Goal: Task Accomplishment & Management: Use online tool/utility

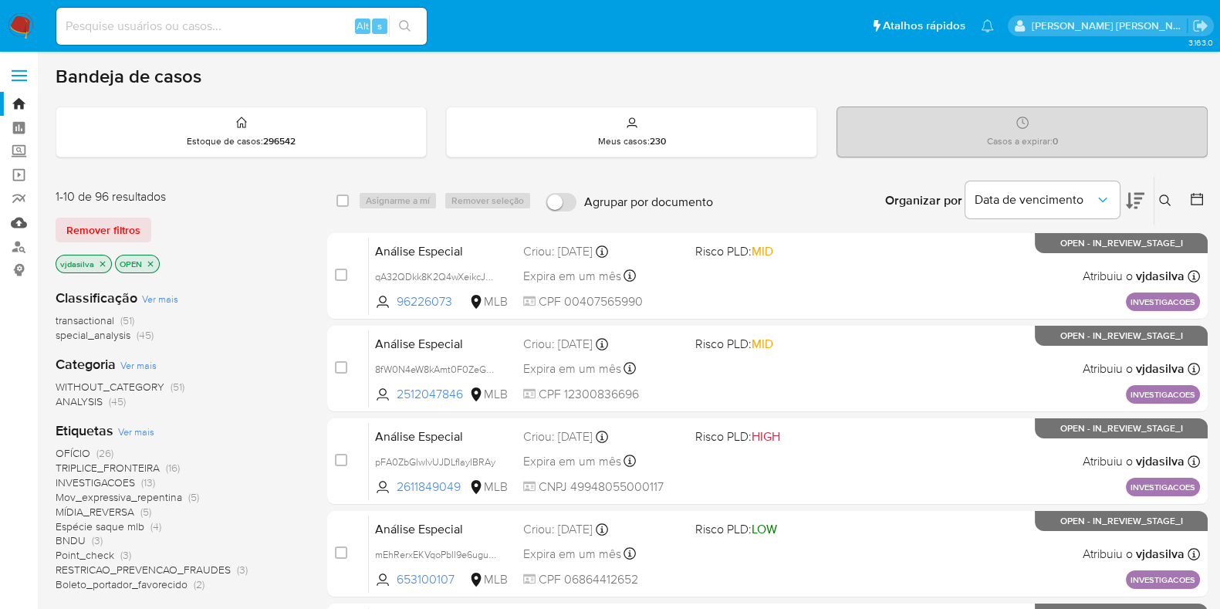
click at [22, 228] on link "Mulan" at bounding box center [92, 223] width 184 height 24
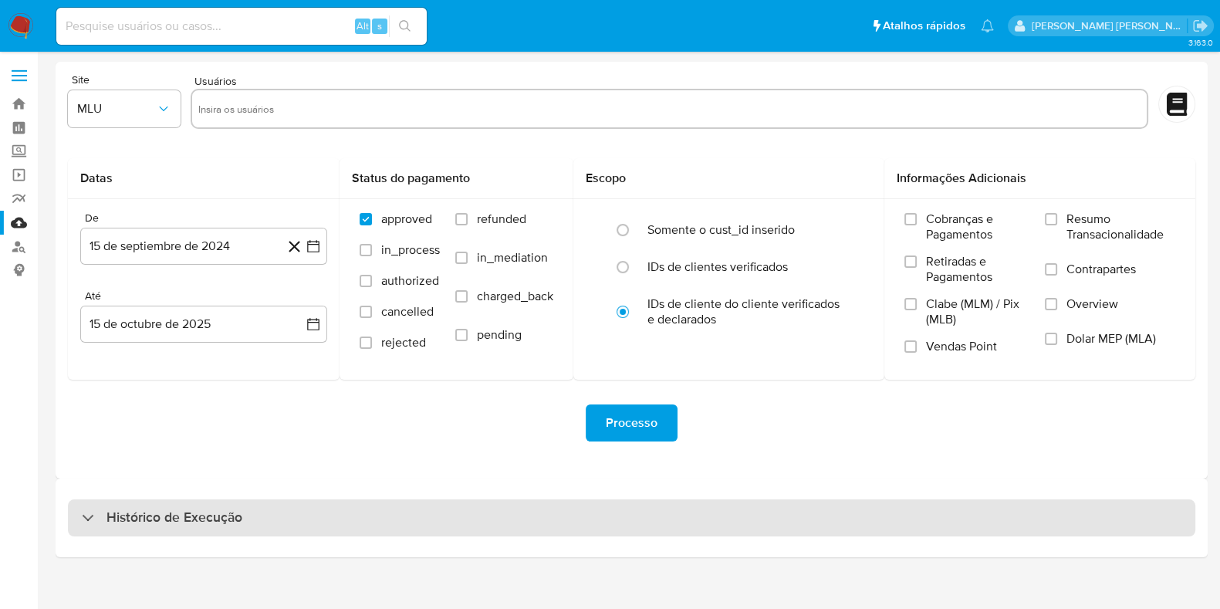
click at [338, 523] on div "Histórico de Execução" at bounding box center [631, 517] width 1127 height 37
select select "10"
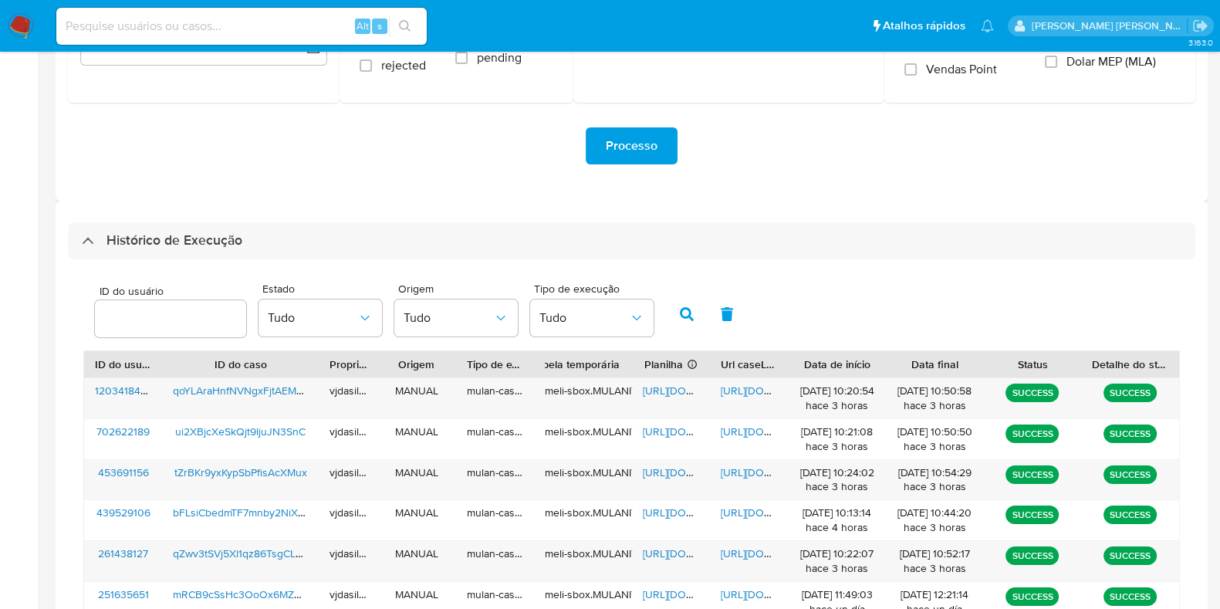
scroll to position [316, 0]
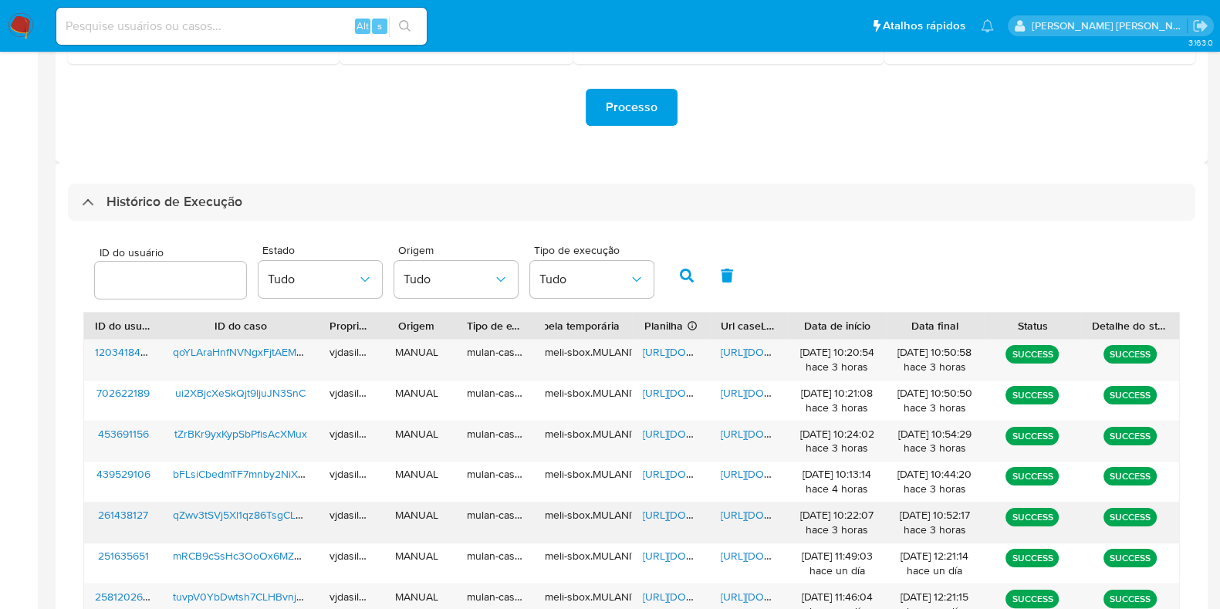
click at [738, 511] on span "https://docs.google.com/document/d/1XsO-bxQs6qOVbuqrt7KmusR4ryo4PszDe_JLbqYu1uI…" at bounding box center [774, 514] width 106 height 15
click at [651, 515] on span "[URL][DOMAIN_NAME]" at bounding box center [696, 514] width 106 height 15
click at [243, 513] on span "qZwv3tSVj5Xl1qz86TsgCLe0" at bounding box center [241, 514] width 136 height 15
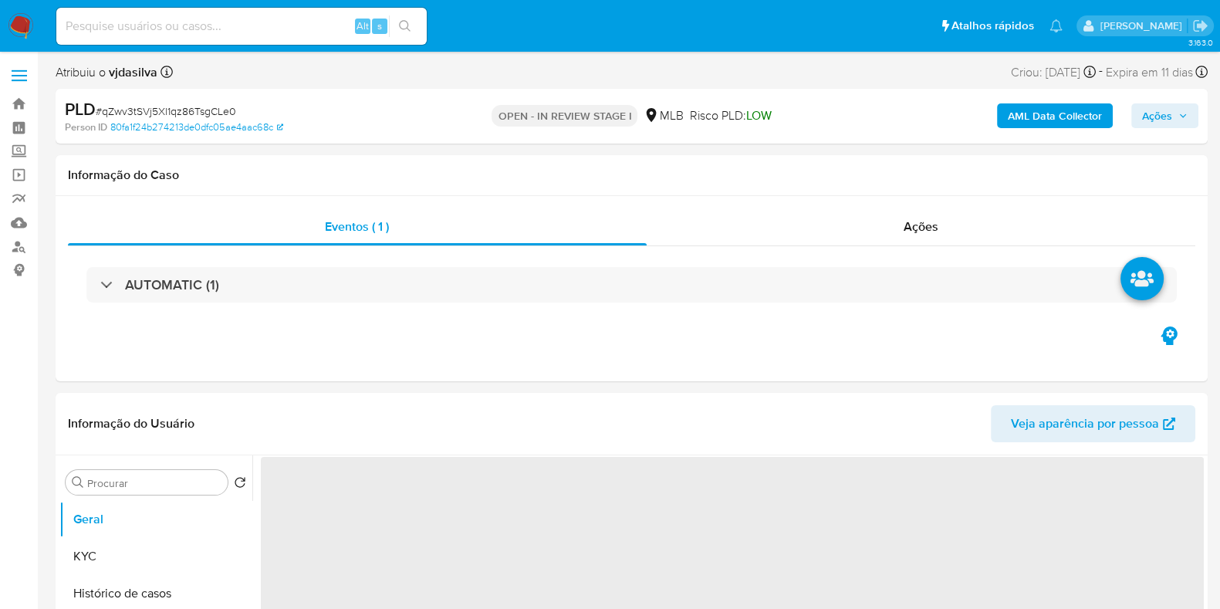
select select "10"
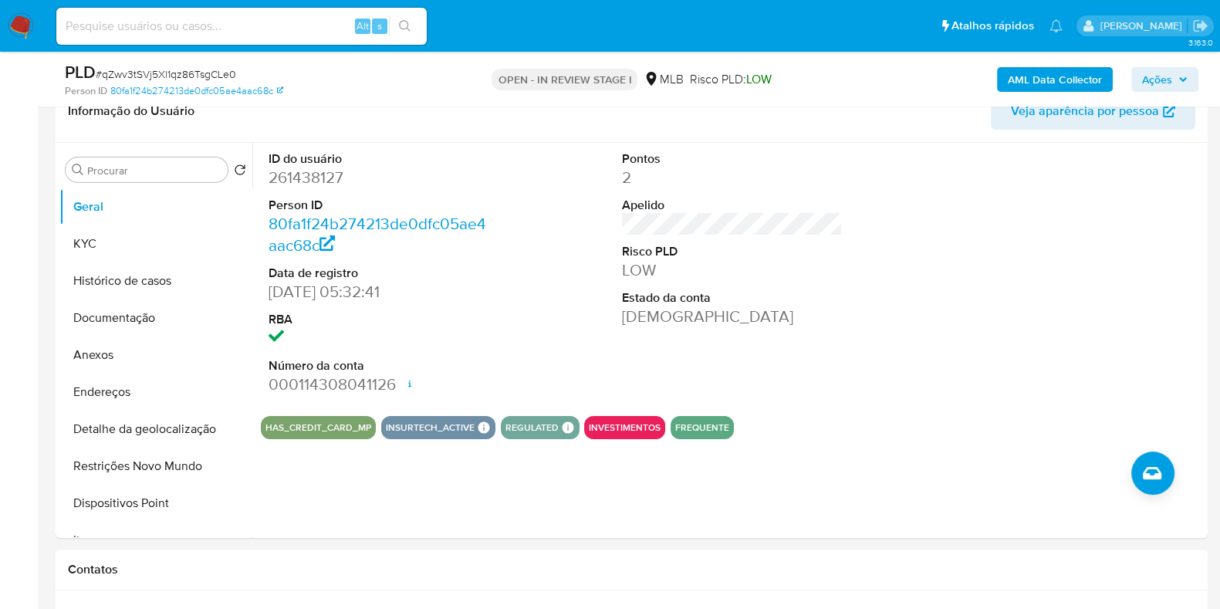
scroll to position [273, 0]
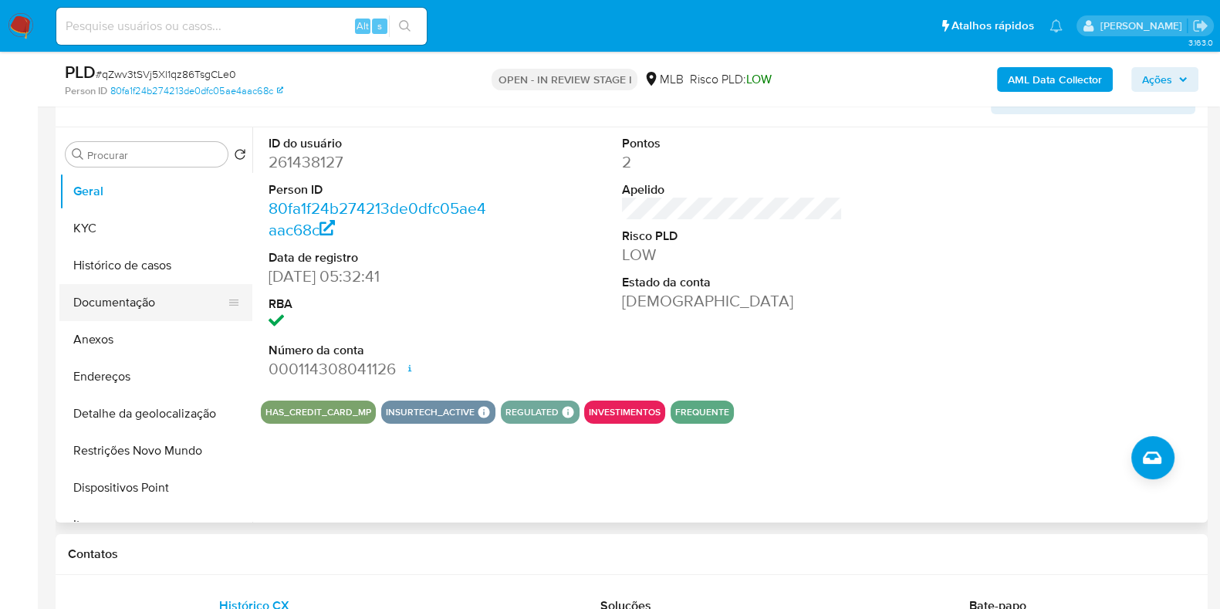
click at [147, 299] on button "Documentação" at bounding box center [149, 302] width 181 height 37
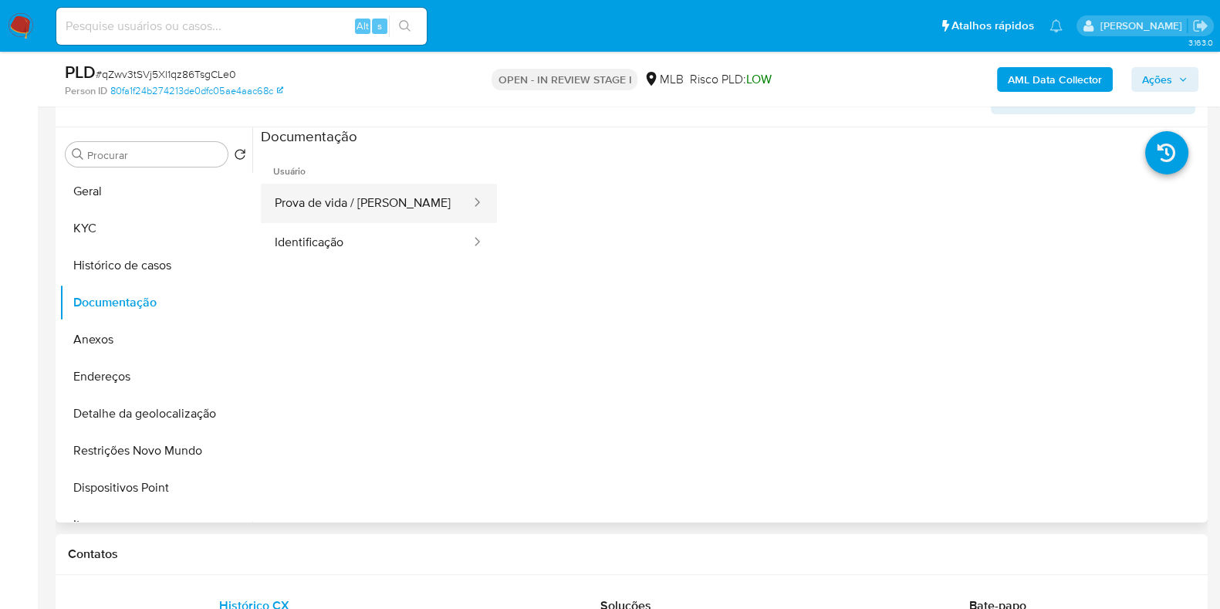
click at [397, 221] on button "Prova de vida / Selfie" at bounding box center [366, 203] width 211 height 39
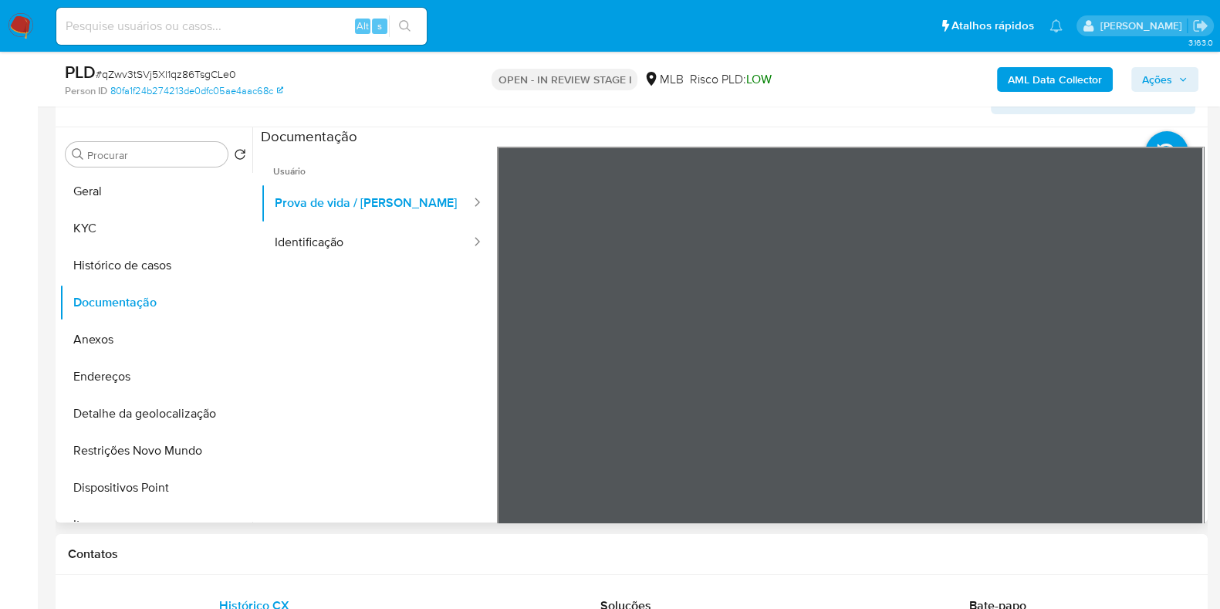
click at [820, 113] on div "Informação do Usuário Veja aparência por pessoa Procurar Retornar ao pedido pad…" at bounding box center [632, 294] width 1152 height 458
click at [362, 248] on button "Identificação" at bounding box center [366, 242] width 211 height 39
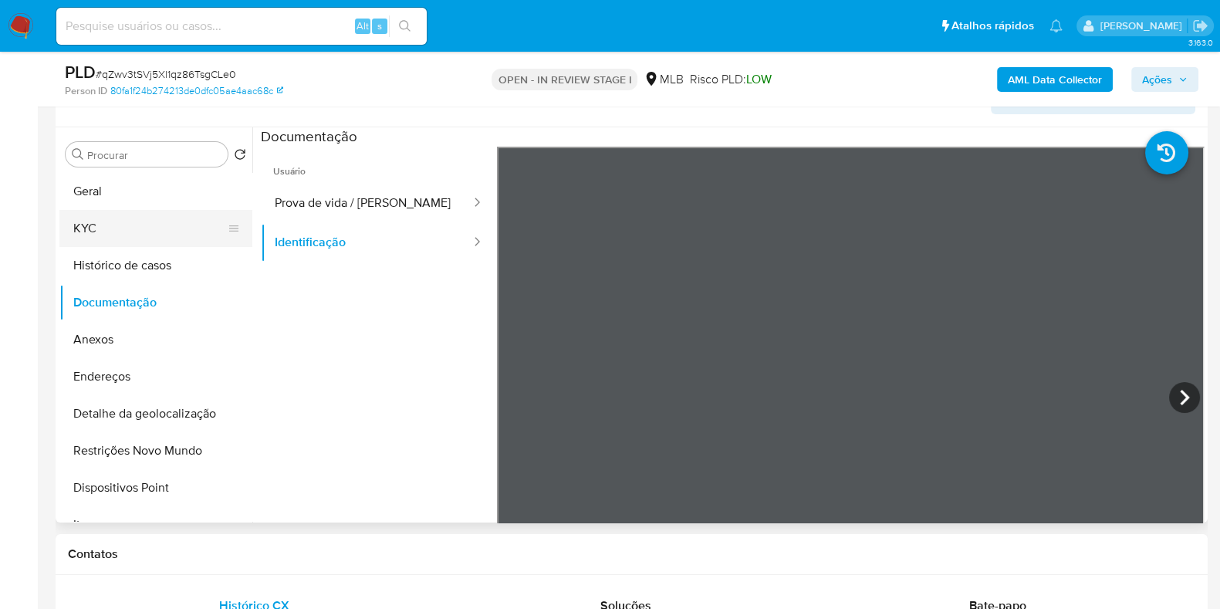
click at [144, 215] on button "KYC" at bounding box center [149, 228] width 181 height 37
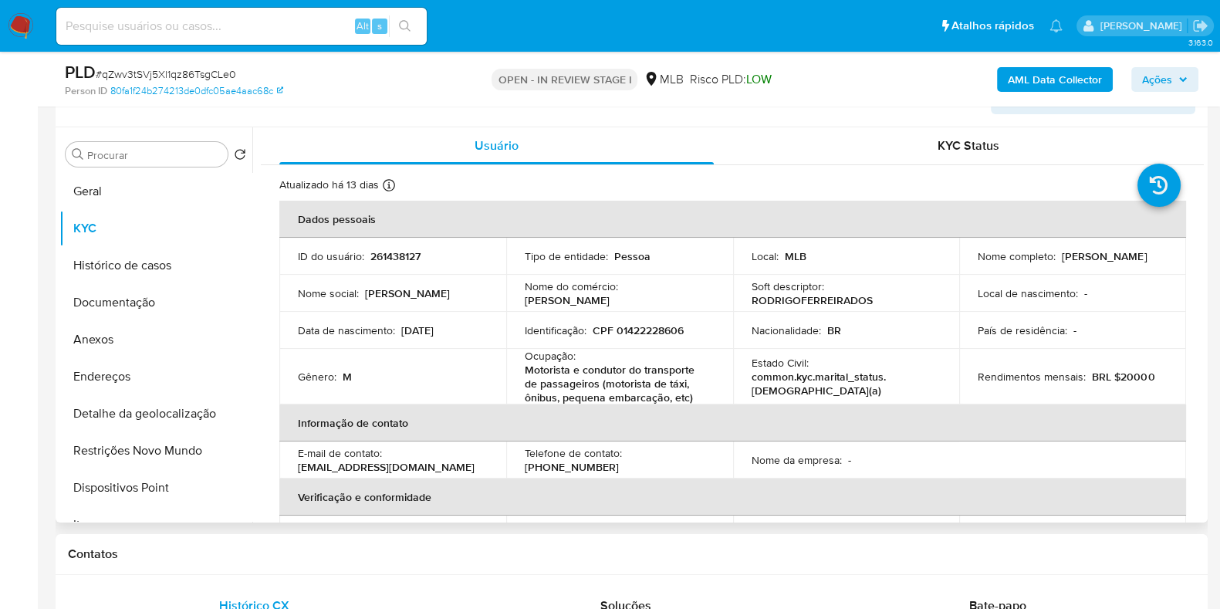
click at [544, 391] on p "Motorista e condutor do transporte de passageiros (motorista de táxi, ônibus, p…" at bounding box center [617, 384] width 184 height 42
copy div "Ocupação : Motorista e condutor do transporte de passageiros (motorista de táxi…"
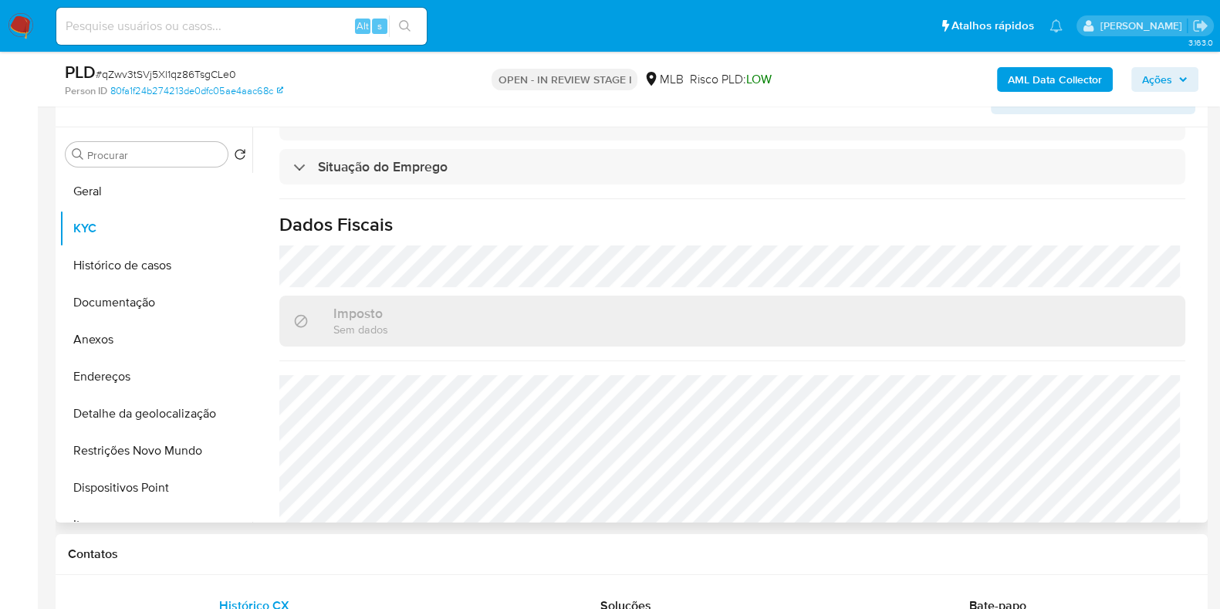
scroll to position [688, 0]
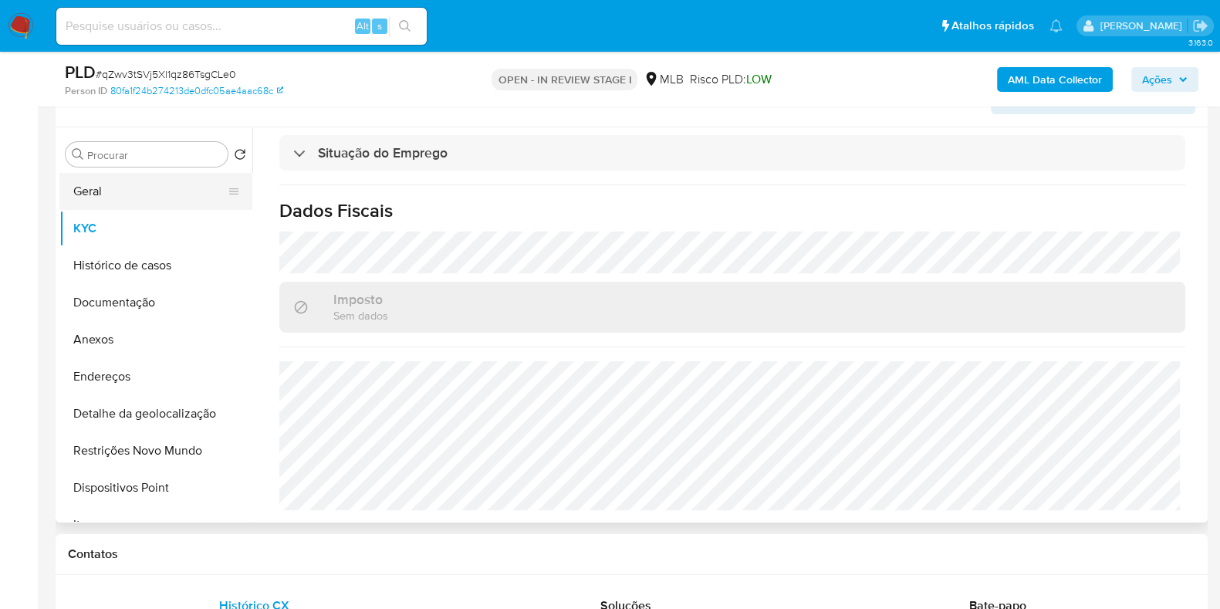
click at [110, 185] on button "Geral" at bounding box center [149, 191] width 181 height 37
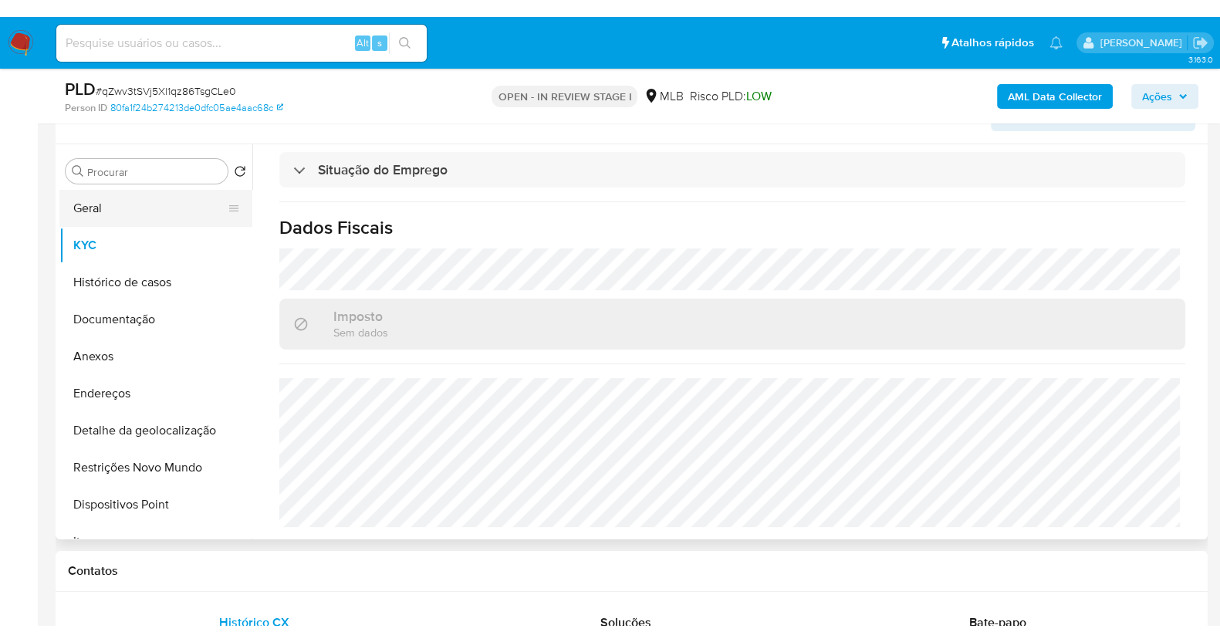
scroll to position [0, 0]
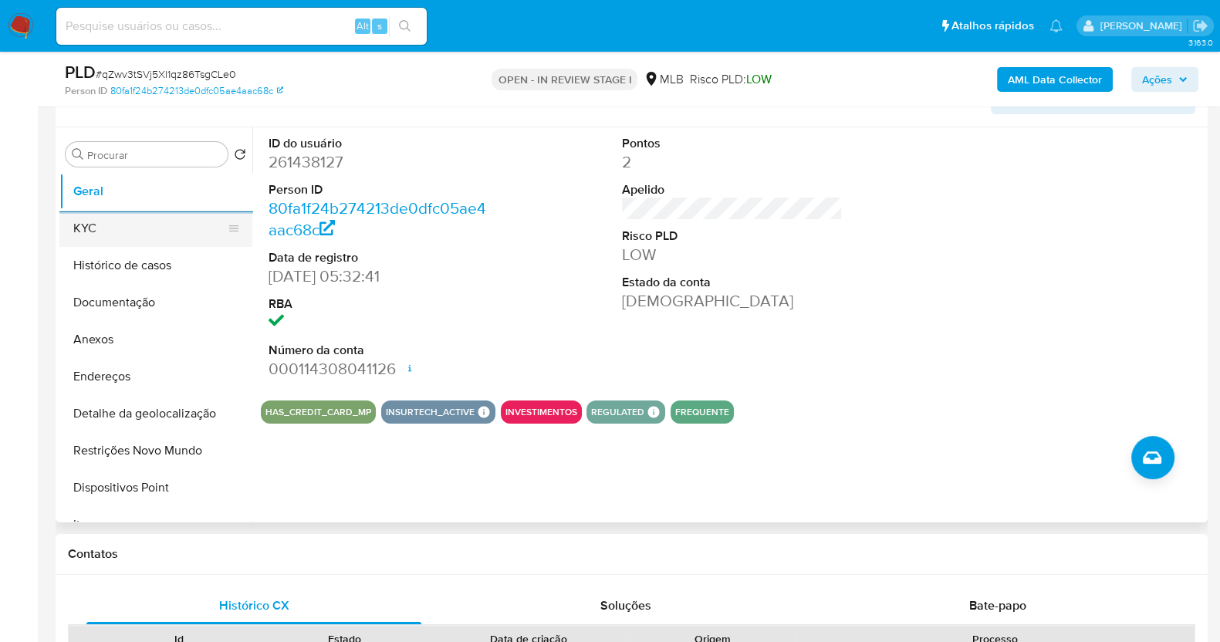
click at [138, 232] on button "KYC" at bounding box center [149, 228] width 181 height 37
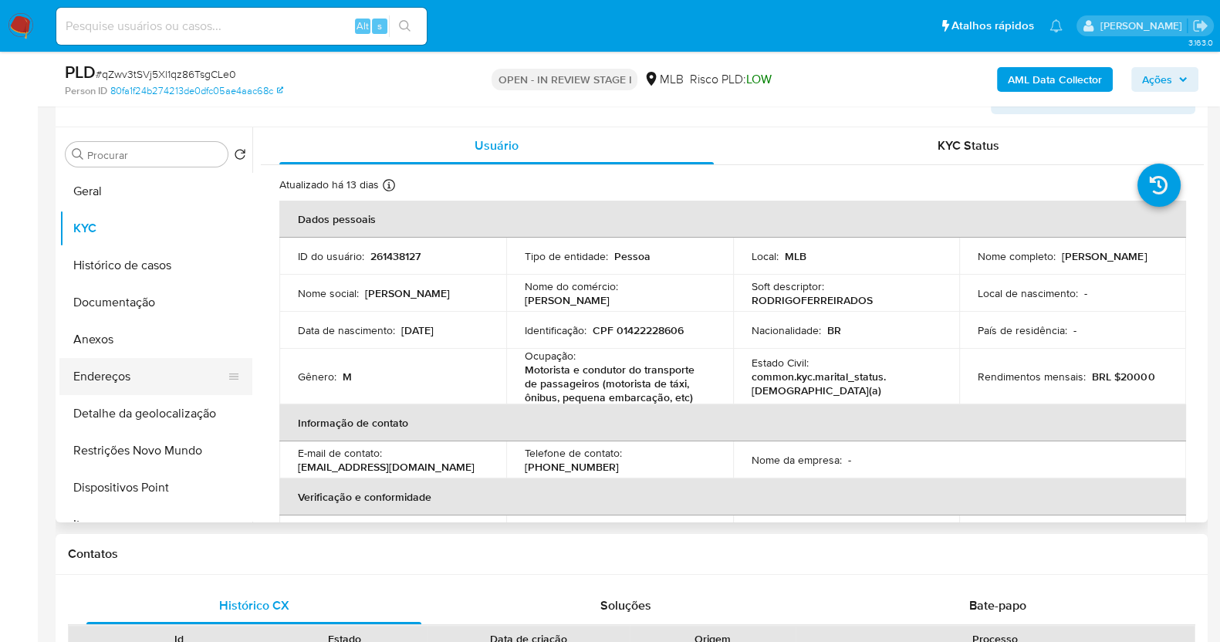
click at [150, 382] on button "Endereços" at bounding box center [149, 376] width 181 height 37
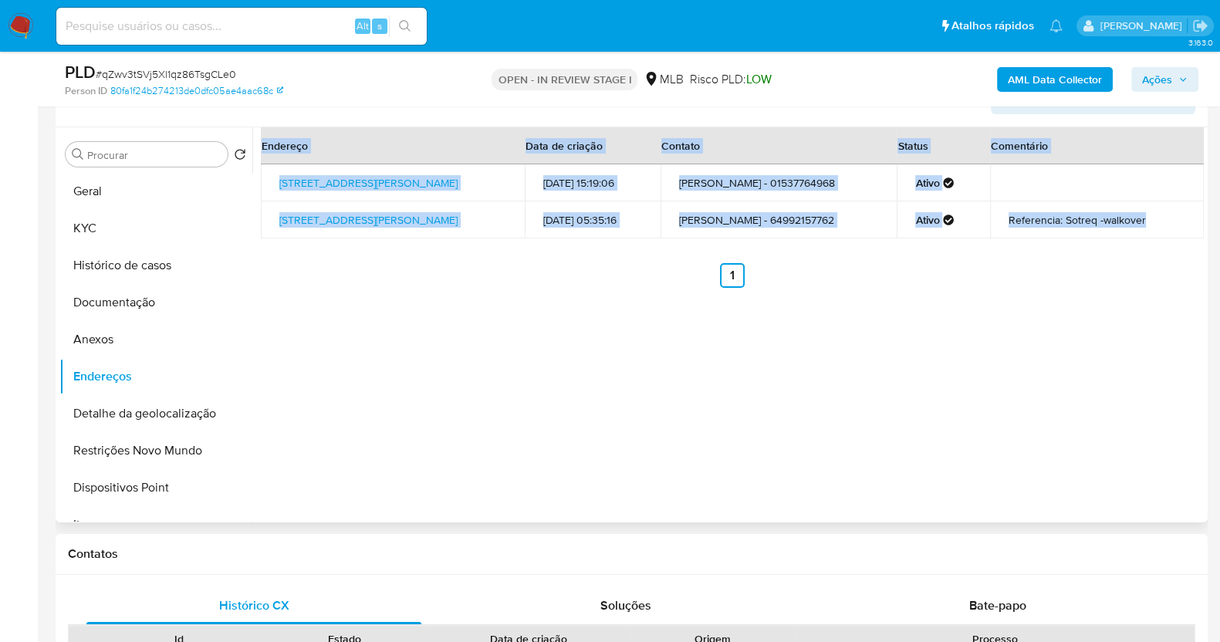
drag, startPoint x: 252, startPoint y: 241, endPoint x: 255, endPoint y: 311, distance: 70.3
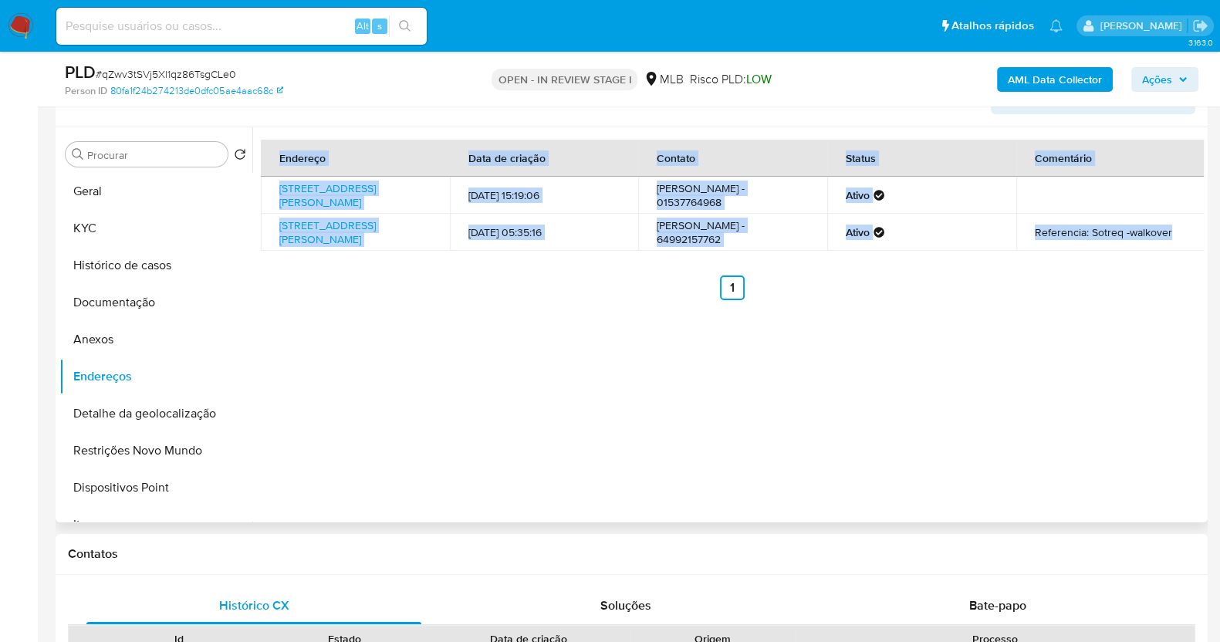
click at [255, 311] on div "Endereço Data de criação Contato Status Comentário Rua Cândido Gonçalves Dos Re…" at bounding box center [727, 324] width 951 height 395
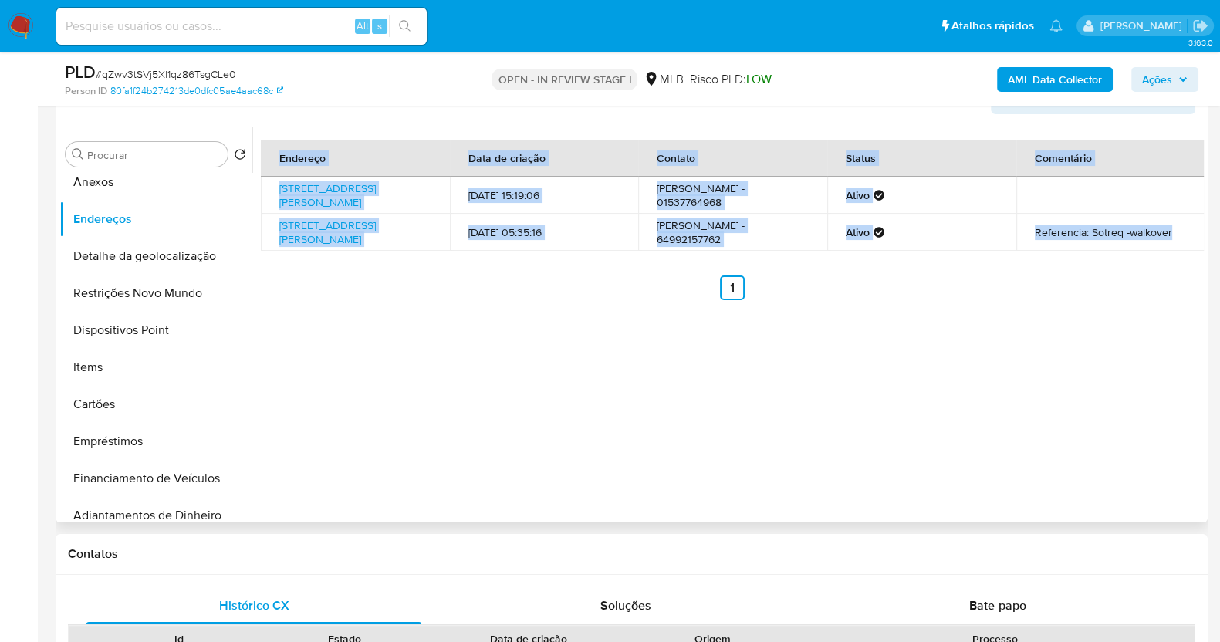
scroll to position [164, 0]
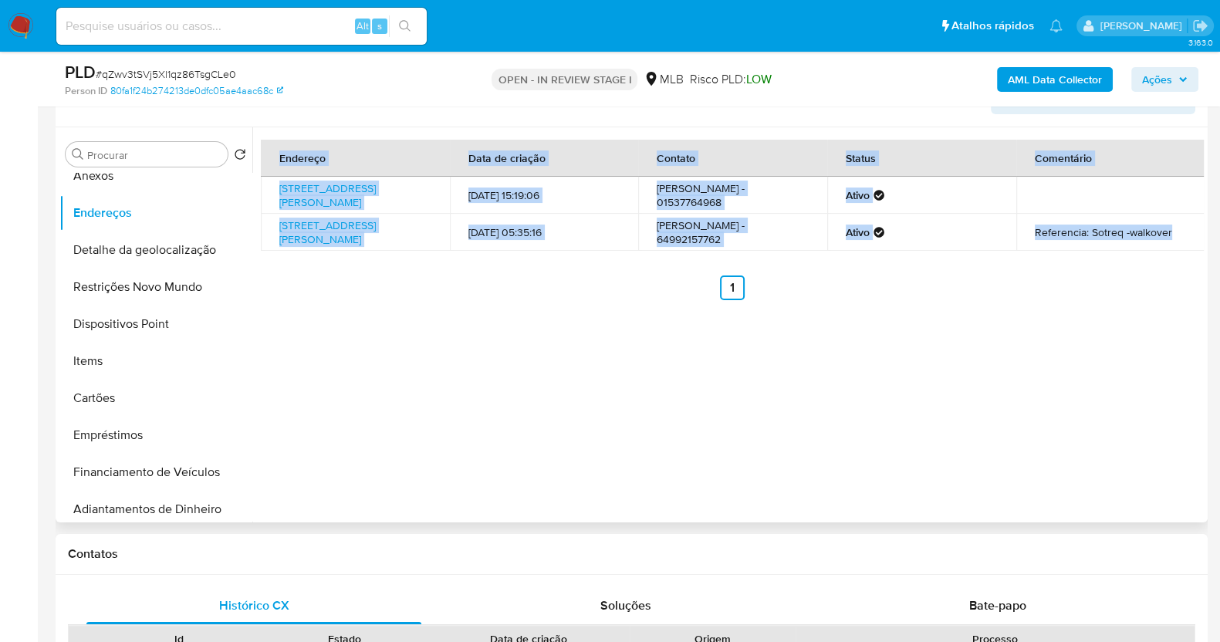
click at [309, 357] on div "Endereço Data de criação Contato Status Comentário Rua Cândido Gonçalves Dos Re…" at bounding box center [727, 324] width 951 height 395
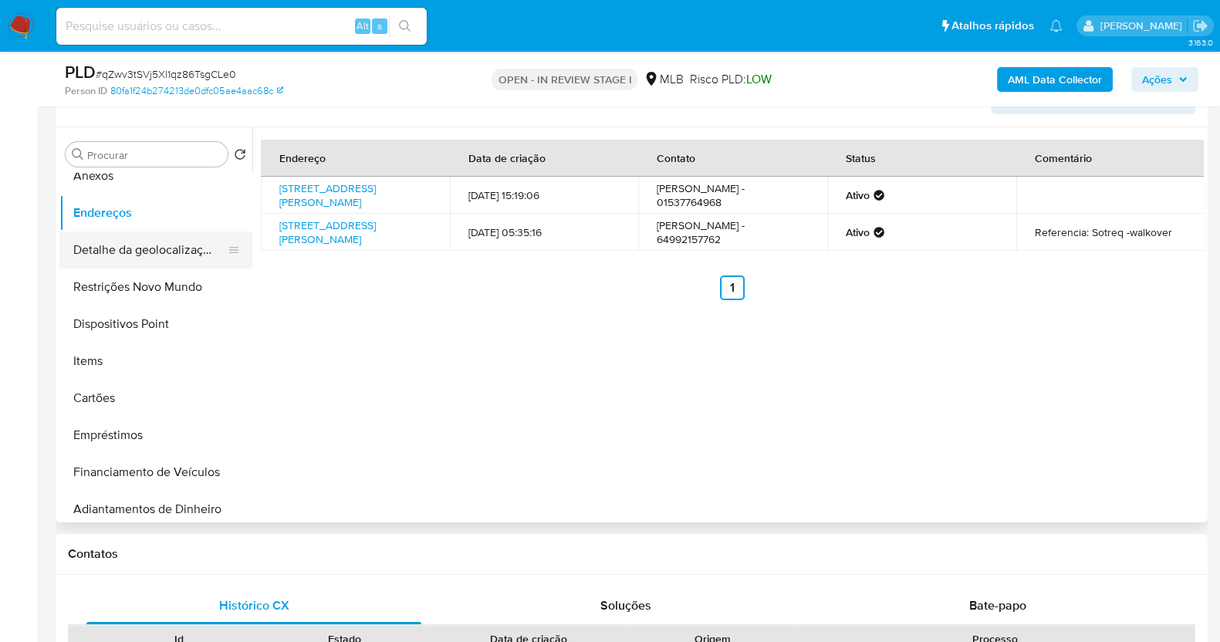
click at [191, 252] on button "Detalhe da geolocalização" at bounding box center [149, 250] width 181 height 37
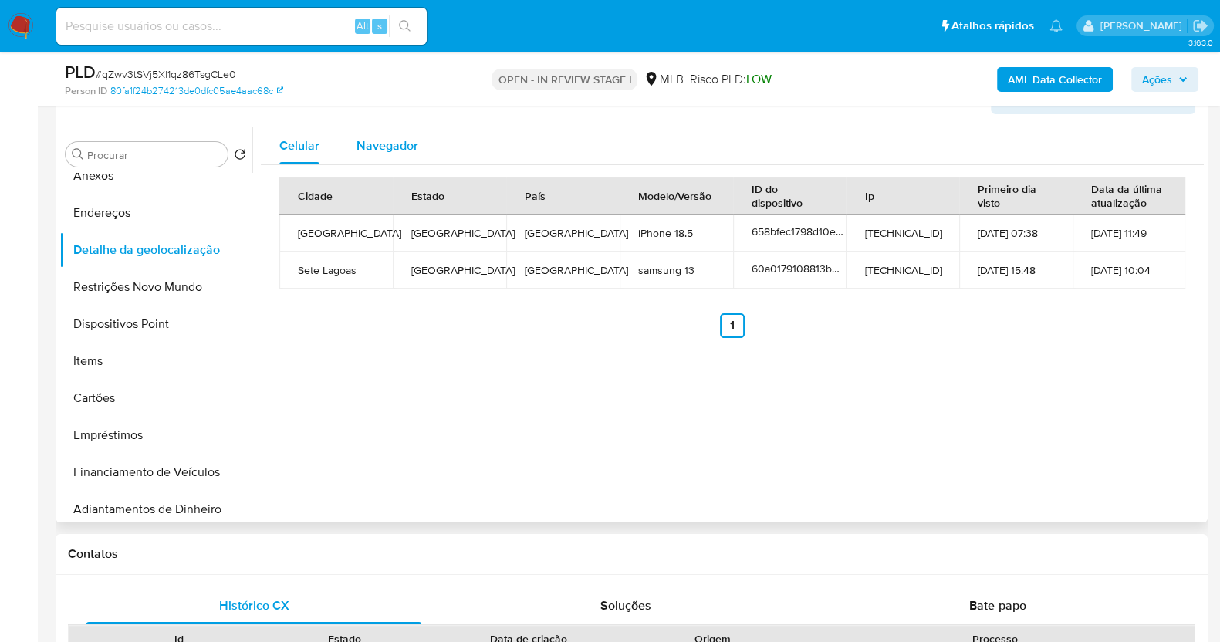
click at [391, 140] on span "Navegador" at bounding box center [388, 146] width 62 height 18
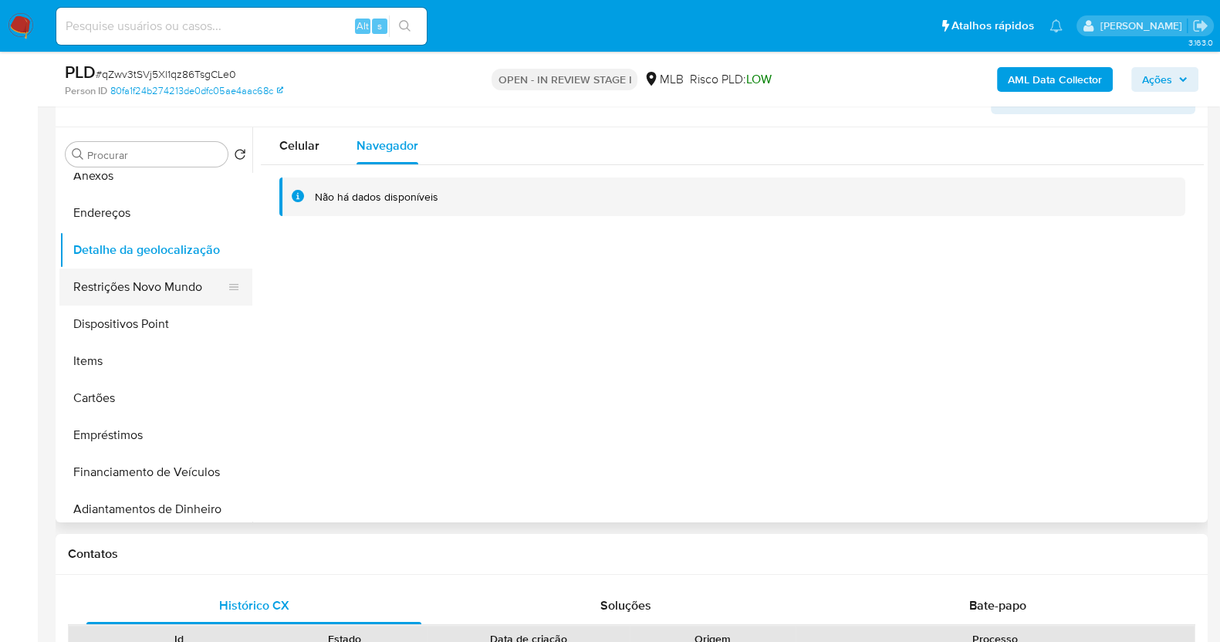
click at [137, 279] on button "Restrições Novo Mundo" at bounding box center [149, 287] width 181 height 37
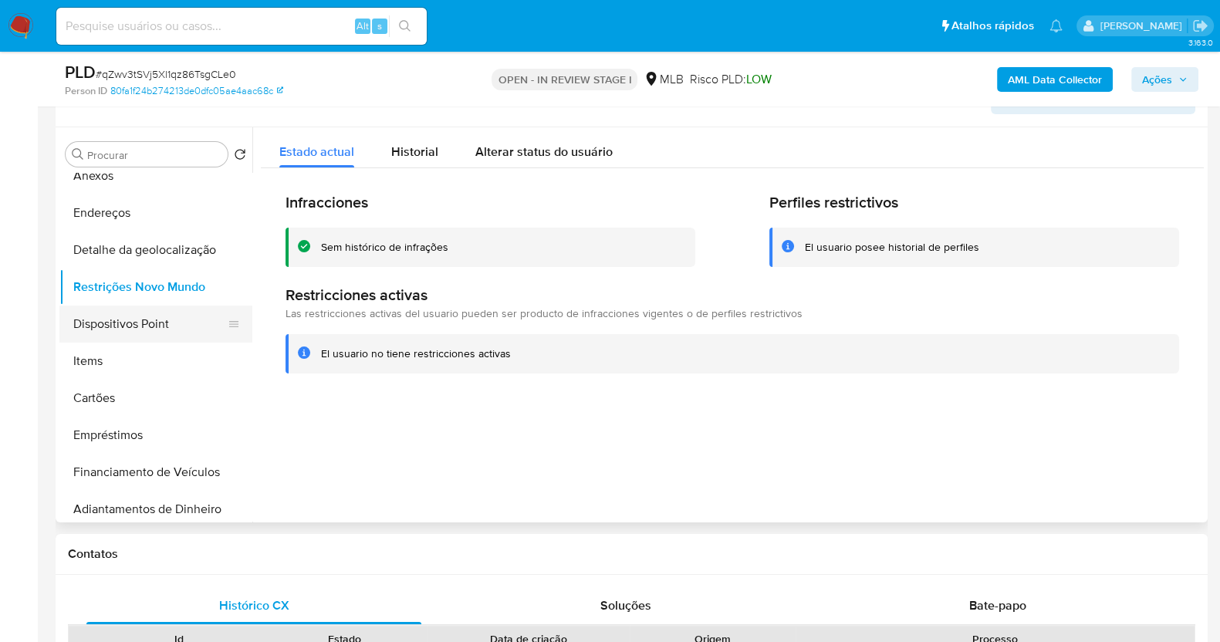
click at [174, 323] on button "Dispositivos Point" at bounding box center [149, 324] width 181 height 37
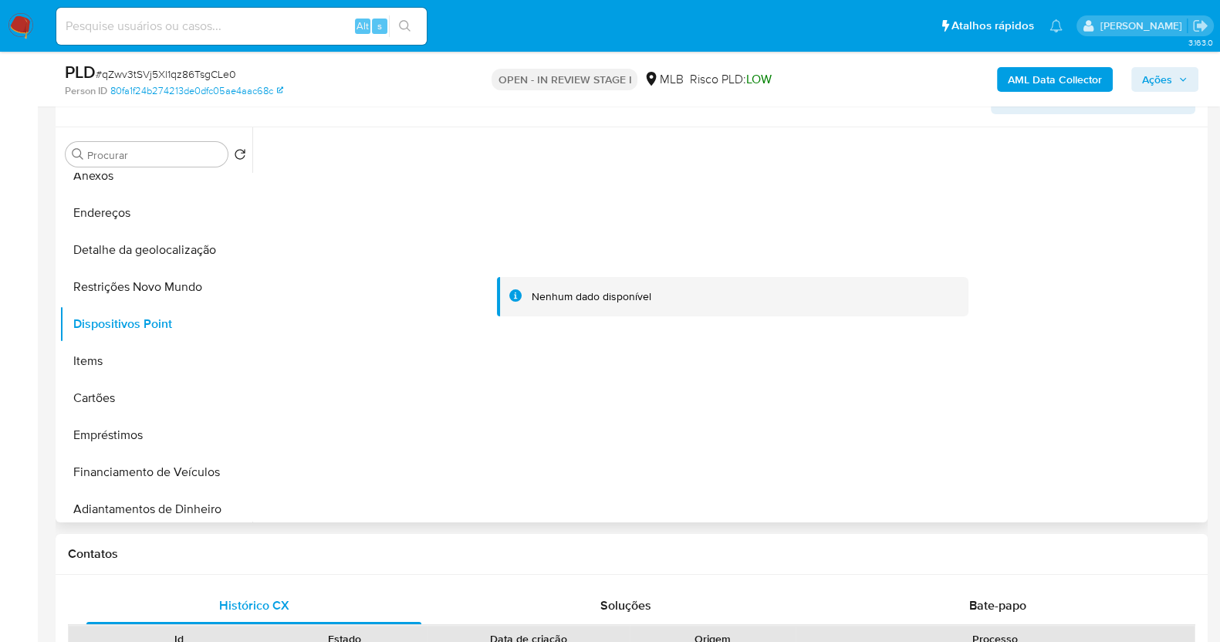
click at [249, 173] on ul "Geral KYC Histórico de casos Documentação Anexos Endereços Detalhe da geolocali…" at bounding box center [155, 347] width 193 height 348
drag, startPoint x: 252, startPoint y: 224, endPoint x: 252, endPoint y: 173, distance: 50.9
click at [252, 173] on div at bounding box center [727, 324] width 951 height 395
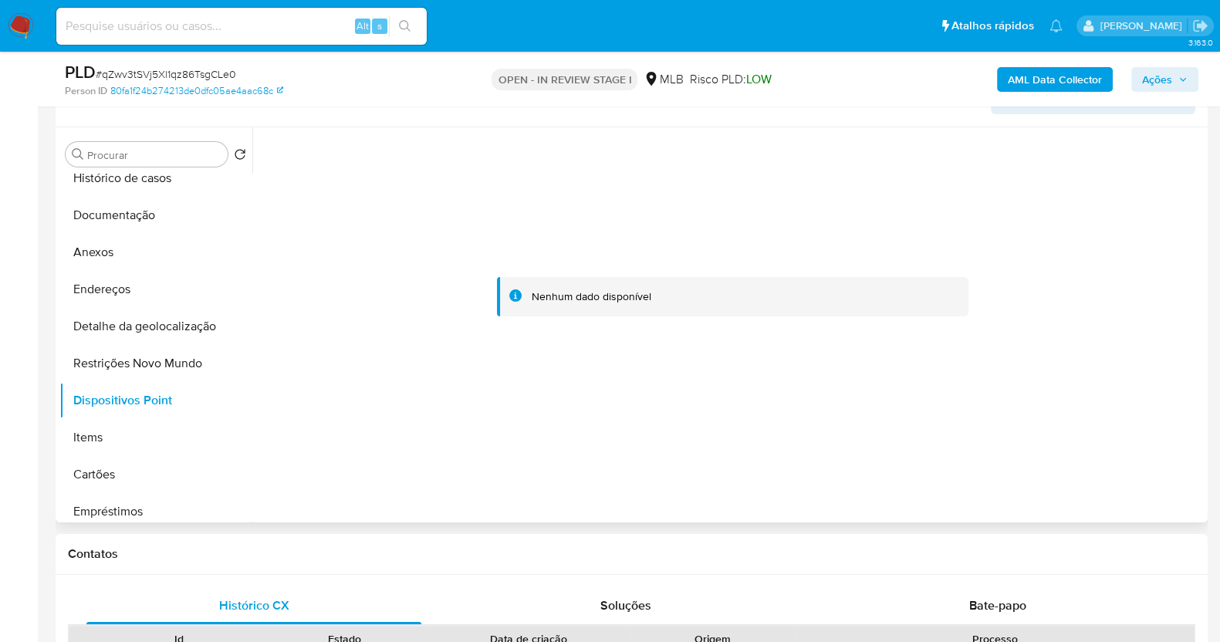
scroll to position [0, 0]
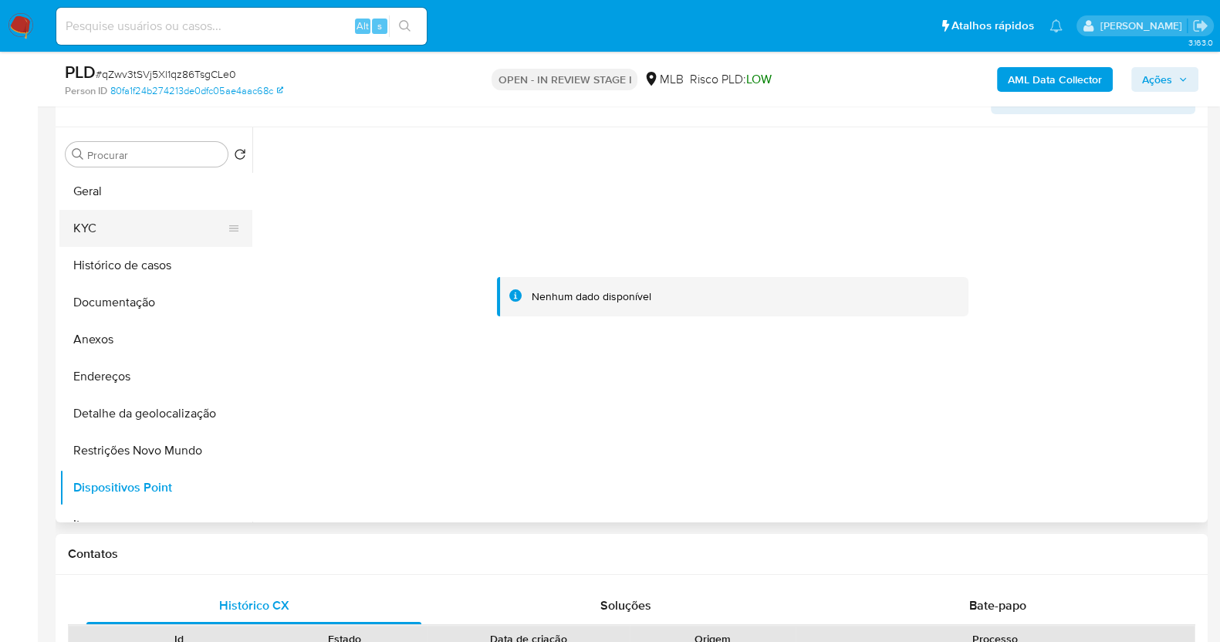
click at [170, 221] on button "KYC" at bounding box center [149, 228] width 181 height 37
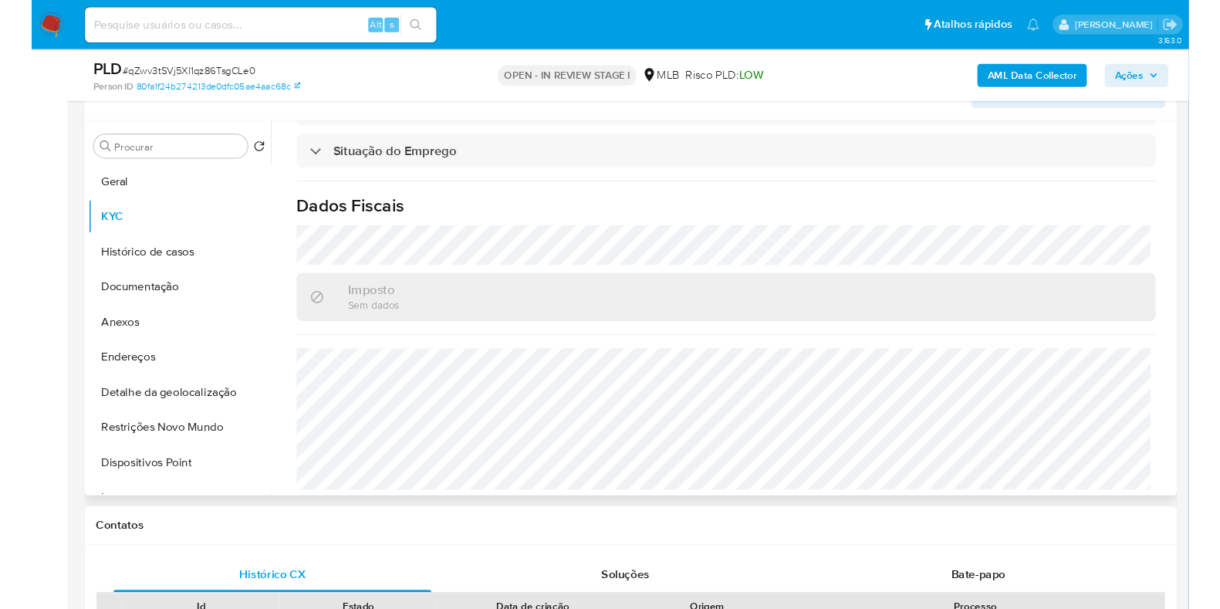
scroll to position [688, 0]
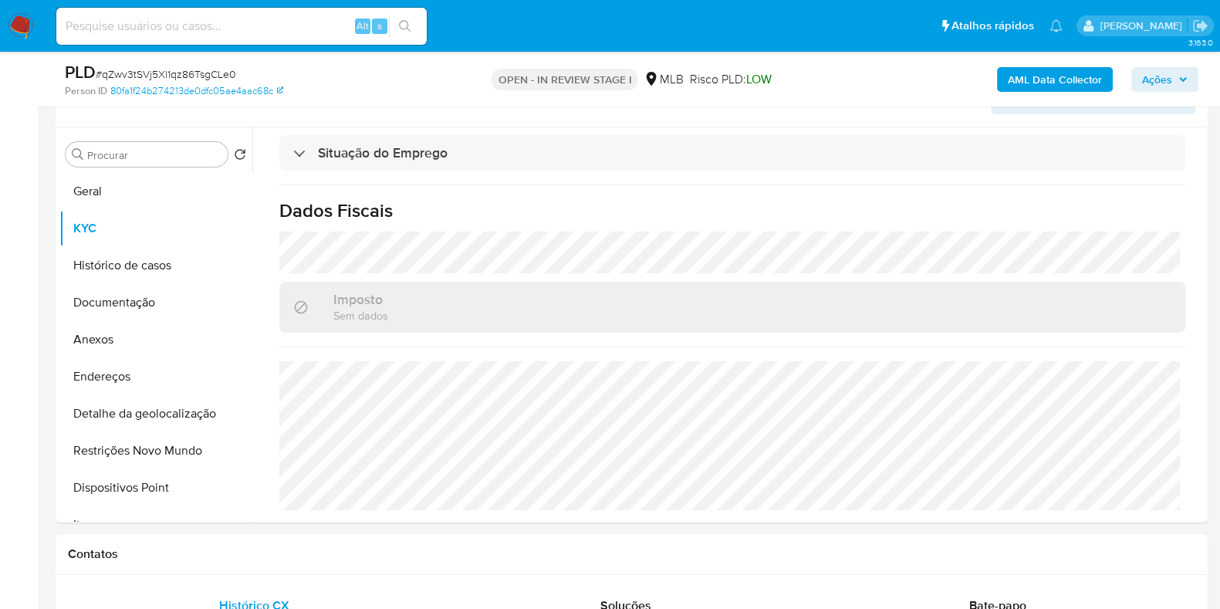
click at [1056, 70] on b "AML Data Collector" at bounding box center [1055, 79] width 94 height 25
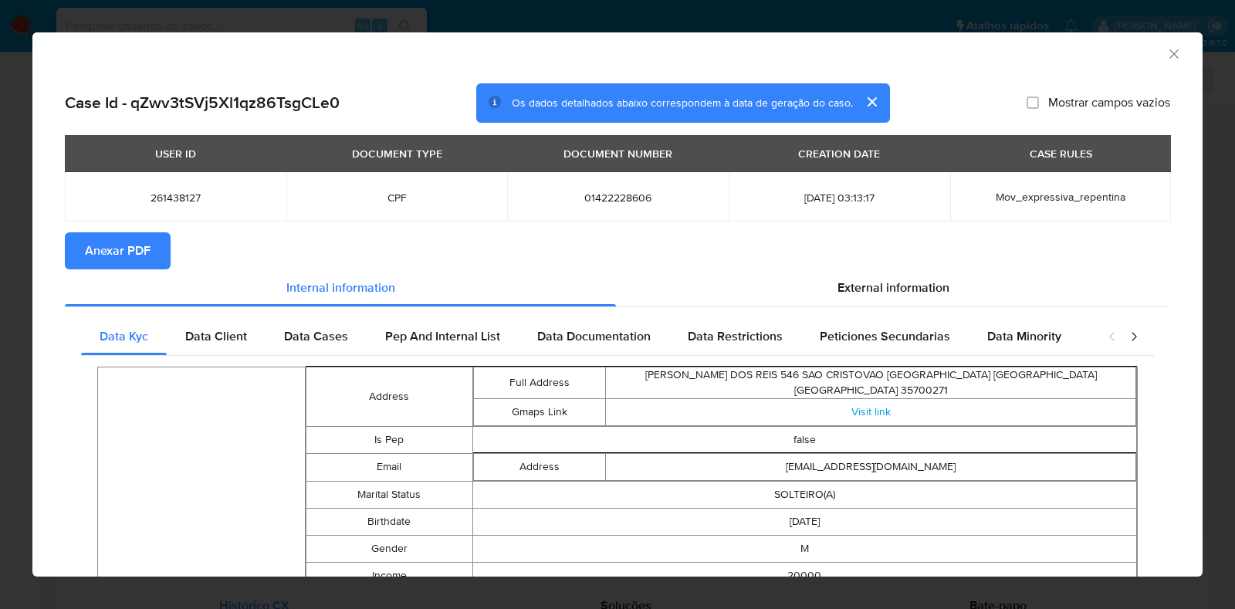
click at [127, 252] on span "Anexar PDF" at bounding box center [118, 251] width 66 height 34
click at [1161, 62] on div "AML Data Collector" at bounding box center [617, 51] width 1170 height 39
click at [1166, 48] on icon "Fechar a janela" at bounding box center [1173, 53] width 15 height 15
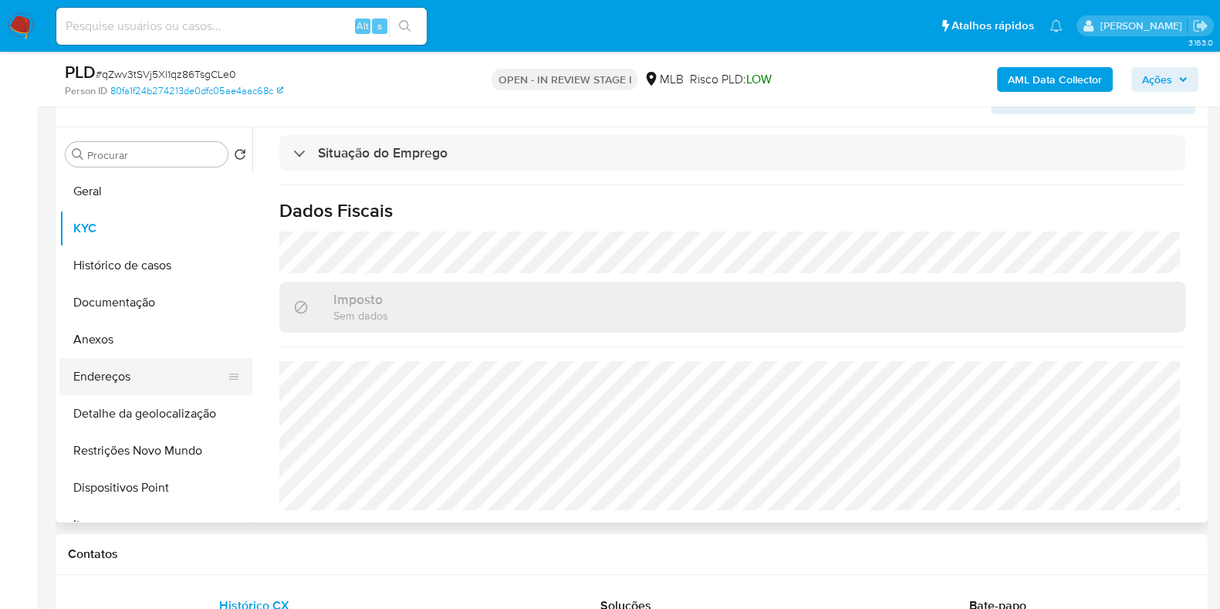
click at [107, 358] on button "Endereços" at bounding box center [149, 376] width 181 height 37
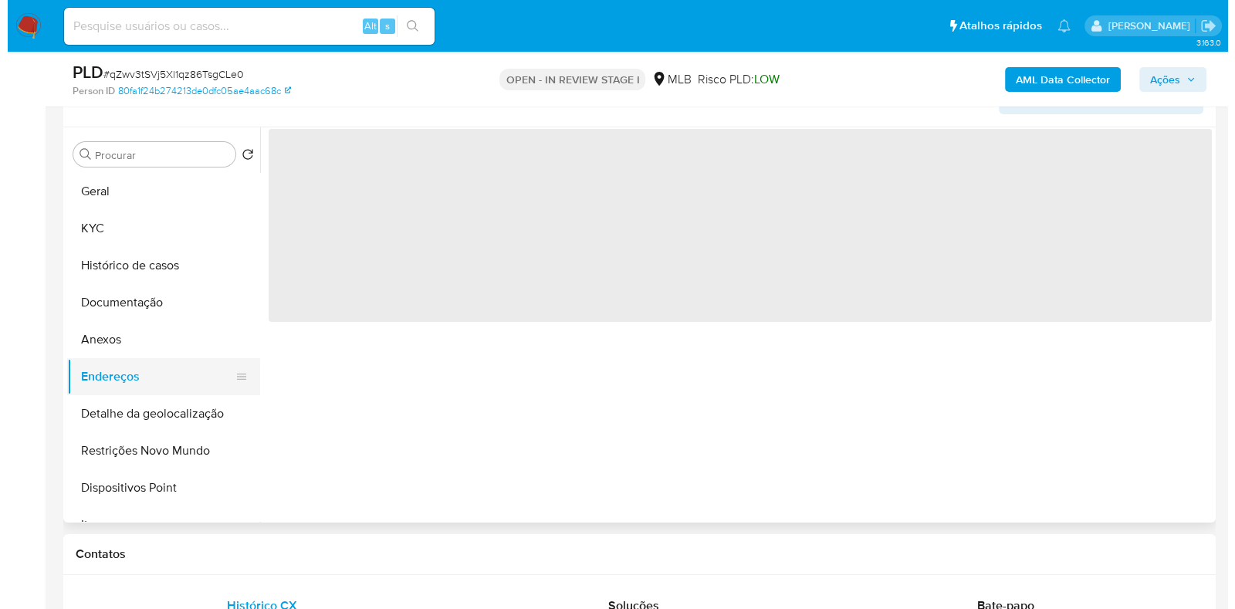
scroll to position [0, 0]
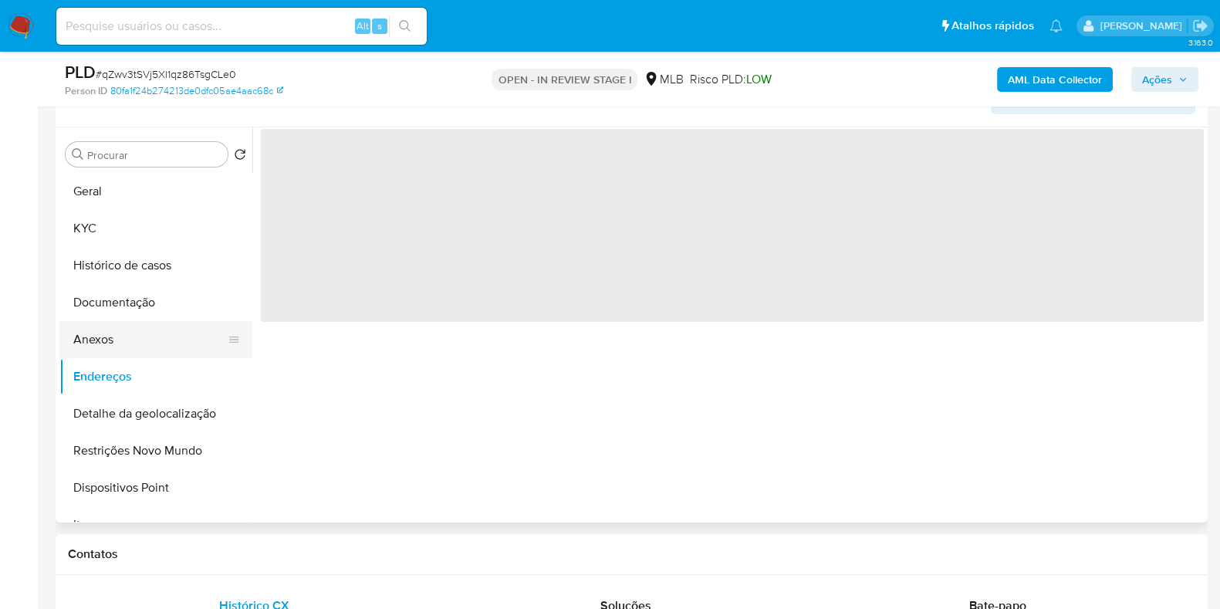
click at [120, 335] on button "Anexos" at bounding box center [149, 339] width 181 height 37
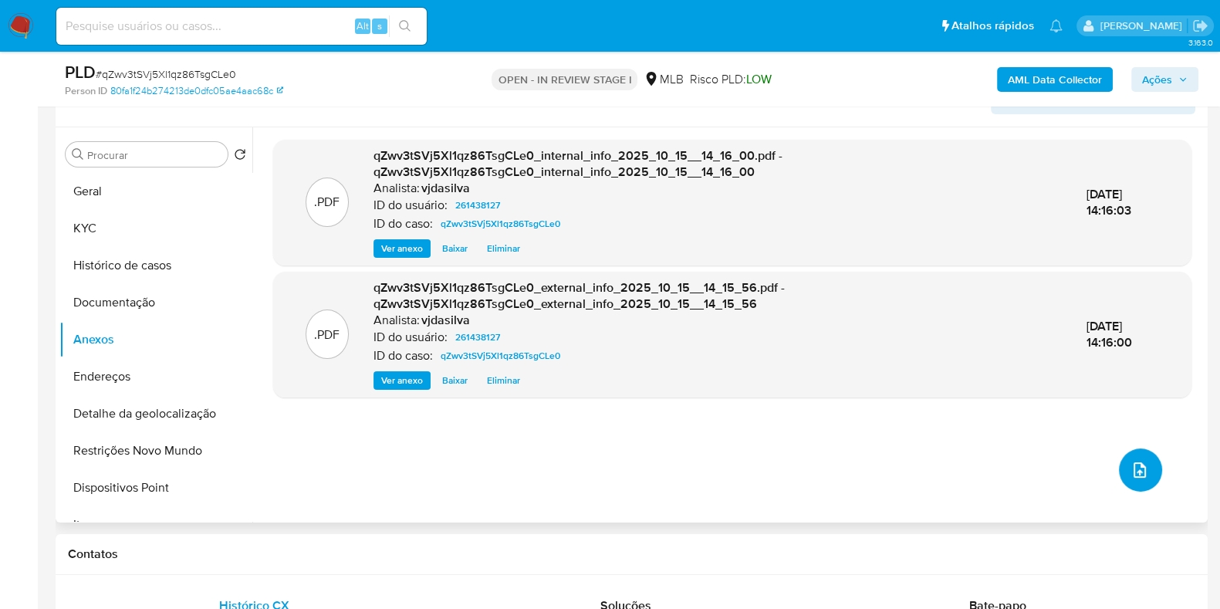
click at [1134, 468] on icon "upload-file" at bounding box center [1140, 470] width 19 height 19
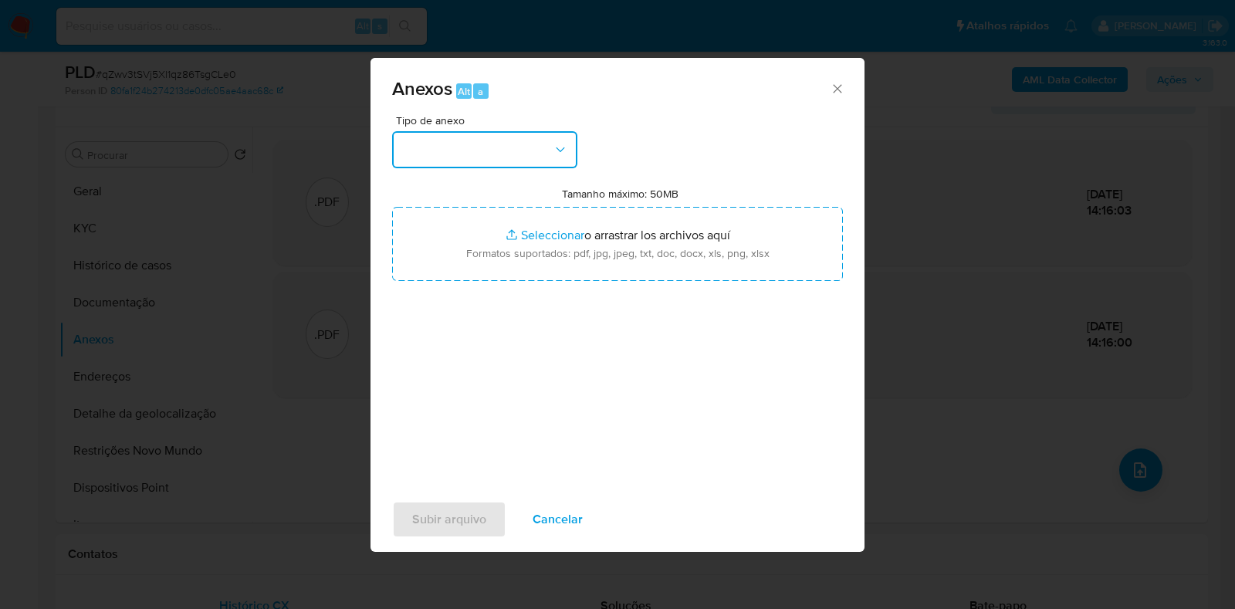
click at [550, 147] on button "button" at bounding box center [484, 149] width 185 height 37
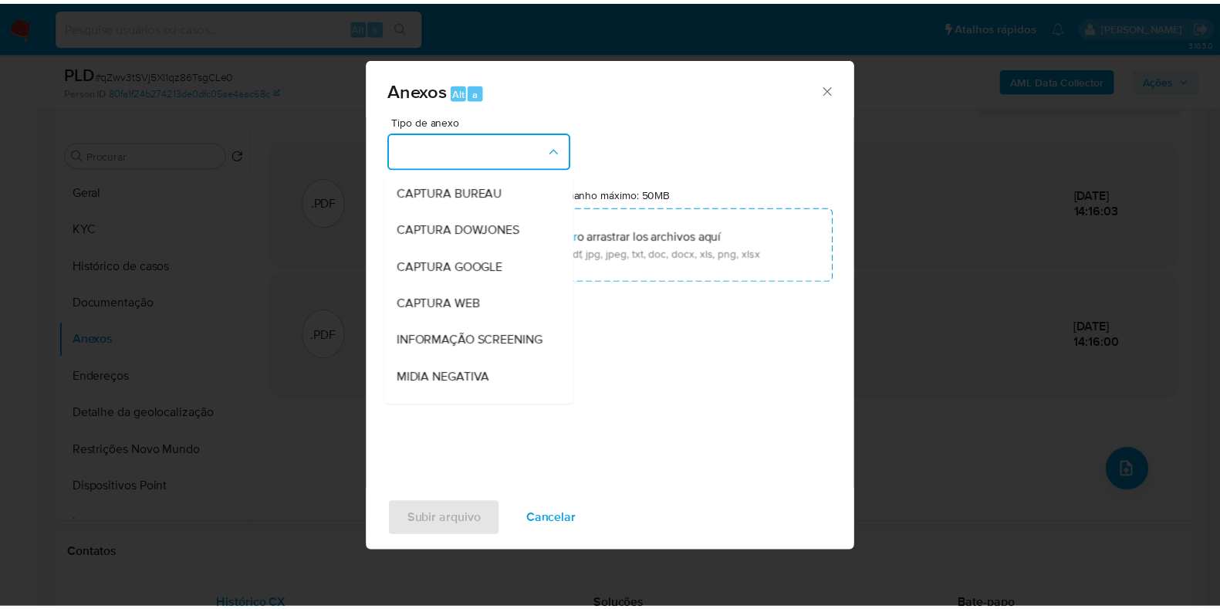
scroll to position [238, 0]
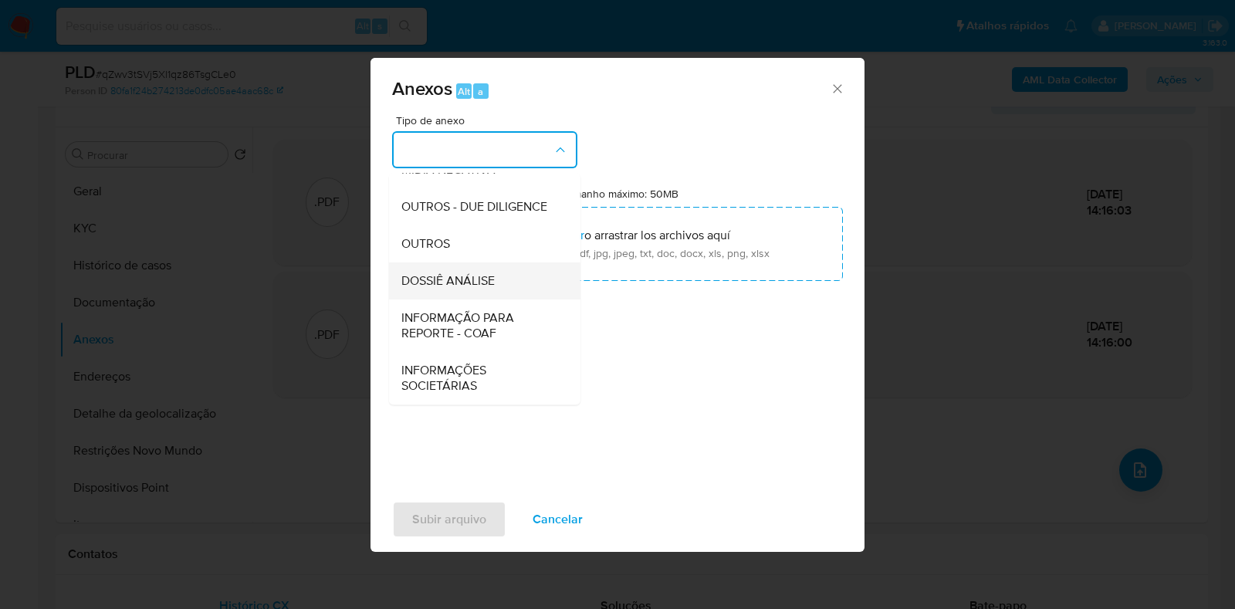
click at [526, 287] on div "DOSSIÊ ANÁLISE" at bounding box center [479, 280] width 157 height 37
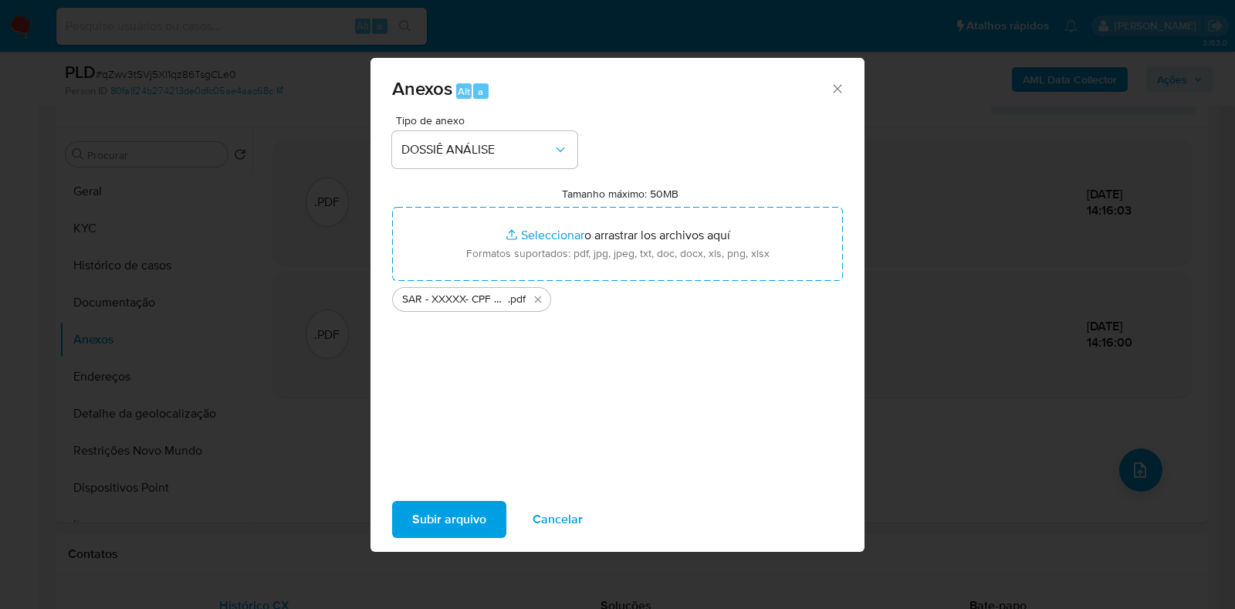
click at [455, 519] on span "Subir arquivo" at bounding box center [449, 519] width 74 height 34
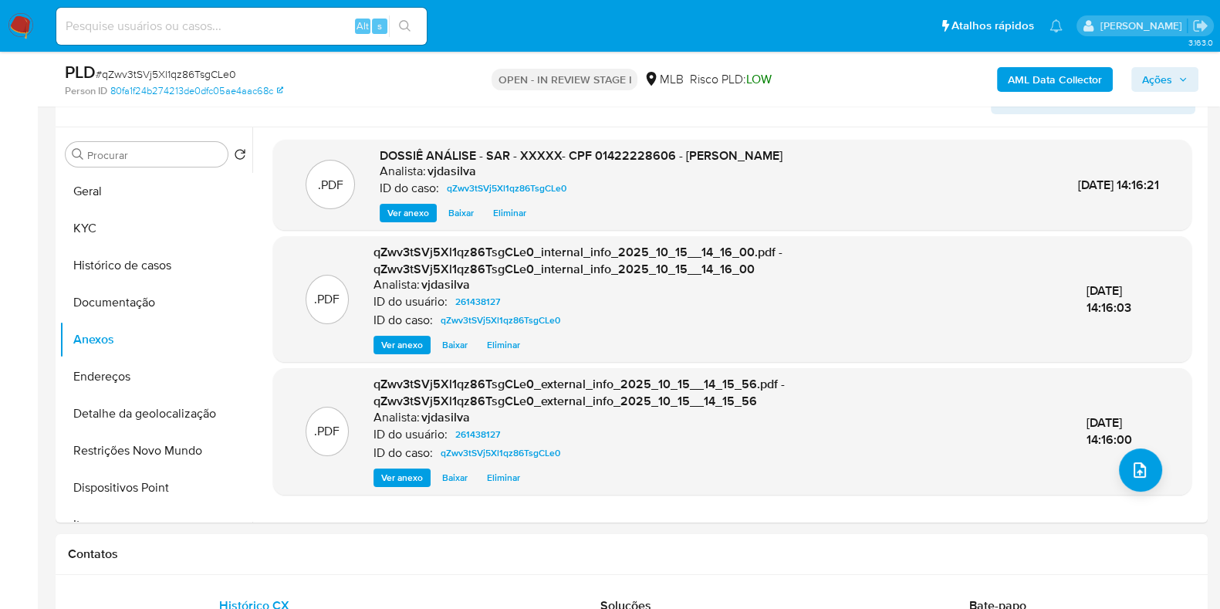
click at [1176, 79] on span "Ações" at bounding box center [1165, 80] width 46 height 22
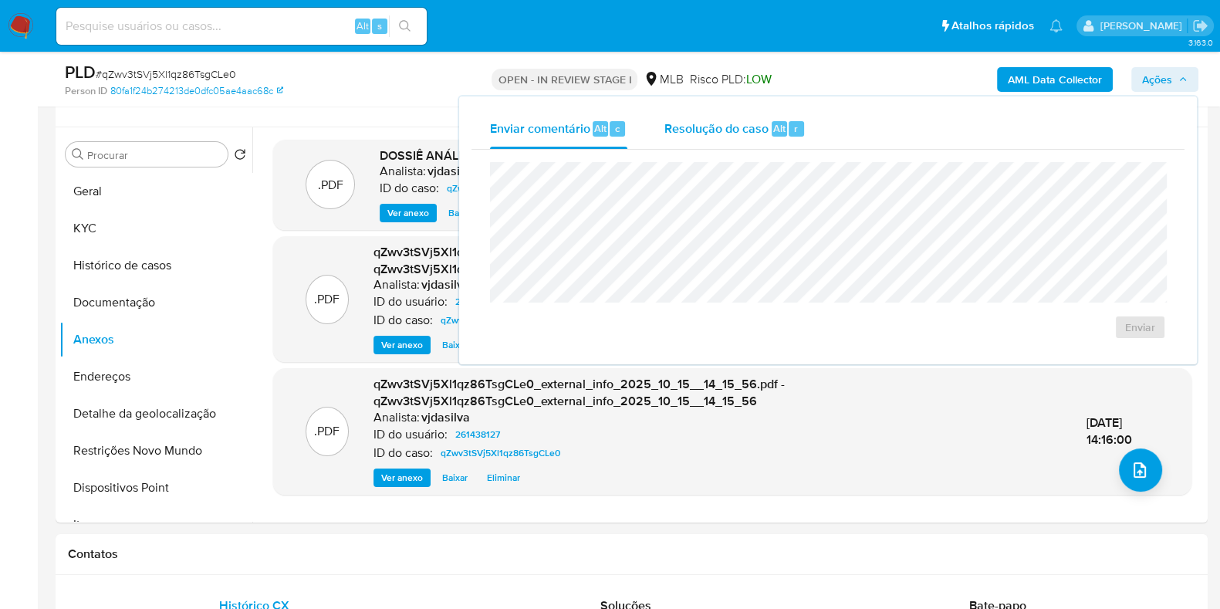
click at [691, 137] on div "Resolução do caso Alt r" at bounding box center [734, 129] width 141 height 40
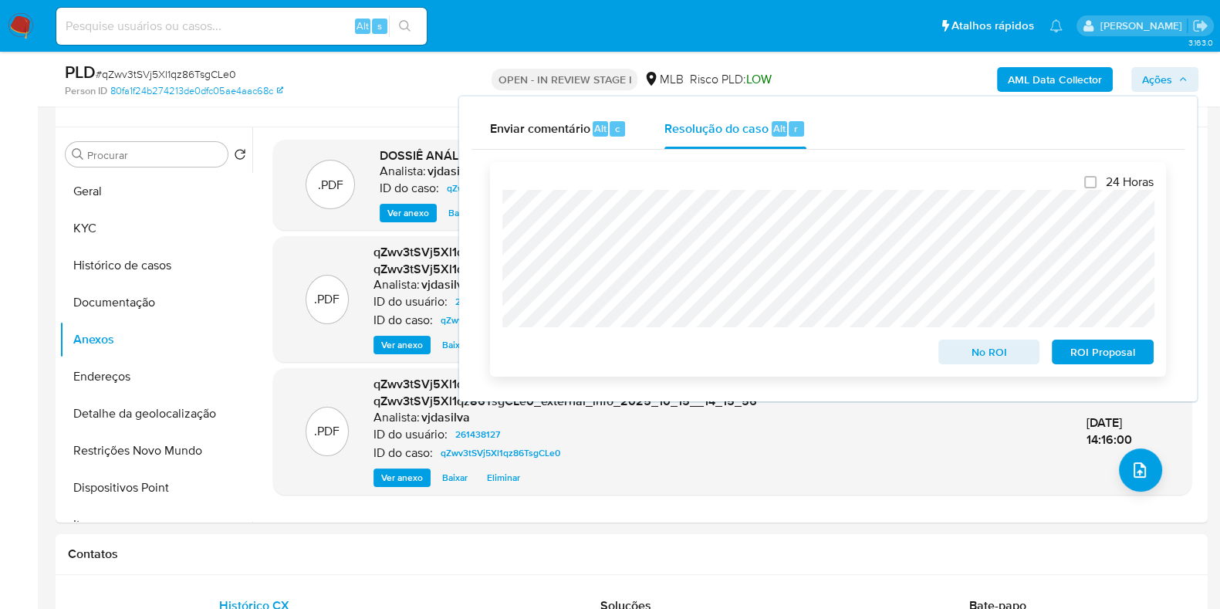
click at [1104, 357] on span "ROI Proposal" at bounding box center [1103, 352] width 80 height 22
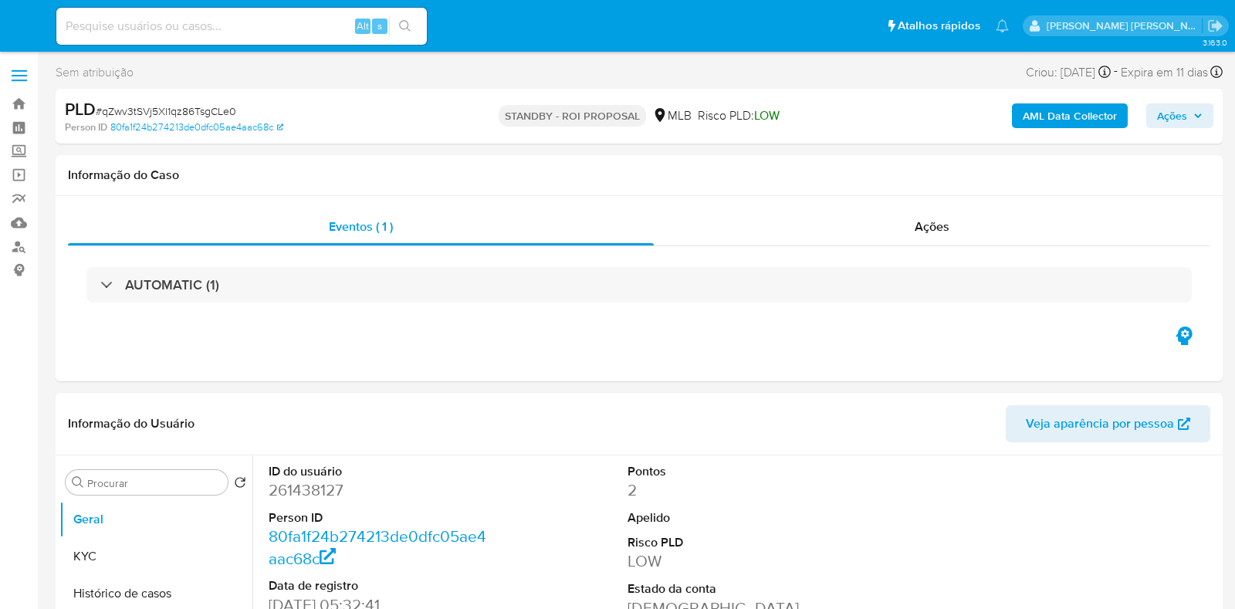
select select "10"
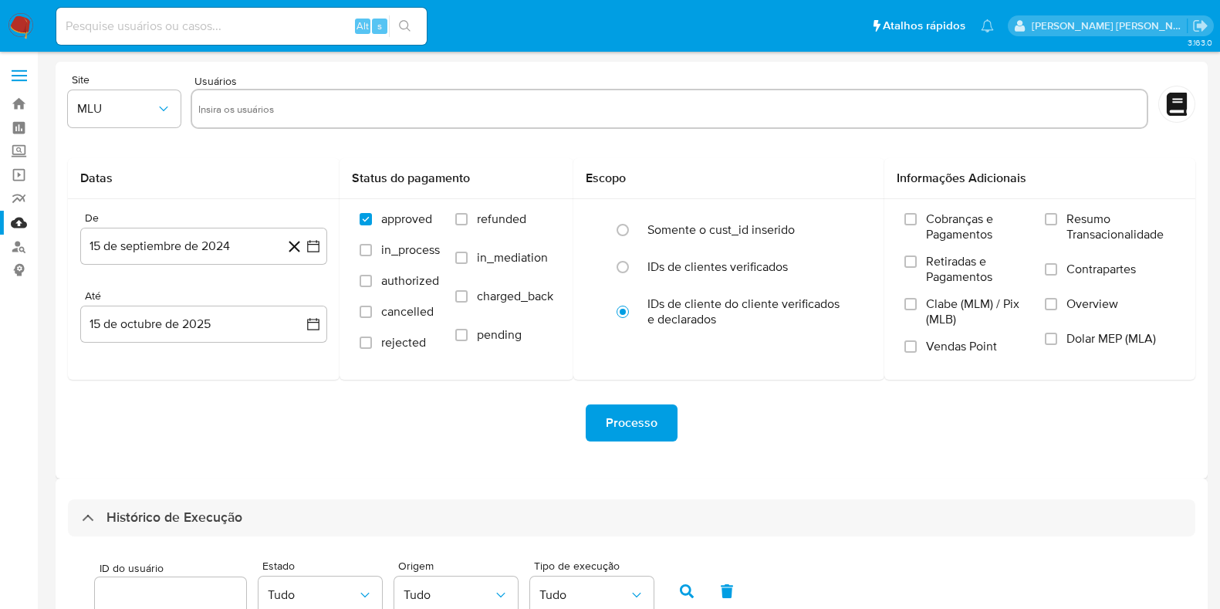
select select "10"
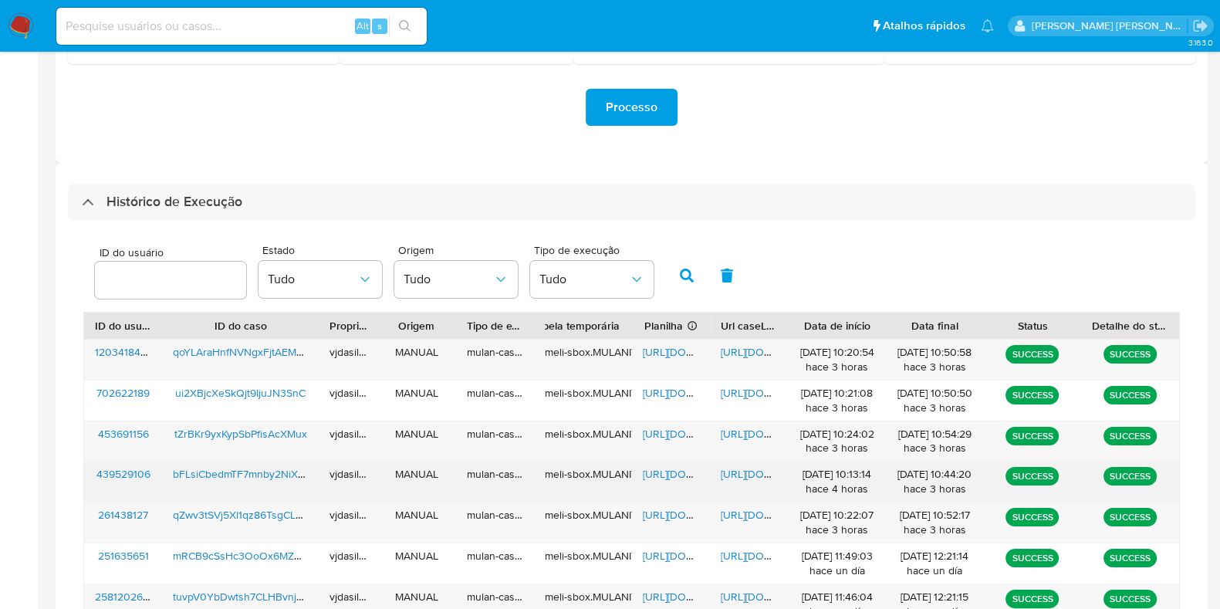
click at [741, 472] on span "[URL][DOMAIN_NAME]" at bounding box center [774, 473] width 106 height 15
click at [661, 470] on span "https://docs.google.com/spreadsheets/d/14jgPrLLgb4nbydQC0Yr-eI33tApYOOhfkfWqgzX…" at bounding box center [696, 473] width 106 height 15
click at [282, 468] on span "bFLsiCbedmTF7mnby2NiXhmE" at bounding box center [246, 473] width 146 height 15
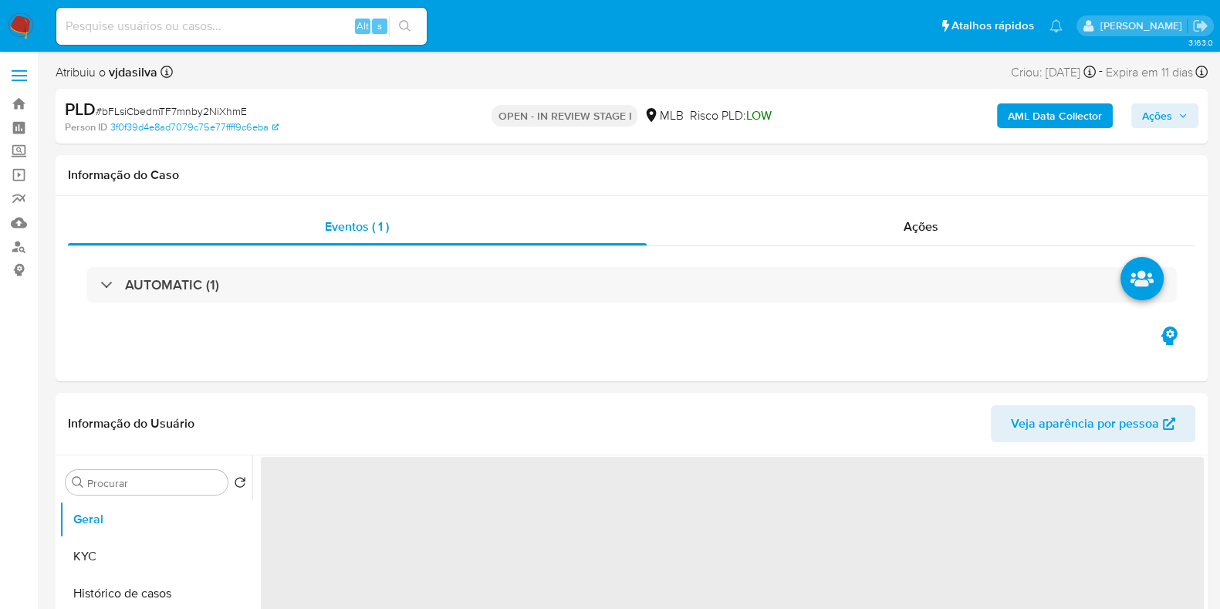
select select "10"
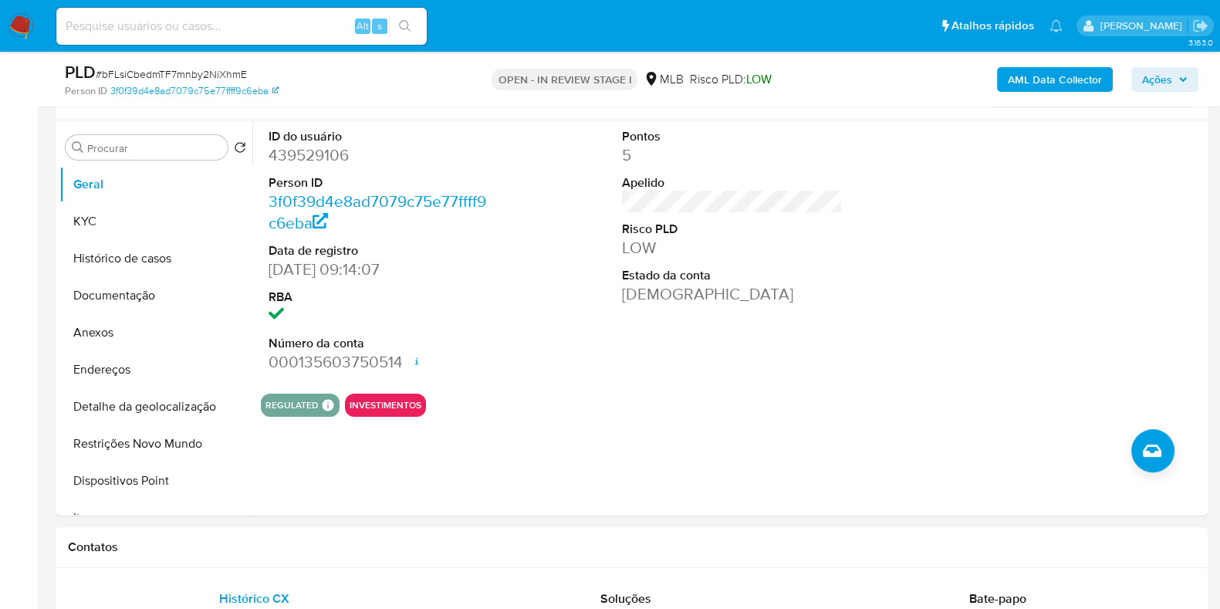
scroll to position [286, 0]
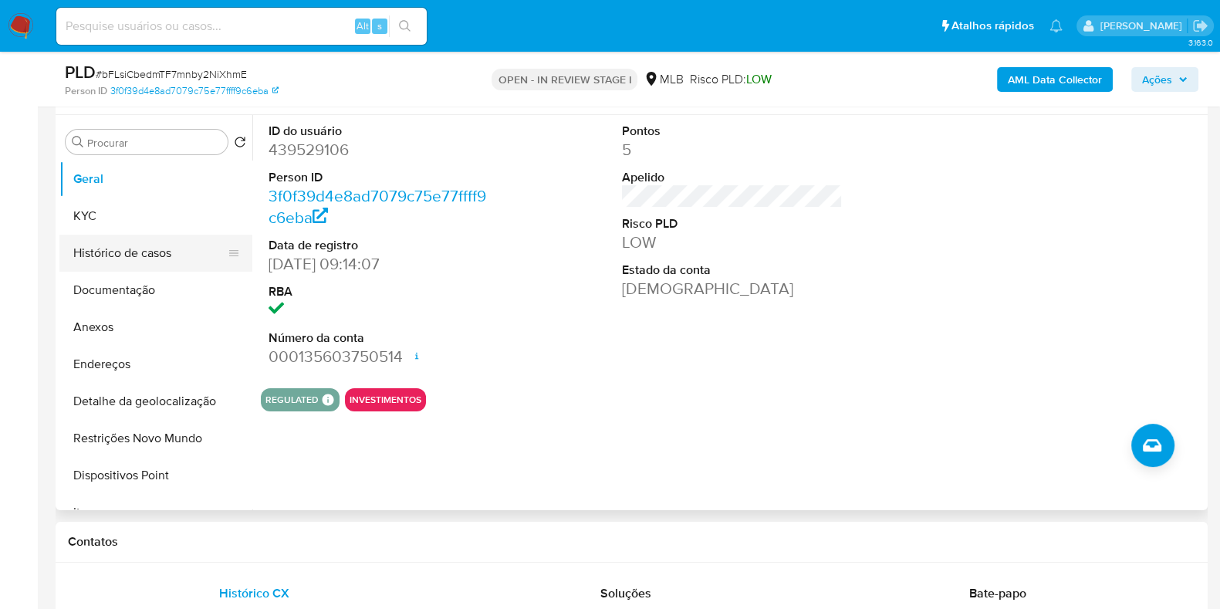
click at [143, 245] on button "Histórico de casos" at bounding box center [149, 253] width 181 height 37
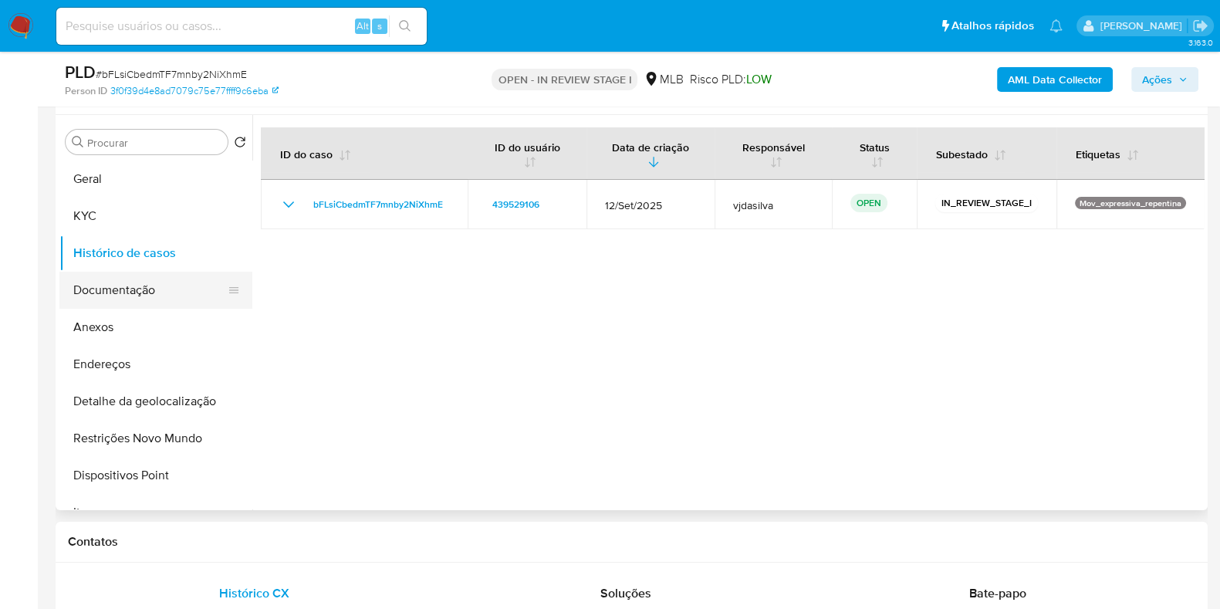
click at [145, 293] on button "Documentação" at bounding box center [149, 290] width 181 height 37
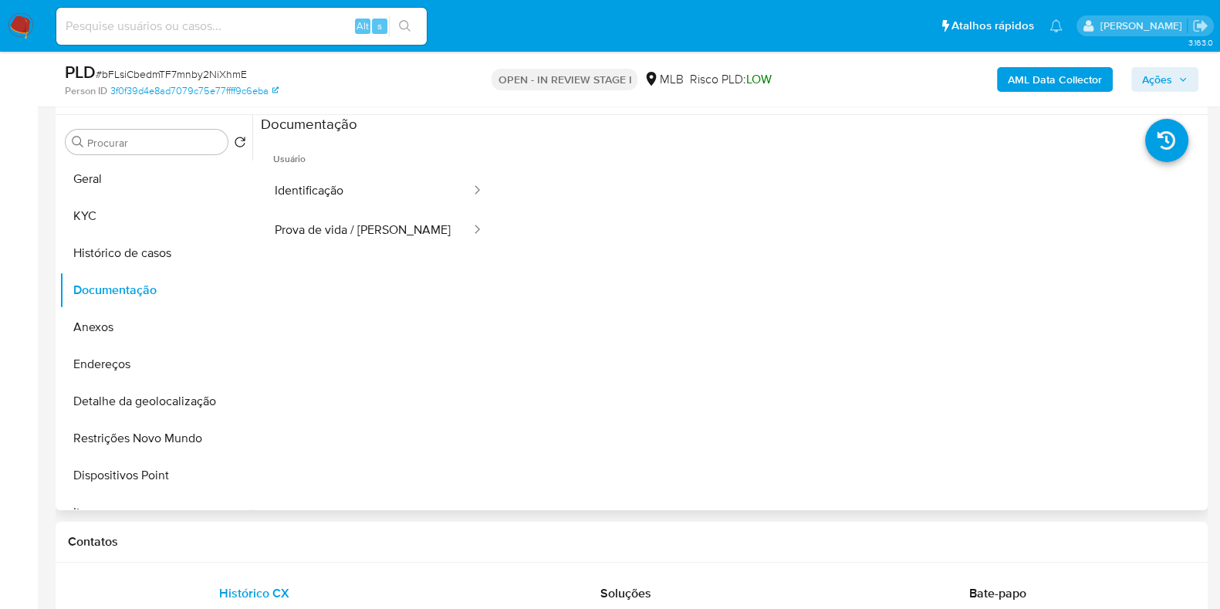
click at [417, 264] on ul "Usuário Identificação Prova de vida / Selfie" at bounding box center [379, 356] width 236 height 444
click at [398, 232] on button "Prova de vida / Selfie" at bounding box center [366, 230] width 211 height 39
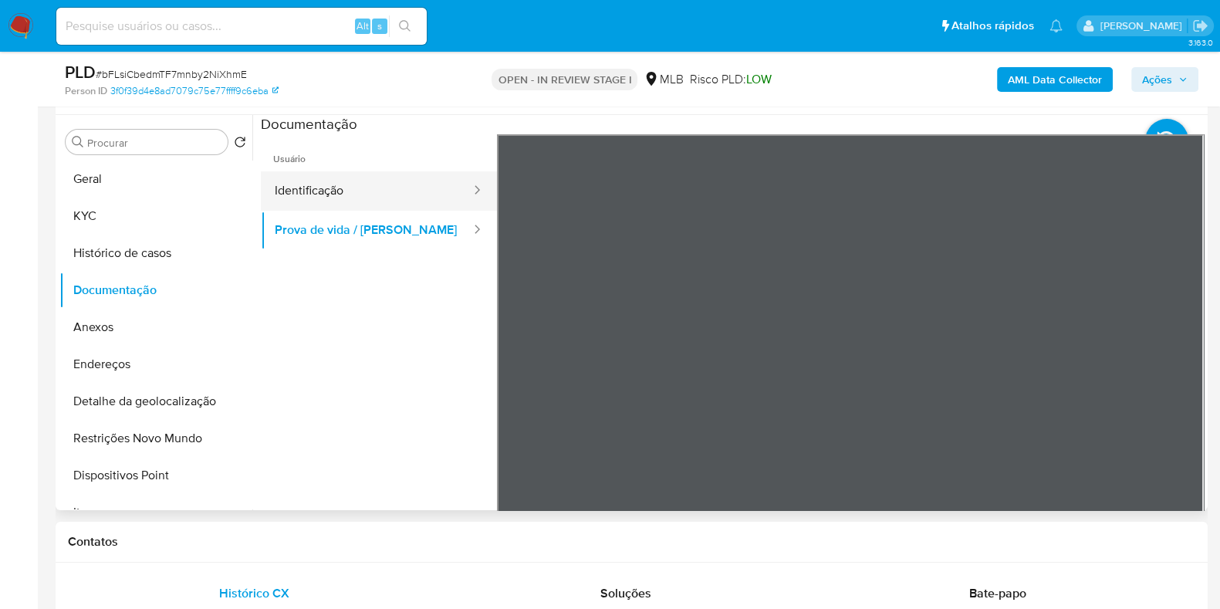
click at [373, 191] on button "Identificação" at bounding box center [366, 190] width 211 height 39
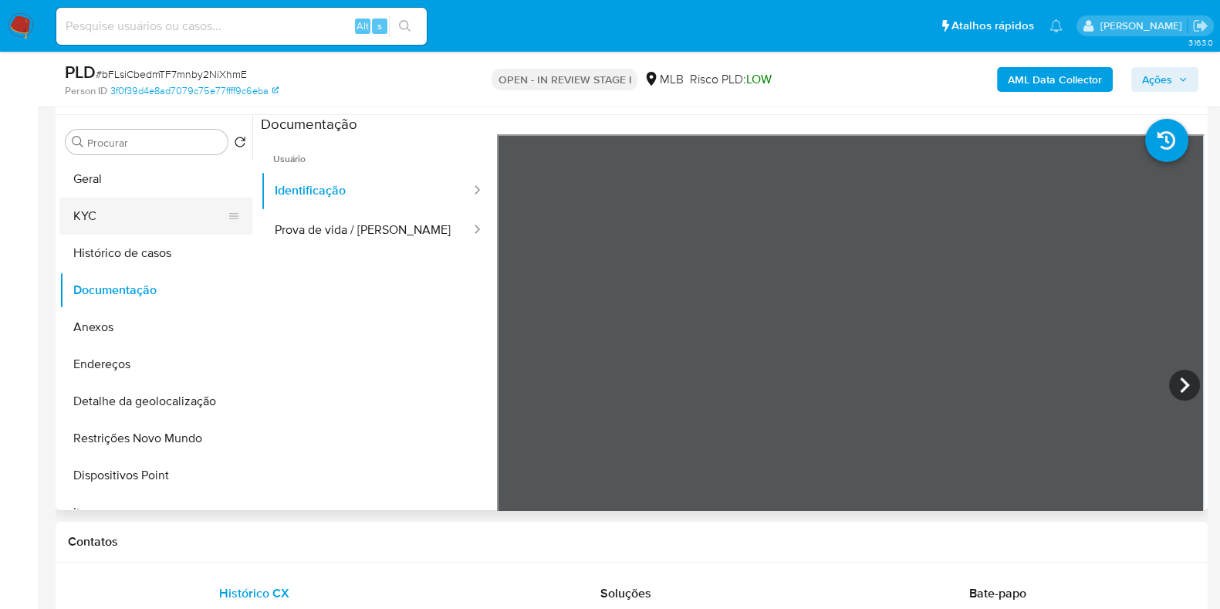
click at [162, 203] on button "KYC" at bounding box center [149, 216] width 181 height 37
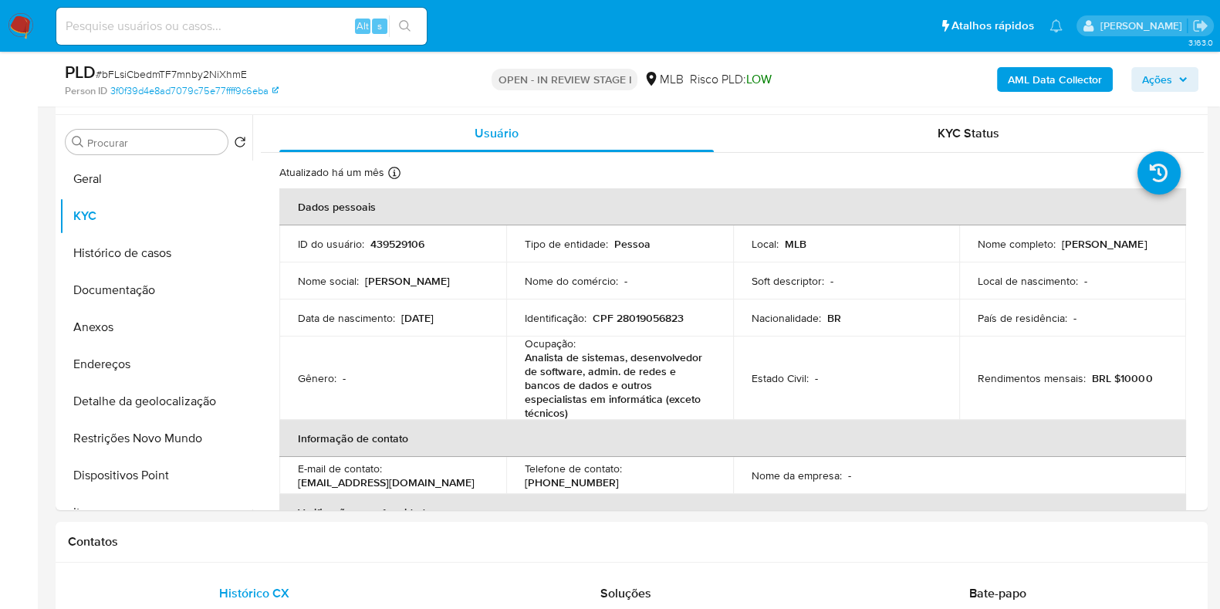
click at [584, 353] on p "Analista de sistemas, desenvolvedor de software, admin. de redes e bancos de da…" at bounding box center [617, 384] width 184 height 69
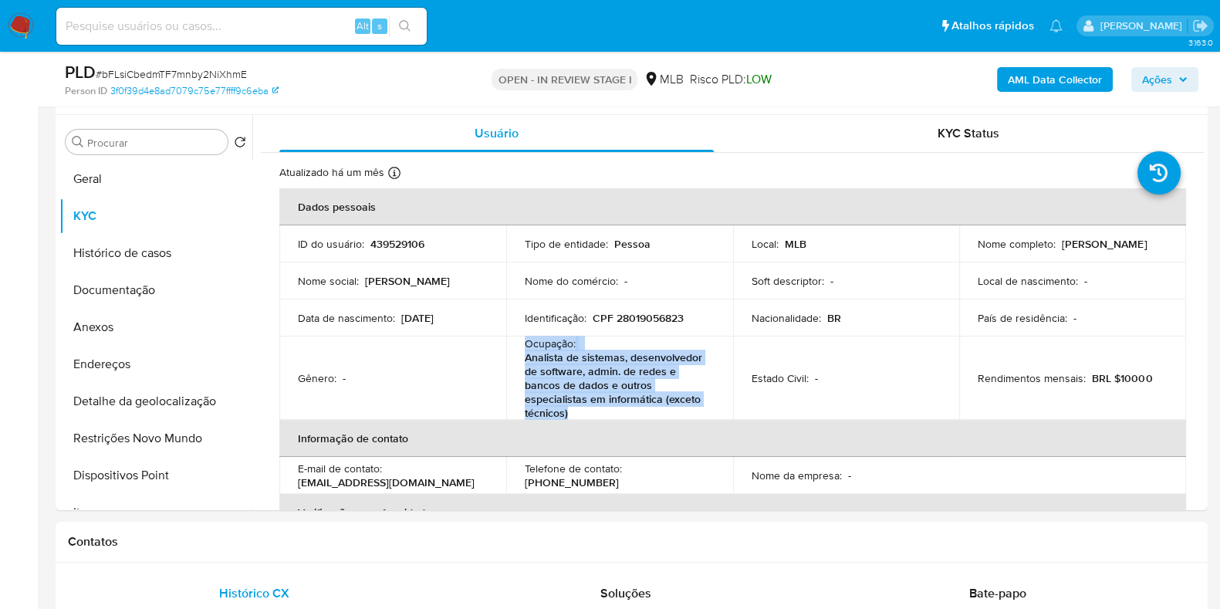
click at [584, 353] on p "Analista de sistemas, desenvolvedor de software, admin. de redes e bancos de da…" at bounding box center [617, 384] width 184 height 69
copy div "Ocupação : Analista de sistemas, desenvolvedor de software, admin. de redes e b…"
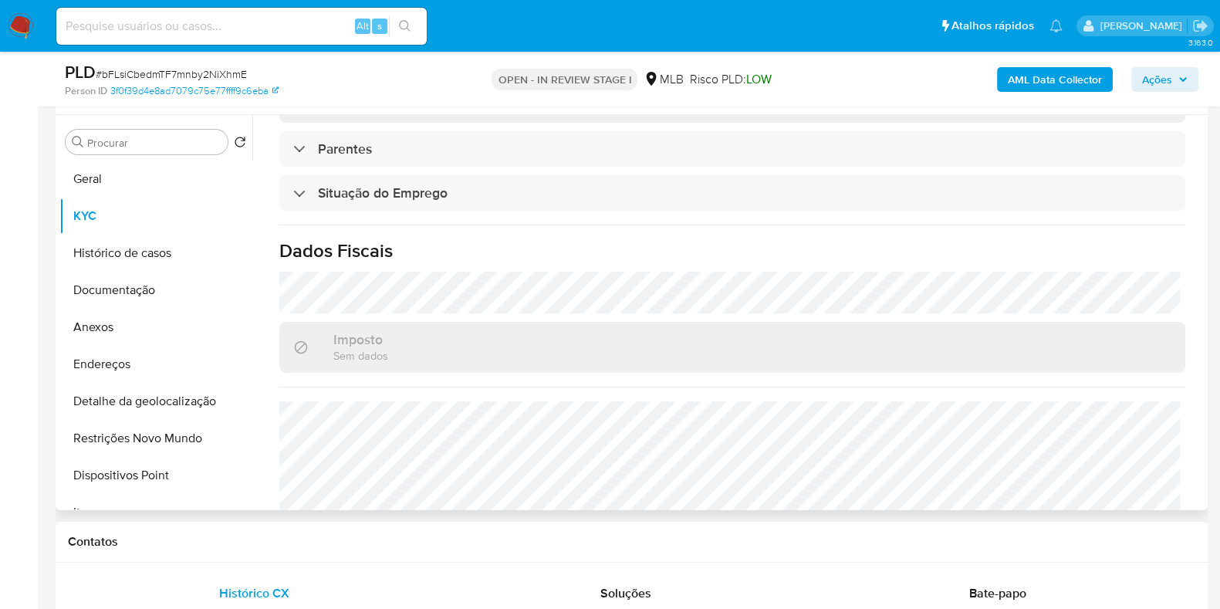
scroll to position [717, 0]
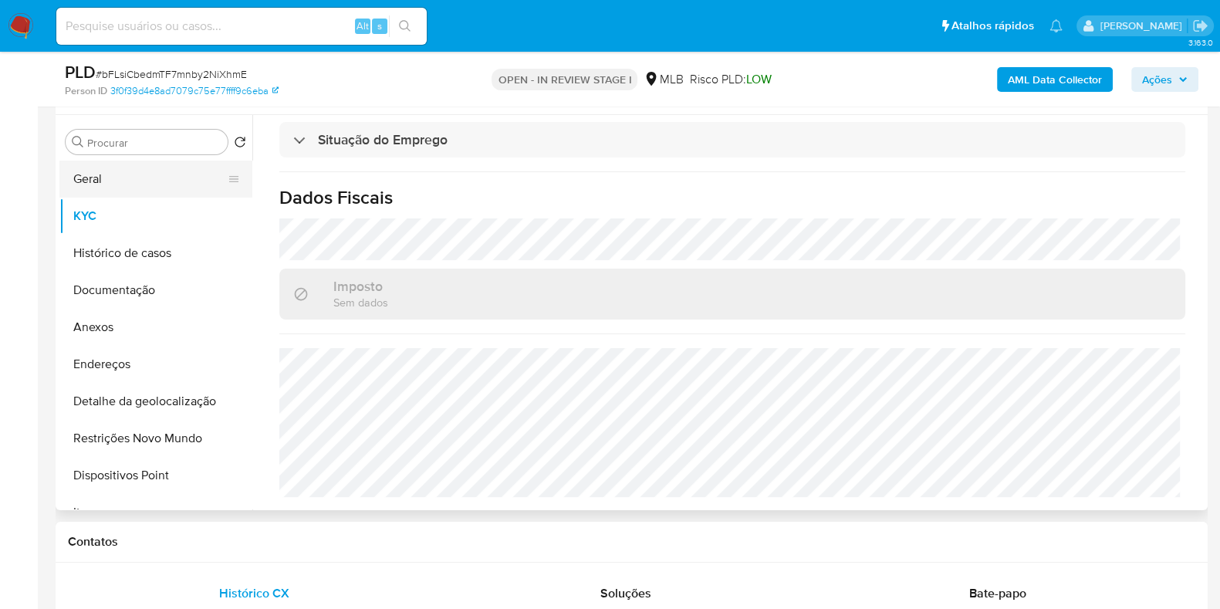
click at [122, 188] on button "Geral" at bounding box center [149, 179] width 181 height 37
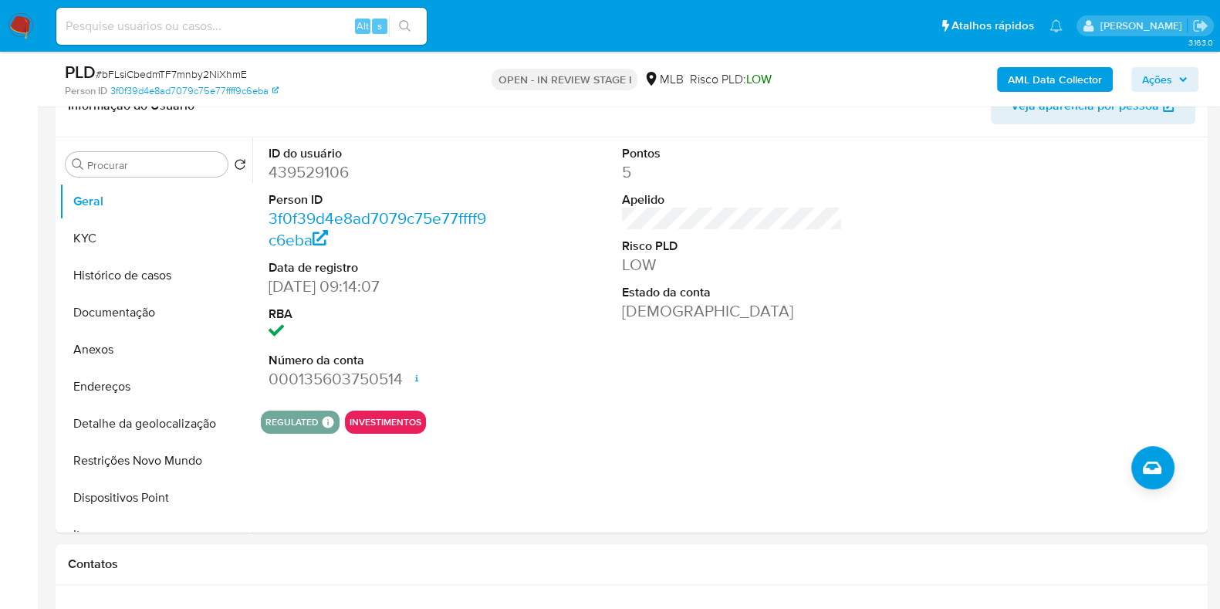
scroll to position [250, 0]
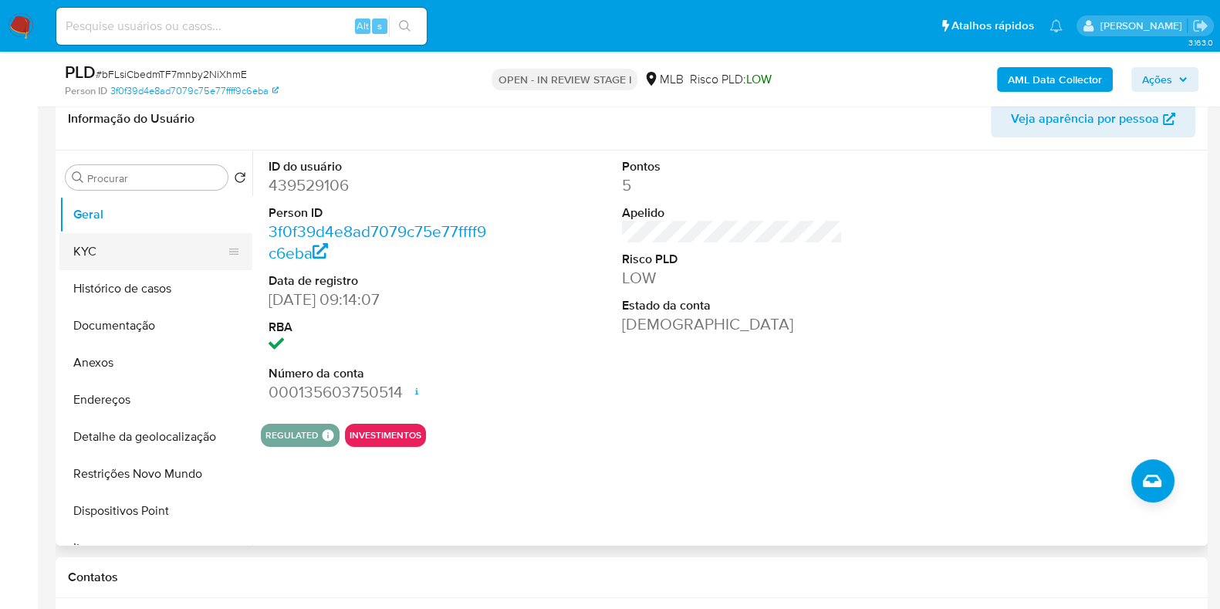
click at [141, 259] on button "KYC" at bounding box center [149, 251] width 181 height 37
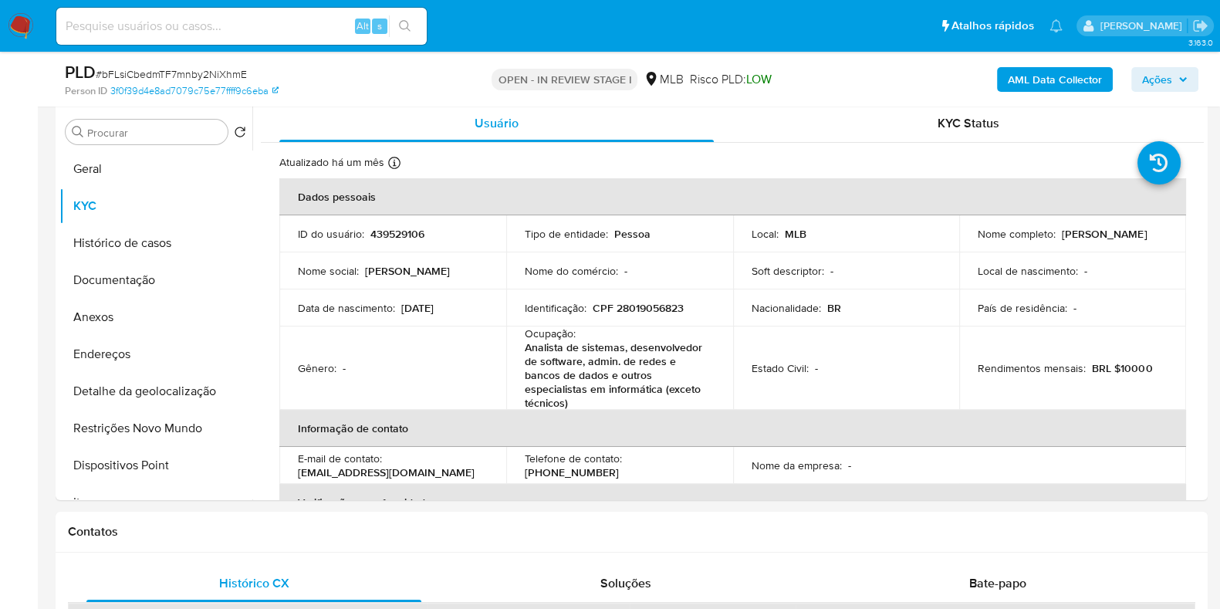
scroll to position [298, 0]
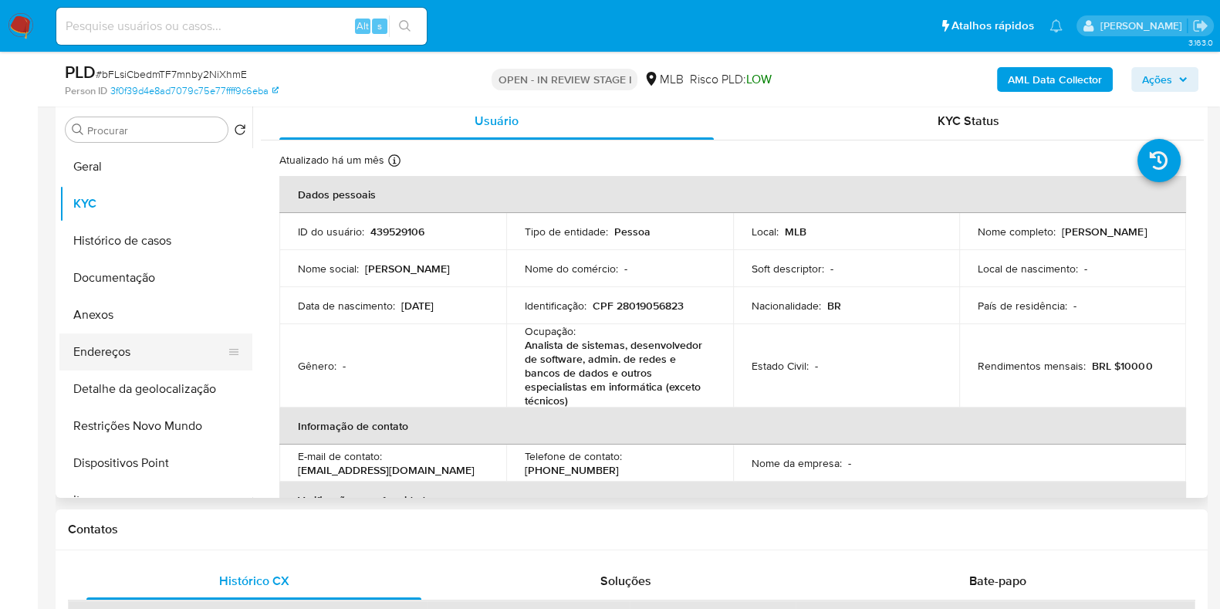
click at [170, 354] on button "Endereços" at bounding box center [149, 351] width 181 height 37
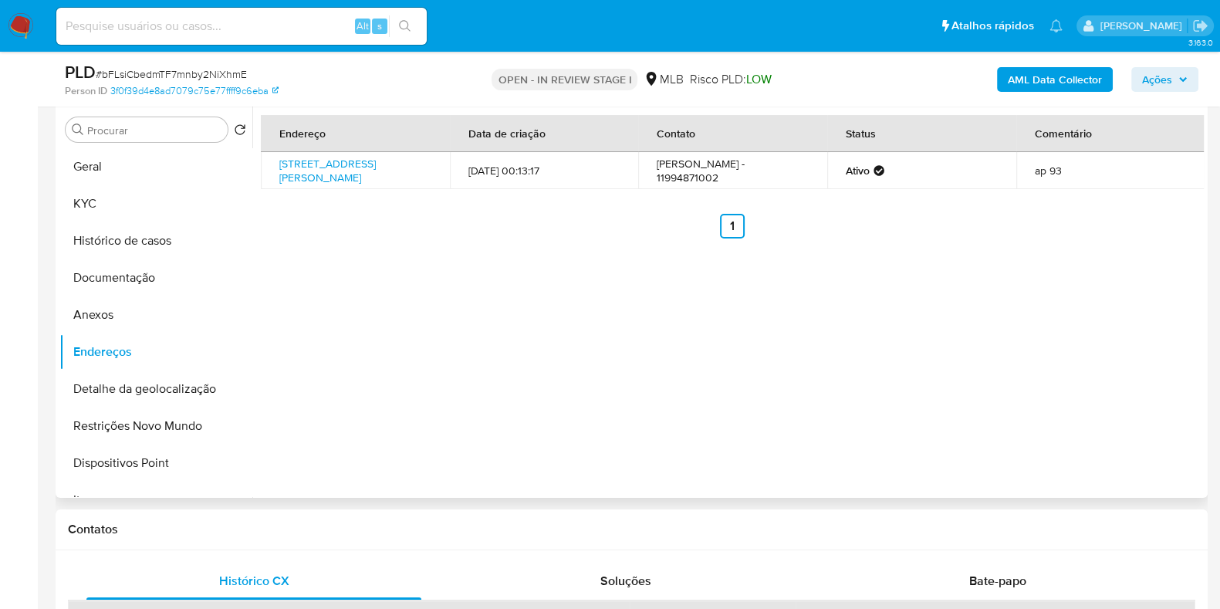
scroll to position [159, 0]
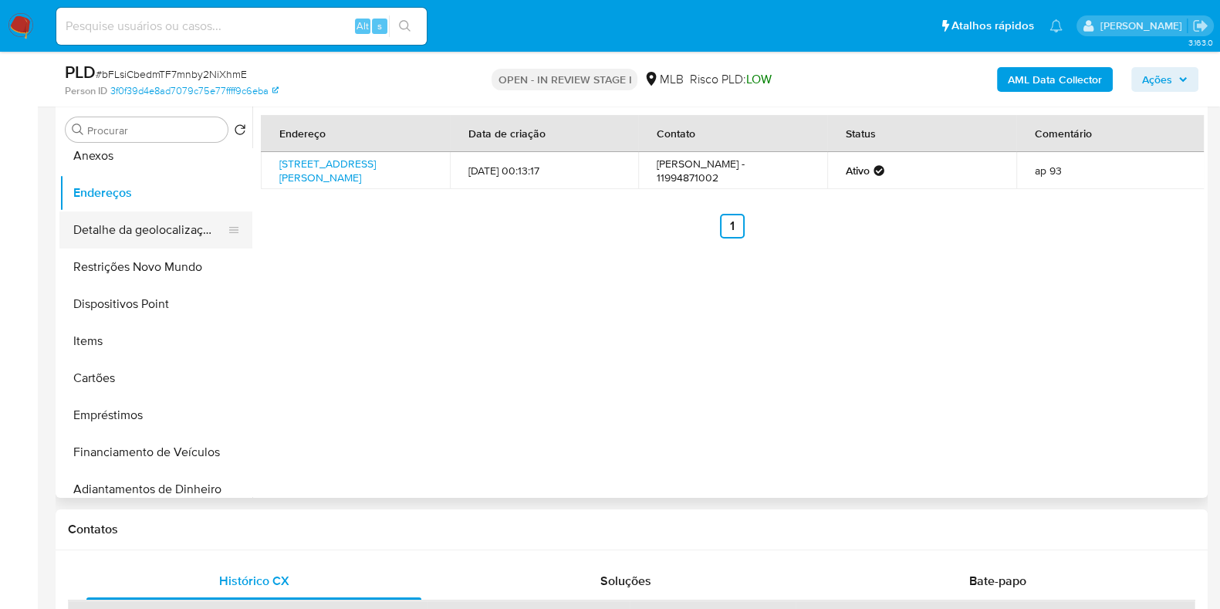
click at [164, 224] on button "Detalhe da geolocalização" at bounding box center [149, 229] width 181 height 37
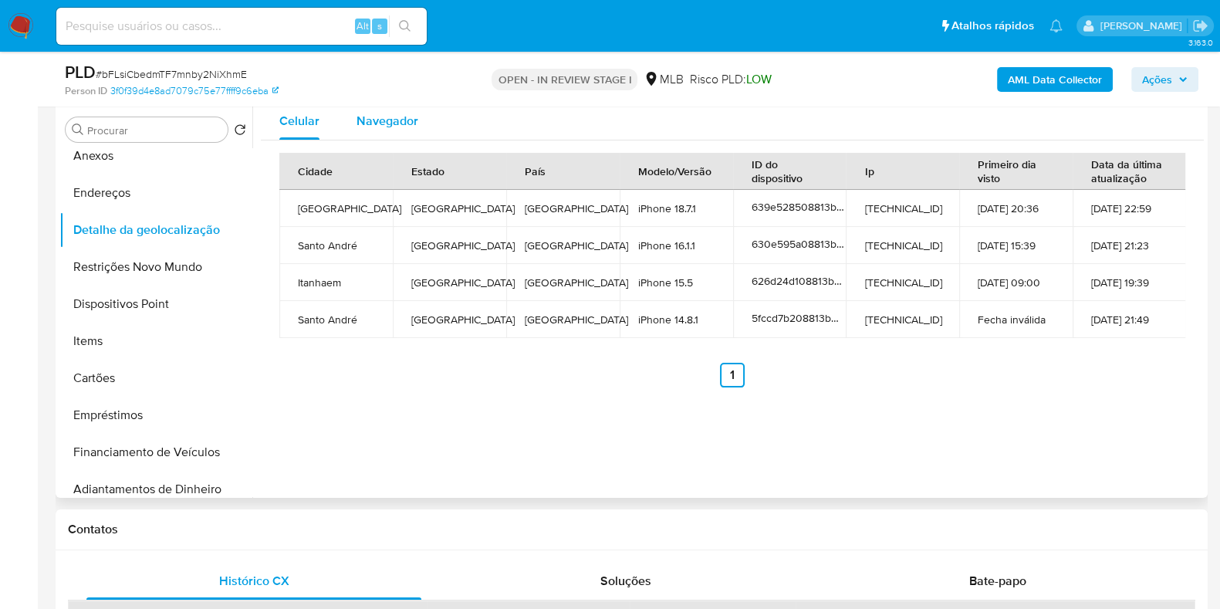
click at [413, 115] on span "Navegador" at bounding box center [388, 121] width 62 height 18
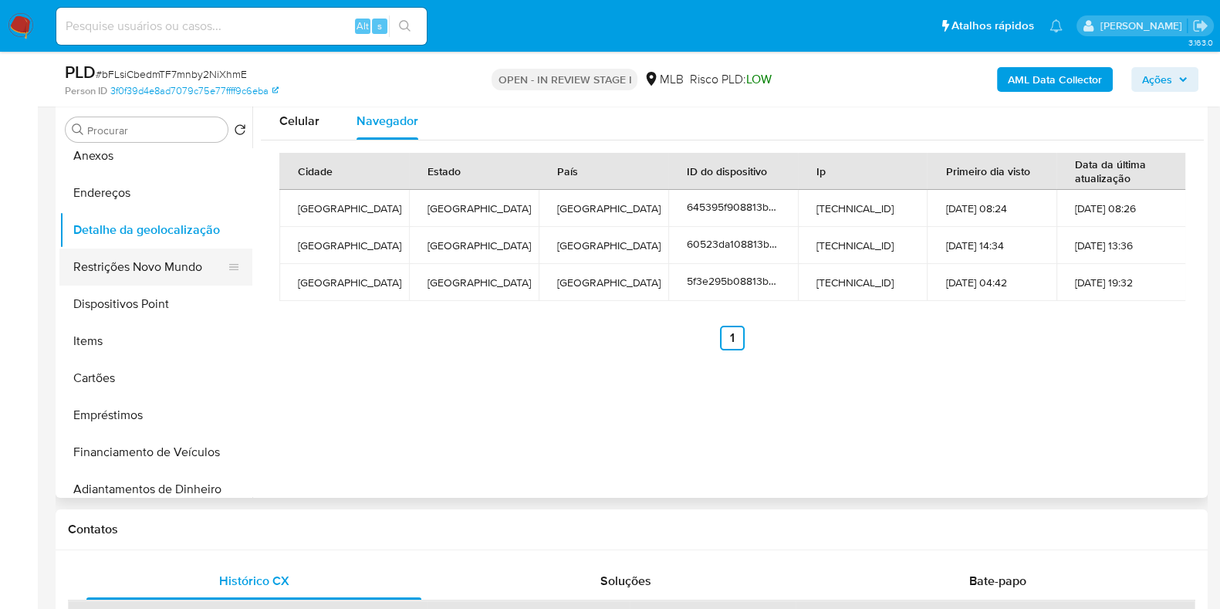
click at [141, 272] on button "Restrições Novo Mundo" at bounding box center [149, 266] width 181 height 37
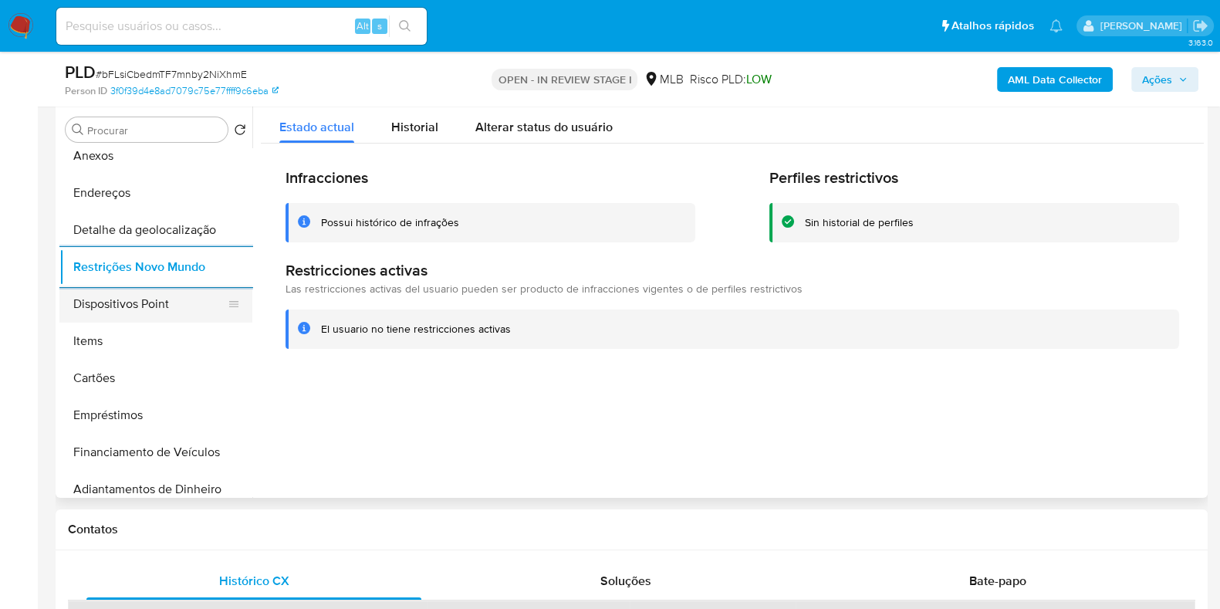
click at [161, 299] on button "Dispositivos Point" at bounding box center [149, 304] width 181 height 37
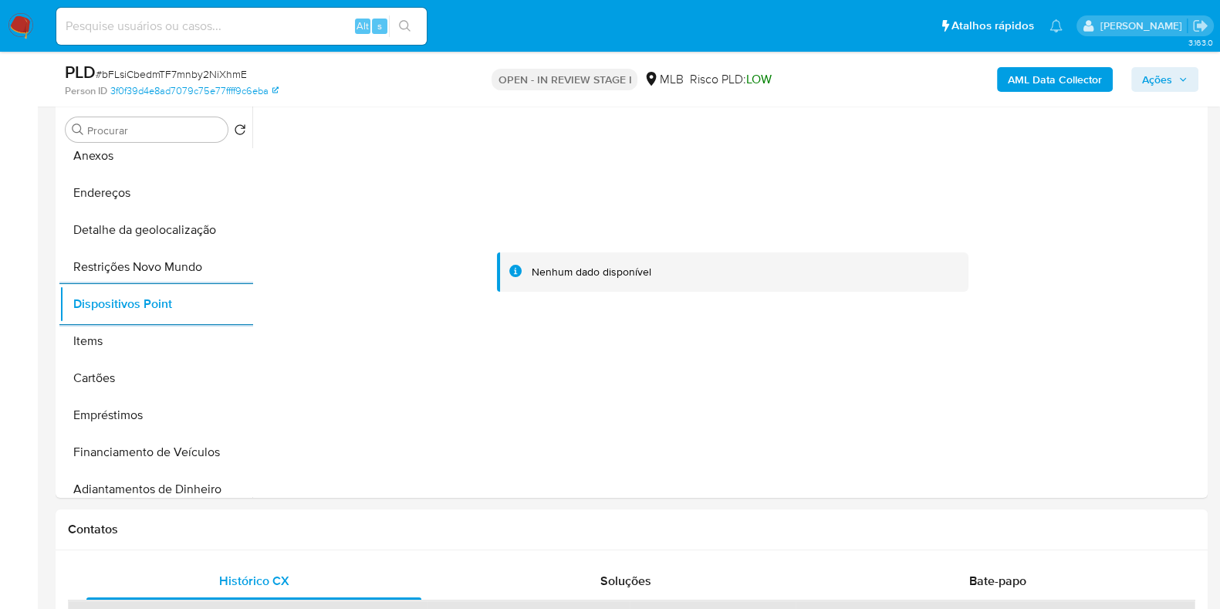
click at [1030, 86] on b "AML Data Collector" at bounding box center [1055, 79] width 94 height 25
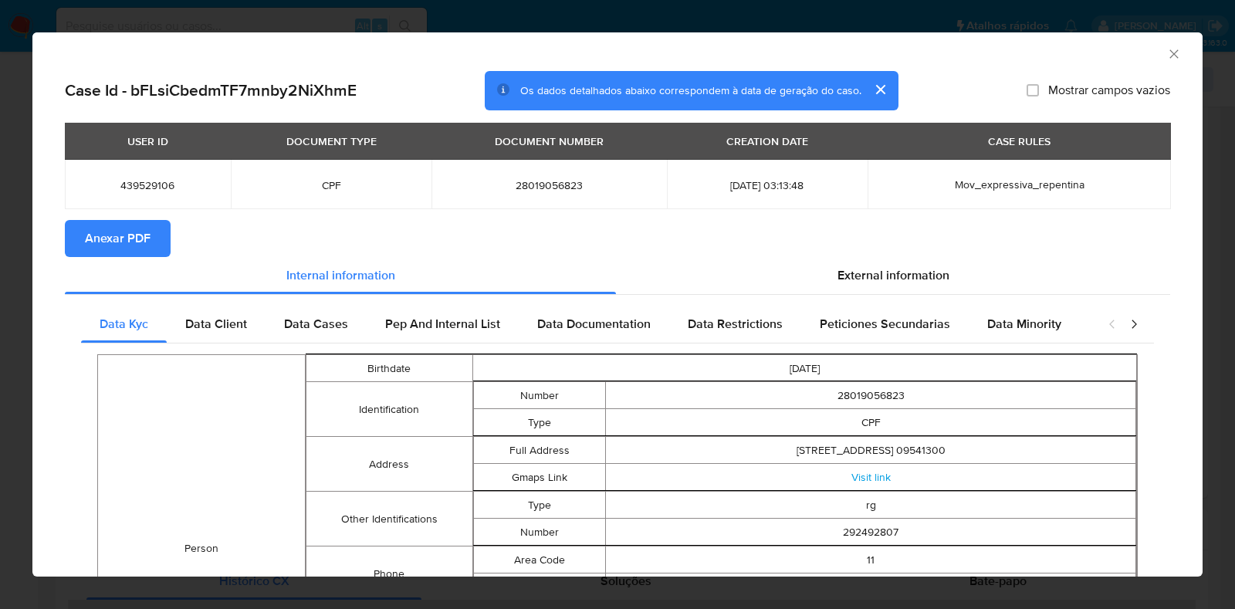
click at [154, 235] on button "Anexar PDF" at bounding box center [118, 238] width 106 height 37
click at [1167, 52] on div "AML Data Collector" at bounding box center [617, 51] width 1170 height 39
click at [1166, 57] on icon "Fechar a janela" at bounding box center [1173, 53] width 15 height 15
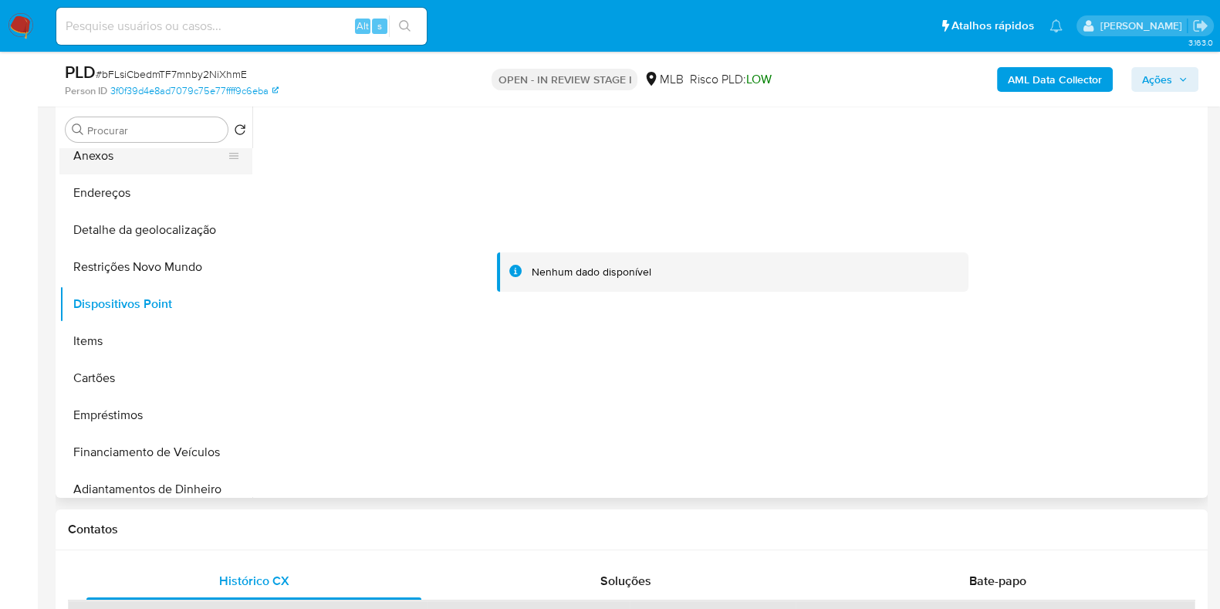
click at [203, 154] on button "Anexos" at bounding box center [149, 155] width 181 height 37
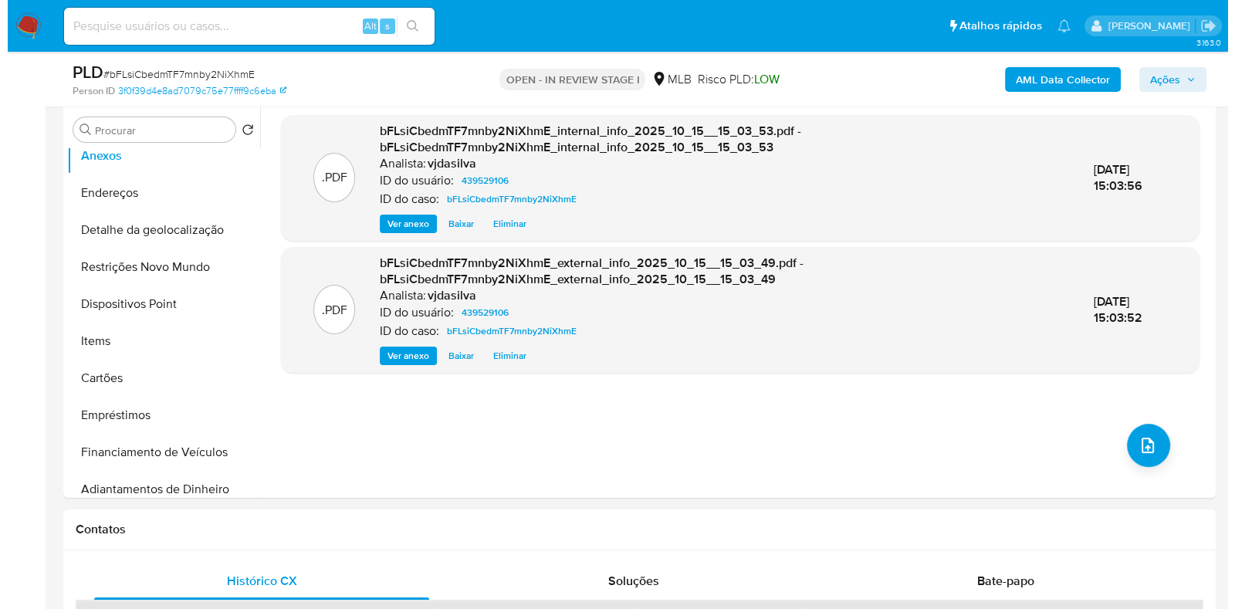
scroll to position [148, 0]
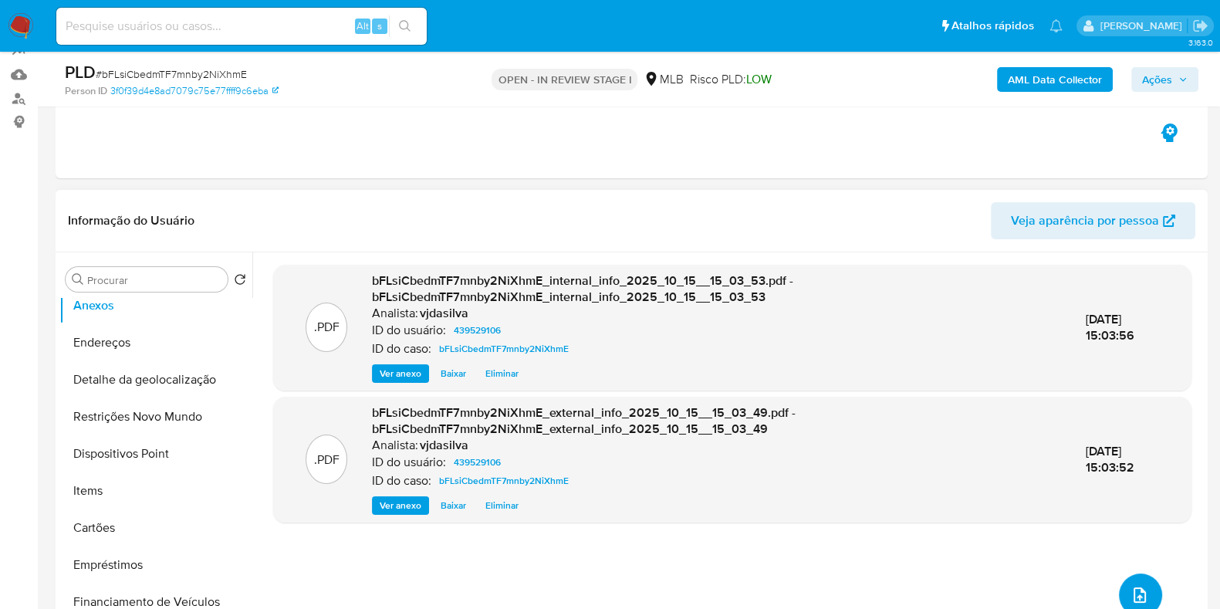
click at [1137, 580] on button "upload-file" at bounding box center [1140, 594] width 43 height 43
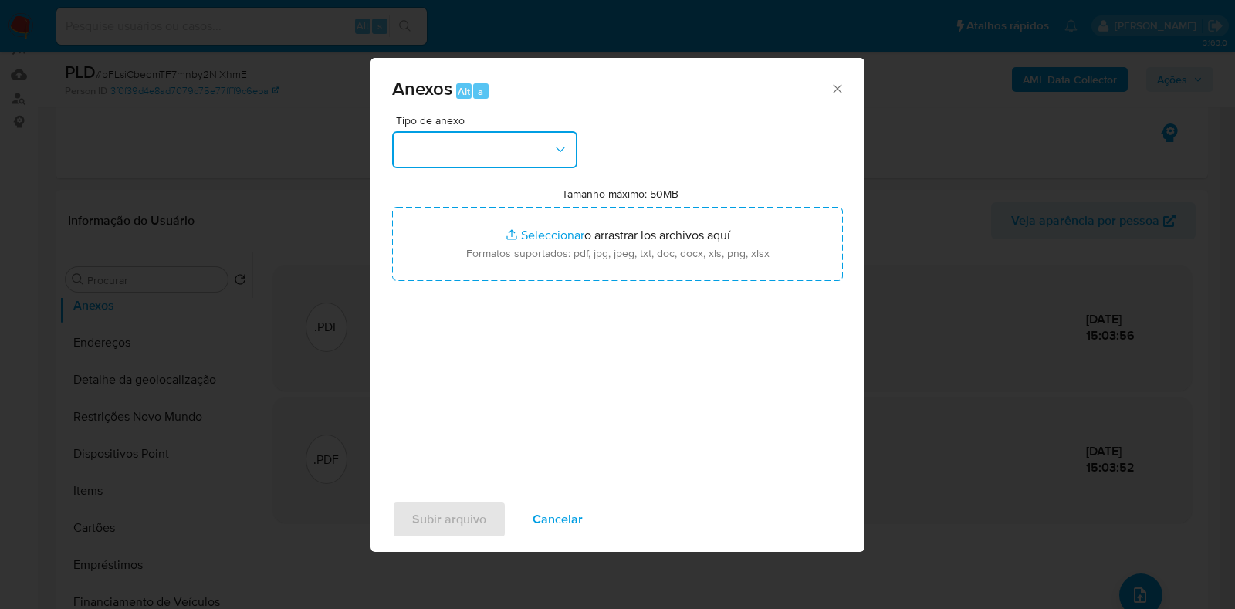
click at [565, 156] on icon "button" at bounding box center [560, 149] width 15 height 15
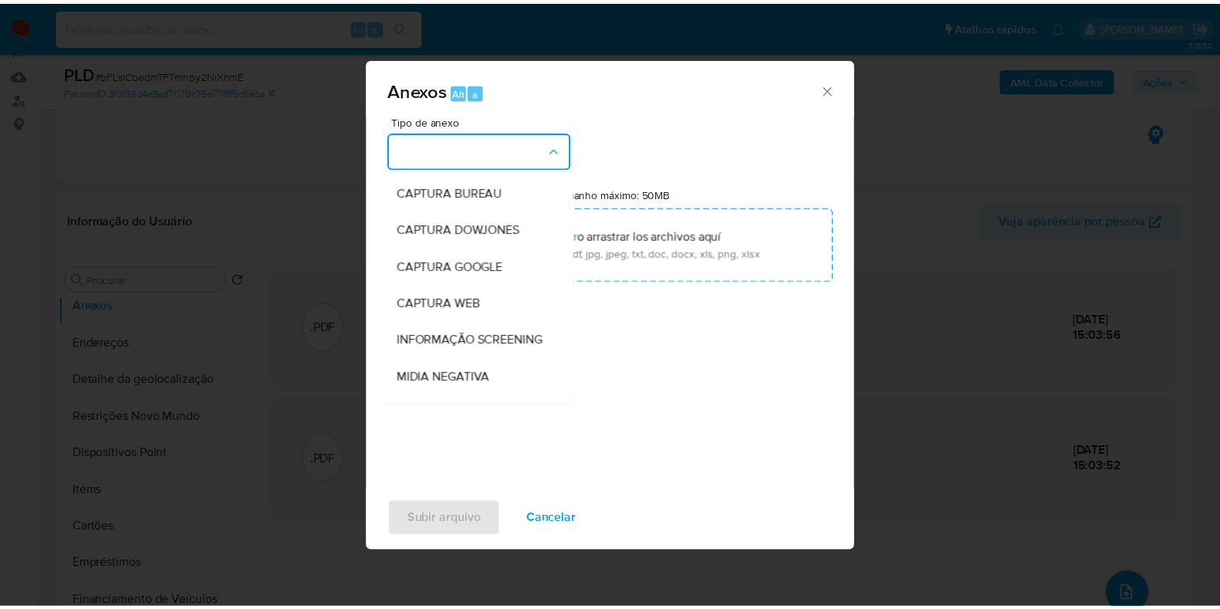
scroll to position [238, 0]
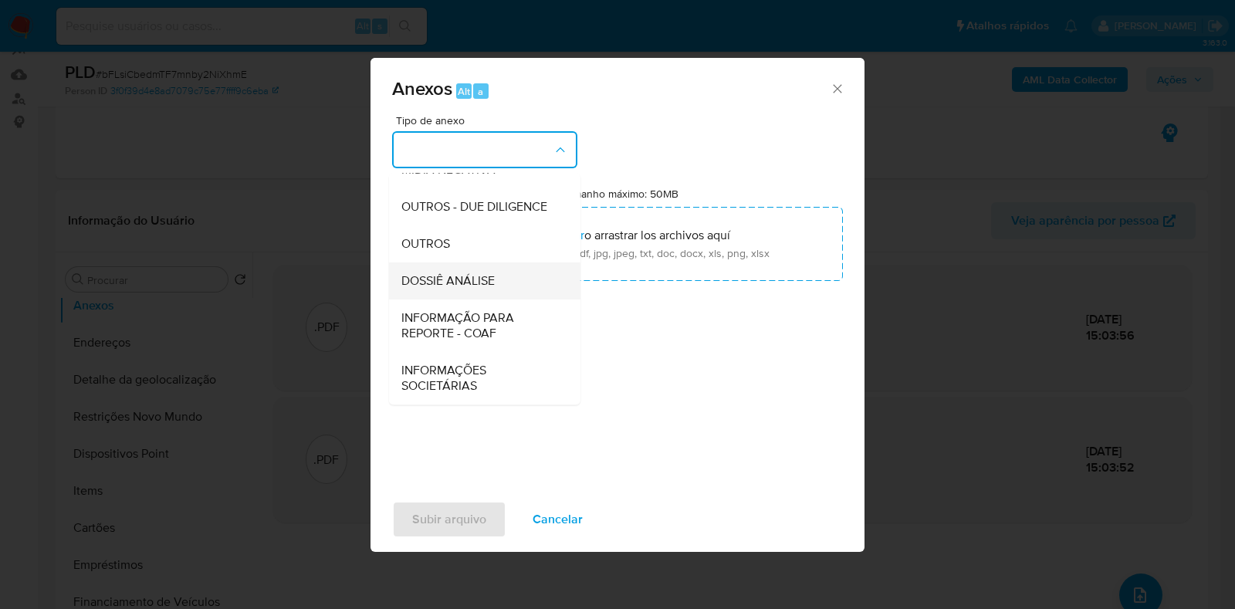
click at [517, 286] on div "DOSSIÊ ANÁLISE" at bounding box center [479, 280] width 157 height 37
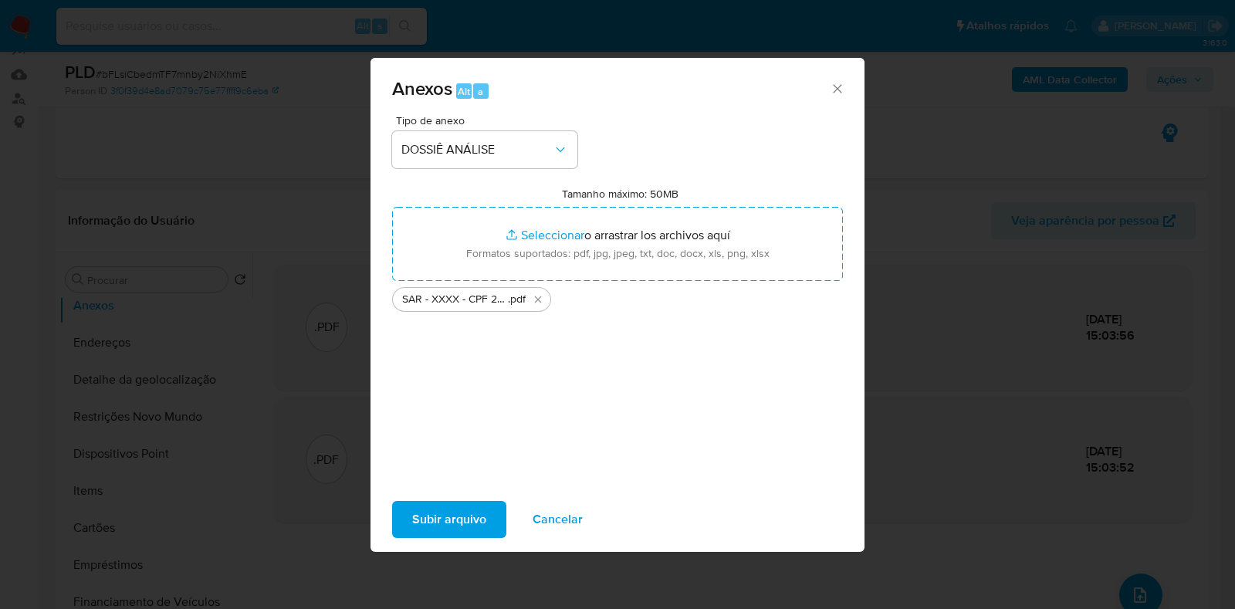
click at [459, 519] on span "Subir arquivo" at bounding box center [449, 519] width 74 height 34
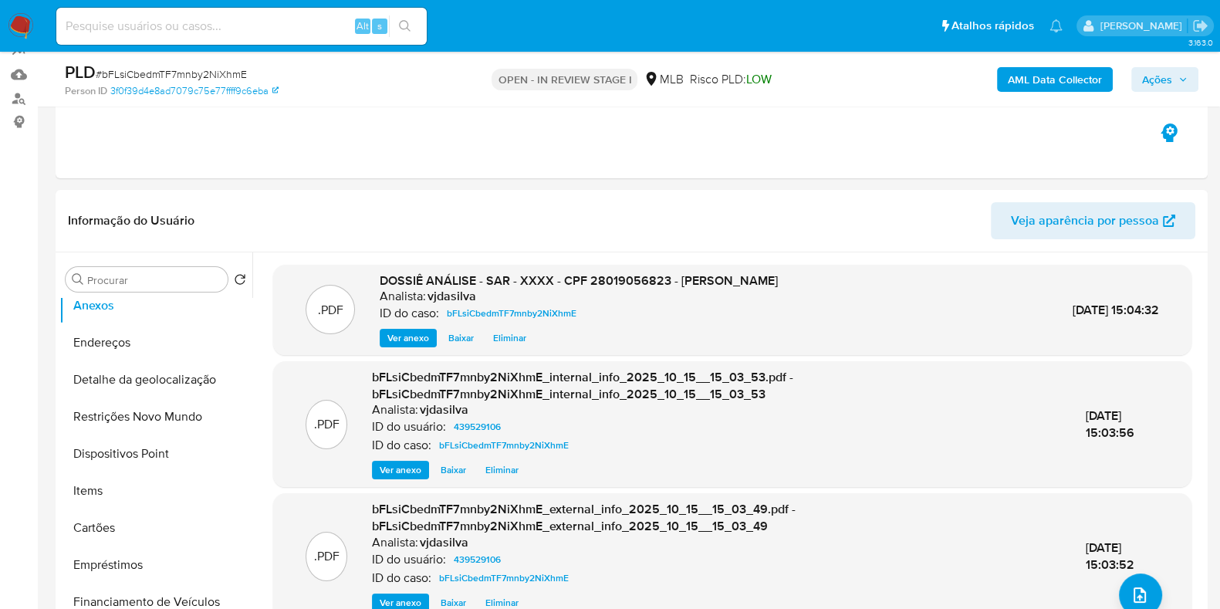
click at [1146, 81] on span "Ações" at bounding box center [1157, 79] width 30 height 25
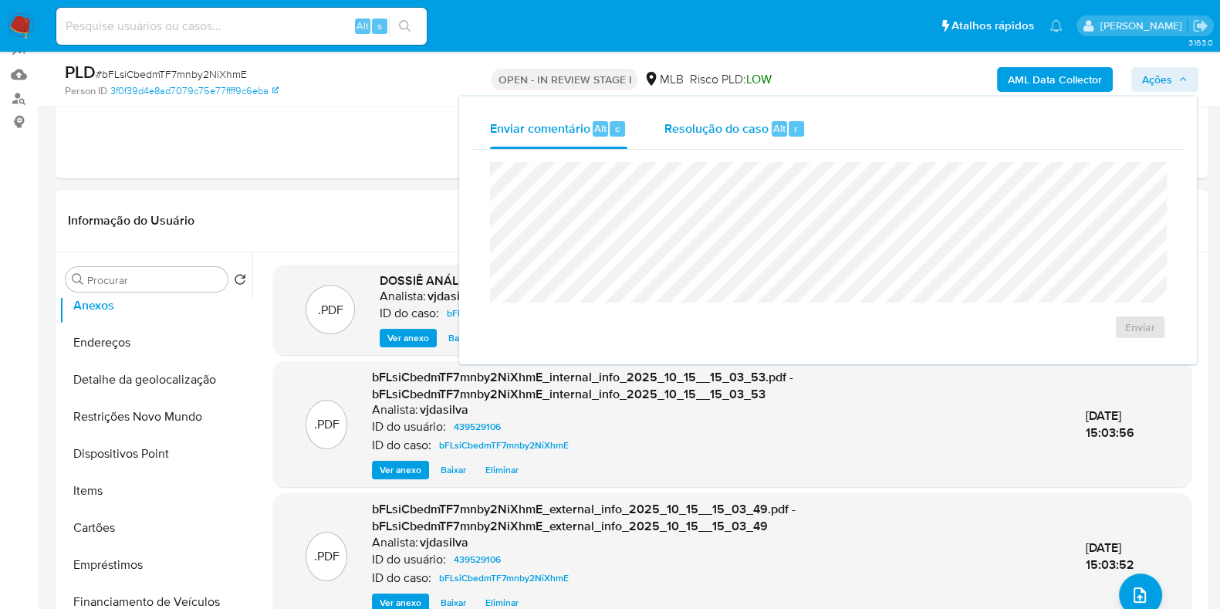
click at [727, 124] on span "Resolução do caso" at bounding box center [716, 128] width 104 height 18
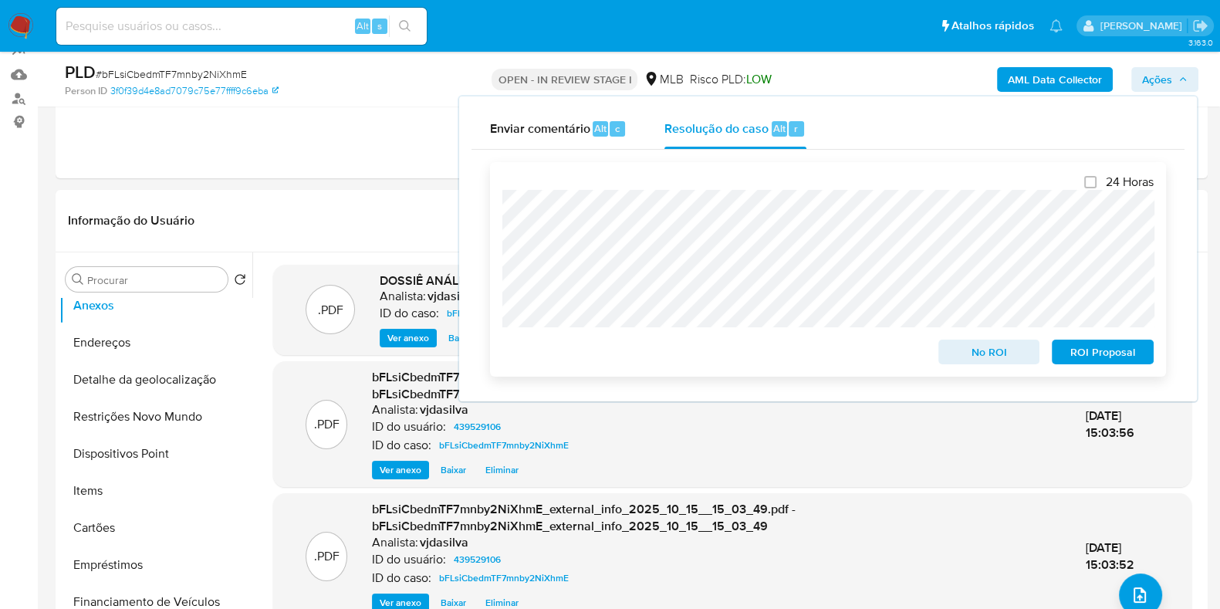
click at [1096, 347] on span "ROI Proposal" at bounding box center [1103, 352] width 80 height 22
click at [1098, 356] on span "ROI Proposal" at bounding box center [1103, 352] width 80 height 22
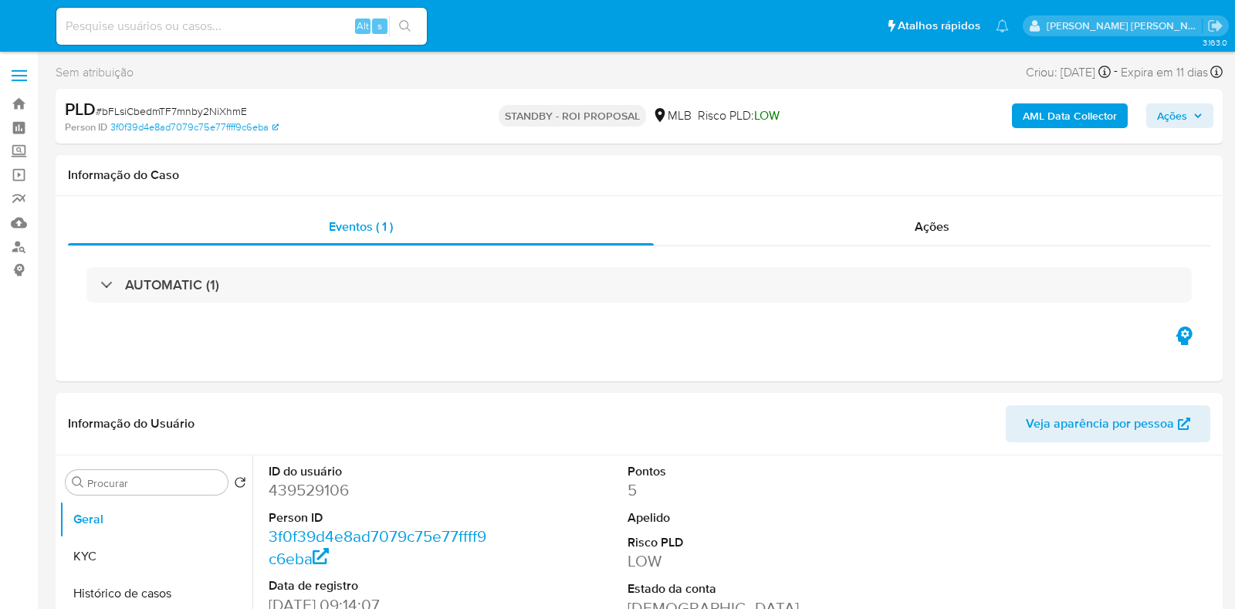
select select "10"
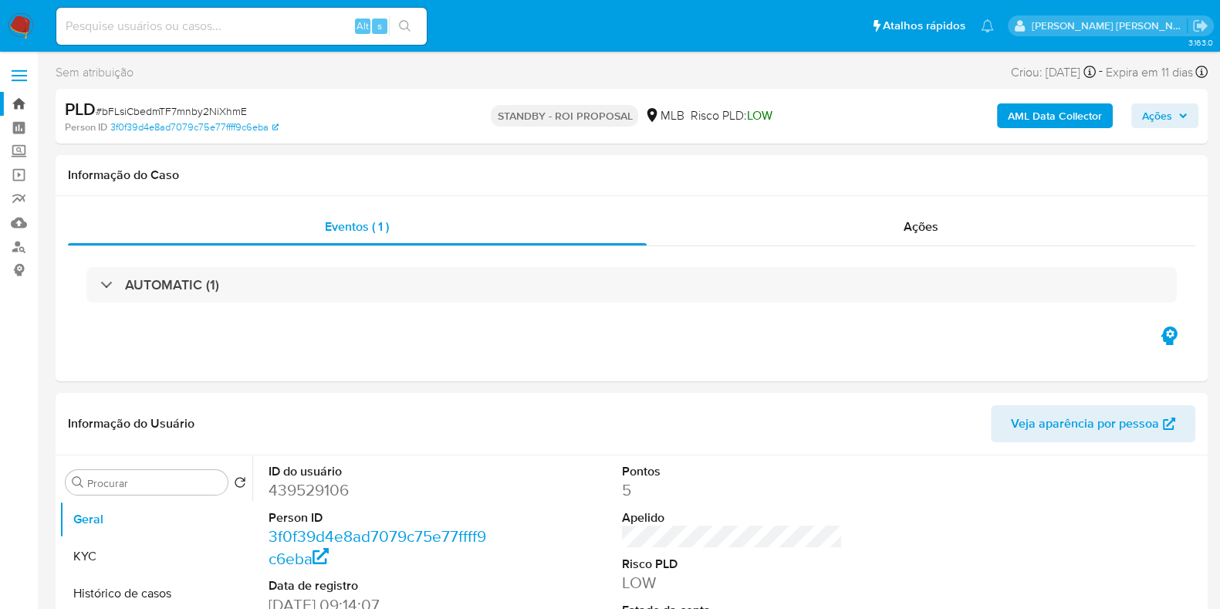
click at [22, 103] on link "Bandeja" at bounding box center [92, 104] width 184 height 24
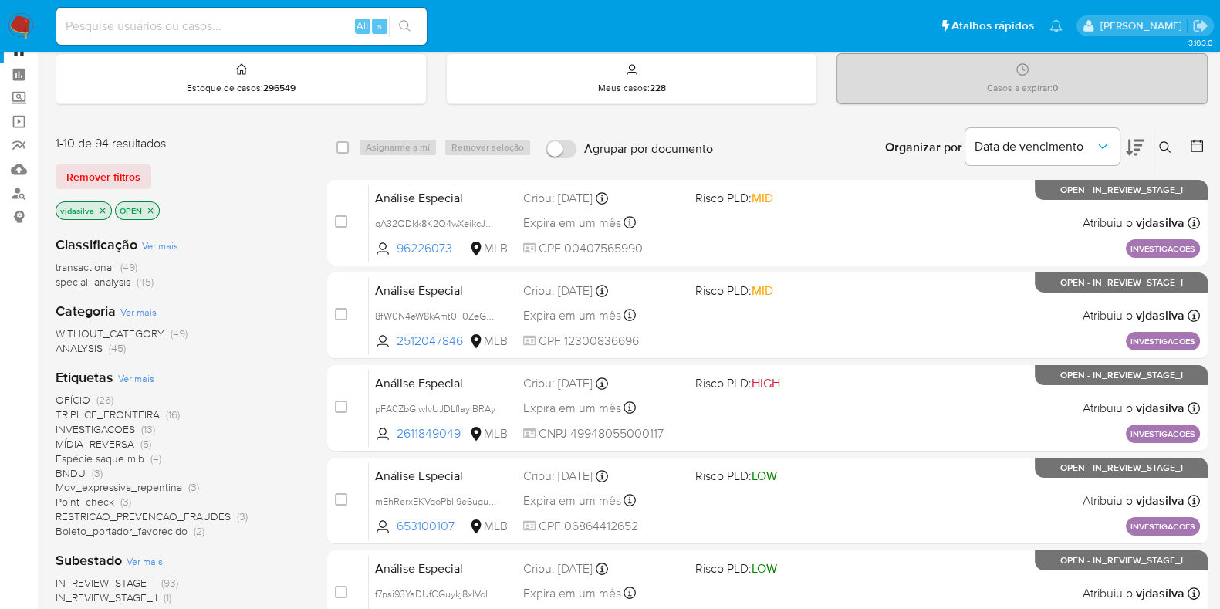
scroll to position [54, 0]
click at [1134, 144] on icon at bounding box center [1135, 146] width 19 height 19
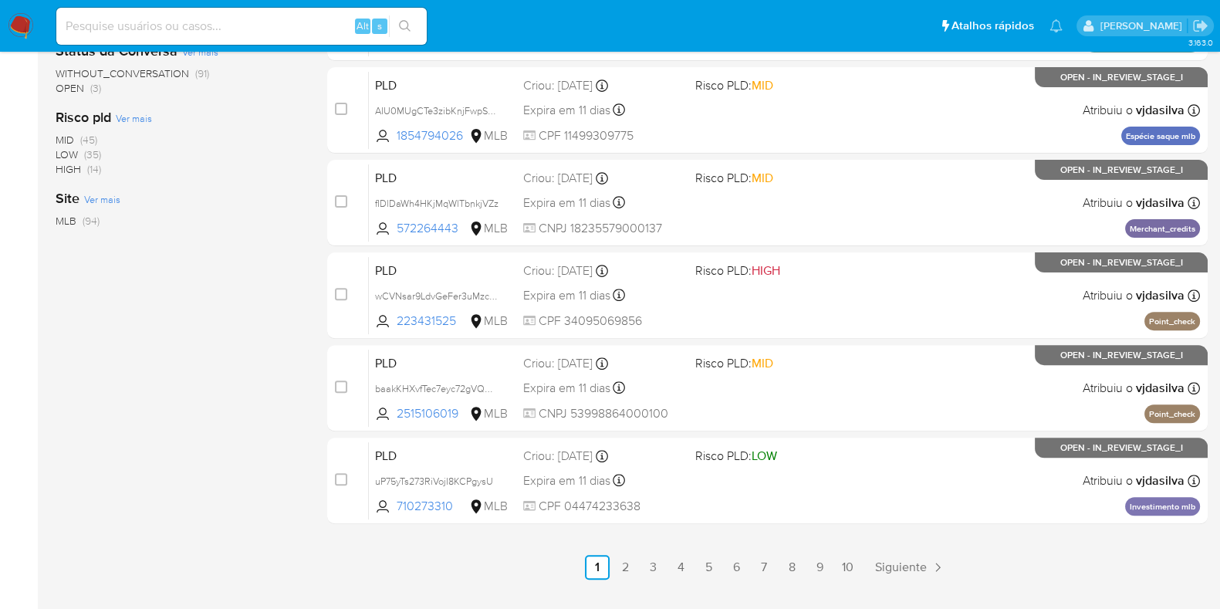
scroll to position [632, 0]
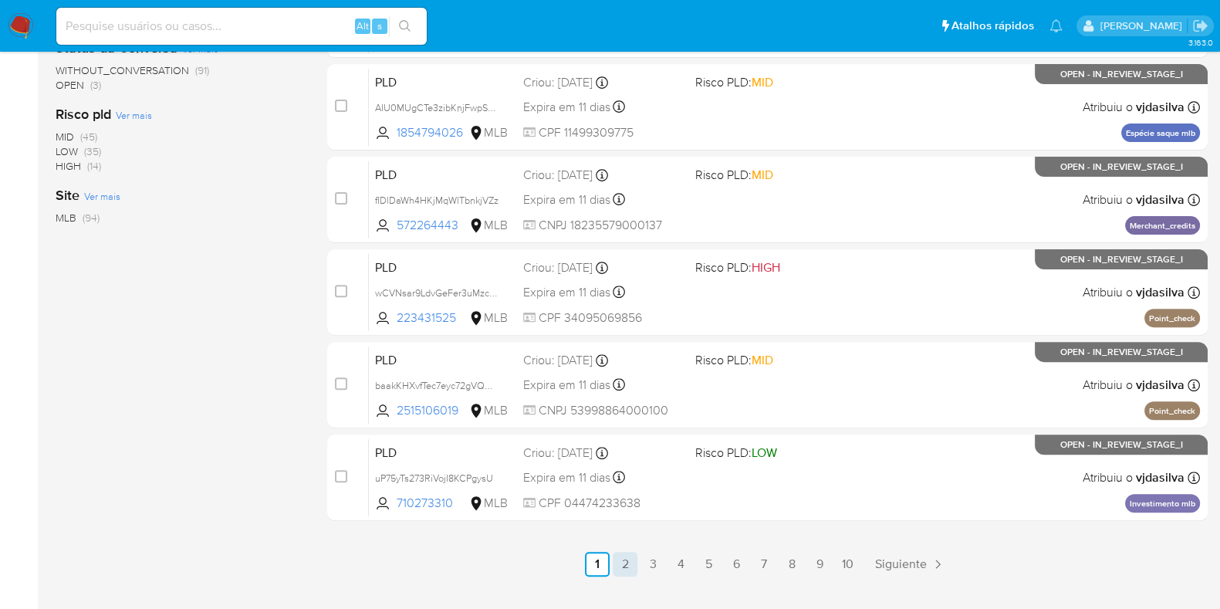
click at [624, 561] on link "2" at bounding box center [625, 564] width 25 height 25
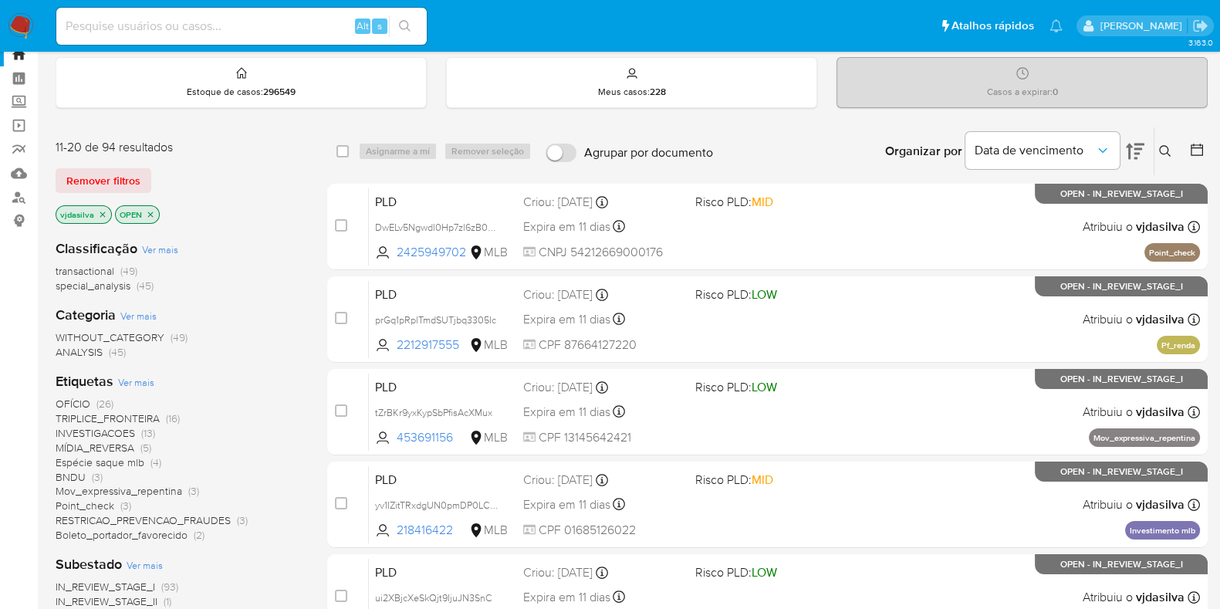
scroll to position [50, 0]
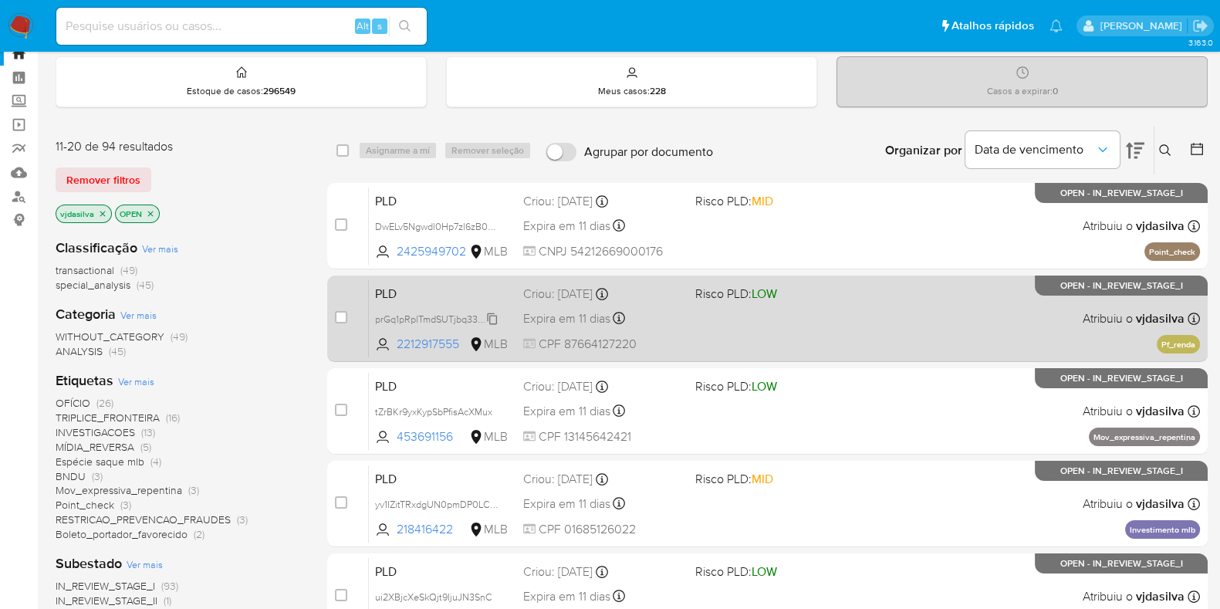
click at [492, 317] on span "prGq1pRplTmdSUTjbq3305Ic" at bounding box center [435, 317] width 121 height 17
click at [855, 323] on div "PLD prGq1pRplTmdSUTjbq3305Ic 2212917555 MLB Risco PLD: LOW Criou: 12/09/2025 Cr…" at bounding box center [784, 318] width 831 height 78
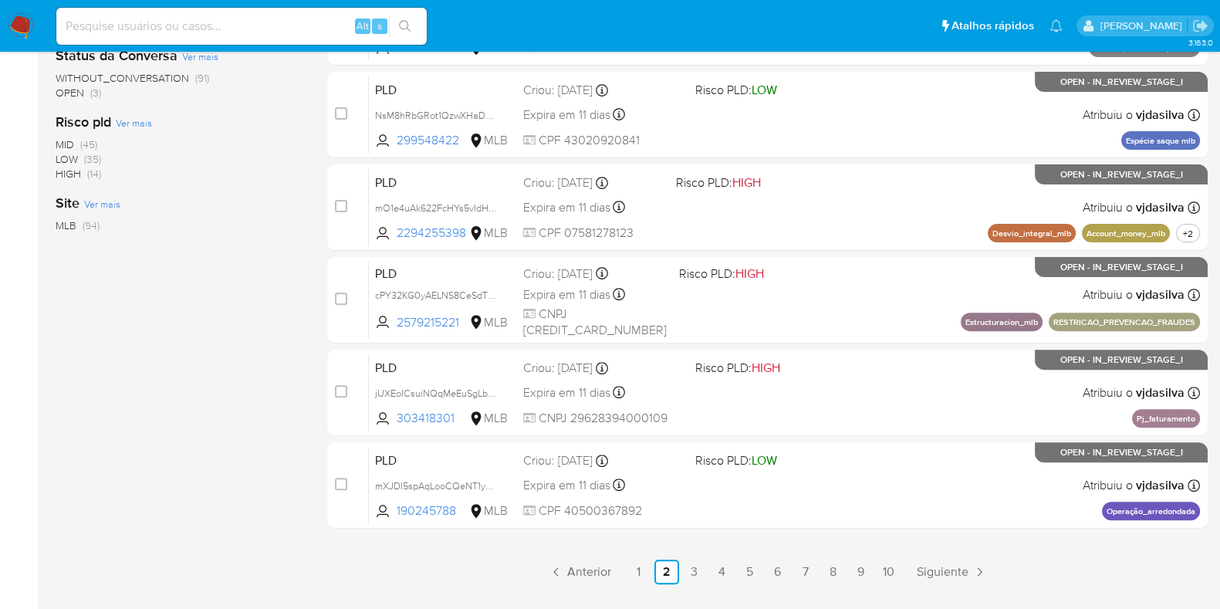
scroll to position [628, 0]
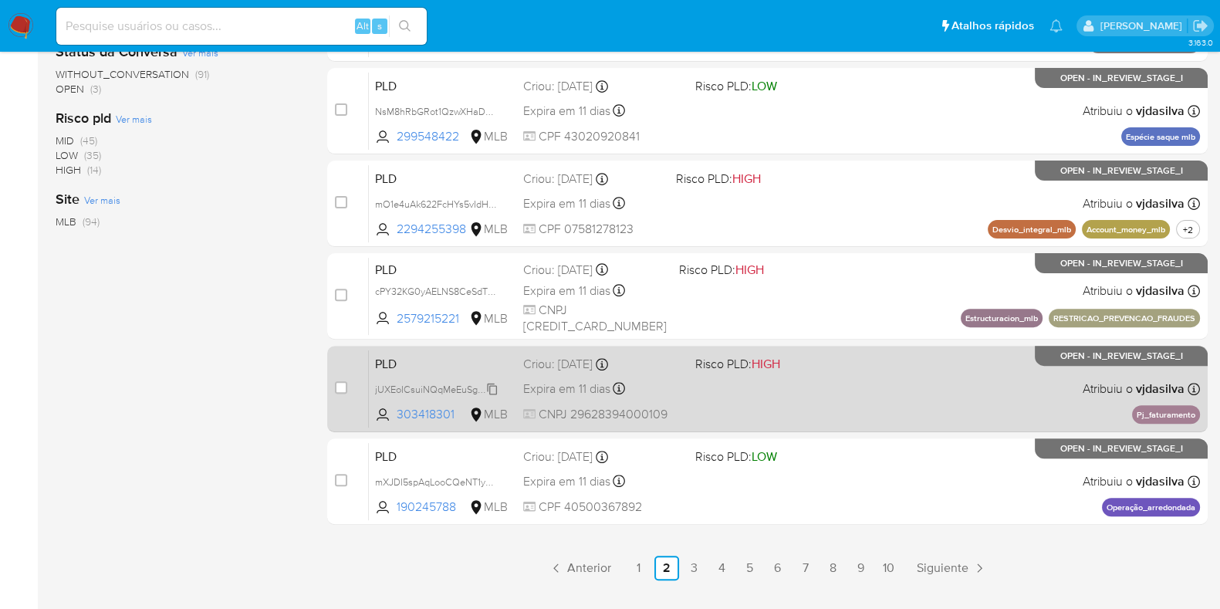
click at [494, 388] on span "jUXEoICsuiNQqMeEuSgLb3Ep" at bounding box center [439, 388] width 129 height 17
click at [831, 379] on div "PLD jUXEoICsuiNQqMeEuSgLb3Ep 303418301 MLB Risco PLD: HIGH Criou: 12/09/2025 Cr…" at bounding box center [784, 389] width 831 height 78
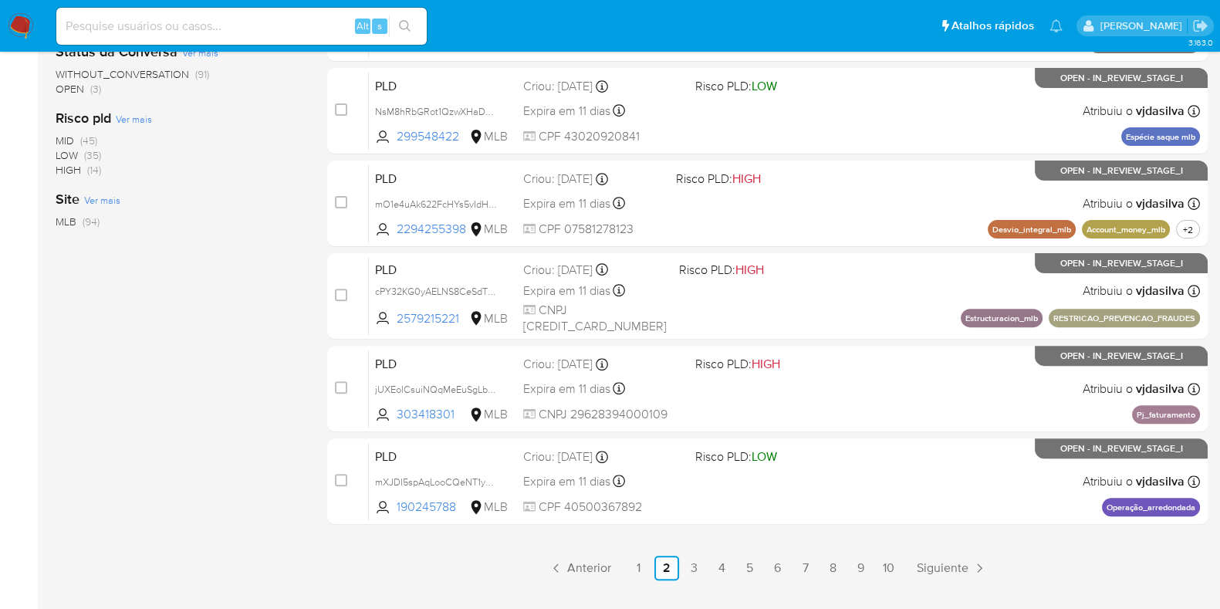
scroll to position [96, 0]
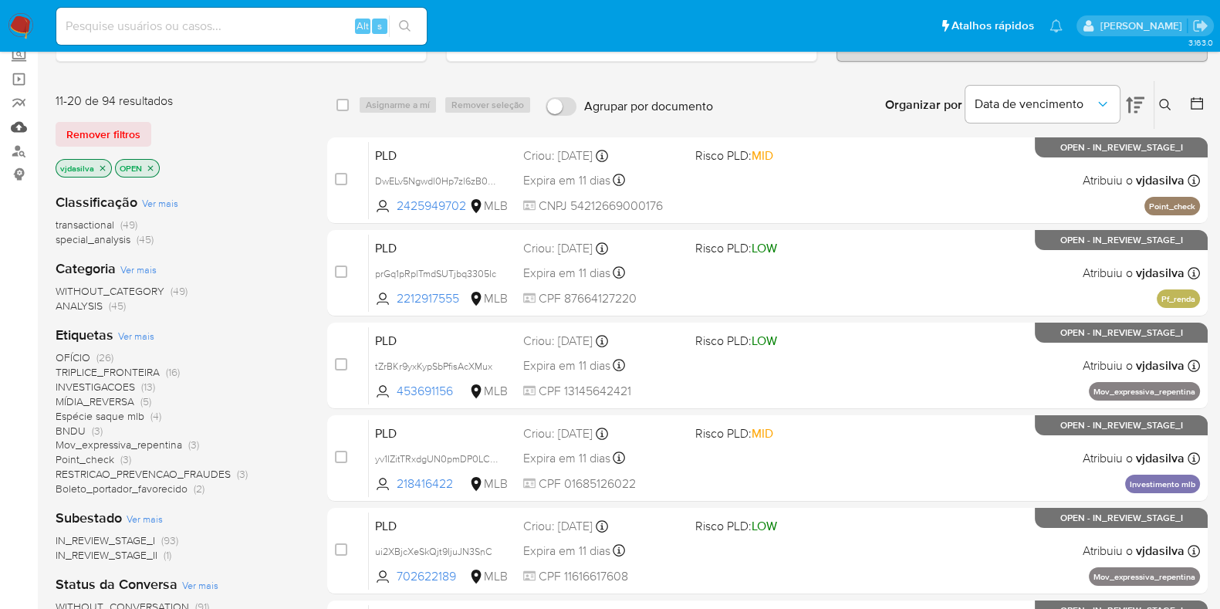
click at [22, 130] on link "Mulan" at bounding box center [92, 127] width 184 height 24
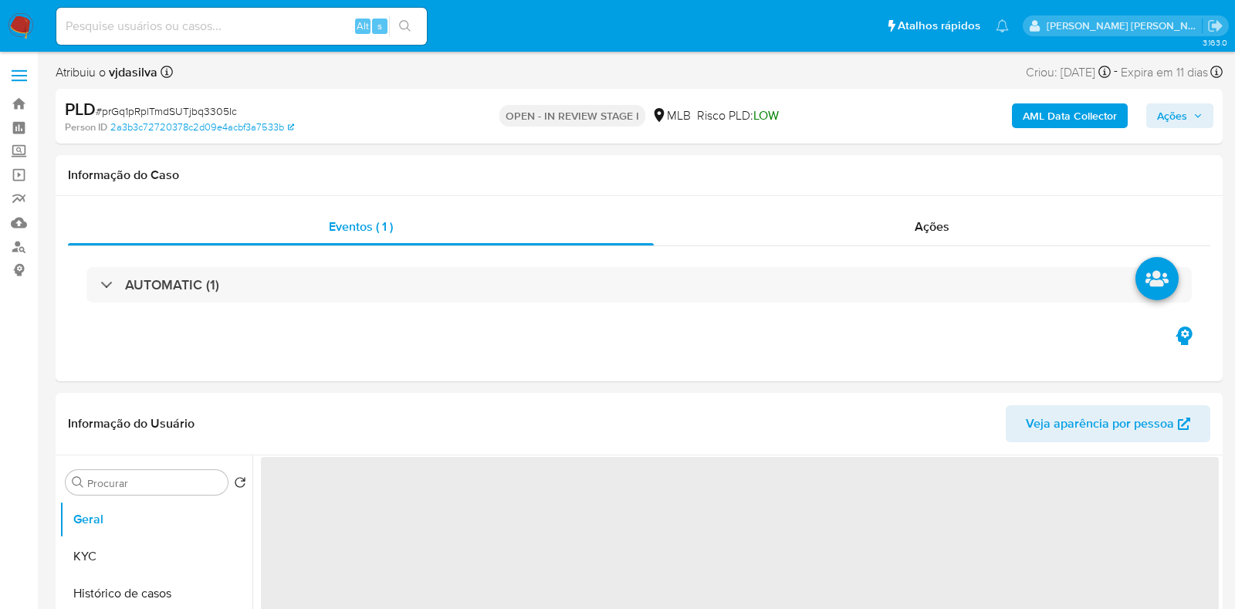
select select "10"
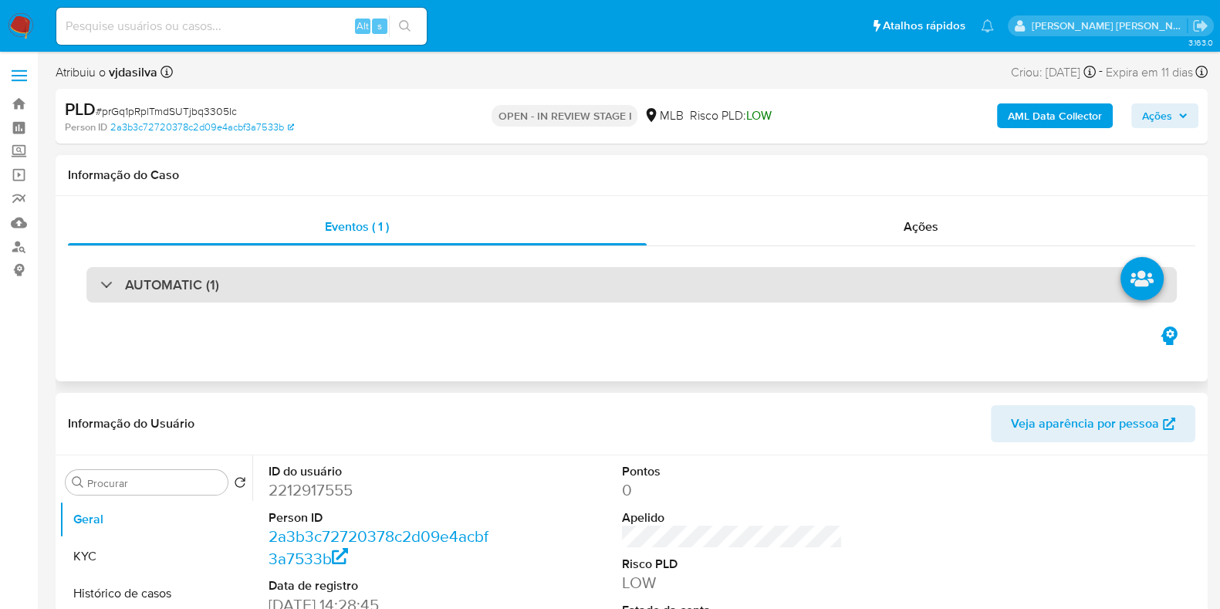
click at [919, 284] on div "AUTOMATIC (1)" at bounding box center [631, 284] width 1090 height 35
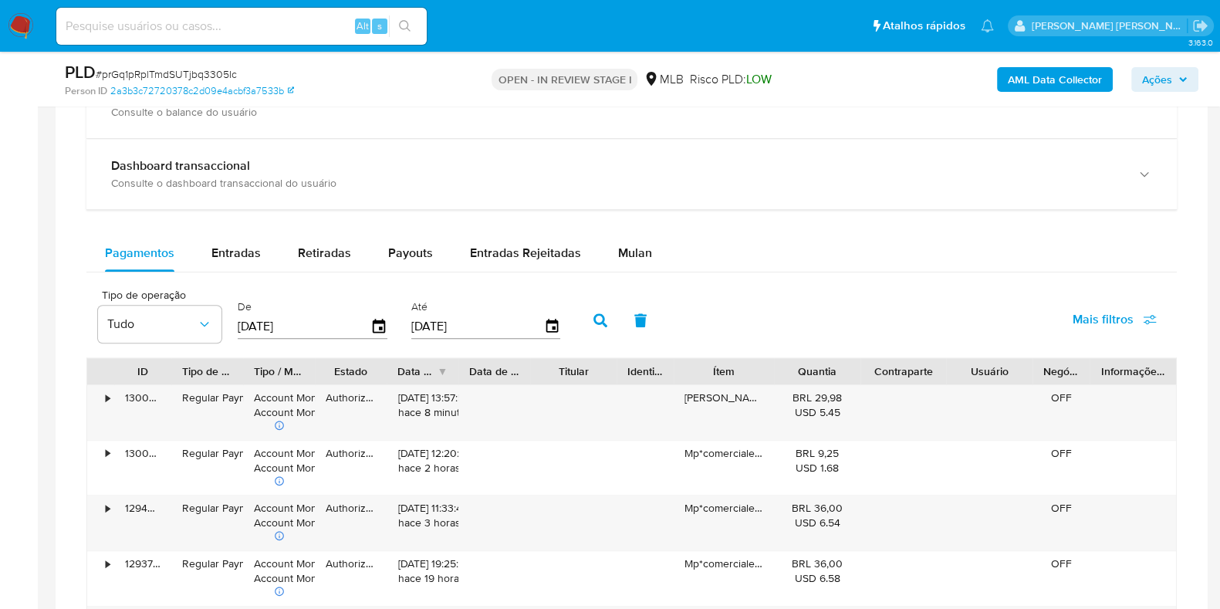
scroll to position [1741, 0]
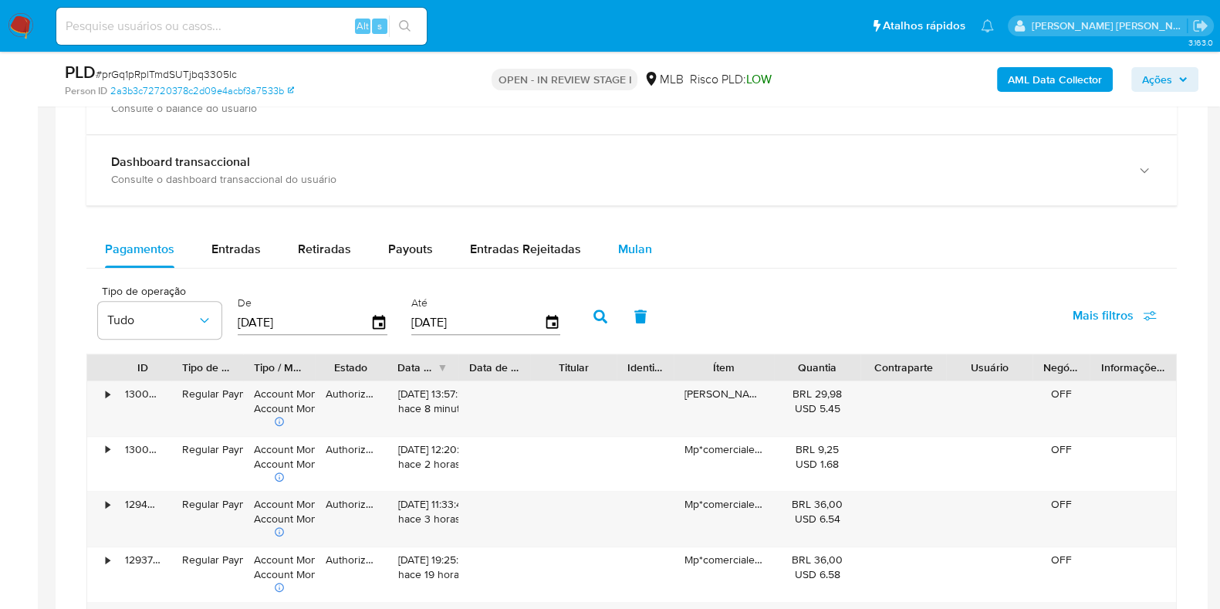
click at [624, 242] on span "Mulan" at bounding box center [635, 249] width 34 height 18
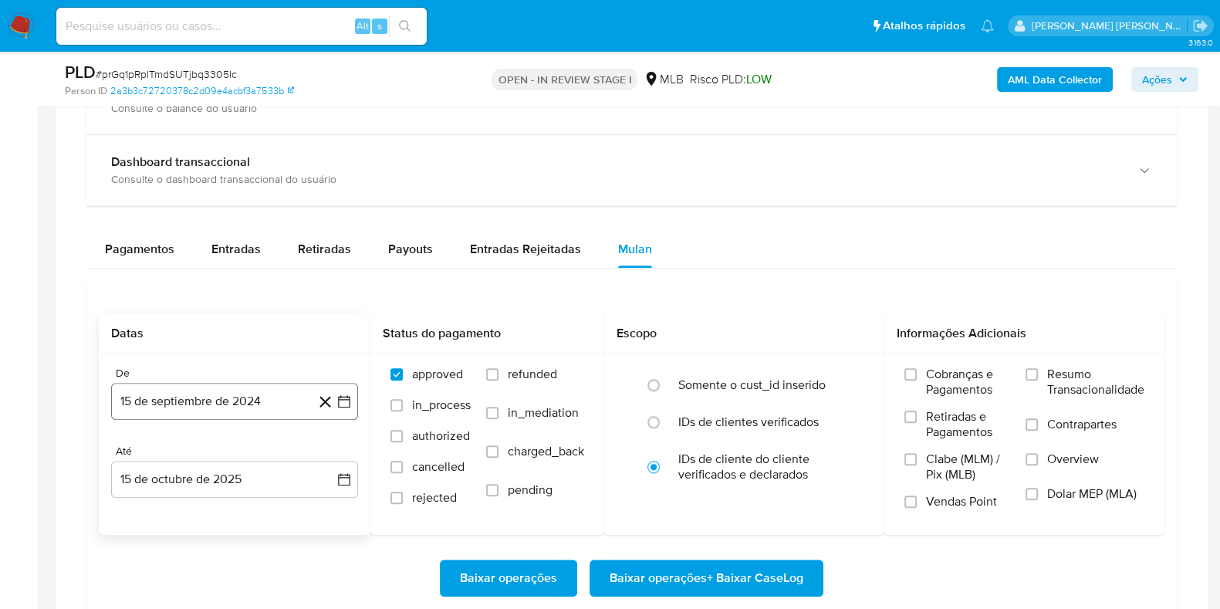
click at [303, 394] on button "15 de septiembre de 2024" at bounding box center [234, 401] width 247 height 37
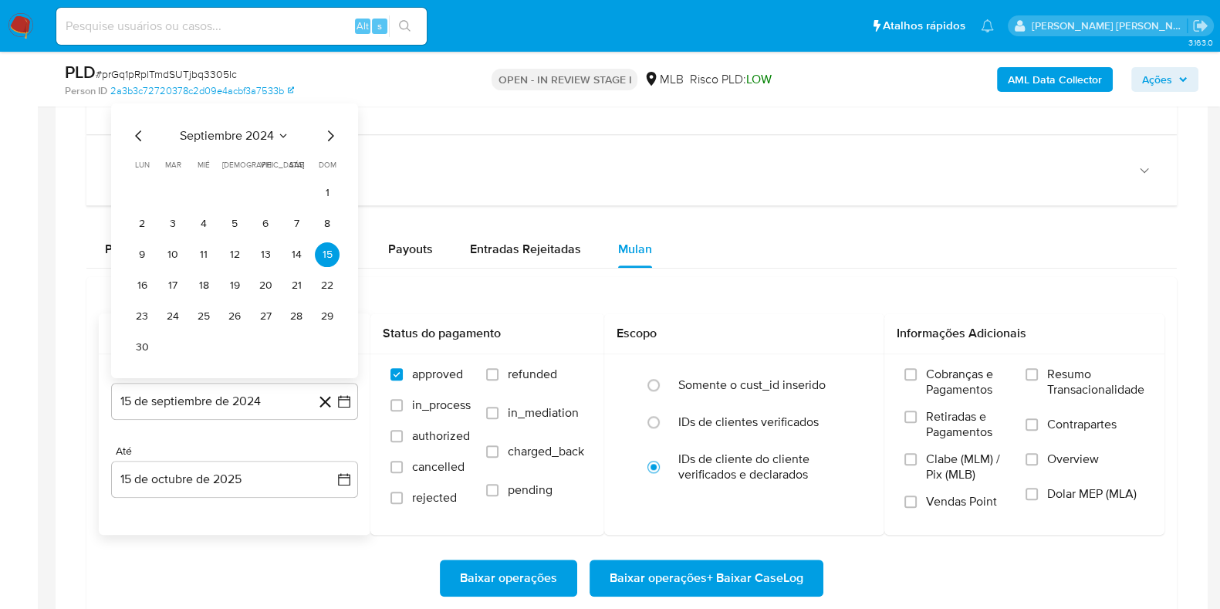
click at [259, 130] on span "septiembre 2024" at bounding box center [227, 135] width 94 height 15
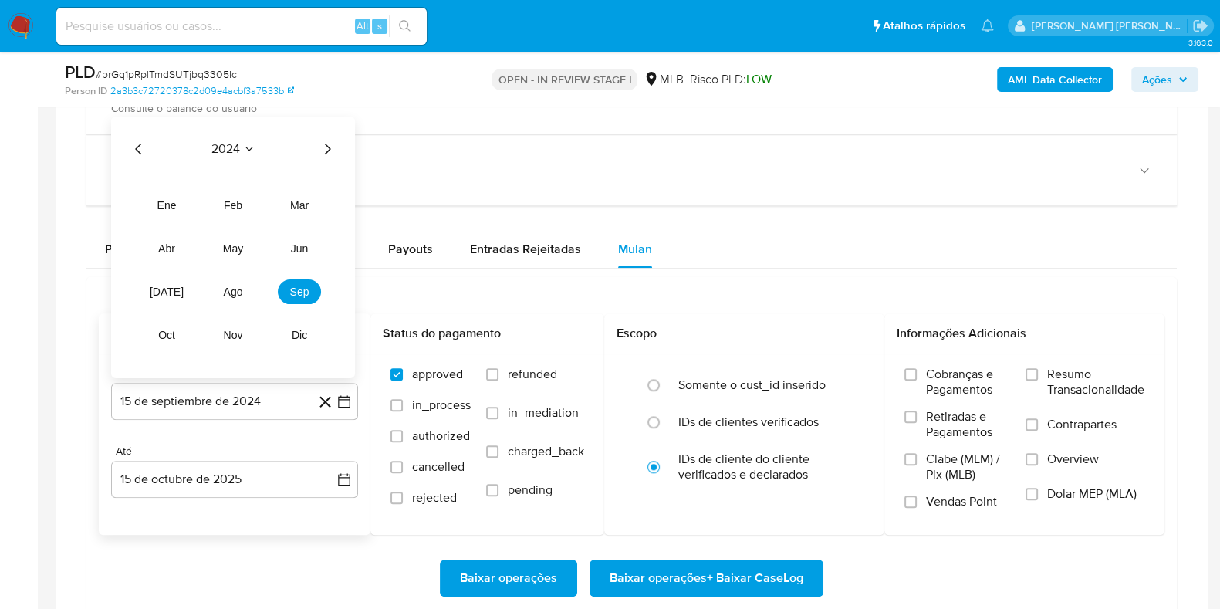
click at [337, 141] on div "2024 2024 ene feb mar abr may jun [DATE] ago sep oct nov dic" at bounding box center [233, 248] width 244 height 262
click at [326, 147] on icon "Año siguiente" at bounding box center [327, 149] width 19 height 19
click at [238, 289] on span "ago" at bounding box center [233, 292] width 19 height 12
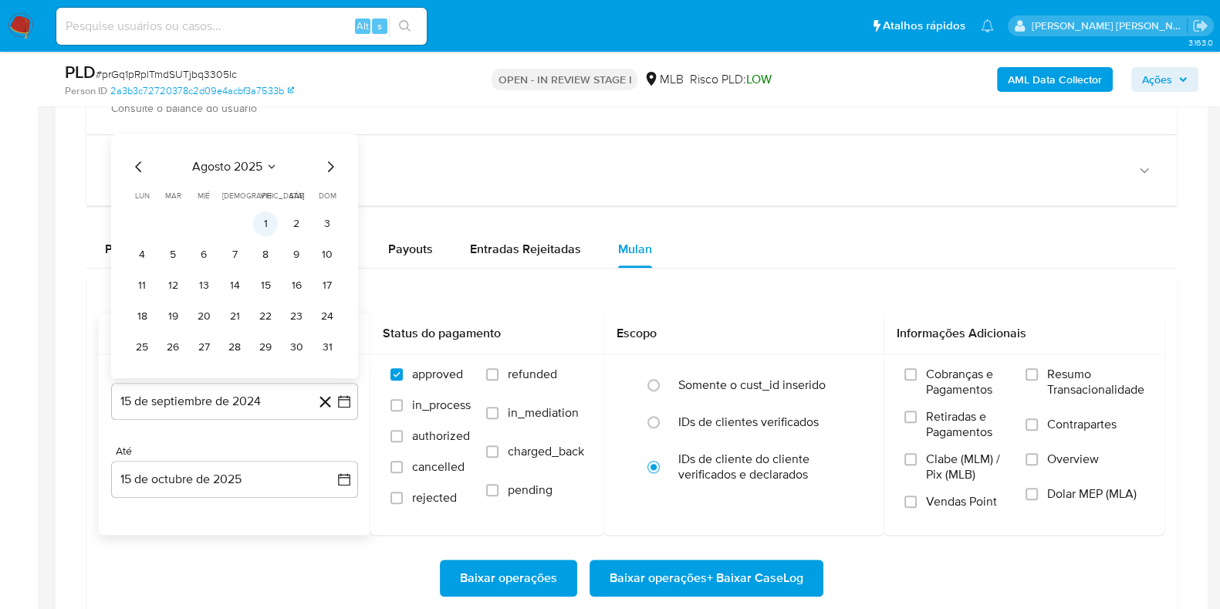
click at [269, 220] on button "1" at bounding box center [265, 223] width 25 height 25
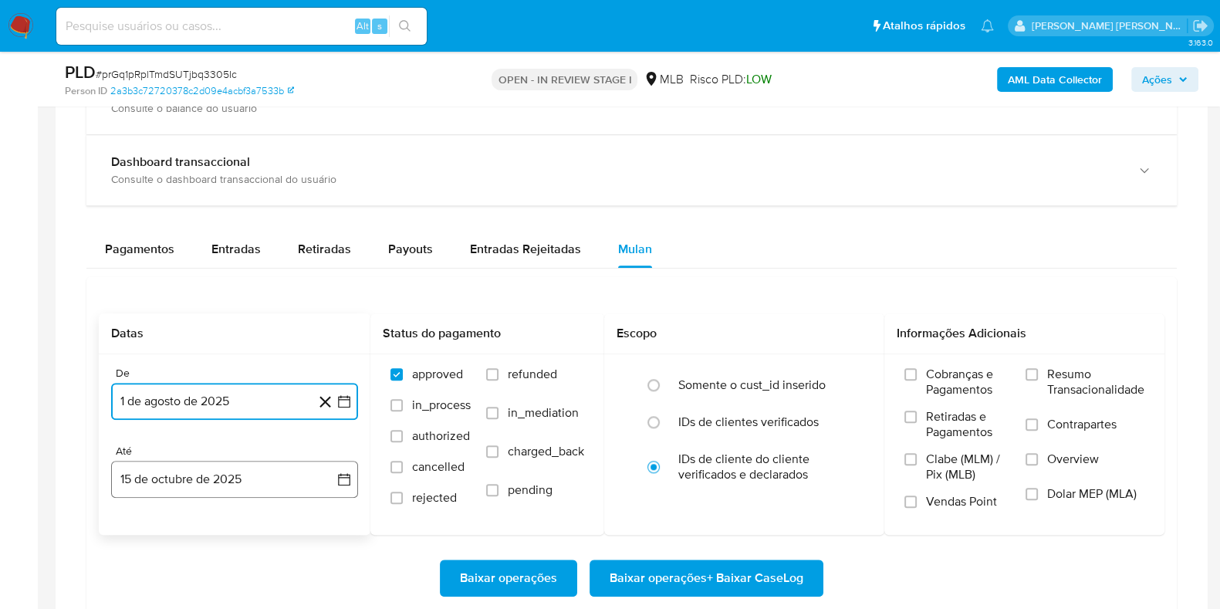
click at [218, 492] on button "15 de octubre de 2025" at bounding box center [234, 479] width 247 height 37
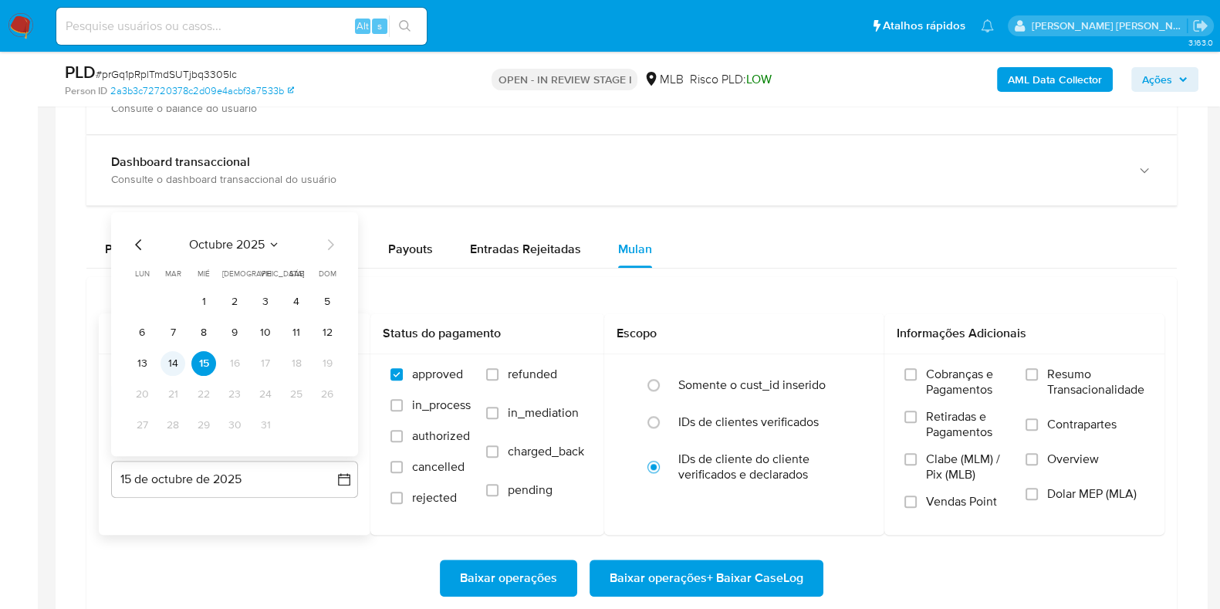
click at [178, 361] on button "14" at bounding box center [173, 363] width 25 height 25
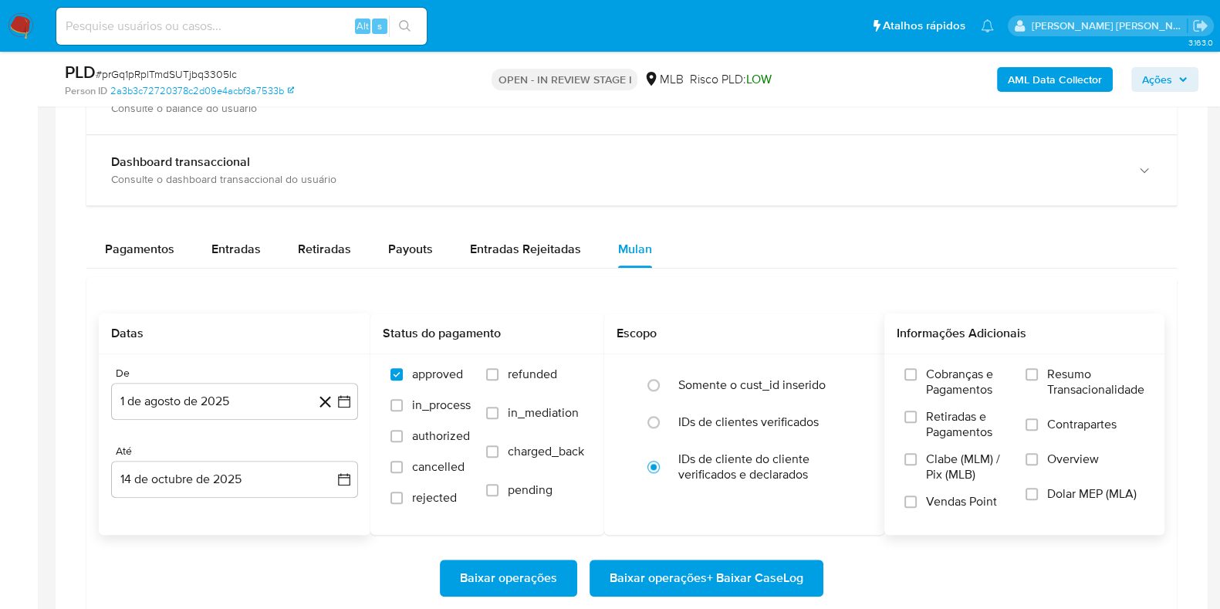
click at [1088, 380] on span "Resumo Transacionalidade" at bounding box center [1095, 382] width 97 height 31
click at [1038, 380] on input "Resumo Transacionalidade" at bounding box center [1032, 374] width 12 height 12
click at [1069, 424] on span "Contrapartes" at bounding box center [1081, 424] width 69 height 15
click at [1038, 424] on input "Contrapartes" at bounding box center [1032, 424] width 12 height 12
click at [786, 563] on span "Baixar operações + Baixar CaseLog" at bounding box center [707, 578] width 194 height 34
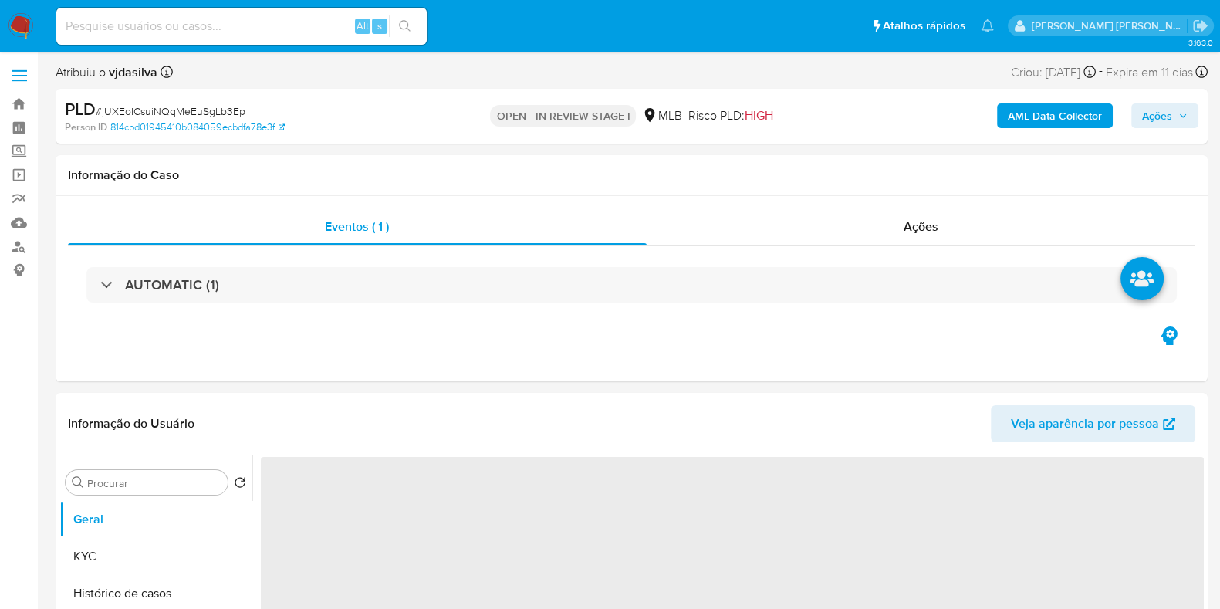
select select "10"
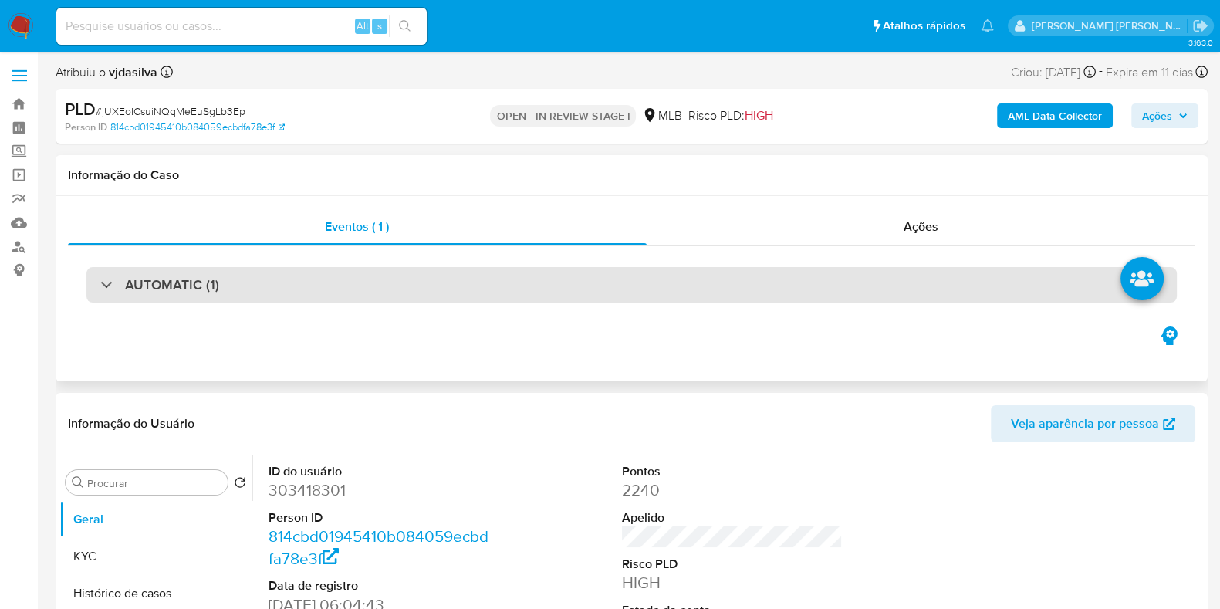
click at [876, 277] on div "AUTOMATIC (1)" at bounding box center [631, 284] width 1090 height 35
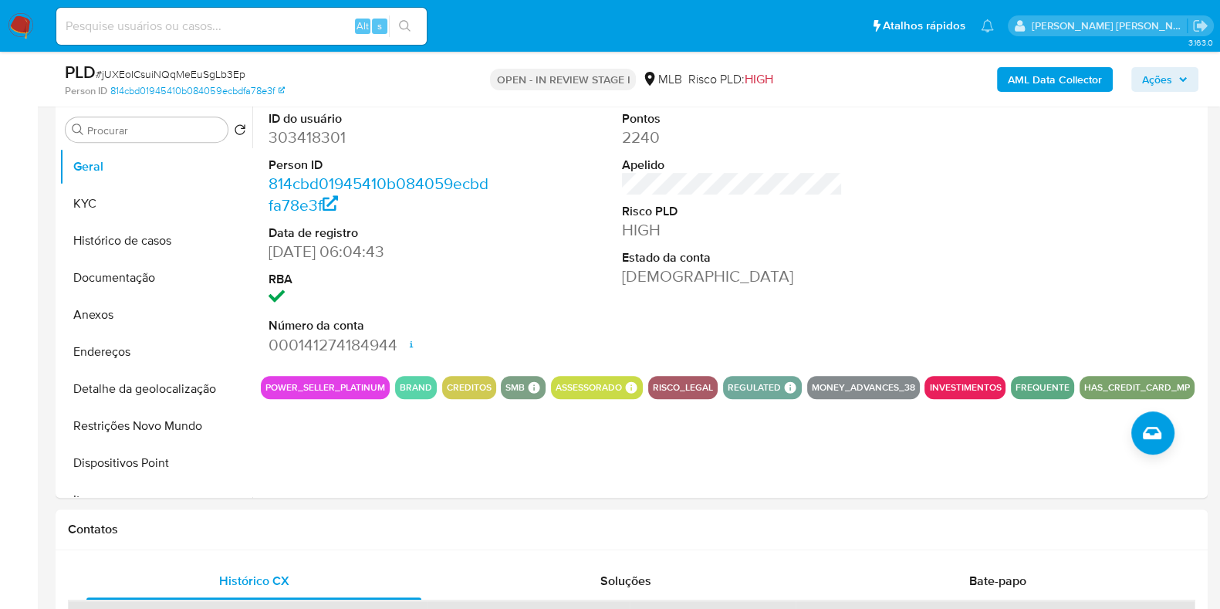
scroll to position [783, 0]
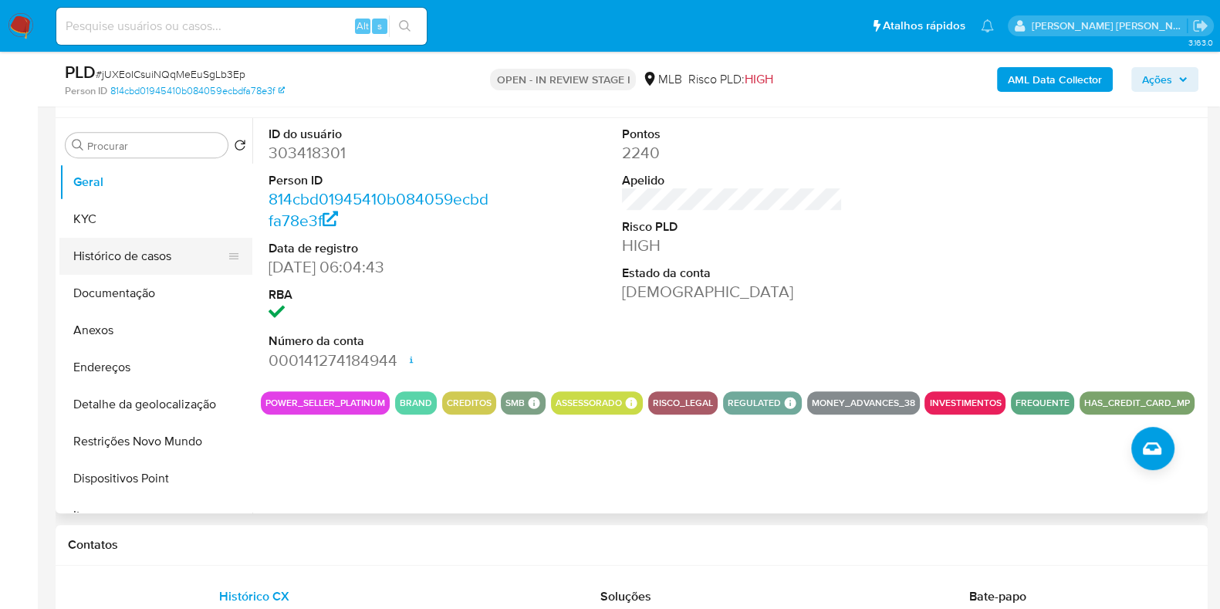
click at [180, 260] on button "Histórico de casos" at bounding box center [149, 256] width 181 height 37
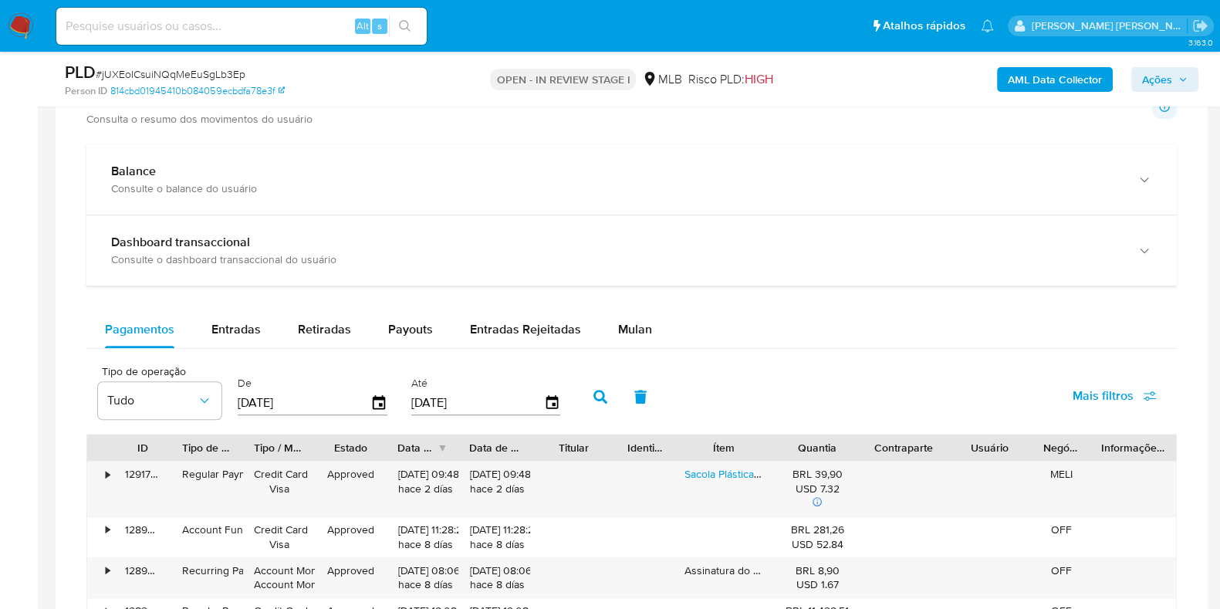
scroll to position [1586, 0]
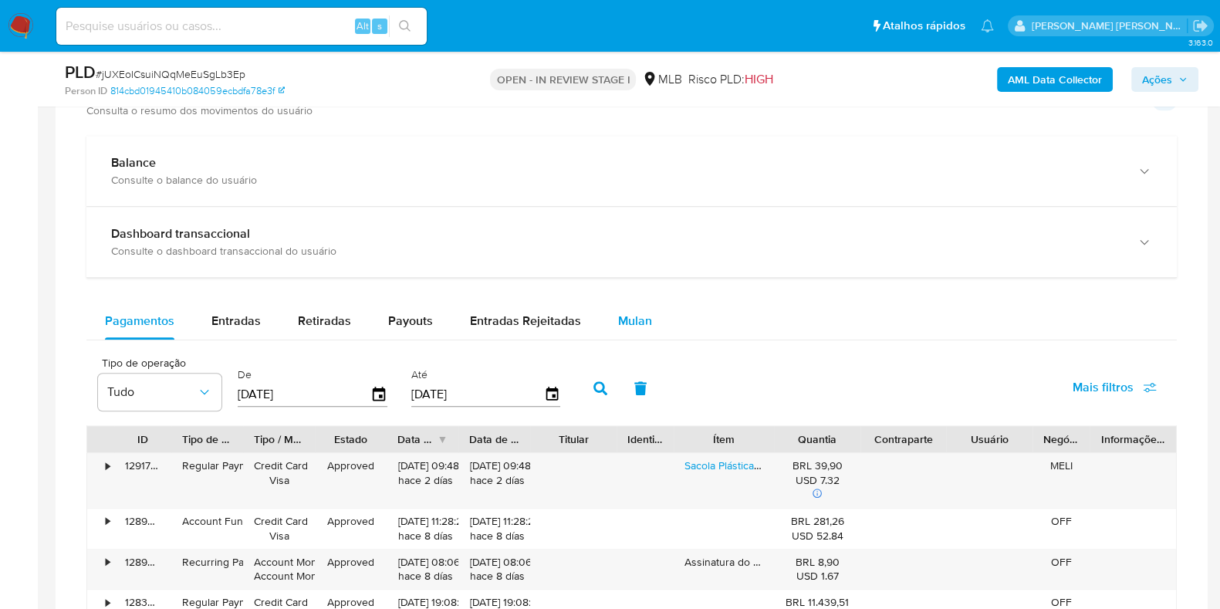
click at [627, 314] on span "Mulan" at bounding box center [635, 321] width 34 height 18
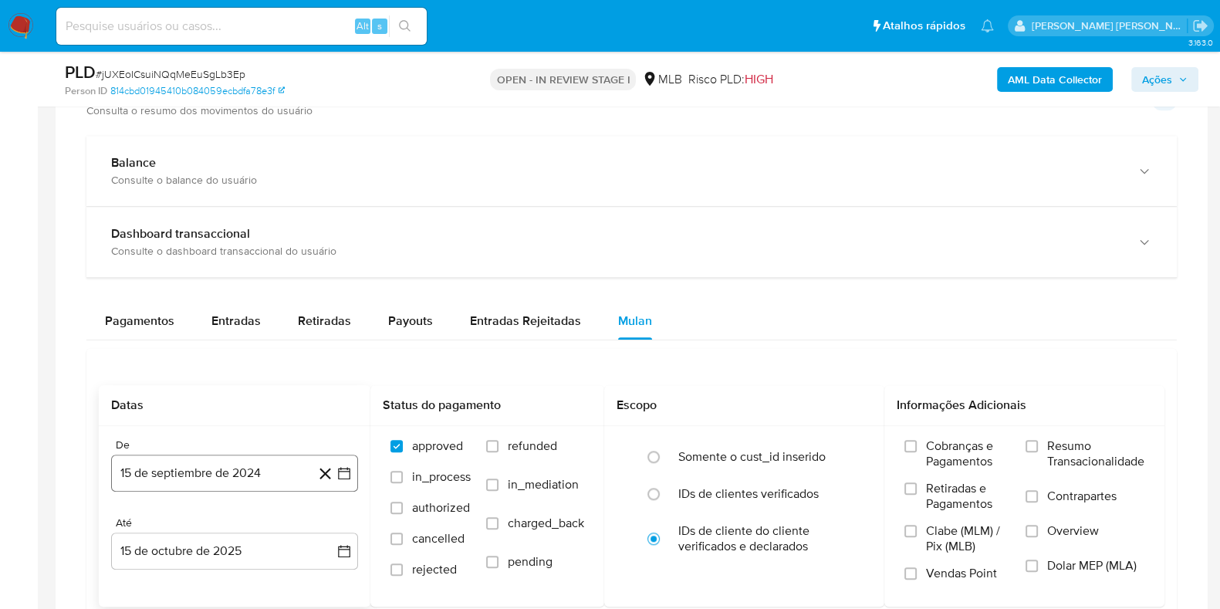
click at [249, 465] on button "15 de septiembre de 2024" at bounding box center [234, 473] width 247 height 37
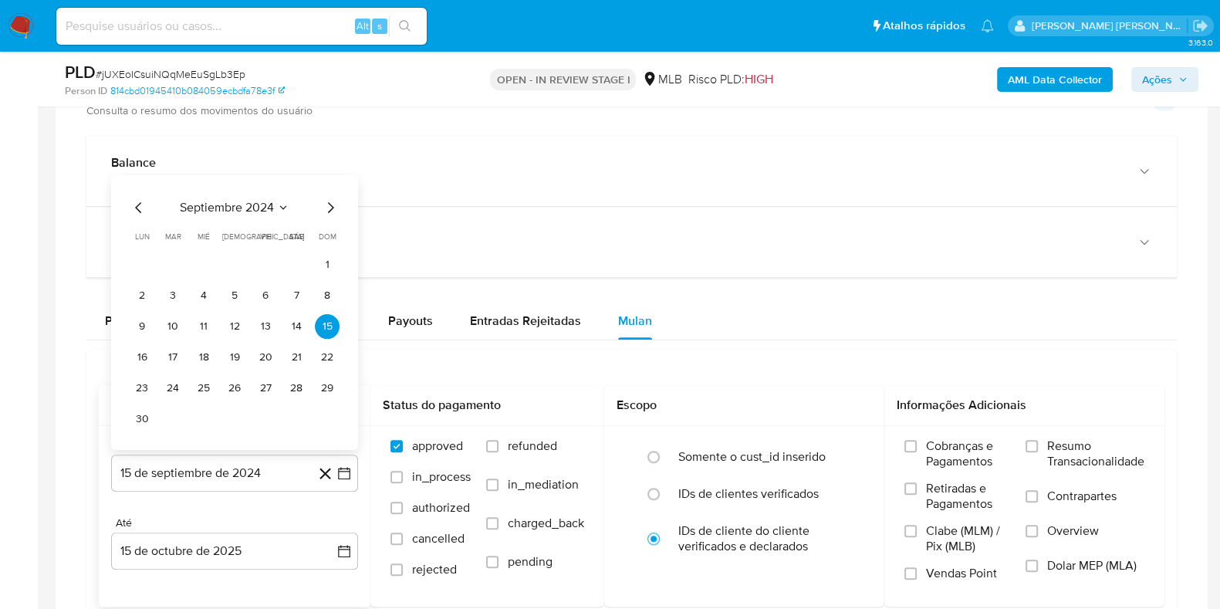
click at [254, 208] on span "septiembre 2024" at bounding box center [227, 207] width 94 height 15
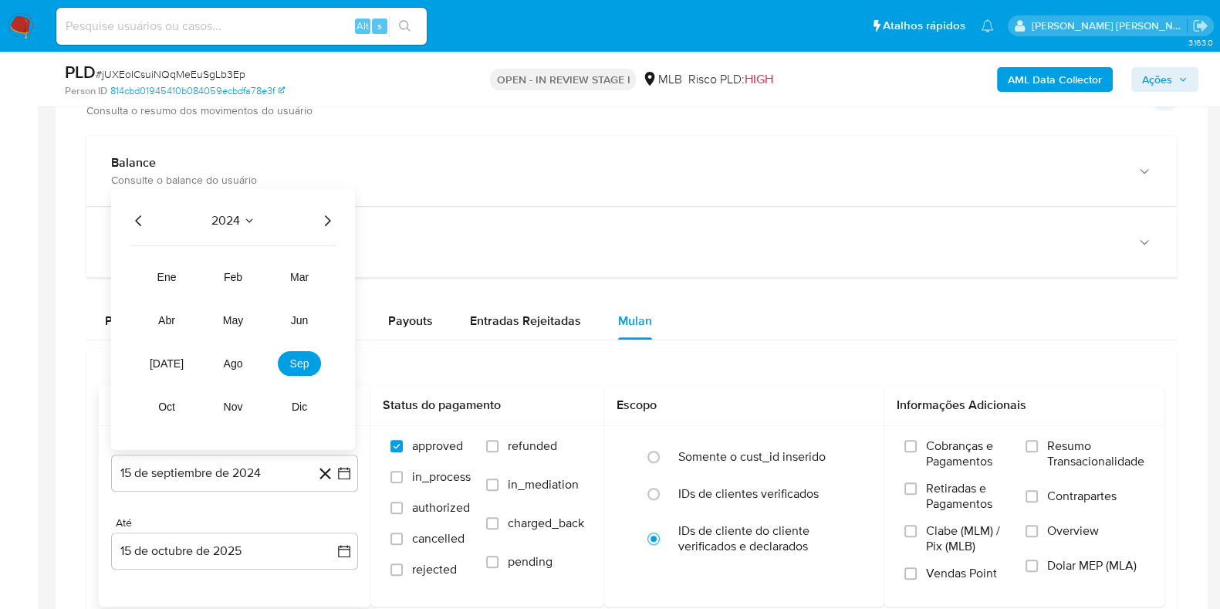
click at [335, 225] on icon "Año siguiente" at bounding box center [327, 220] width 19 height 19
click at [235, 357] on span "ago" at bounding box center [233, 363] width 19 height 12
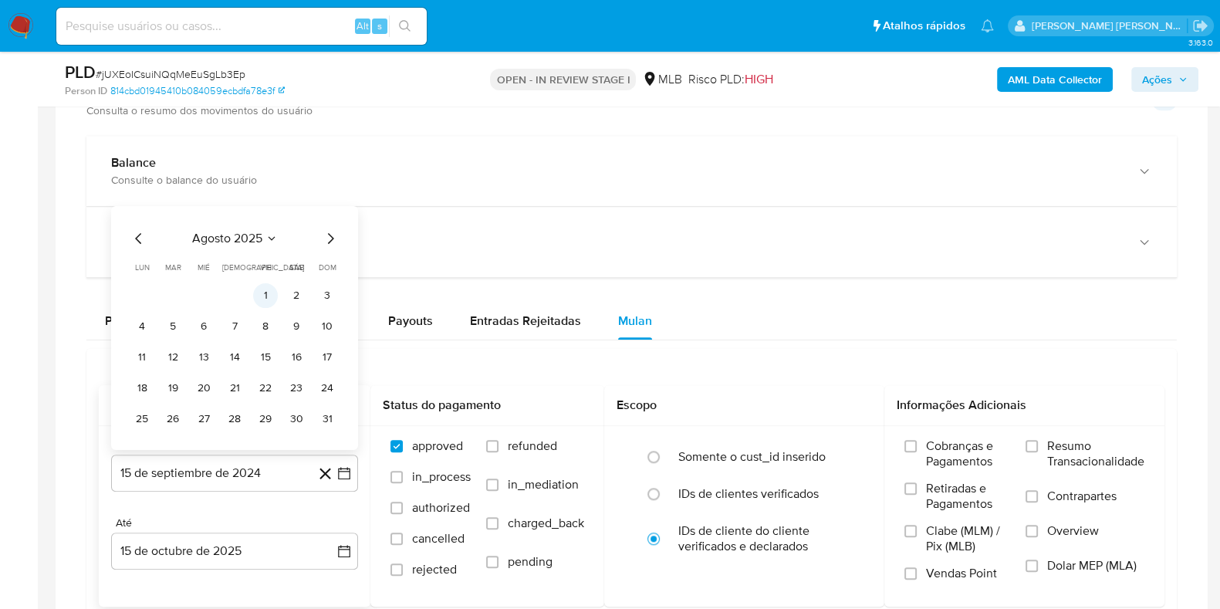
click at [270, 292] on button "1" at bounding box center [265, 295] width 25 height 25
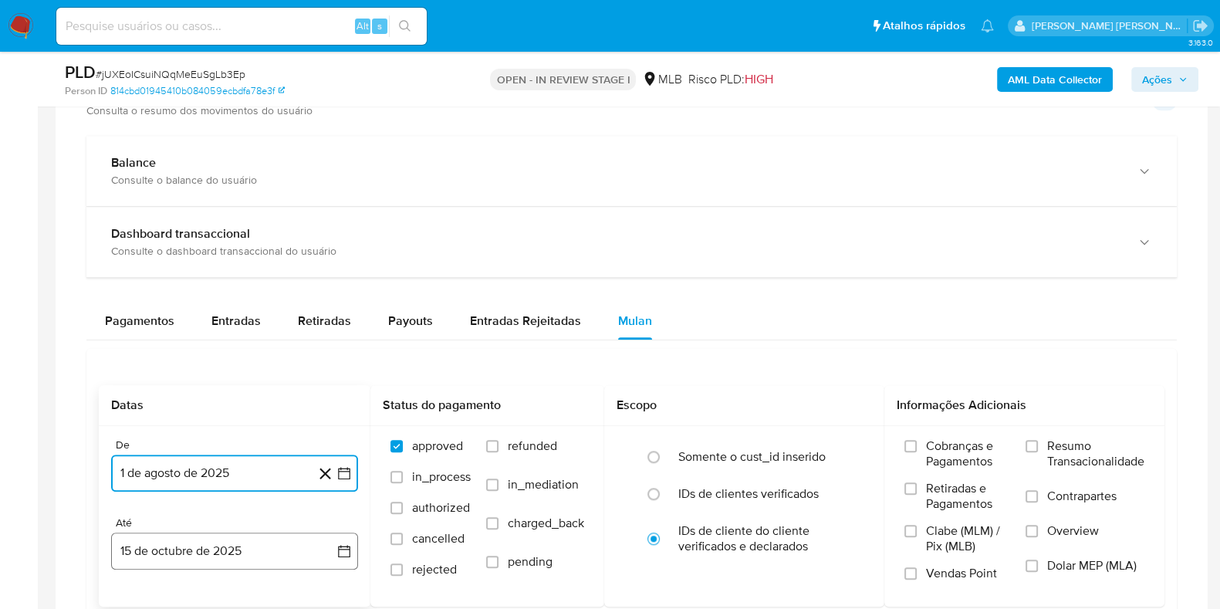
click at [248, 552] on button "15 de octubre de 2025" at bounding box center [234, 550] width 247 height 37
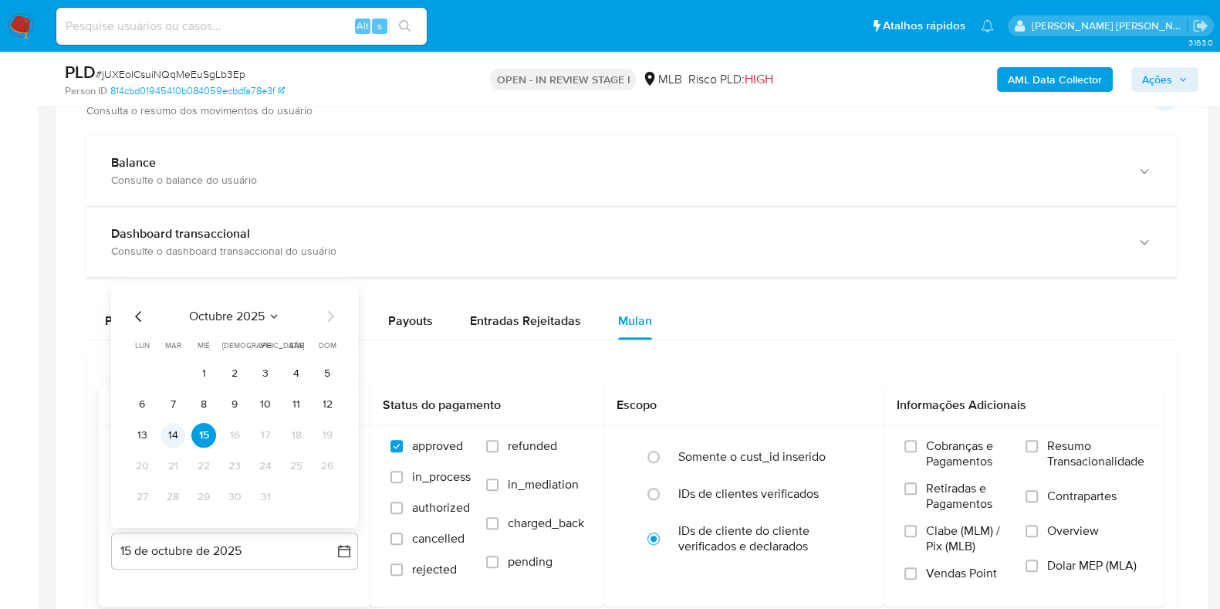
click at [181, 434] on button "14" at bounding box center [173, 435] width 25 height 25
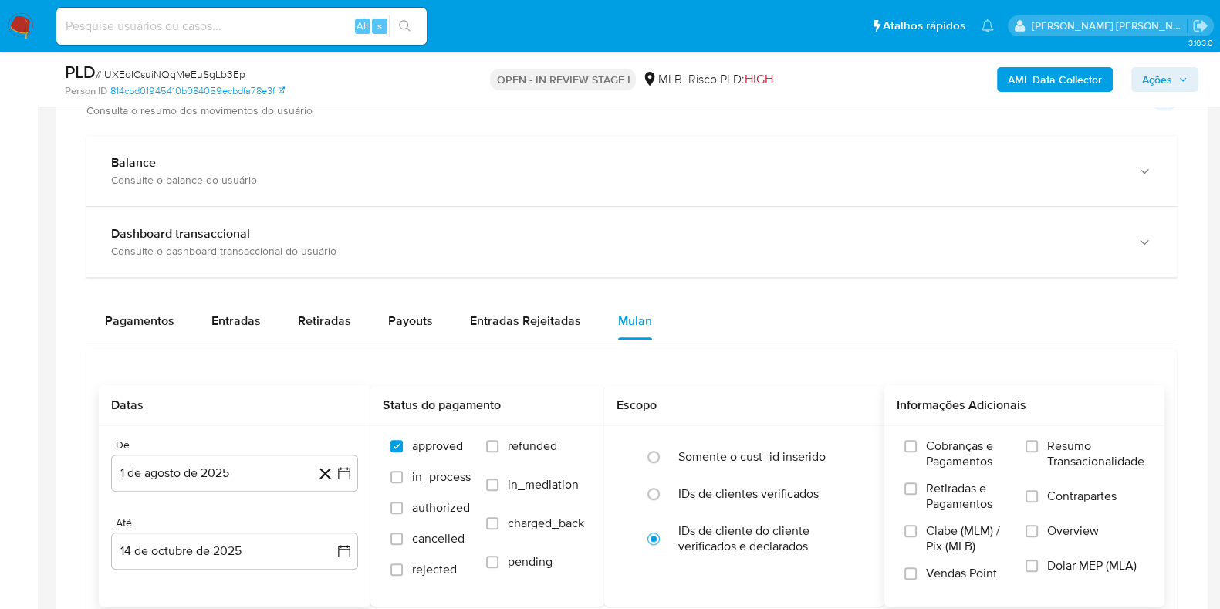
click at [1083, 445] on span "Resumo Transacionalidade" at bounding box center [1095, 453] width 97 height 31
click at [1038, 445] on input "Resumo Transacionalidade" at bounding box center [1032, 446] width 12 height 12
click at [1079, 492] on span "Contrapartes" at bounding box center [1081, 495] width 69 height 15
click at [1038, 492] on input "Contrapartes" at bounding box center [1032, 496] width 12 height 12
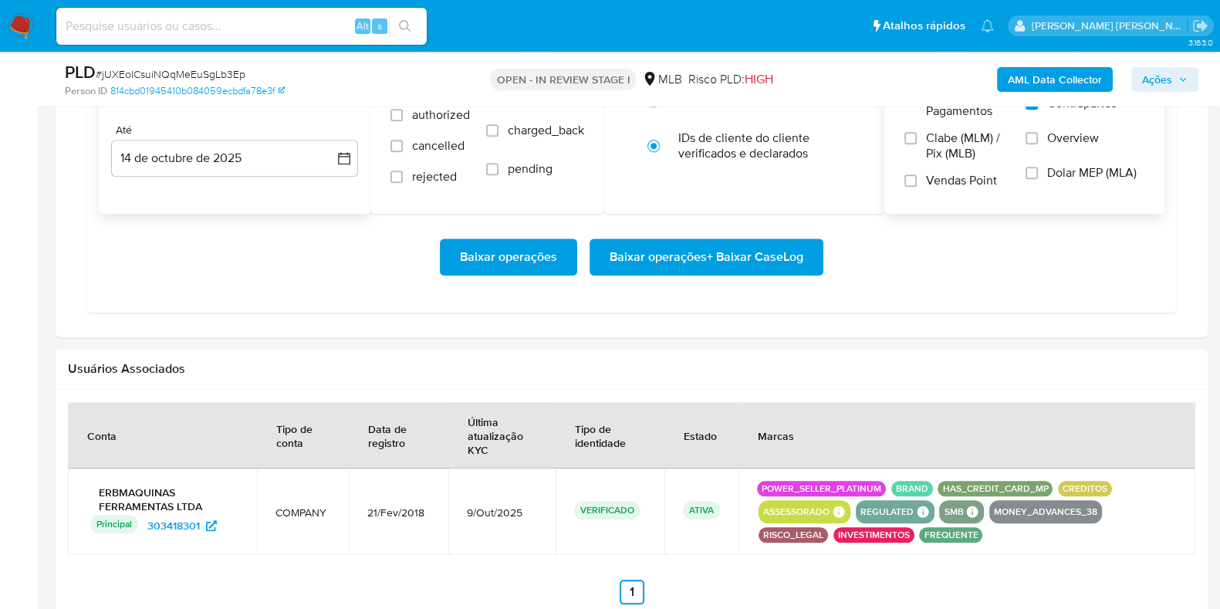
scroll to position [2040, 0]
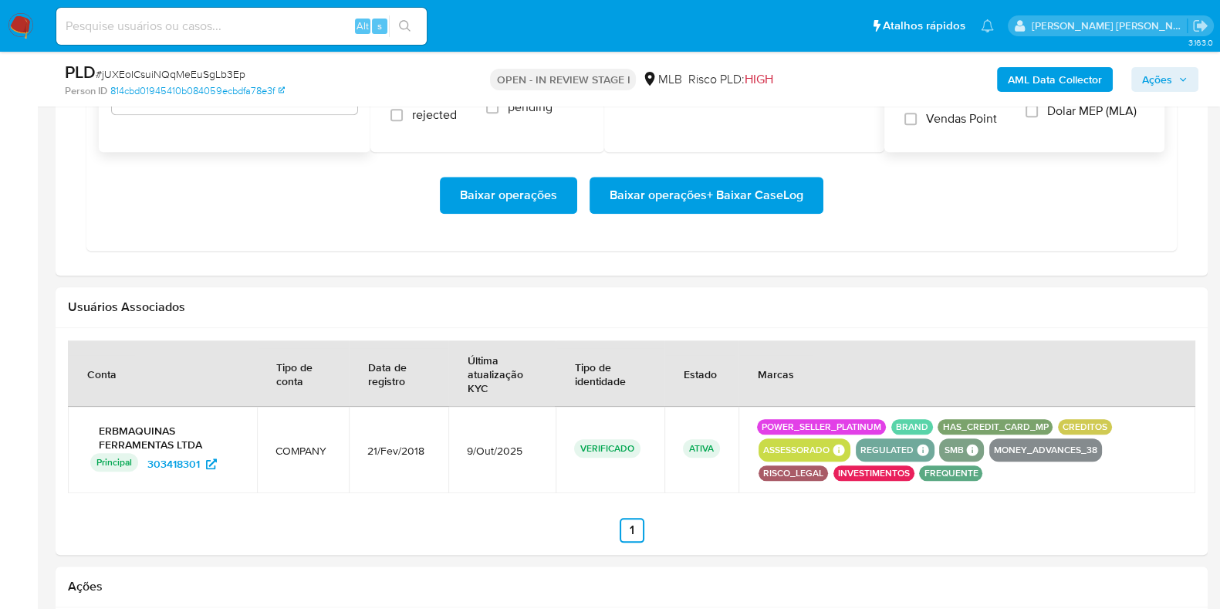
click at [744, 182] on span "Baixar operações + Baixar CaseLog" at bounding box center [707, 195] width 194 height 34
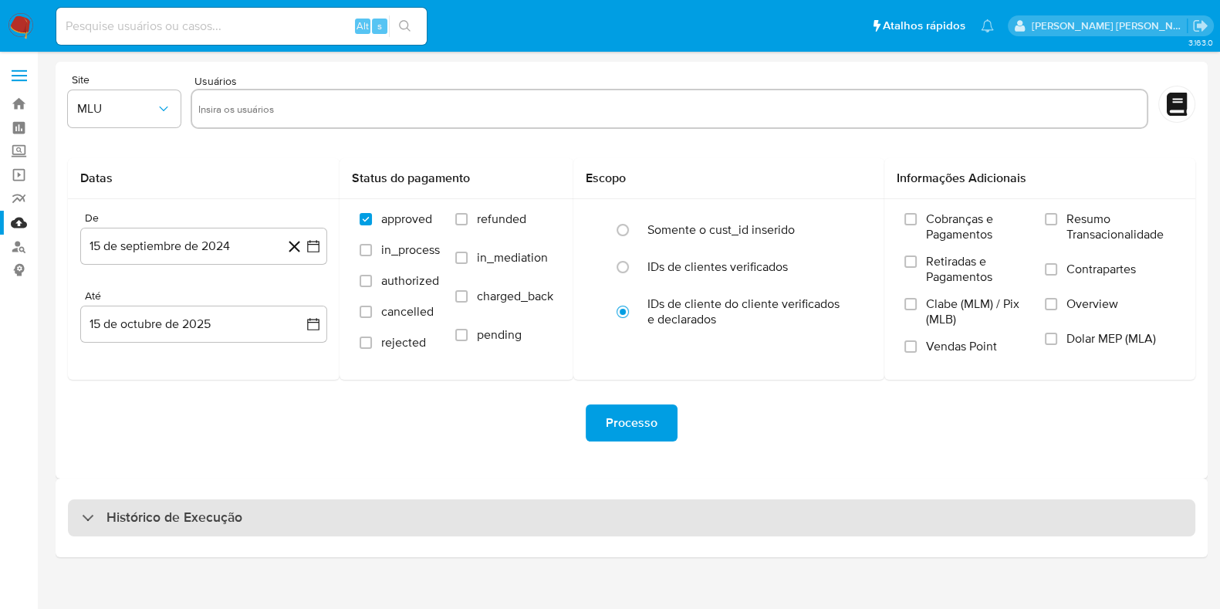
click at [288, 510] on div "Histórico de Execução" at bounding box center [631, 517] width 1127 height 37
select select "10"
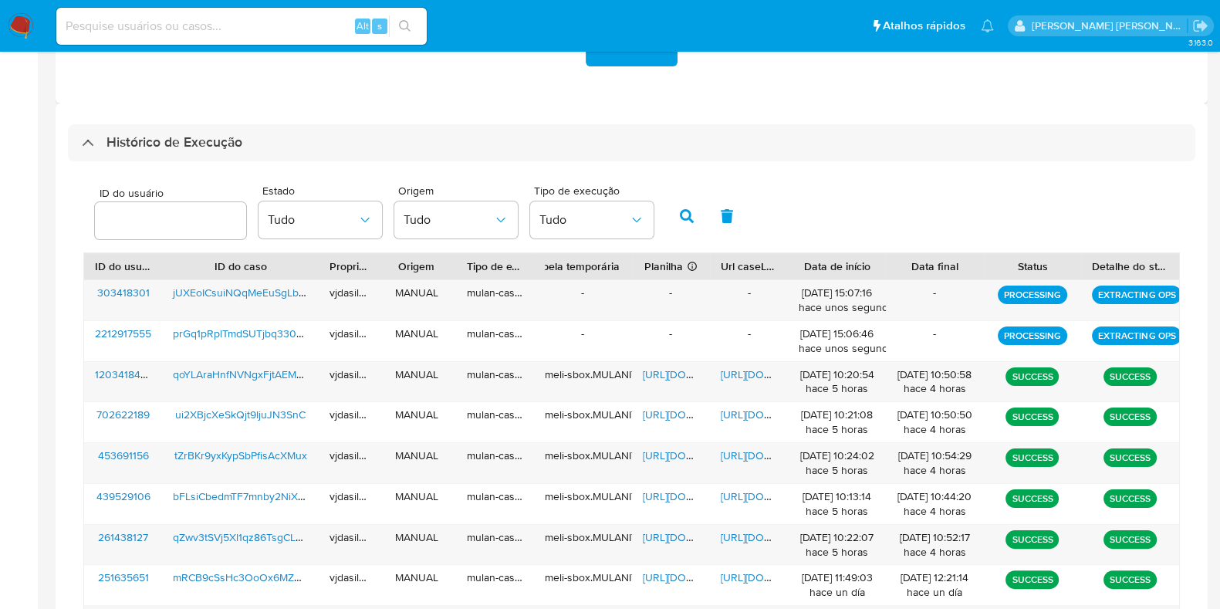
scroll to position [444, 0]
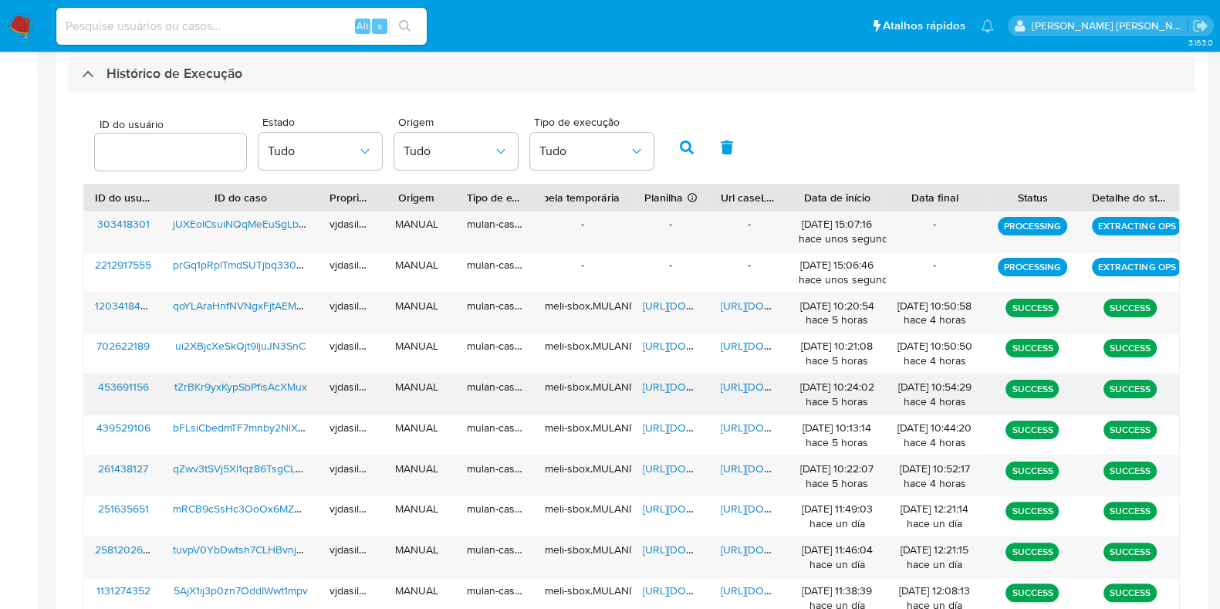
click at [741, 385] on span "https://docs.google.com/document/d/15TncZBhjXAnlQHD9lNpiNzMnnFb95y-HLndwSQZETWM…" at bounding box center [774, 386] width 106 height 15
click at [678, 387] on span "https://docs.google.com/spreadsheets/d/1pEXAyG4v-RxVjwMIIzElKta03r1bARzlvY7Ibec…" at bounding box center [696, 386] width 106 height 15
click at [269, 386] on span "tZrBKr9yxKypSbPfisAcXMux" at bounding box center [240, 386] width 133 height 15
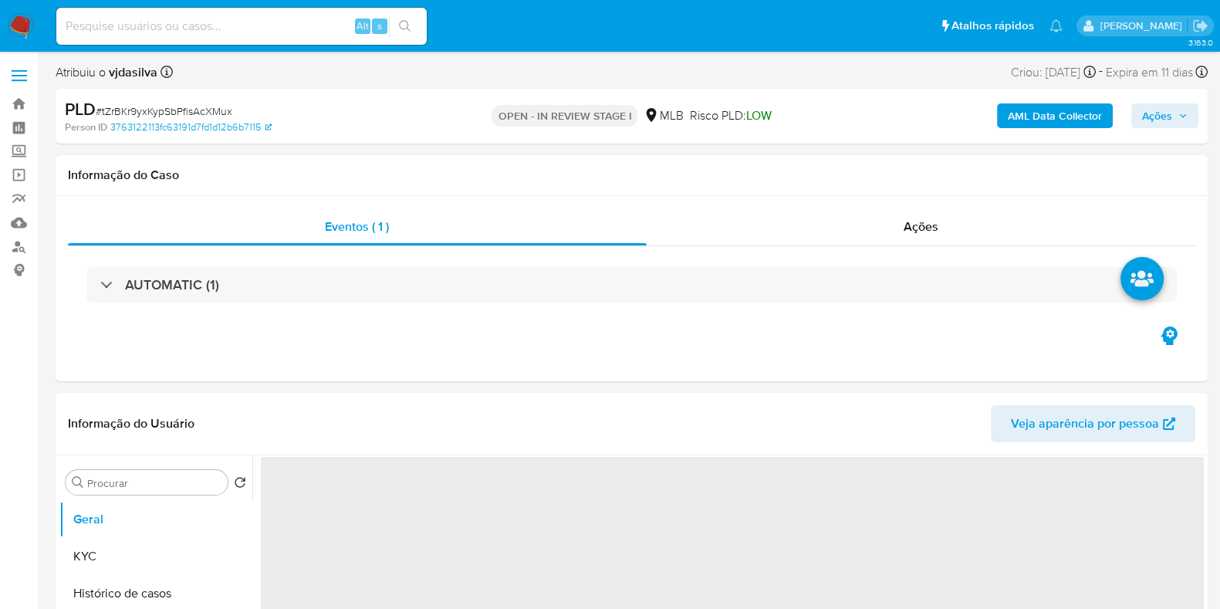
select select "10"
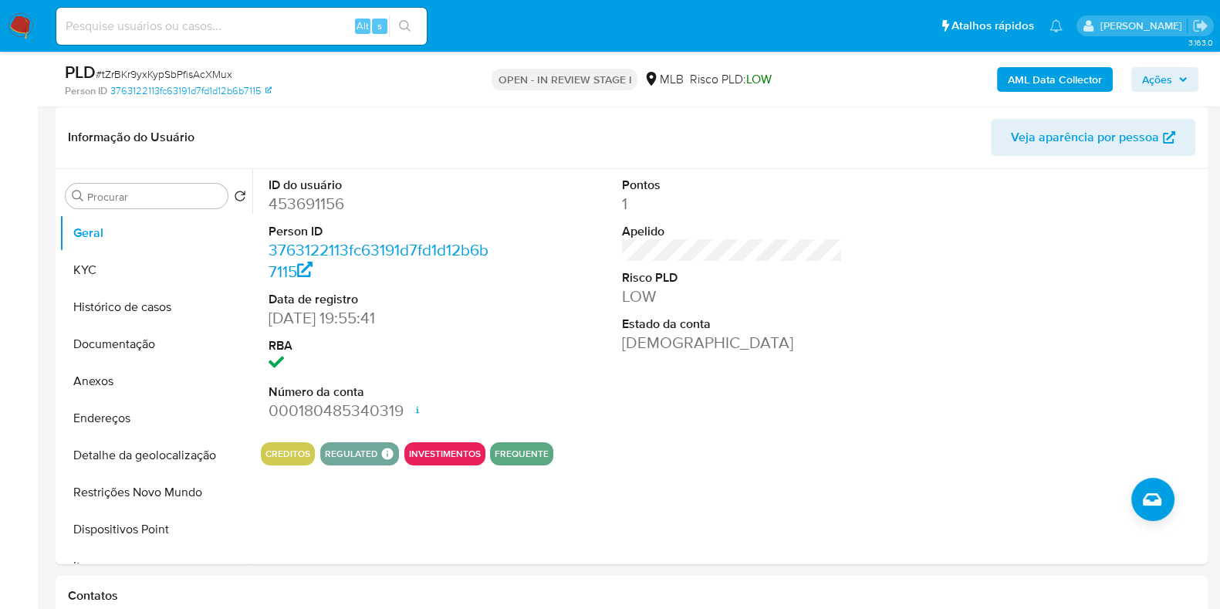
scroll to position [238, 0]
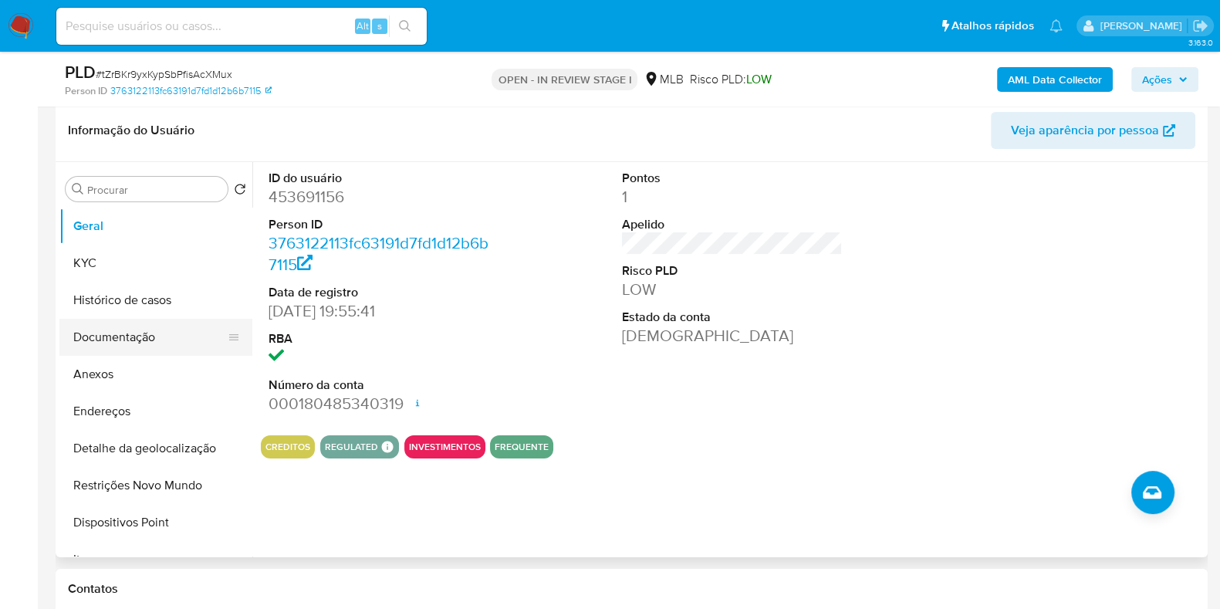
click at [154, 340] on button "Documentação" at bounding box center [149, 337] width 181 height 37
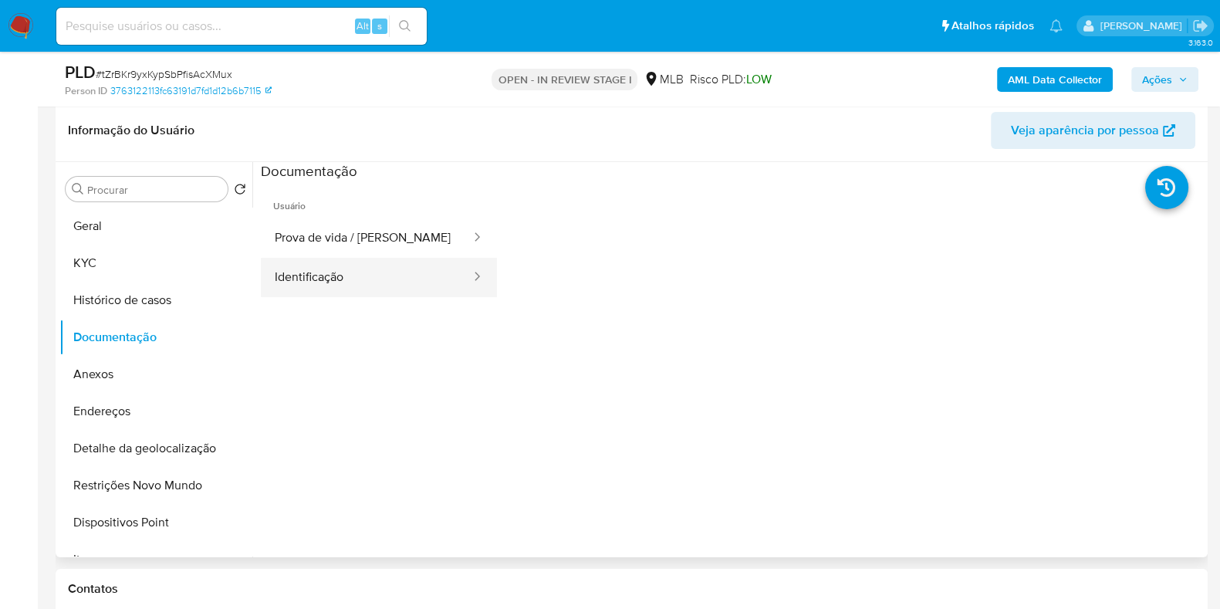
click at [469, 280] on icon at bounding box center [476, 276] width 15 height 15
click at [423, 223] on button "Prova de vida / [PERSON_NAME]" at bounding box center [366, 237] width 211 height 39
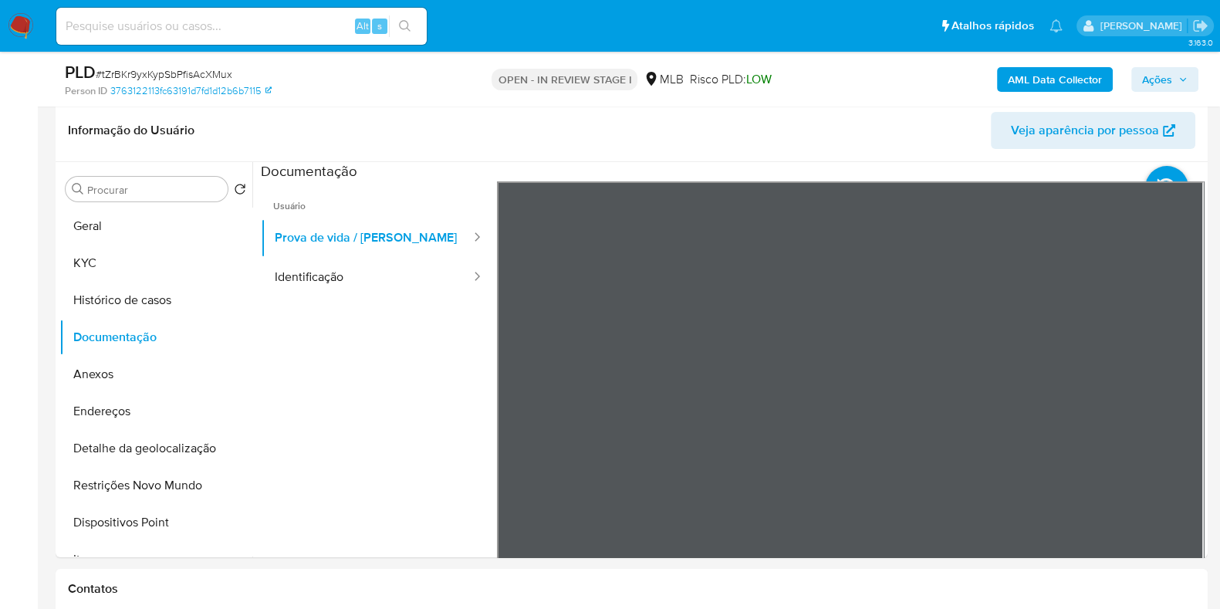
click at [362, 279] on button "Identificação" at bounding box center [366, 277] width 211 height 39
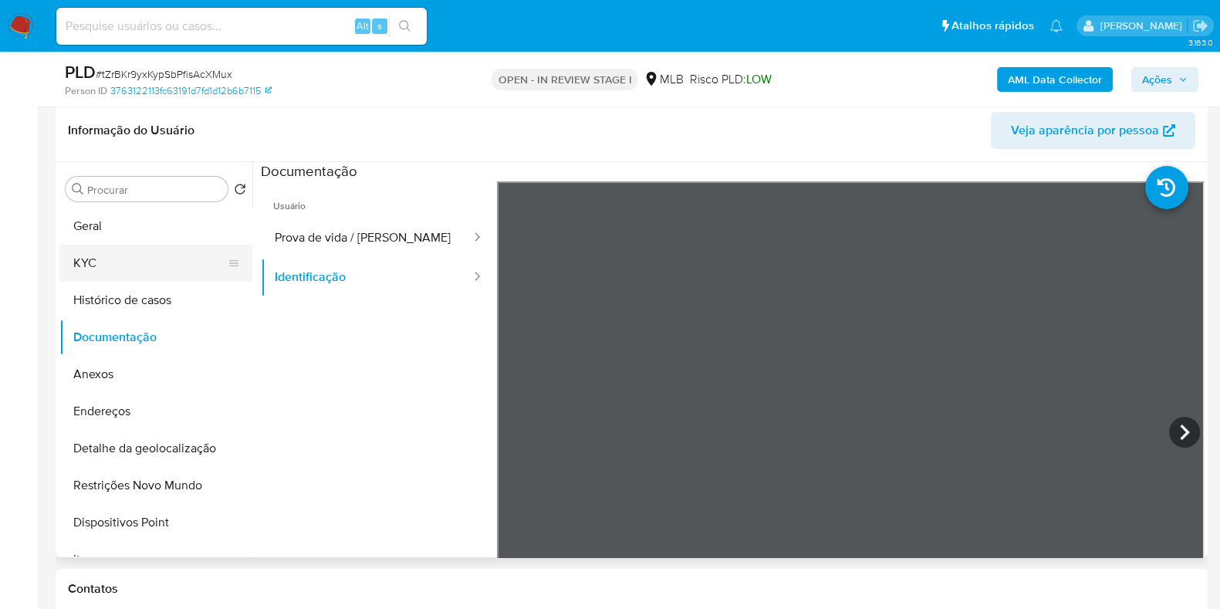
click at [209, 255] on button "KYC" at bounding box center [149, 263] width 181 height 37
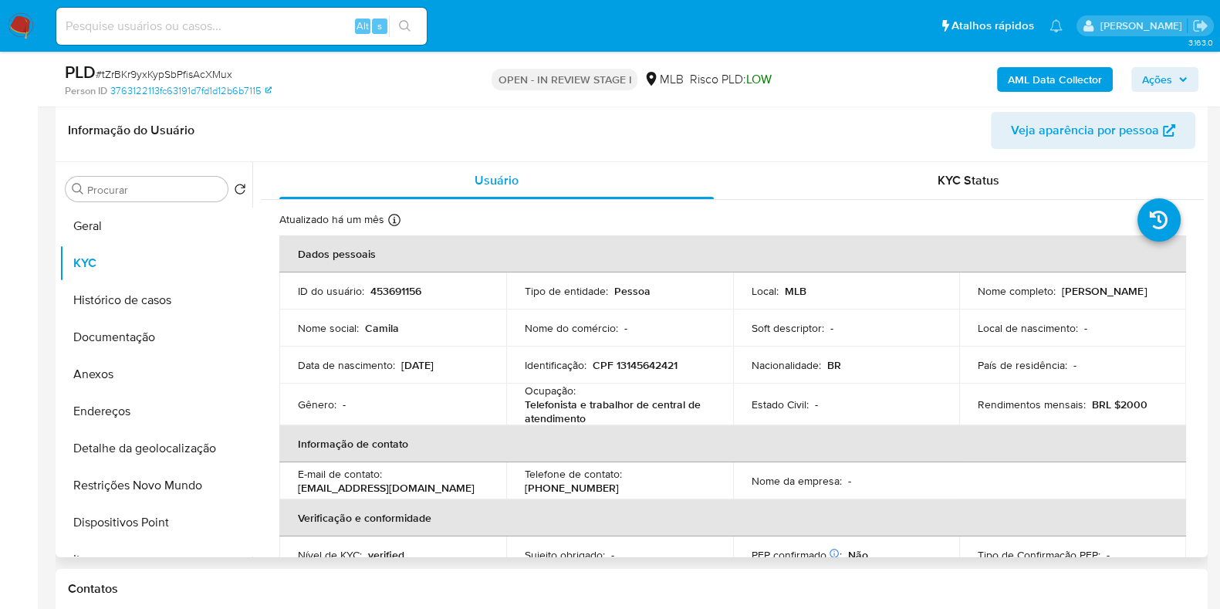
click at [602, 415] on p "Telefonista e trabalhor de central de atendimento" at bounding box center [617, 411] width 184 height 28
copy div "Ocupação : Telefonista e trabalhor de central de atendimento"
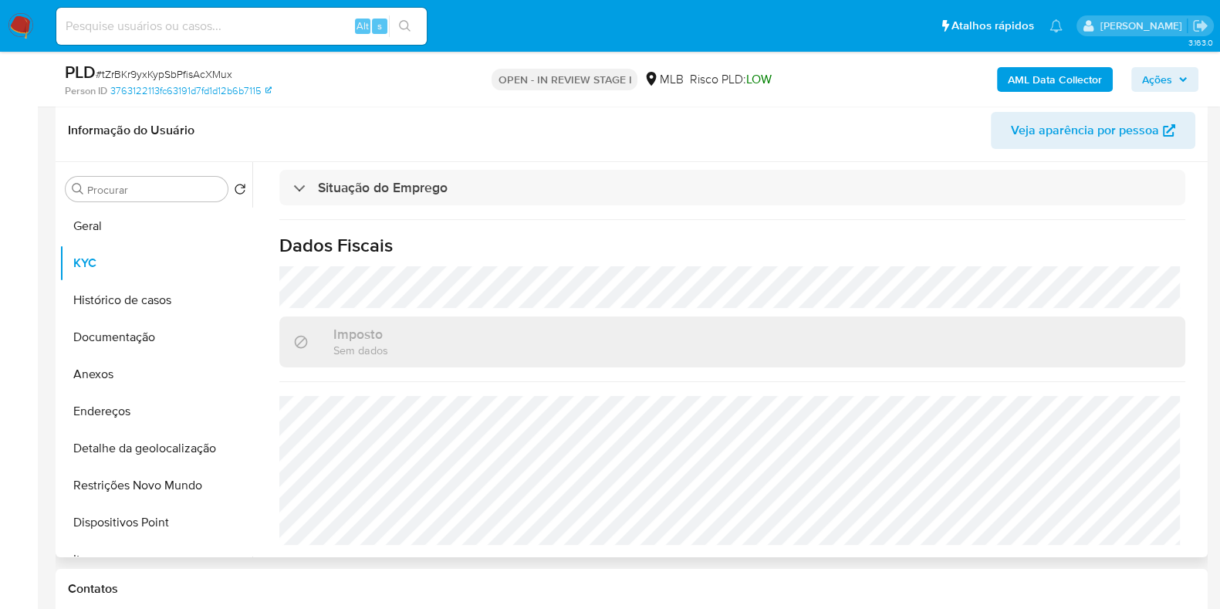
scroll to position [663, 0]
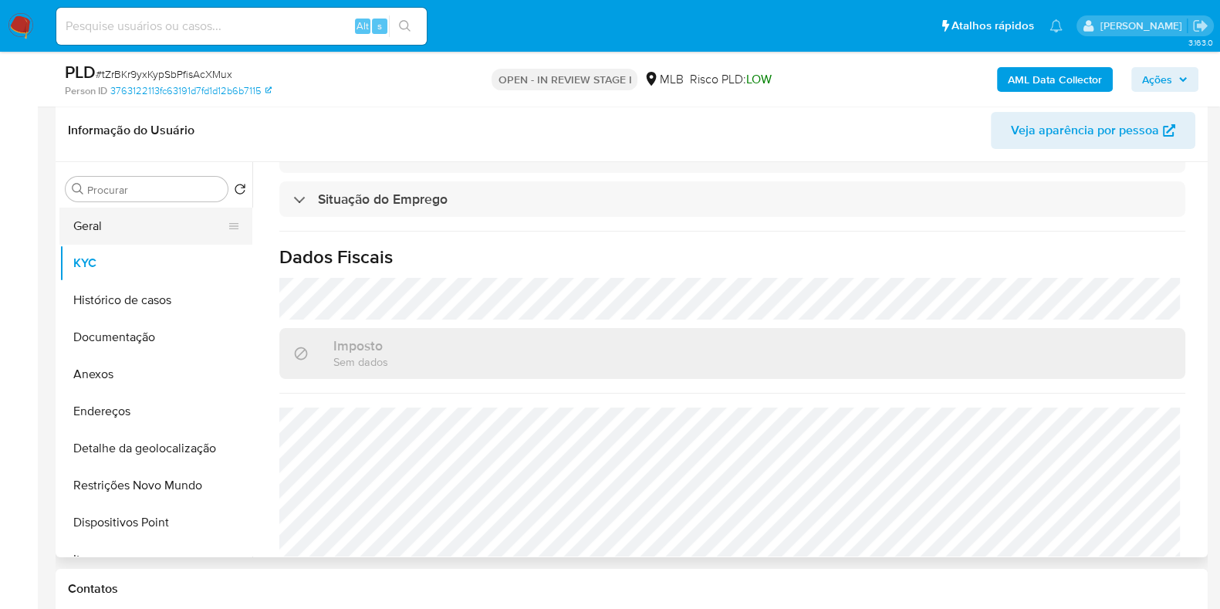
click at [146, 242] on button "Geral" at bounding box center [149, 226] width 181 height 37
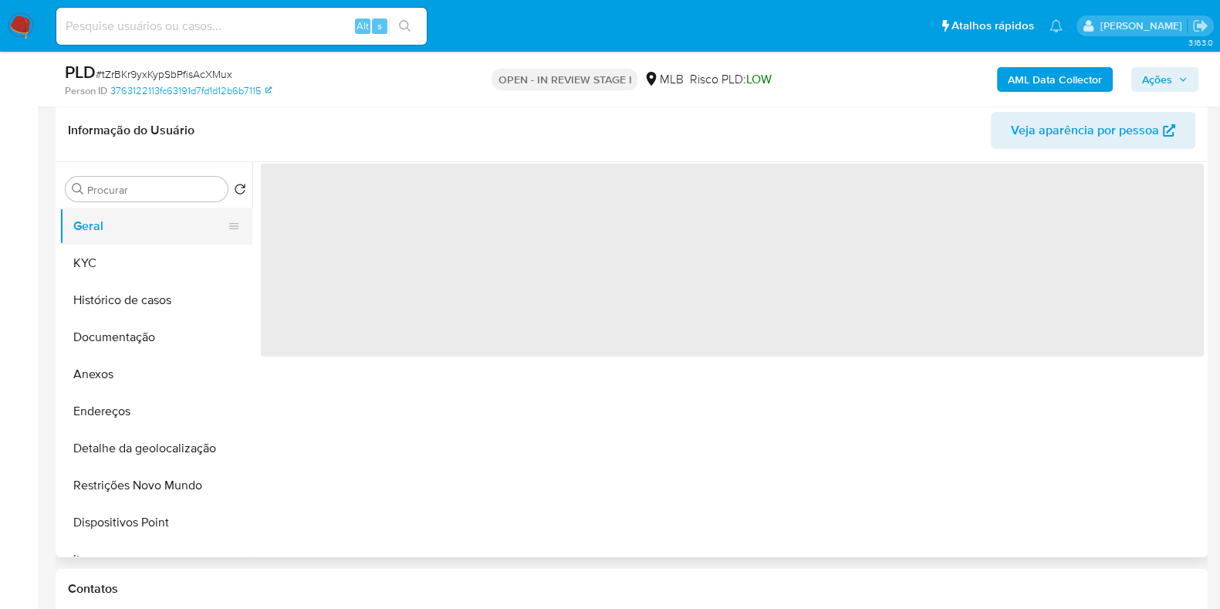
scroll to position [0, 0]
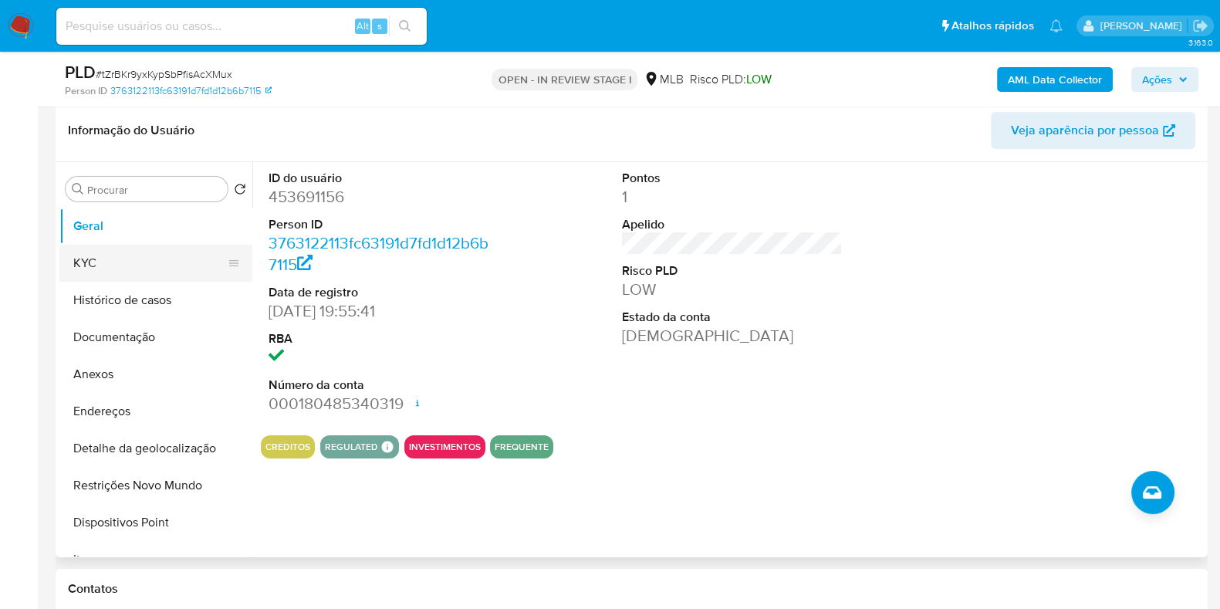
click at [143, 254] on button "KYC" at bounding box center [149, 263] width 181 height 37
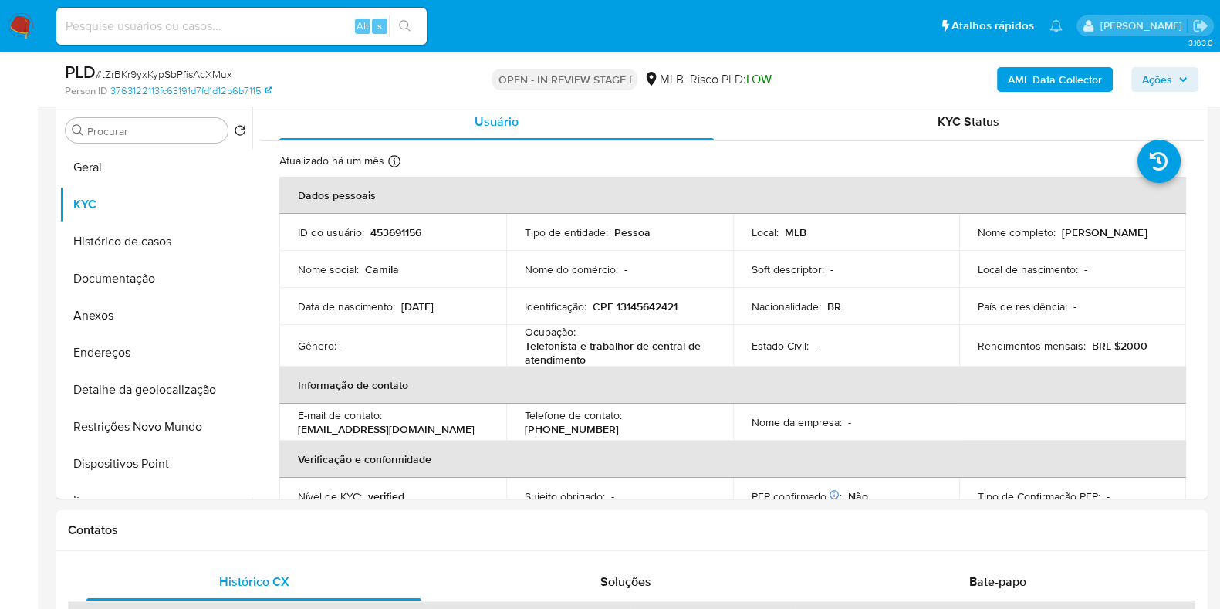
scroll to position [300, 0]
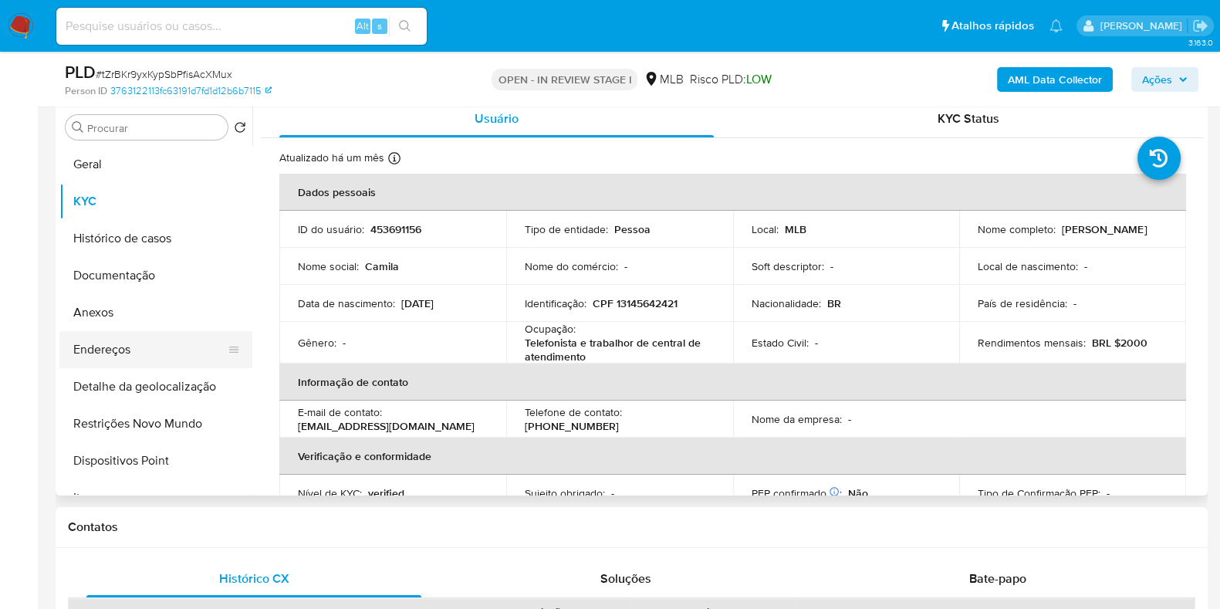
click at [181, 349] on button "Endereços" at bounding box center [149, 349] width 181 height 37
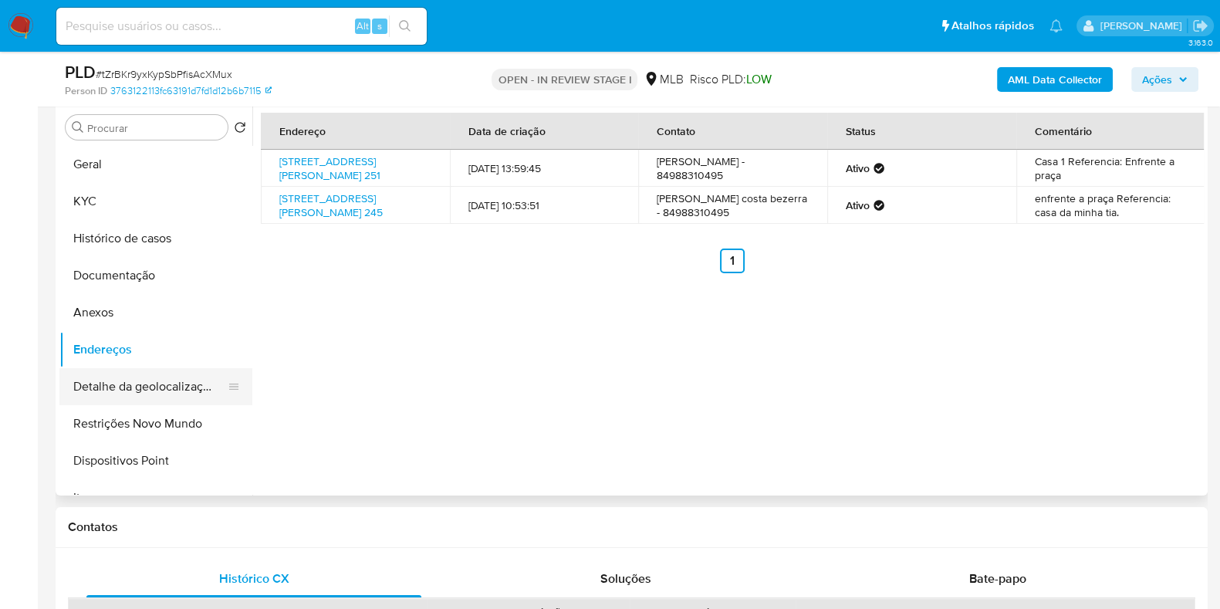
click at [181, 387] on button "Detalhe da geolocalização" at bounding box center [149, 386] width 181 height 37
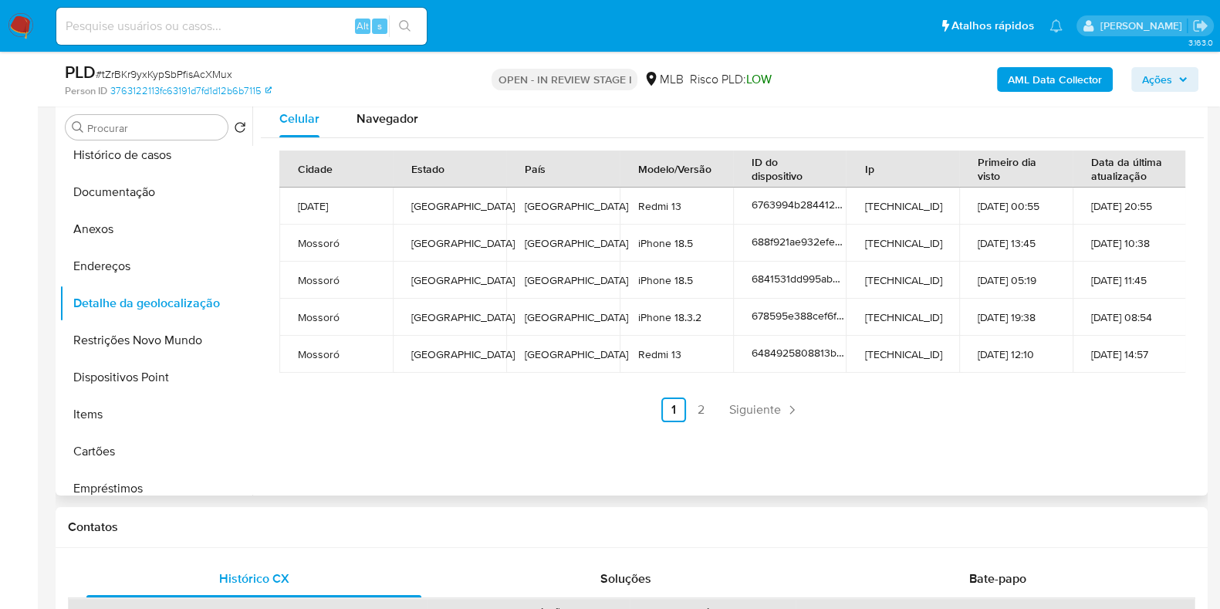
scroll to position [76, 0]
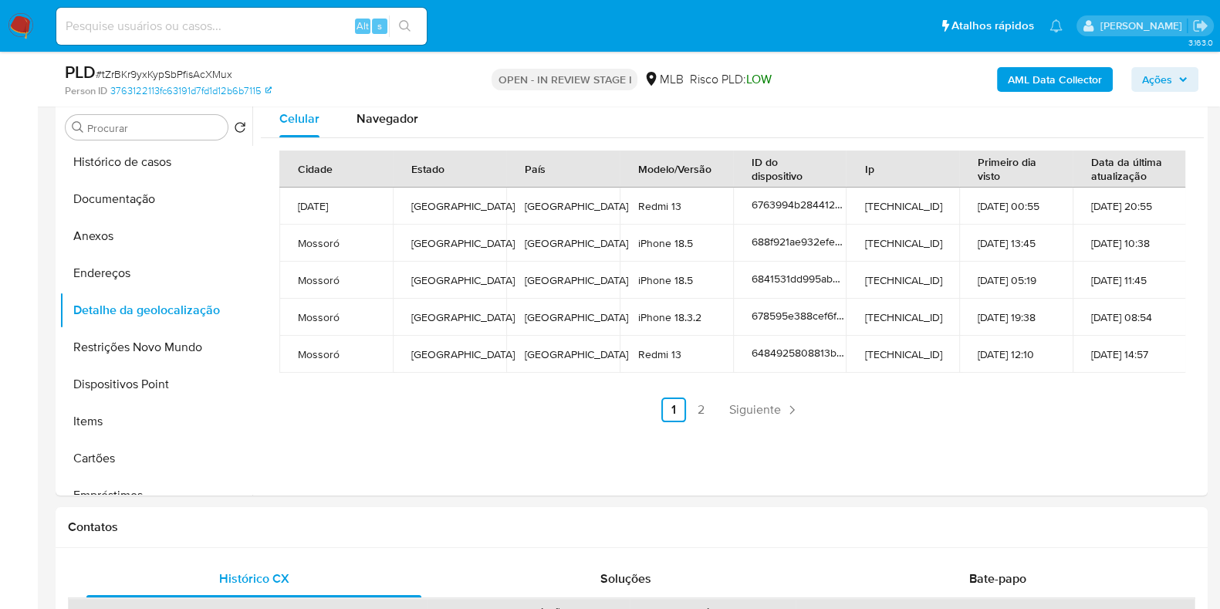
click at [409, 104] on div "PLD # tZrBKr9yxKypSbPfisAcXMux Person ID 3763122113fc63191d7fd1d12b6b7115 OPEN …" at bounding box center [632, 79] width 1152 height 55
click at [409, 115] on span "Navegador" at bounding box center [388, 119] width 62 height 18
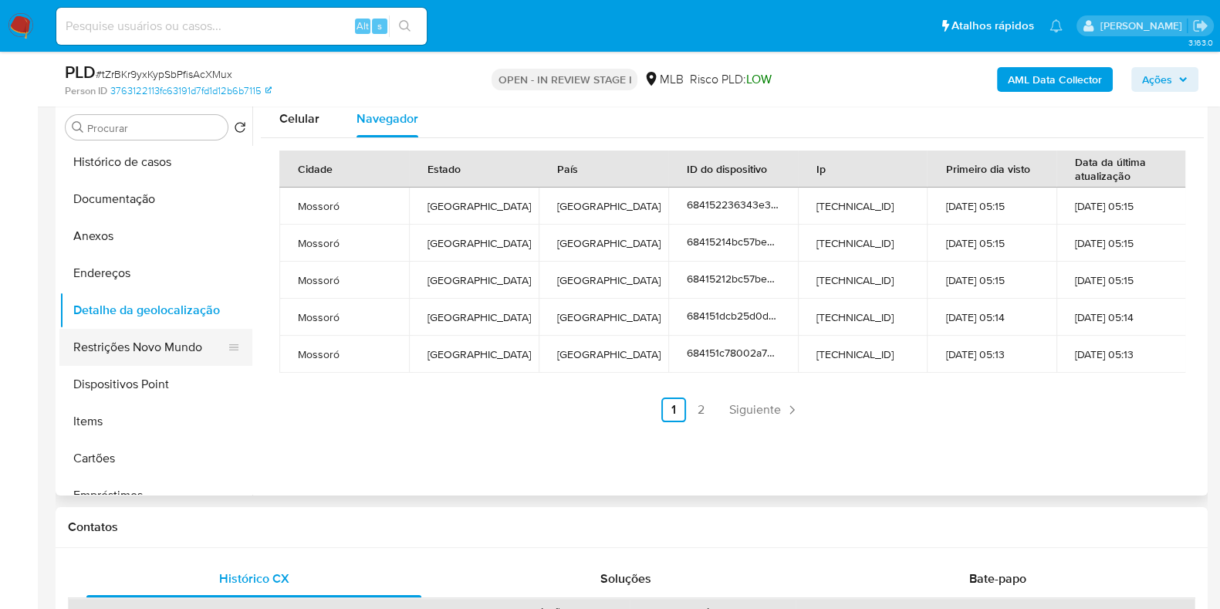
click at [153, 355] on button "Restrições Novo Mundo" at bounding box center [149, 347] width 181 height 37
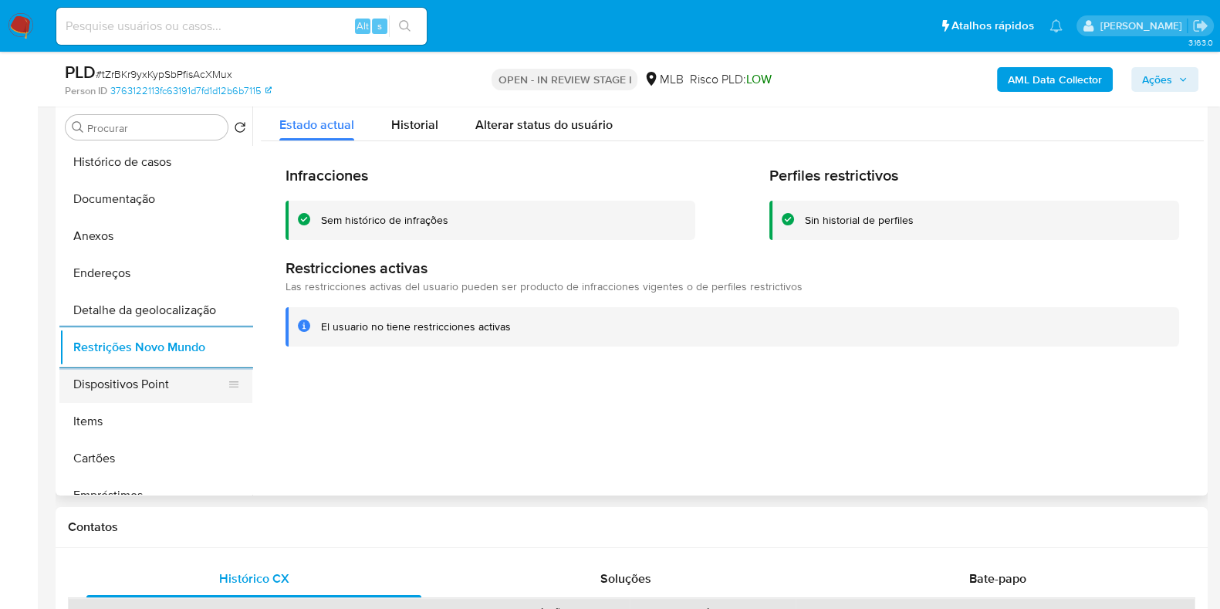
click at [182, 385] on button "Dispositivos Point" at bounding box center [149, 384] width 181 height 37
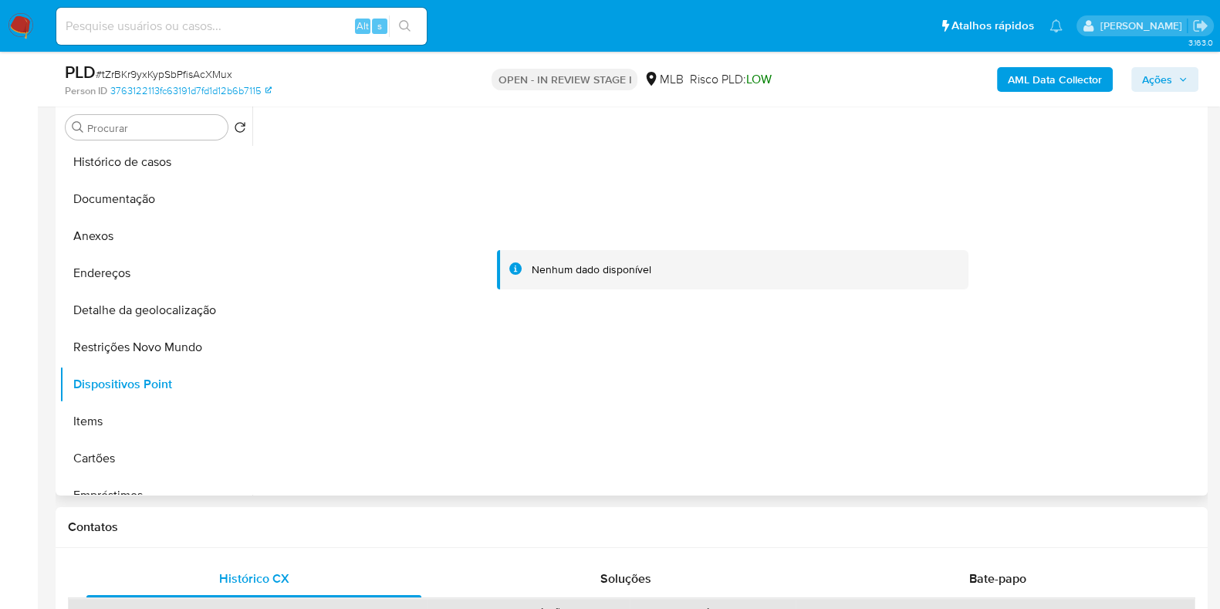
scroll to position [0, 0]
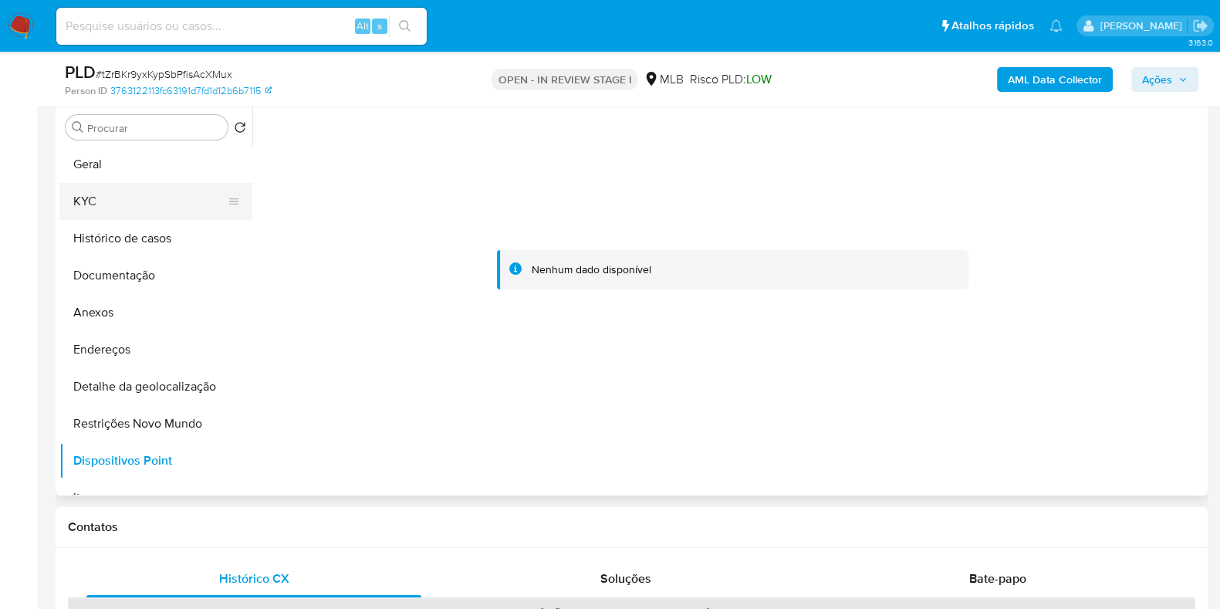
click at [184, 194] on button "KYC" at bounding box center [149, 201] width 181 height 37
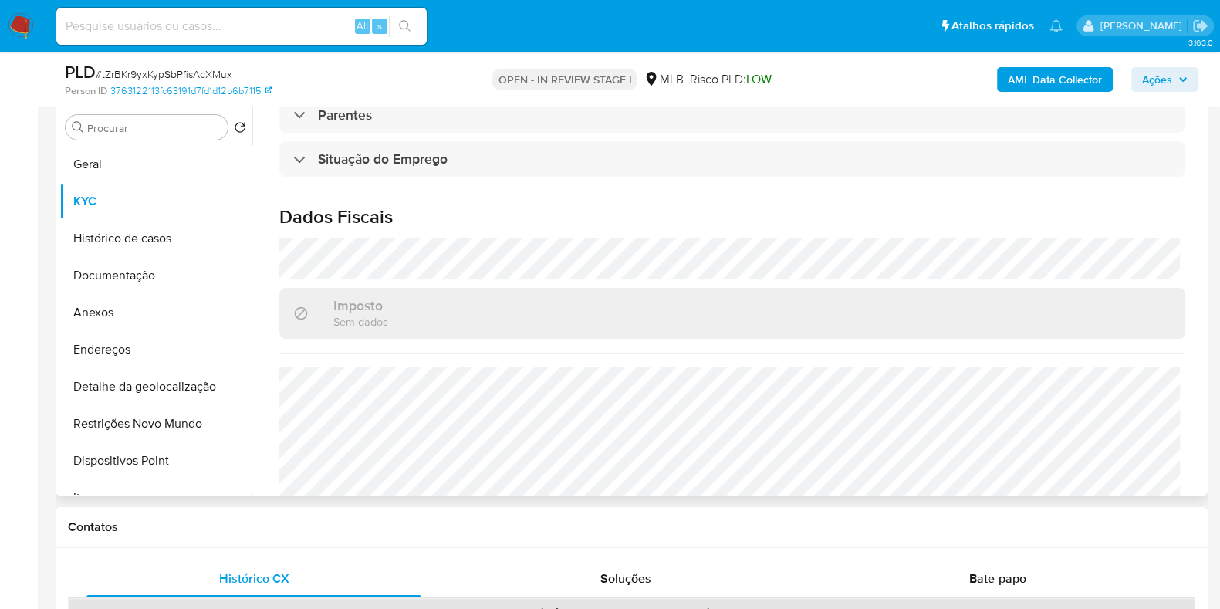
scroll to position [674, 0]
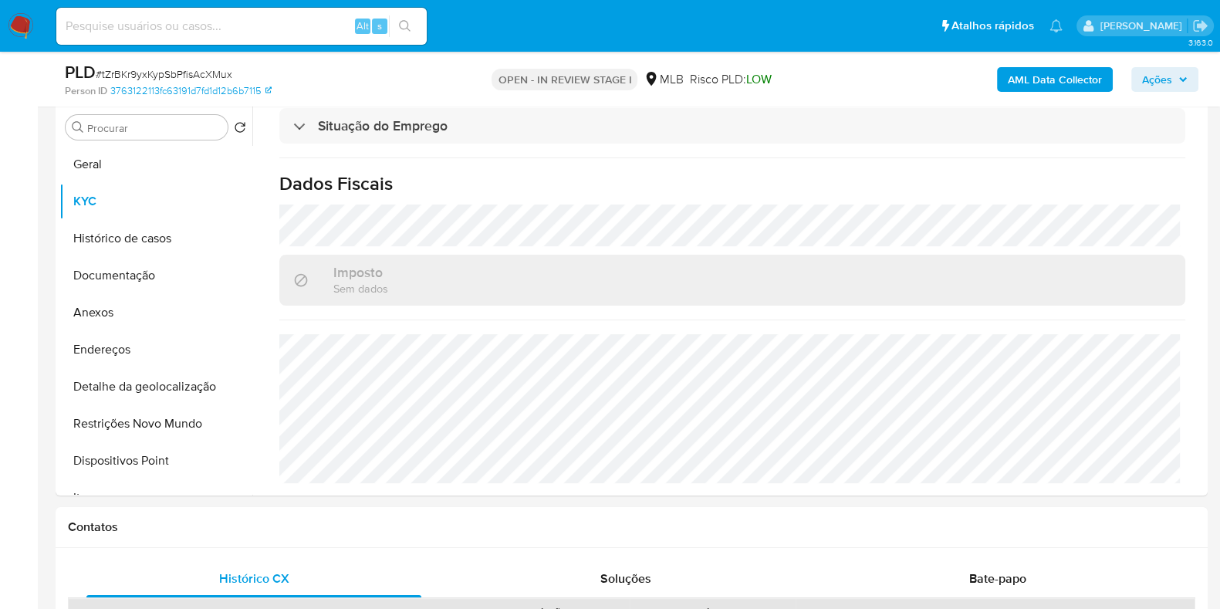
click at [1019, 76] on b "AML Data Collector" at bounding box center [1055, 79] width 94 height 25
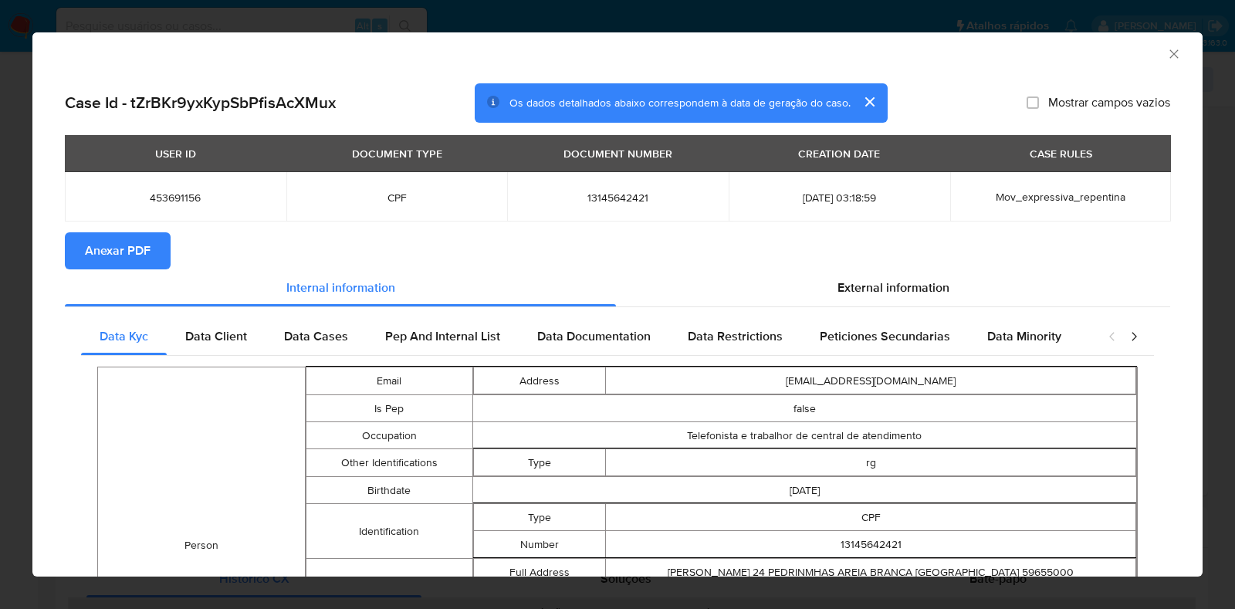
click at [100, 242] on span "Anexar PDF" at bounding box center [118, 251] width 66 height 34
click at [1161, 66] on div "AML Data Collector" at bounding box center [617, 51] width 1170 height 39
click at [1169, 56] on icon "Fechar a janela" at bounding box center [1173, 53] width 8 height 8
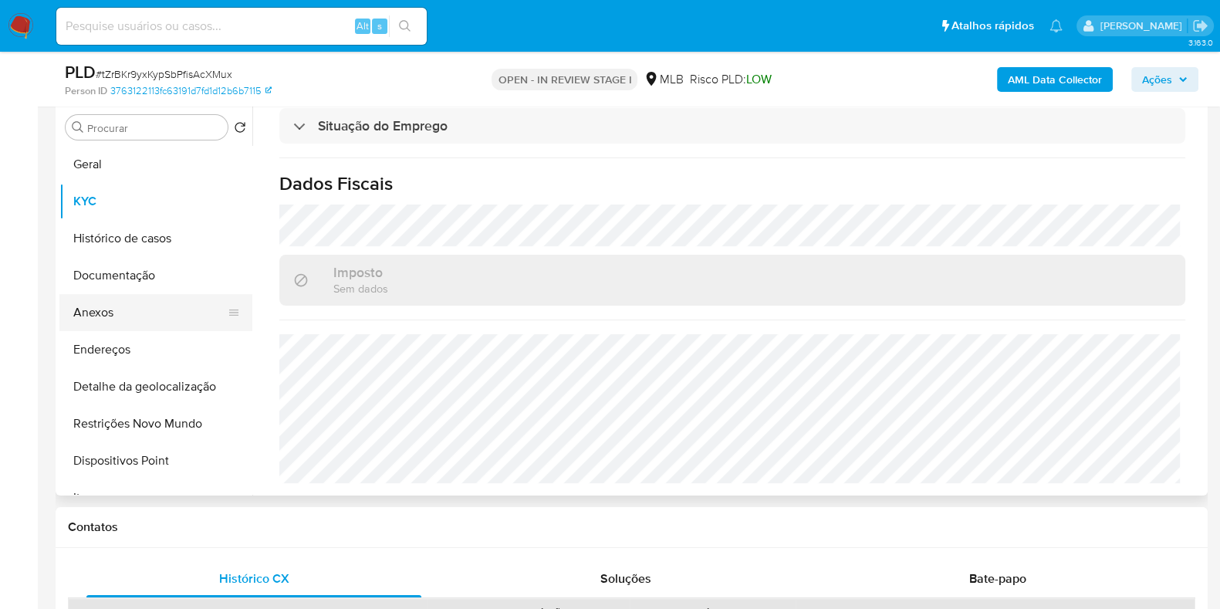
click at [119, 310] on button "Anexos" at bounding box center [149, 312] width 181 height 37
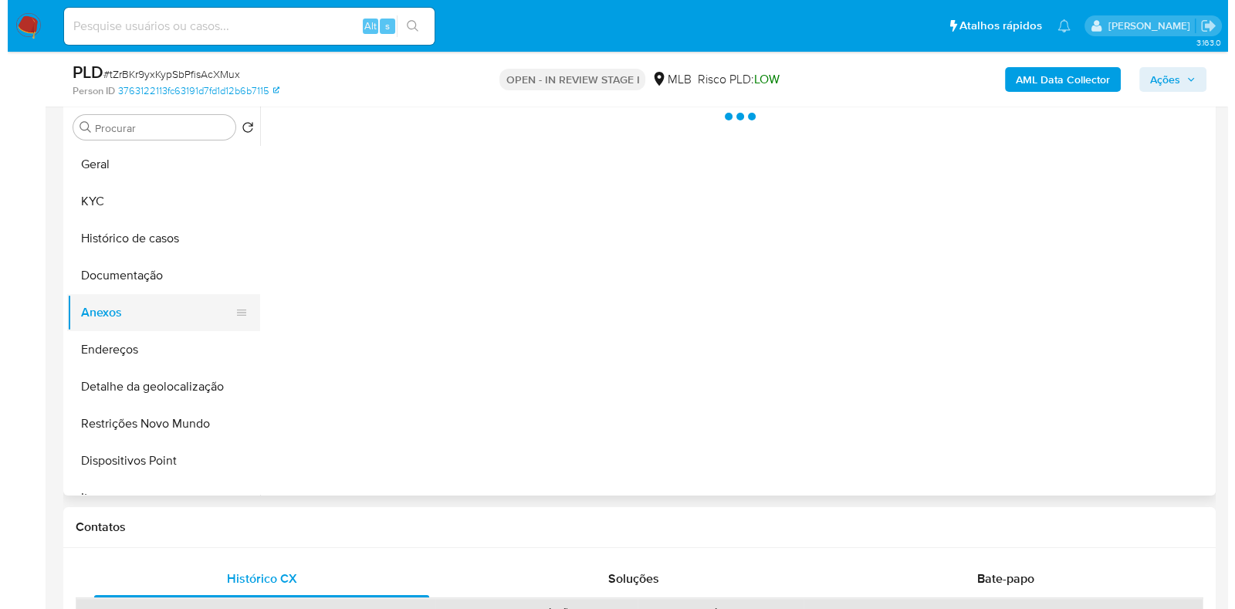
scroll to position [0, 0]
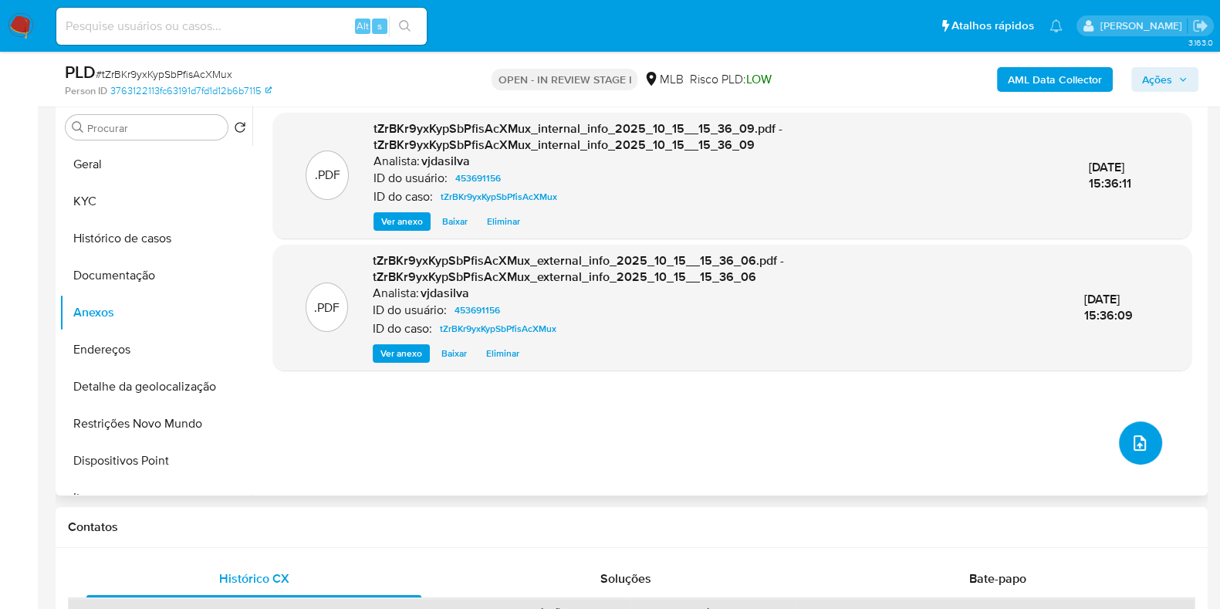
click at [1139, 424] on button "upload-file" at bounding box center [1140, 442] width 43 height 43
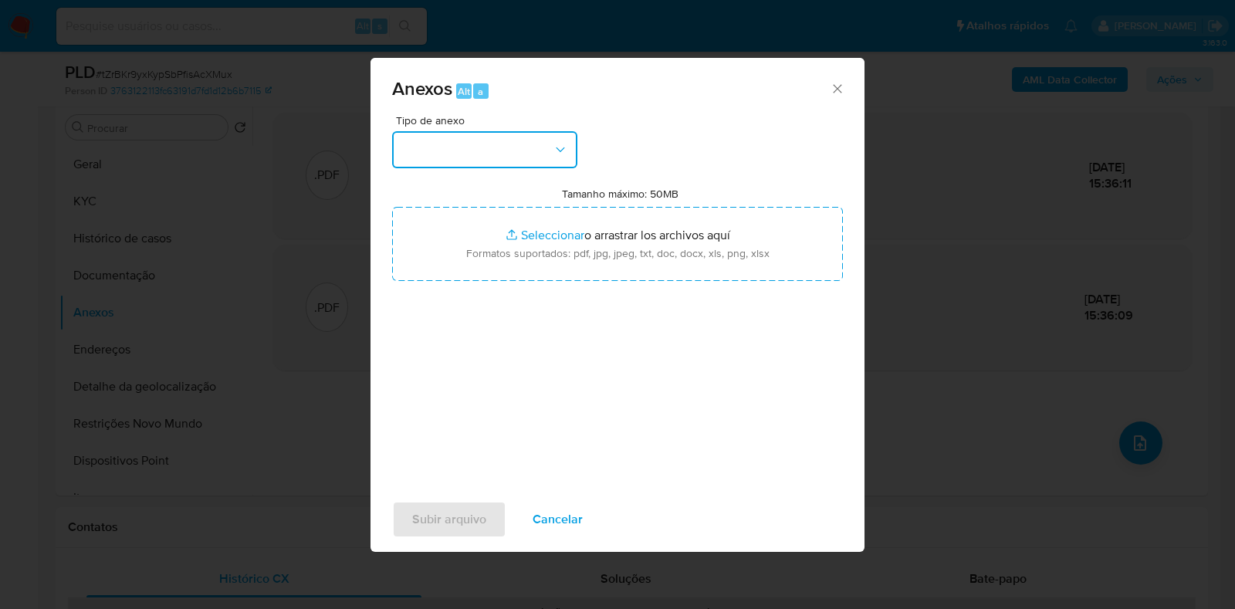
click at [556, 160] on button "button" at bounding box center [484, 149] width 185 height 37
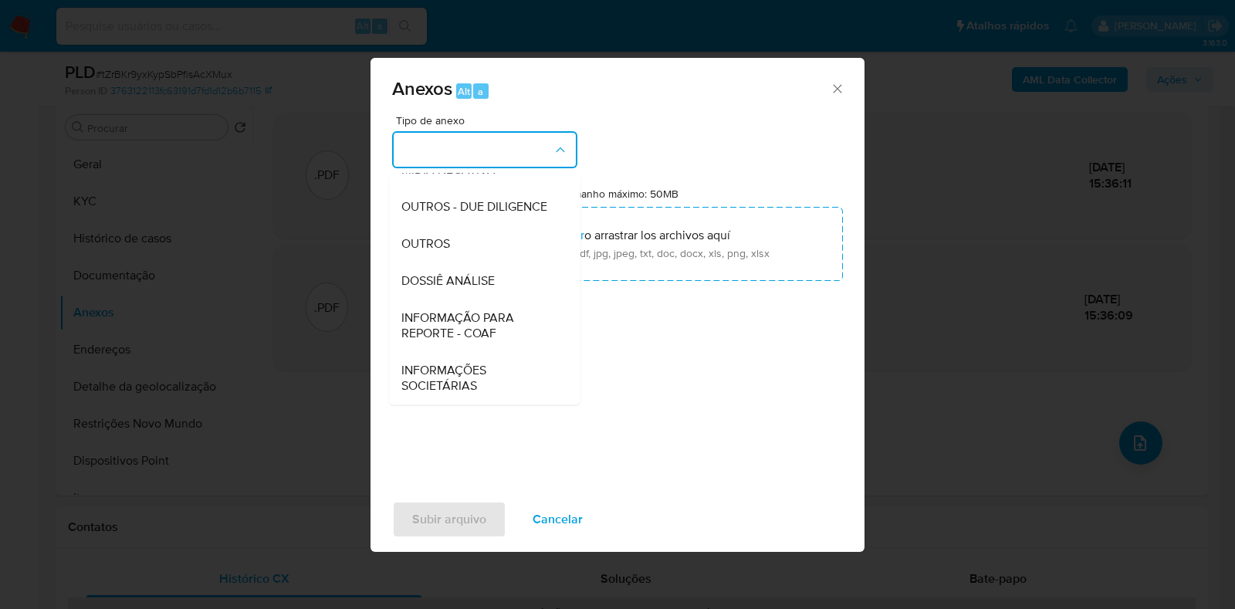
scroll to position [238, 0]
click at [499, 280] on div "DOSSIÊ ANÁLISE" at bounding box center [479, 280] width 157 height 37
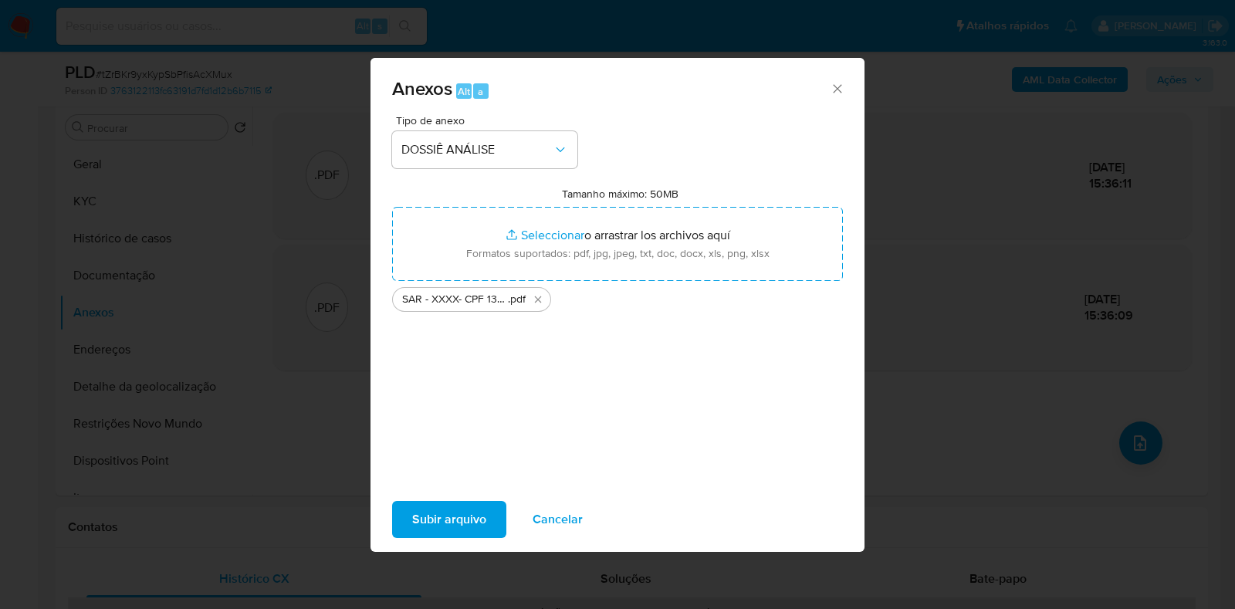
click at [465, 507] on span "Subir arquivo" at bounding box center [449, 519] width 74 height 34
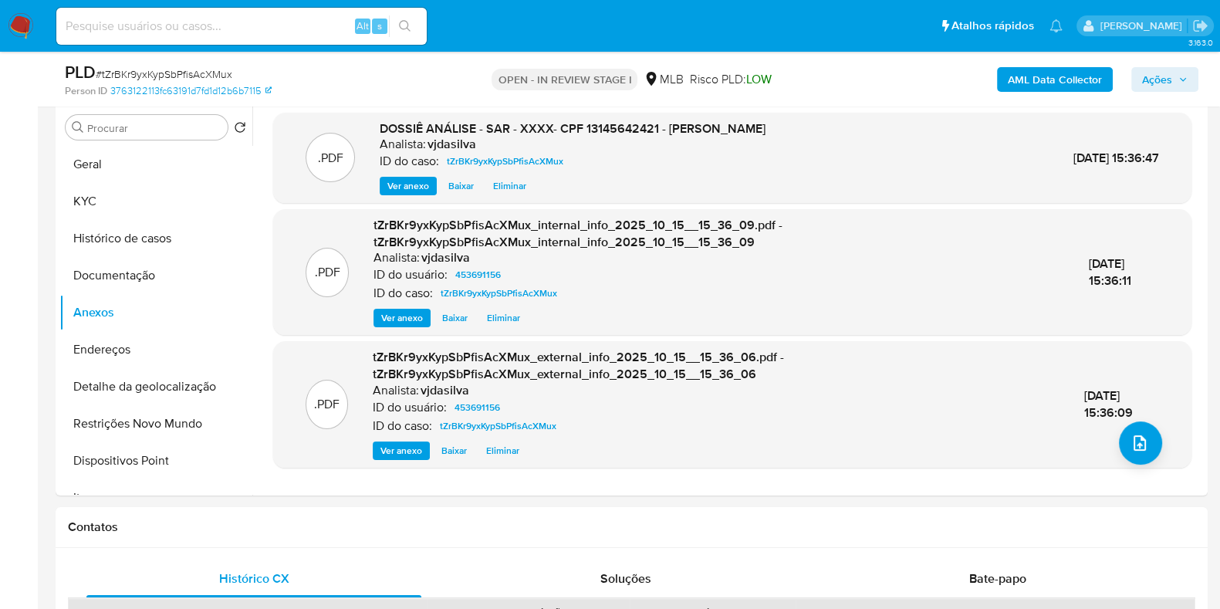
click at [1168, 89] on span "Ações" at bounding box center [1157, 79] width 30 height 25
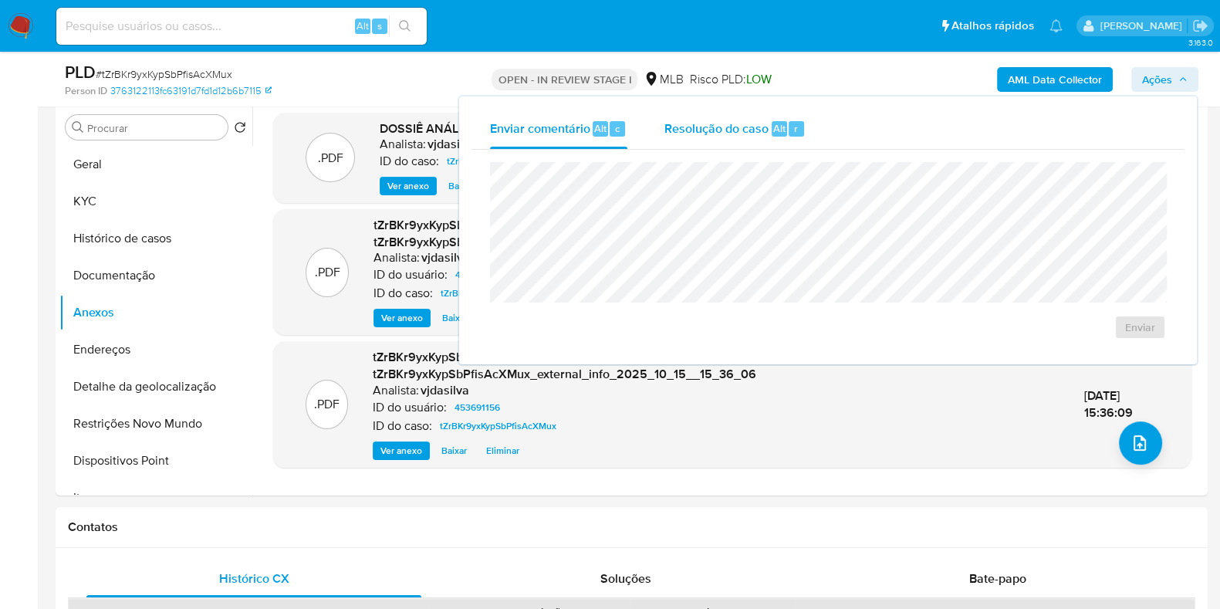
click at [743, 127] on span "Resolução do caso" at bounding box center [716, 128] width 104 height 18
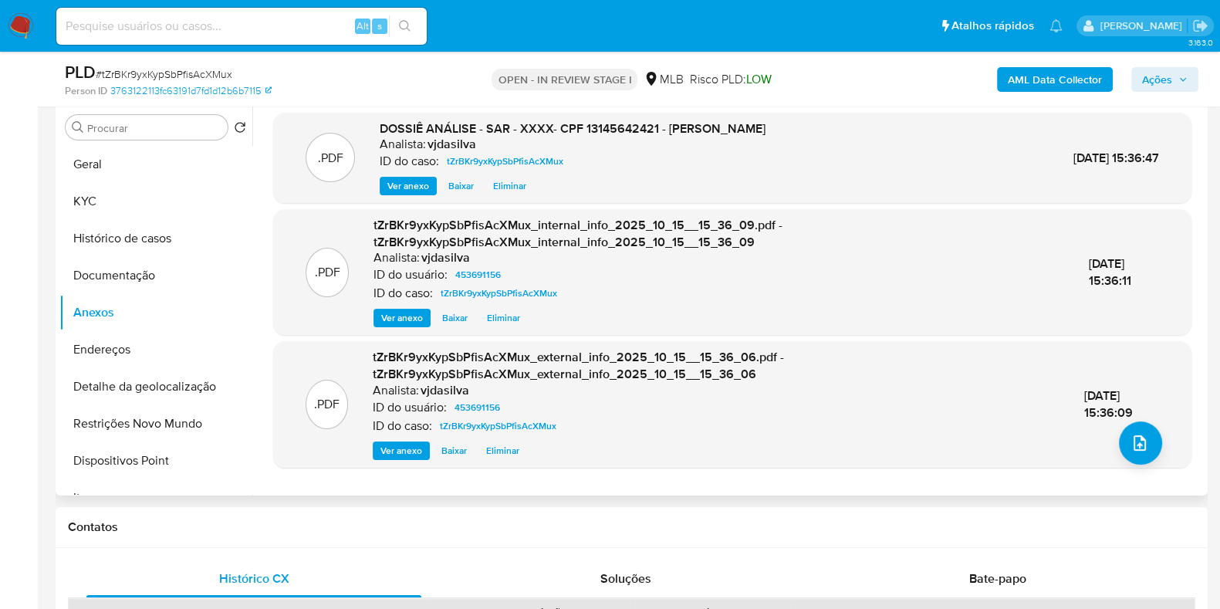
click at [509, 185] on span "Eliminar" at bounding box center [509, 185] width 33 height 15
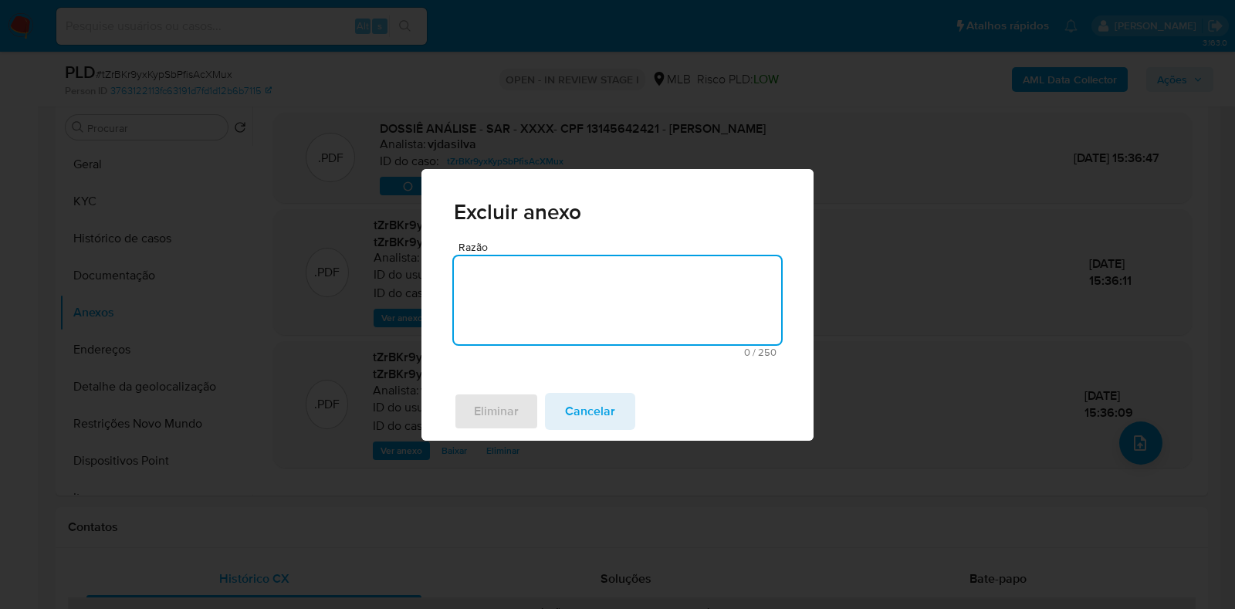
click at [515, 286] on textarea "Razão" at bounding box center [617, 300] width 327 height 88
type textarea "atualizar dossie"
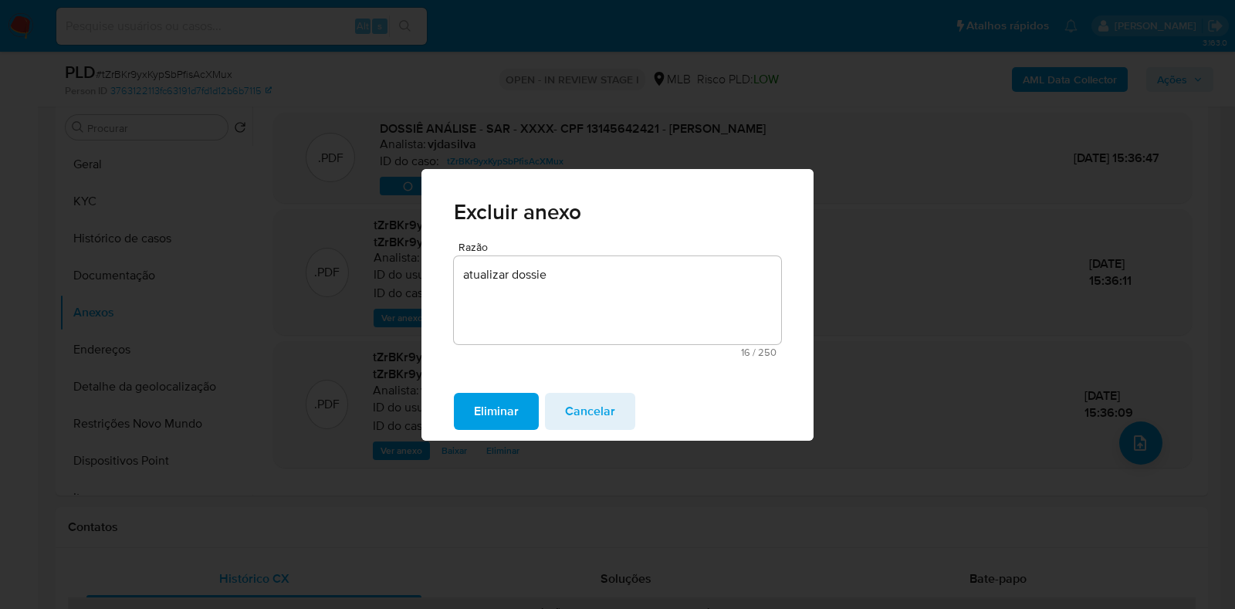
click at [502, 400] on span "Eliminar" at bounding box center [496, 411] width 45 height 34
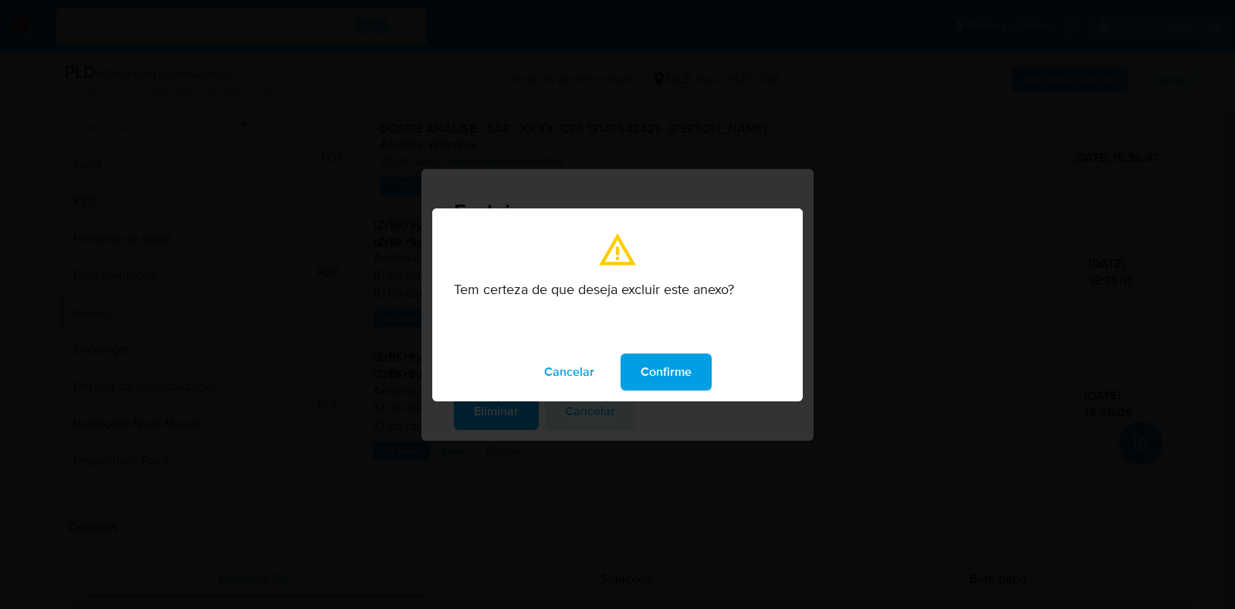
click at [663, 364] on span "Confirme" at bounding box center [666, 372] width 51 height 34
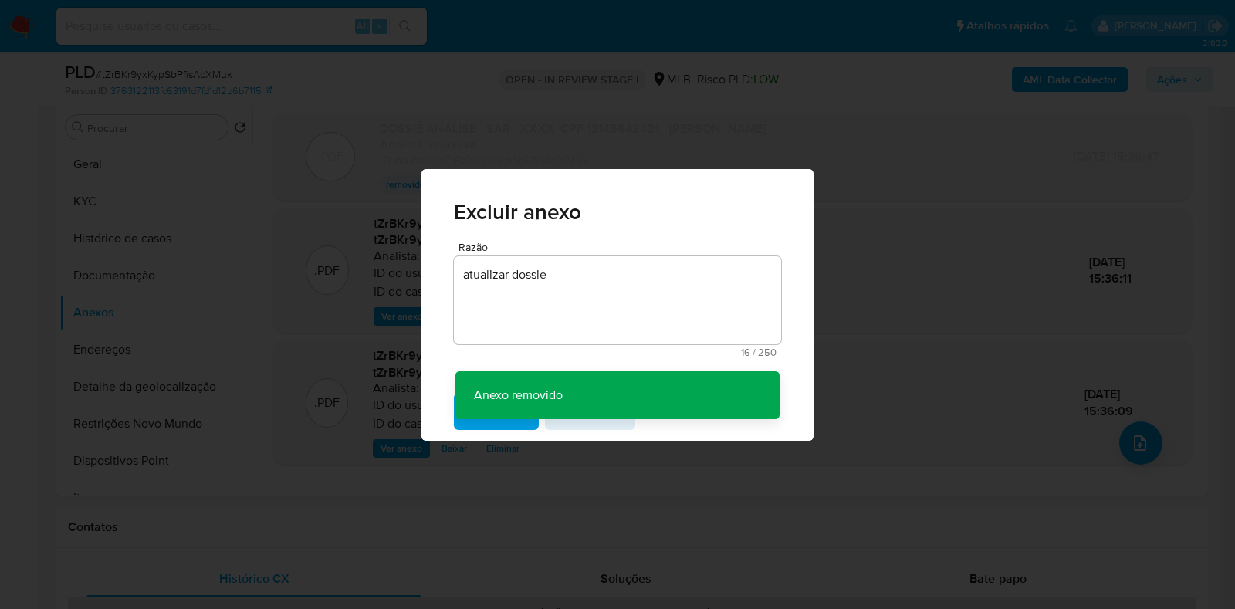
click at [1134, 439] on div "Excluir anexo Razão atualizar dossie 16 / 250 234 caracteres restantes Anexo re…" at bounding box center [617, 304] width 1235 height 609
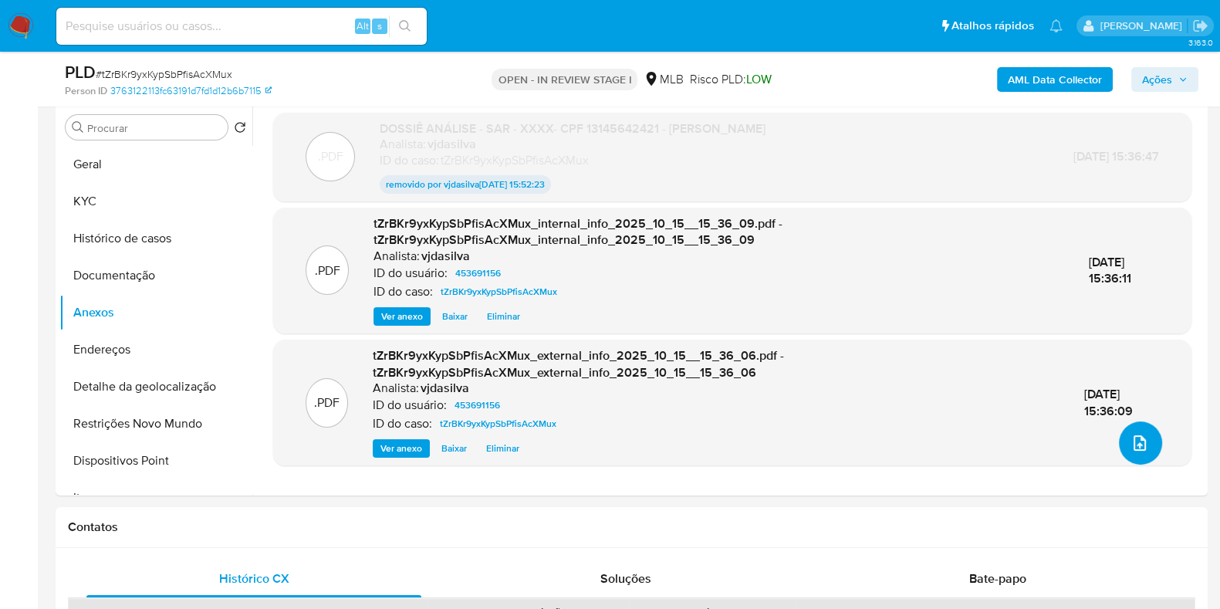
click at [1134, 439] on icon "upload-file" at bounding box center [1140, 443] width 19 height 19
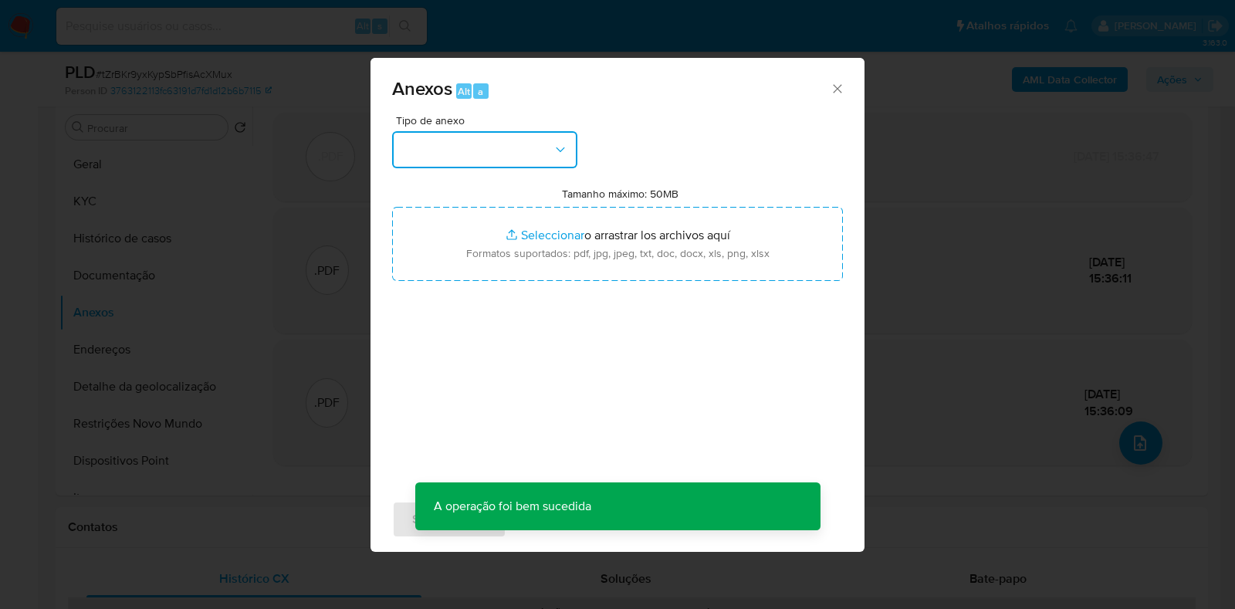
click at [562, 154] on icon "button" at bounding box center [560, 149] width 15 height 15
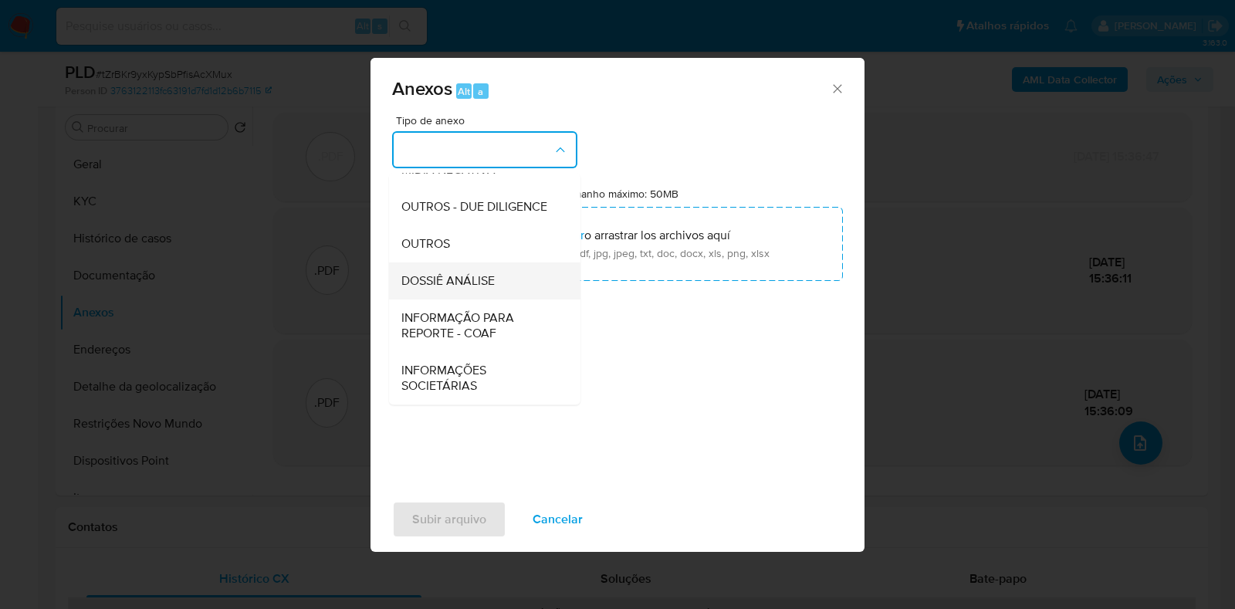
click at [526, 280] on div "DOSSIÊ ANÁLISE" at bounding box center [479, 280] width 157 height 37
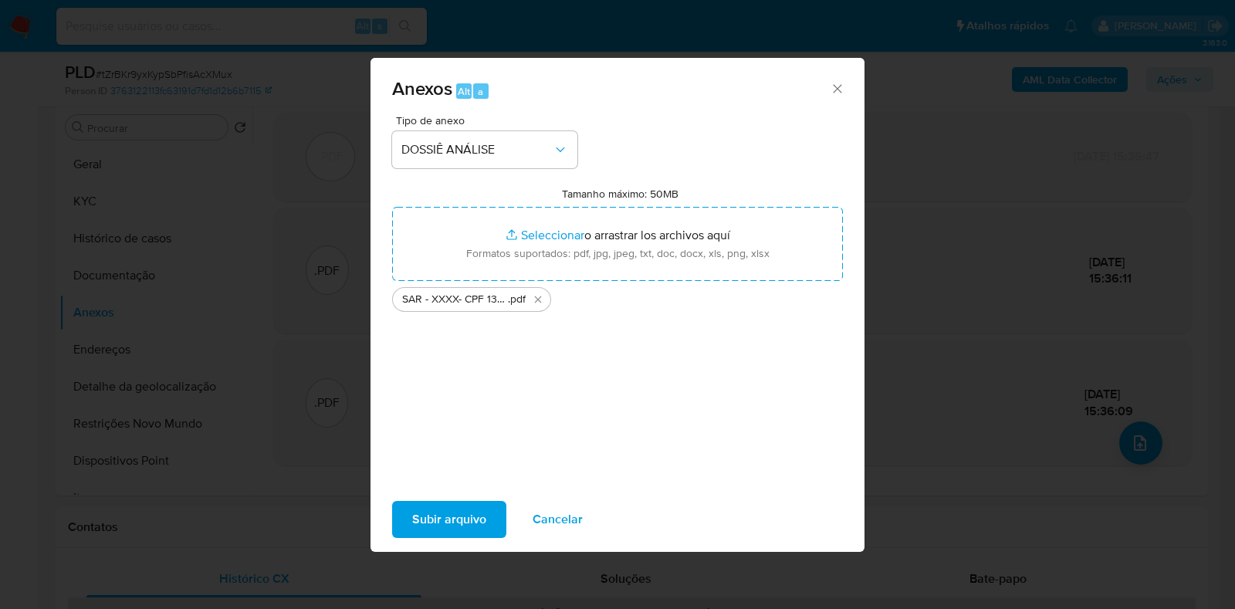
click at [465, 522] on span "Subir arquivo" at bounding box center [449, 519] width 74 height 34
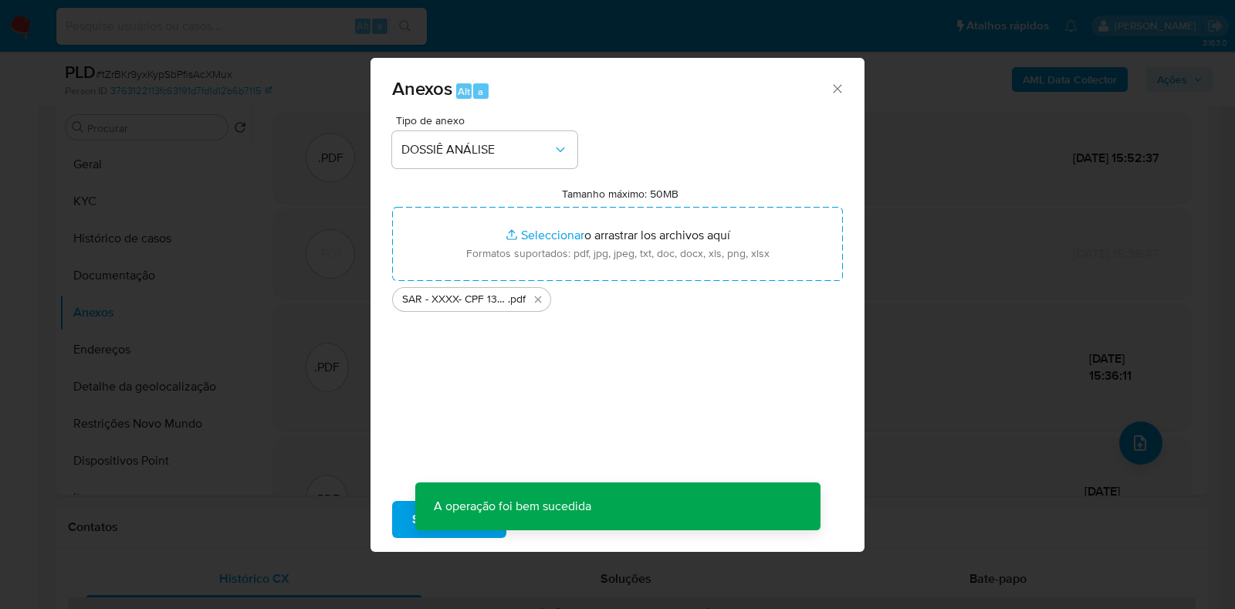
click at [1178, 79] on div "Anexos Alt a Tipo de anexo DOSSIÊ ANÁLISE Tamanho máximo: 50MB Seleccionar arch…" at bounding box center [617, 304] width 1235 height 609
click at [1178, 79] on div "Anexos Alt a Tipo de anexo Tamanho máximo: 50MB Seleccionar archivos Selecciona…" at bounding box center [617, 304] width 1235 height 609
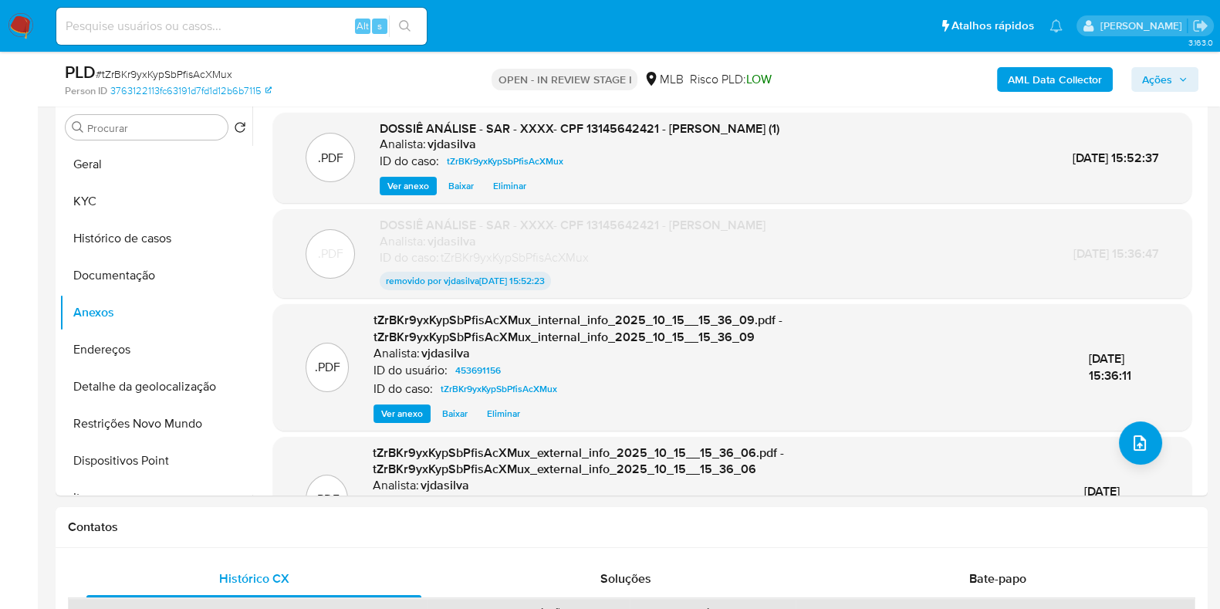
click at [1178, 79] on icon "button" at bounding box center [1182, 79] width 9 height 9
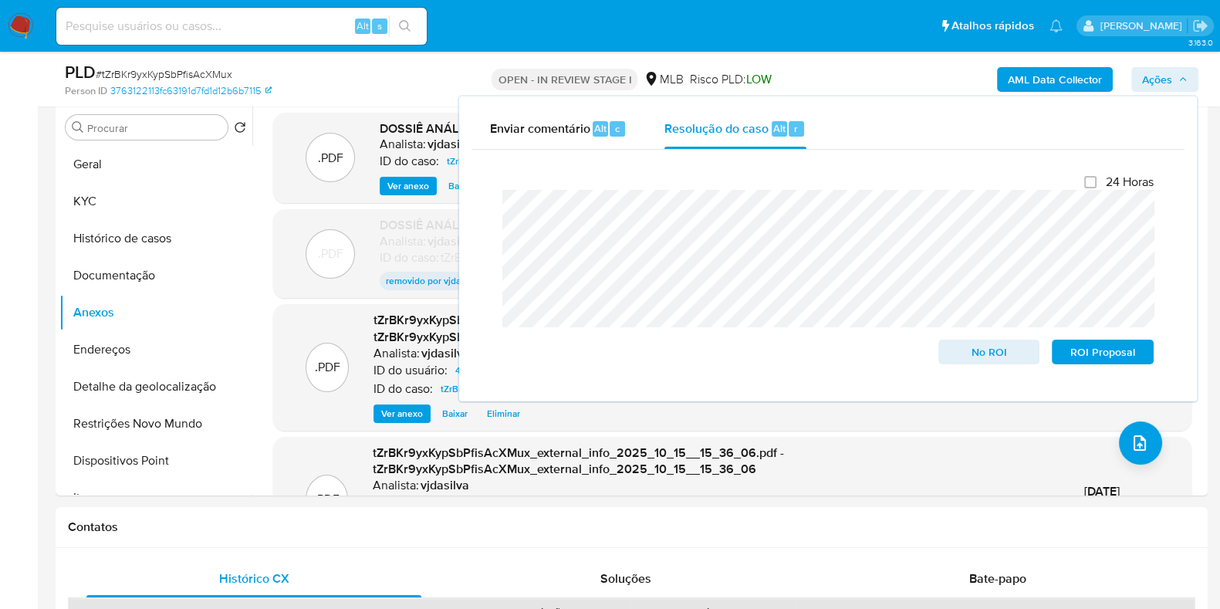
click at [1178, 79] on icon "button" at bounding box center [1182, 79] width 9 height 9
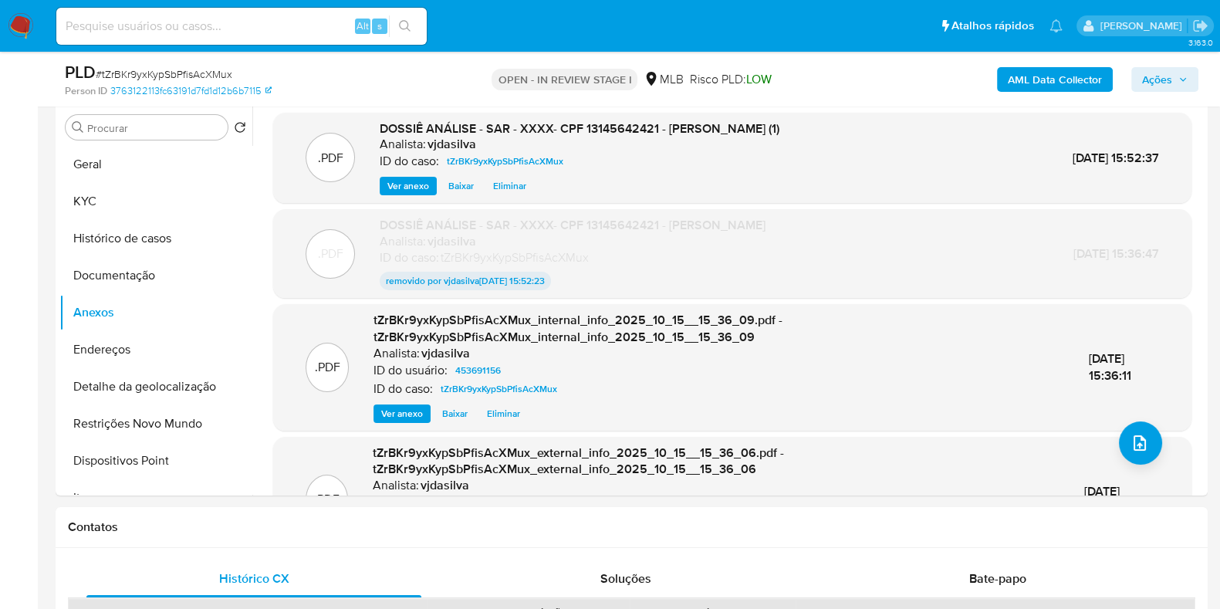
click at [1161, 88] on span "Ações" at bounding box center [1157, 79] width 30 height 25
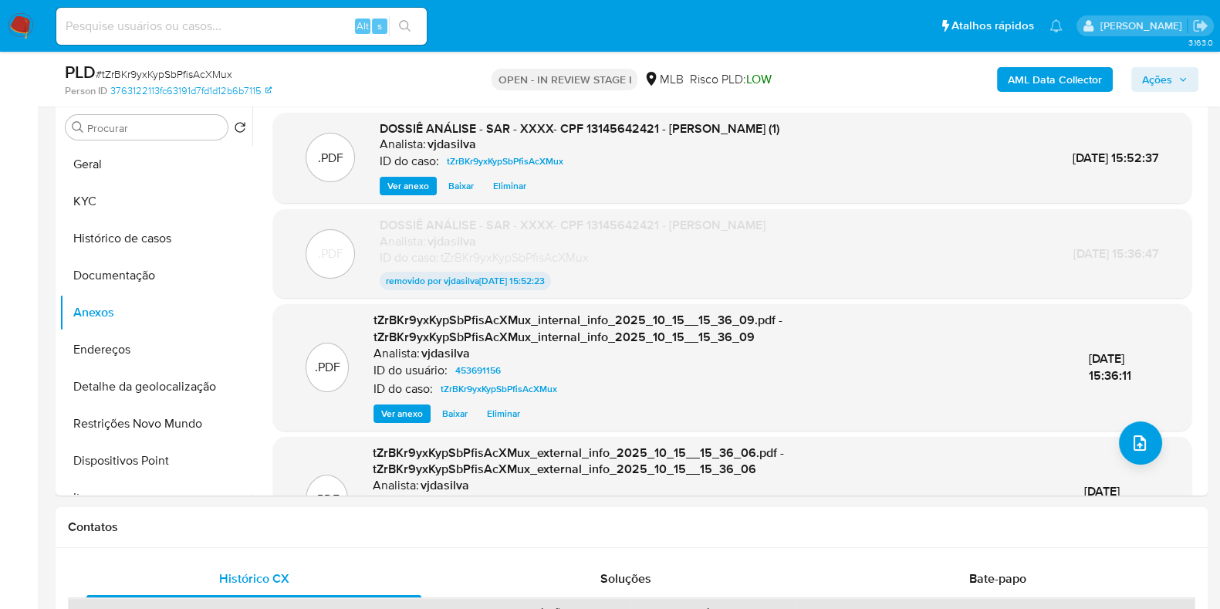
click at [1161, 90] on span "Ações" at bounding box center [1157, 79] width 30 height 25
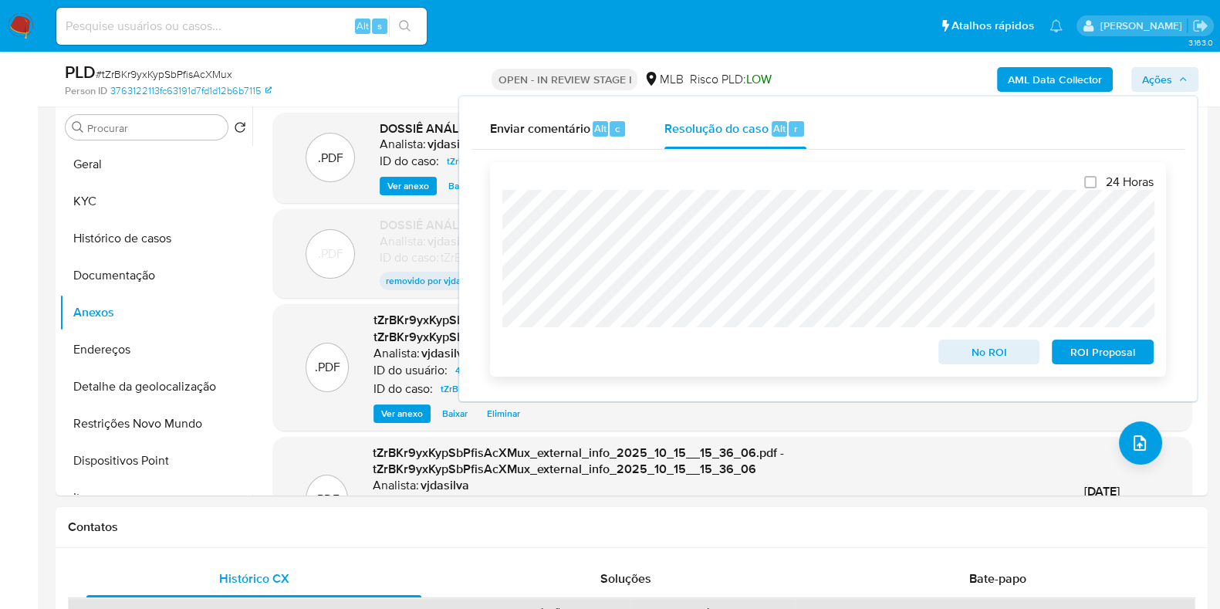
click at [1114, 350] on span "ROI Proposal" at bounding box center [1103, 352] width 80 height 22
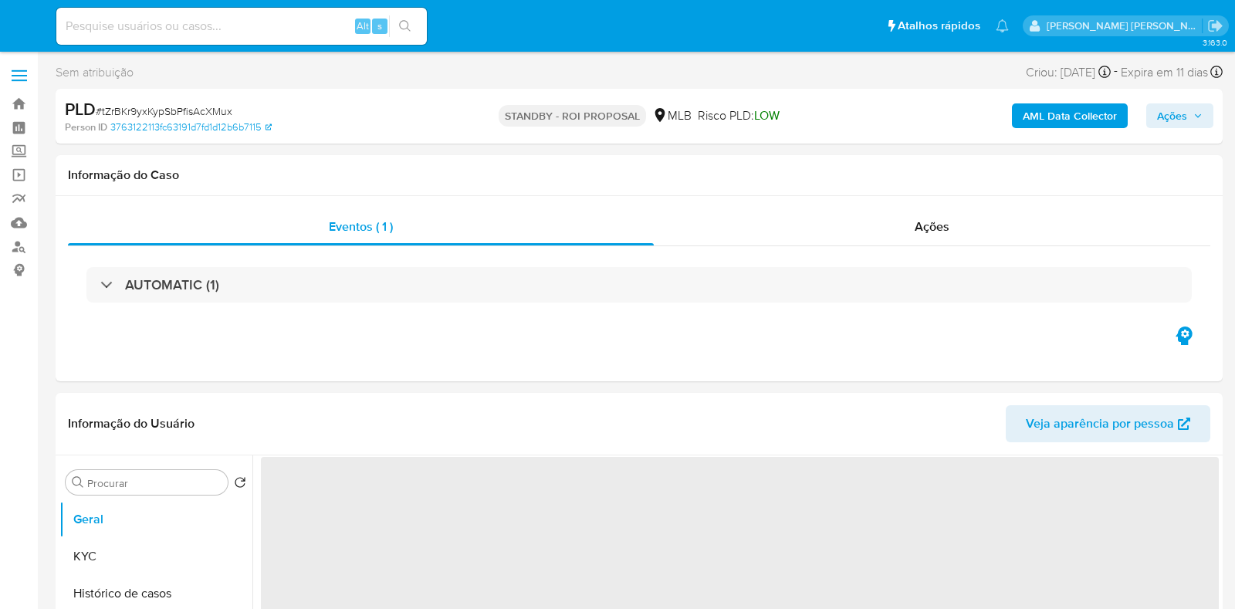
select select "10"
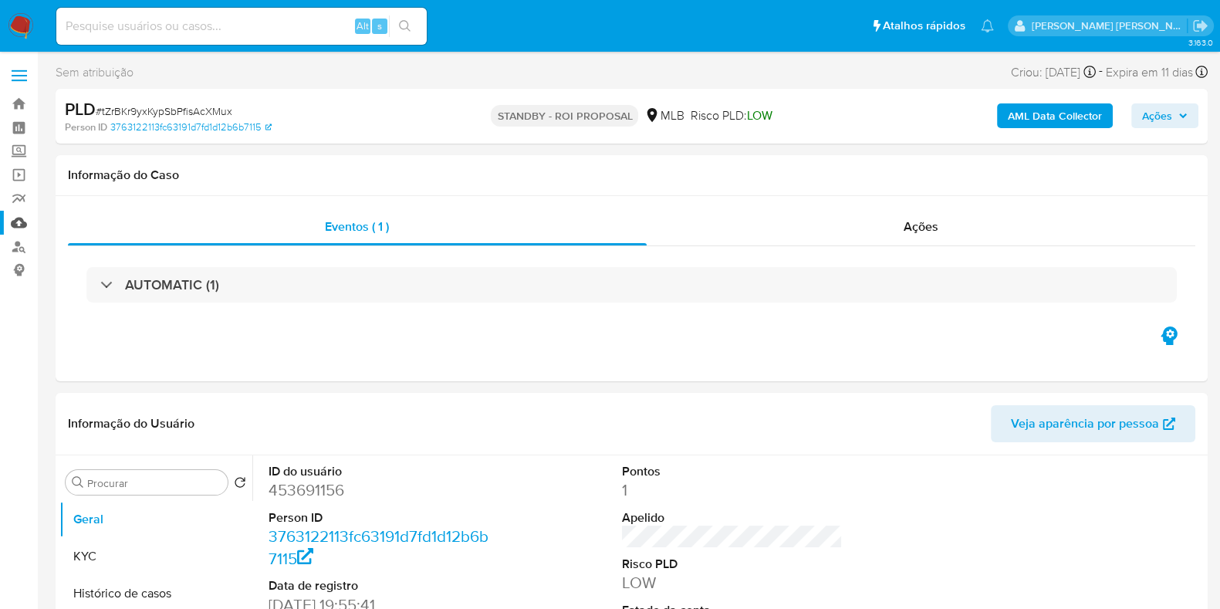
click at [21, 225] on link "Mulan" at bounding box center [92, 223] width 184 height 24
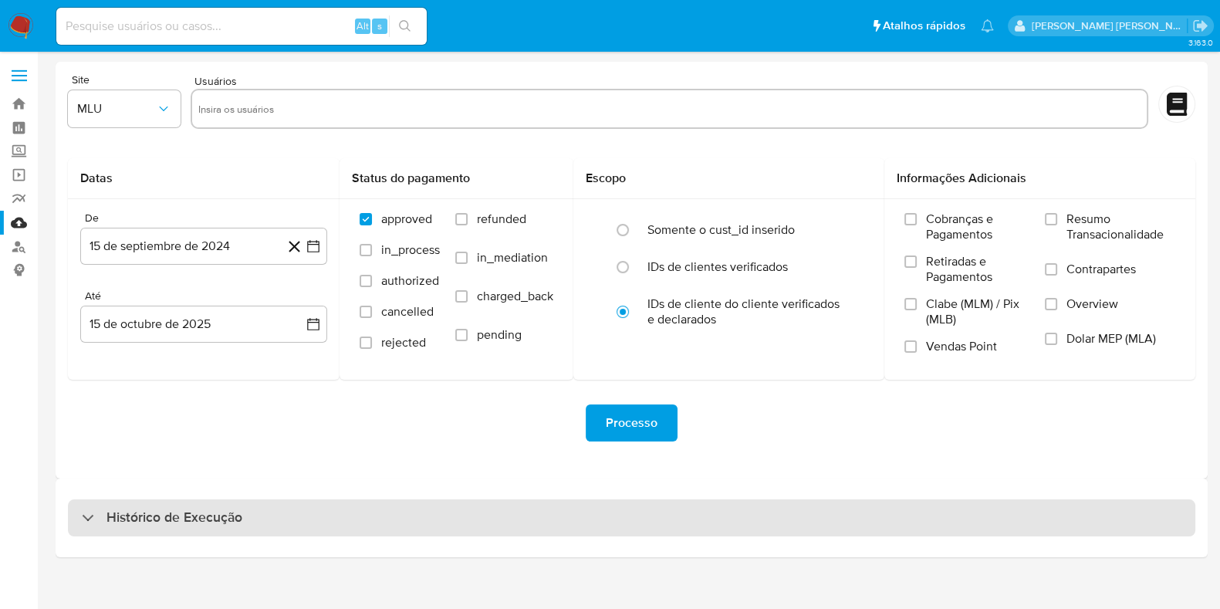
click at [235, 504] on div "Histórico de Execução" at bounding box center [631, 517] width 1127 height 37
select select "10"
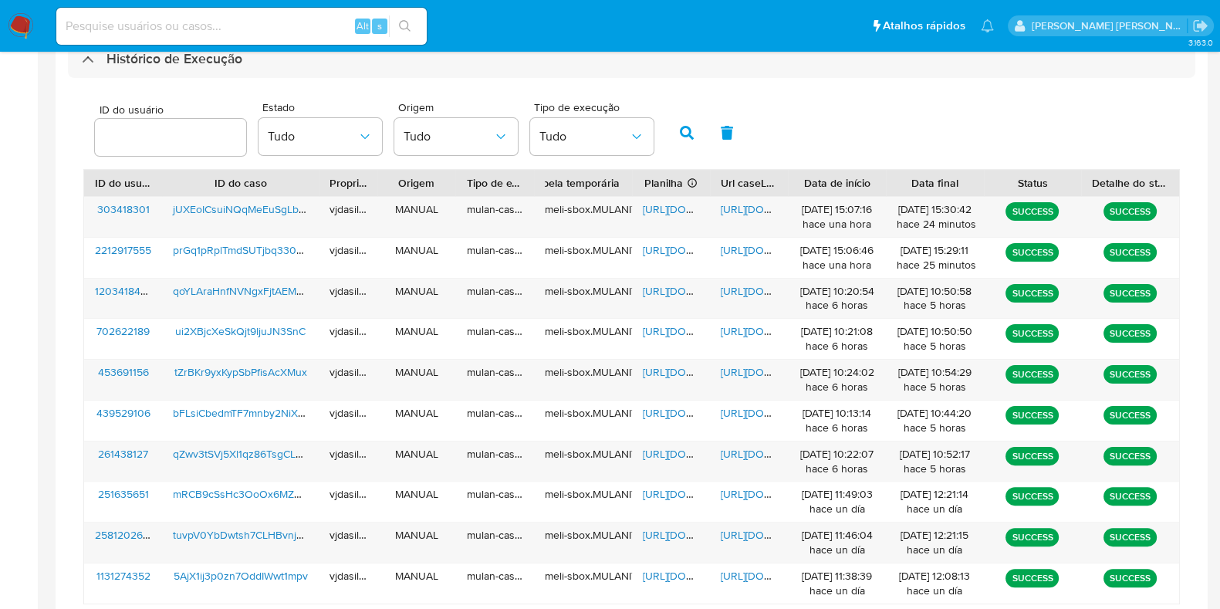
scroll to position [455, 0]
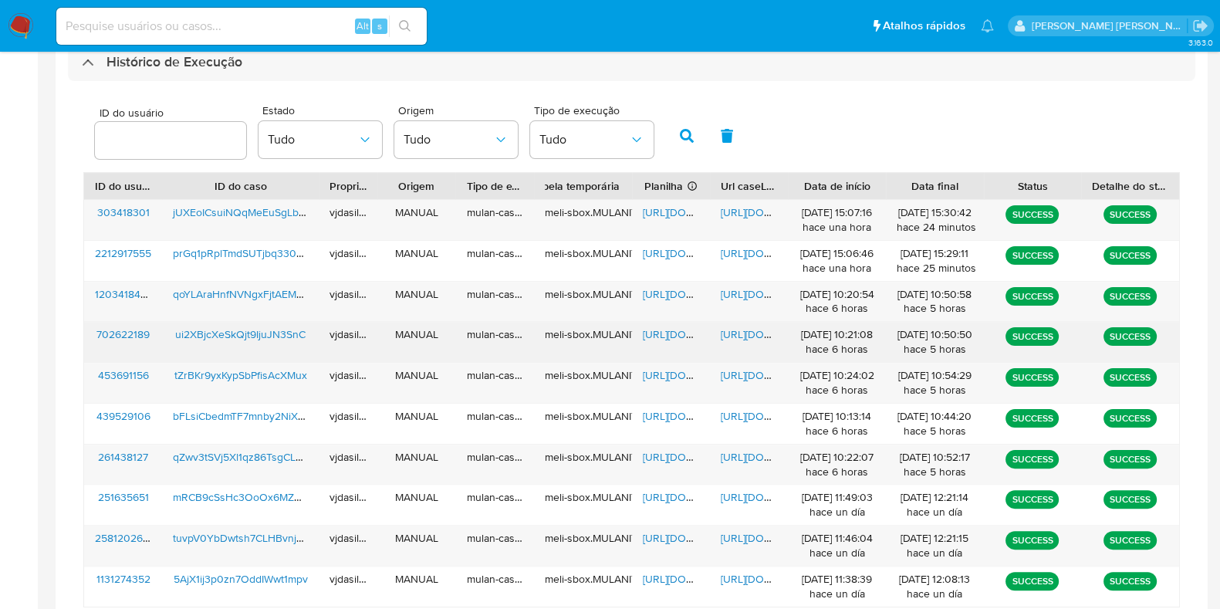
click at [756, 333] on span "[URL][DOMAIN_NAME]" at bounding box center [774, 333] width 106 height 15
click at [664, 332] on span "[URL][DOMAIN_NAME]" at bounding box center [696, 333] width 106 height 15
click at [255, 326] on span "ui2XBjcXeSkQjt9IjuJN3SnC" at bounding box center [240, 333] width 130 height 15
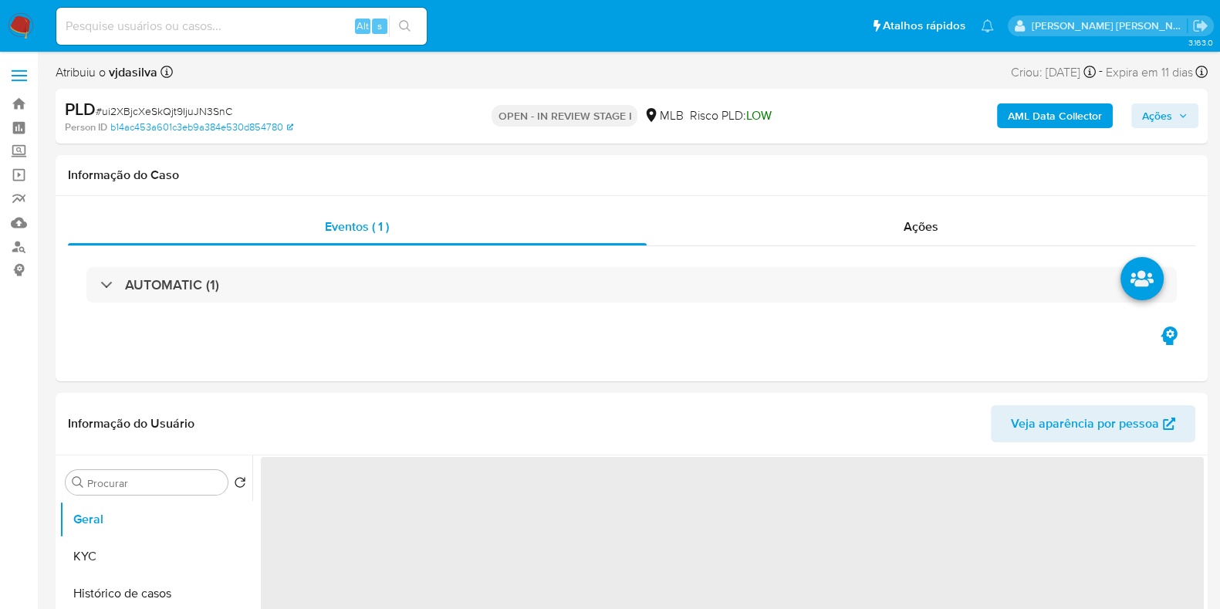
select select "10"
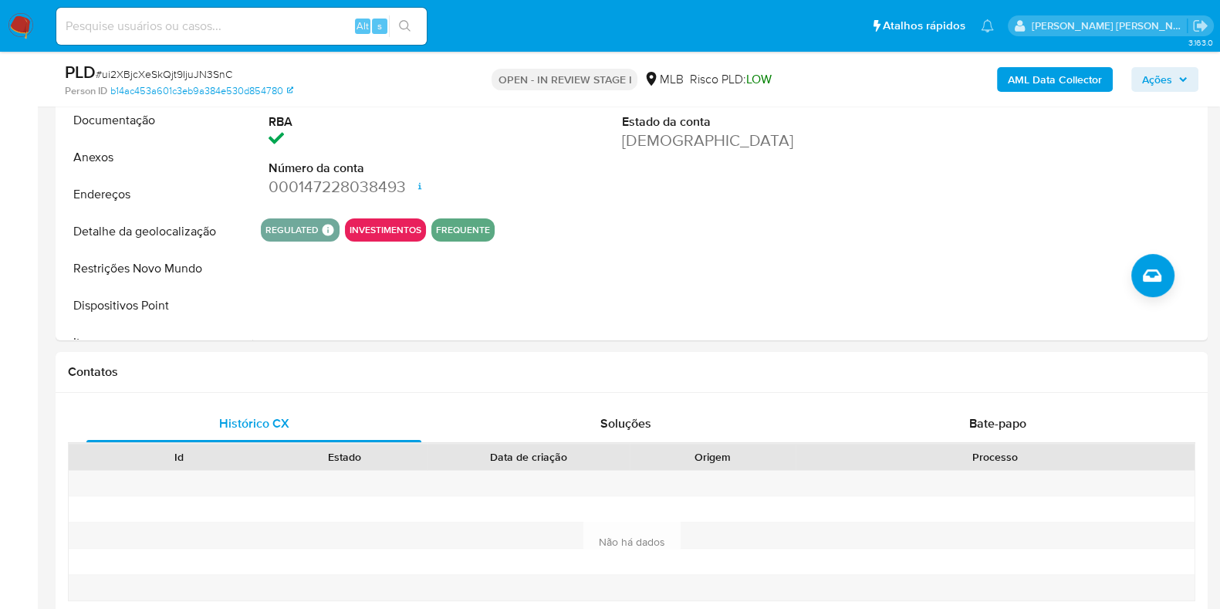
scroll to position [439, 0]
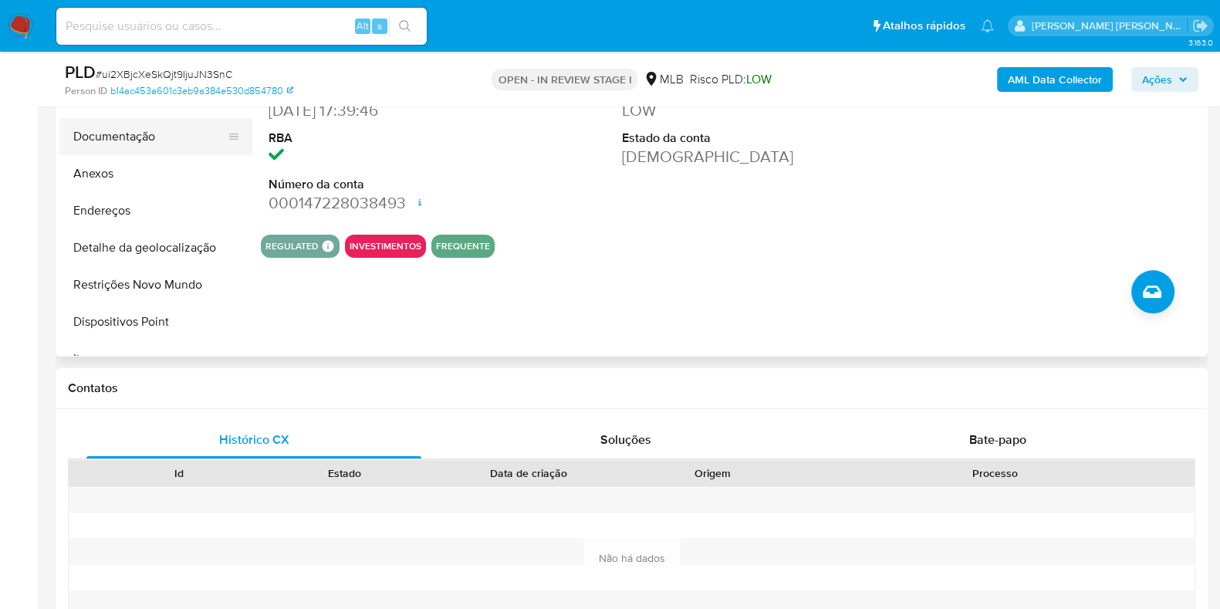
click at [194, 144] on button "Documentação" at bounding box center [149, 136] width 181 height 37
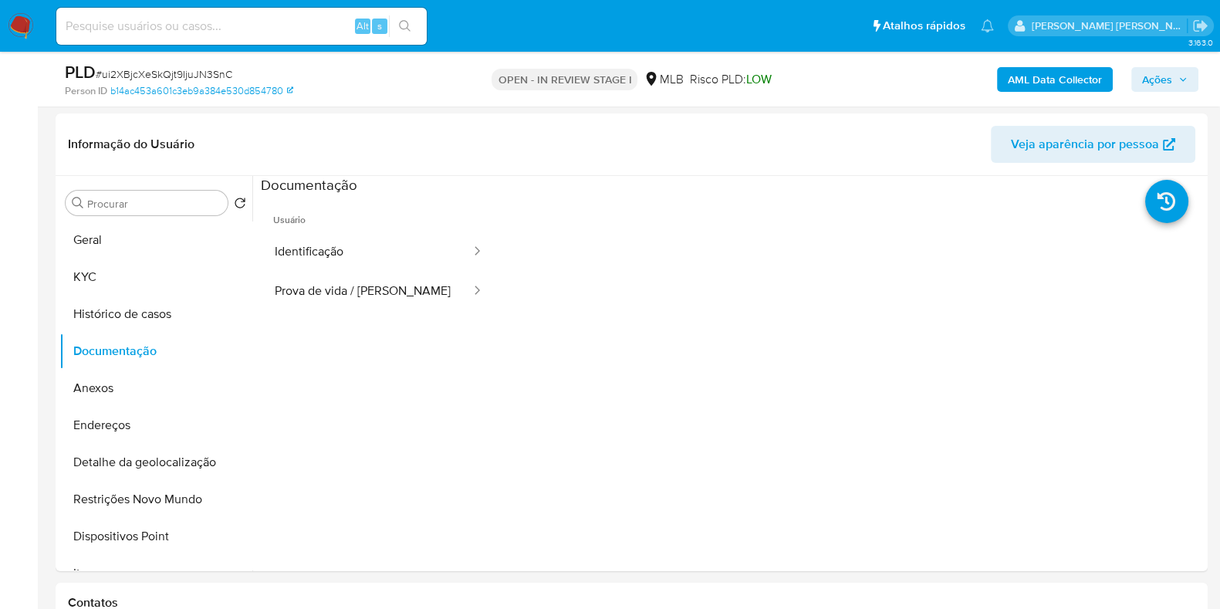
scroll to position [200, 0]
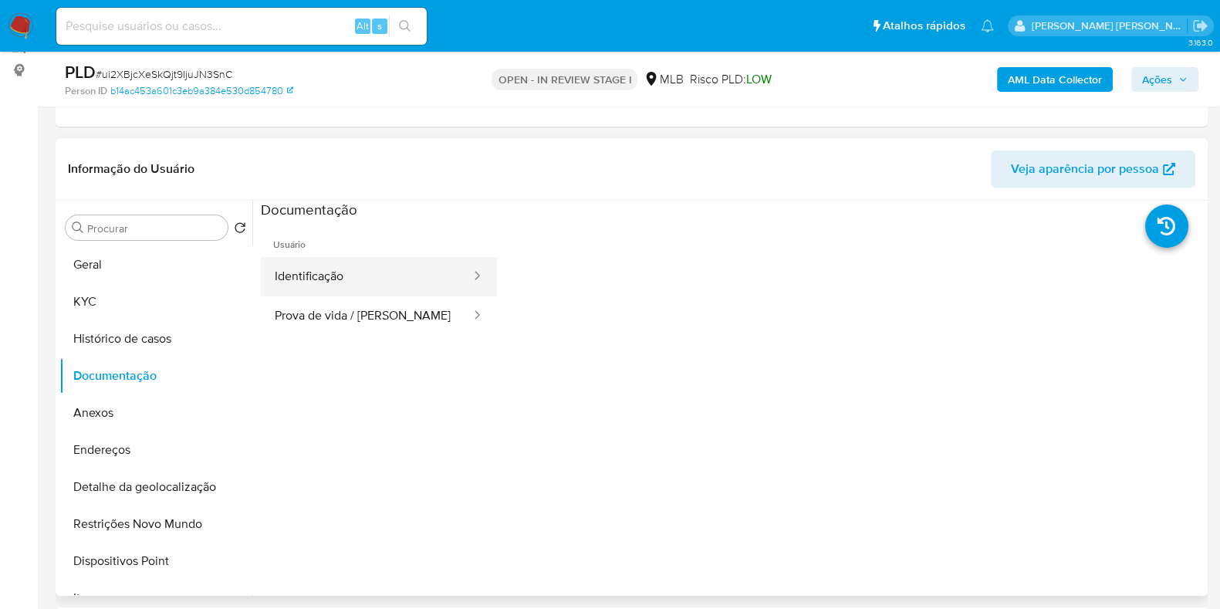
click at [414, 279] on button "Identificação" at bounding box center [366, 276] width 211 height 39
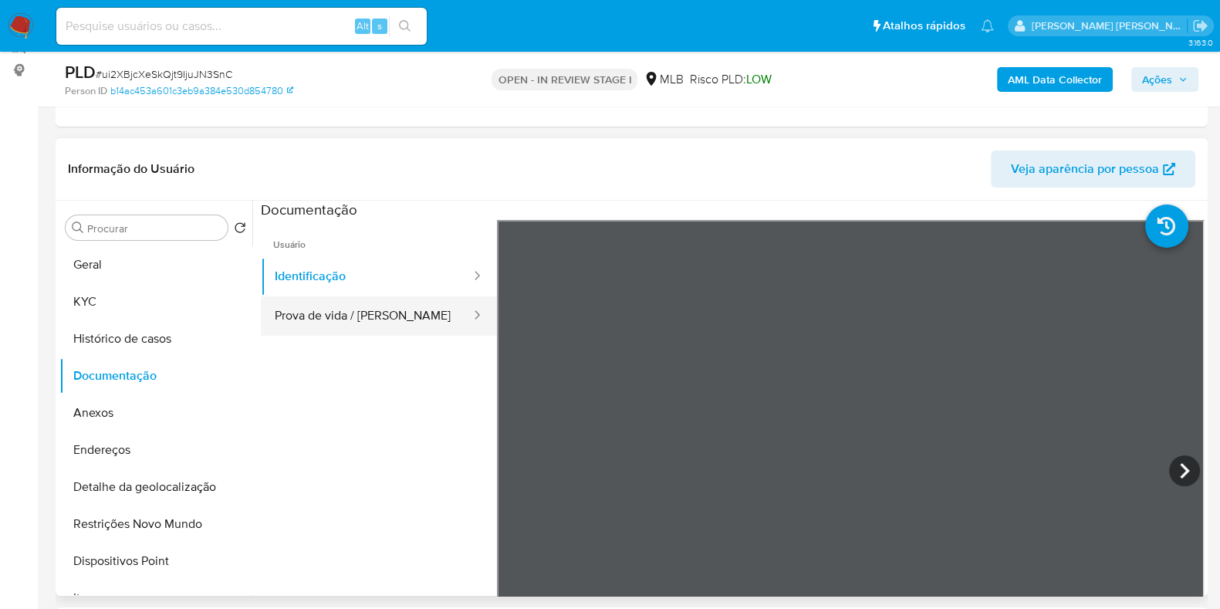
click at [424, 323] on button "Prova de vida / [PERSON_NAME]" at bounding box center [366, 315] width 211 height 39
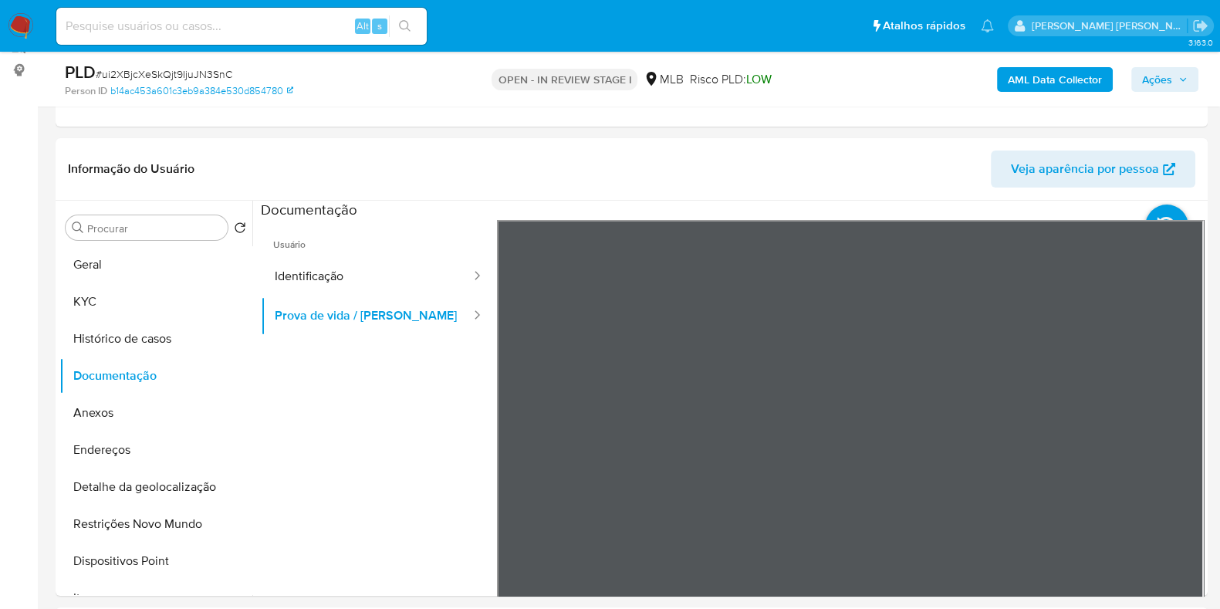
click at [1056, 75] on b "AML Data Collector" at bounding box center [1055, 79] width 94 height 25
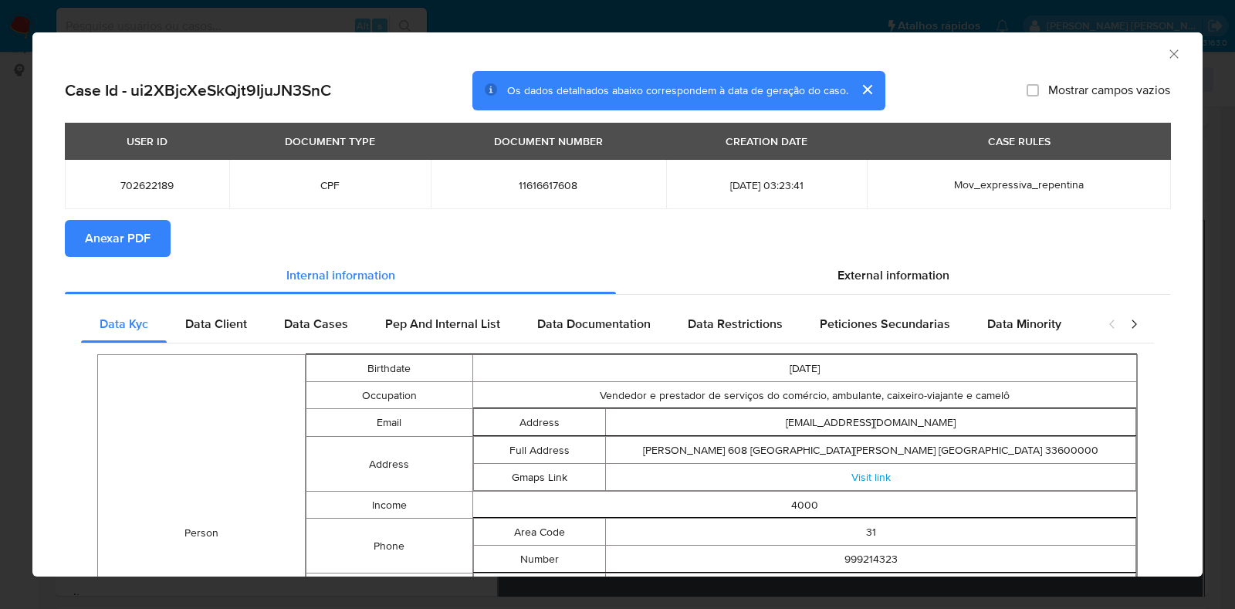
click at [144, 237] on span "Anexar PDF" at bounding box center [118, 238] width 66 height 34
click at [1166, 52] on icon "Fechar a janela" at bounding box center [1173, 53] width 15 height 15
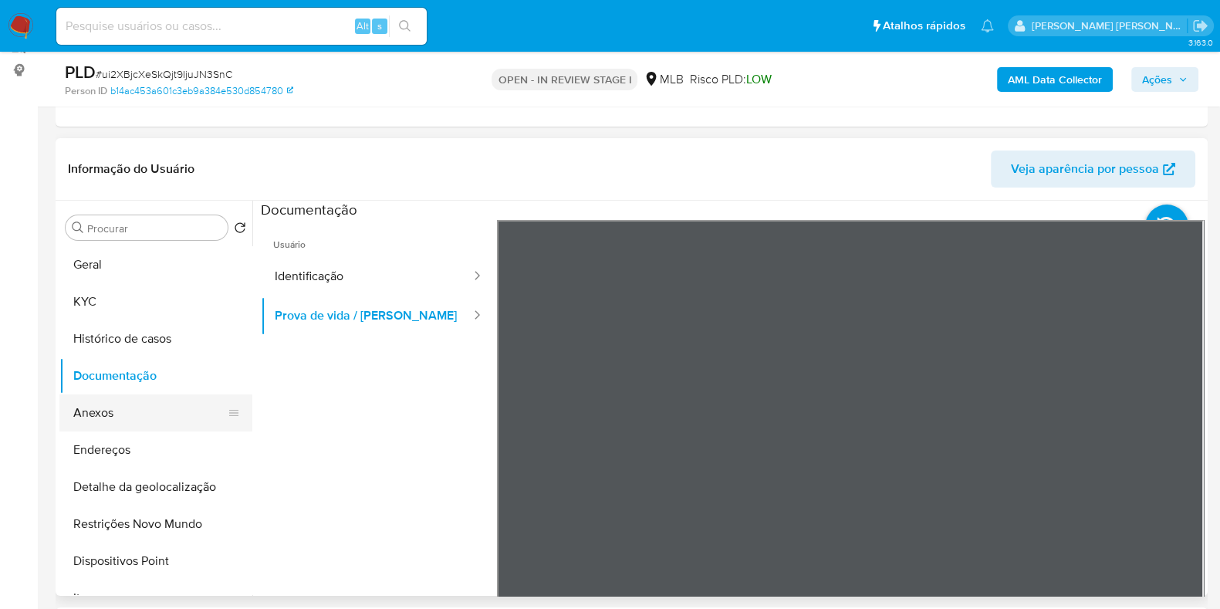
click at [109, 414] on button "Anexos" at bounding box center [149, 412] width 181 height 37
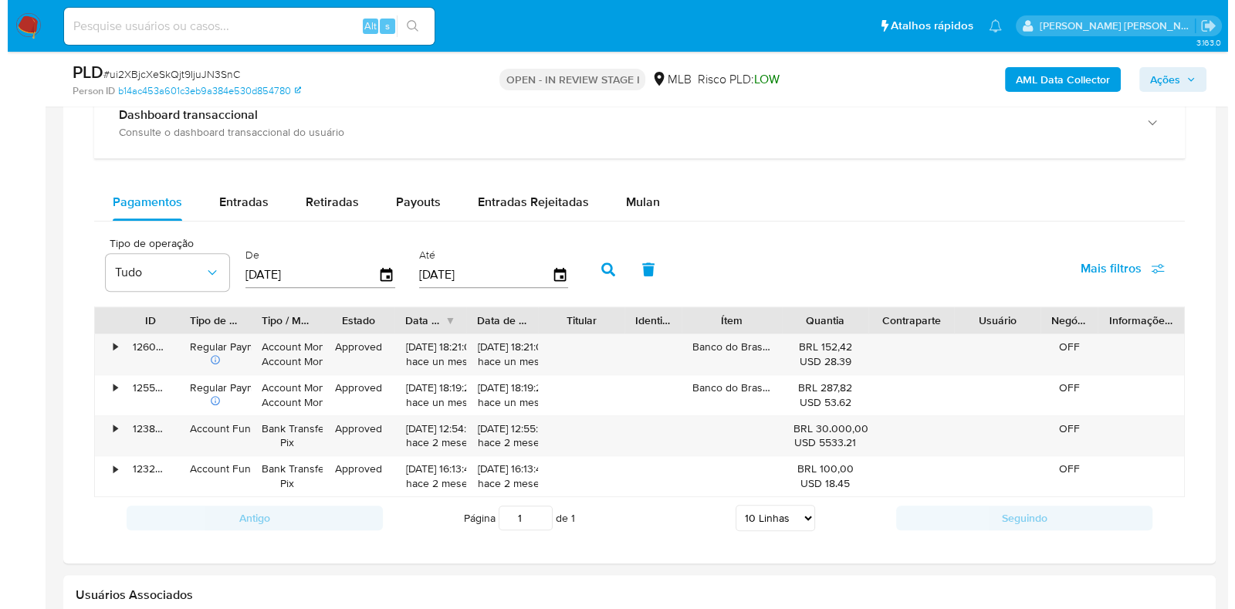
scroll to position [1226, 0]
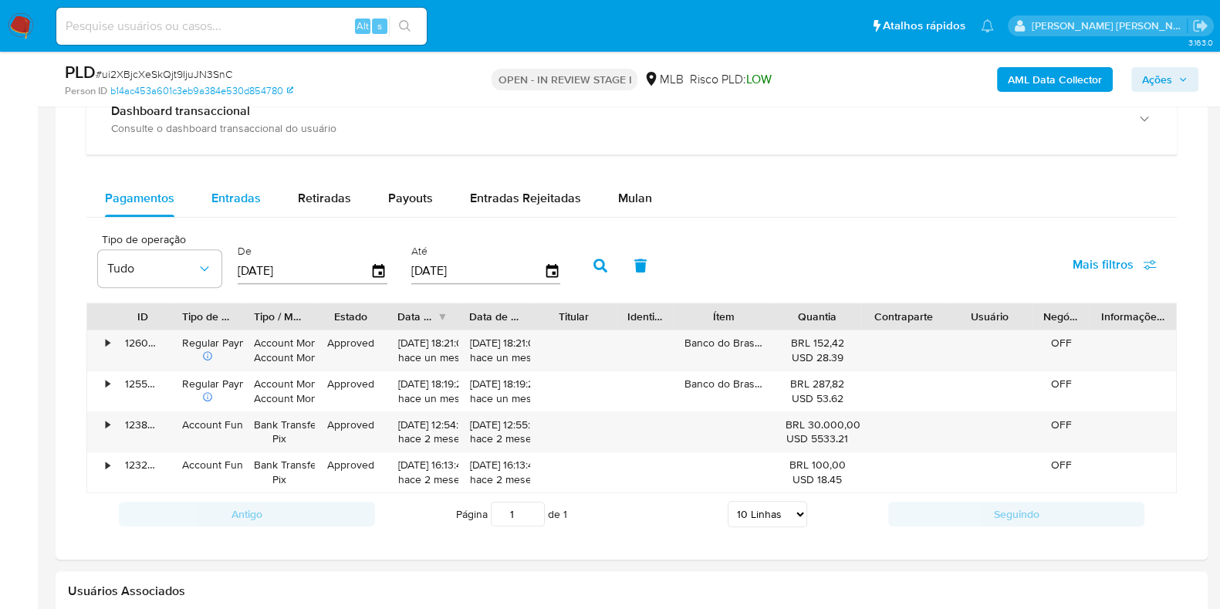
click at [261, 188] on button "Entradas" at bounding box center [236, 198] width 86 height 37
select select "10"
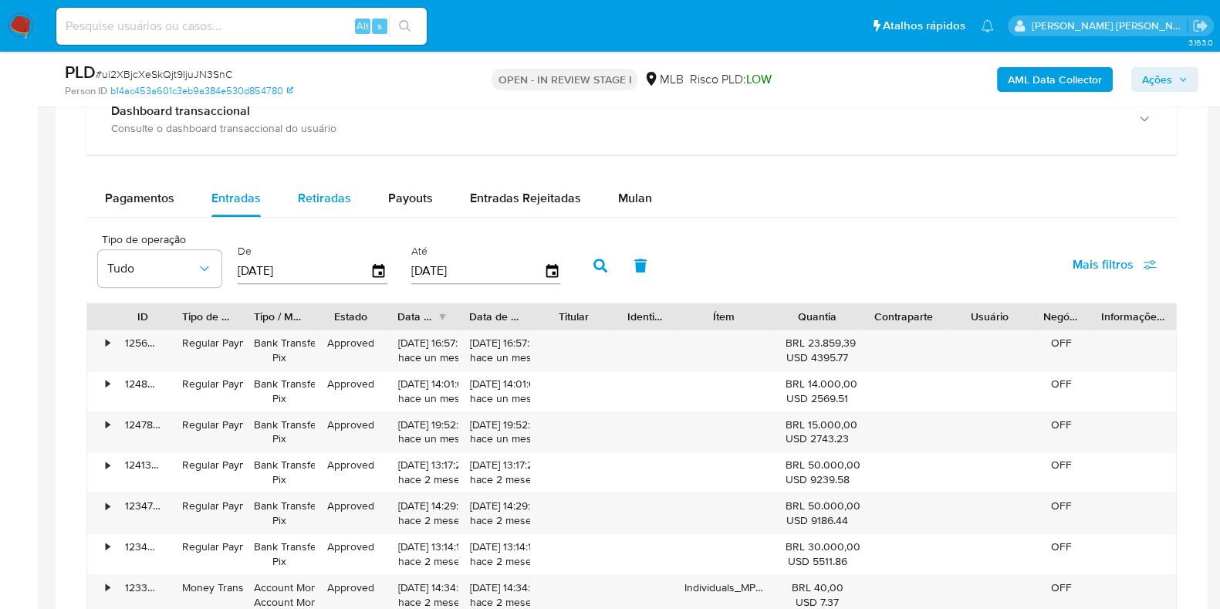
click at [322, 200] on span "Retiradas" at bounding box center [324, 198] width 53 height 18
select select "10"
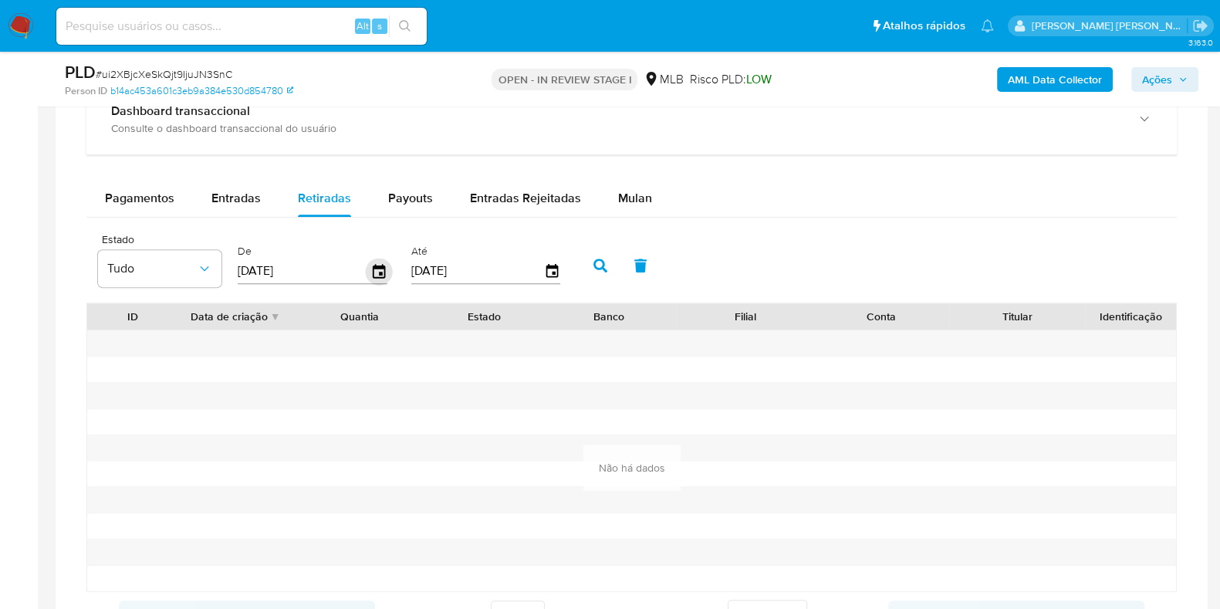
click at [378, 272] on icon "button" at bounding box center [379, 271] width 12 height 14
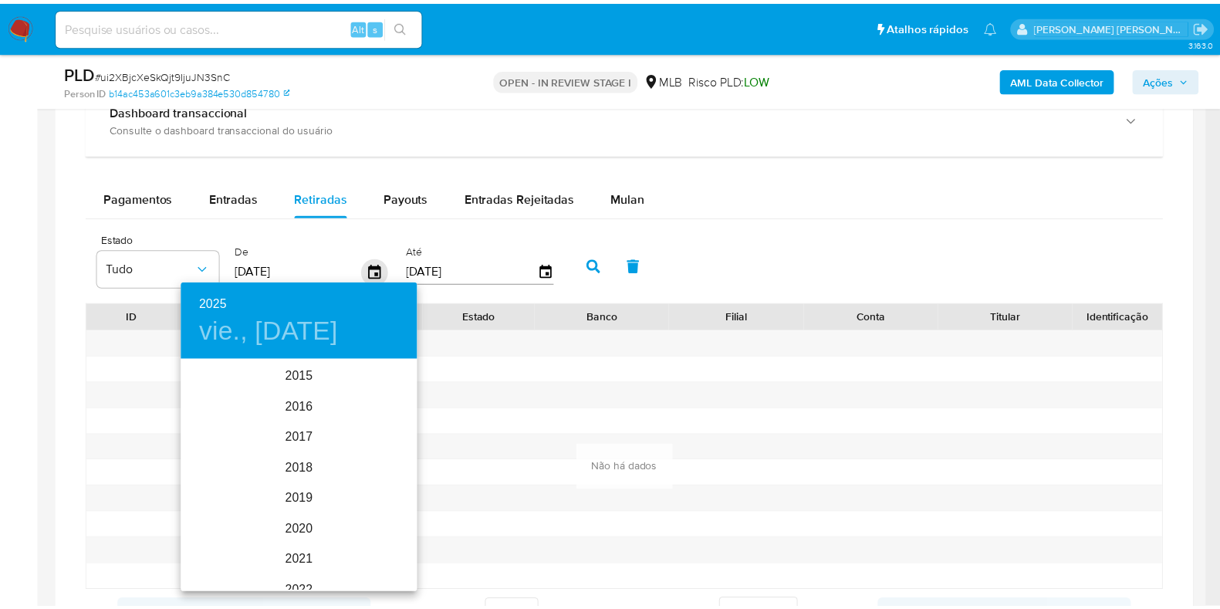
scroll to position [216, 0]
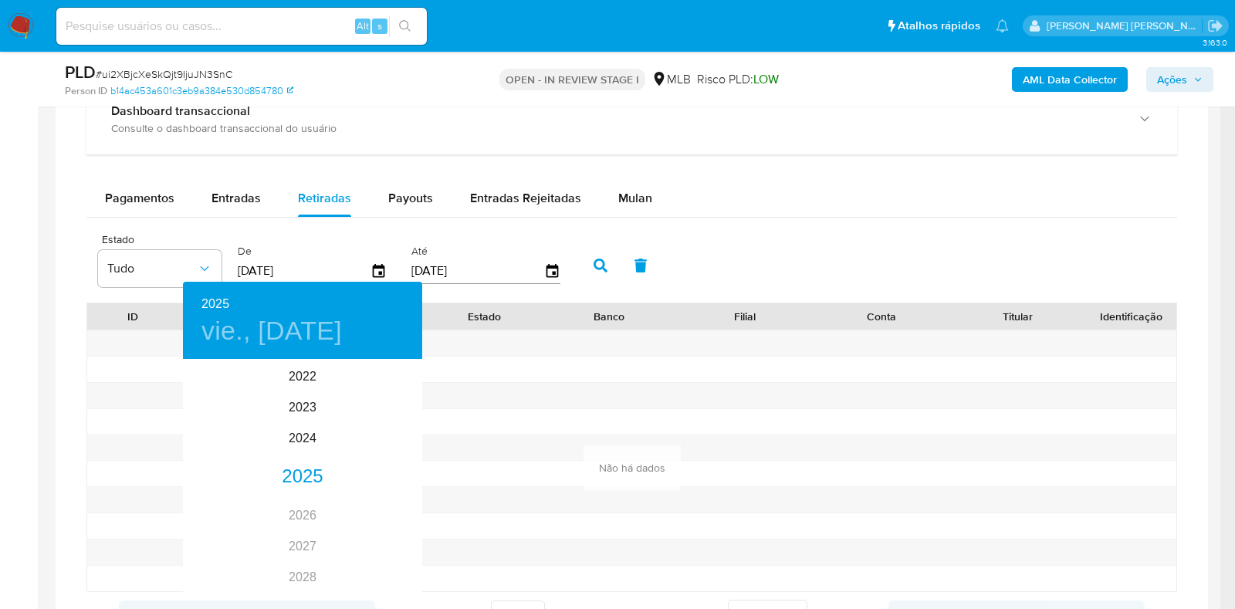
click at [407, 199] on div at bounding box center [617, 304] width 1235 height 609
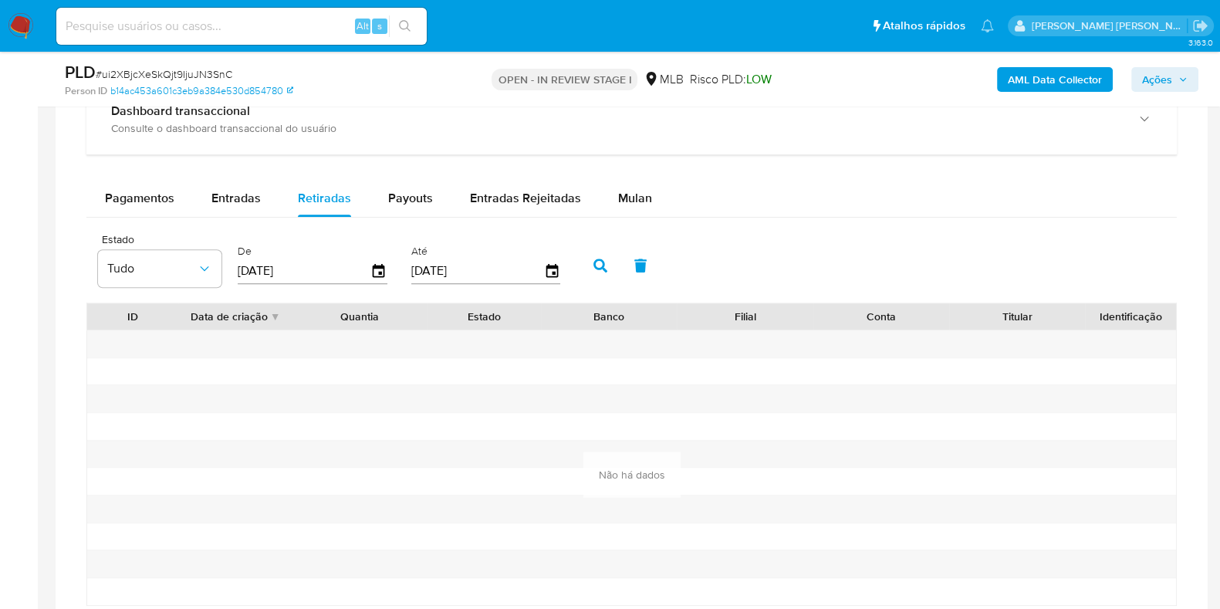
click at [407, 199] on span "Payouts" at bounding box center [410, 198] width 45 height 18
select select "10"
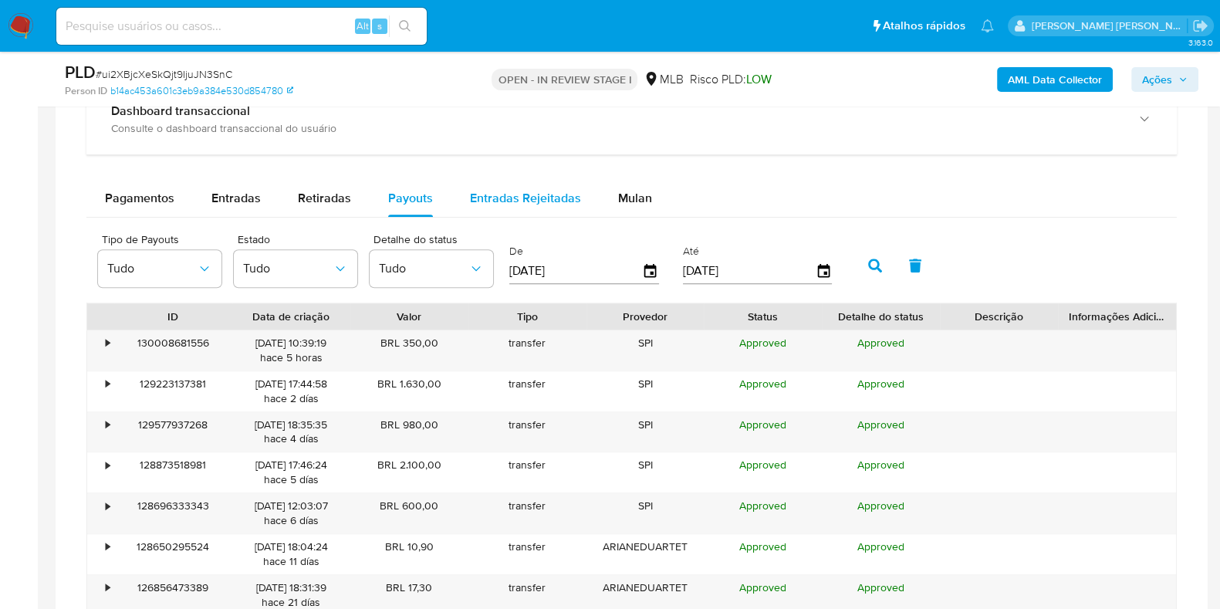
click at [479, 207] on div "Entradas Rejeitadas" at bounding box center [525, 198] width 111 height 37
select select "10"
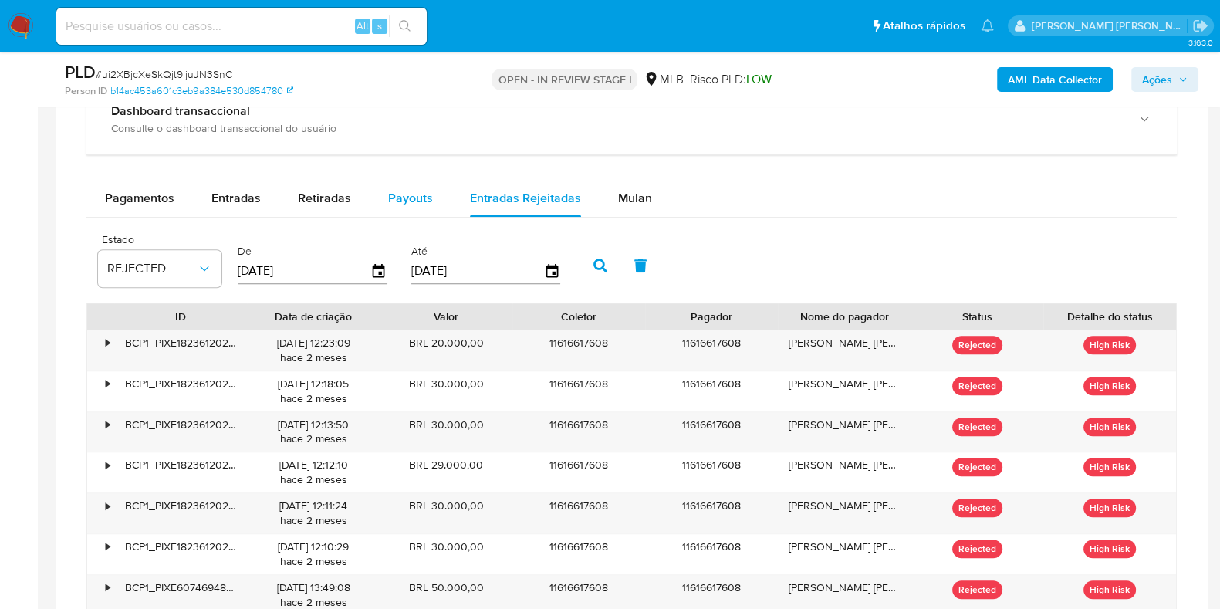
click at [407, 201] on span "Payouts" at bounding box center [410, 198] width 45 height 18
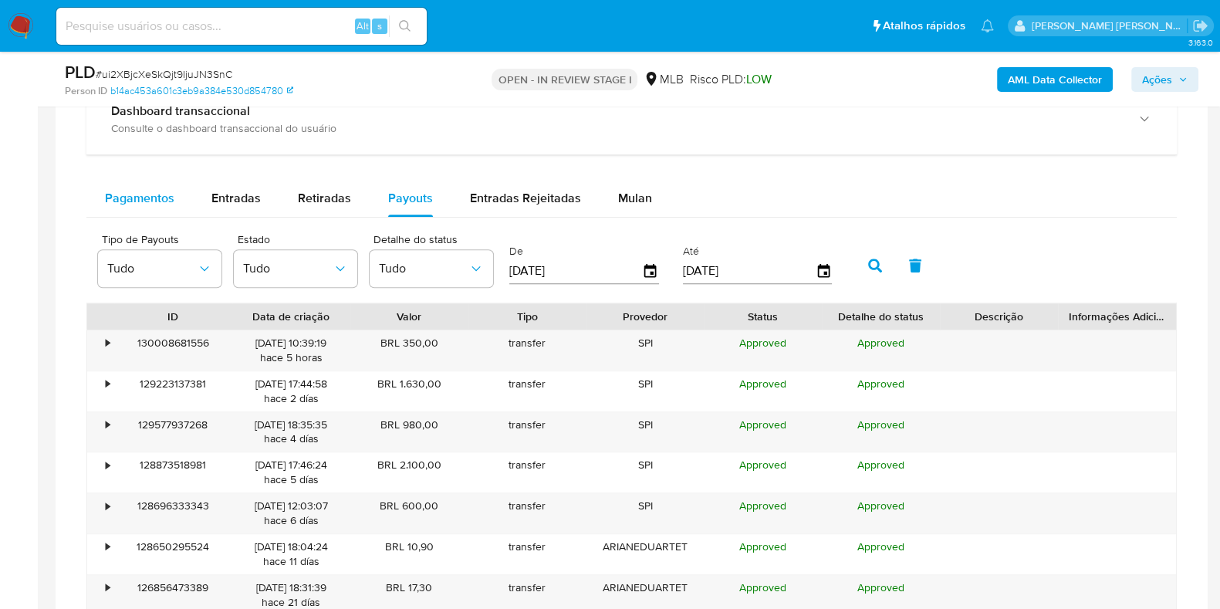
click at [155, 194] on span "Pagamentos" at bounding box center [139, 198] width 69 height 18
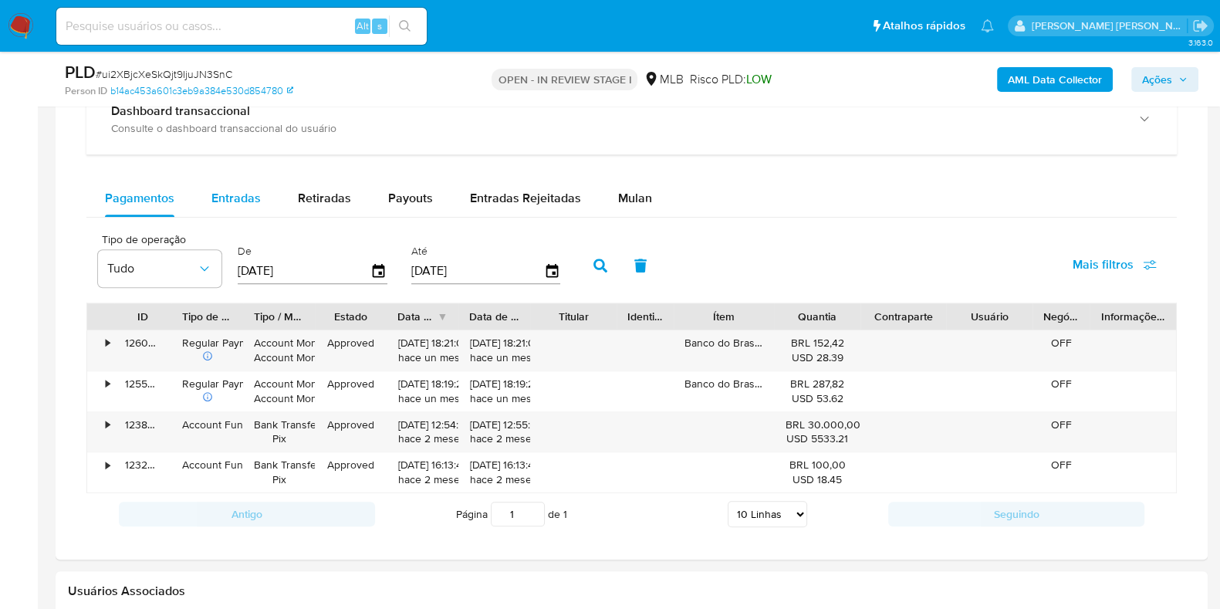
click at [232, 198] on span "Entradas" at bounding box center [235, 198] width 49 height 18
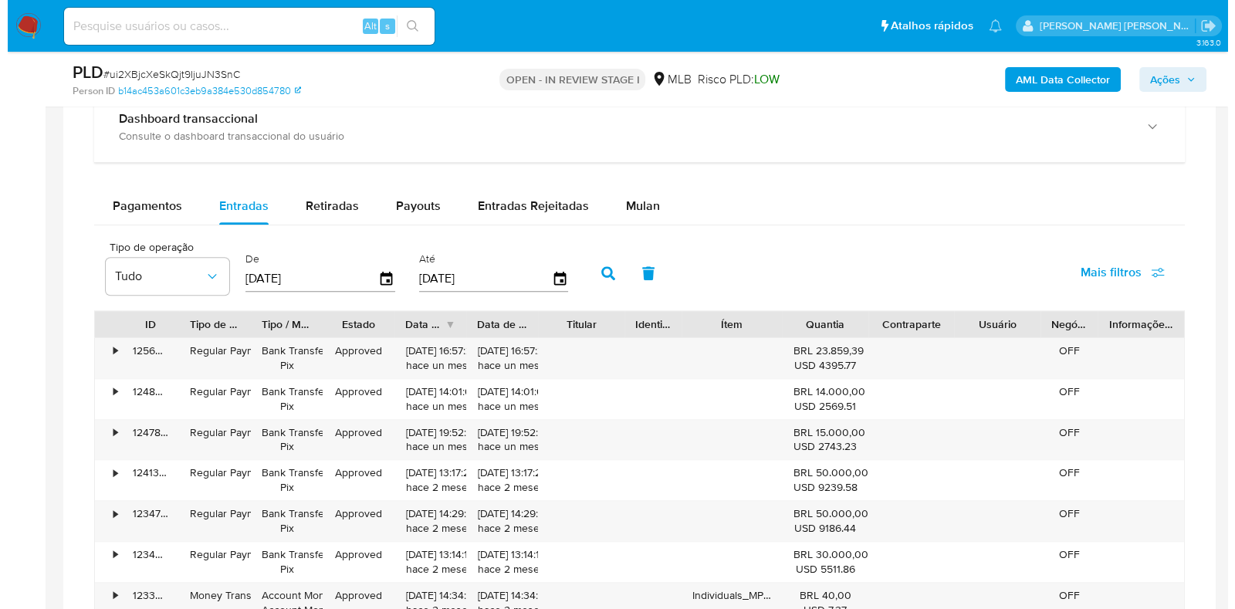
scroll to position [1209, 0]
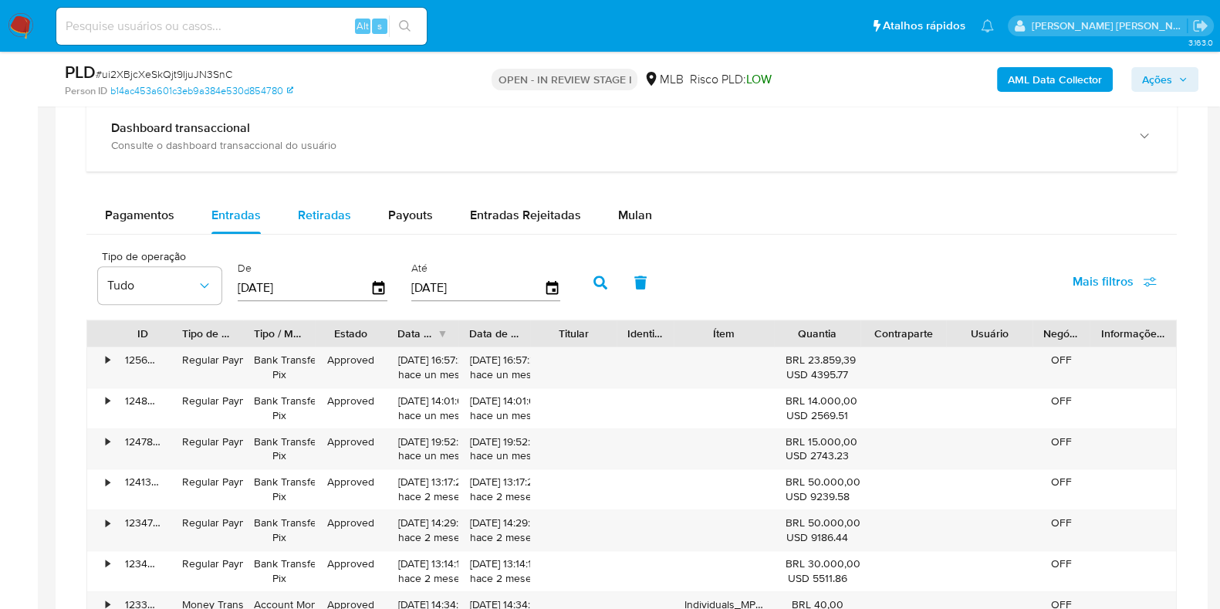
click at [336, 211] on span "Retiradas" at bounding box center [324, 215] width 53 height 18
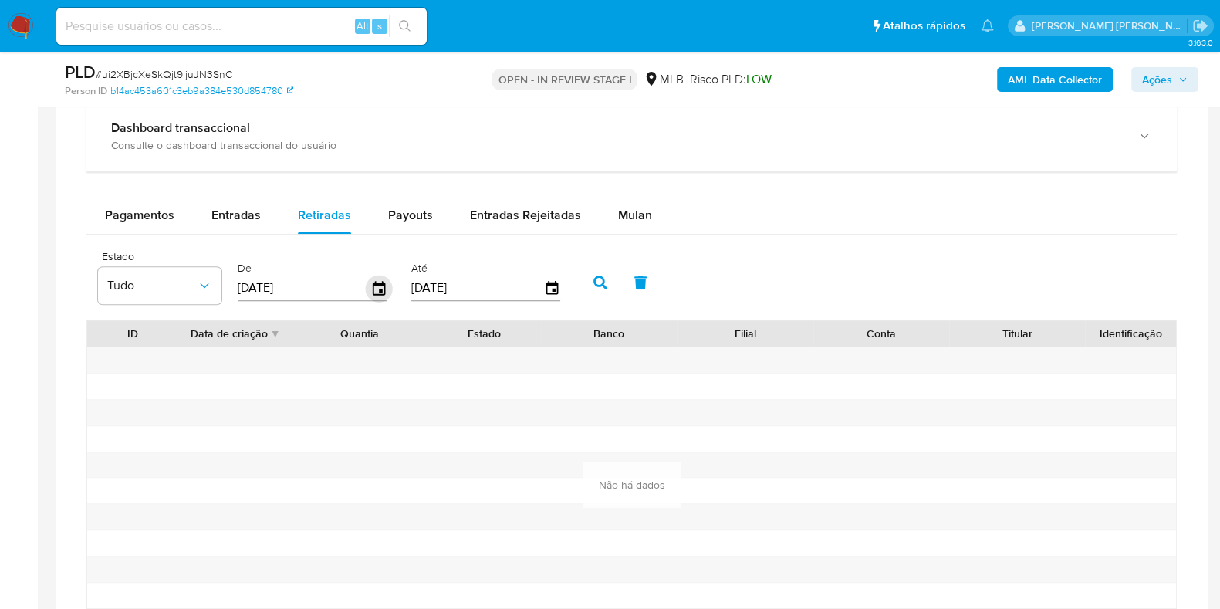
click at [376, 279] on icon "button" at bounding box center [379, 288] width 27 height 27
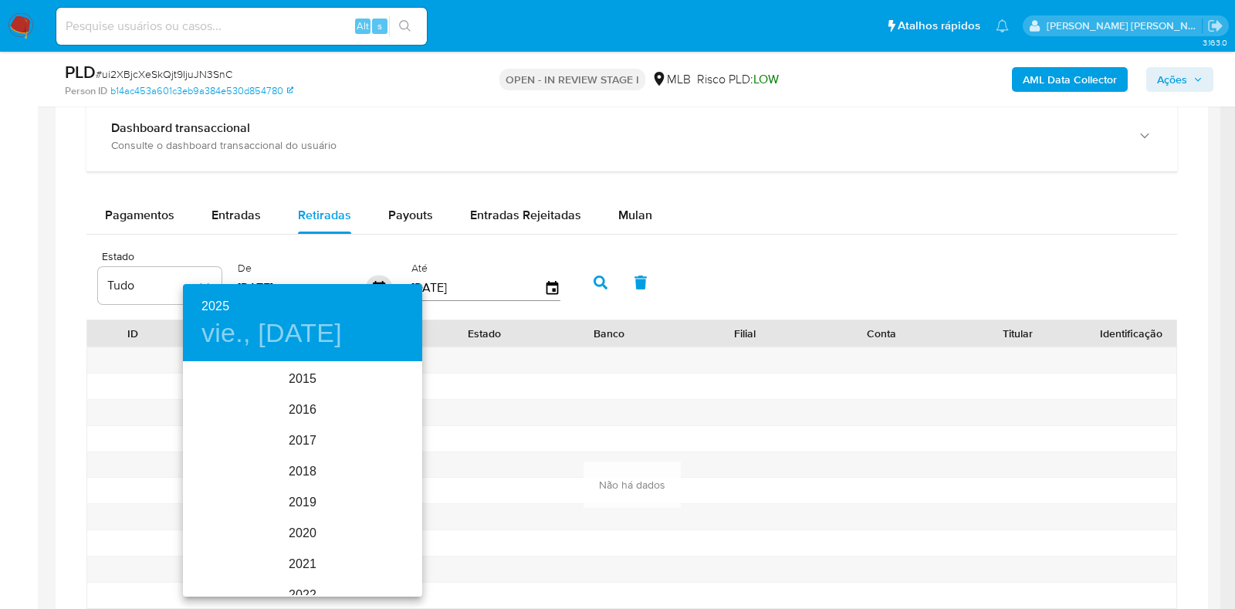
scroll to position [216, 0]
click at [305, 480] on div "2025" at bounding box center [302, 479] width 239 height 31
click at [370, 505] on div "sep." at bounding box center [382, 508] width 79 height 58
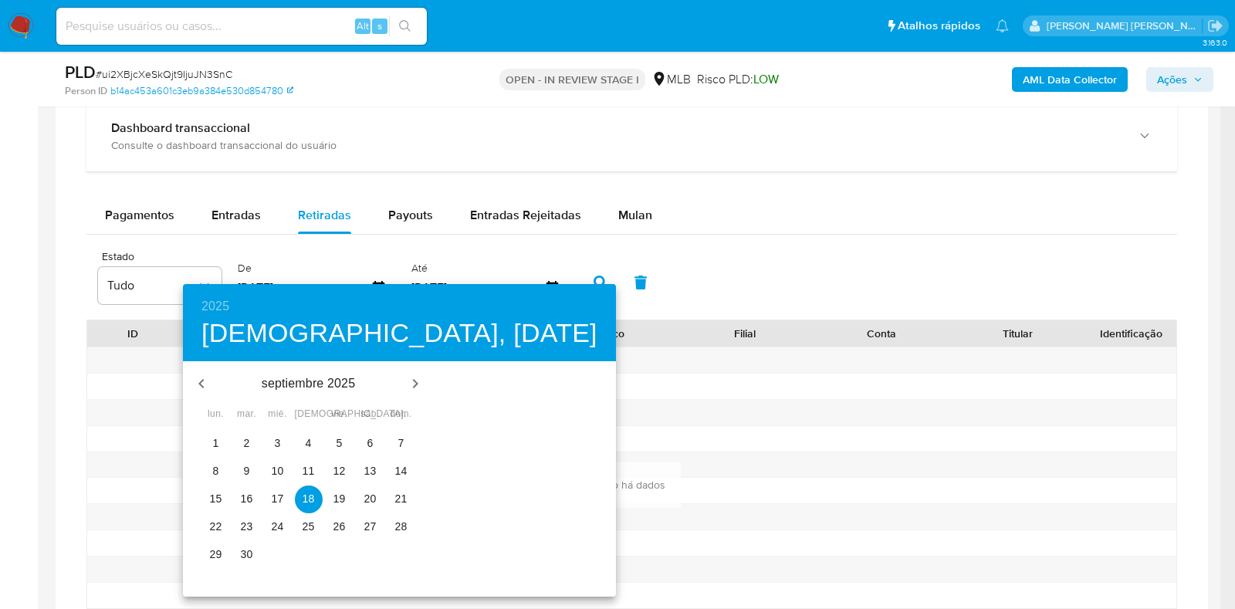
click at [245, 556] on p "30" at bounding box center [247, 553] width 12 height 15
type input "30/09/2025"
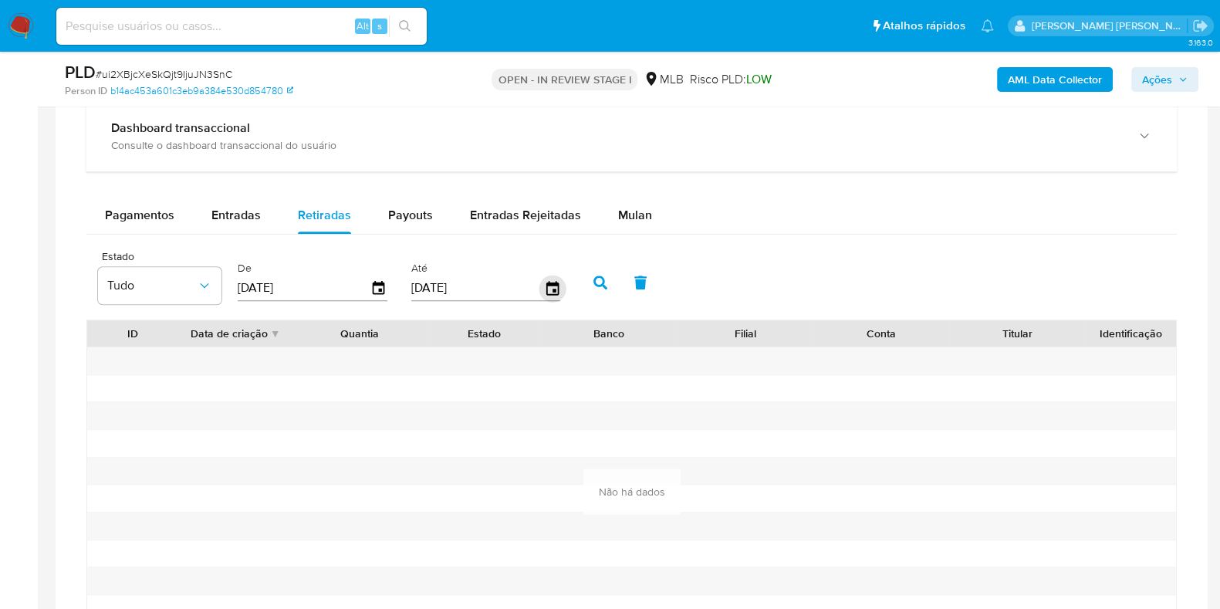
click at [543, 293] on icon "button" at bounding box center [552, 288] width 27 height 27
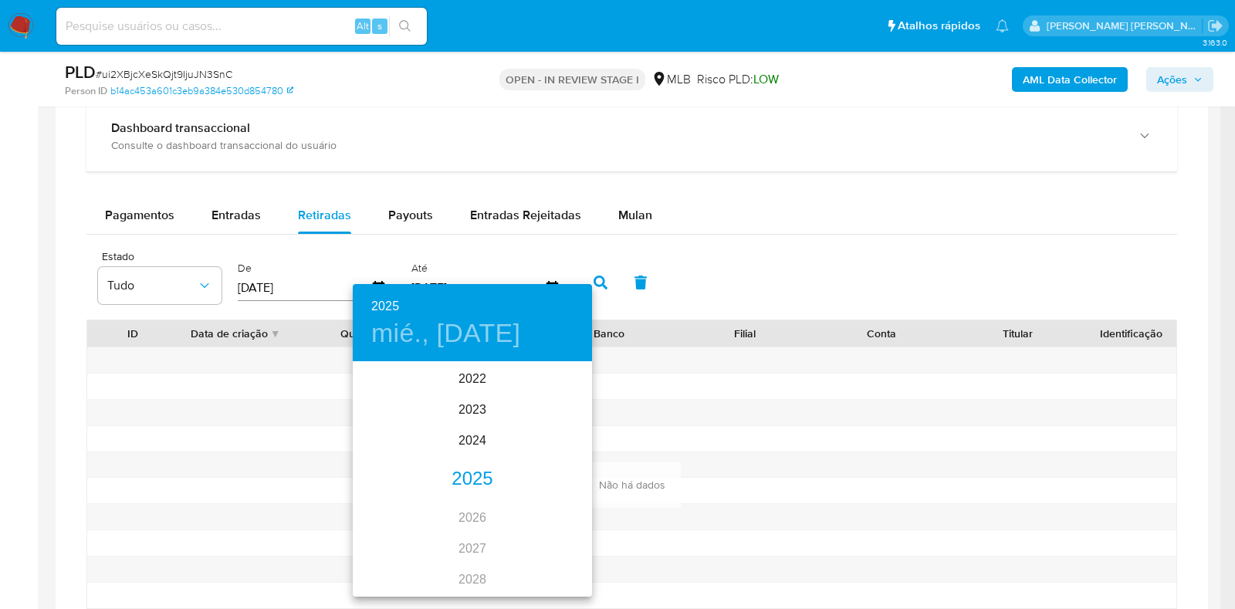
click at [486, 478] on div "2025" at bounding box center [472, 479] width 239 height 31
click at [542, 505] on div "sep." at bounding box center [551, 508] width 79 height 58
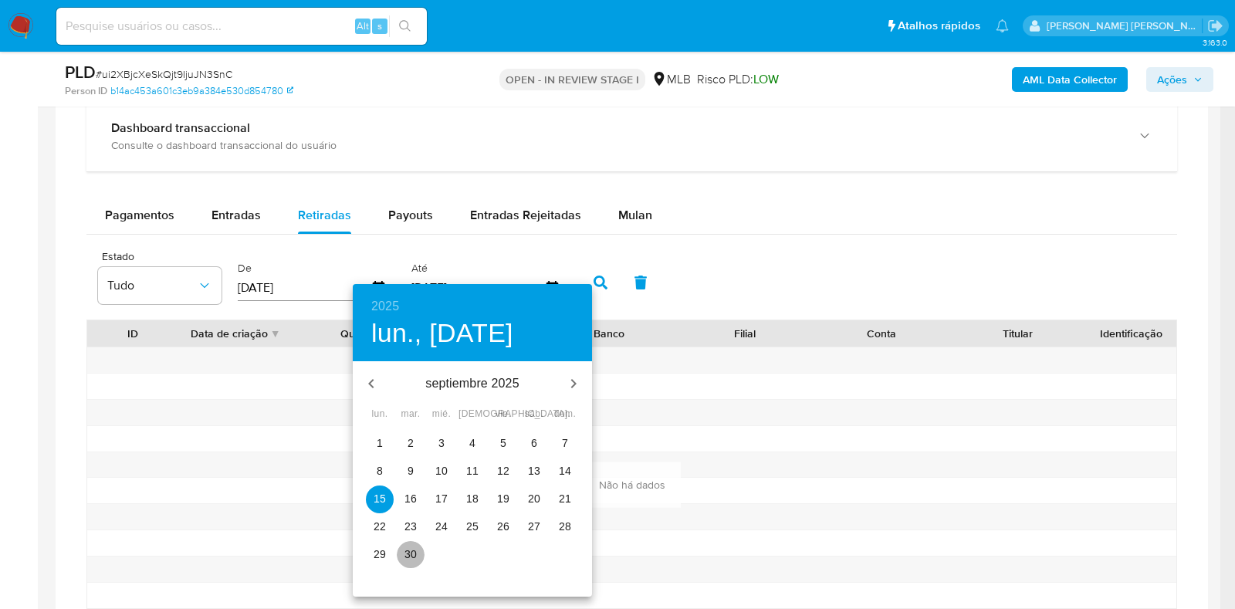
click at [409, 553] on p "30" at bounding box center [410, 553] width 12 height 15
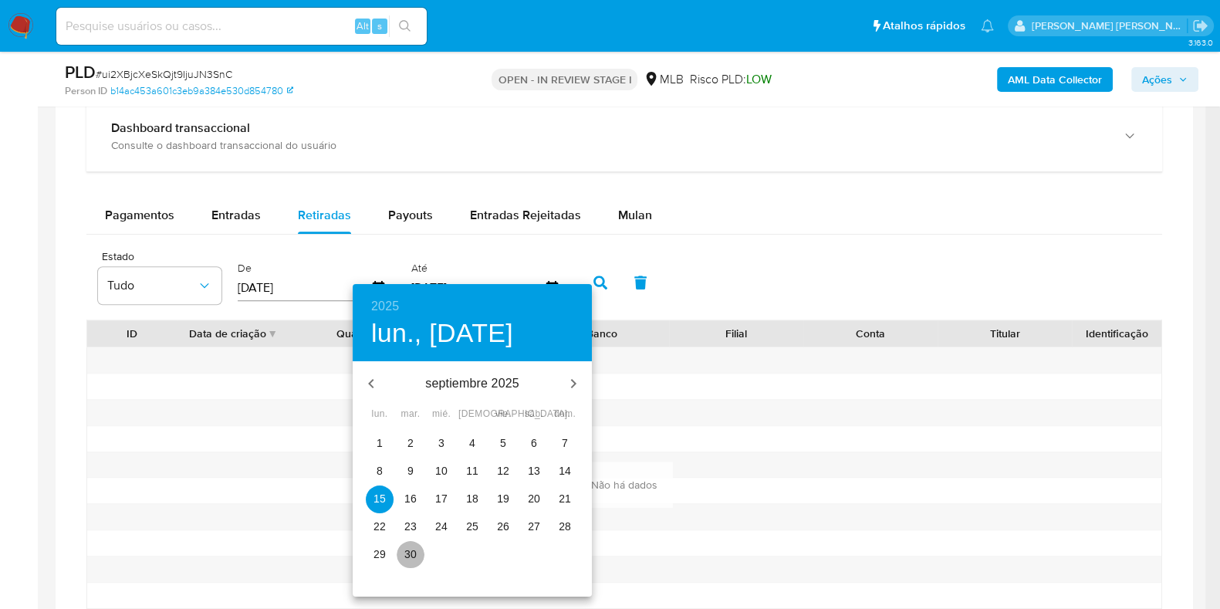
type input "30/09/2025"
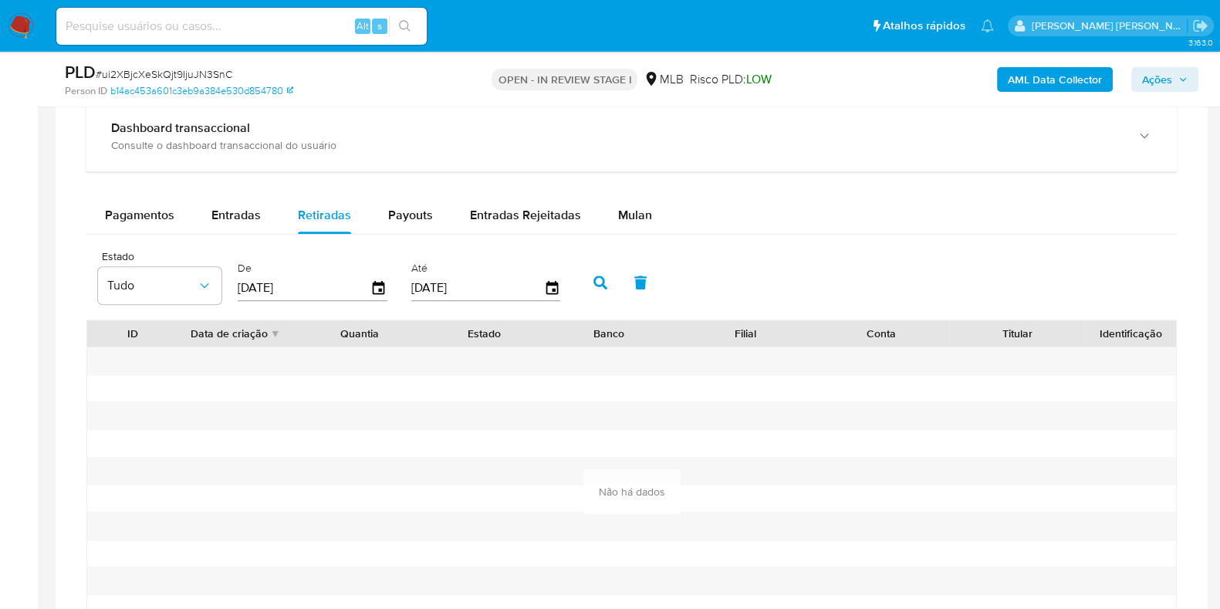
click at [597, 280] on icon "button" at bounding box center [600, 282] width 14 height 14
click at [417, 215] on span "Payouts" at bounding box center [410, 215] width 45 height 18
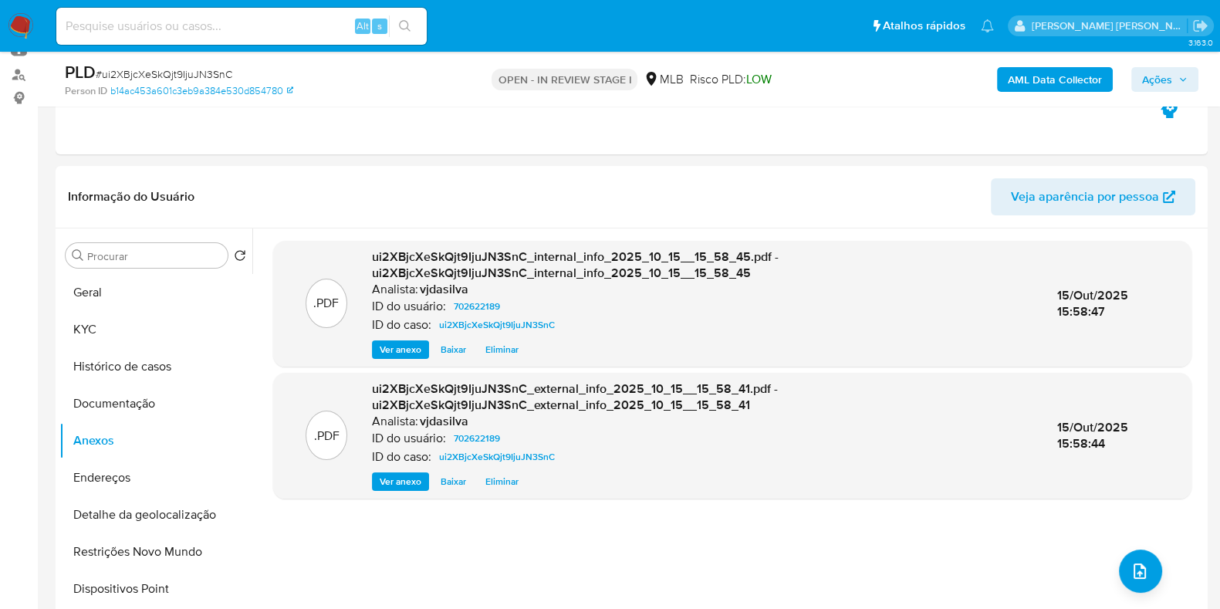
scroll to position [63, 0]
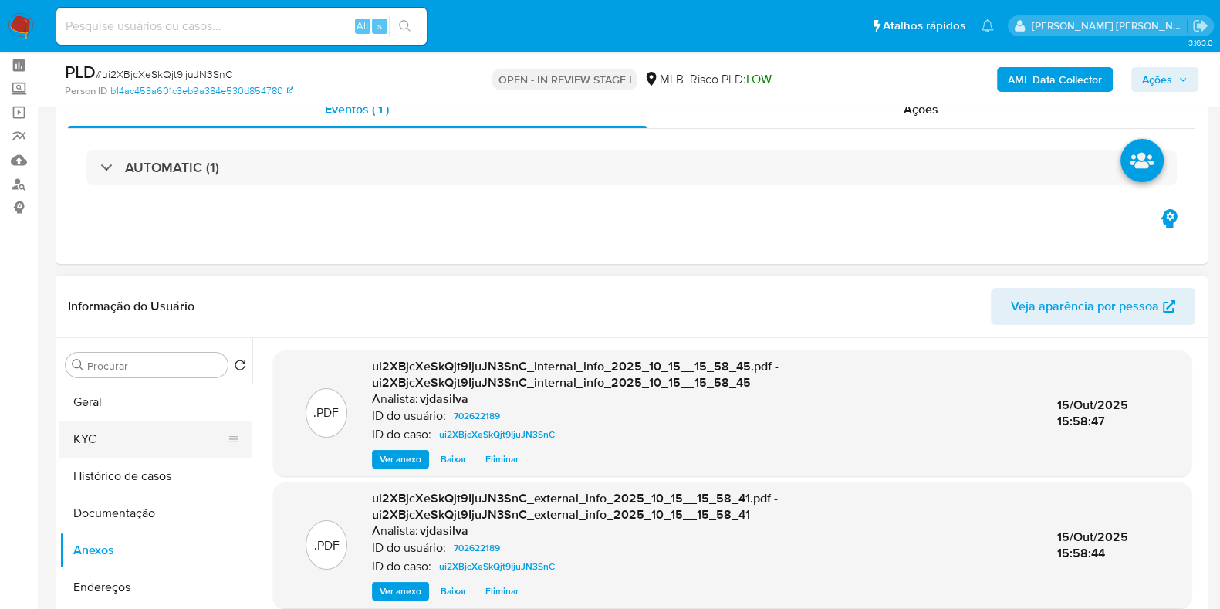
click at [134, 454] on button "KYC" at bounding box center [149, 439] width 181 height 37
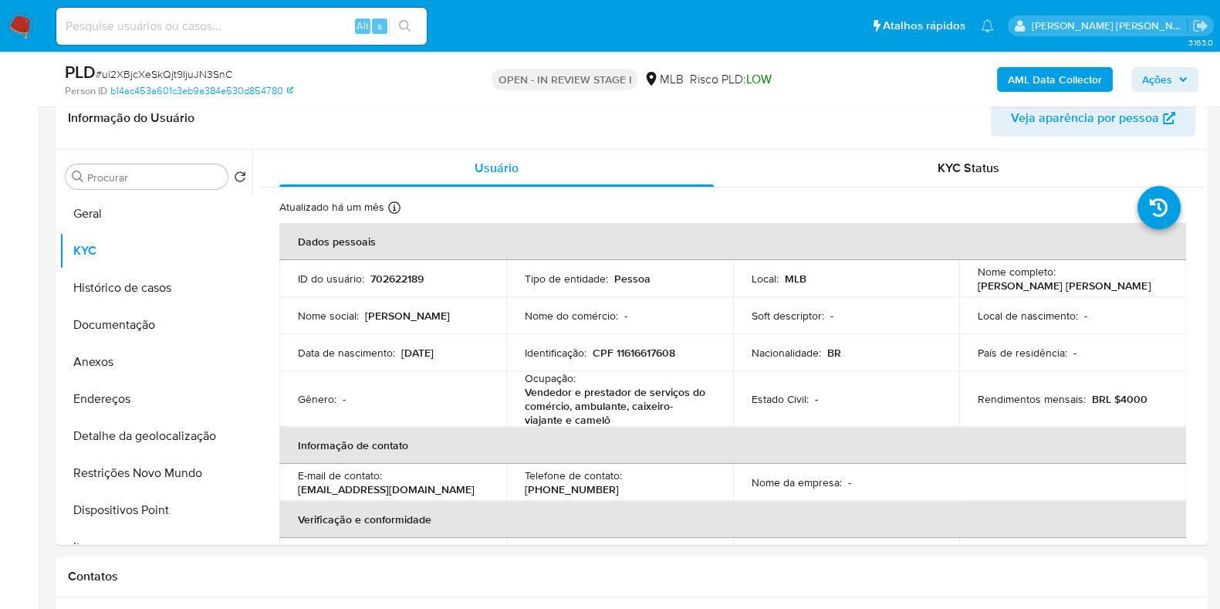
scroll to position [253, 0]
click at [571, 411] on p "Vendedor e prestador de serviços do comércio, ambulante, caixeiro-viajante e ca…" at bounding box center [617, 404] width 184 height 42
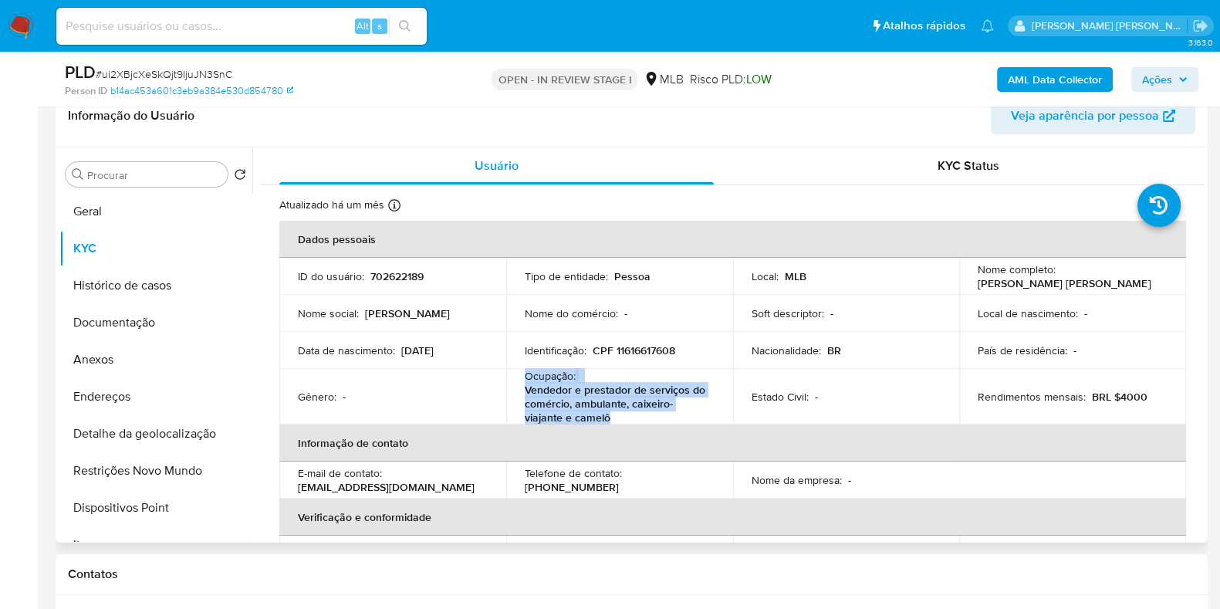
click at [571, 411] on p "Vendedor e prestador de serviços do comércio, ambulante, caixeiro-viajante e ca…" at bounding box center [617, 404] width 184 height 42
copy div "Ocupação : Vendedor e prestador de serviços do comércio, ambulante, caixeiro-vi…"
click at [142, 211] on button "Geral" at bounding box center [149, 211] width 181 height 37
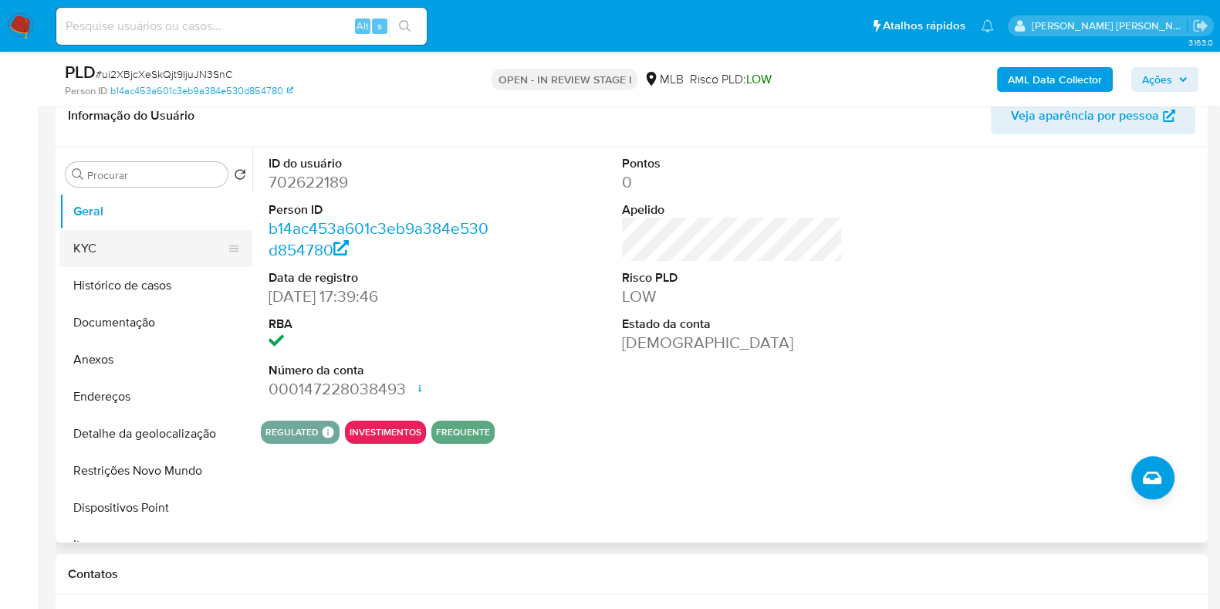
click at [160, 241] on button "KYC" at bounding box center [149, 248] width 181 height 37
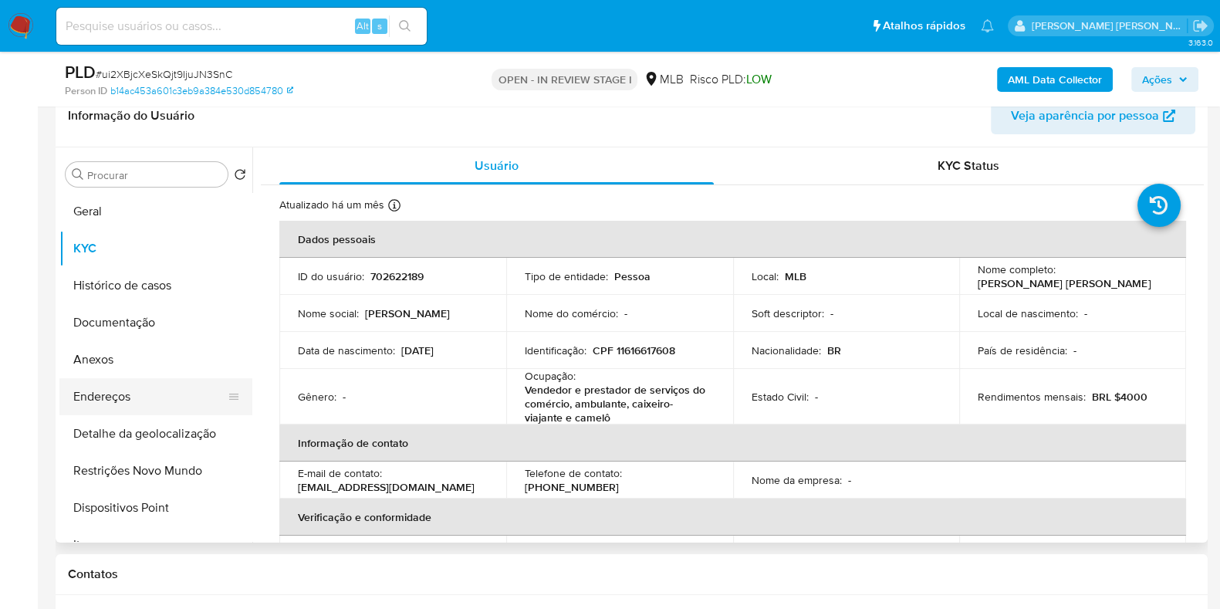
click at [174, 390] on button "Endereços" at bounding box center [149, 396] width 181 height 37
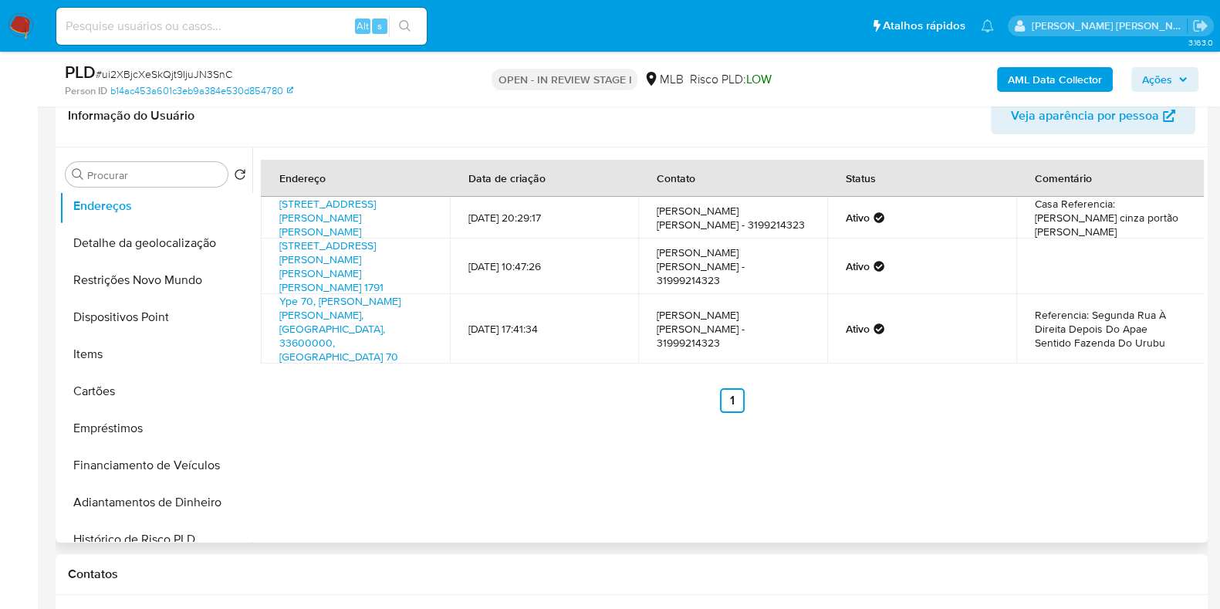
scroll to position [197, 0]
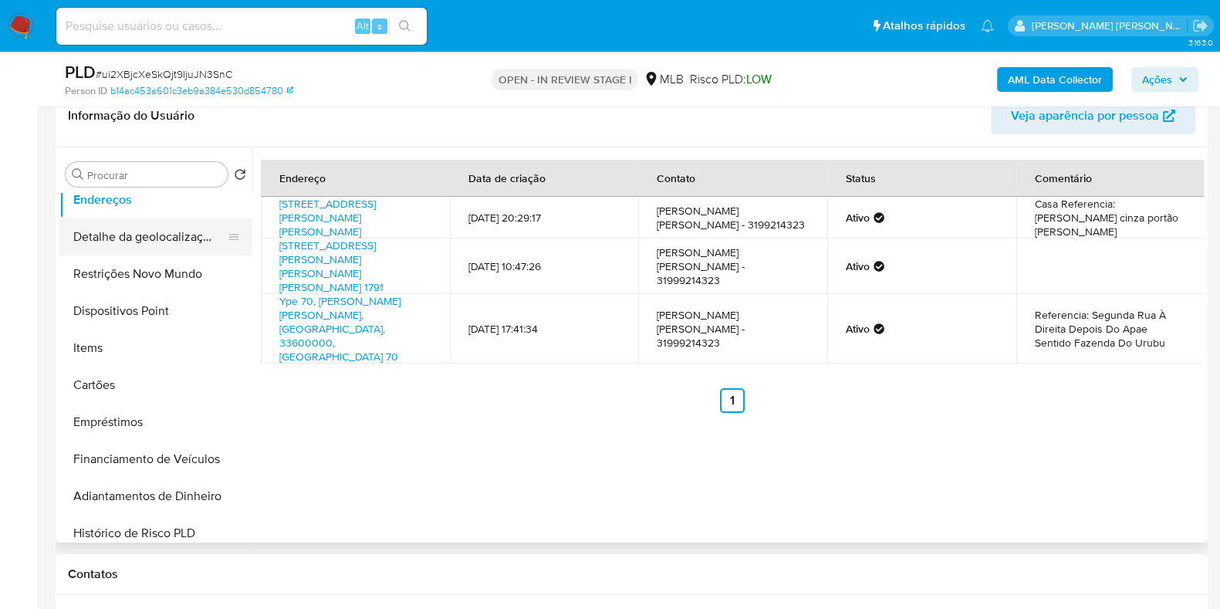
click at [187, 231] on button "Detalhe da geolocalização" at bounding box center [149, 236] width 181 height 37
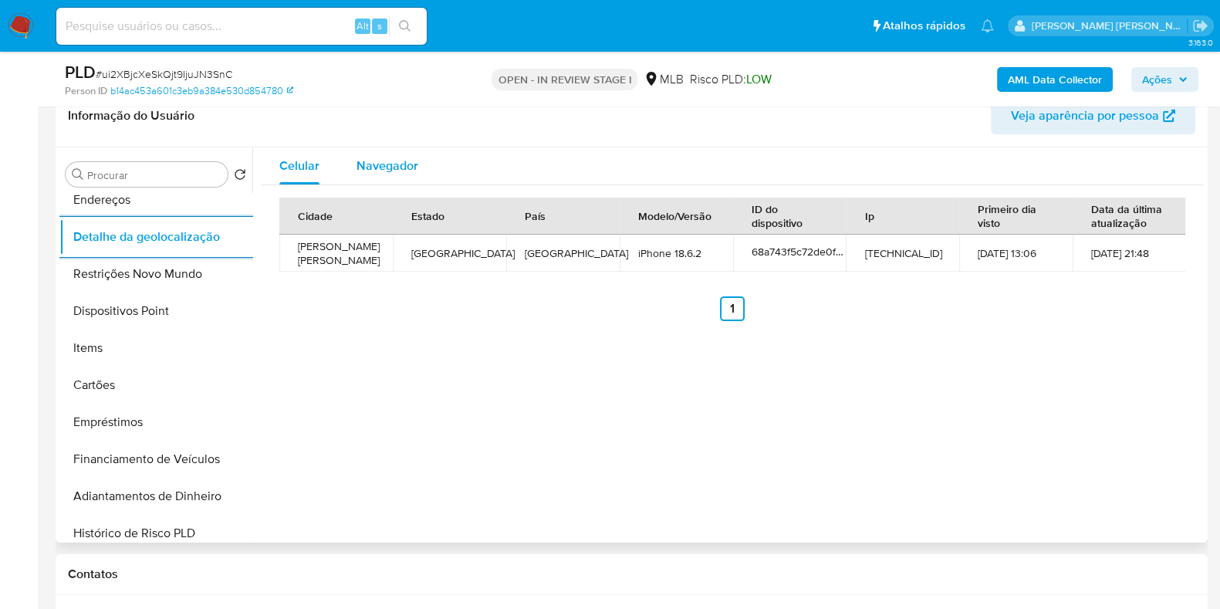
click at [411, 158] on span "Navegador" at bounding box center [388, 166] width 62 height 18
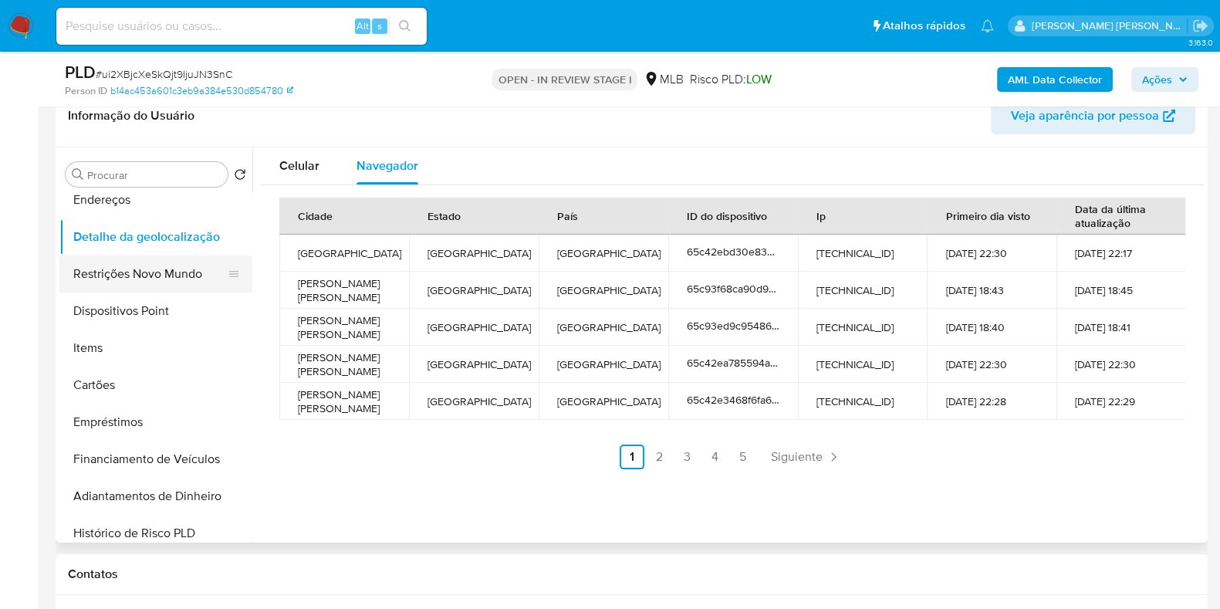
click at [153, 286] on button "Restrições Novo Mundo" at bounding box center [149, 273] width 181 height 37
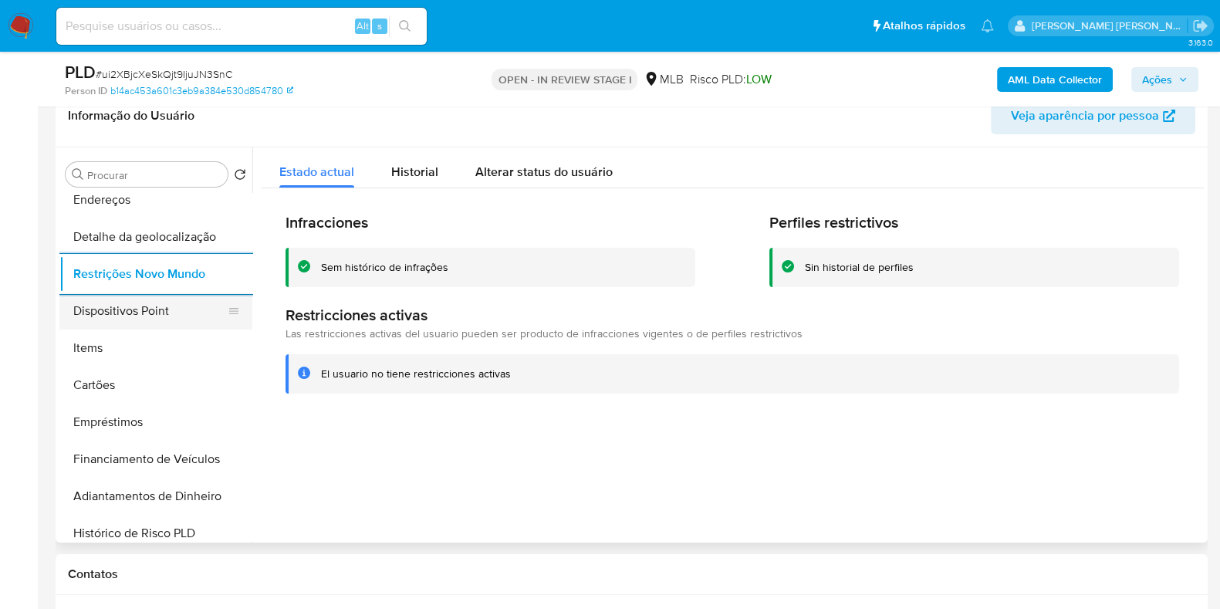
click at [178, 309] on button "Dispositivos Point" at bounding box center [149, 310] width 181 height 37
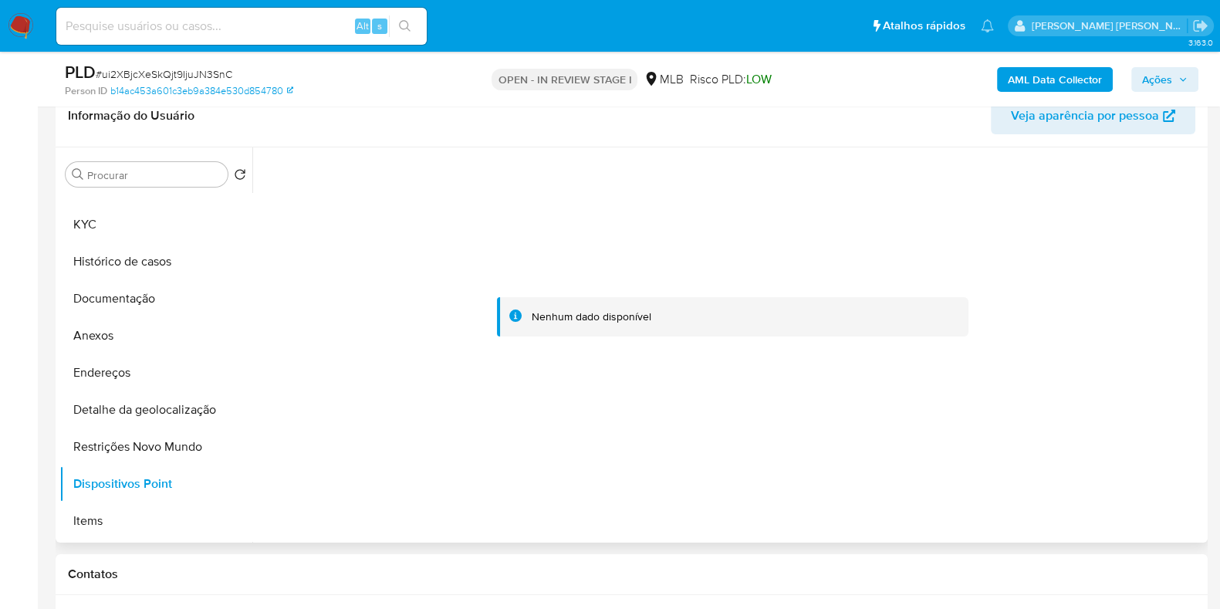
scroll to position [0, 0]
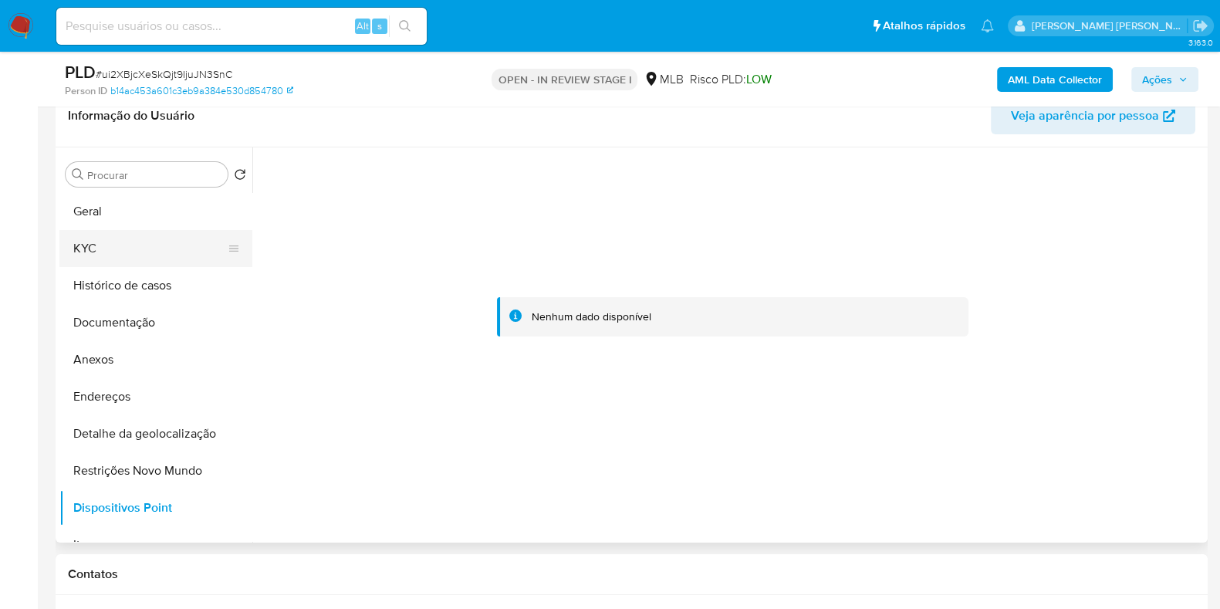
click at [173, 254] on button "KYC" at bounding box center [149, 248] width 181 height 37
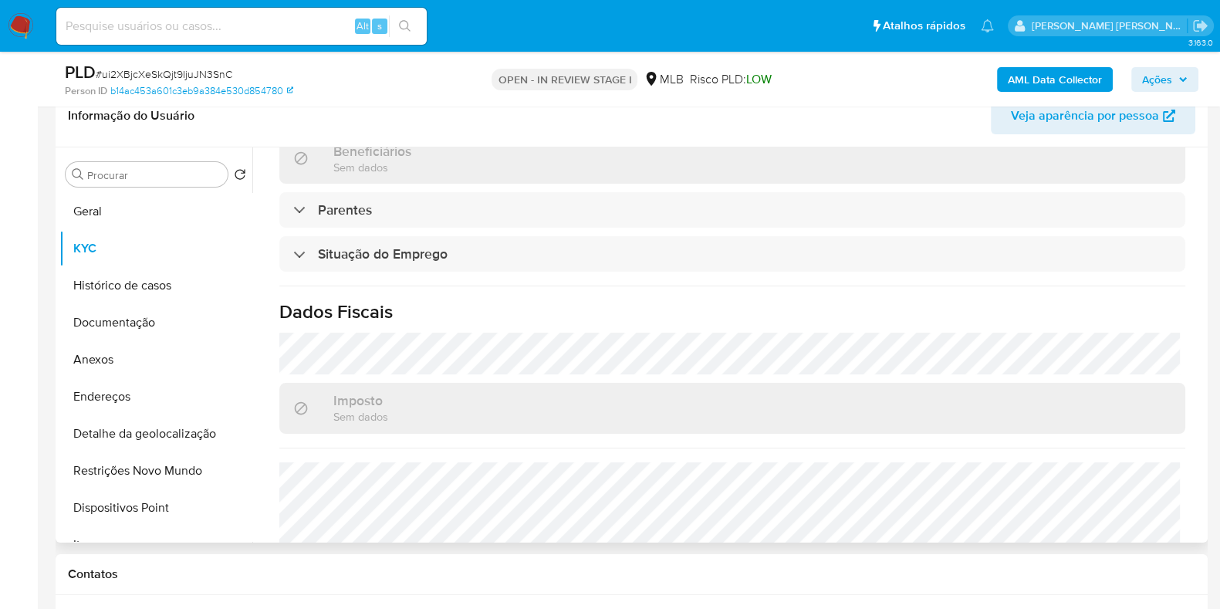
scroll to position [688, 0]
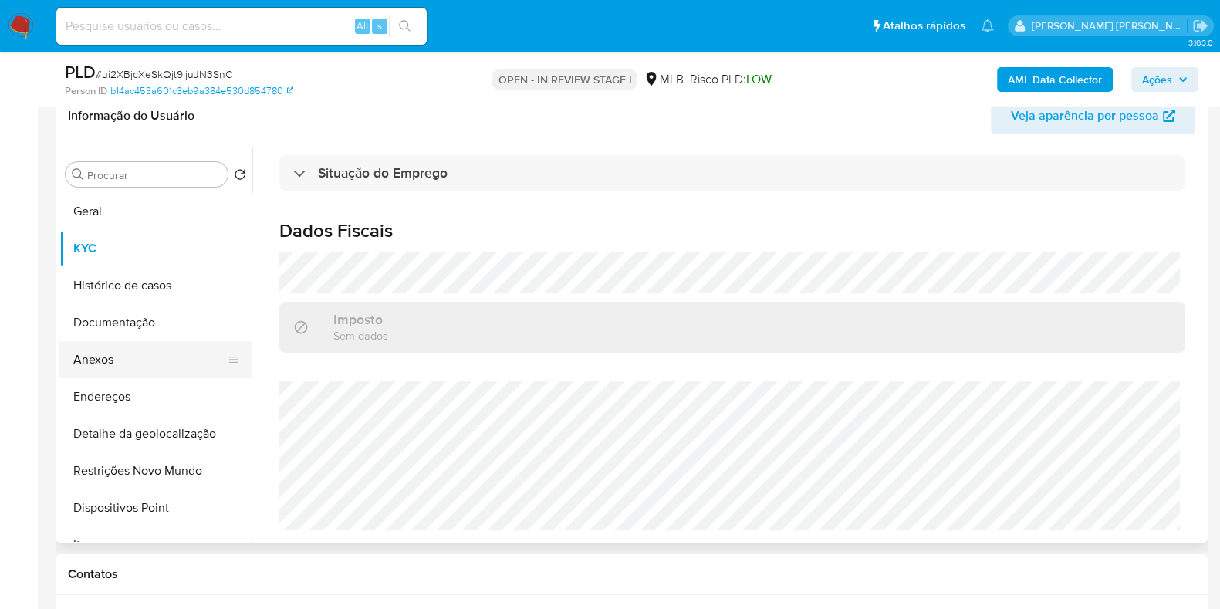
click at [134, 358] on button "Anexos" at bounding box center [149, 359] width 181 height 37
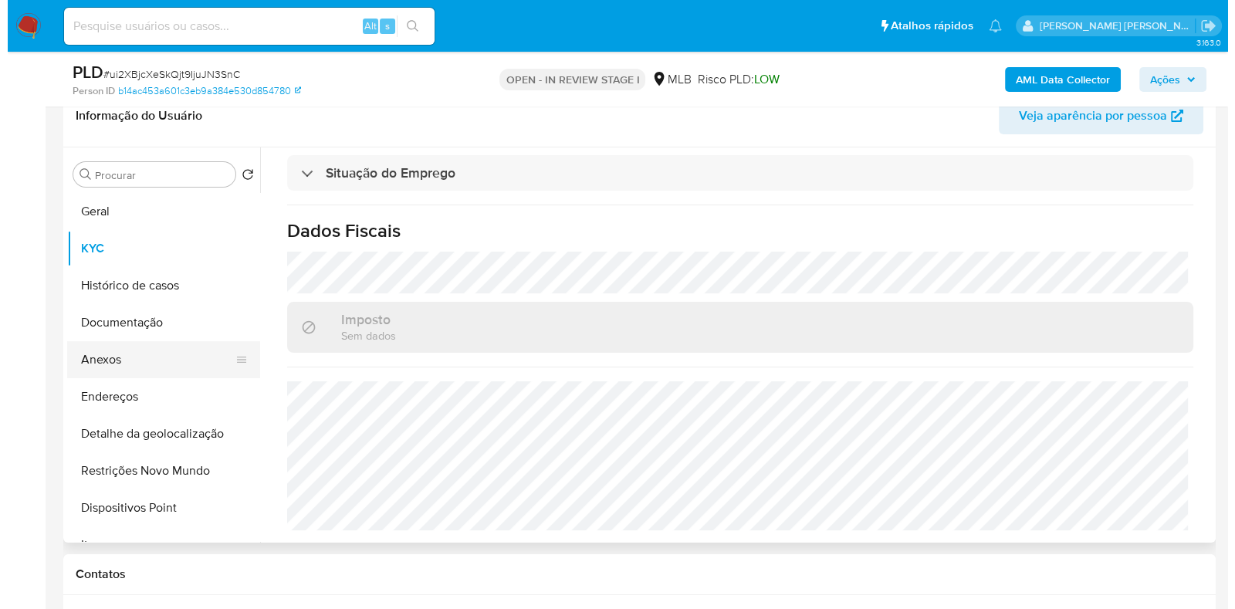
scroll to position [0, 0]
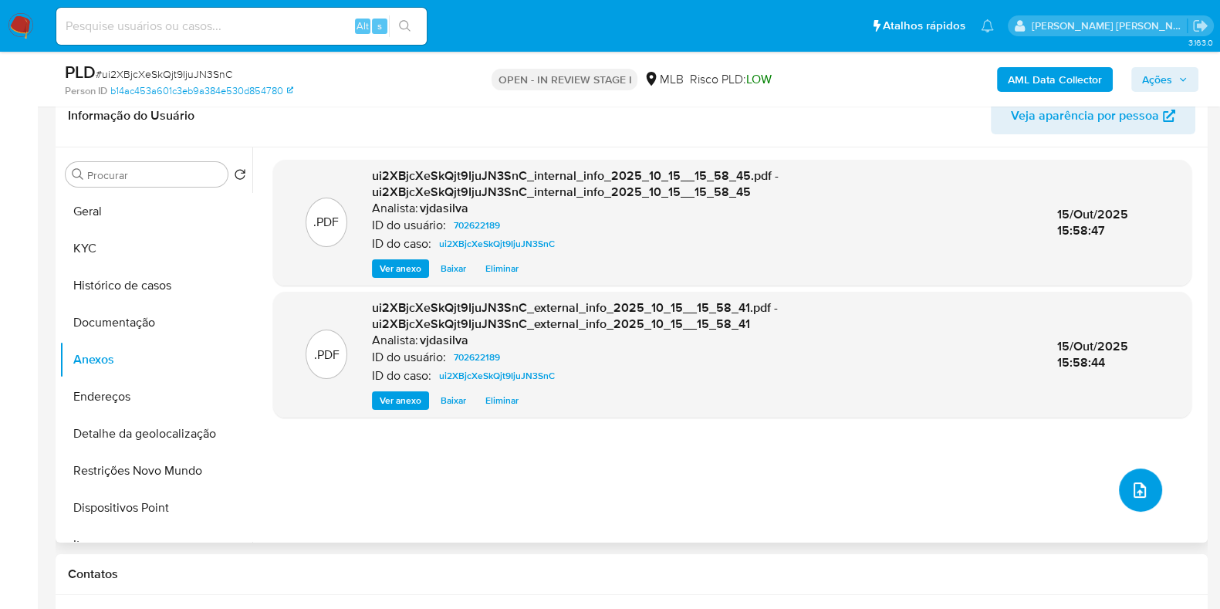
click at [1132, 478] on button "upload-file" at bounding box center [1140, 489] width 43 height 43
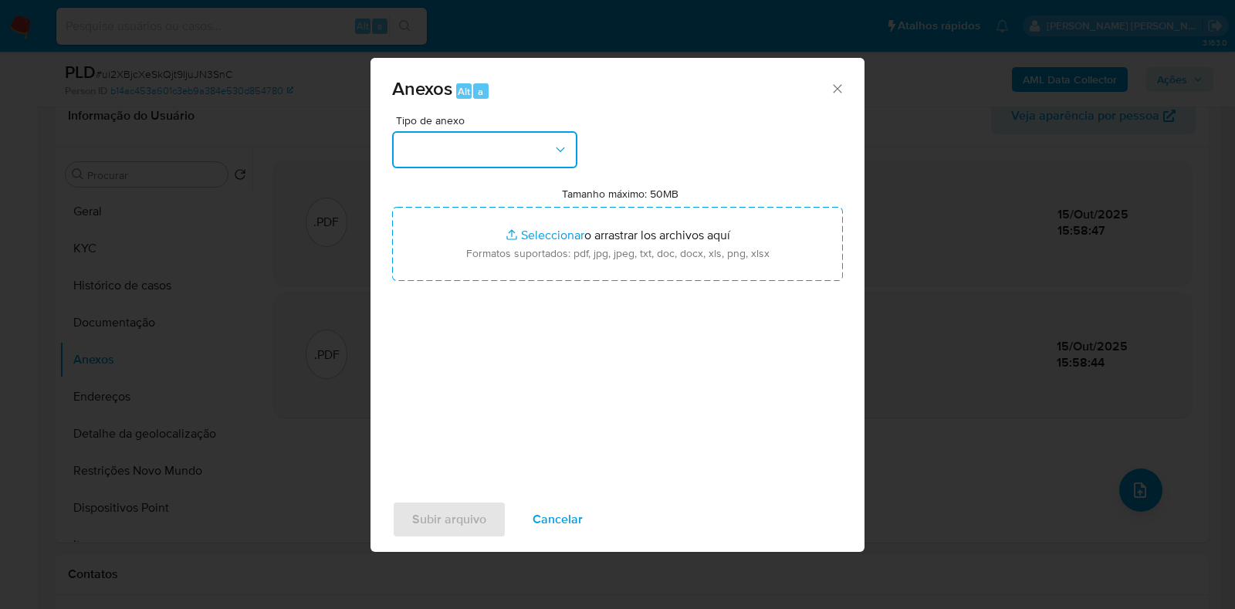
click at [570, 154] on button "button" at bounding box center [484, 149] width 185 height 37
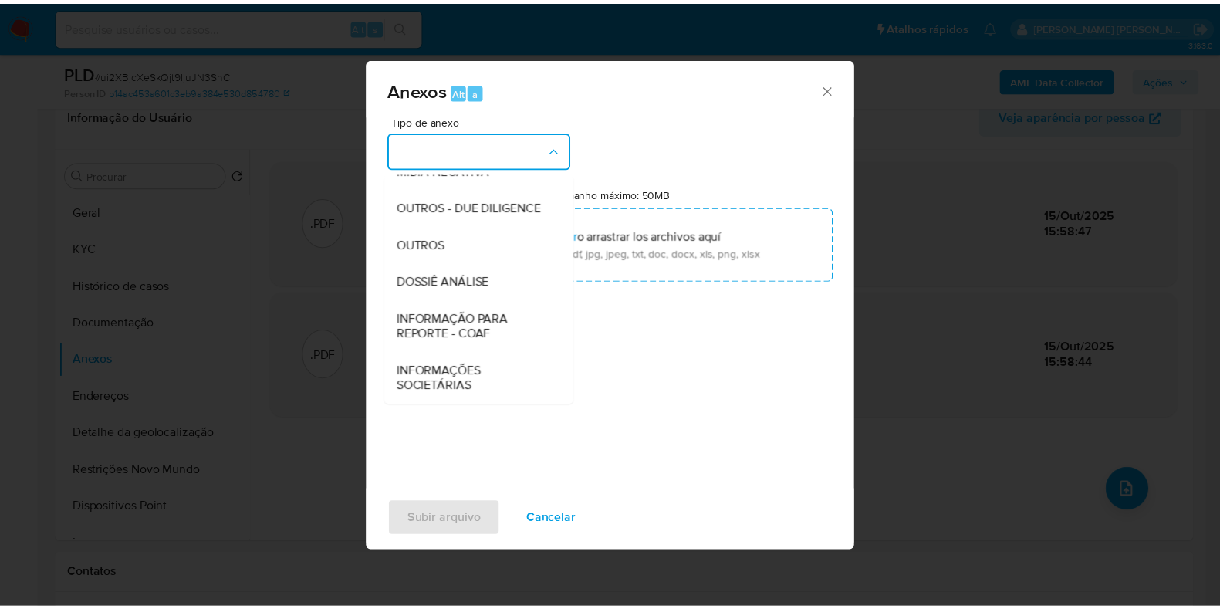
scroll to position [238, 0]
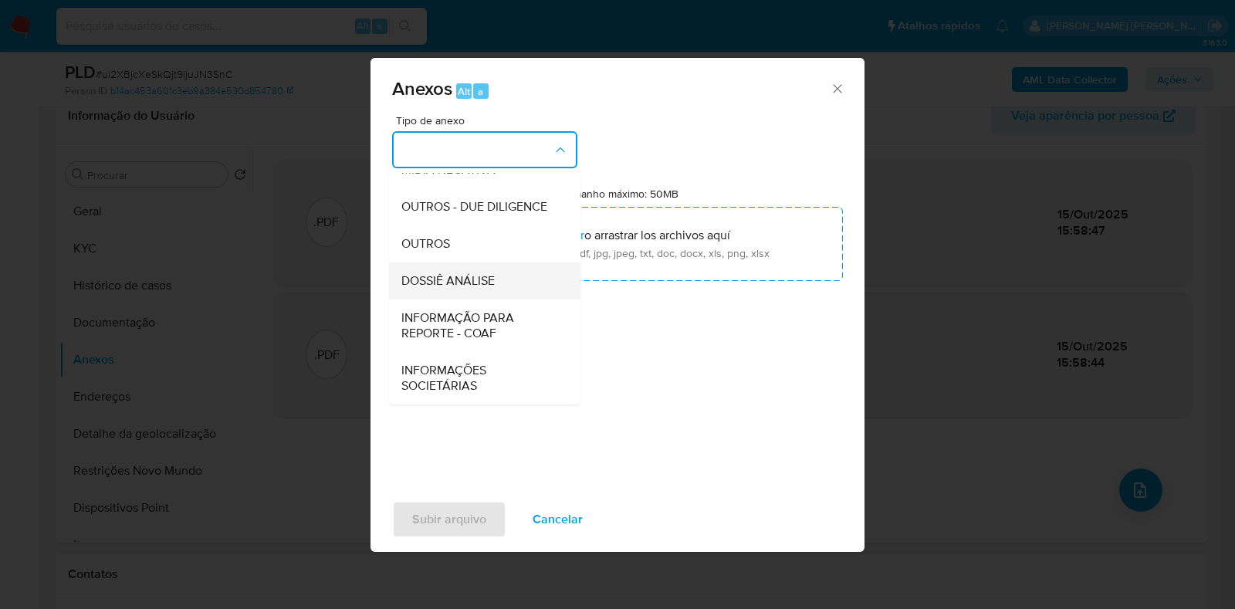
click at [514, 289] on div "DOSSIÊ ANÁLISE" at bounding box center [479, 280] width 157 height 37
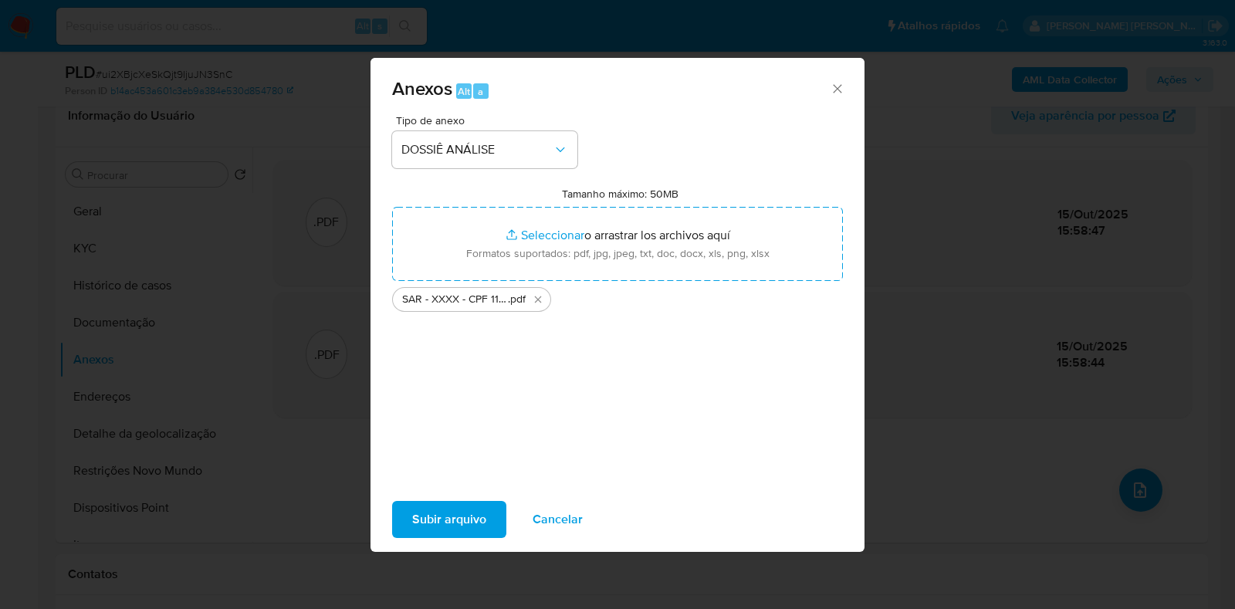
click at [469, 518] on span "Subir arquivo" at bounding box center [449, 519] width 74 height 34
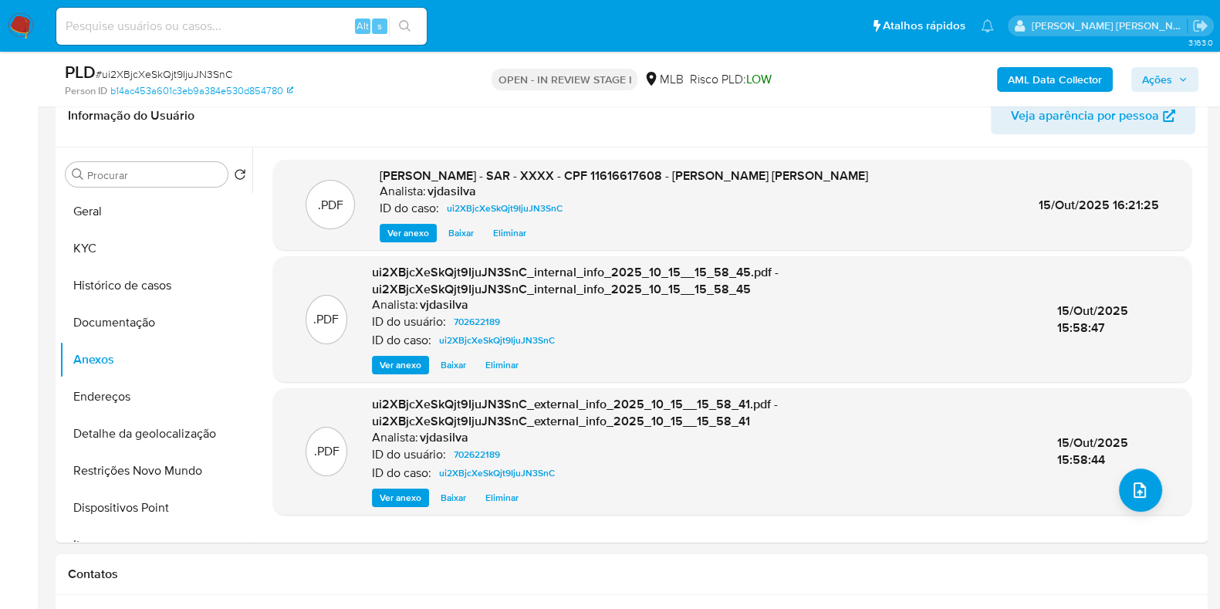
click at [1167, 83] on span "Ações" at bounding box center [1157, 79] width 30 height 25
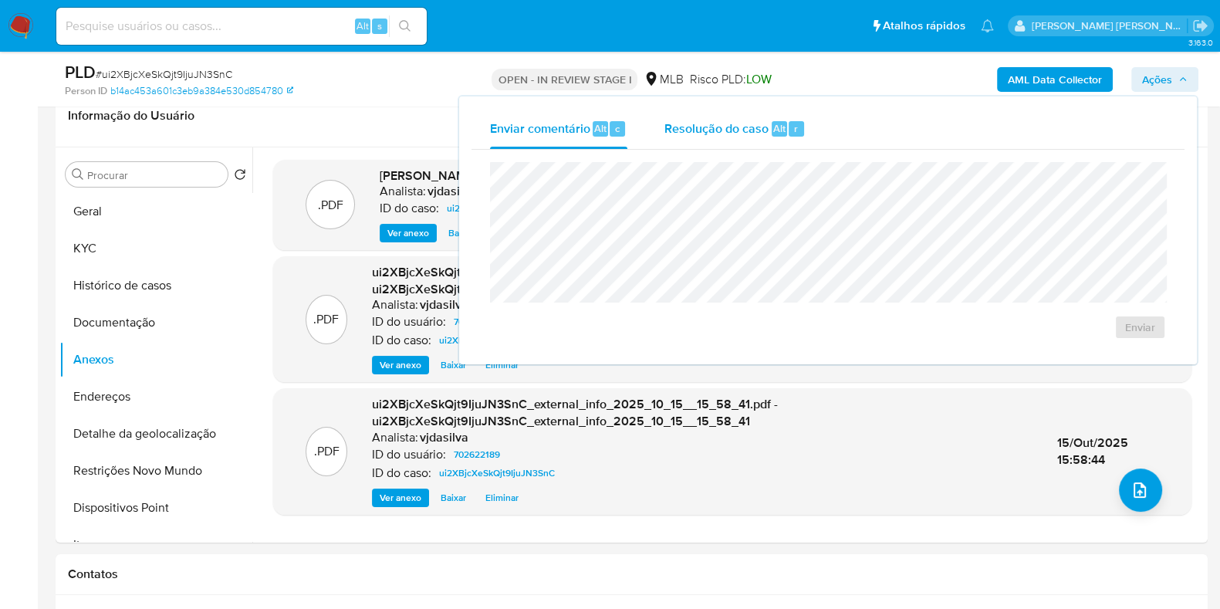
click at [712, 126] on span "Resolução do caso" at bounding box center [716, 128] width 104 height 18
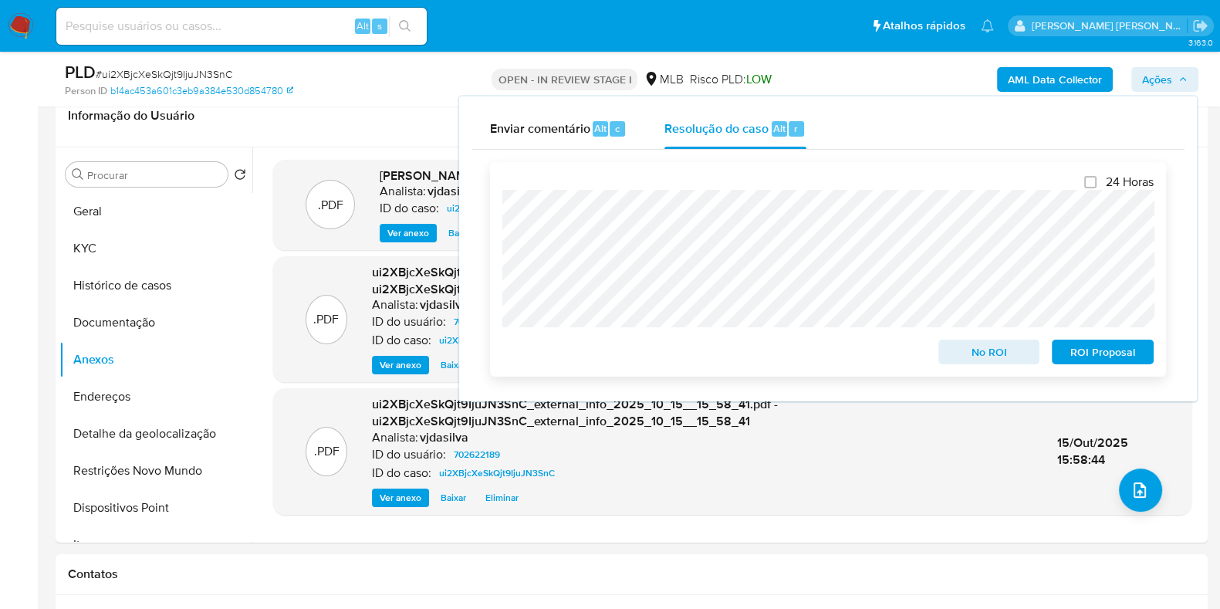
click at [1084, 348] on span "ROI Proposal" at bounding box center [1103, 352] width 80 height 22
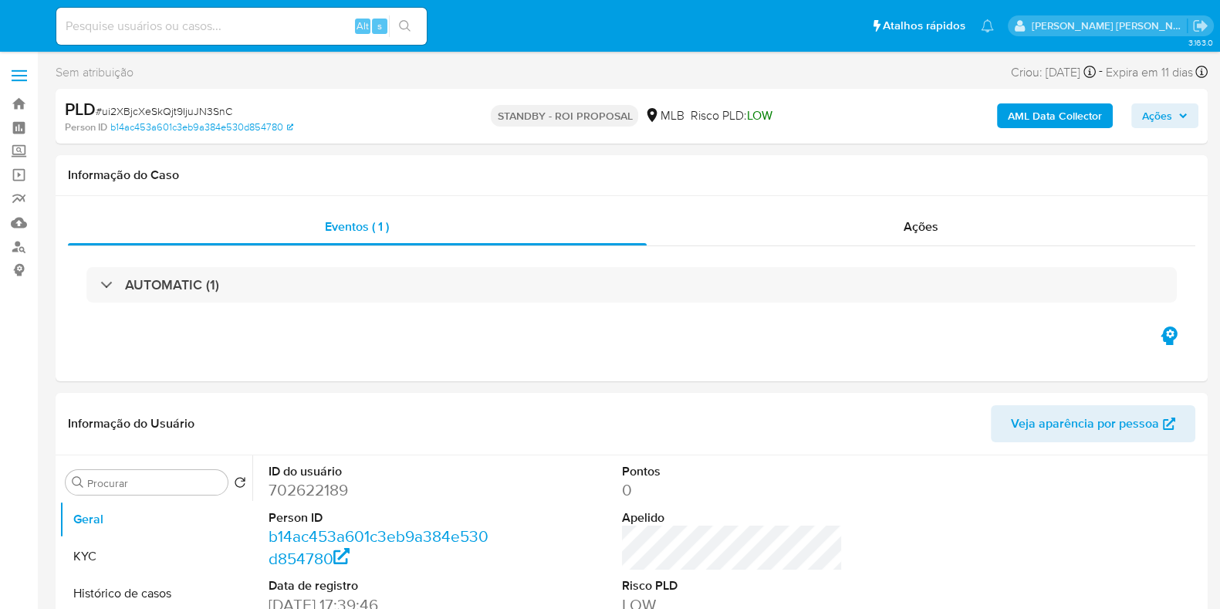
select select "10"
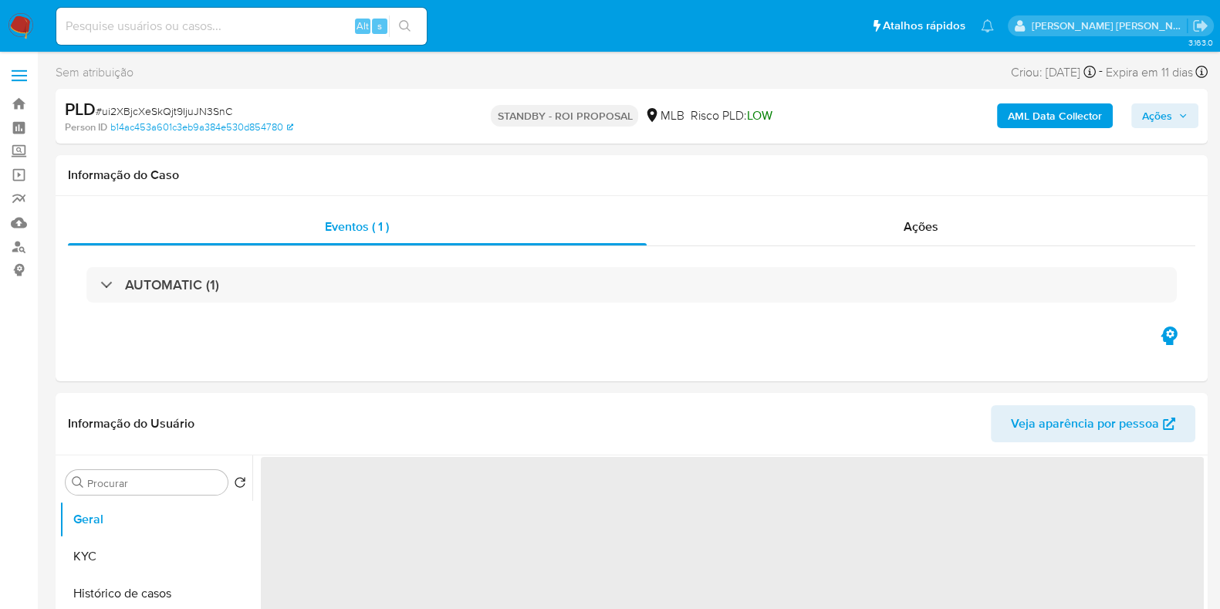
select select "10"
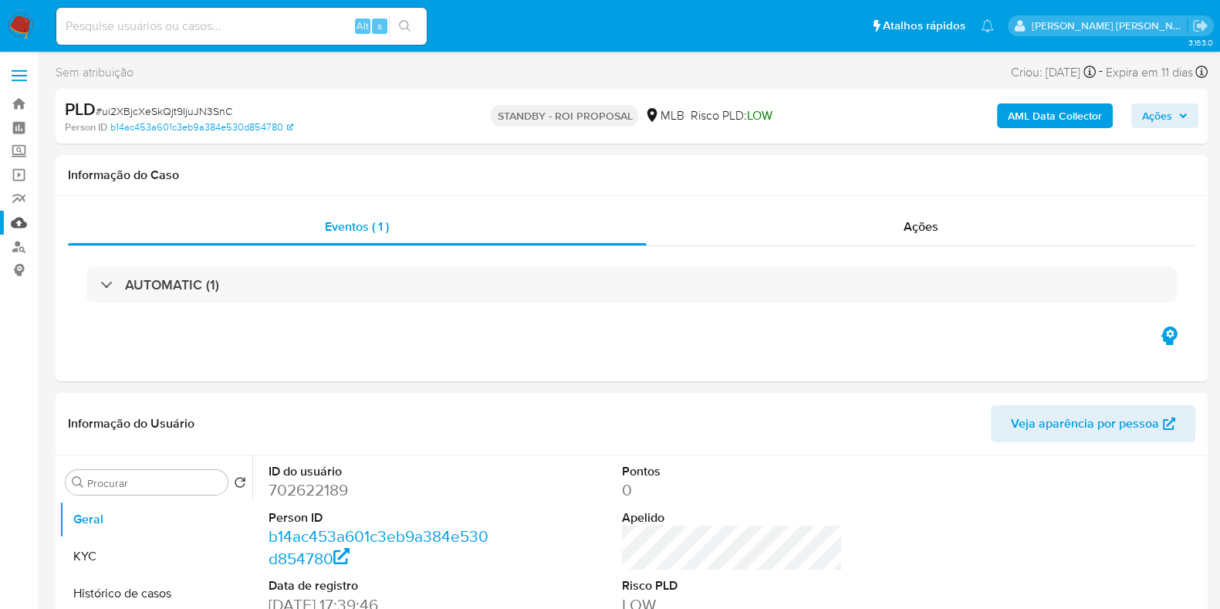
click at [27, 224] on link "Mulan" at bounding box center [92, 223] width 184 height 24
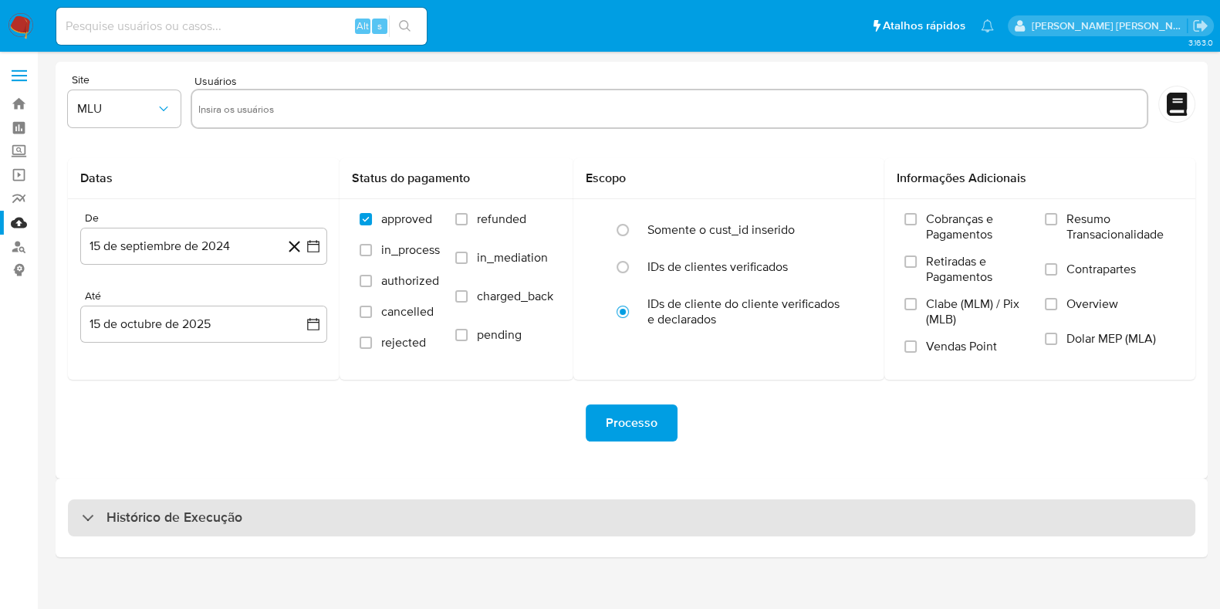
click at [293, 520] on div "Histórico de Execução" at bounding box center [631, 517] width 1127 height 37
select select "10"
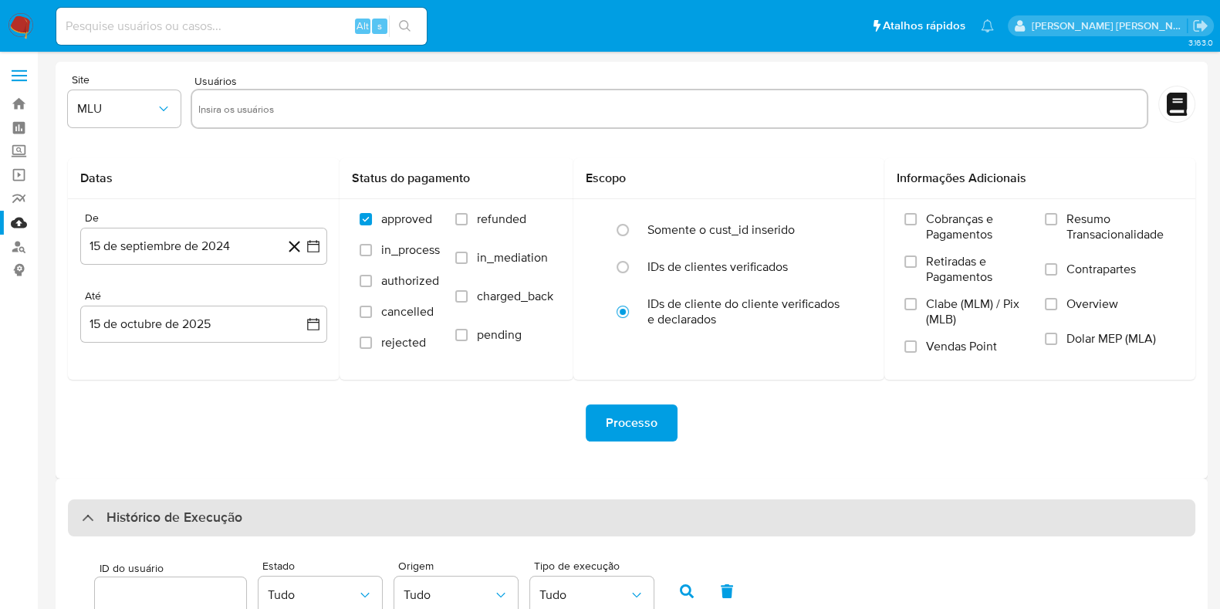
scroll to position [443, 0]
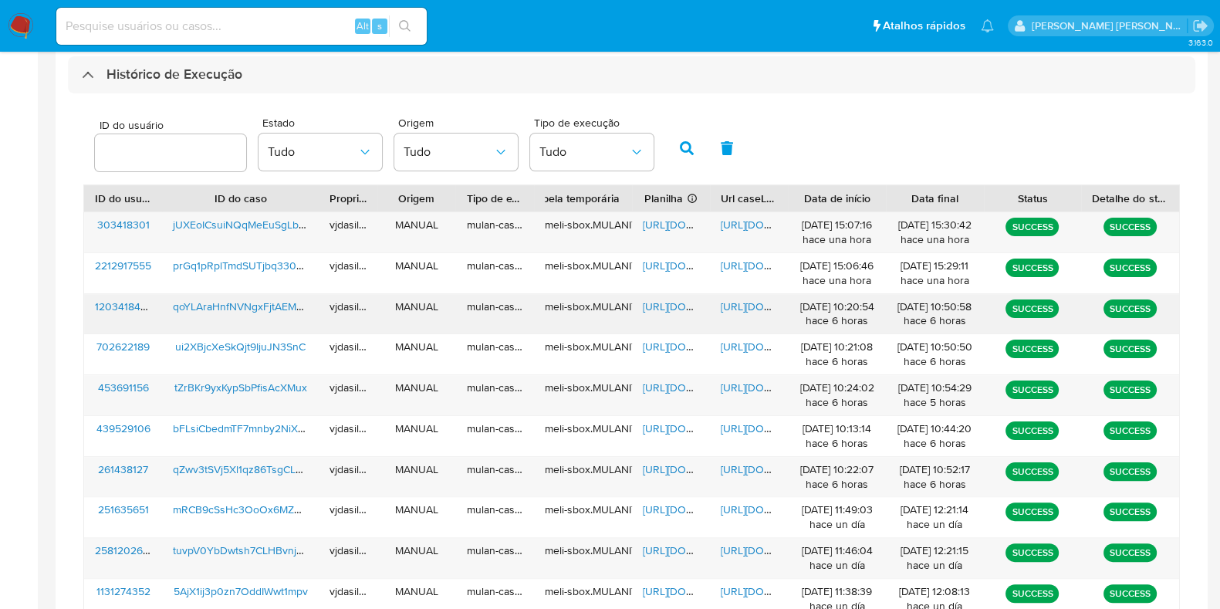
click at [729, 308] on span "https://docs.google.com/document/d/1EfKkuOSUK6av1Zq8Rn495xMjY4FAiJZQi5jFAtECj6Y…" at bounding box center [774, 306] width 106 height 15
click at [669, 303] on span "https://docs.google.com/spreadsheets/d/1hmkbKoiK1Uj04Kg3fizrVn3zAWKAP5yKM8kHgeN…" at bounding box center [696, 306] width 106 height 15
click at [262, 307] on span "qoYLAraHnfNVNgxFjtAEMEC0" at bounding box center [245, 306] width 144 height 15
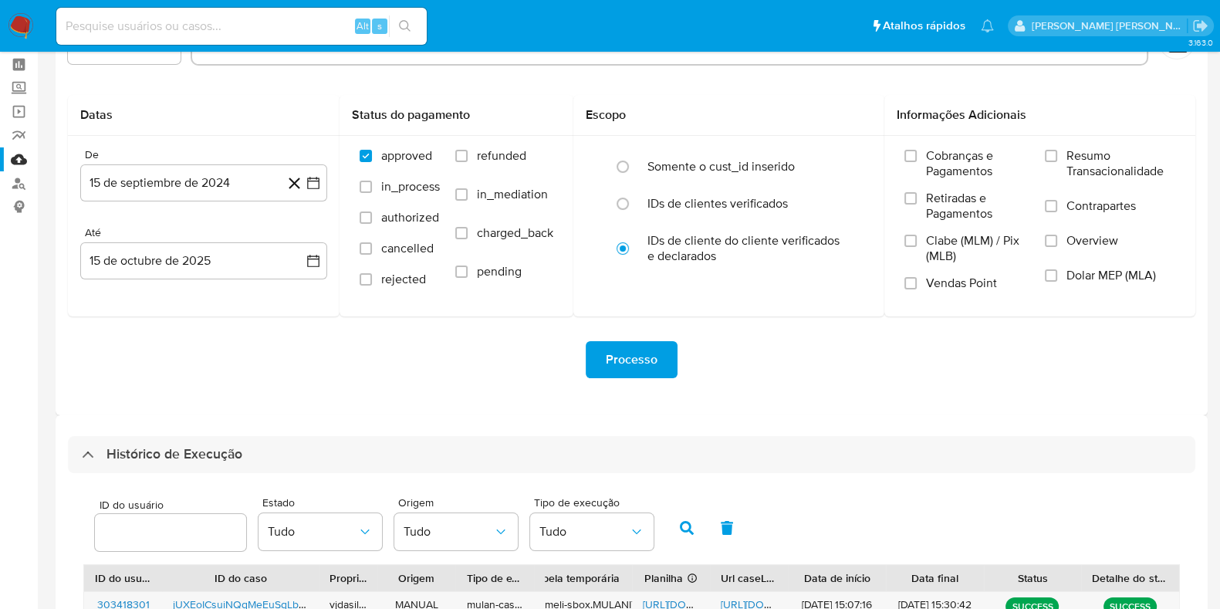
scroll to position [0, 0]
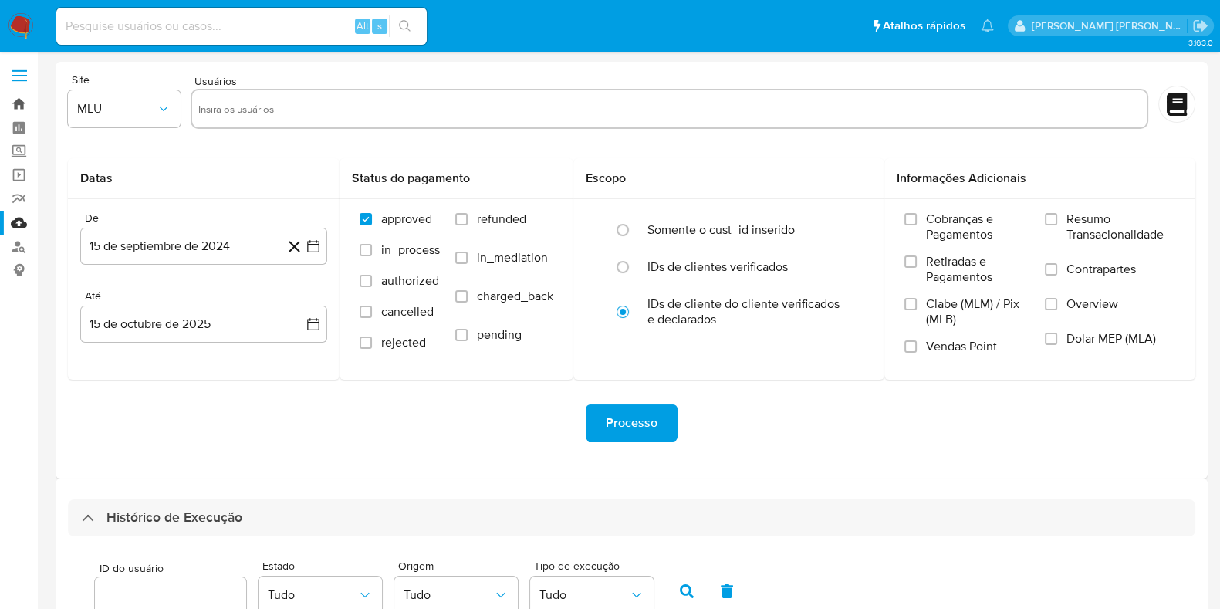
click at [20, 104] on link "Bandeja" at bounding box center [92, 104] width 184 height 24
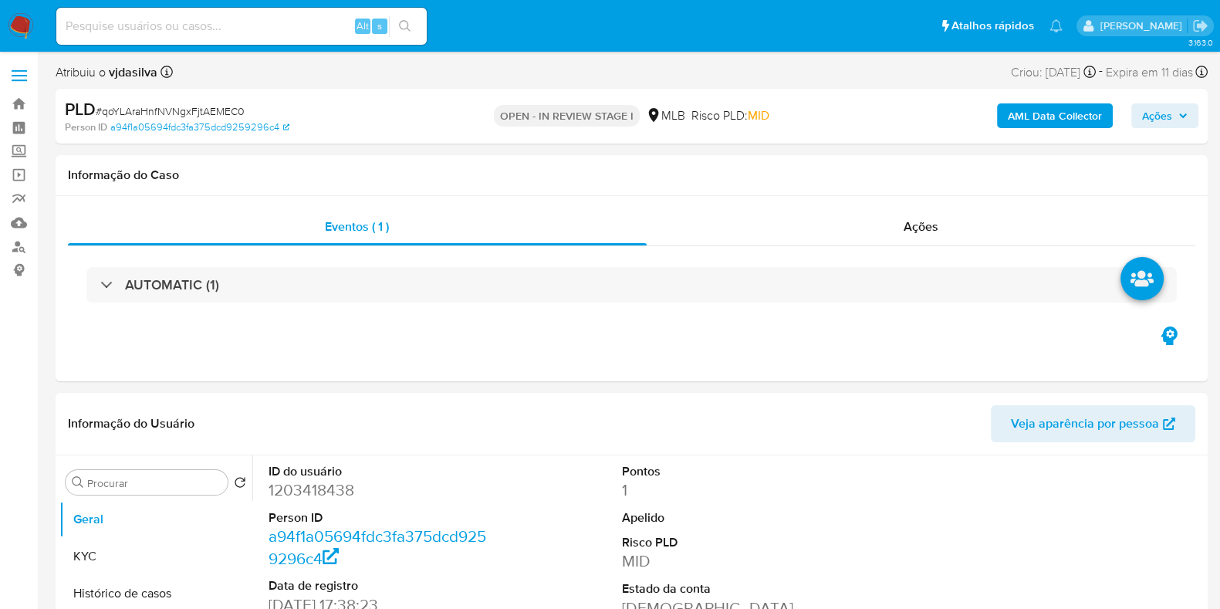
select select "10"
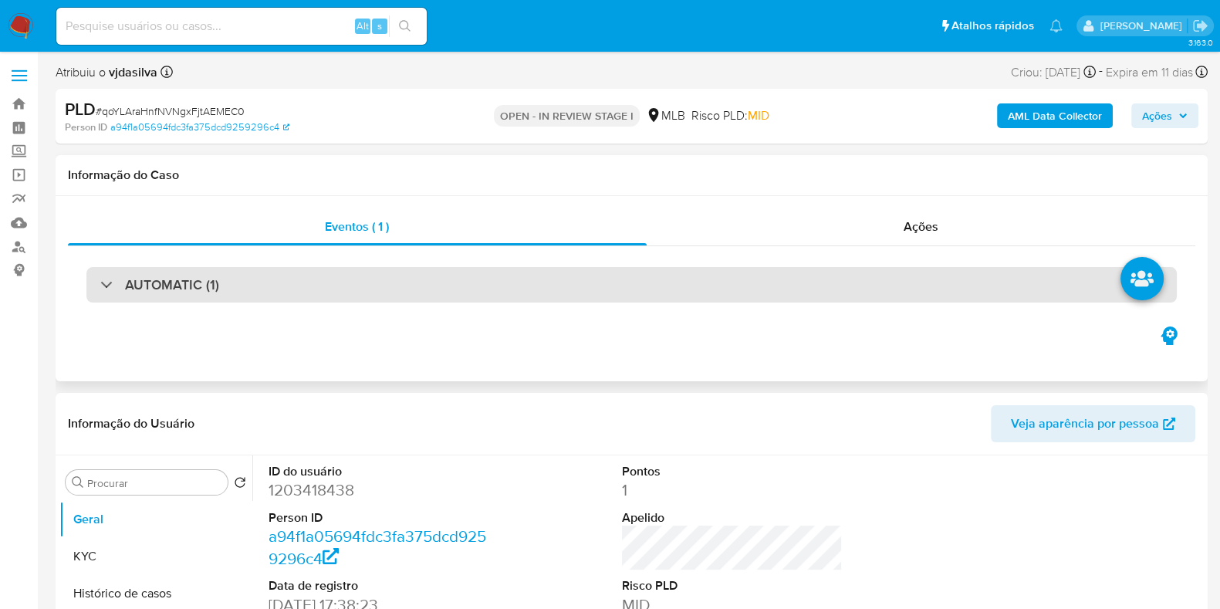
click at [525, 295] on div "AUTOMATIC (1)" at bounding box center [631, 284] width 1090 height 35
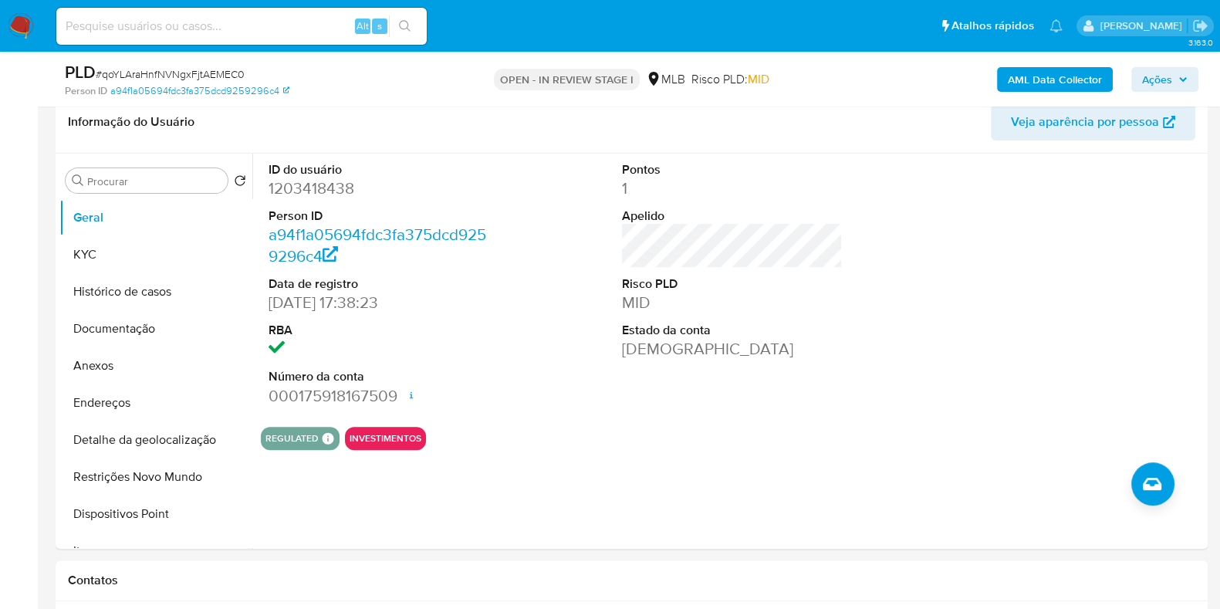
scroll to position [654, 0]
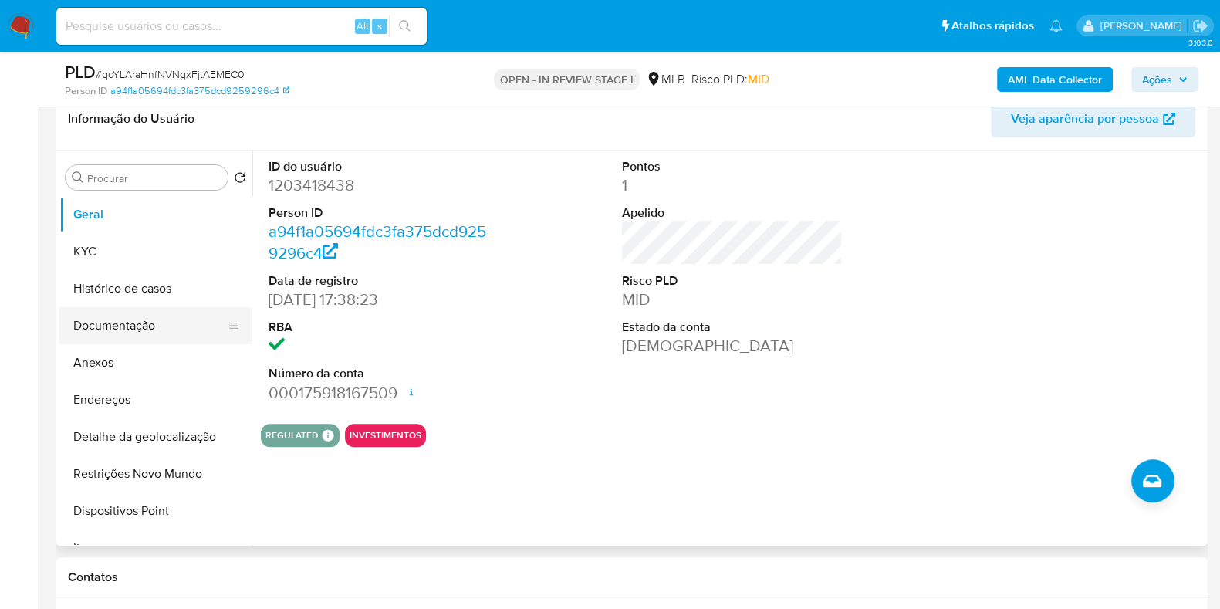
click at [127, 319] on button "Documentação" at bounding box center [149, 325] width 181 height 37
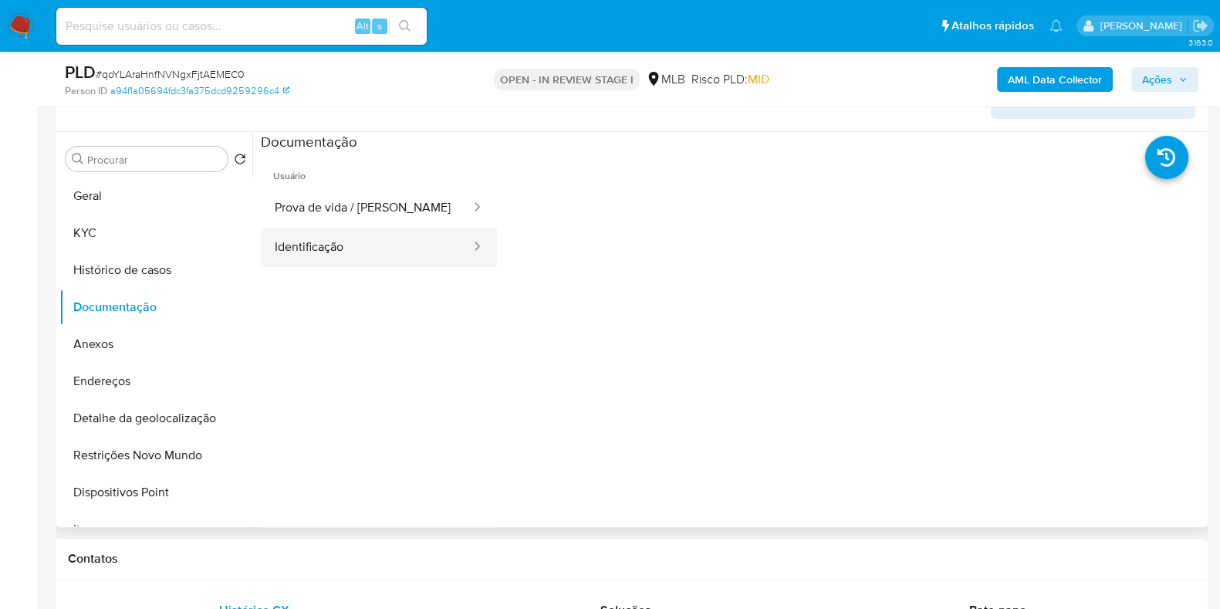
click at [310, 241] on button "Identificação" at bounding box center [366, 247] width 211 height 39
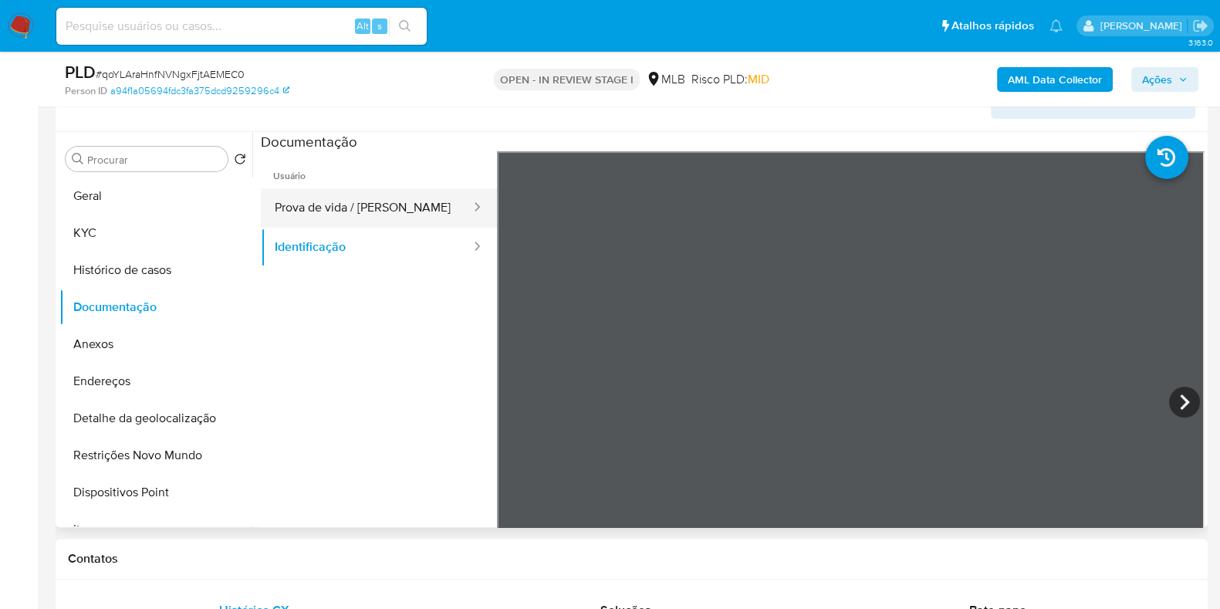
click at [392, 192] on button "Prova de vida / [PERSON_NAME]" at bounding box center [366, 207] width 211 height 39
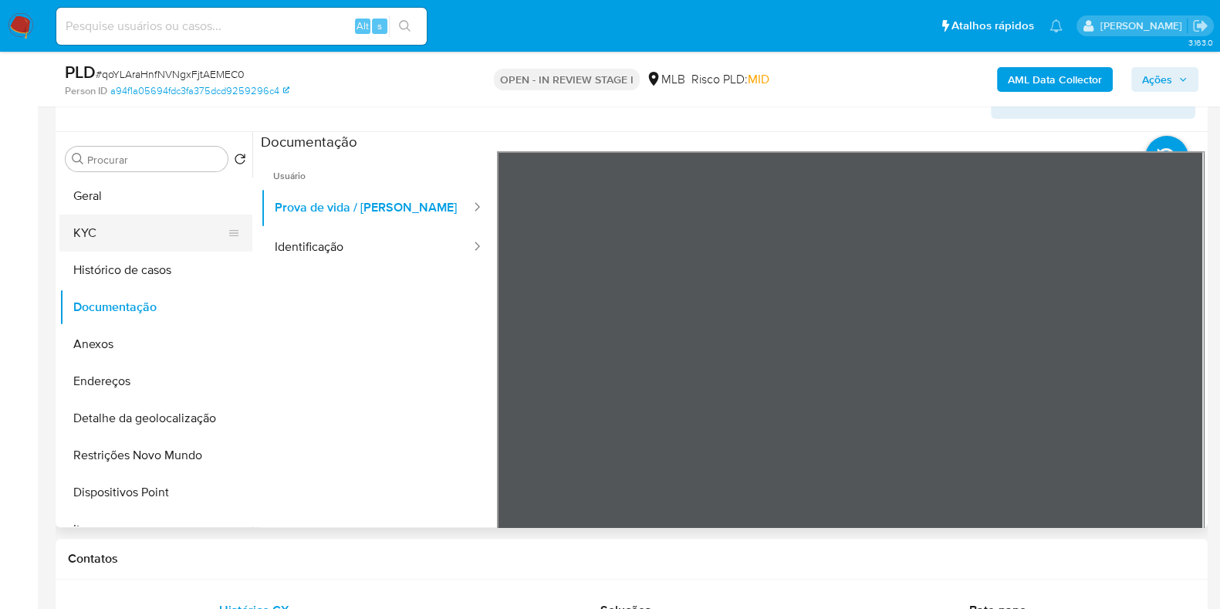
click at [66, 248] on button "KYC" at bounding box center [149, 233] width 181 height 37
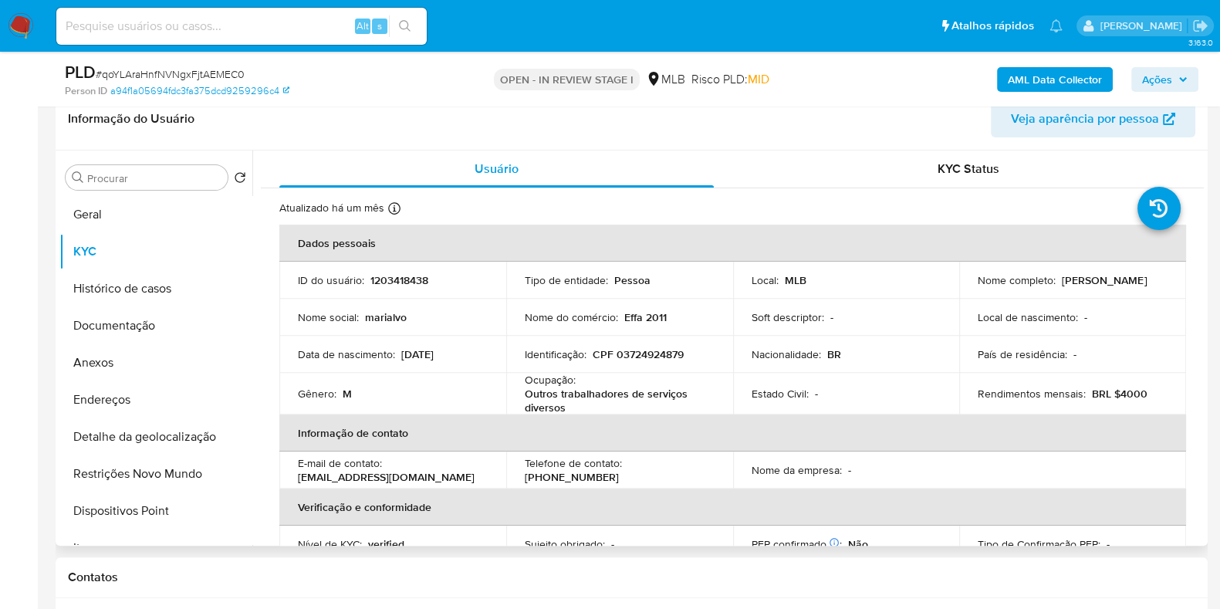
click at [624, 391] on p "Outros trabalhadores de serviços diversos" at bounding box center [617, 401] width 184 height 28
copy div "Ocupação : Outros trabalhadores de serviços diversos"
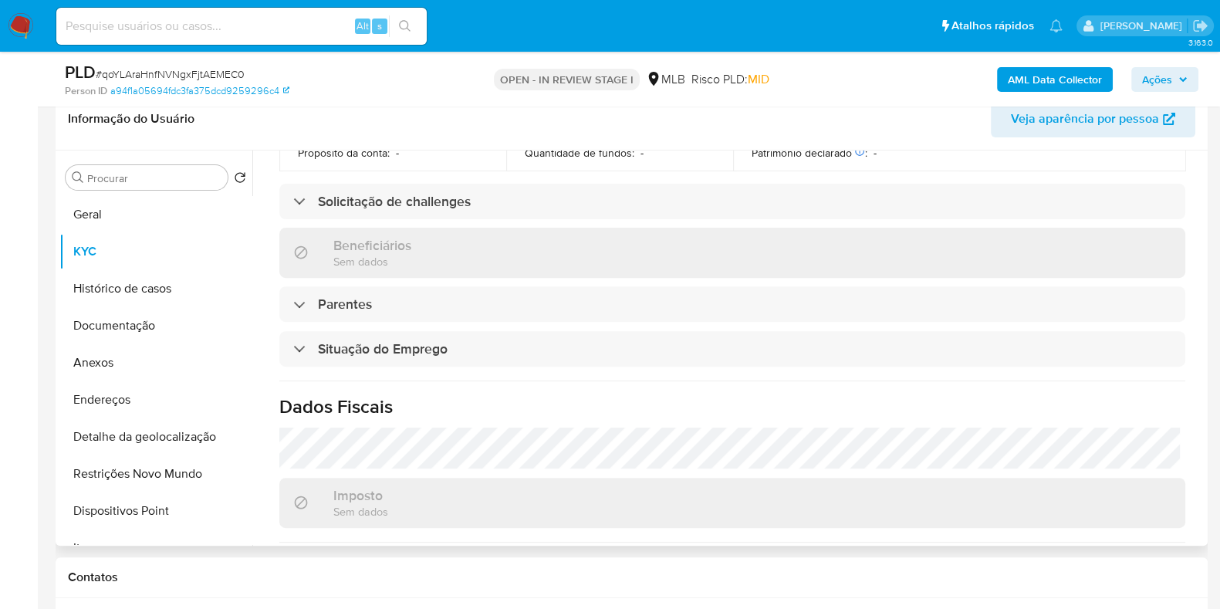
scroll to position [674, 0]
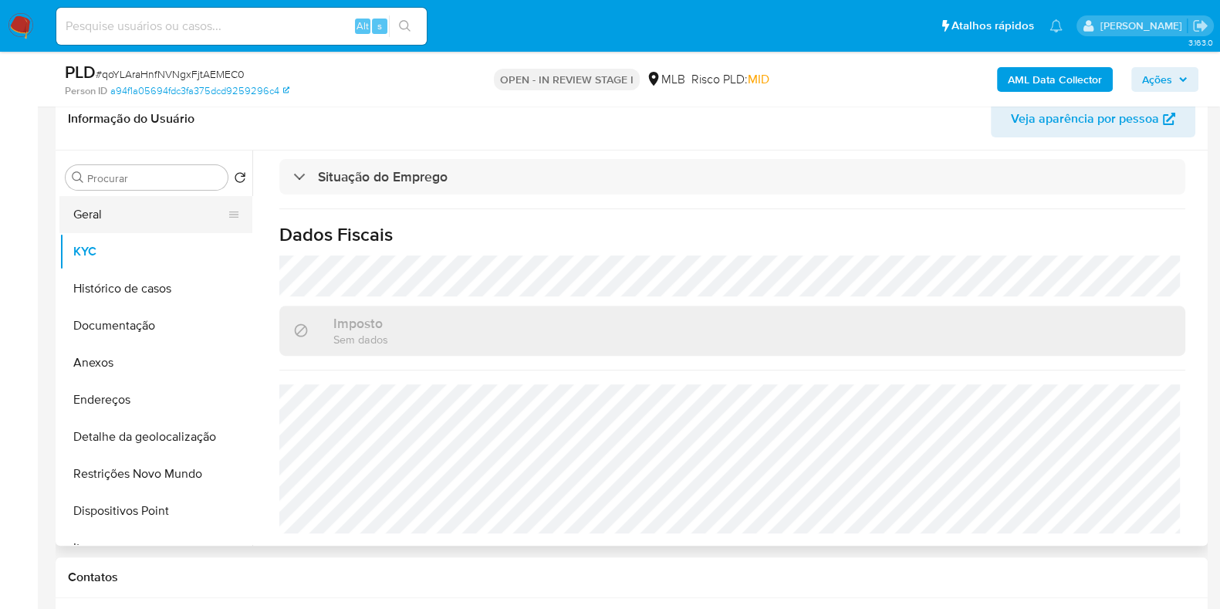
click at [154, 207] on button "Geral" at bounding box center [149, 214] width 181 height 37
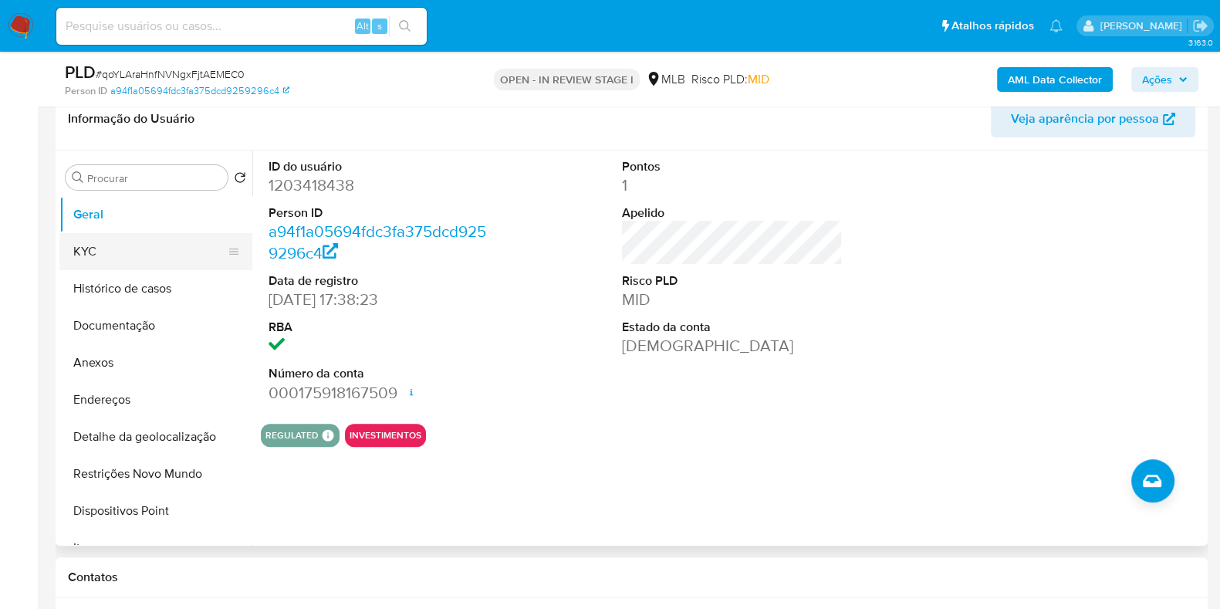
click at [150, 246] on button "KYC" at bounding box center [149, 251] width 181 height 37
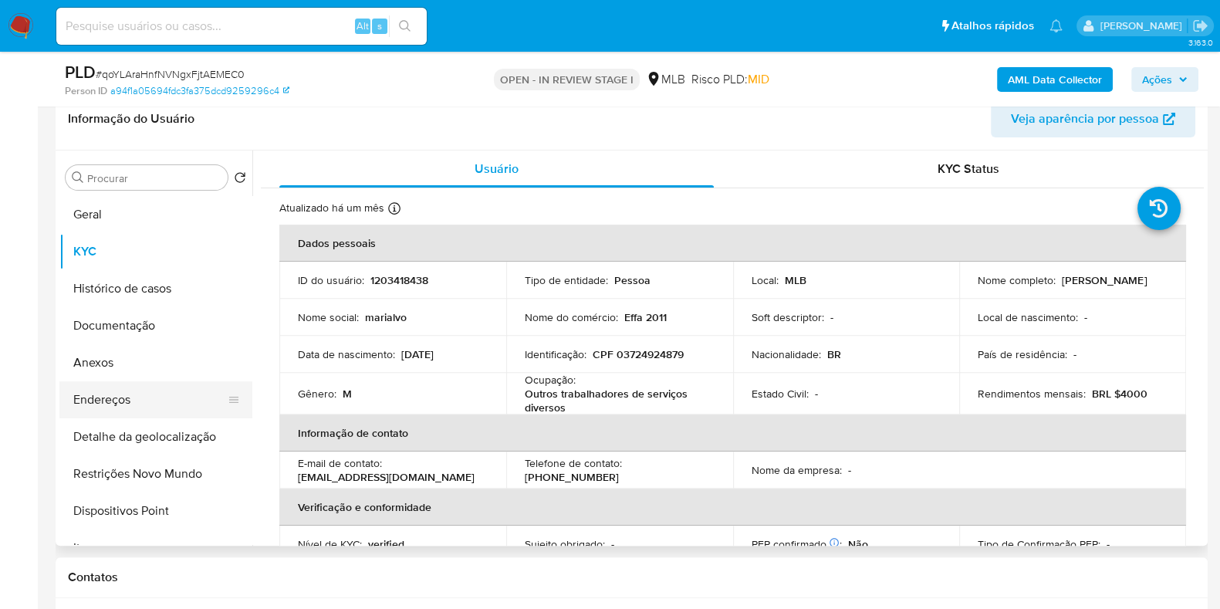
click at [158, 398] on button "Endereços" at bounding box center [149, 399] width 181 height 37
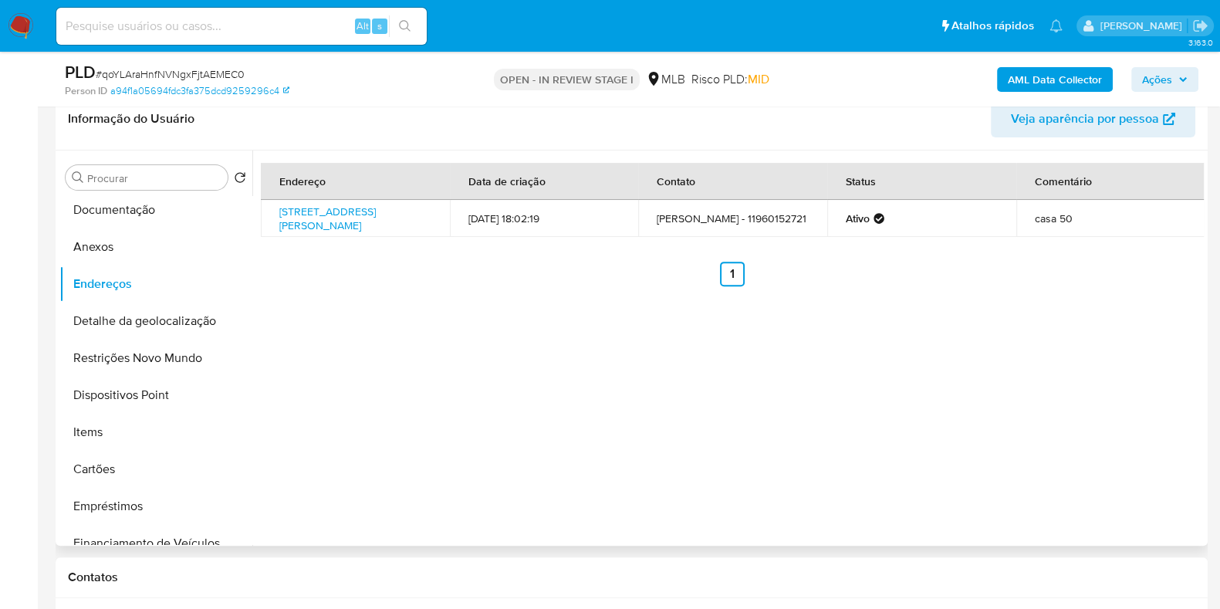
scroll to position [111, 0]
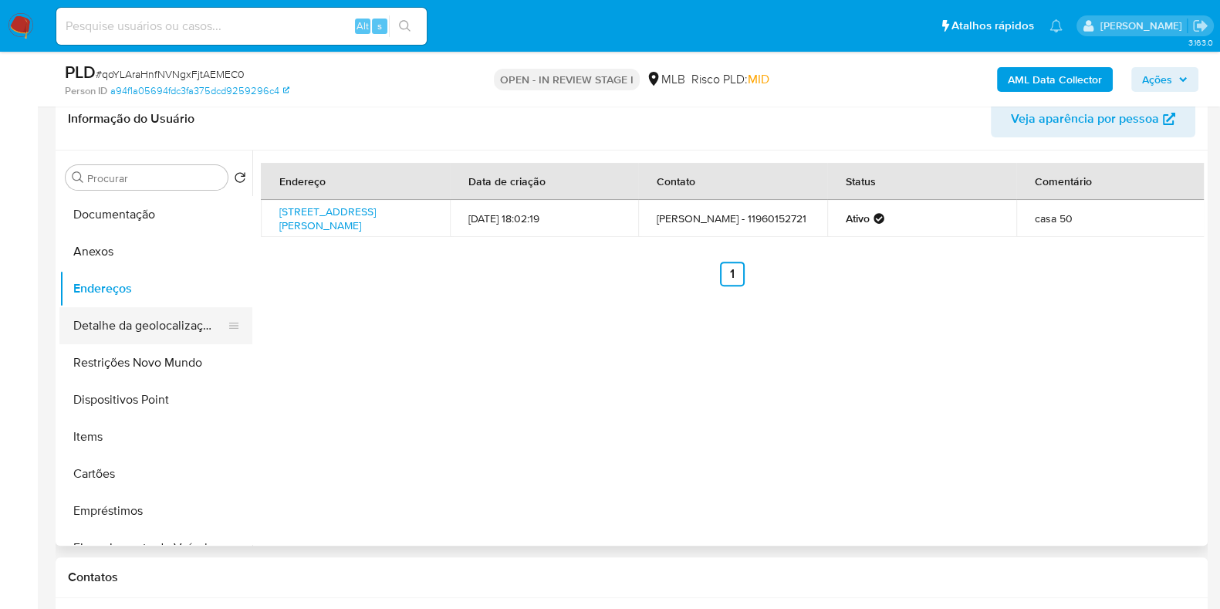
click at [143, 324] on button "Detalhe da geolocalização" at bounding box center [149, 325] width 181 height 37
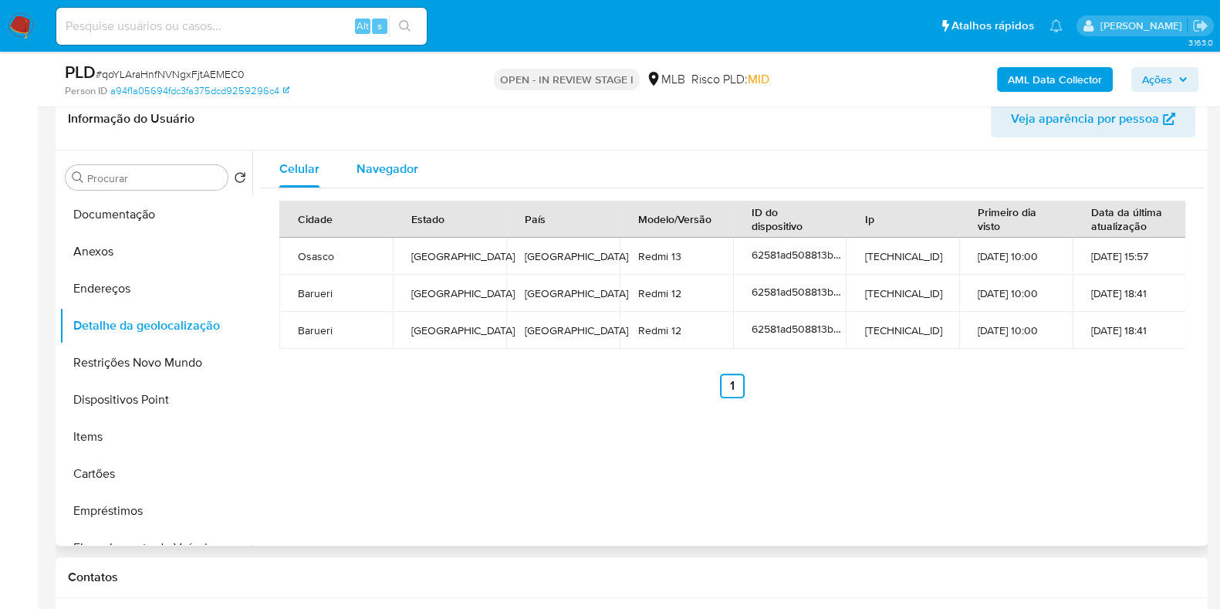
click at [382, 179] on div "Navegador" at bounding box center [388, 168] width 62 height 37
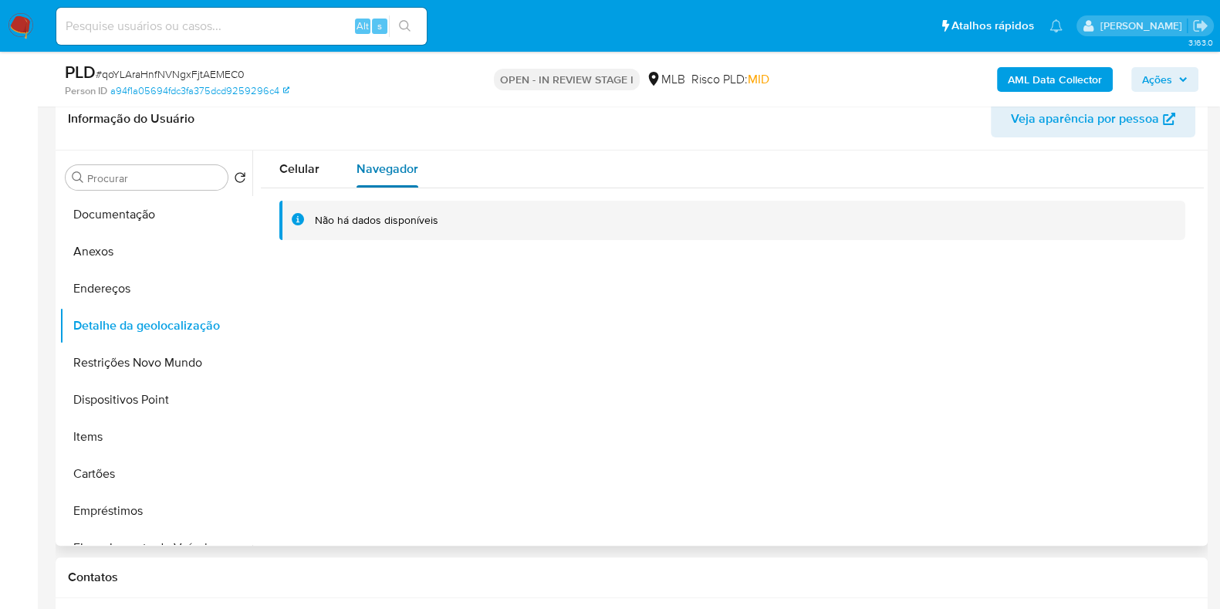
click at [382, 179] on div "Navegador" at bounding box center [388, 168] width 62 height 37
click at [148, 367] on button "Restrições Novo Mundo" at bounding box center [149, 362] width 181 height 37
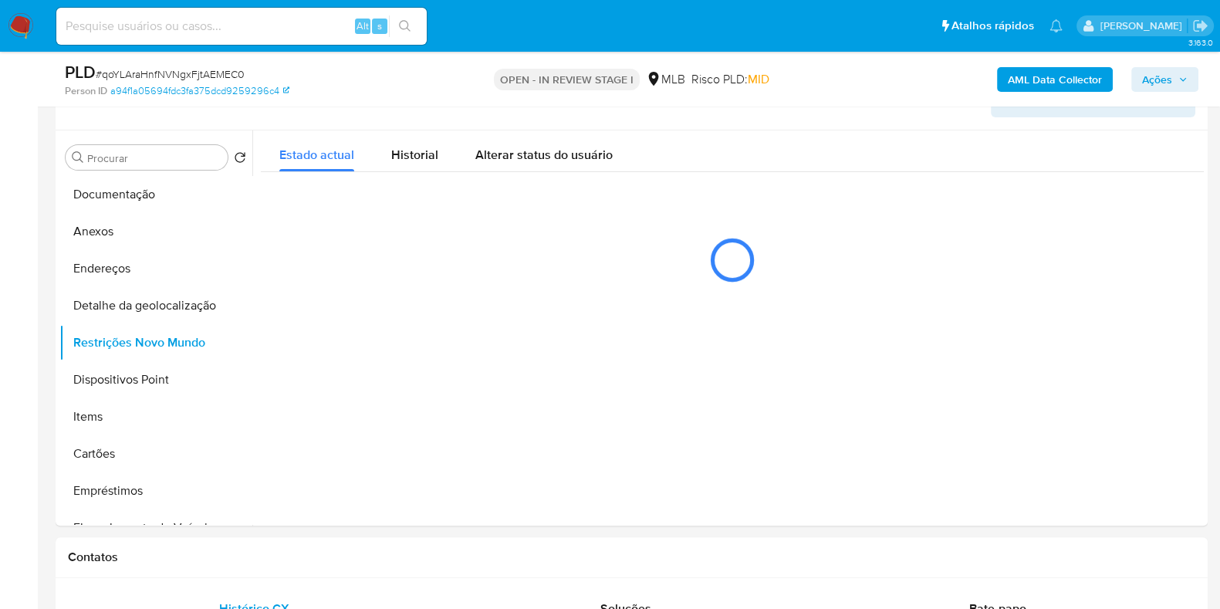
scroll to position [658, 0]
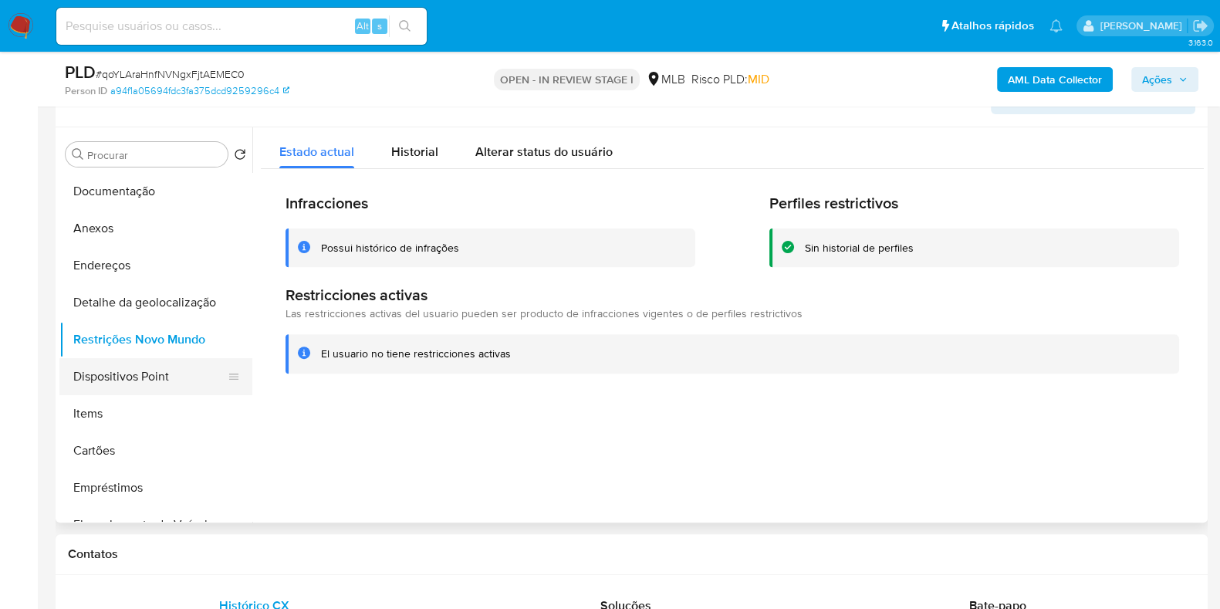
click at [139, 382] on button "Dispositivos Point" at bounding box center [149, 376] width 181 height 37
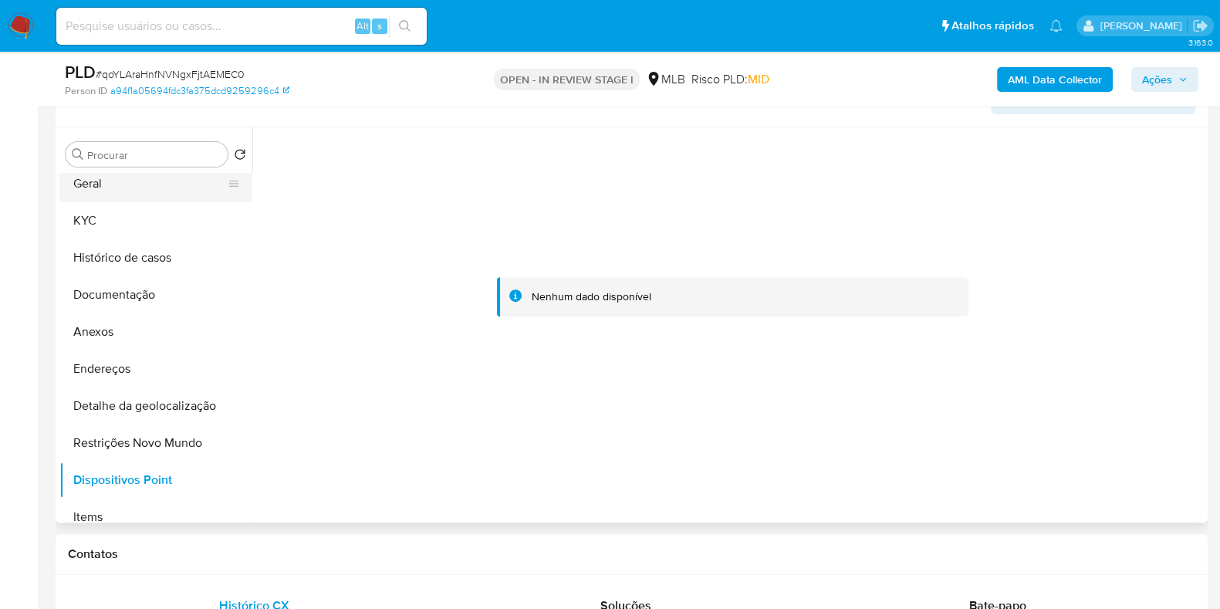
scroll to position [8, 0]
click at [208, 202] on button "KYC" at bounding box center [149, 219] width 181 height 37
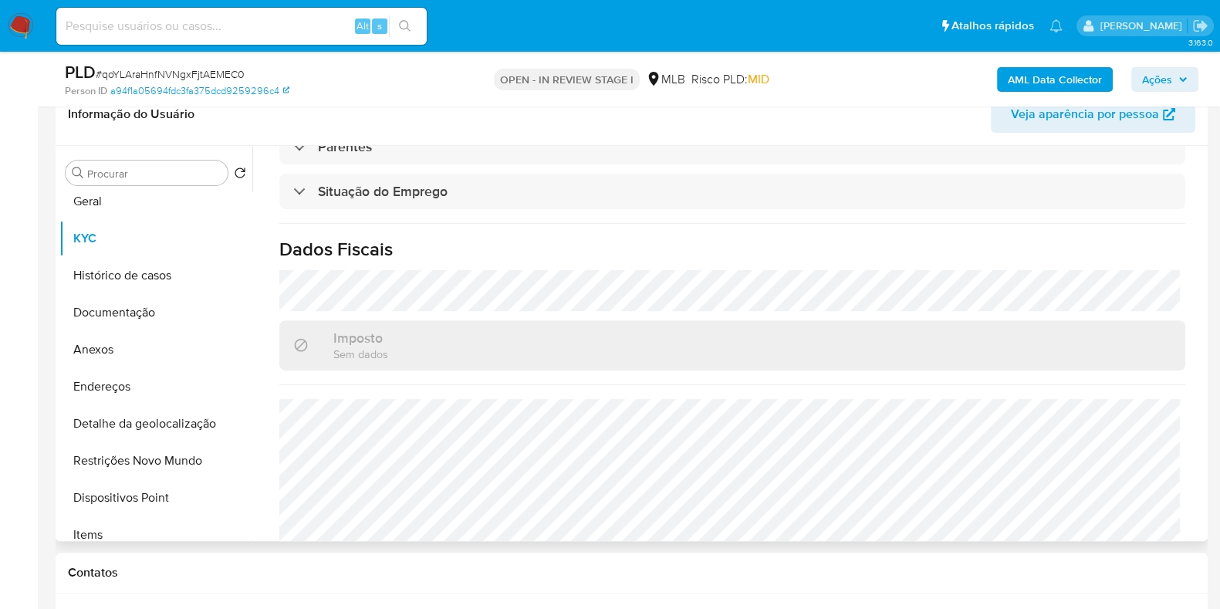
scroll to position [674, 0]
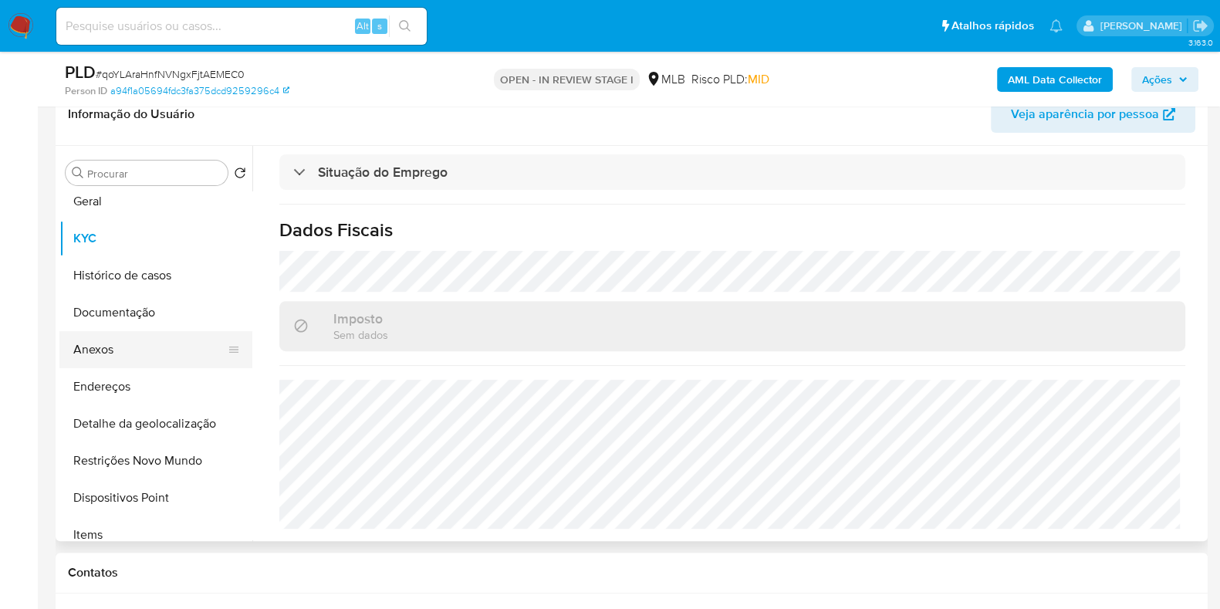
click at [151, 345] on button "Anexos" at bounding box center [149, 349] width 181 height 37
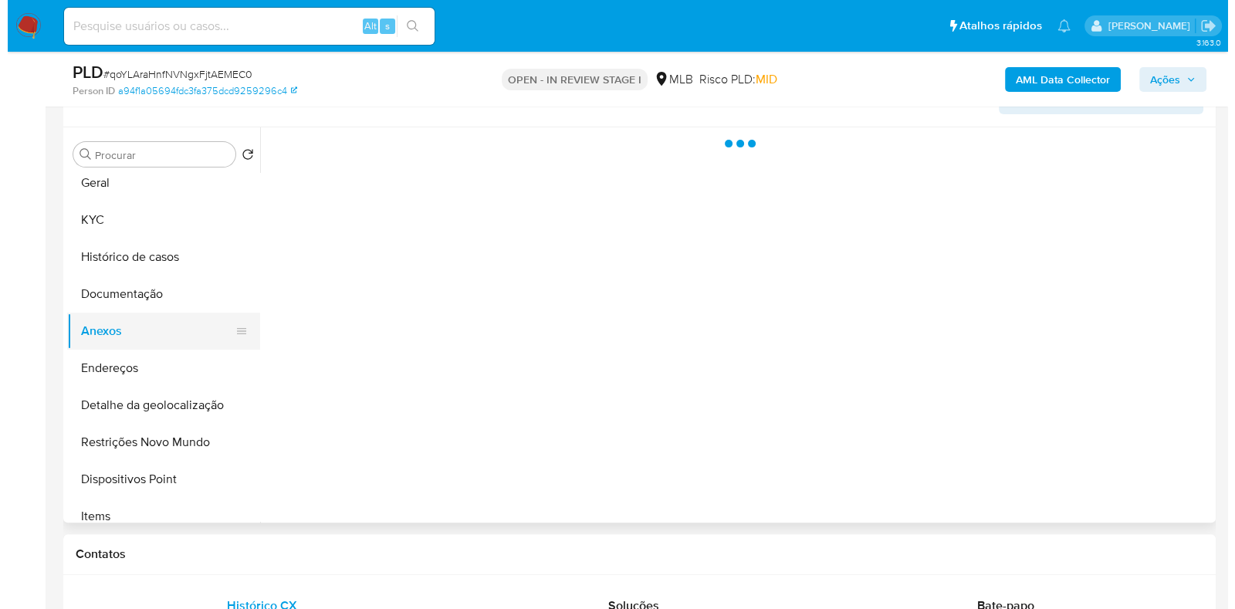
scroll to position [0, 0]
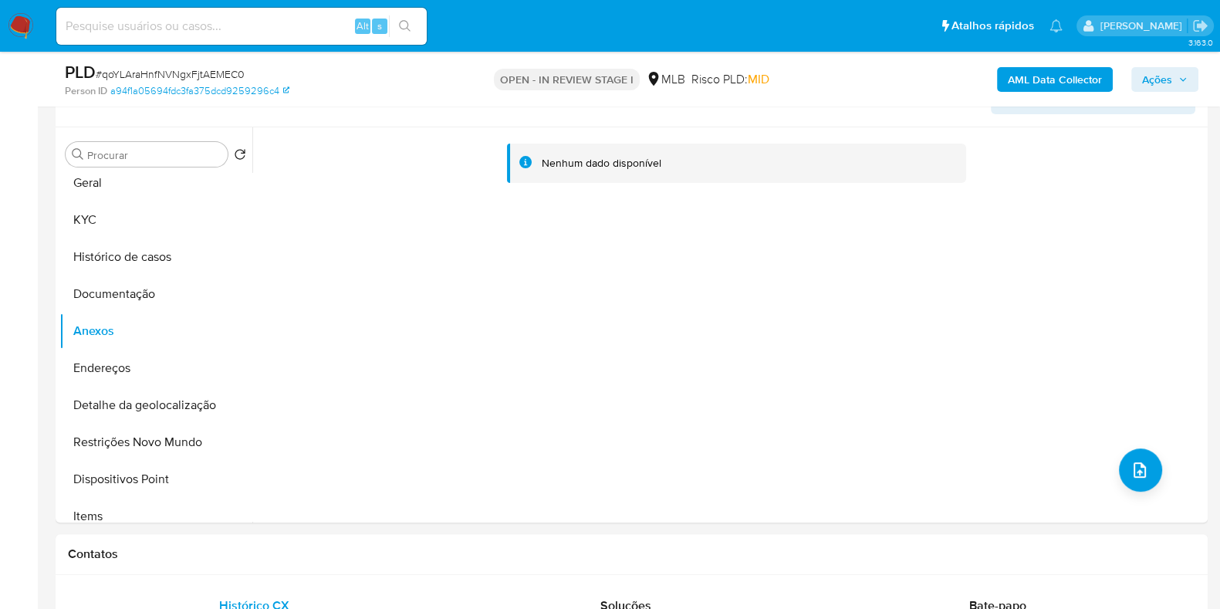
click at [1041, 75] on b "AML Data Collector" at bounding box center [1055, 79] width 94 height 25
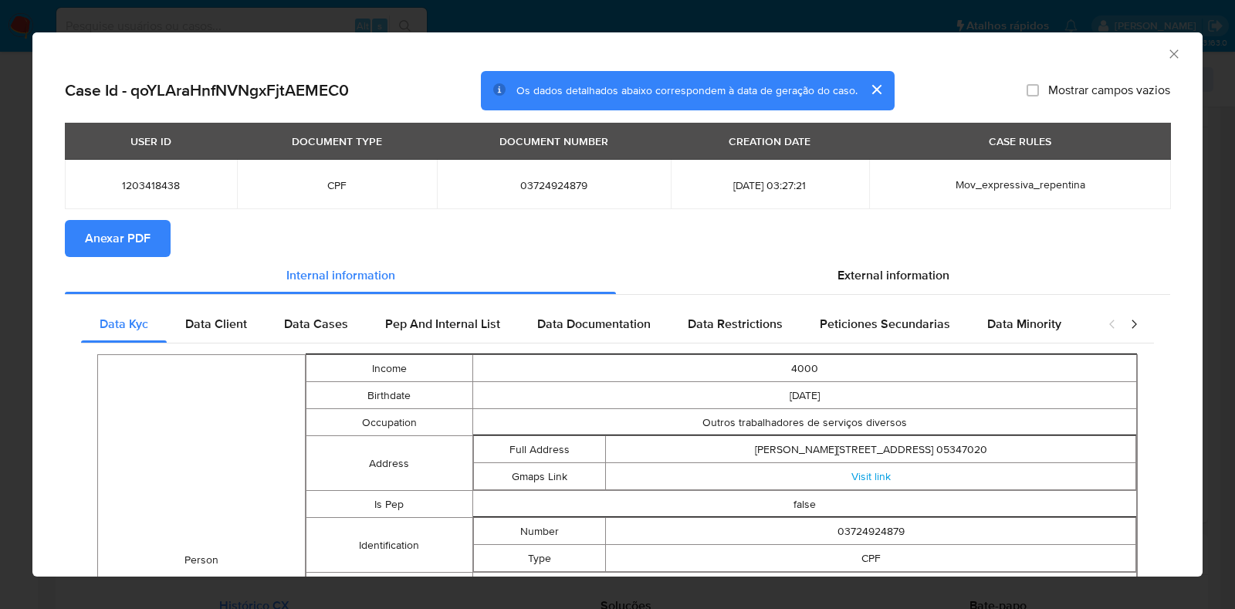
click at [147, 238] on span "Anexar PDF" at bounding box center [118, 238] width 66 height 34
click at [1169, 56] on icon "Fechar a janela" at bounding box center [1173, 53] width 8 height 8
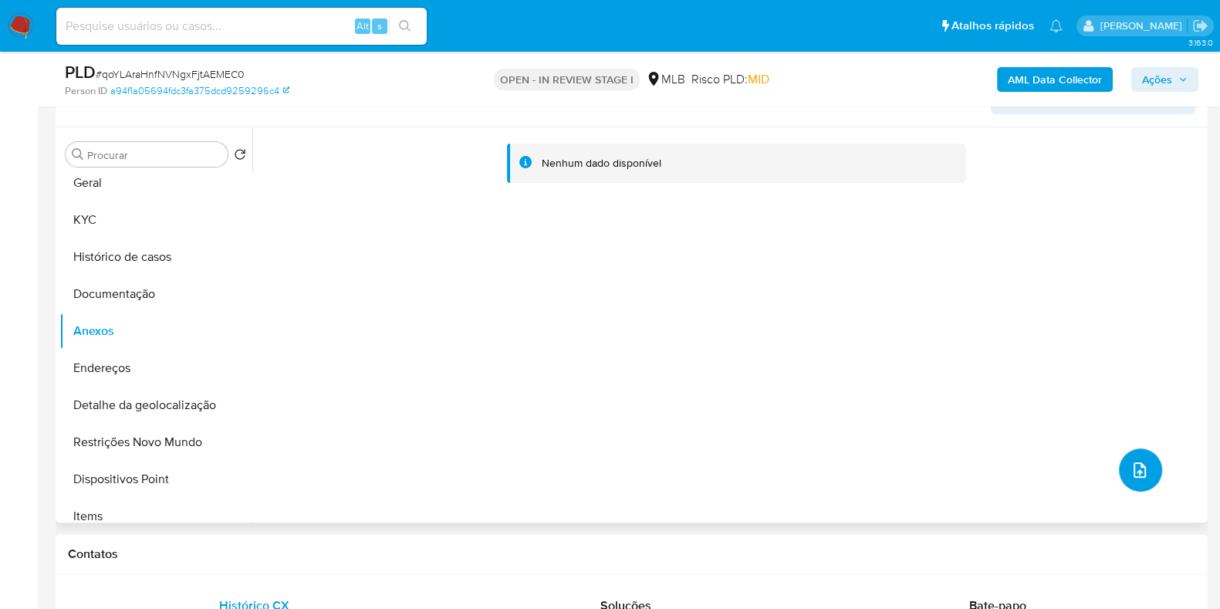
click at [1146, 468] on button "upload-file" at bounding box center [1140, 469] width 43 height 43
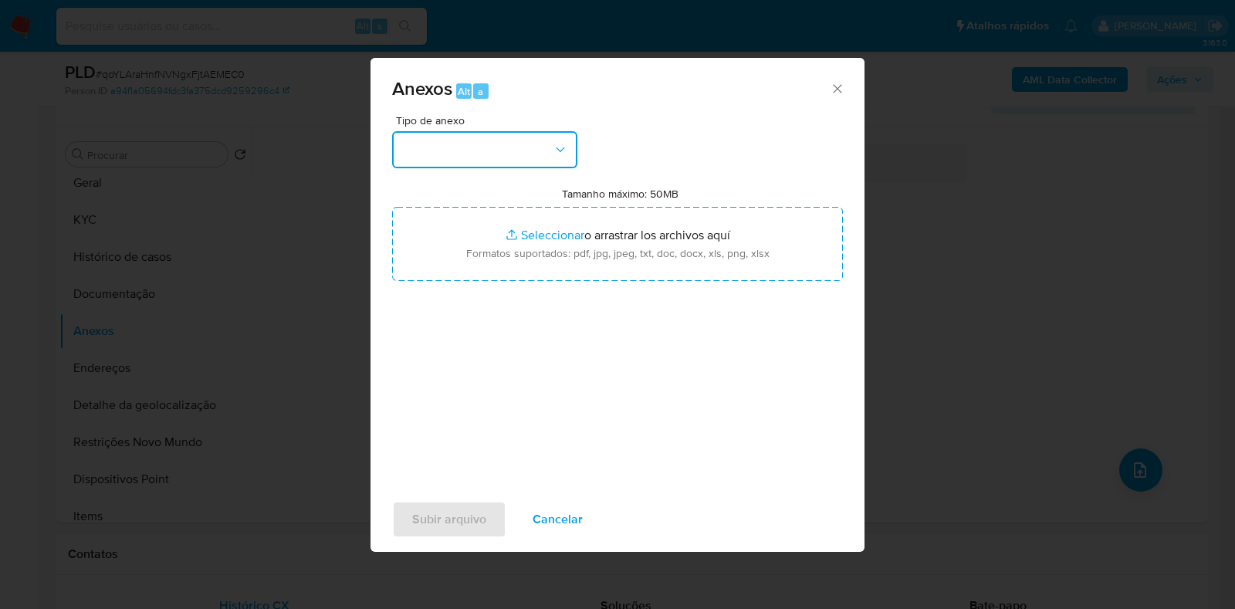
click at [563, 139] on button "button" at bounding box center [484, 149] width 185 height 37
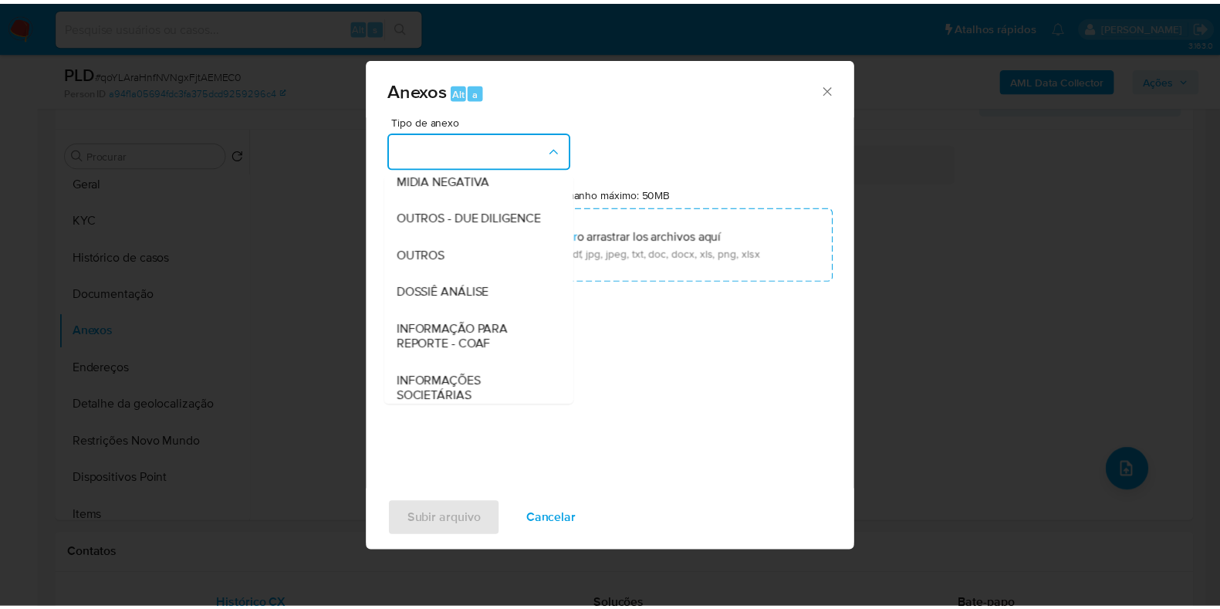
scroll to position [238, 0]
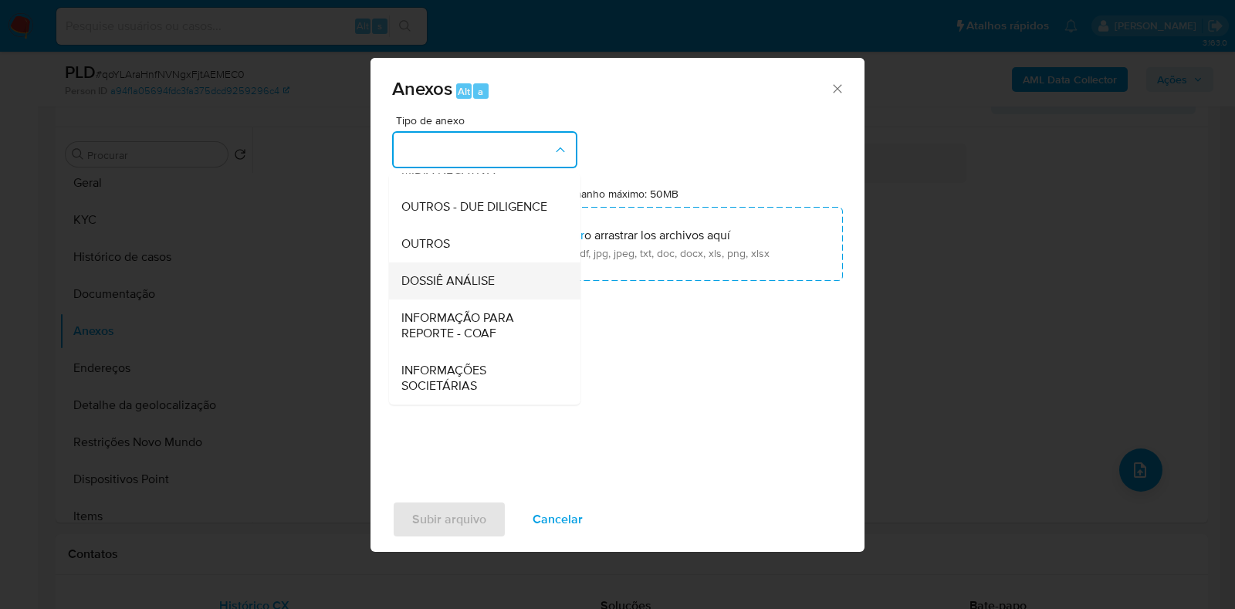
click at [509, 285] on div "DOSSIÊ ANÁLISE" at bounding box center [479, 280] width 157 height 37
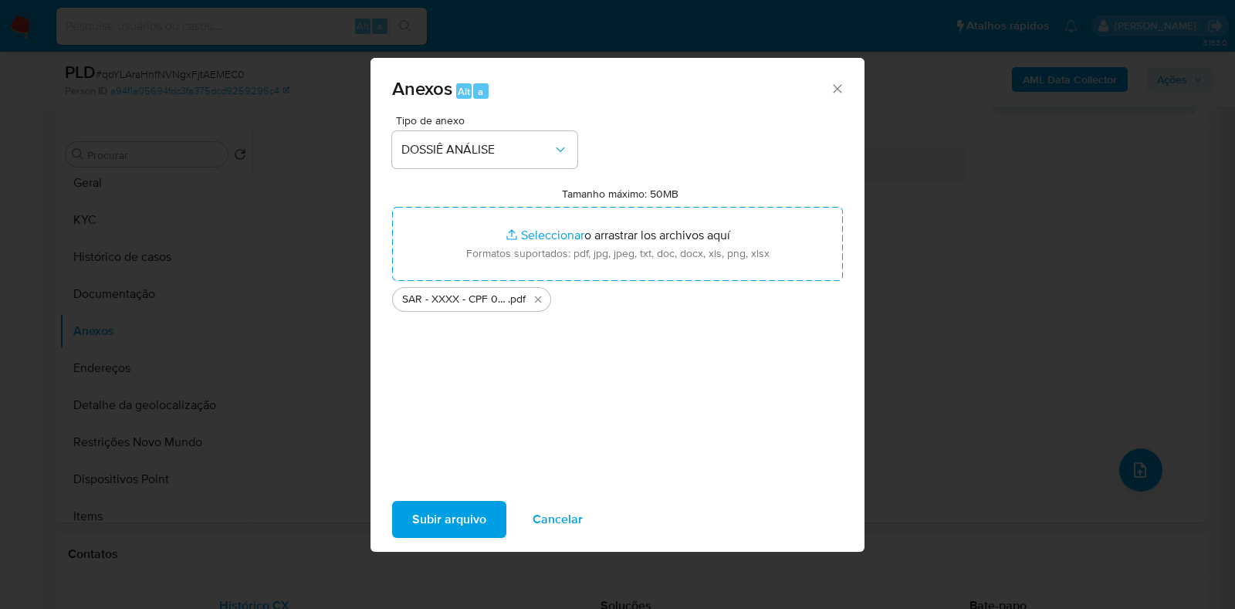
click at [448, 515] on span "Subir arquivo" at bounding box center [449, 519] width 74 height 34
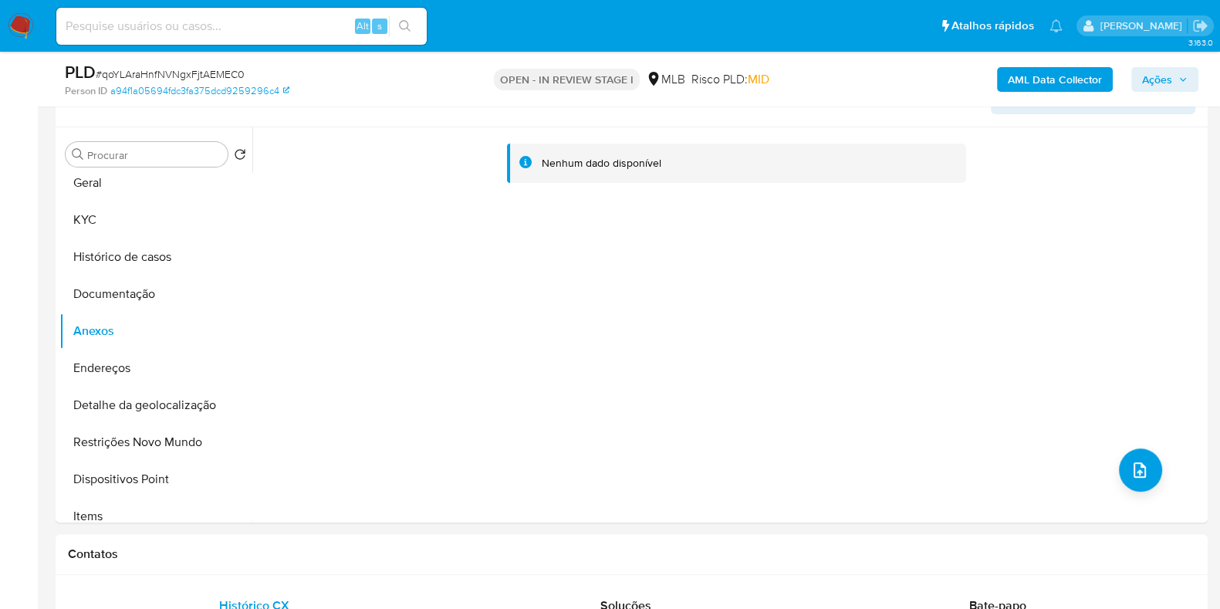
click at [1167, 71] on span "Ações" at bounding box center [1157, 79] width 30 height 25
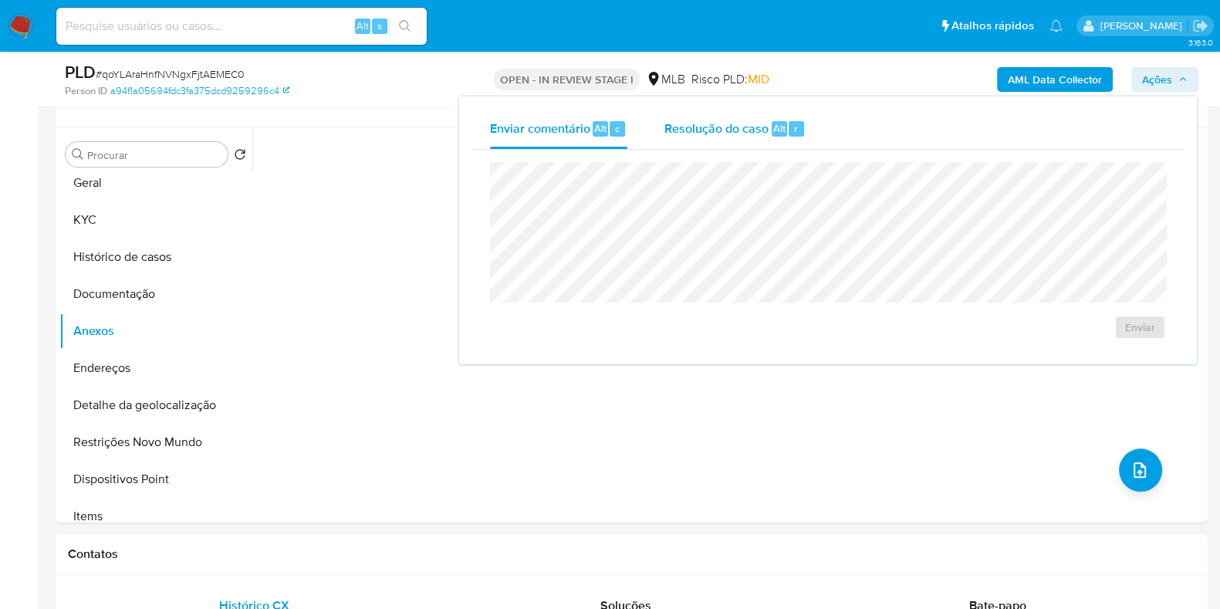
click at [719, 134] on span "Resolução do caso" at bounding box center [716, 128] width 104 height 18
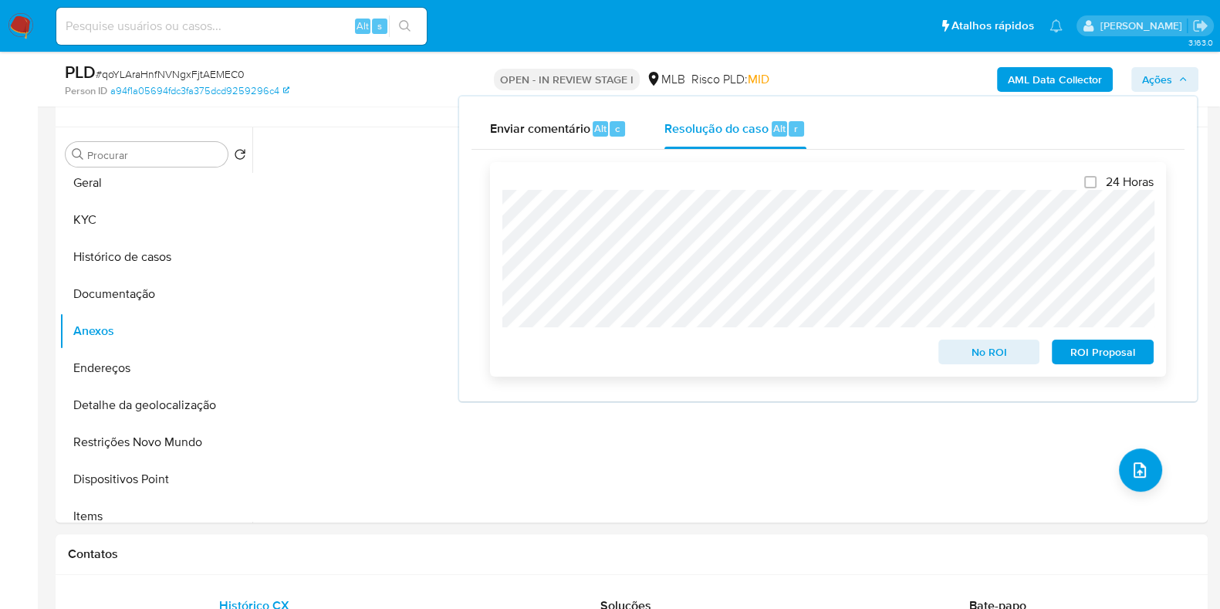
click at [1086, 345] on span "ROI Proposal" at bounding box center [1103, 352] width 80 height 22
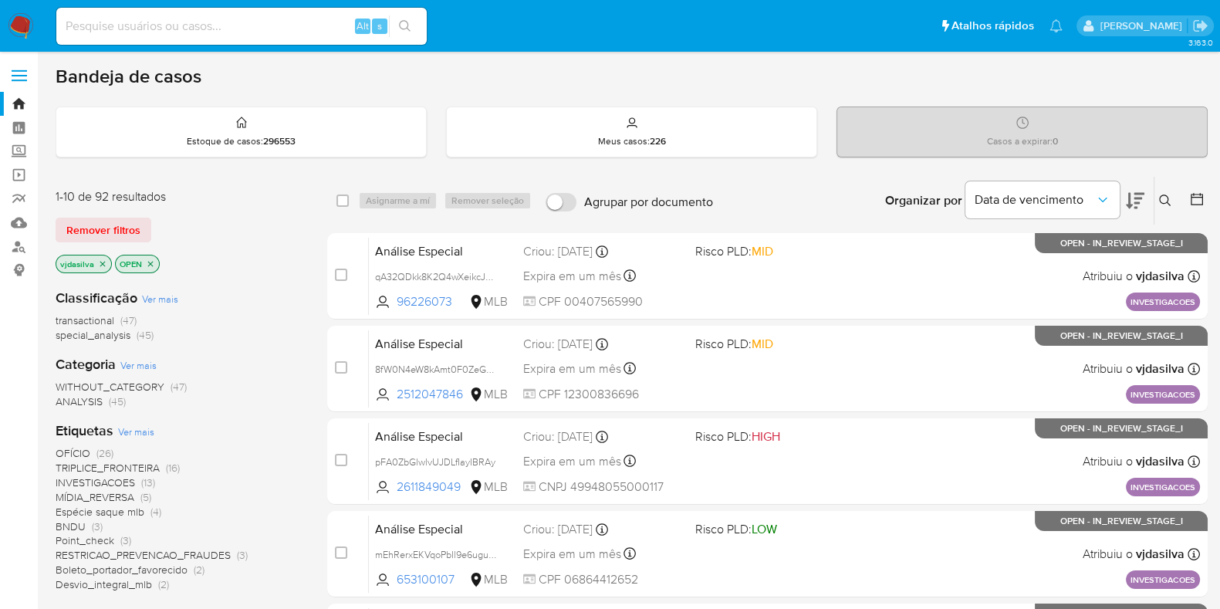
click at [1127, 191] on icon at bounding box center [1135, 200] width 19 height 19
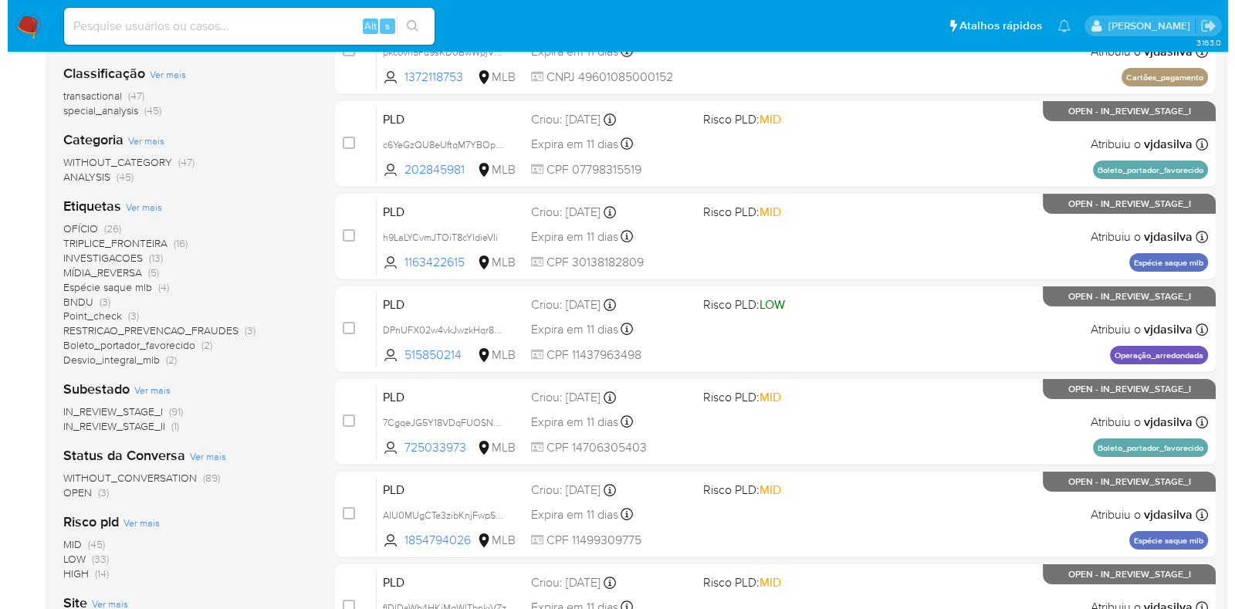
scroll to position [208, 0]
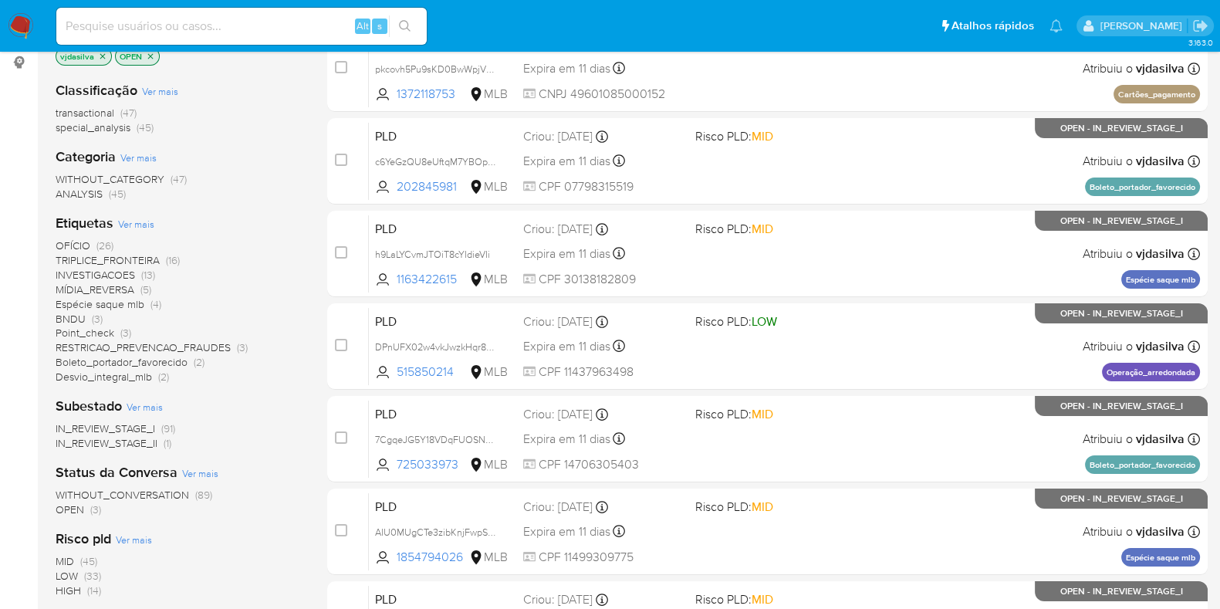
click at [138, 221] on span "Ver mais" at bounding box center [136, 224] width 36 height 14
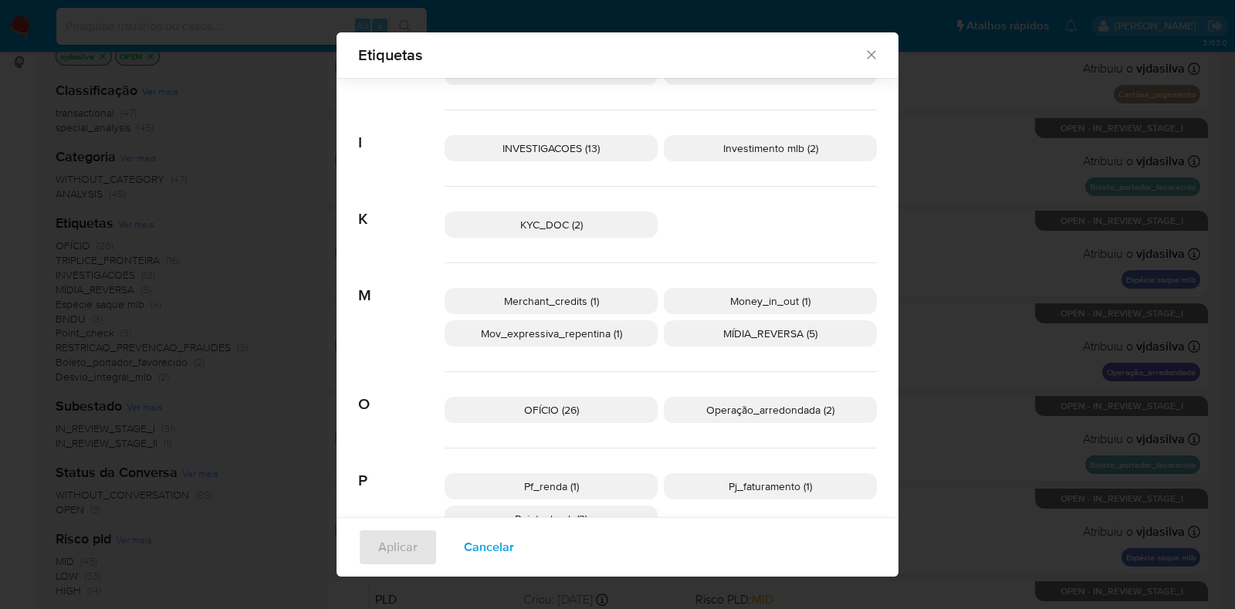
scroll to position [476, 0]
click at [803, 403] on span "Operação_arredondada (2)" at bounding box center [770, 406] width 128 height 15
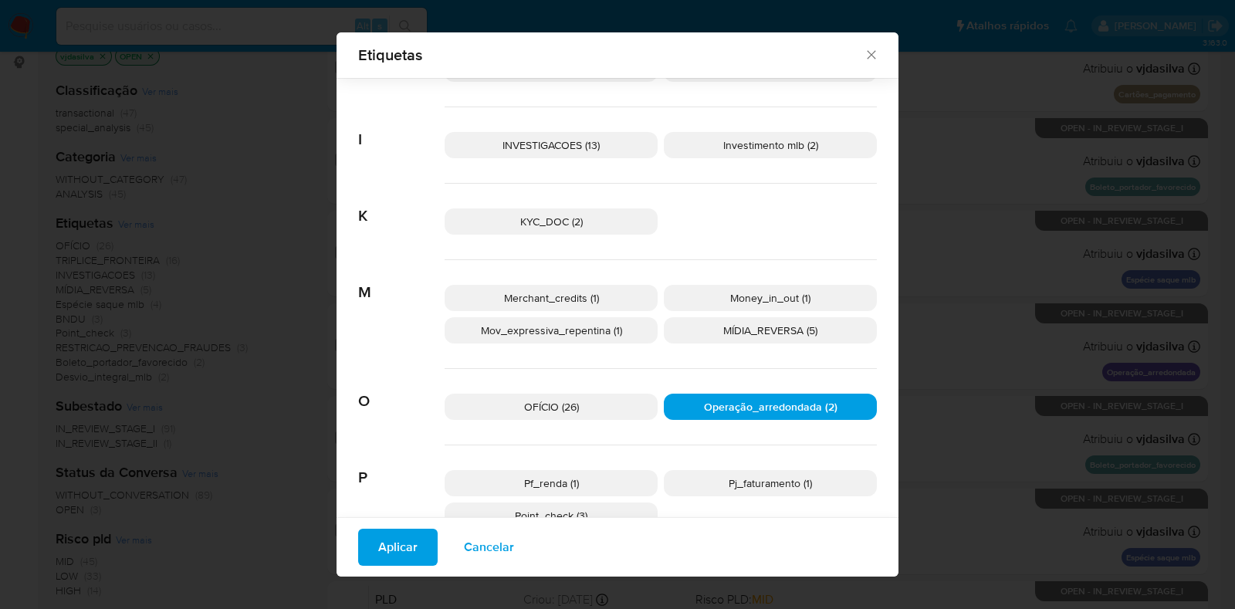
click at [401, 535] on span "Aplicar" at bounding box center [397, 547] width 39 height 34
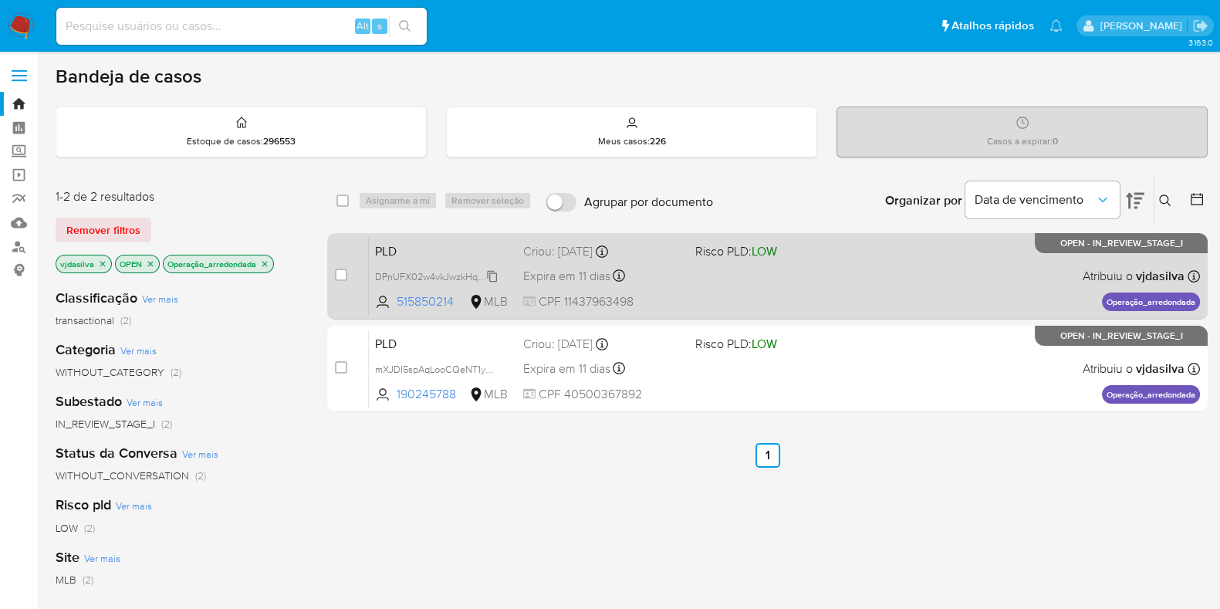
click at [493, 275] on span "DPnUFX02w4vkJwzkHqr8kuO5" at bounding box center [442, 275] width 134 height 17
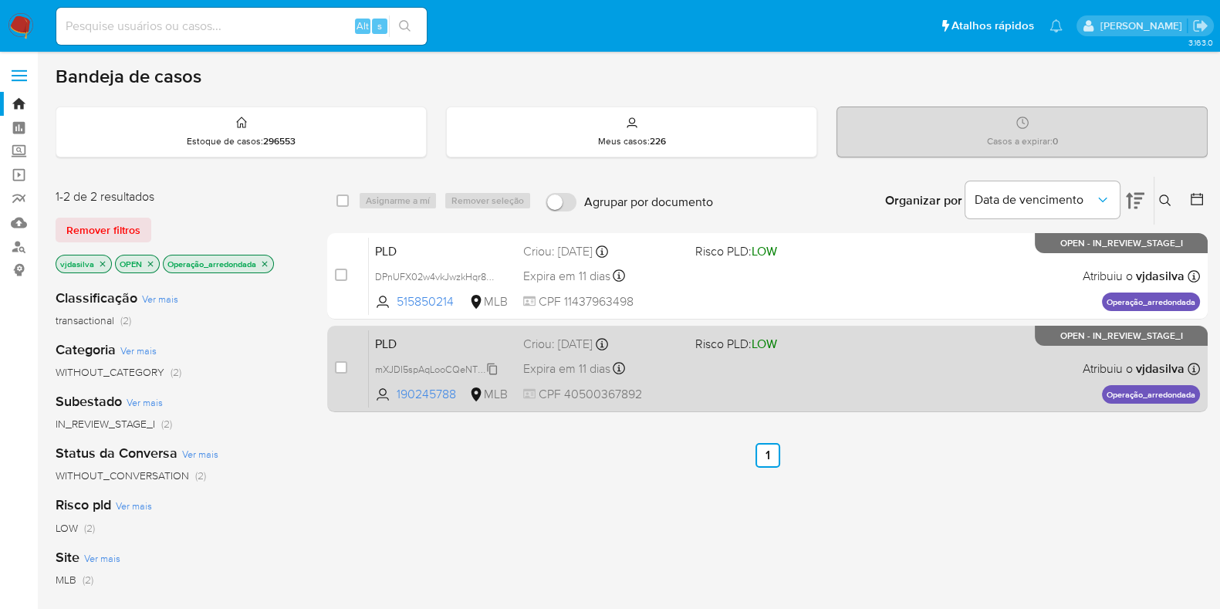
click at [494, 367] on span "mXJDI5spAqLooCQeNT1yOd95" at bounding box center [442, 368] width 134 height 17
click at [711, 353] on div "PLD mXJDI5spAqLooCQeNT1yOd95 190245788 MLB Risco PLD: LOW Criou: 12/09/2025 Cri…" at bounding box center [784, 369] width 831 height 78
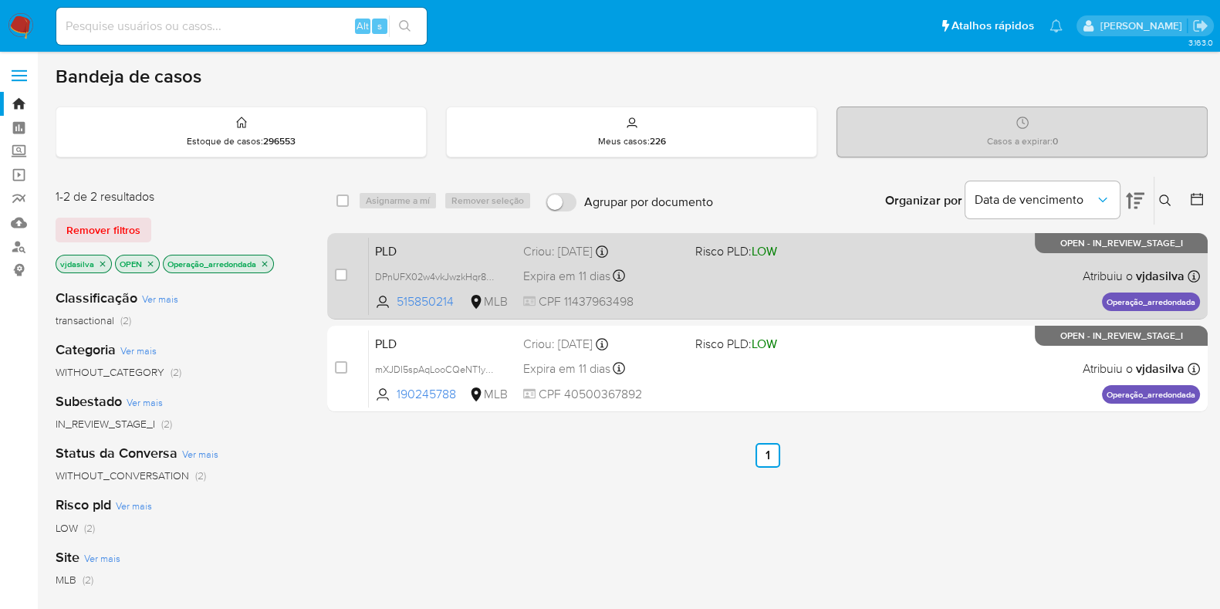
click at [792, 240] on span "Risco PLD: LOW" at bounding box center [775, 250] width 160 height 20
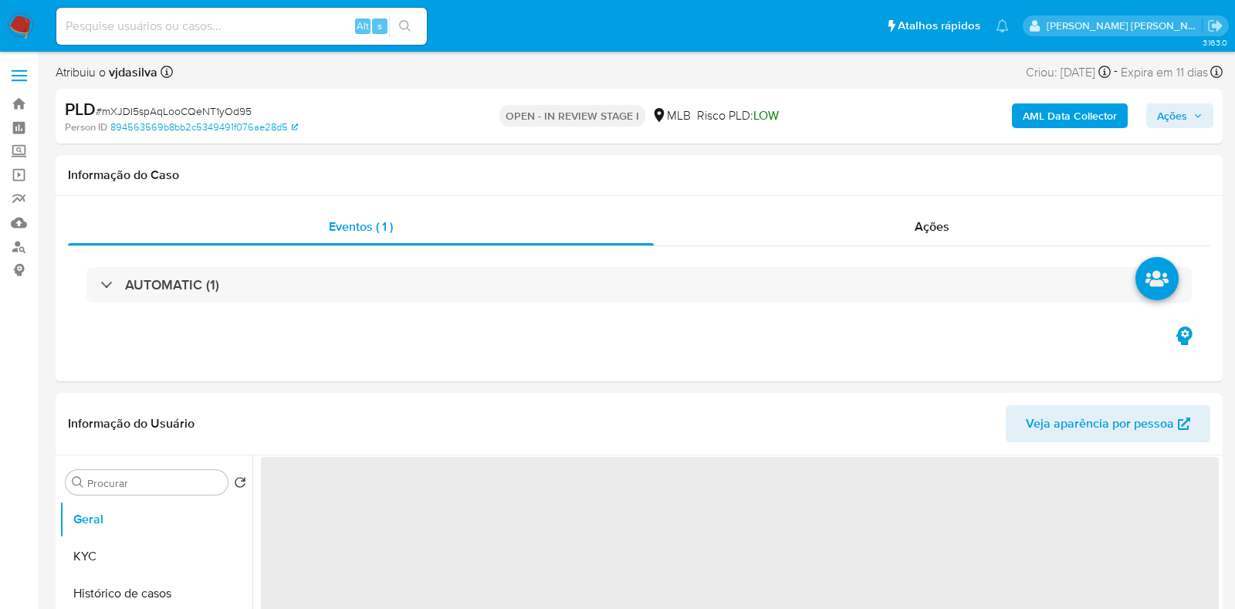
select select "10"
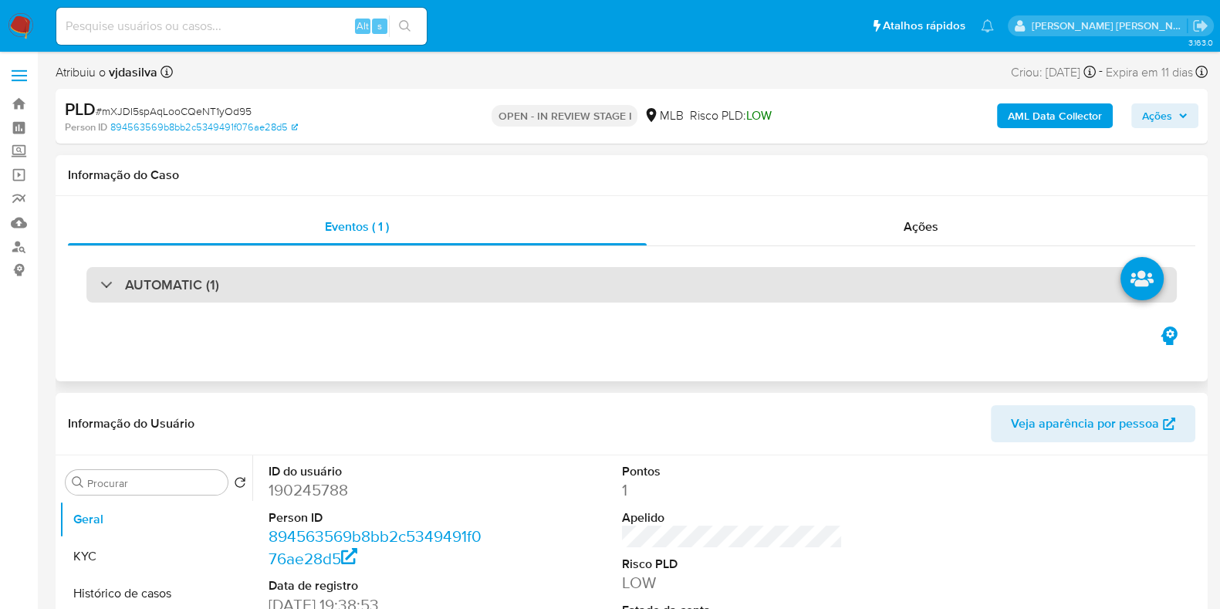
click at [498, 286] on div "AUTOMATIC (1)" at bounding box center [631, 284] width 1090 height 35
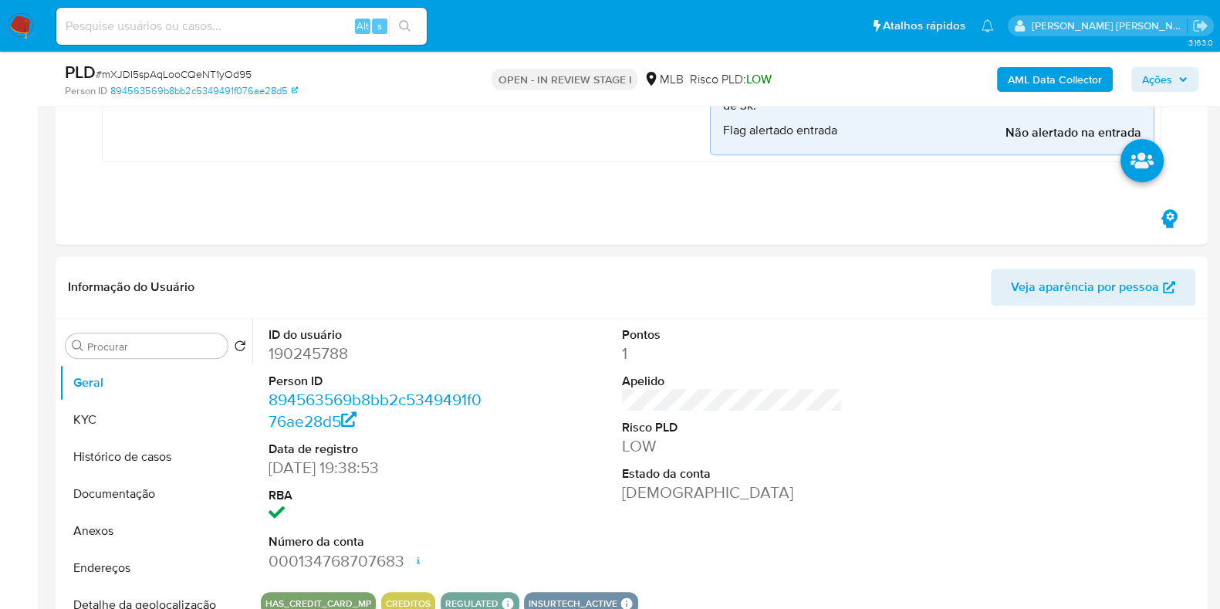
scroll to position [1077, 0]
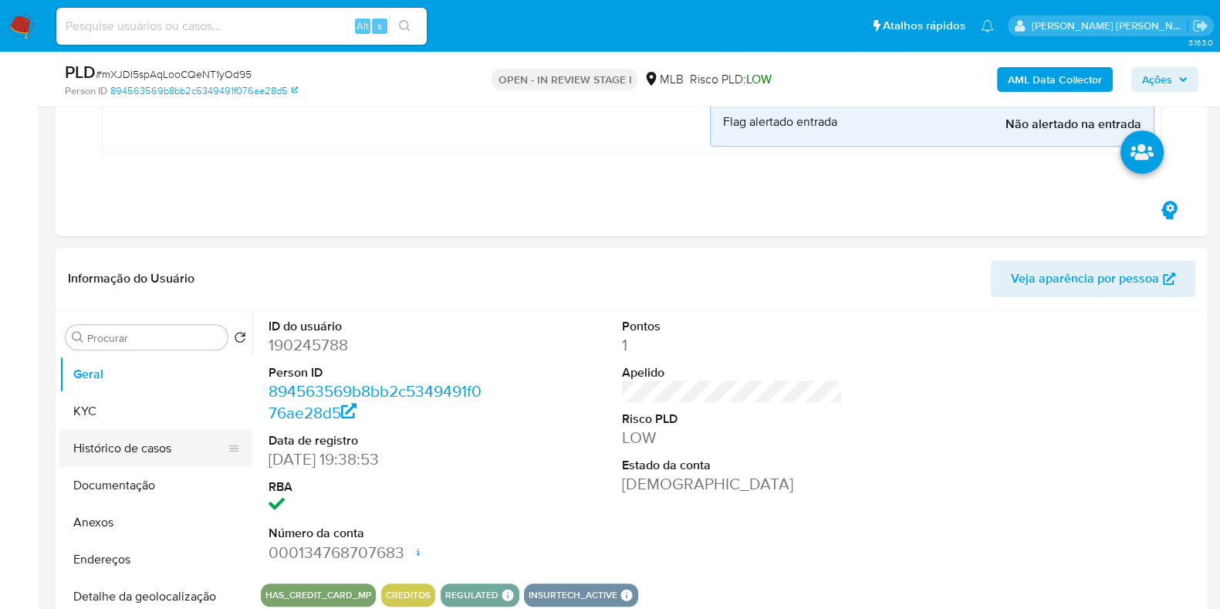
click at [185, 451] on button "Histórico de casos" at bounding box center [149, 448] width 181 height 37
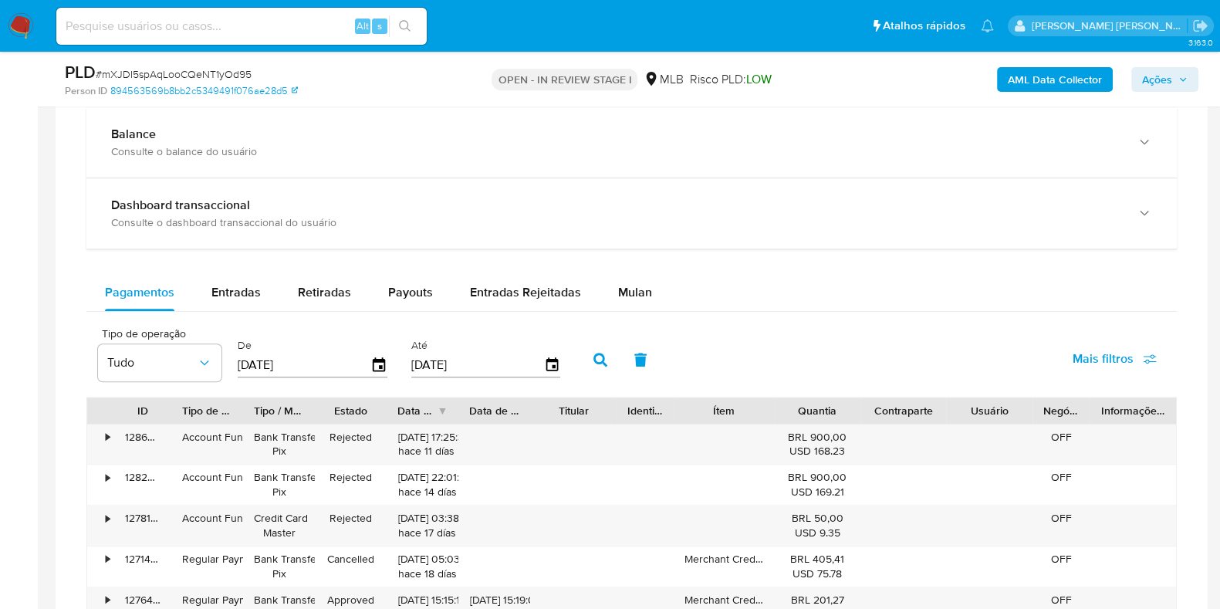
scroll to position [1968, 0]
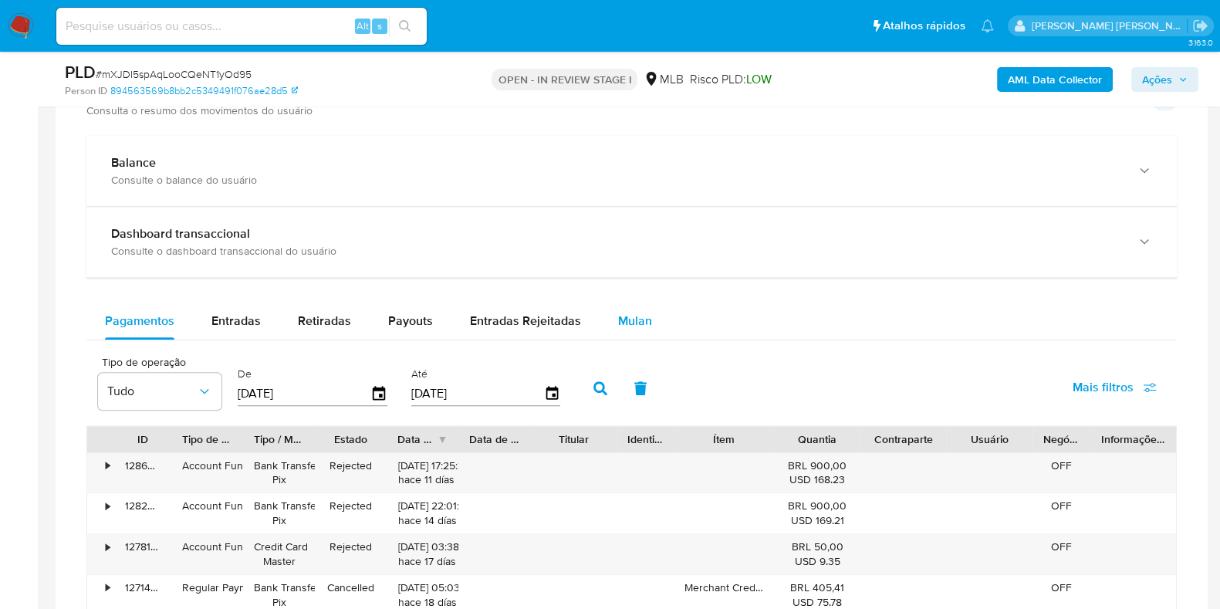
click at [628, 326] on span "Mulan" at bounding box center [635, 321] width 34 height 18
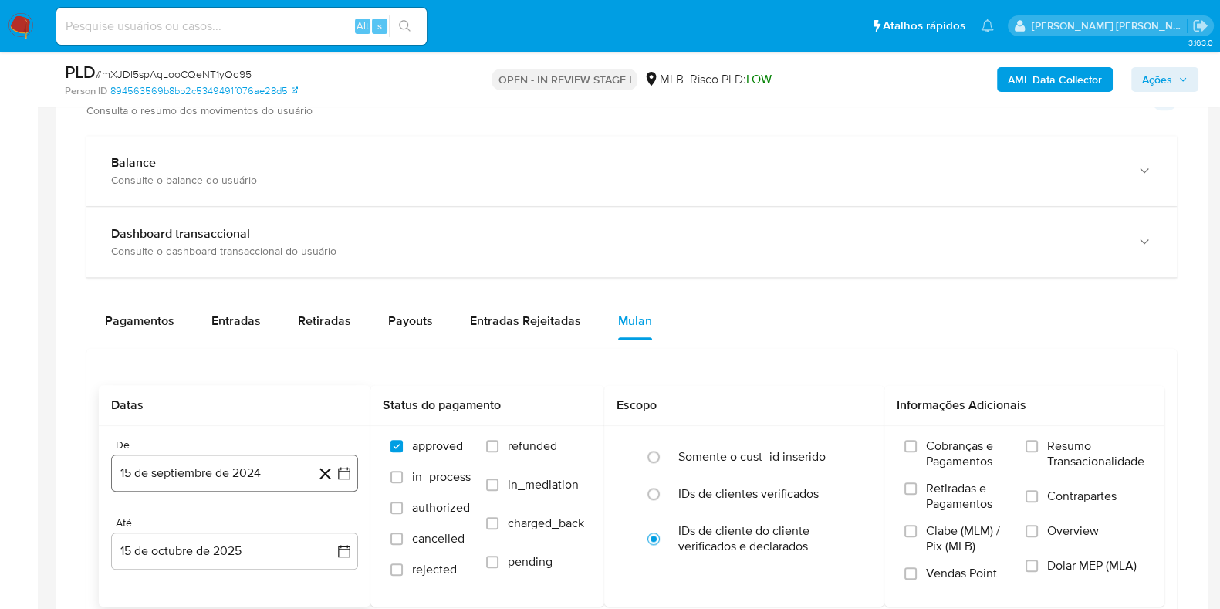
click at [274, 475] on button "15 de septiembre de 2024" at bounding box center [234, 473] width 247 height 37
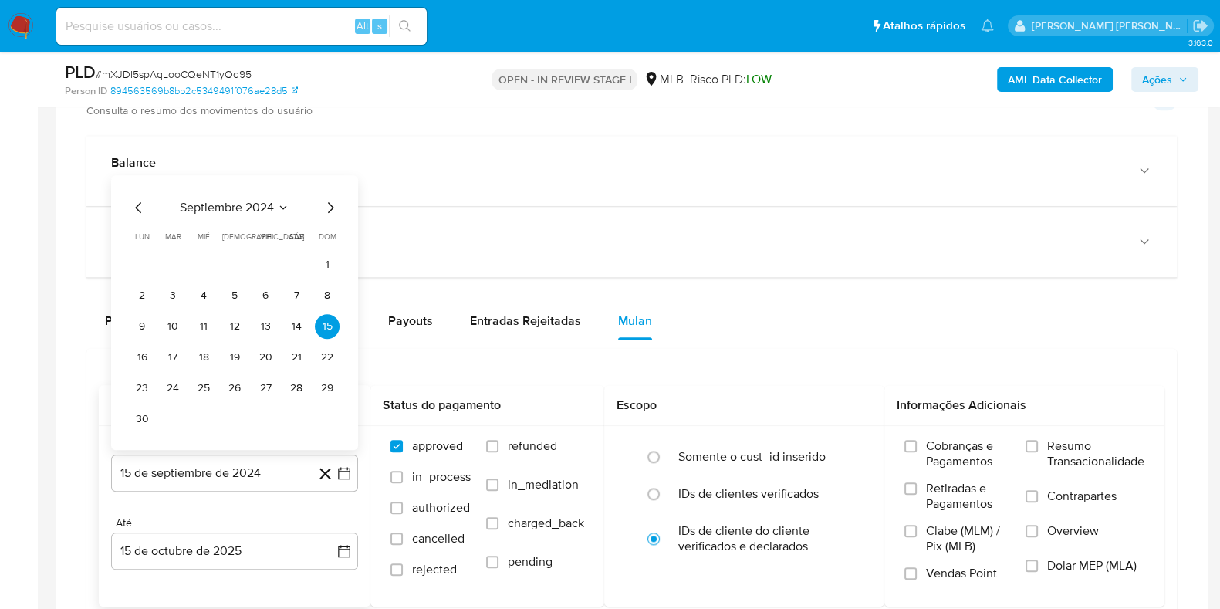
click at [257, 202] on span "septiembre 2024" at bounding box center [227, 206] width 94 height 15
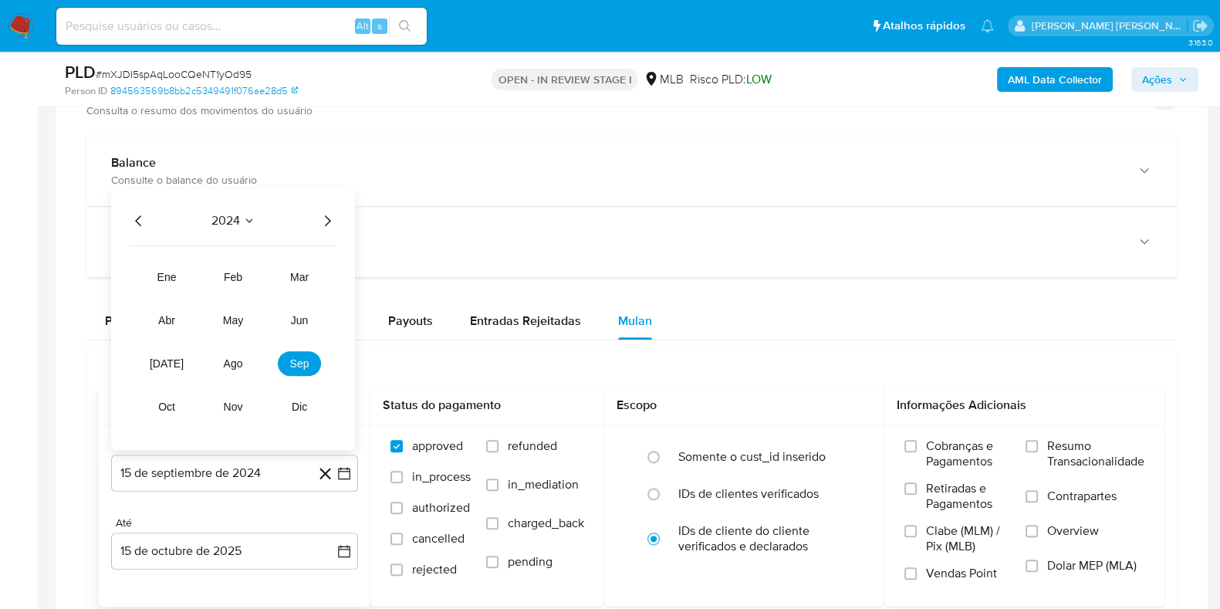
click at [325, 214] on icon "Año siguiente" at bounding box center [327, 220] width 19 height 19
click at [245, 360] on button "ago" at bounding box center [232, 362] width 43 height 25
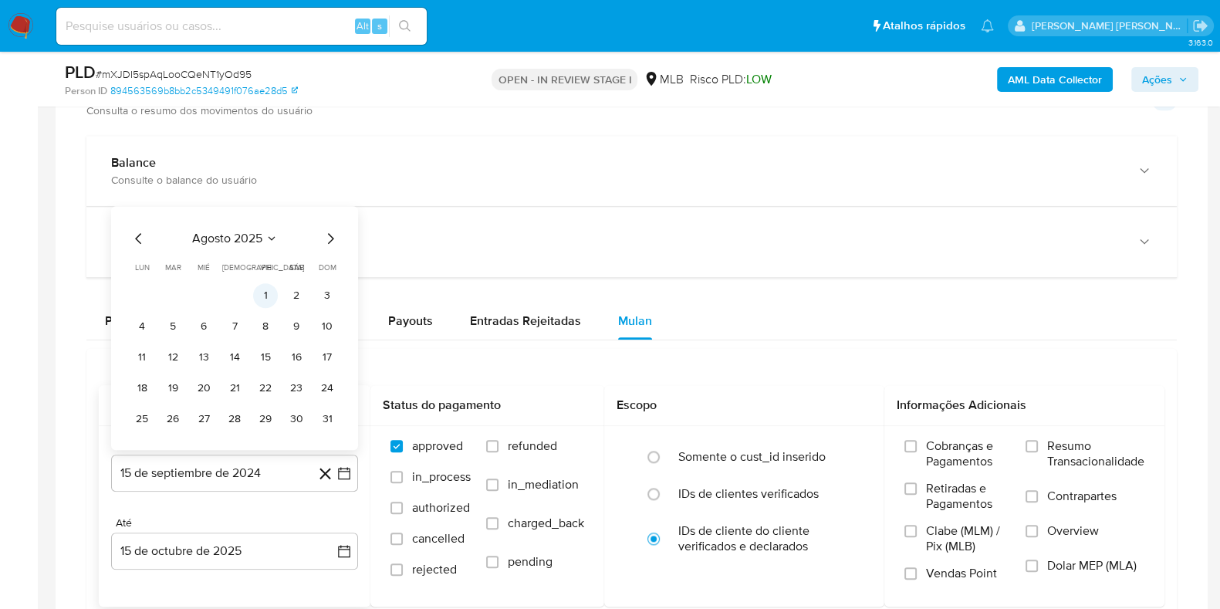
click at [270, 291] on button "1" at bounding box center [265, 294] width 25 height 25
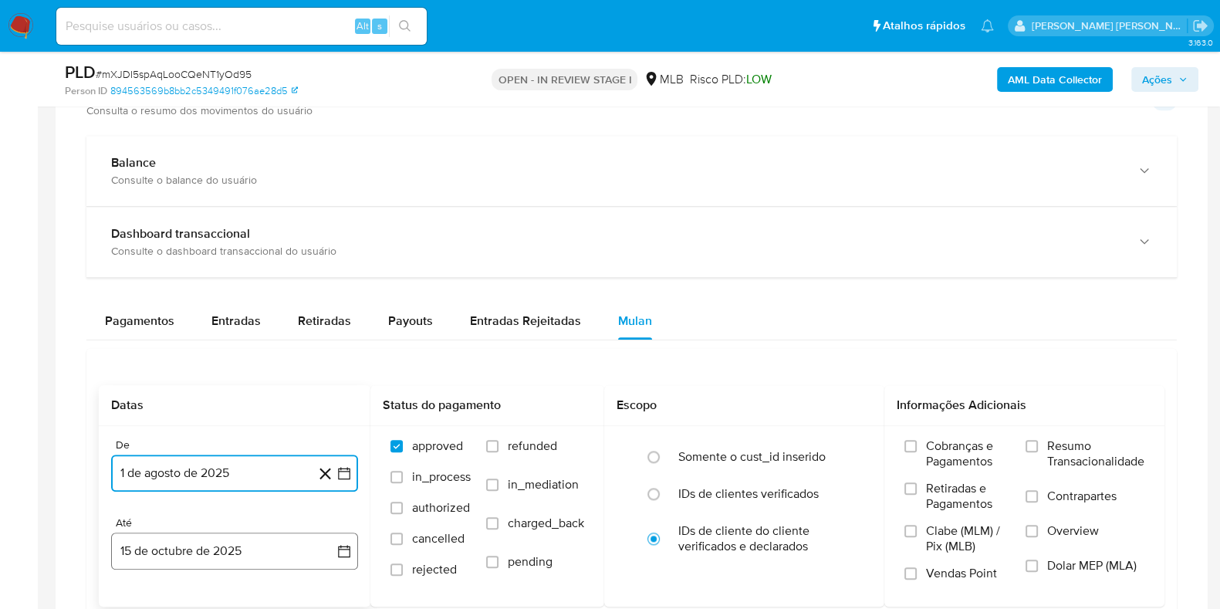
click at [238, 546] on button "15 de octubre de 2025" at bounding box center [234, 550] width 247 height 37
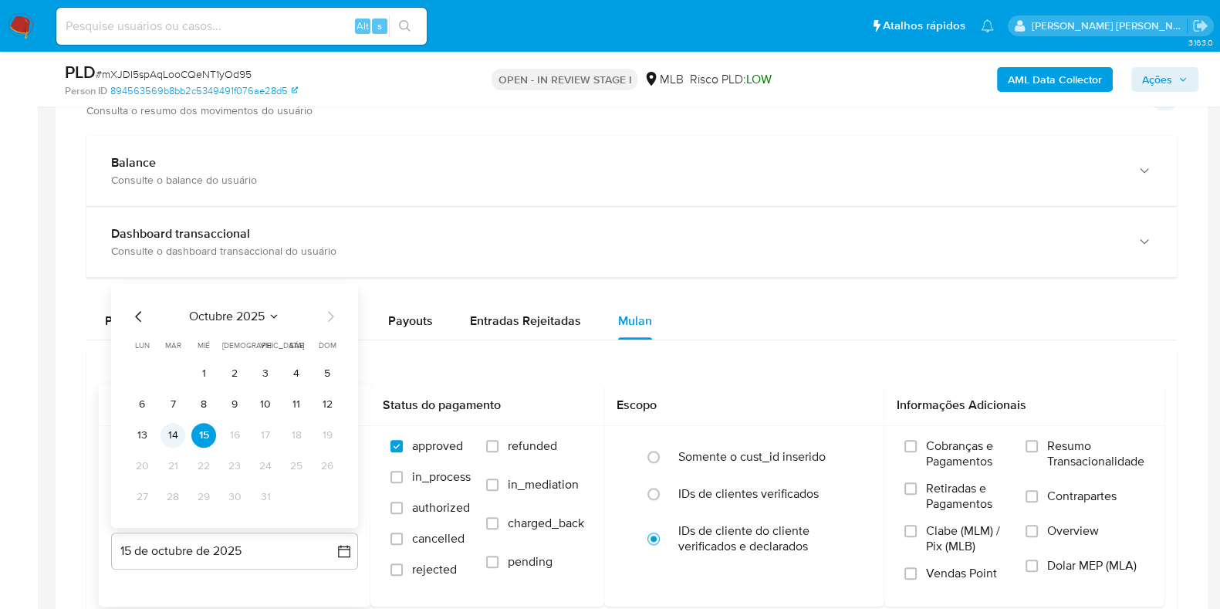
click at [181, 434] on button "14" at bounding box center [173, 434] width 25 height 25
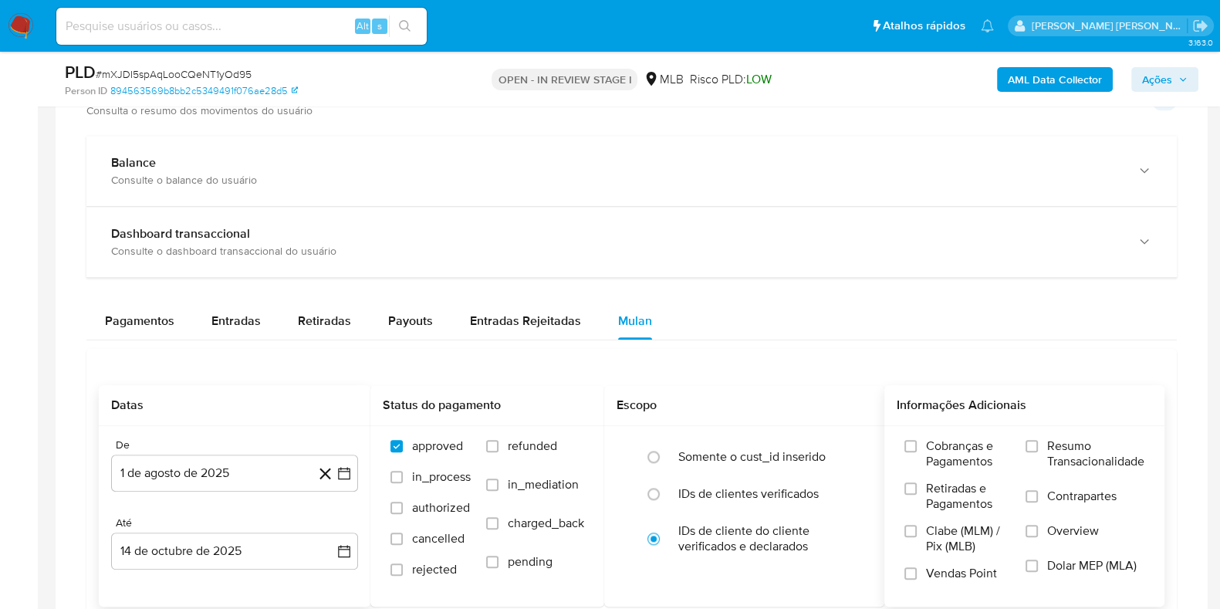
click at [1083, 448] on span "Resumo Transacionalidade" at bounding box center [1095, 453] width 97 height 31
click at [1038, 448] on input "Resumo Transacionalidade" at bounding box center [1032, 446] width 12 height 12
click at [1066, 498] on span "Contrapartes" at bounding box center [1081, 495] width 69 height 15
click at [1038, 498] on input "Contrapartes" at bounding box center [1032, 496] width 12 height 12
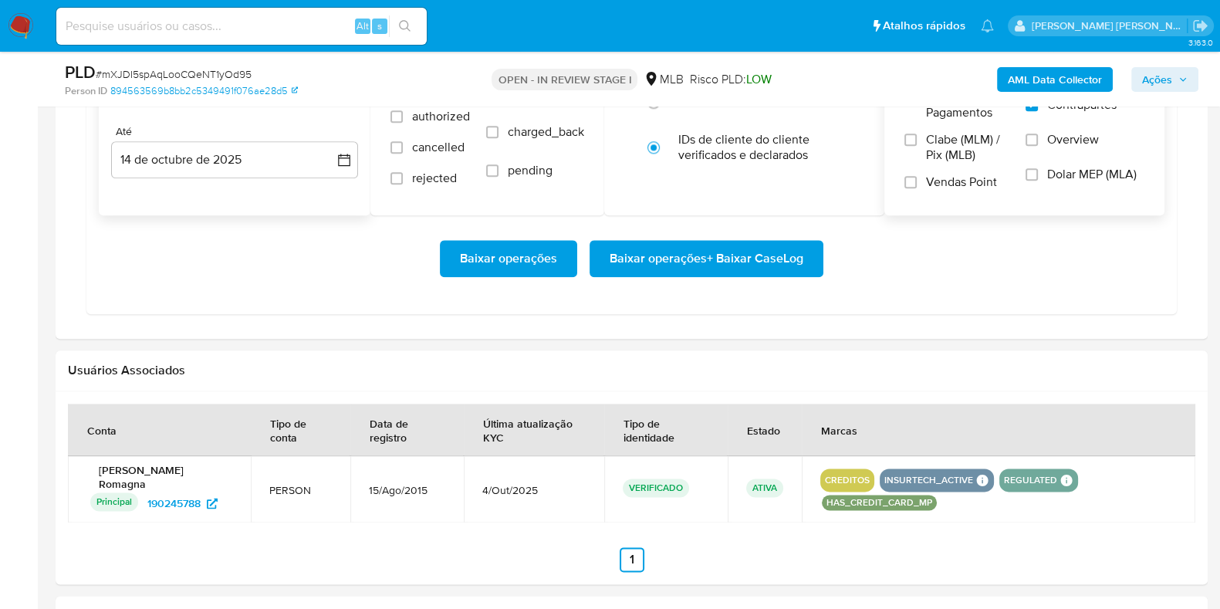
scroll to position [2356, 0]
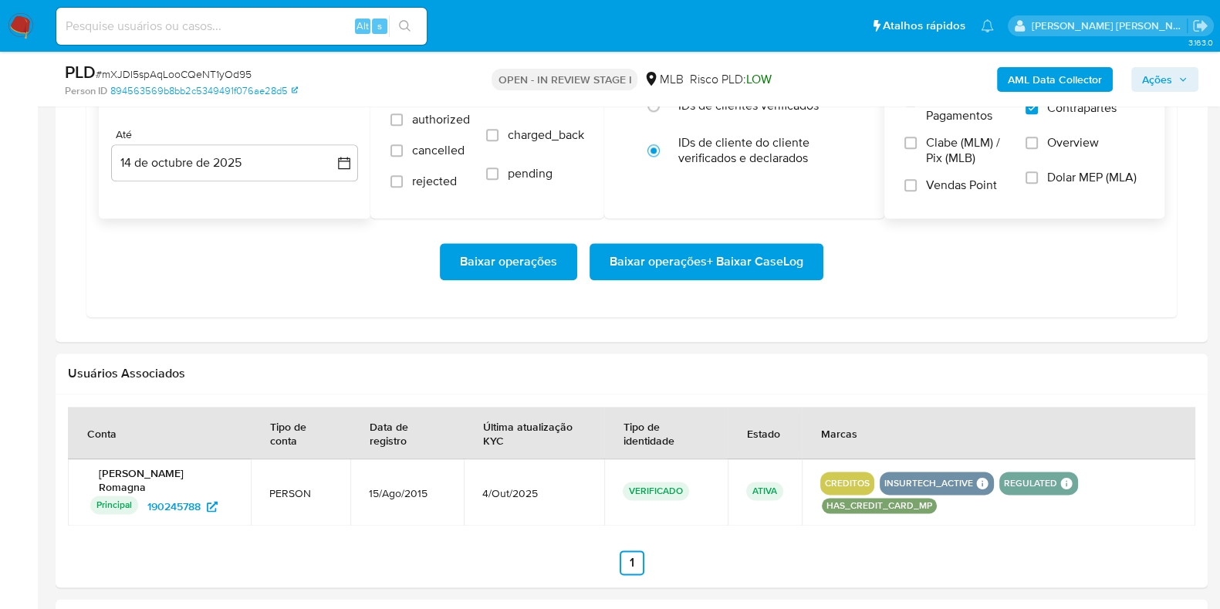
click at [713, 261] on span "Baixar operações + Baixar CaseLog" at bounding box center [707, 262] width 194 height 34
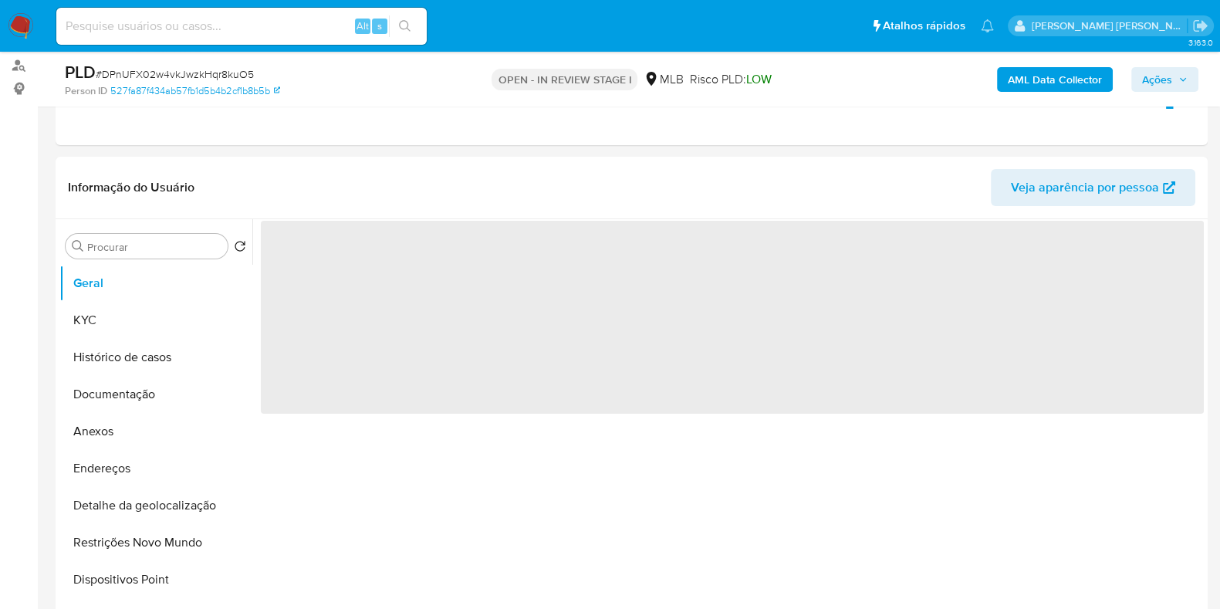
select select "10"
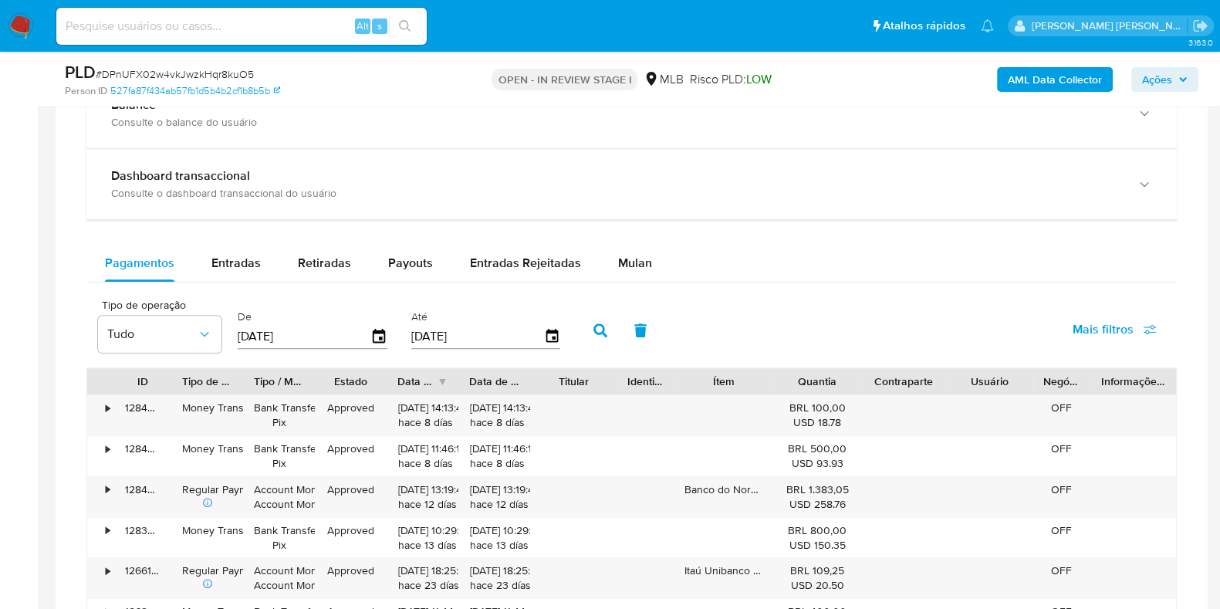
scroll to position [1085, 0]
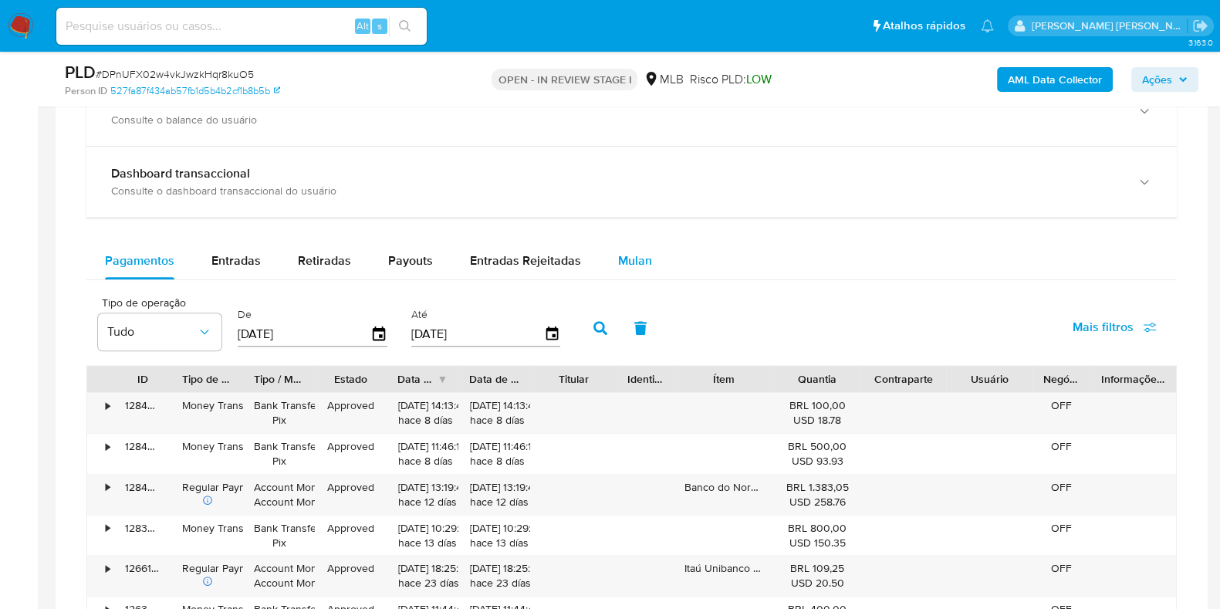
click at [637, 260] on span "Mulan" at bounding box center [635, 261] width 34 height 18
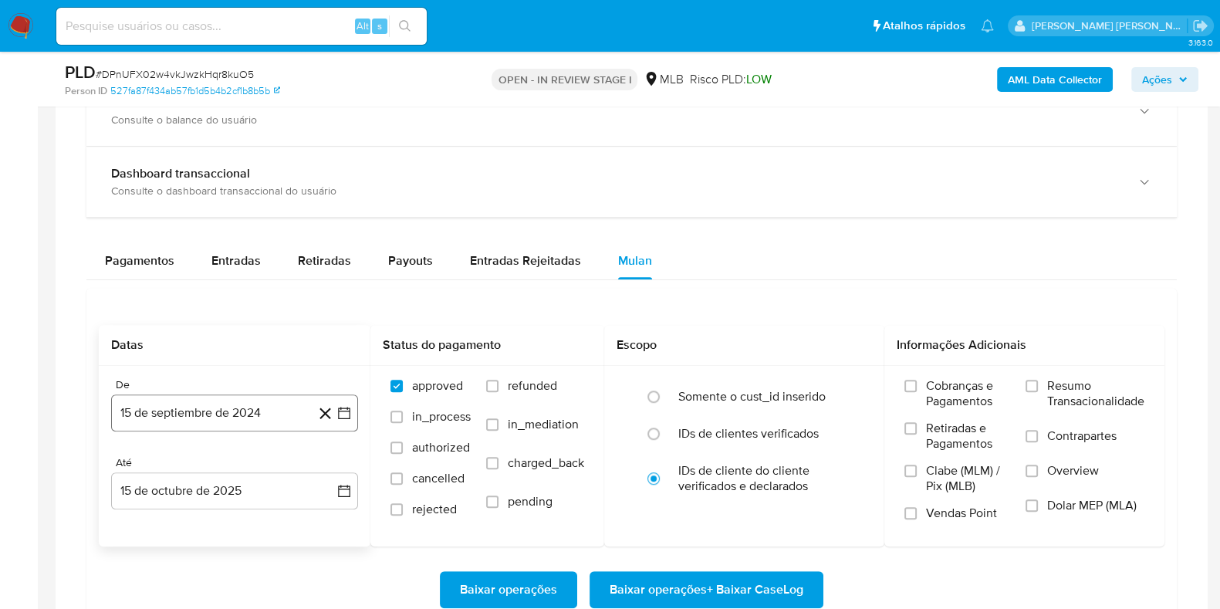
click at [220, 412] on button "15 de septiembre de 2024" at bounding box center [234, 412] width 247 height 37
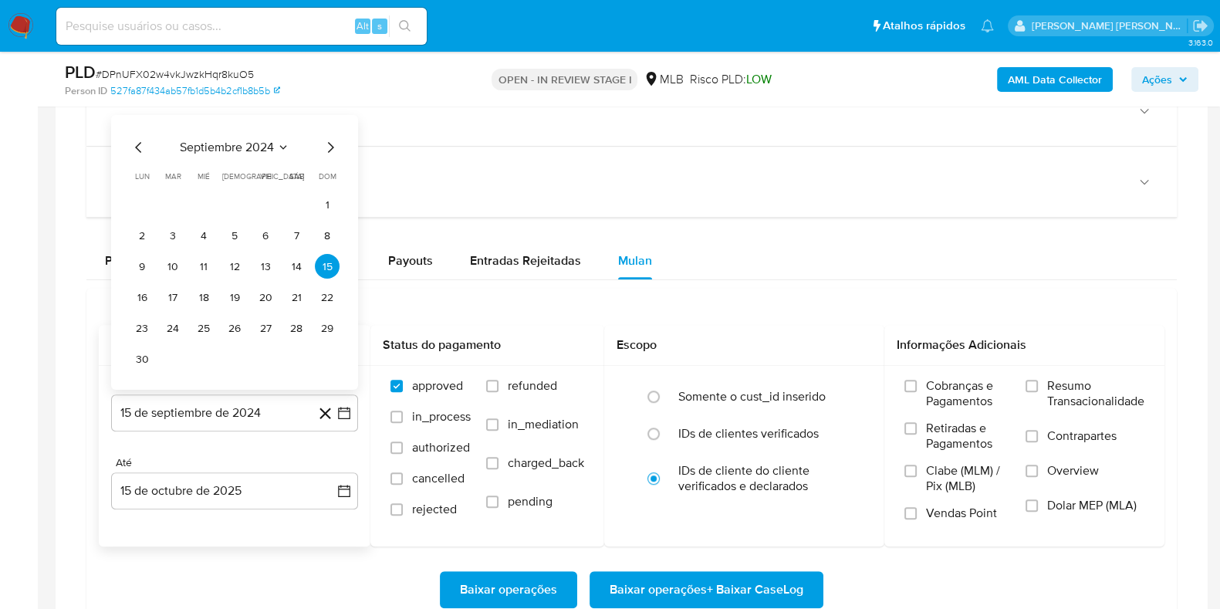
click at [232, 149] on span "septiembre 2024" at bounding box center [227, 147] width 94 height 15
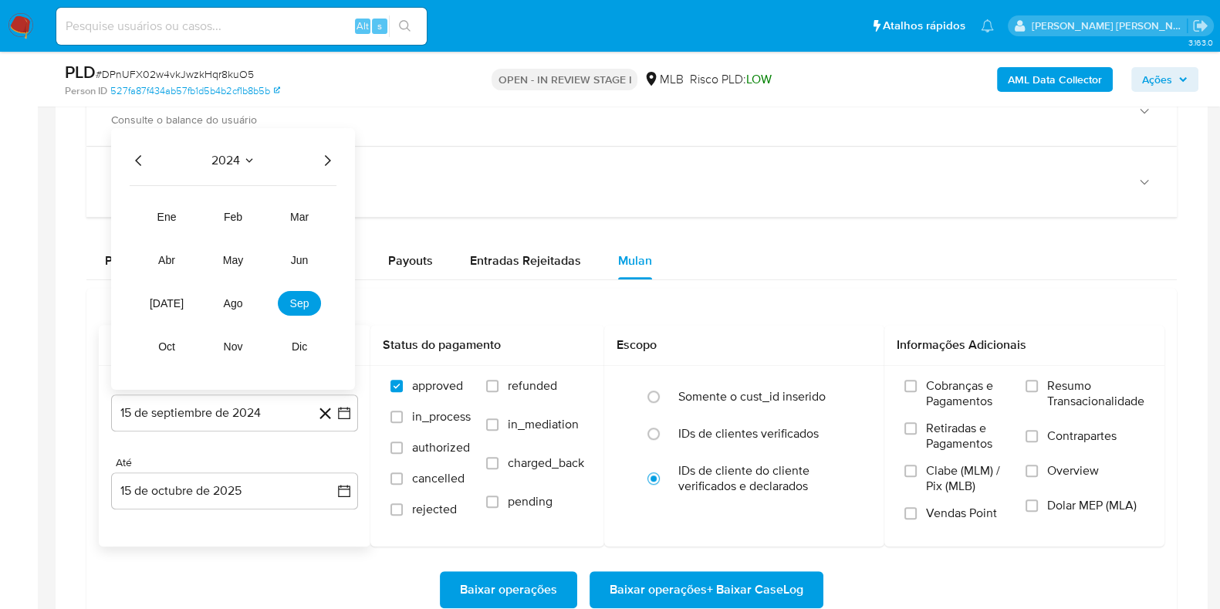
click at [329, 164] on icon "Año siguiente" at bounding box center [327, 160] width 19 height 19
click at [239, 299] on span "ago" at bounding box center [233, 303] width 19 height 12
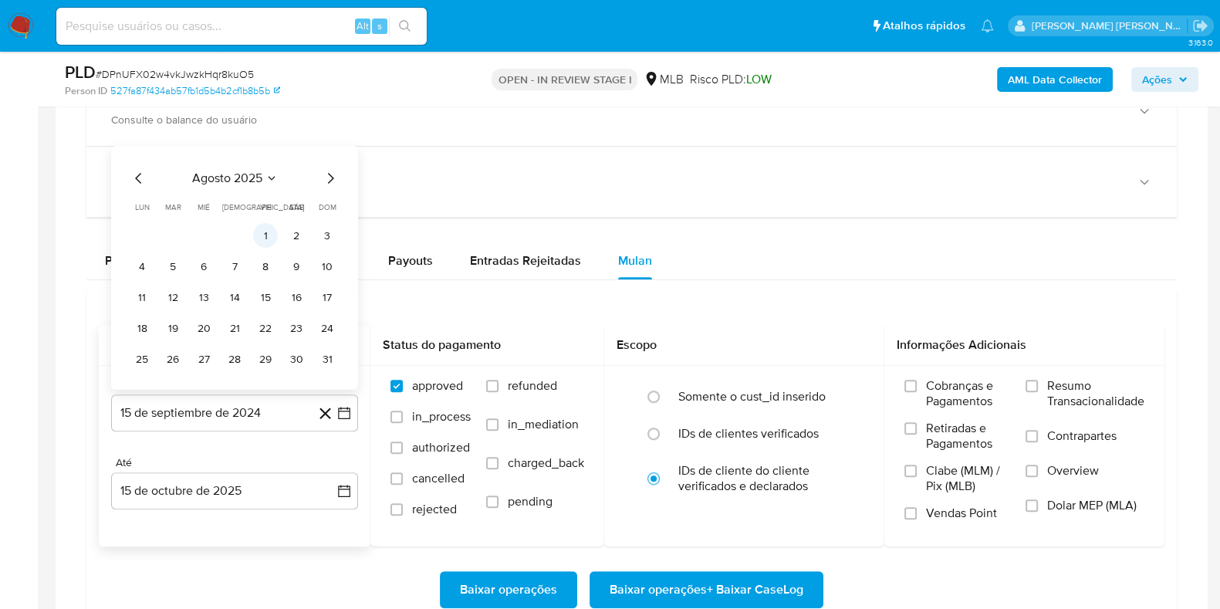
click at [271, 231] on button "1" at bounding box center [265, 235] width 25 height 25
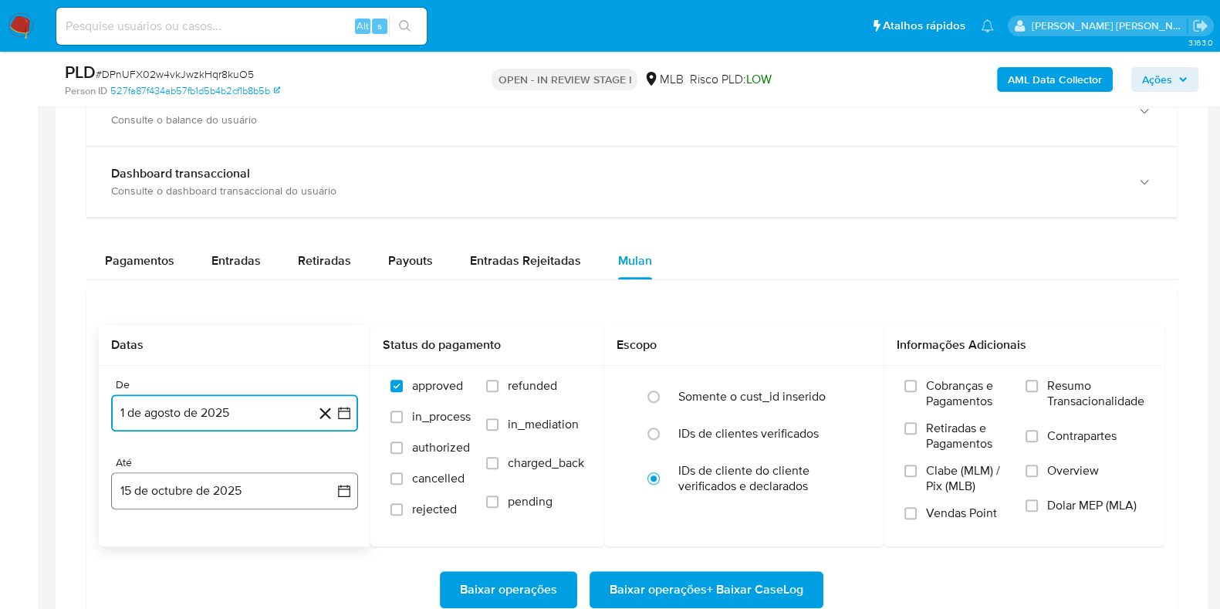
click at [229, 488] on button "15 de octubre de 2025" at bounding box center [234, 490] width 247 height 37
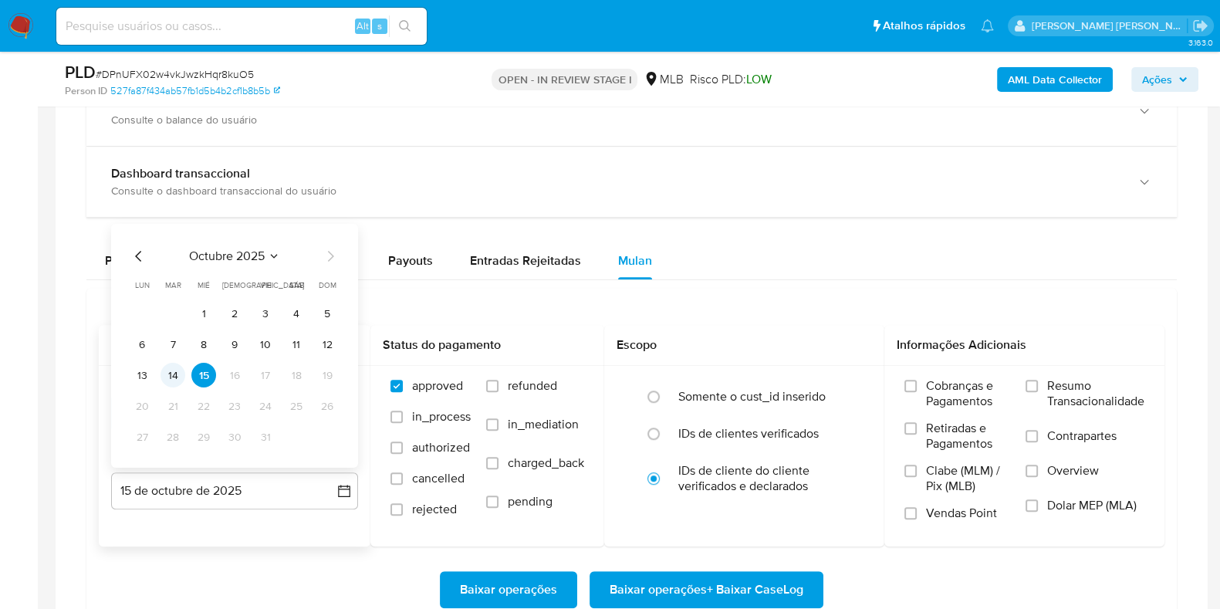
click at [181, 377] on button "14" at bounding box center [173, 375] width 25 height 25
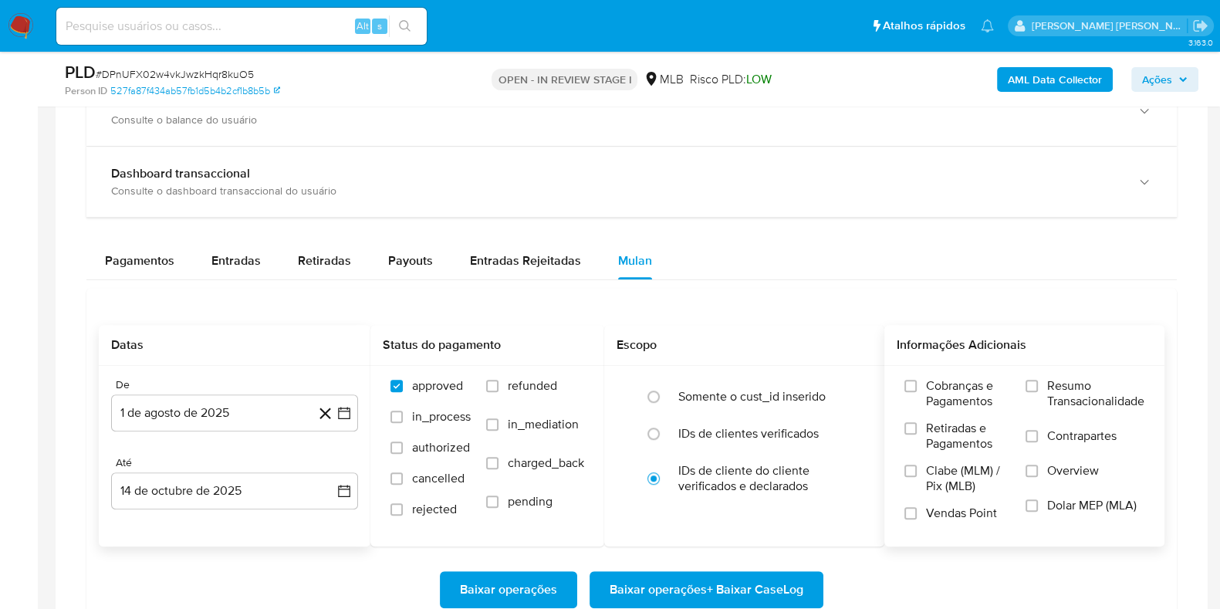
click at [1050, 386] on span "Resumo Transacionalidade" at bounding box center [1095, 393] width 97 height 31
click at [1038, 386] on input "Resumo Transacionalidade" at bounding box center [1032, 386] width 12 height 12
click at [1052, 430] on span "Contrapartes" at bounding box center [1081, 435] width 69 height 15
click at [1038, 430] on input "Contrapartes" at bounding box center [1032, 436] width 12 height 12
click at [784, 579] on span "Baixar operações + Baixar CaseLog" at bounding box center [707, 590] width 194 height 34
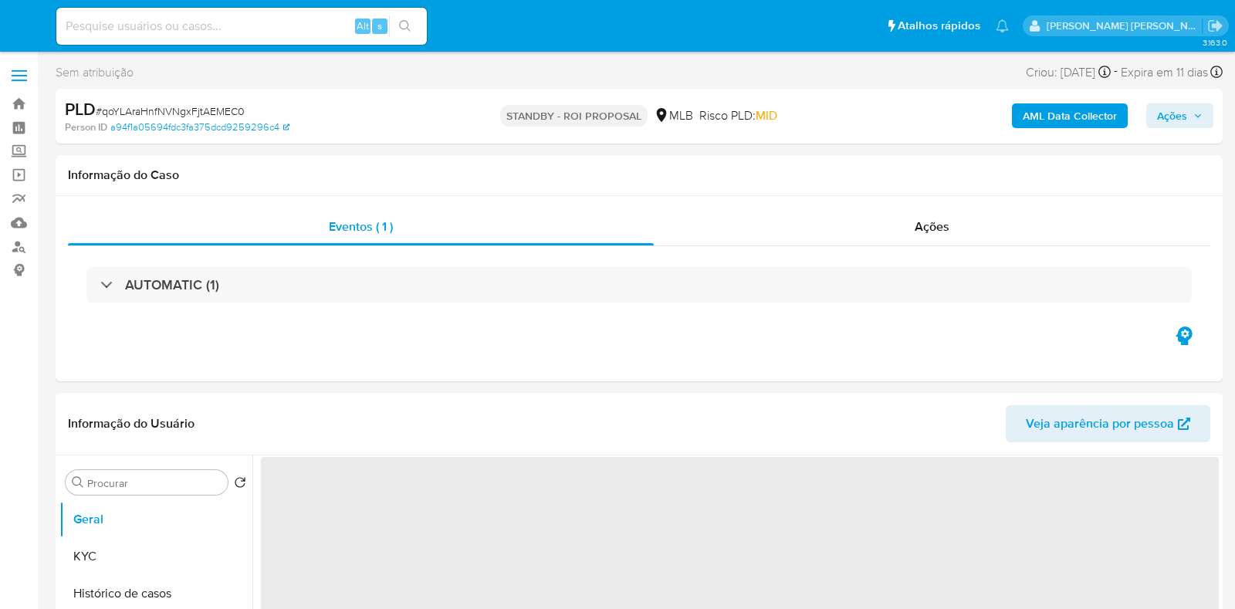
select select "10"
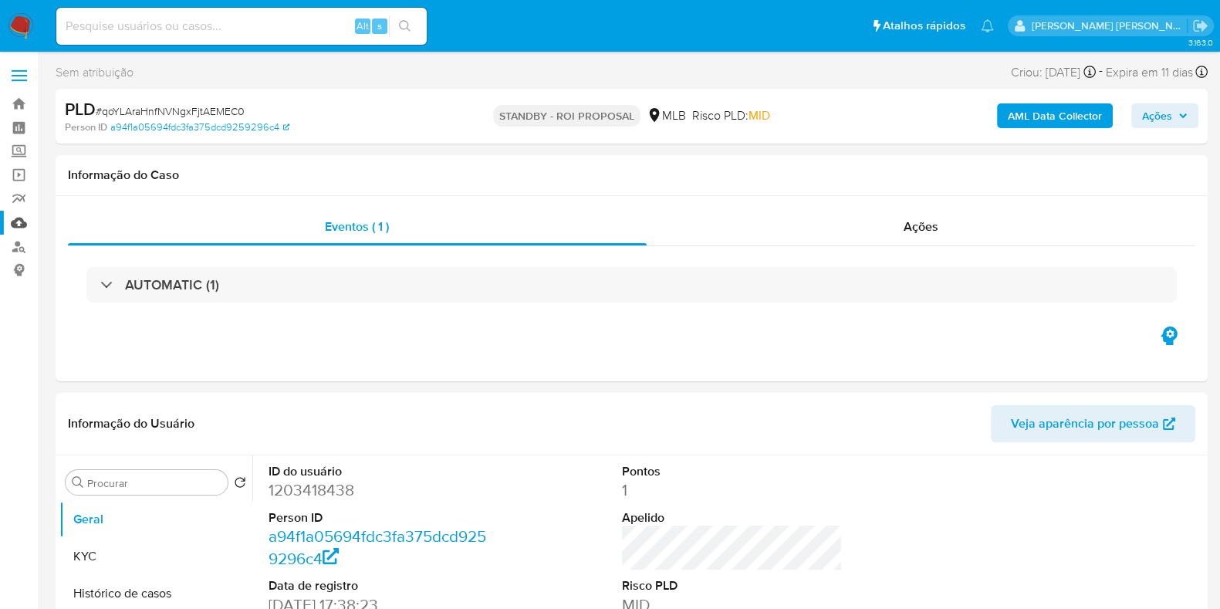
click at [12, 217] on link "Mulan" at bounding box center [92, 223] width 184 height 24
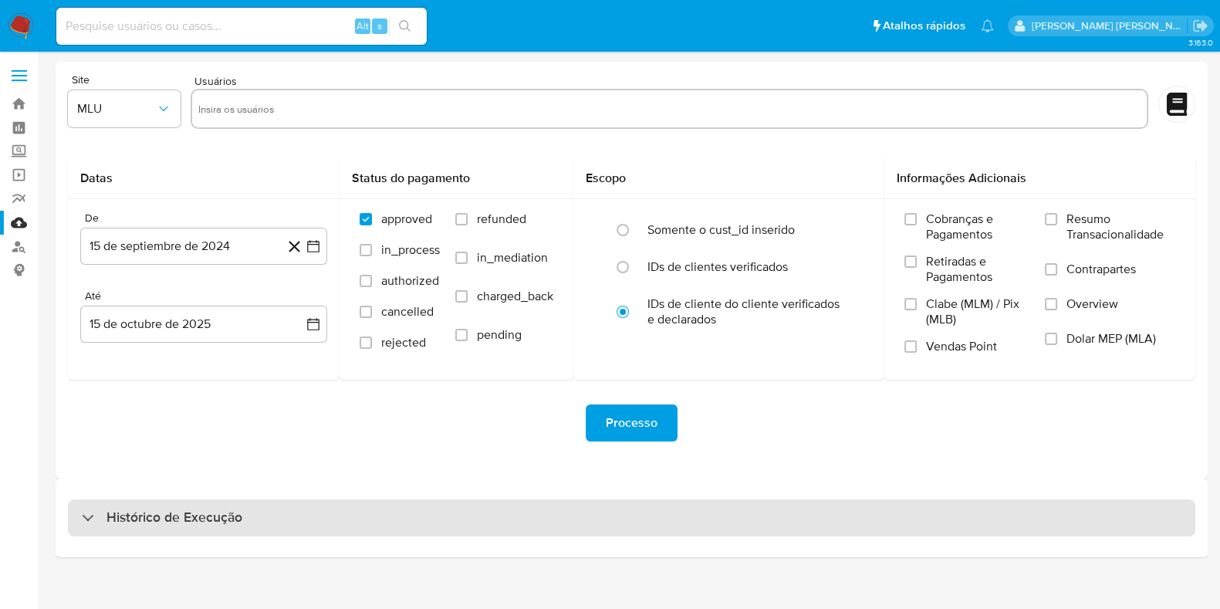
click at [366, 528] on div "Histórico de Execução" at bounding box center [631, 517] width 1127 height 37
select select "10"
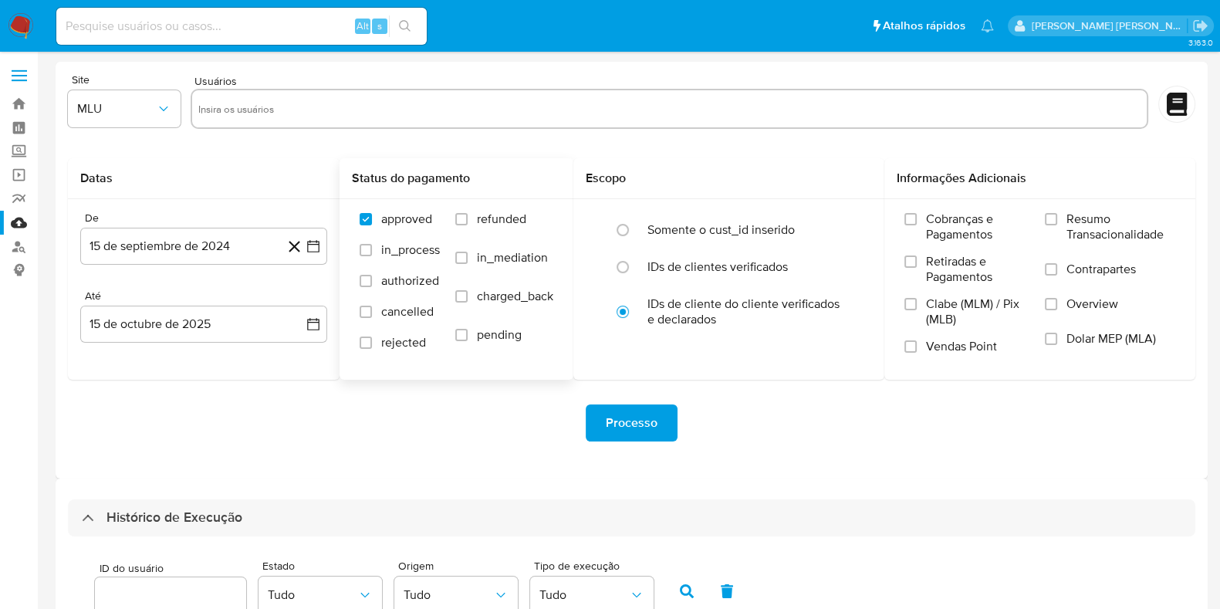
scroll to position [483, 0]
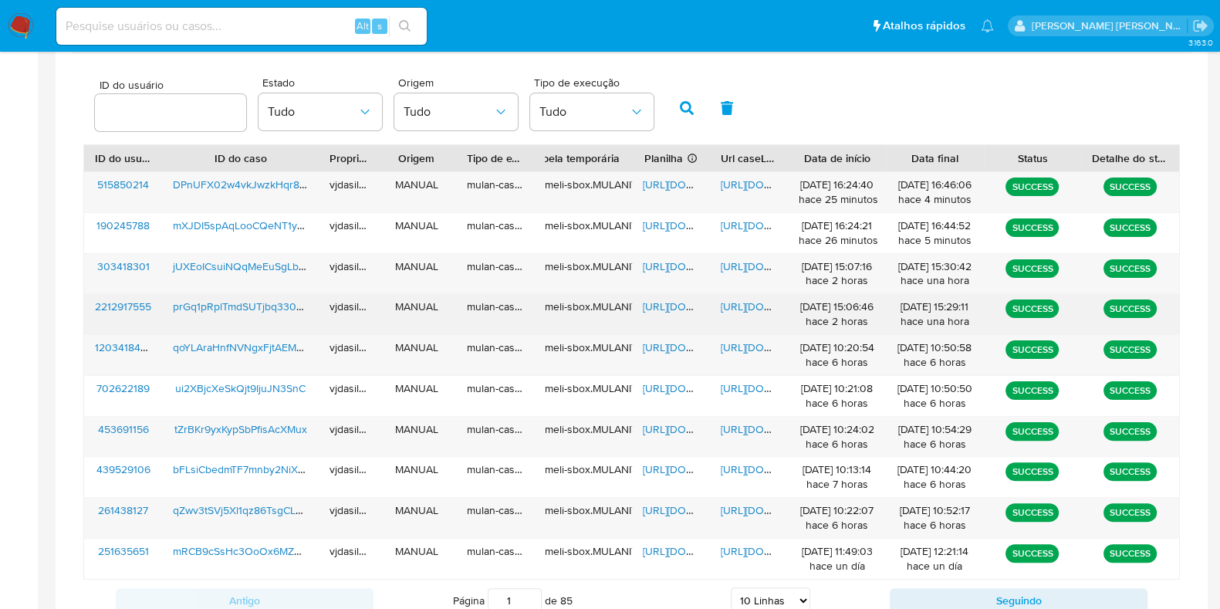
click at [741, 303] on span "https://docs.google.com/document/d/1STUQqBEnjtUJqPkyH3AYTdbg_p5US3Dgj2GvbnbIHh0…" at bounding box center [774, 306] width 106 height 15
click at [674, 300] on span "https://docs.google.com/spreadsheets/d/1PM-jb8DNSoLqouLqvU2tK8BMF-AVZSDmqo81Nor…" at bounding box center [696, 306] width 106 height 15
click at [278, 303] on span "prGq1pRplTmdSUTjbq3305Ic" at bounding box center [241, 306] width 137 height 15
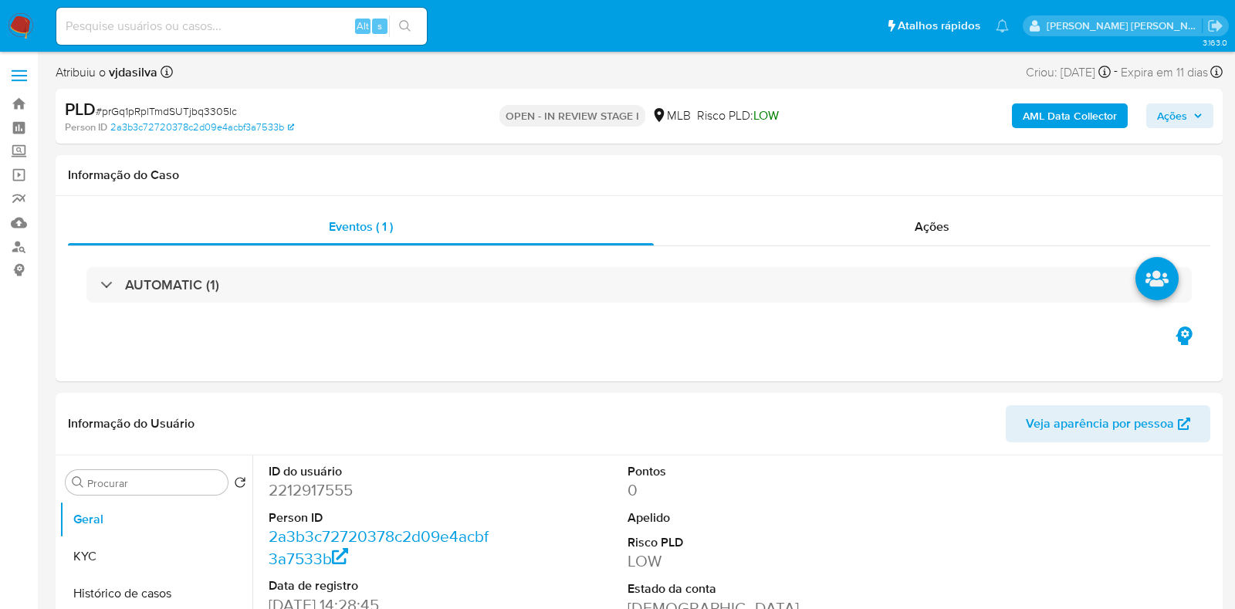
select select "10"
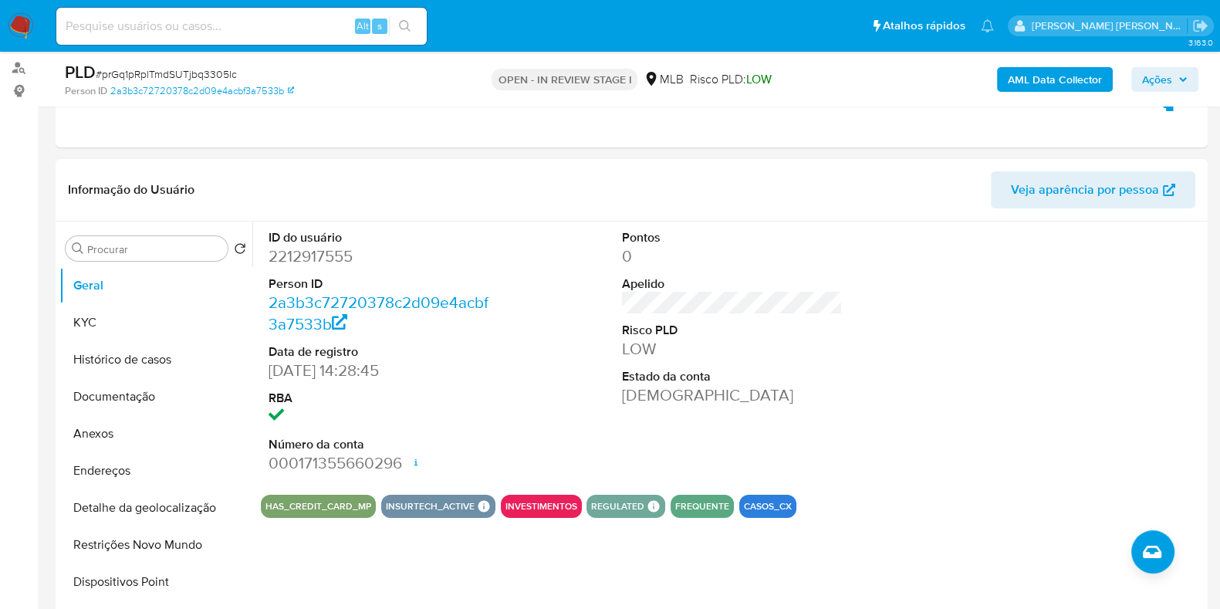
scroll to position [189, 0]
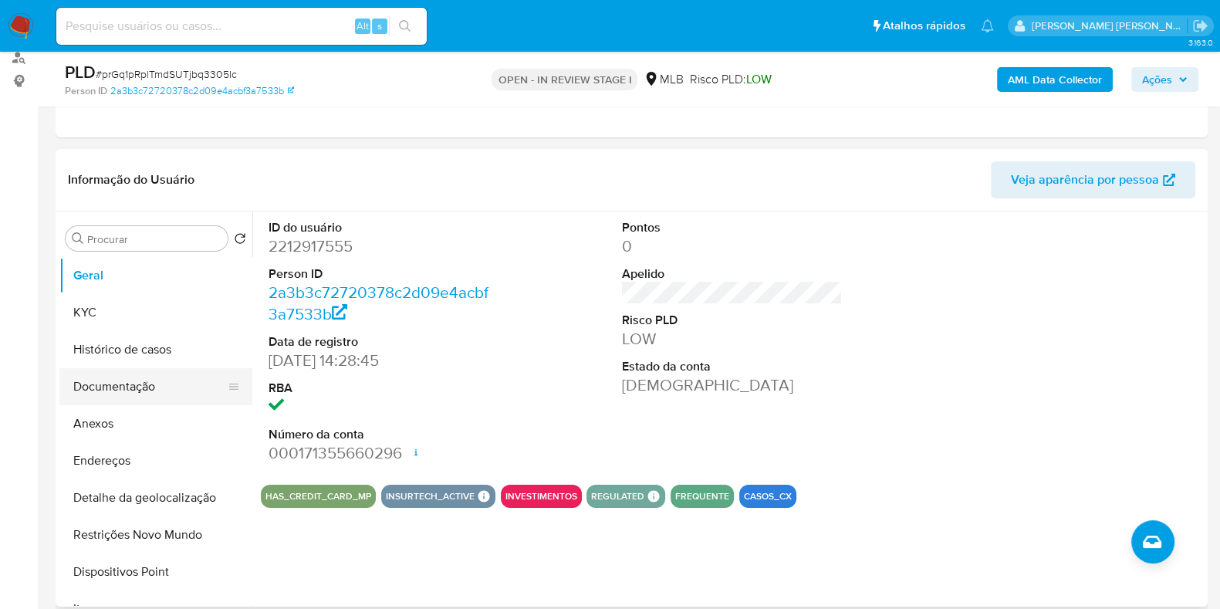
click at [150, 388] on button "Documentação" at bounding box center [149, 386] width 181 height 37
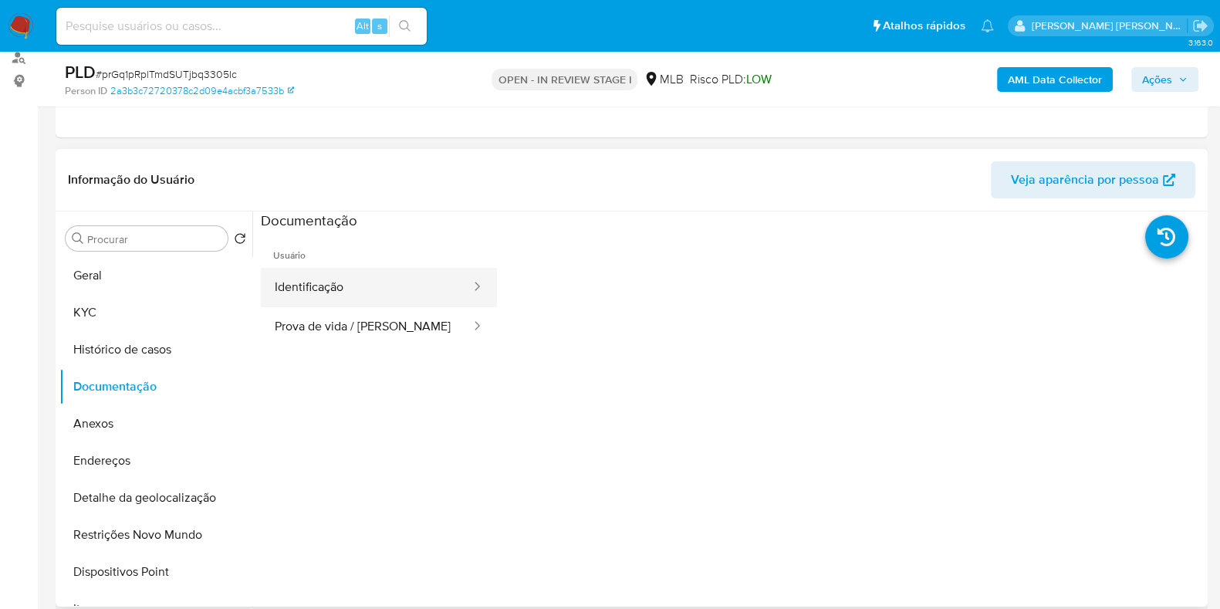
click at [325, 300] on button "Identificação" at bounding box center [366, 287] width 211 height 39
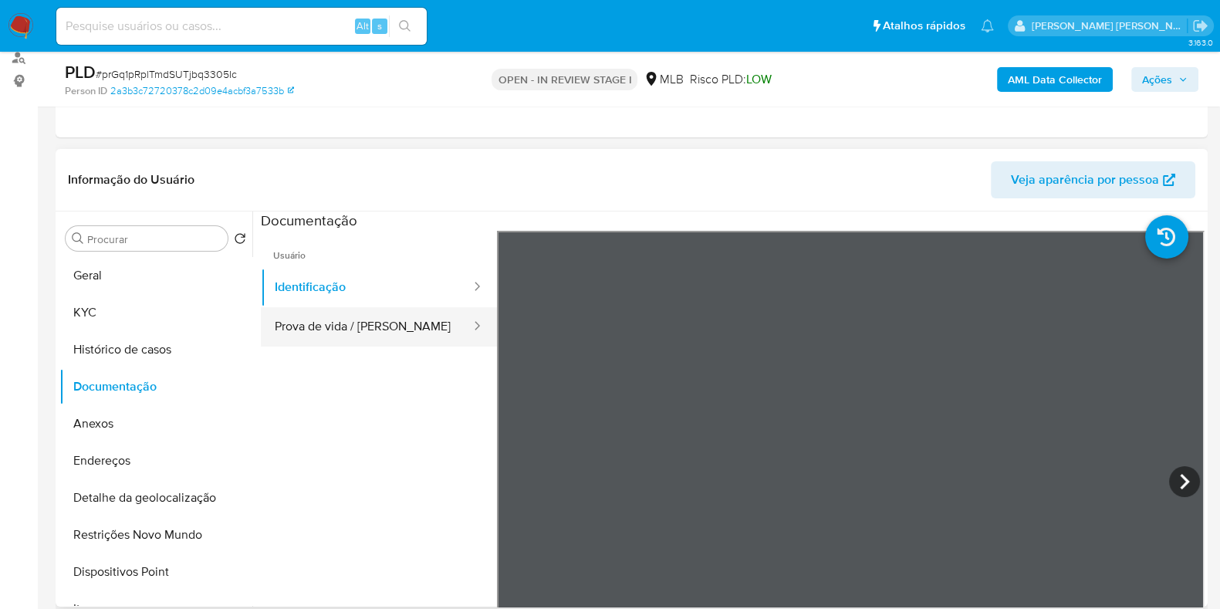
click at [353, 342] on button "Prova de vida / Selfie" at bounding box center [366, 326] width 211 height 39
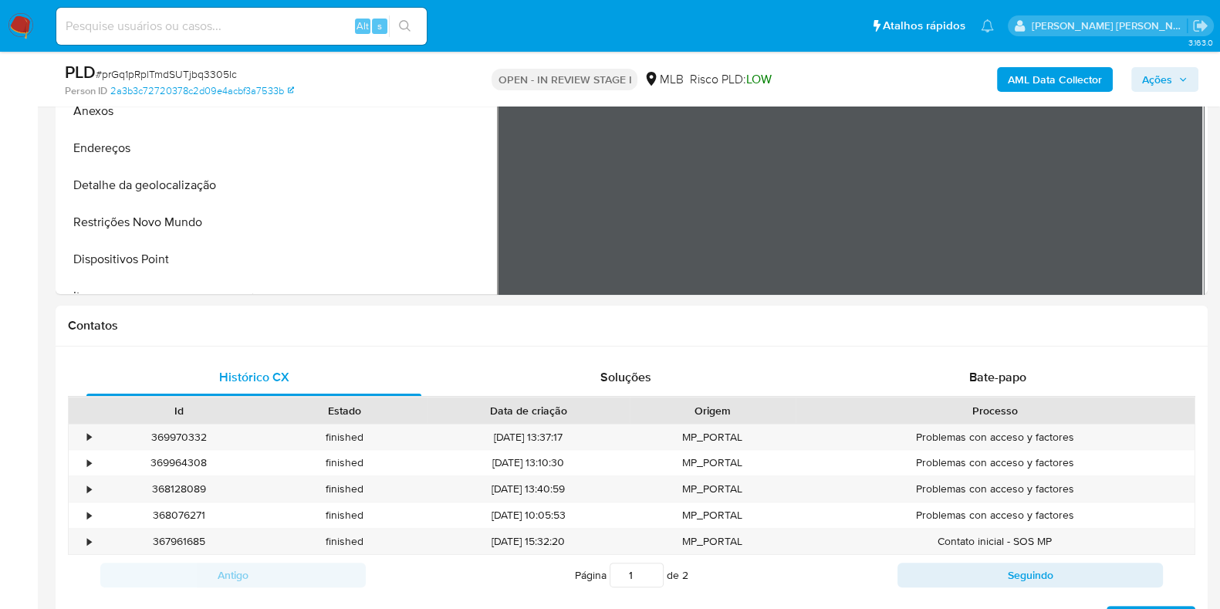
scroll to position [511, 0]
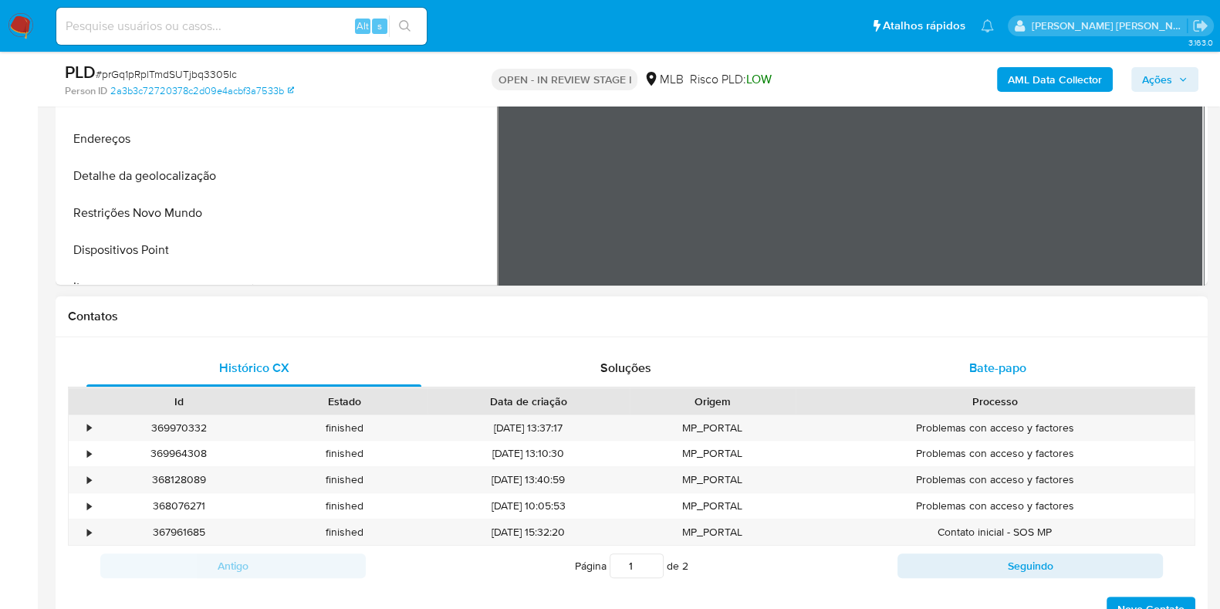
click at [993, 368] on span "Bate-papo" at bounding box center [997, 368] width 57 height 18
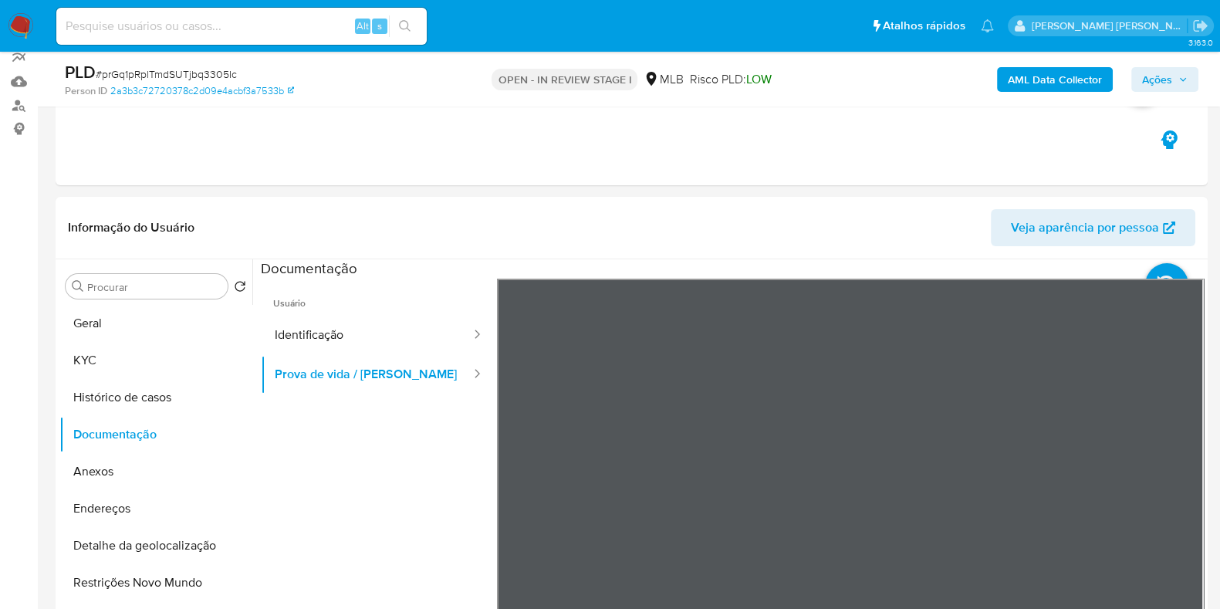
scroll to position [155, 0]
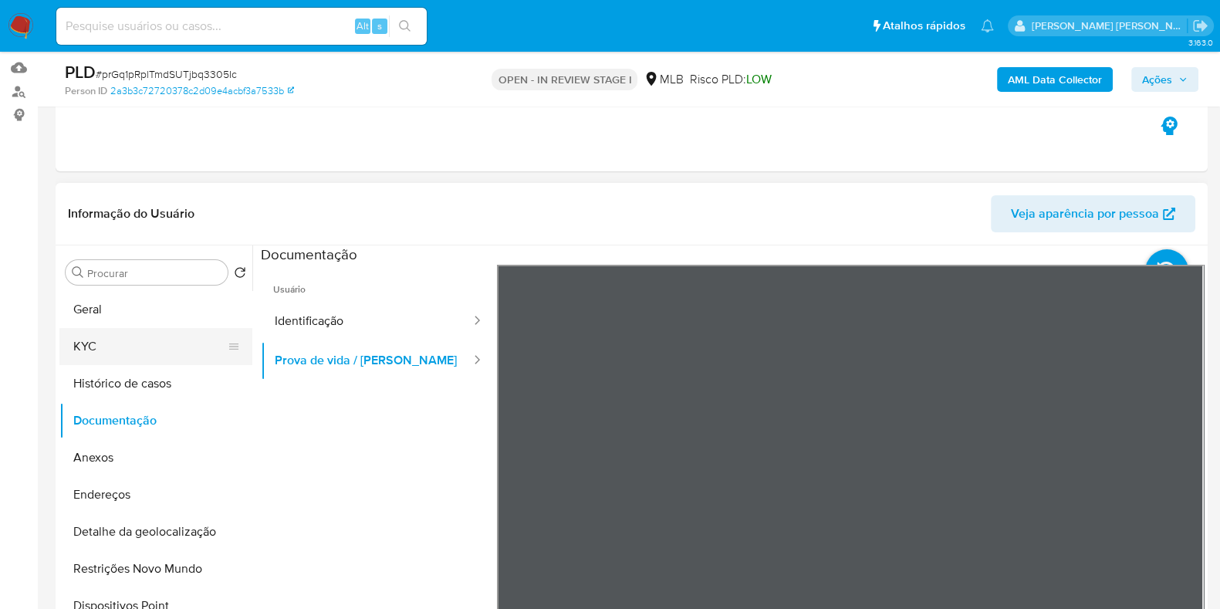
click at [129, 360] on button "KYC" at bounding box center [149, 346] width 181 height 37
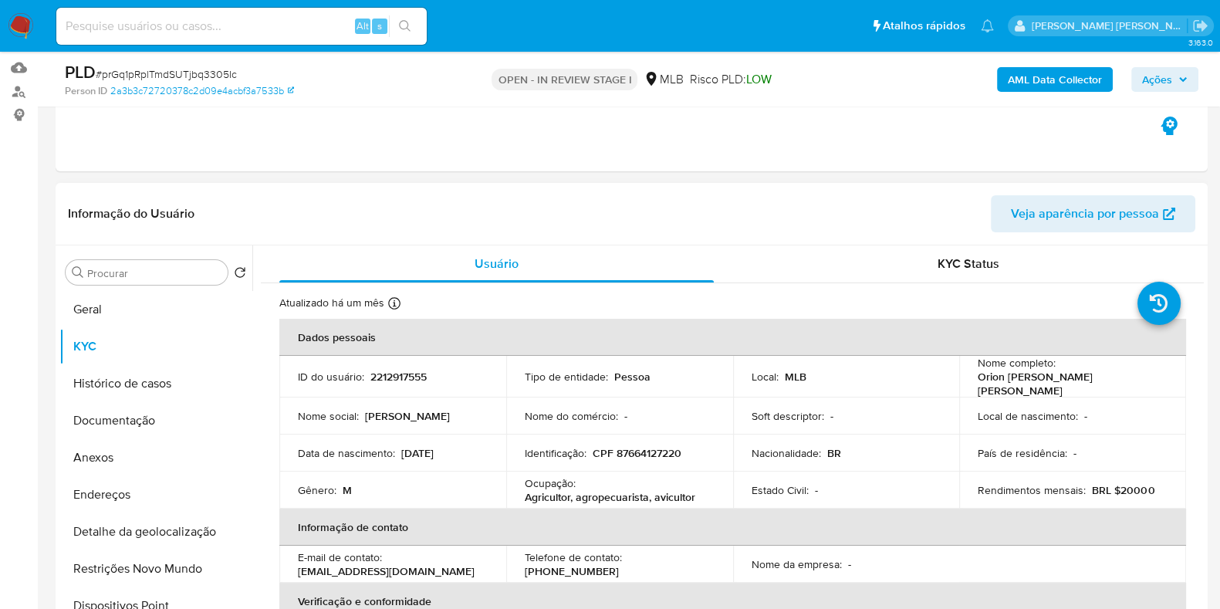
click at [627, 490] on p "Agricultor, agropecuarista, avicultor" at bounding box center [610, 497] width 171 height 14
copy div "Ocupação : Agricultor, agropecuarista, avicultor"
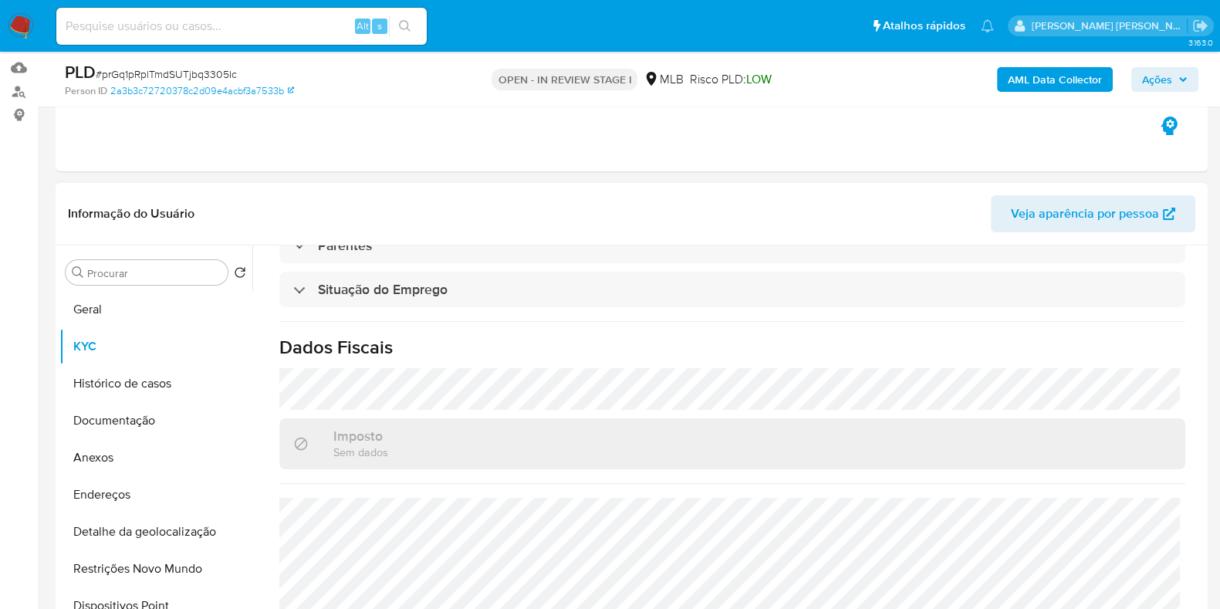
scroll to position [671, 0]
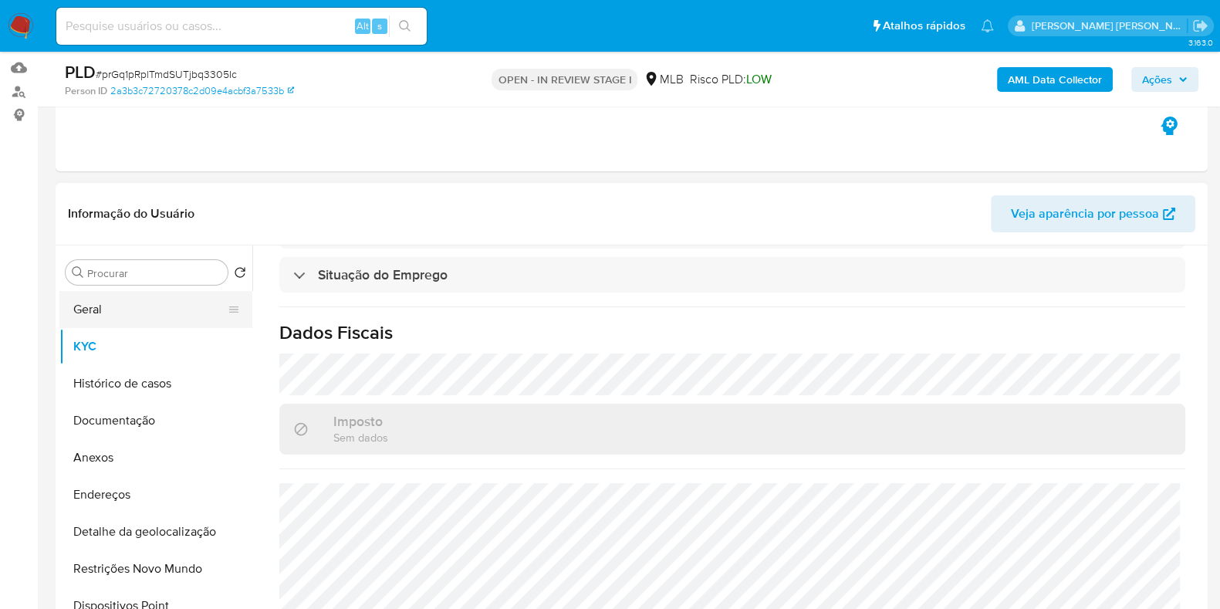
click at [184, 313] on button "Geral" at bounding box center [149, 309] width 181 height 37
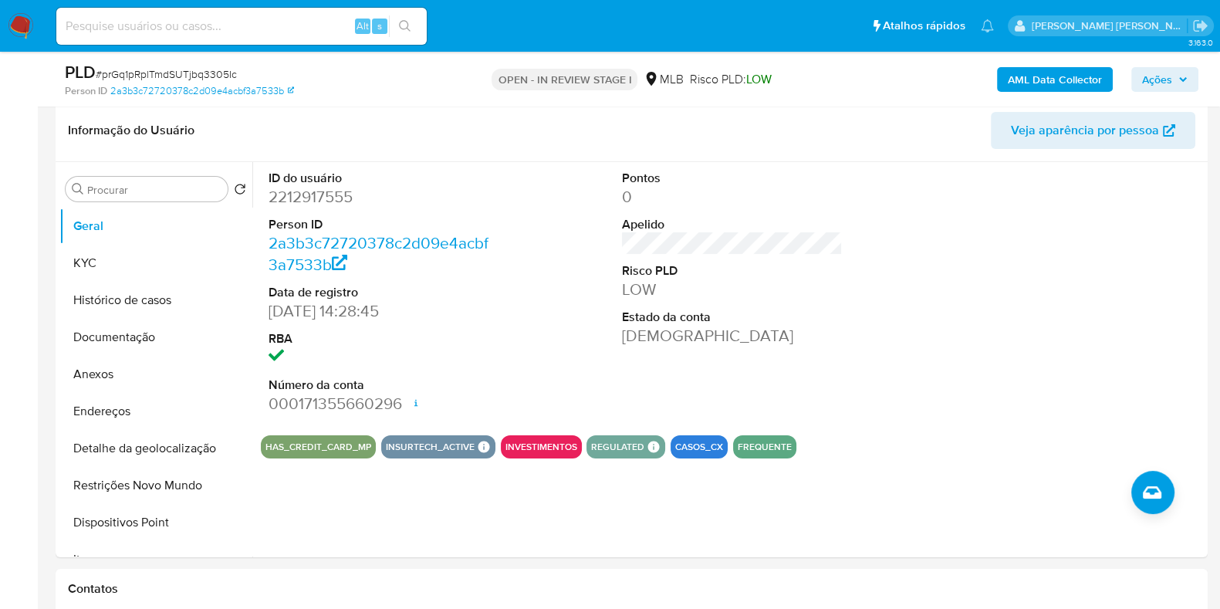
scroll to position [242, 0]
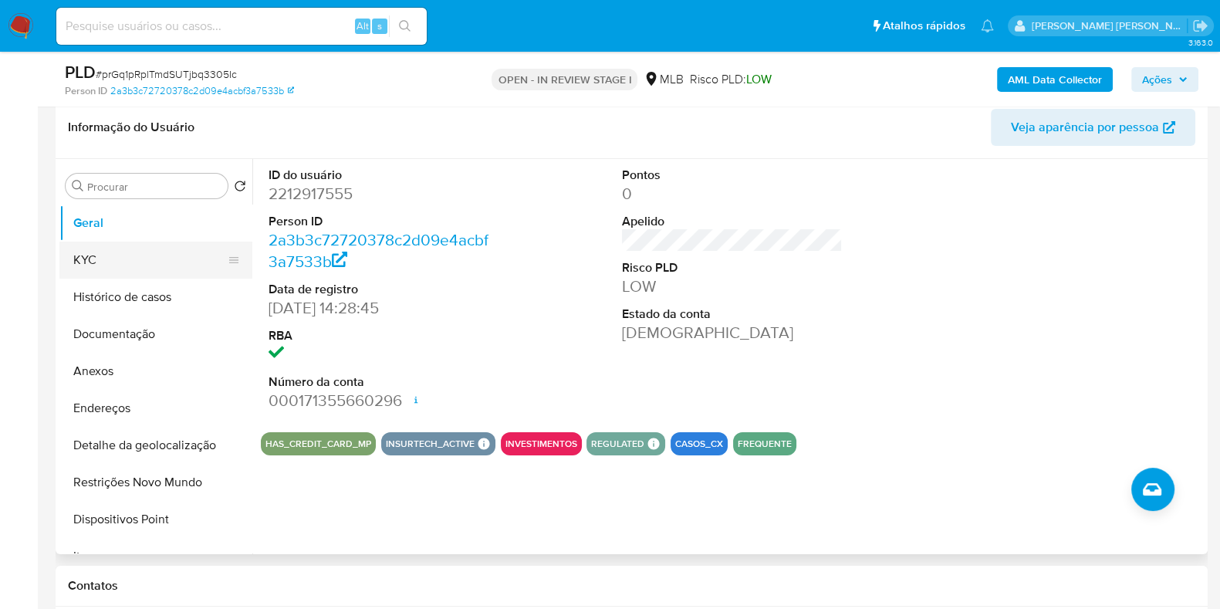
click at [187, 268] on button "KYC" at bounding box center [149, 260] width 181 height 37
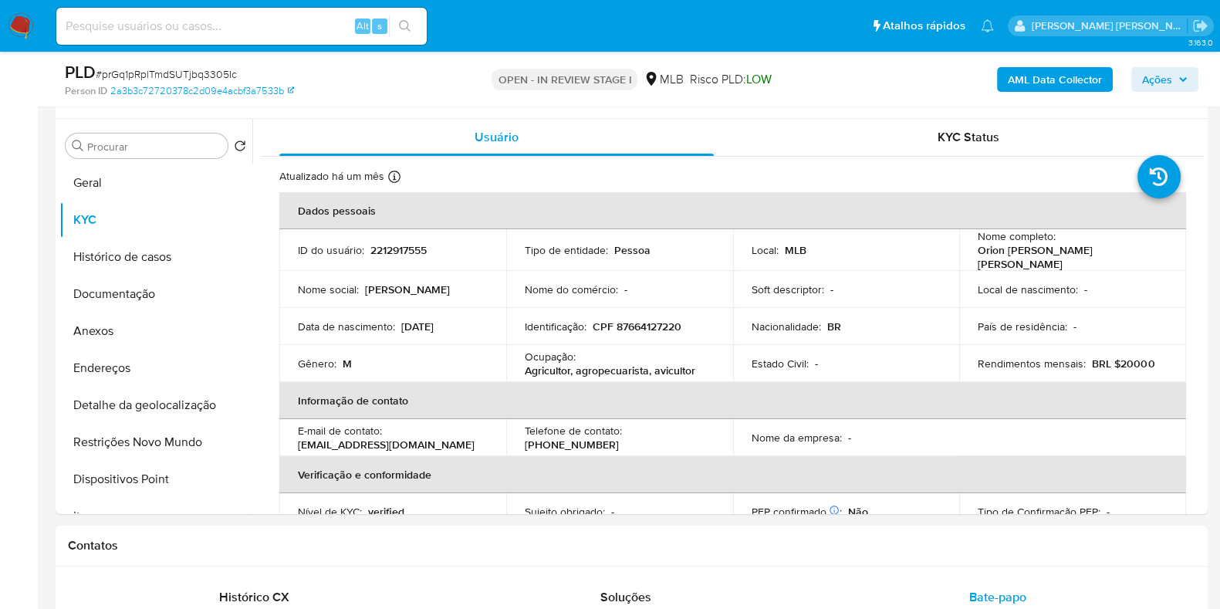
scroll to position [292, 0]
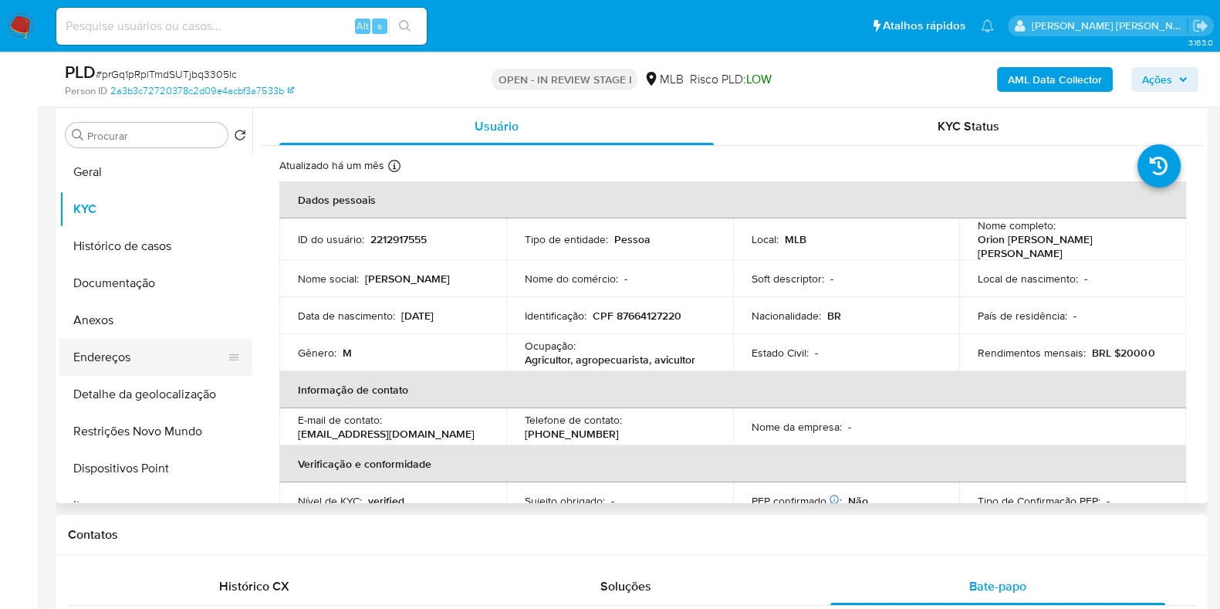
click at [181, 357] on button "Endereços" at bounding box center [149, 357] width 181 height 37
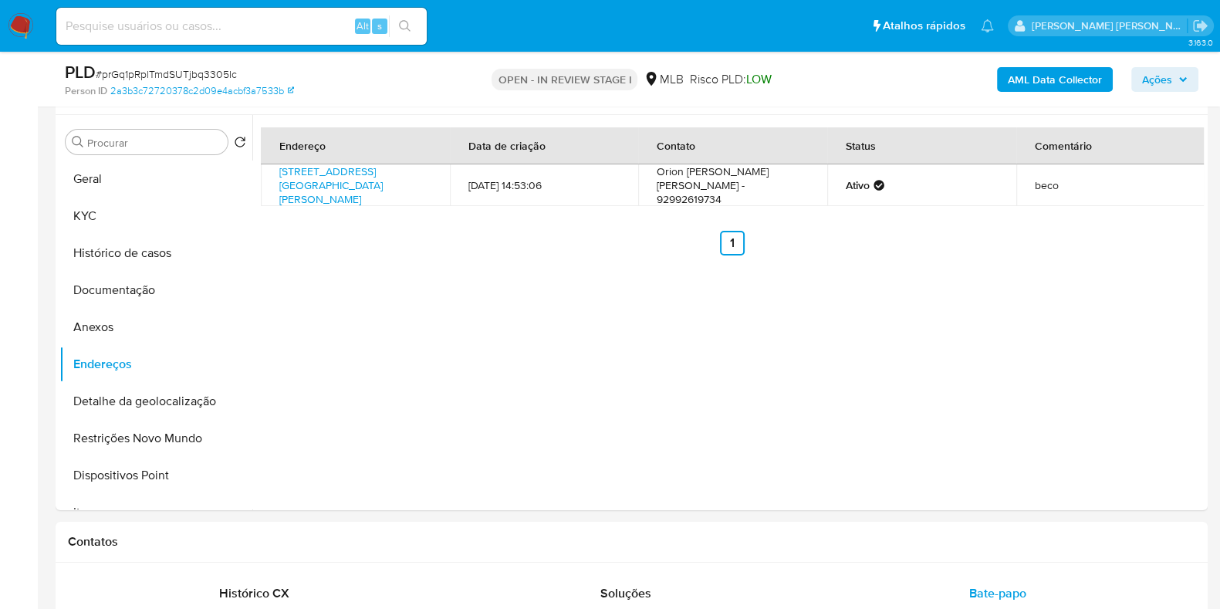
scroll to position [218, 0]
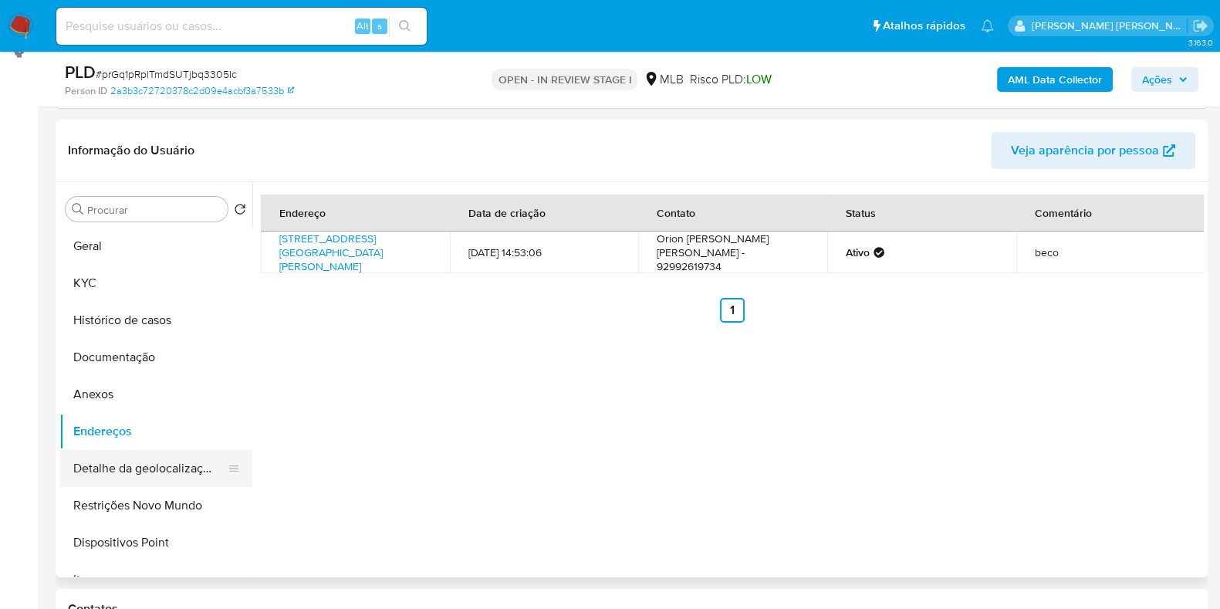
click at [186, 472] on button "Detalhe da geolocalização" at bounding box center [149, 468] width 181 height 37
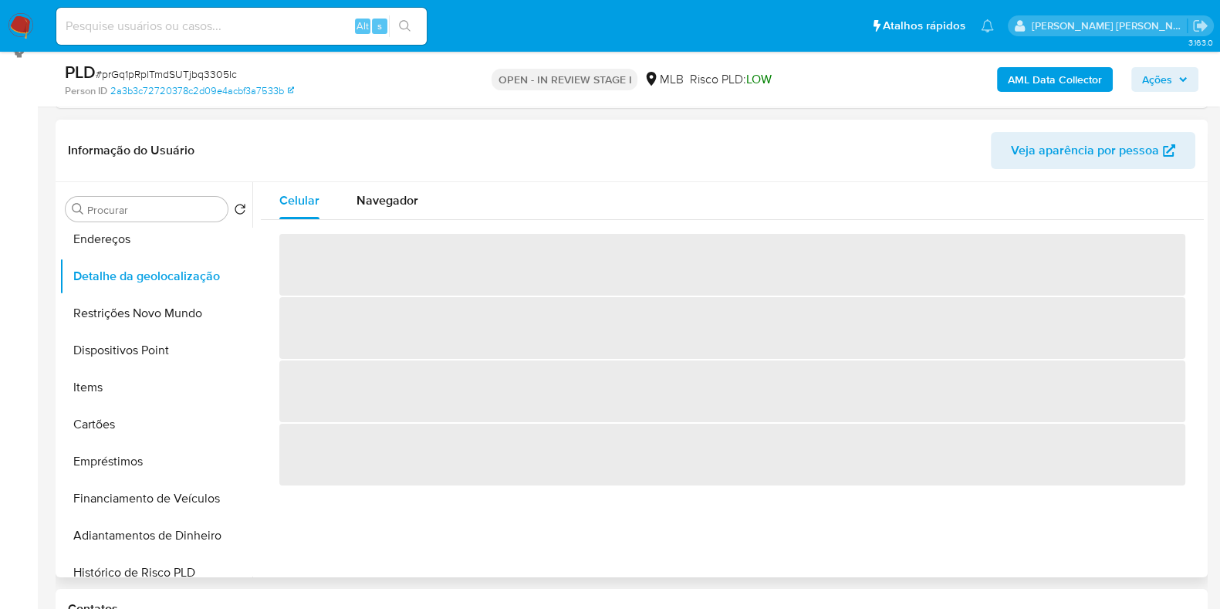
scroll to position [219, 0]
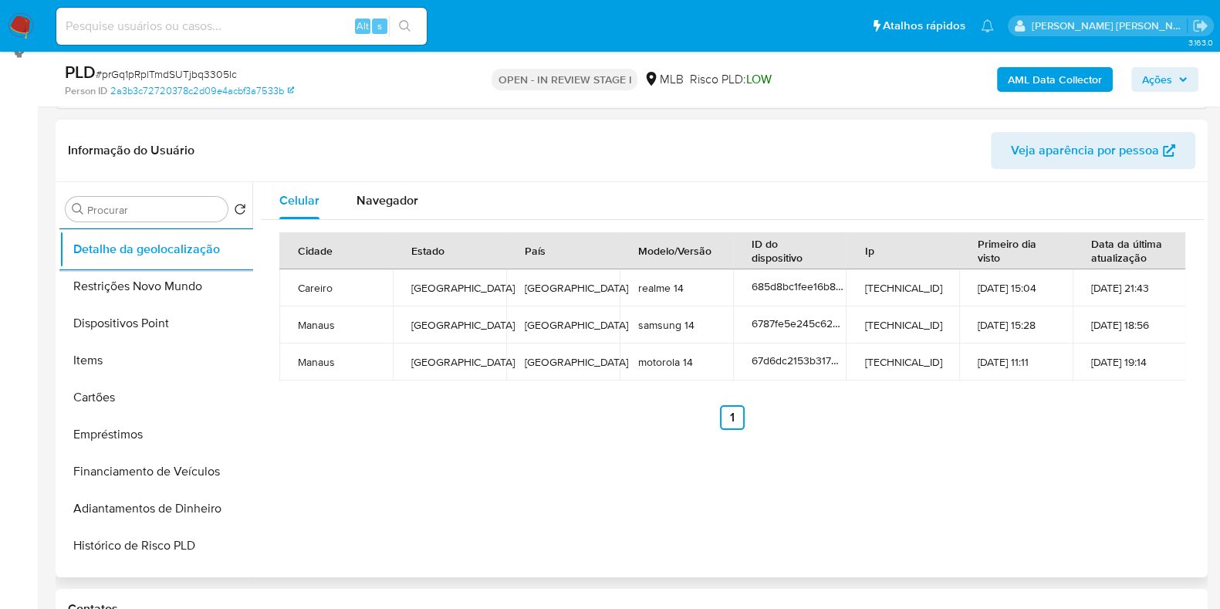
click at [387, 222] on div "Cidade Estado País Modelo/Versão ID do dispositivo Ip Primeiro dia visto Data d…" at bounding box center [732, 331] width 943 height 222
click at [397, 201] on span "Navegador" at bounding box center [388, 200] width 62 height 18
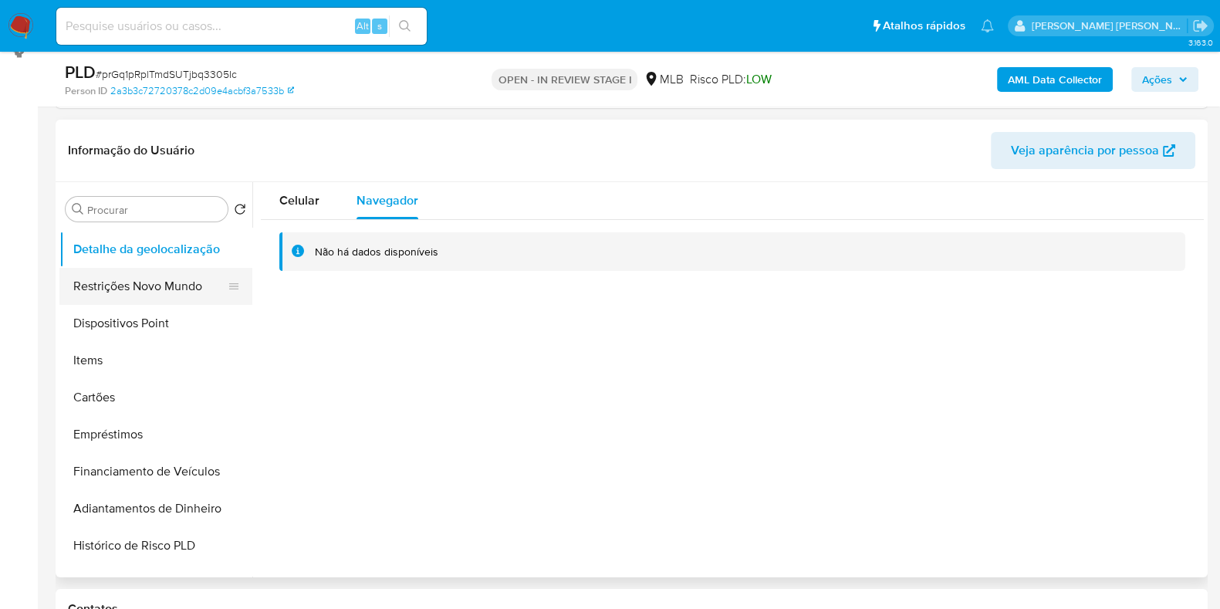
click at [139, 292] on button "Restrições Novo Mundo" at bounding box center [149, 286] width 181 height 37
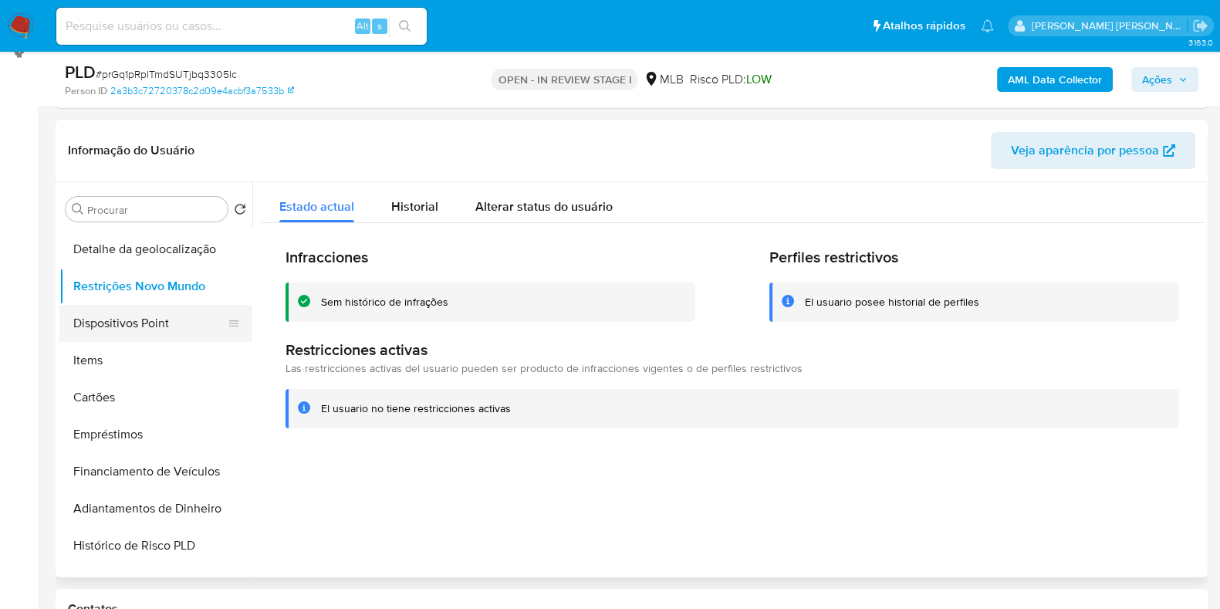
click at [195, 323] on button "Dispositivos Point" at bounding box center [149, 323] width 181 height 37
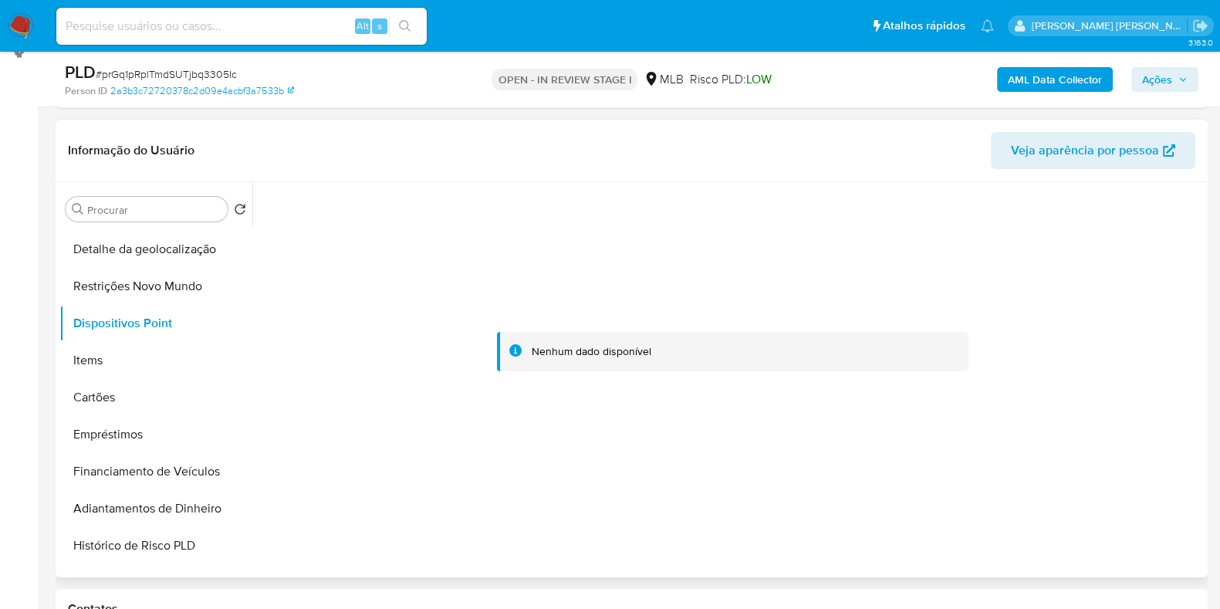
scroll to position [0, 0]
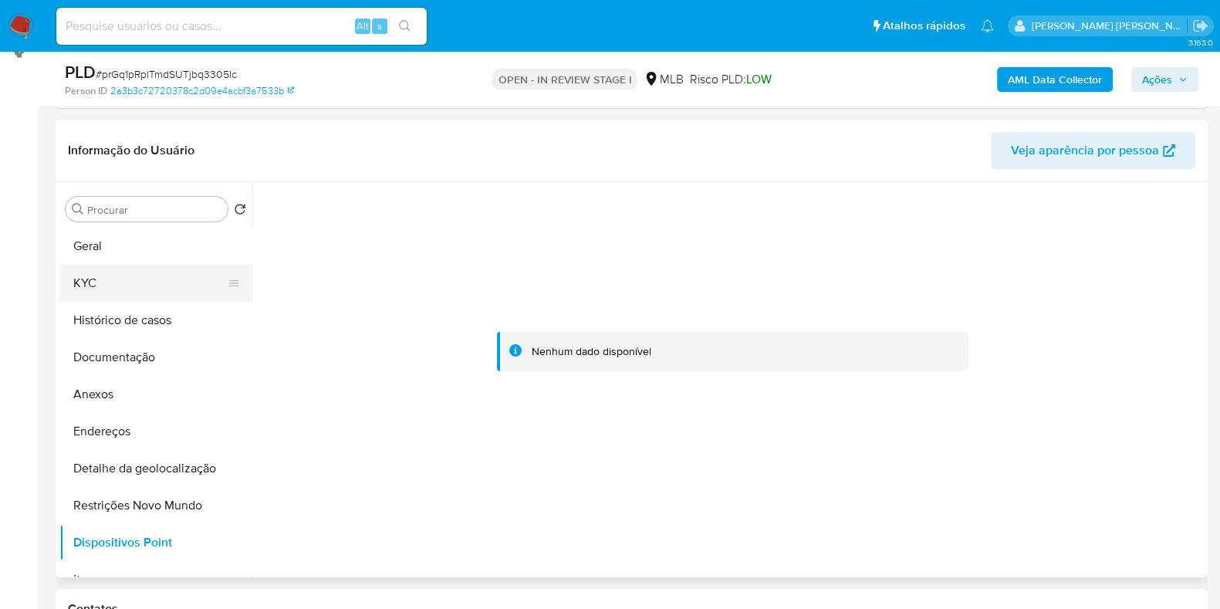
click at [169, 285] on button "KYC" at bounding box center [149, 283] width 181 height 37
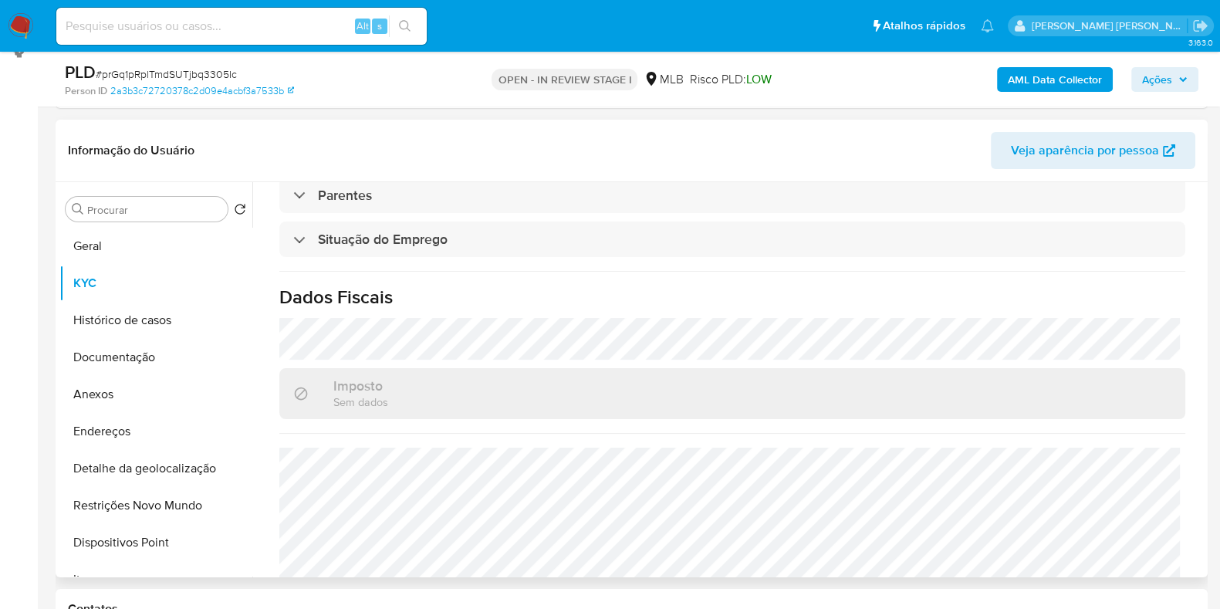
scroll to position [671, 0]
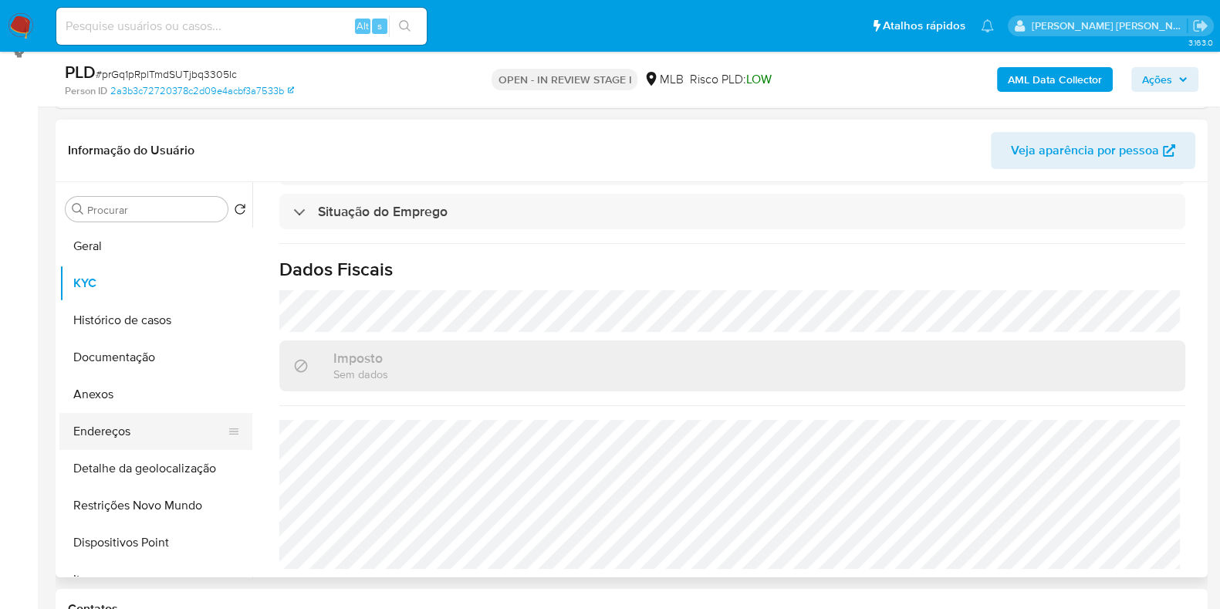
click at [158, 424] on button "Endereços" at bounding box center [149, 431] width 181 height 37
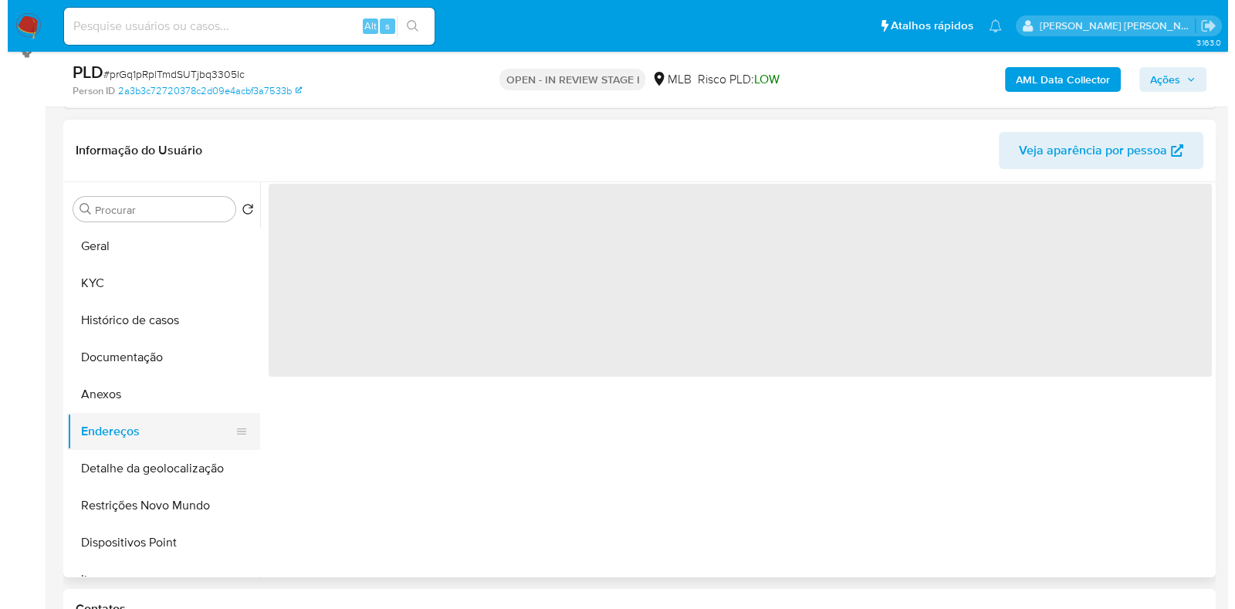
scroll to position [0, 0]
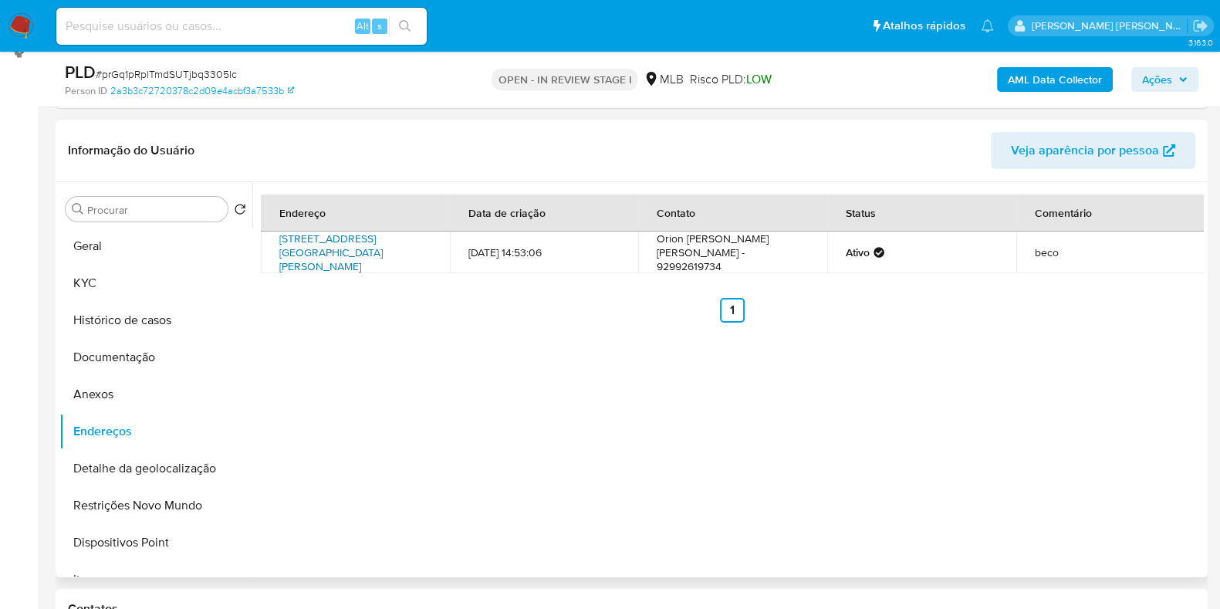
click at [327, 255] on link "Avenida Tenente Roxana Bonessi 3949, Manaus, Amazonas, 69015618, Brasil 3949" at bounding box center [330, 252] width 103 height 43
click at [147, 384] on button "Anexos" at bounding box center [149, 394] width 181 height 37
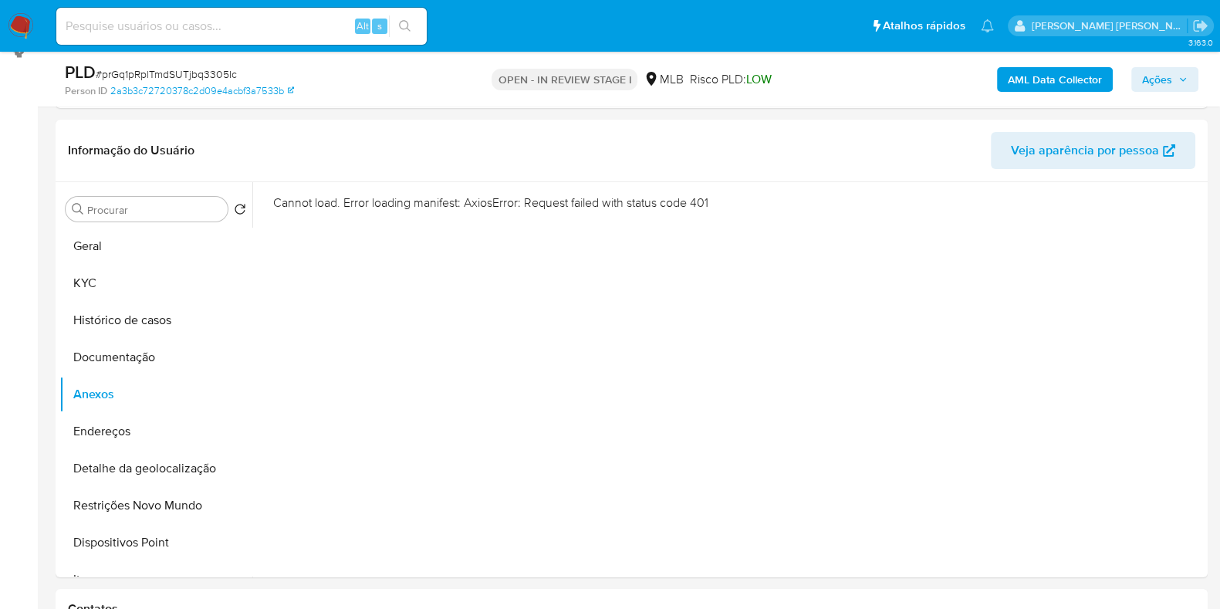
click at [1017, 79] on b "AML Data Collector" at bounding box center [1055, 79] width 94 height 25
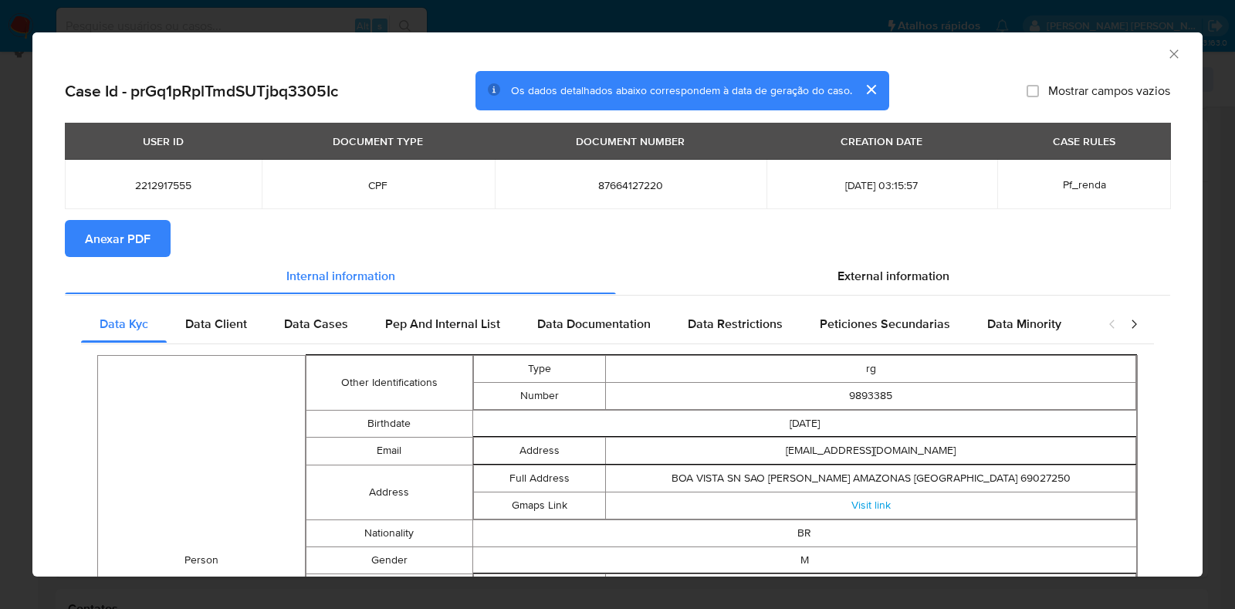
click at [134, 241] on span "Anexar PDF" at bounding box center [118, 238] width 66 height 34
click at [1166, 57] on icon "Fechar a janela" at bounding box center [1173, 53] width 15 height 15
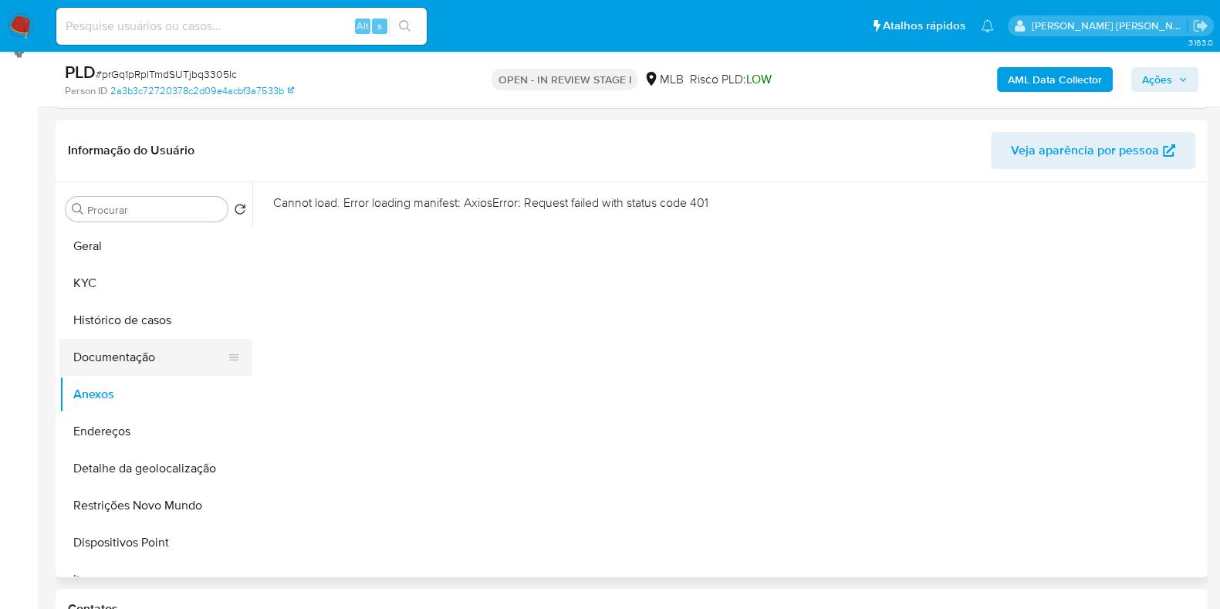
click at [138, 346] on button "Documentação" at bounding box center [149, 357] width 181 height 37
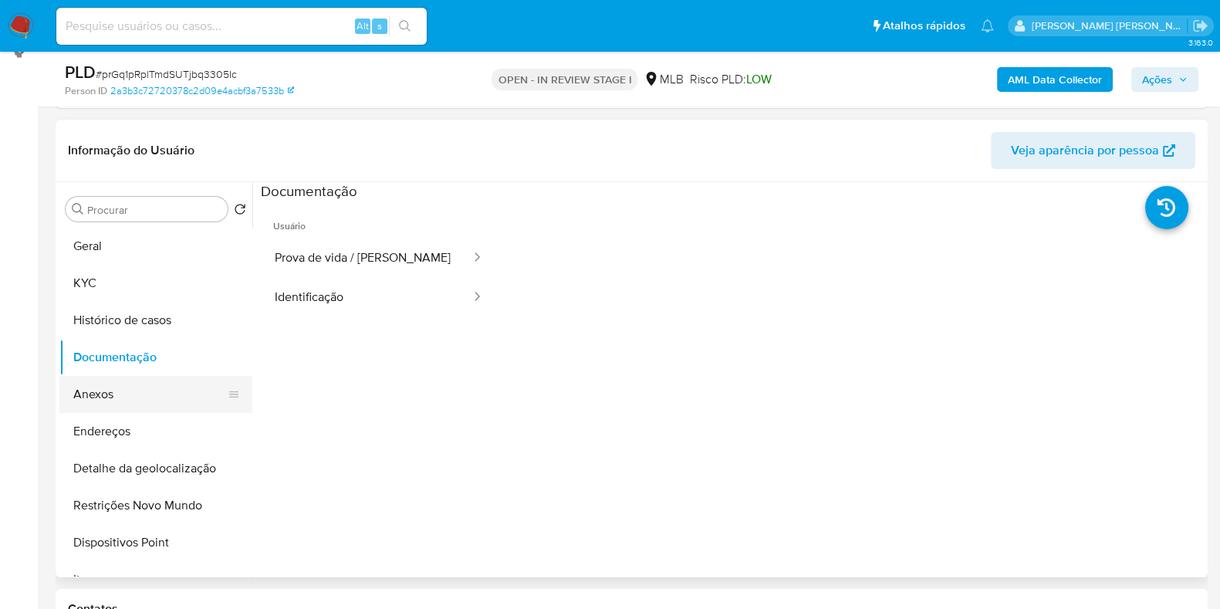
click at [137, 391] on button "Anexos" at bounding box center [149, 394] width 181 height 37
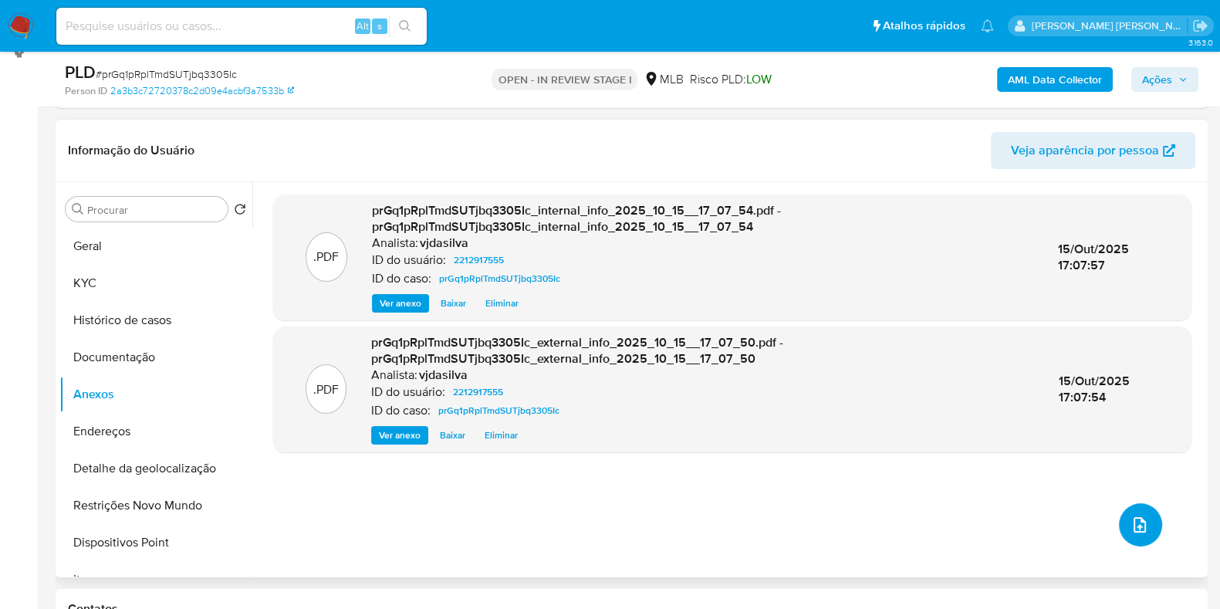
click at [1131, 515] on icon "upload-file" at bounding box center [1140, 524] width 19 height 19
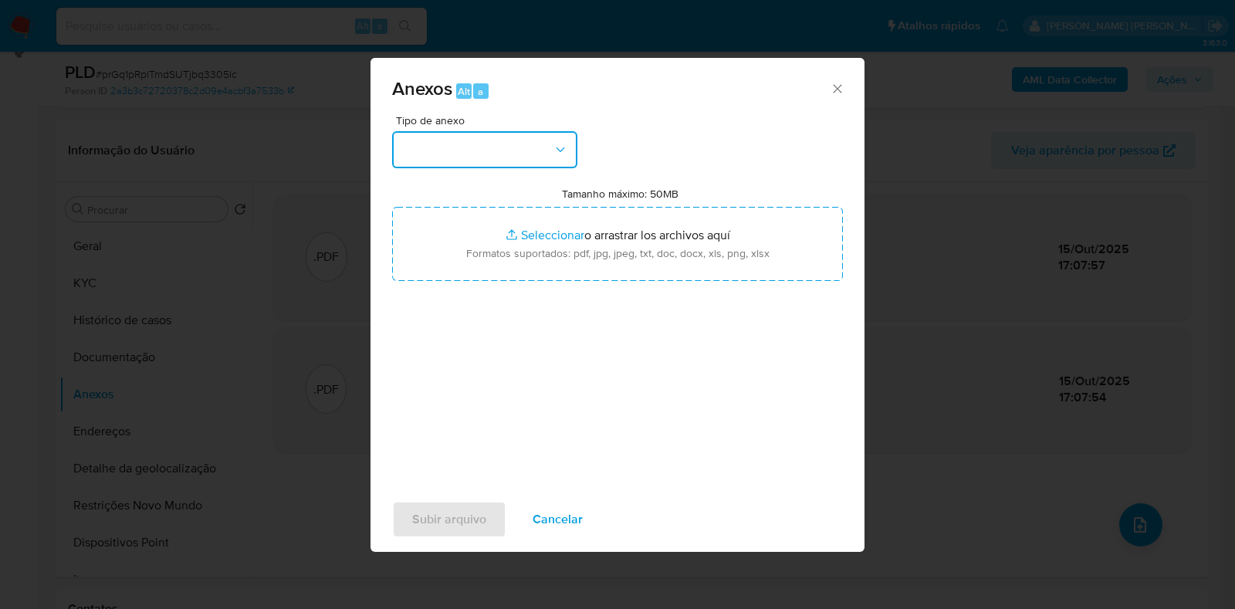
click at [555, 146] on icon "button" at bounding box center [560, 149] width 15 height 15
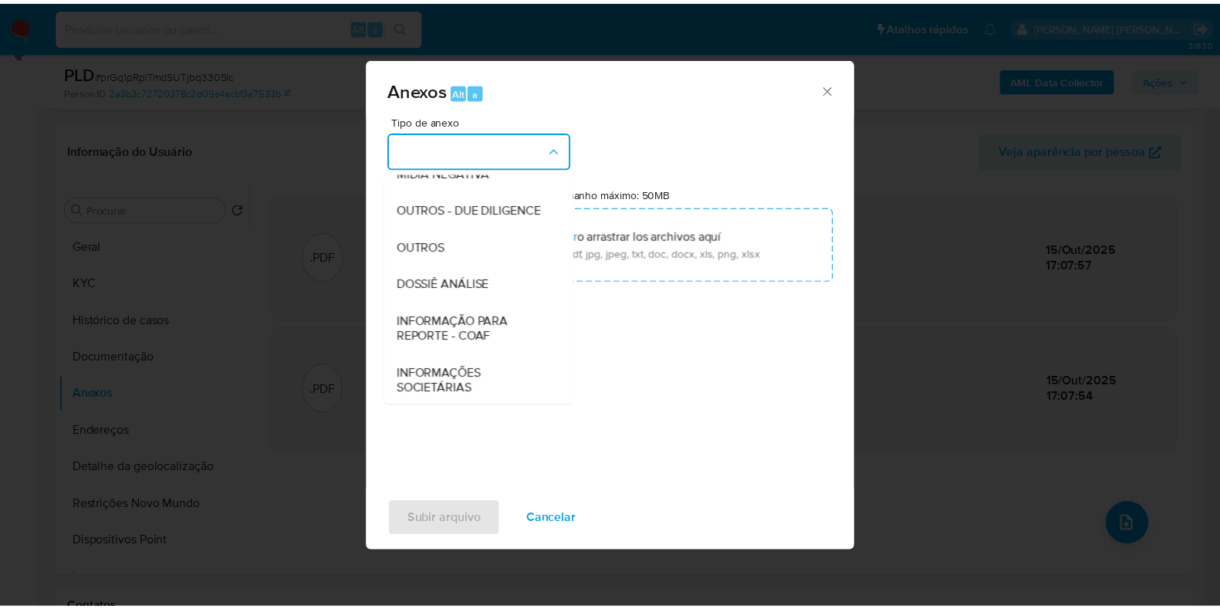
scroll to position [238, 0]
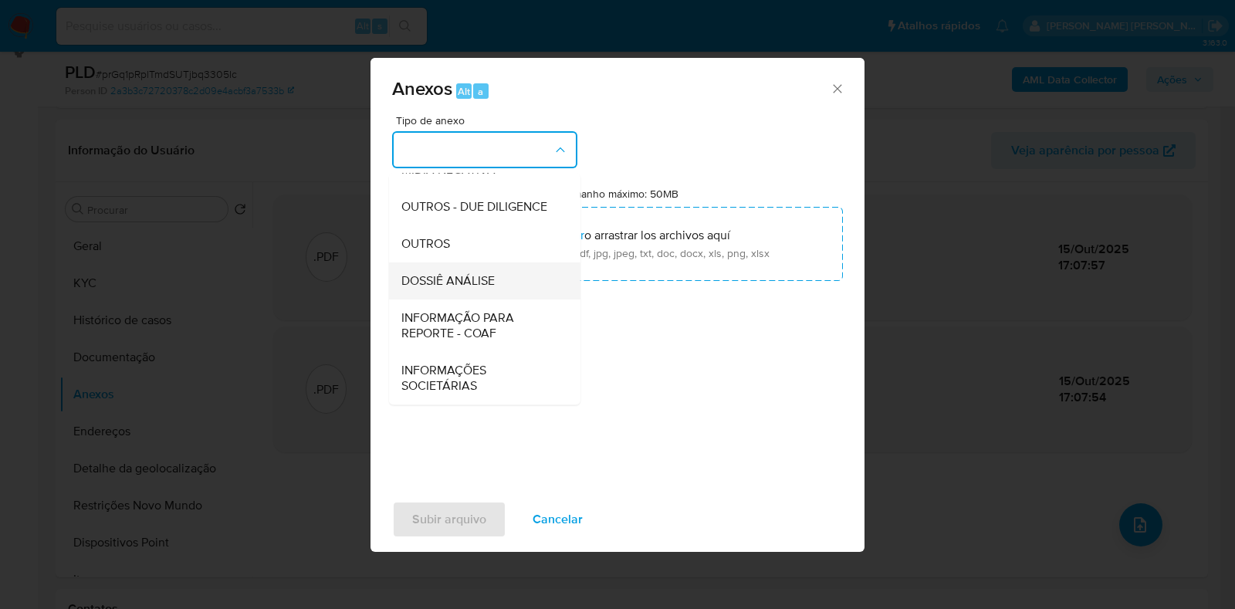
click at [505, 284] on div "DOSSIÊ ANÁLISE" at bounding box center [479, 280] width 157 height 37
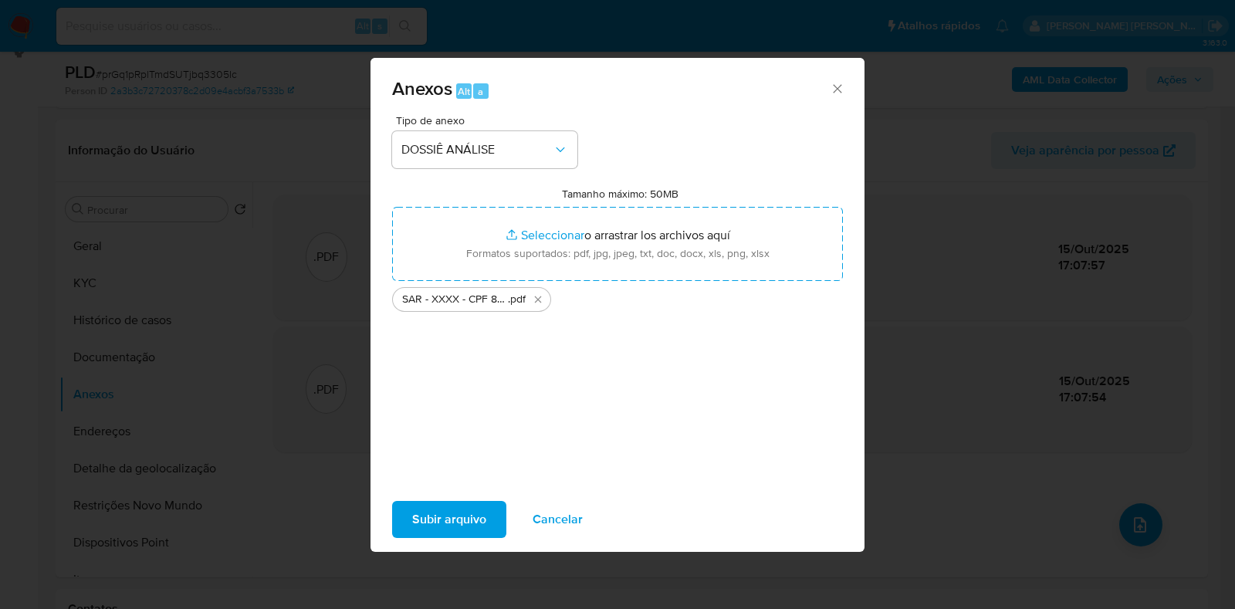
click at [429, 517] on span "Subir arquivo" at bounding box center [449, 519] width 74 height 34
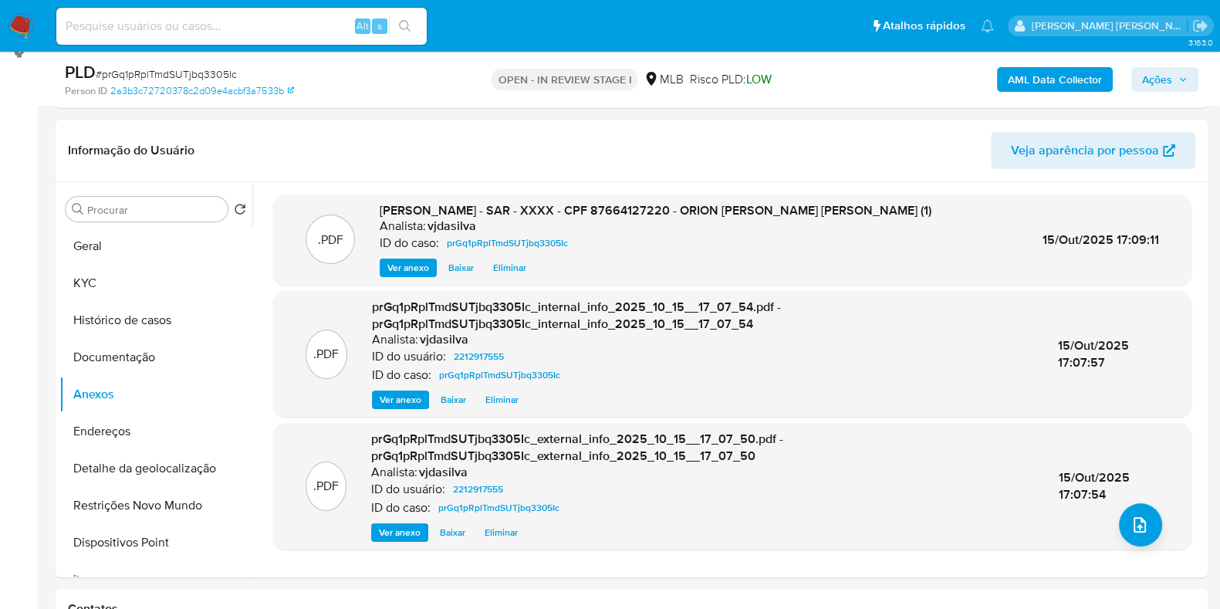
click at [1153, 74] on span "Ações" at bounding box center [1157, 79] width 30 height 25
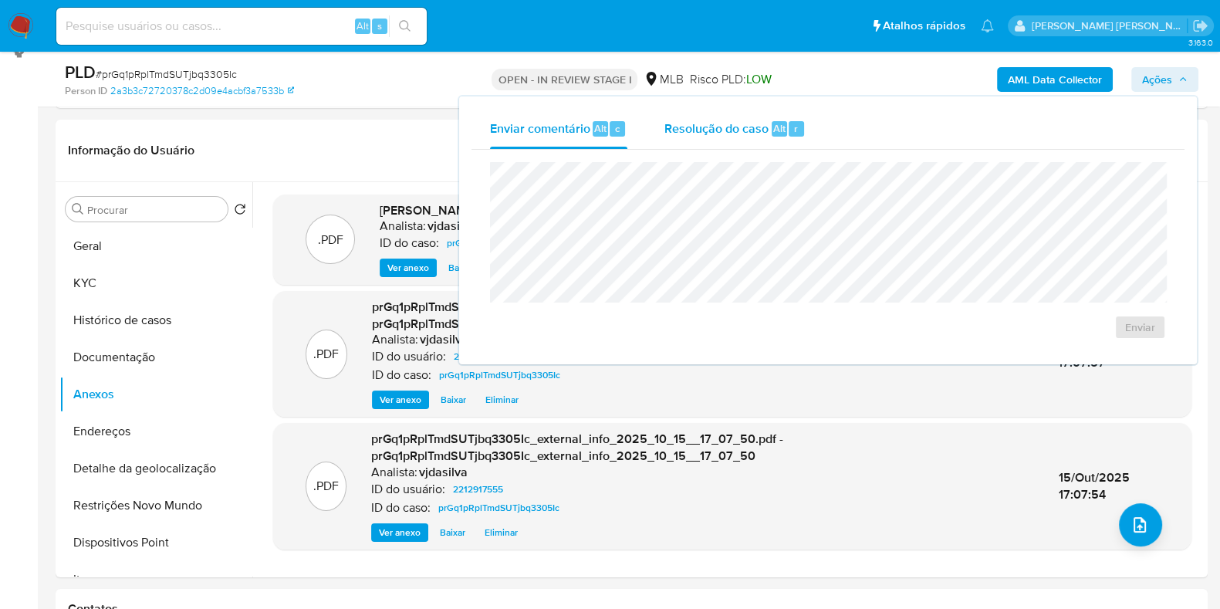
click at [709, 137] on div "Resolução do caso Alt r" at bounding box center [734, 129] width 141 height 40
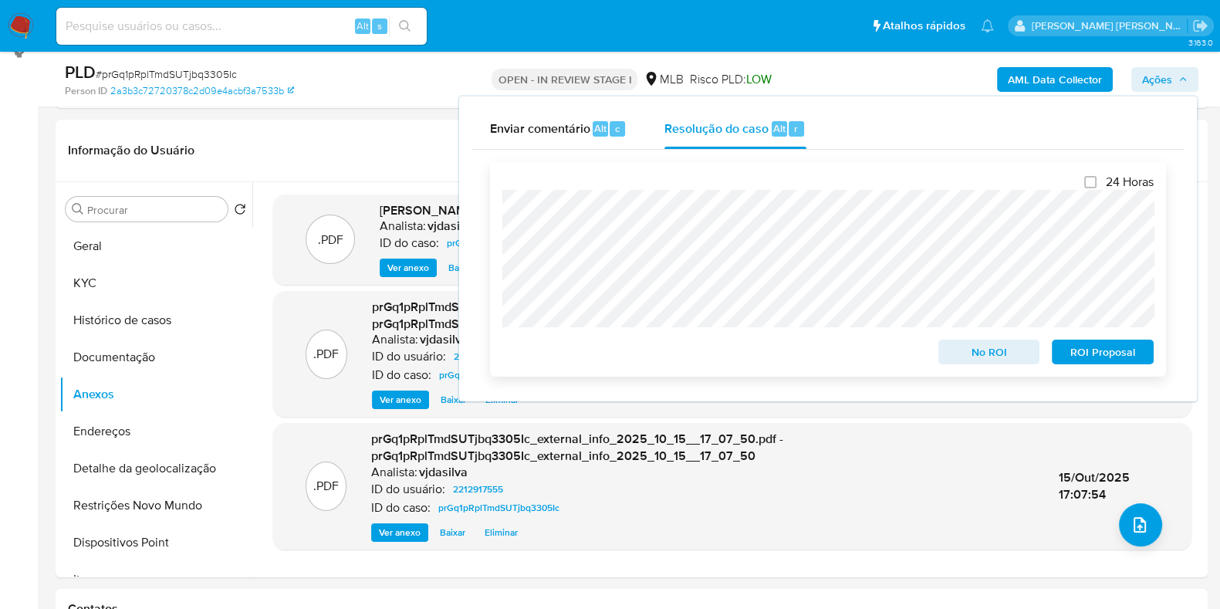
click at [1107, 353] on span "ROI Proposal" at bounding box center [1103, 352] width 80 height 22
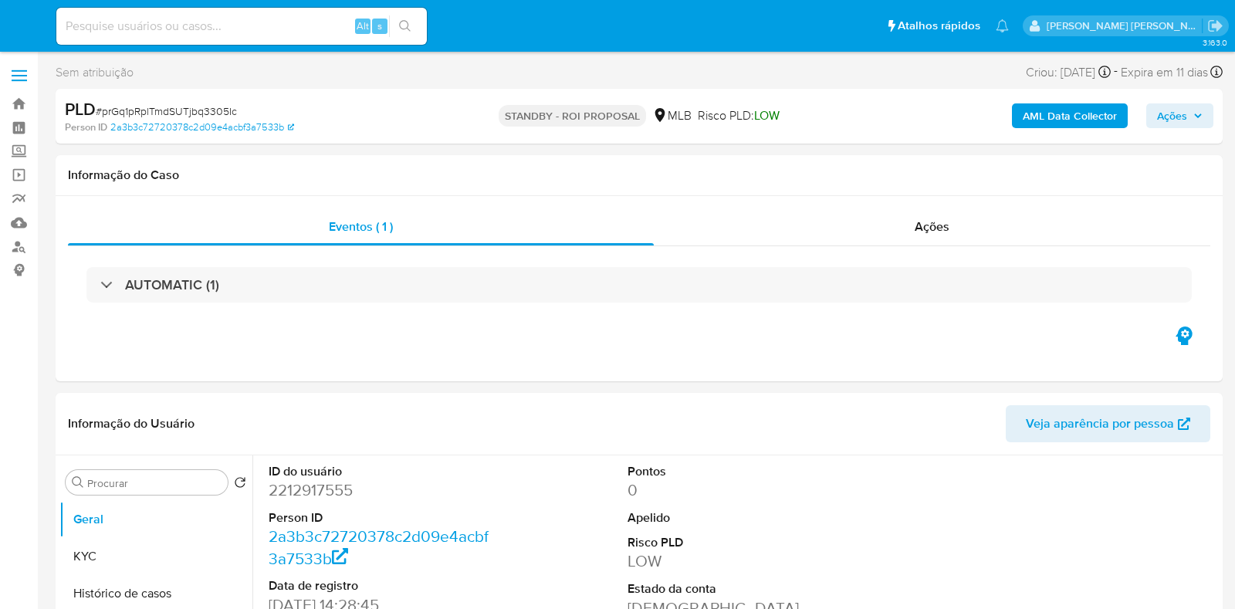
select select "10"
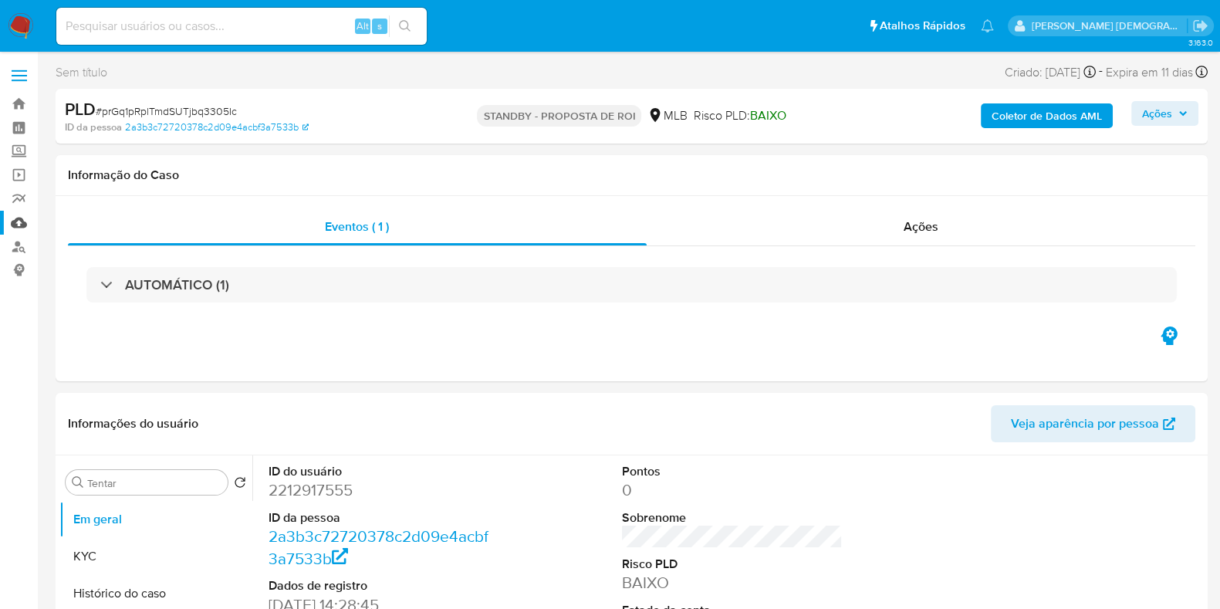
click at [25, 218] on link "Mulan" at bounding box center [92, 223] width 184 height 24
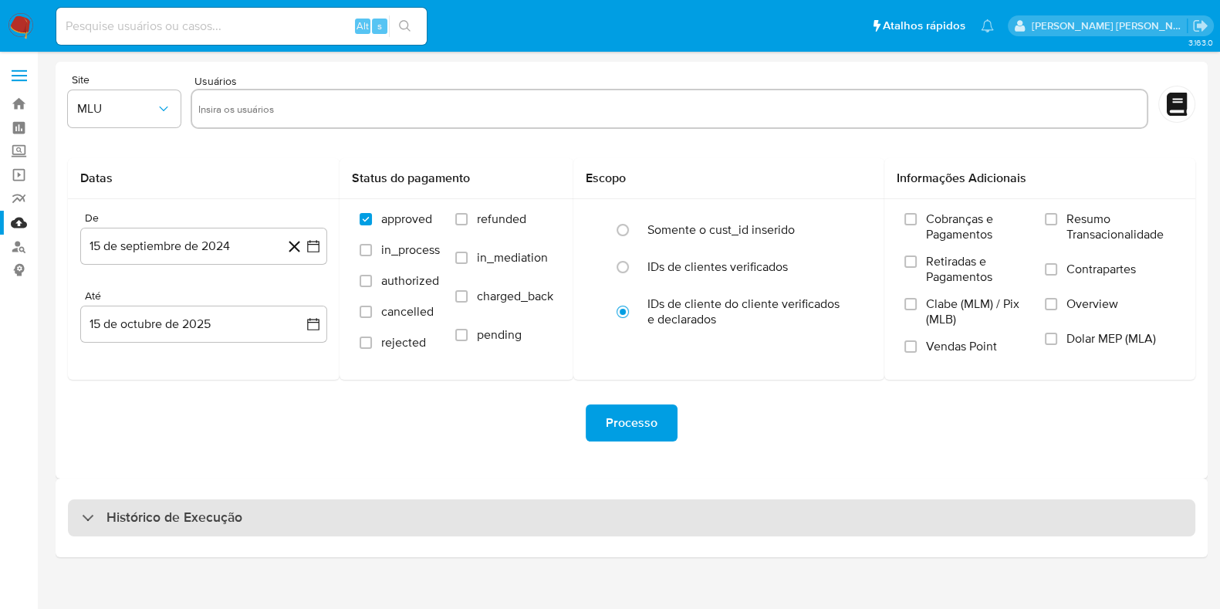
click at [448, 522] on div "Histórico de Execução" at bounding box center [631, 517] width 1127 height 37
select select "10"
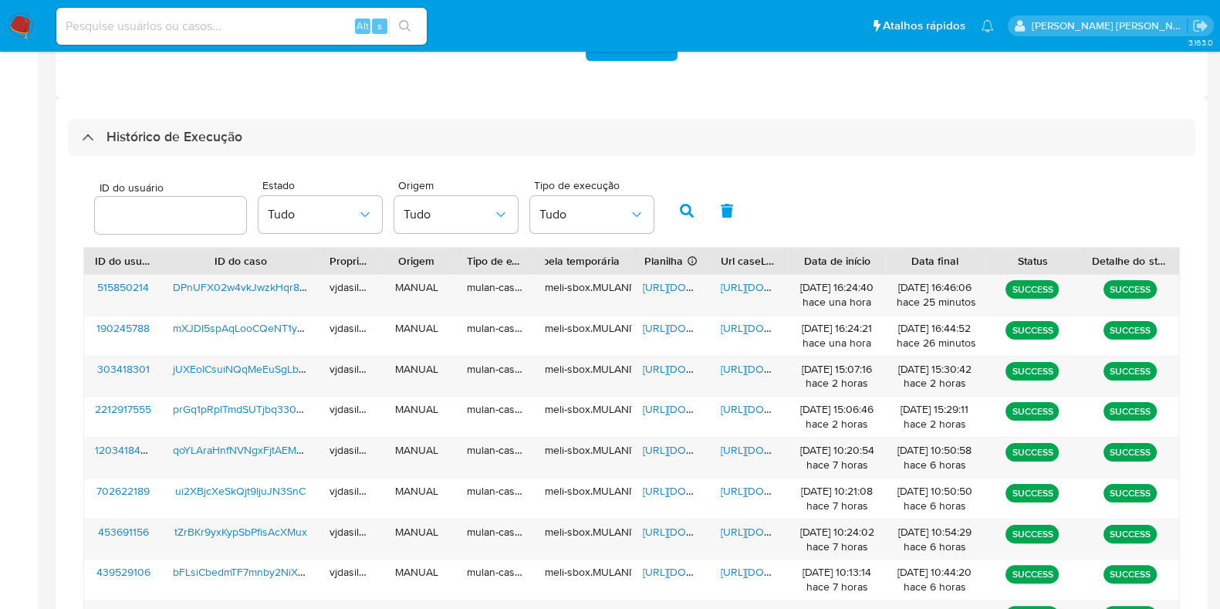
scroll to position [377, 0]
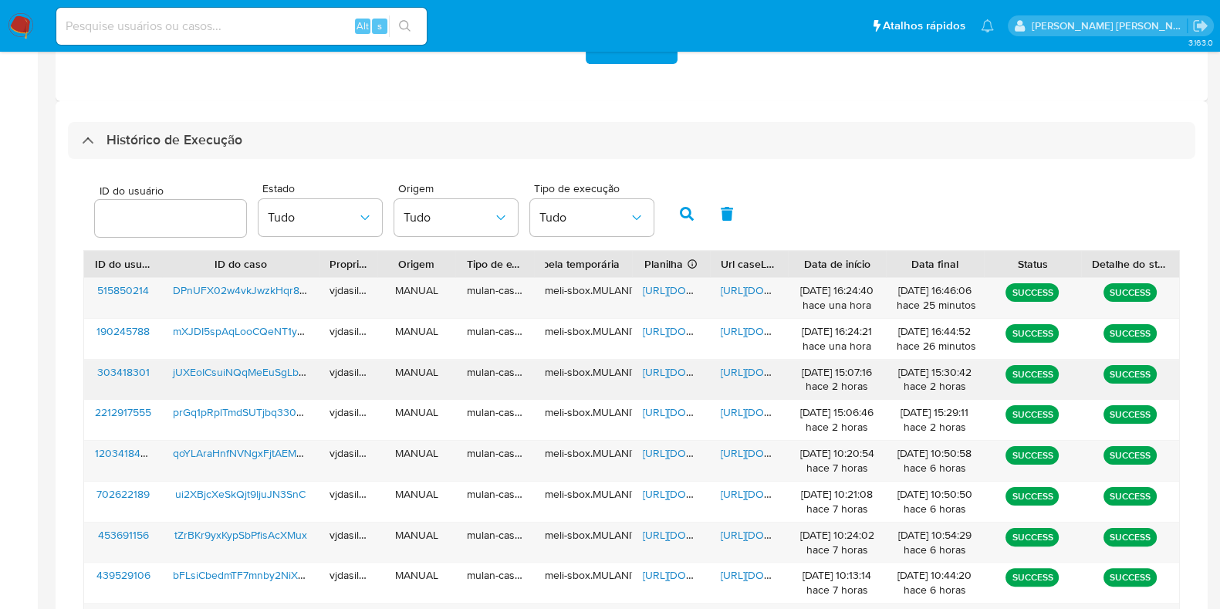
click at [749, 367] on span "[URL][DOMAIN_NAME]" at bounding box center [774, 371] width 106 height 15
click at [671, 367] on span "[URL][DOMAIN_NAME]" at bounding box center [696, 371] width 106 height 15
click at [278, 367] on span "jUXEoICsuiNQqMeEuSgLb3Ep" at bounding box center [245, 371] width 144 height 15
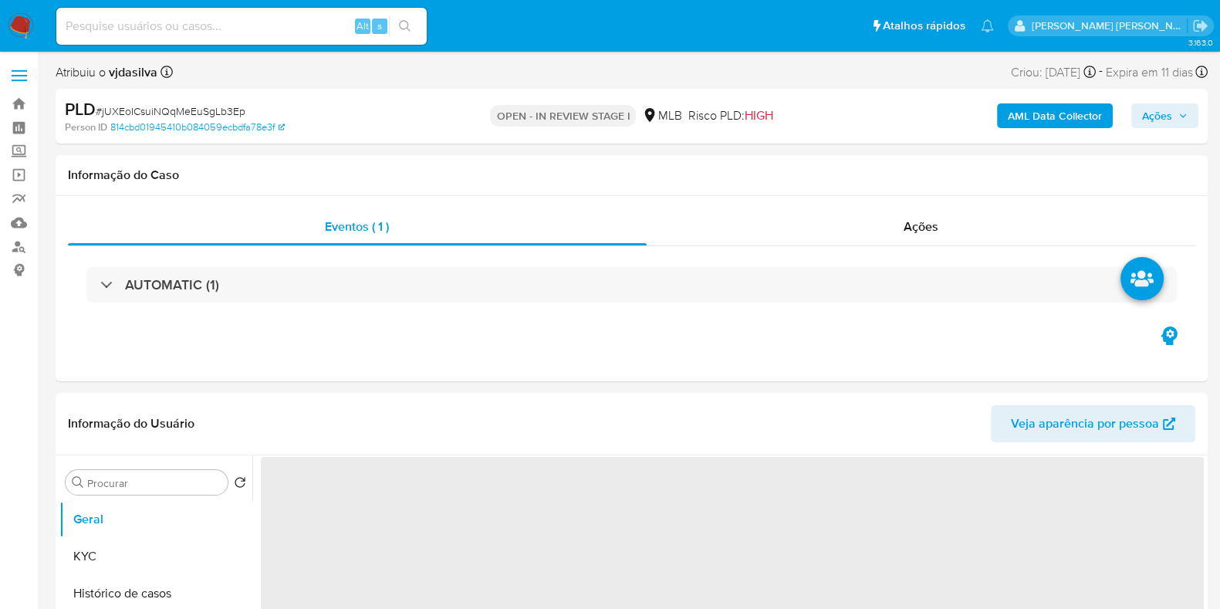
select select "10"
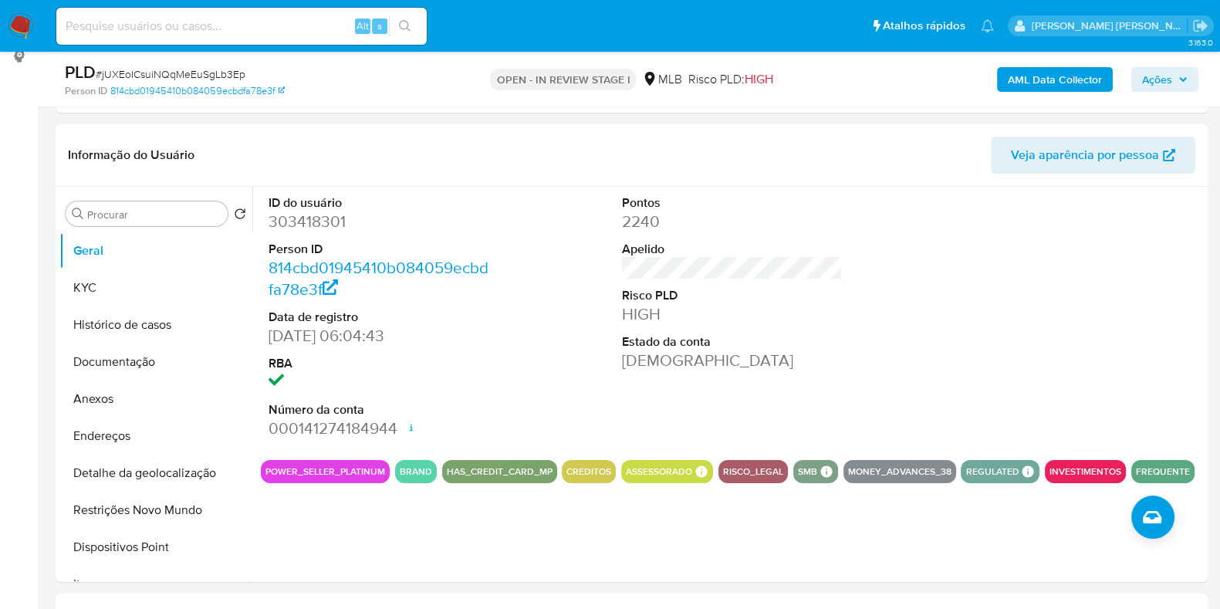
scroll to position [220, 0]
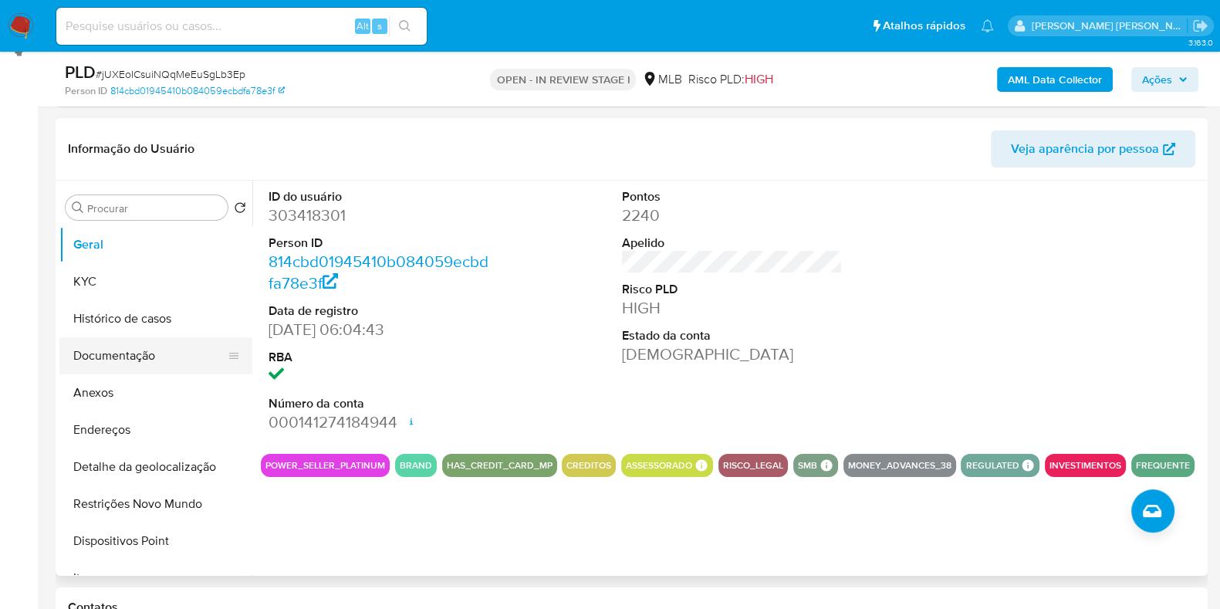
click at [123, 353] on button "Documentação" at bounding box center [149, 355] width 181 height 37
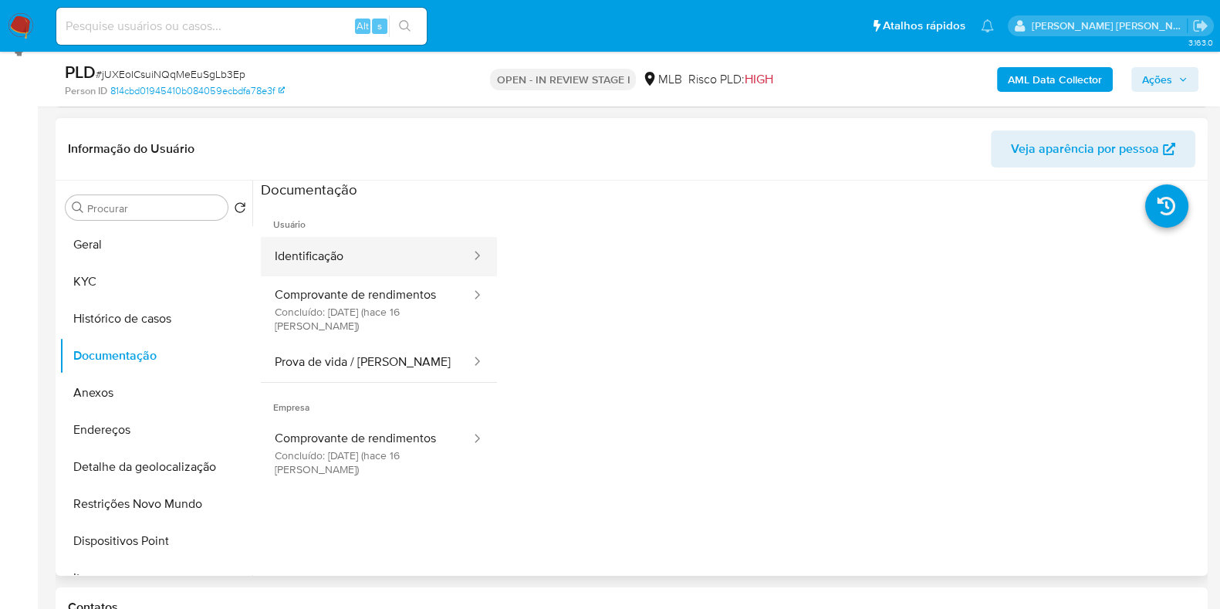
click at [341, 274] on button "Identificação" at bounding box center [366, 256] width 211 height 39
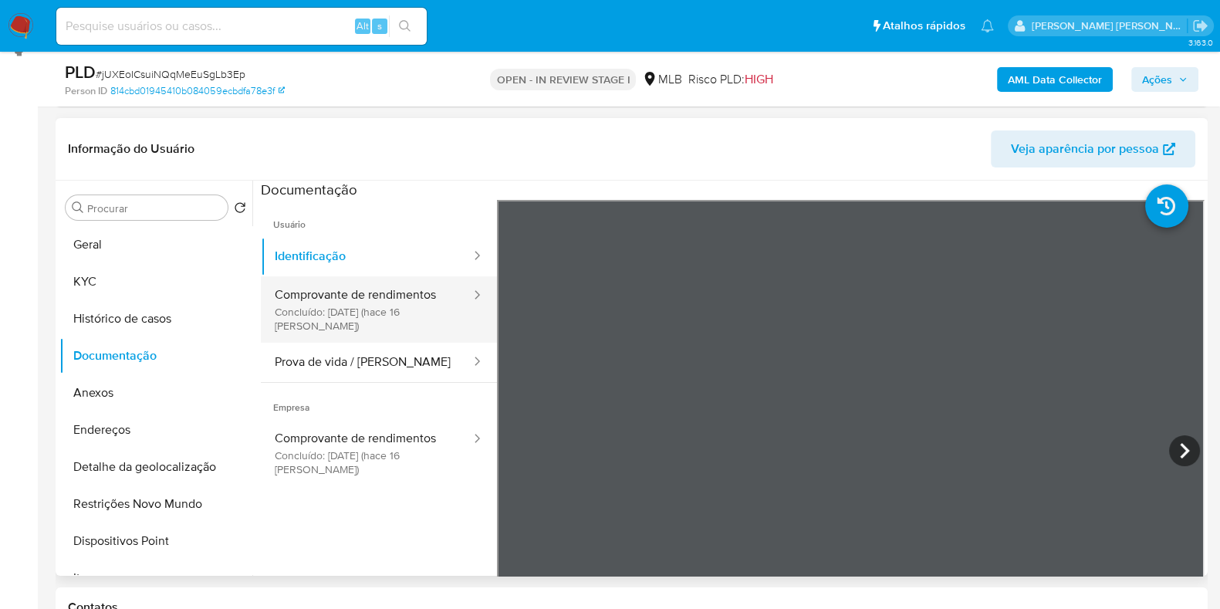
click at [356, 312] on button "Comprovante de rendimentos Concluído: [DATE] (hace 16 [PERSON_NAME])" at bounding box center [366, 309] width 211 height 66
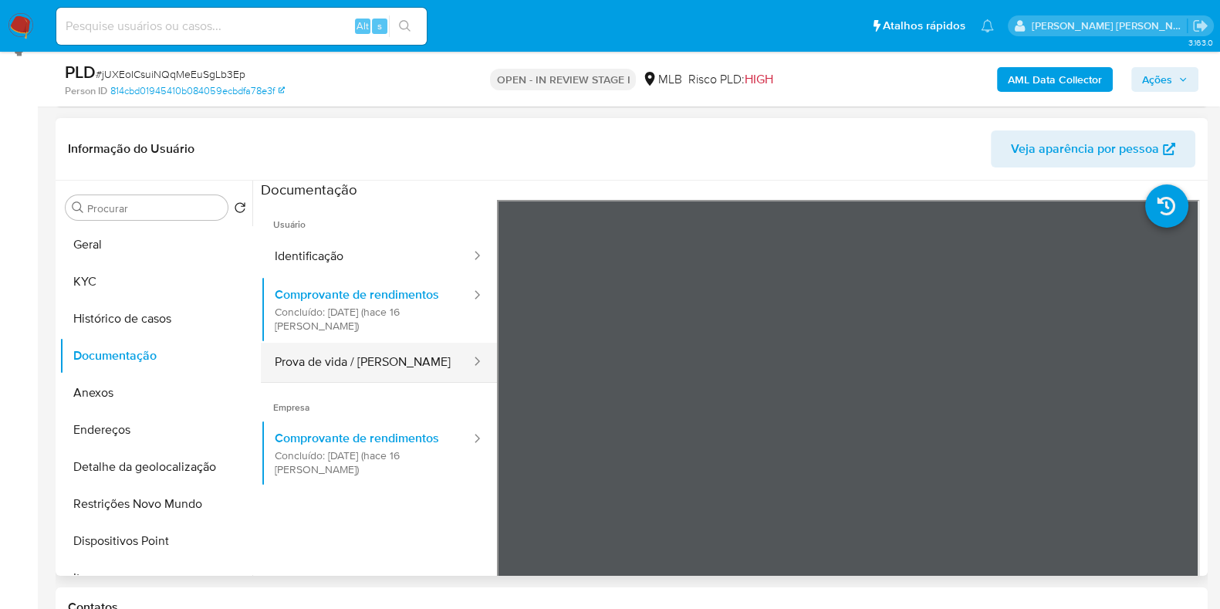
click at [370, 369] on button "Prova de vida / [PERSON_NAME]" at bounding box center [366, 362] width 211 height 39
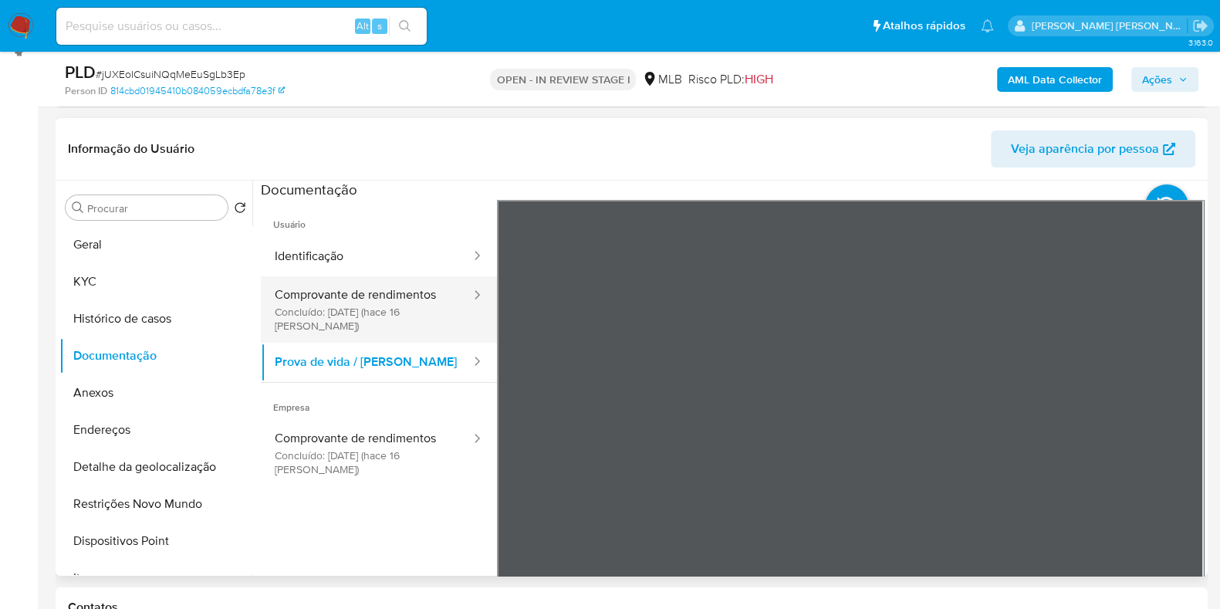
click at [370, 295] on button "Comprovante de rendimentos Concluído: [DATE] (hace 16 [PERSON_NAME])" at bounding box center [366, 309] width 211 height 66
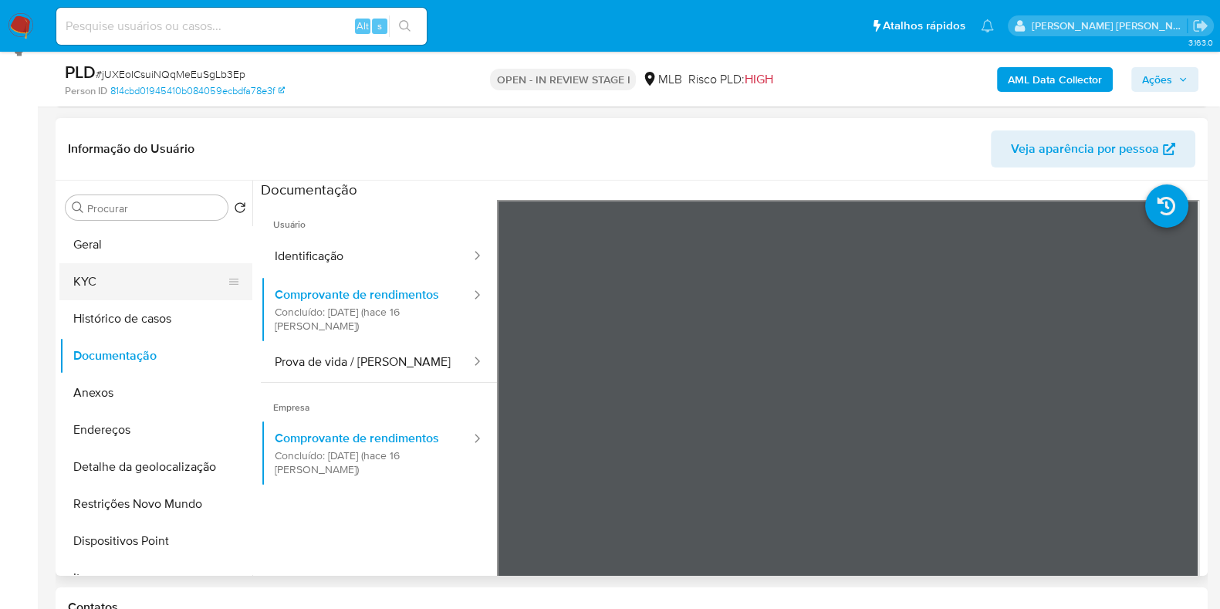
click at [187, 285] on button "KYC" at bounding box center [149, 281] width 181 height 37
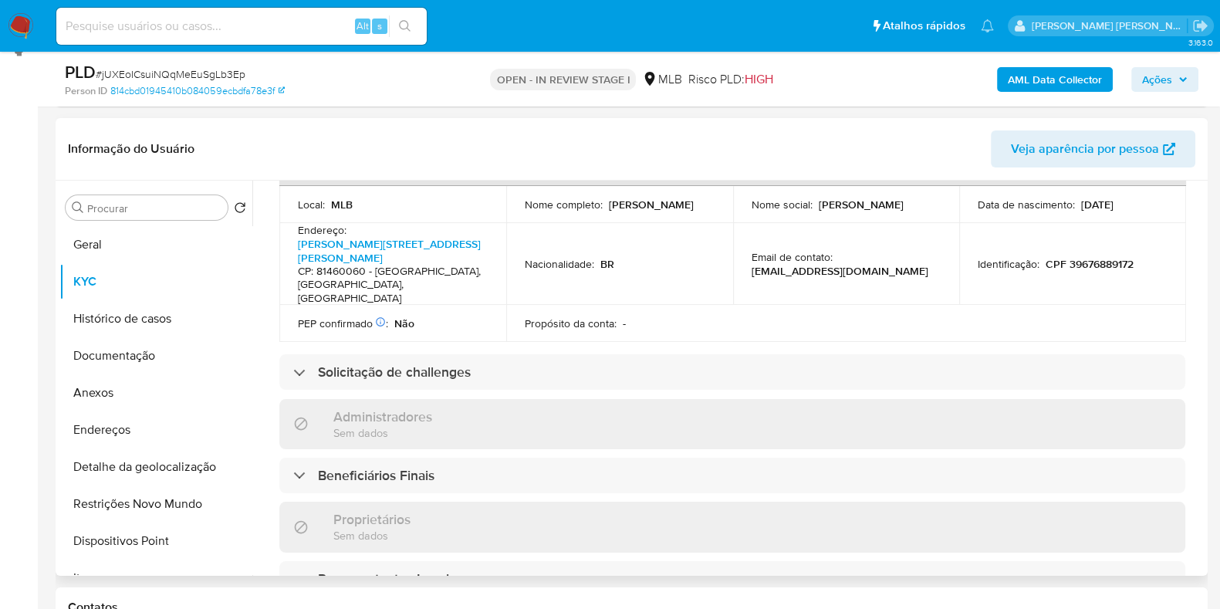
scroll to position [526, 0]
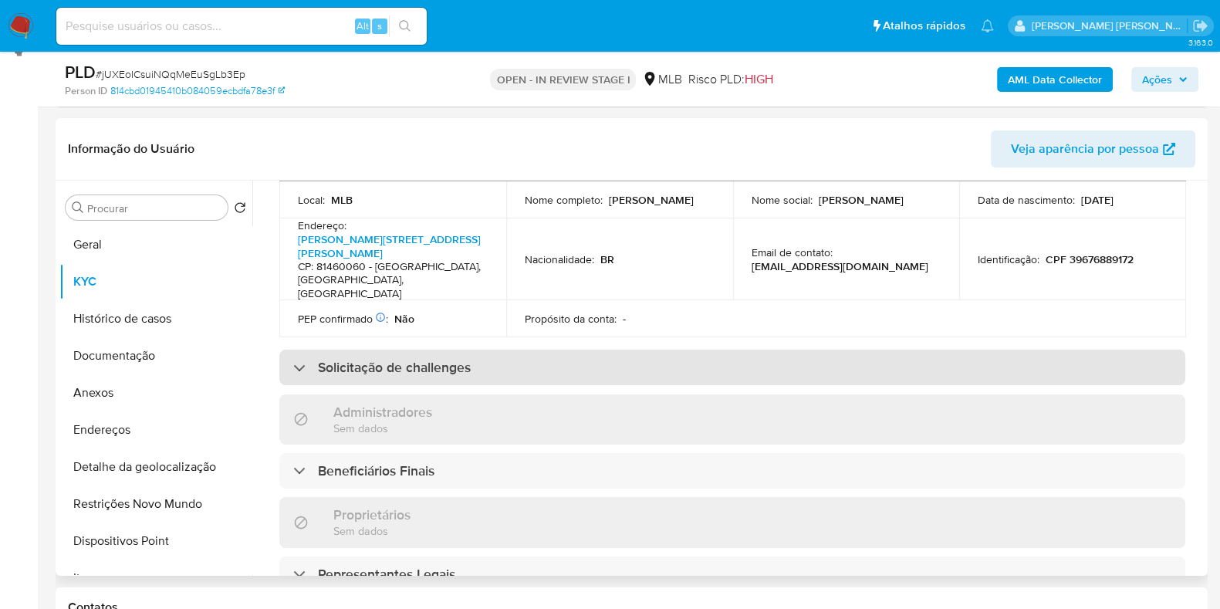
click at [944, 350] on div "Solicitação de challenges" at bounding box center [732, 367] width 906 height 35
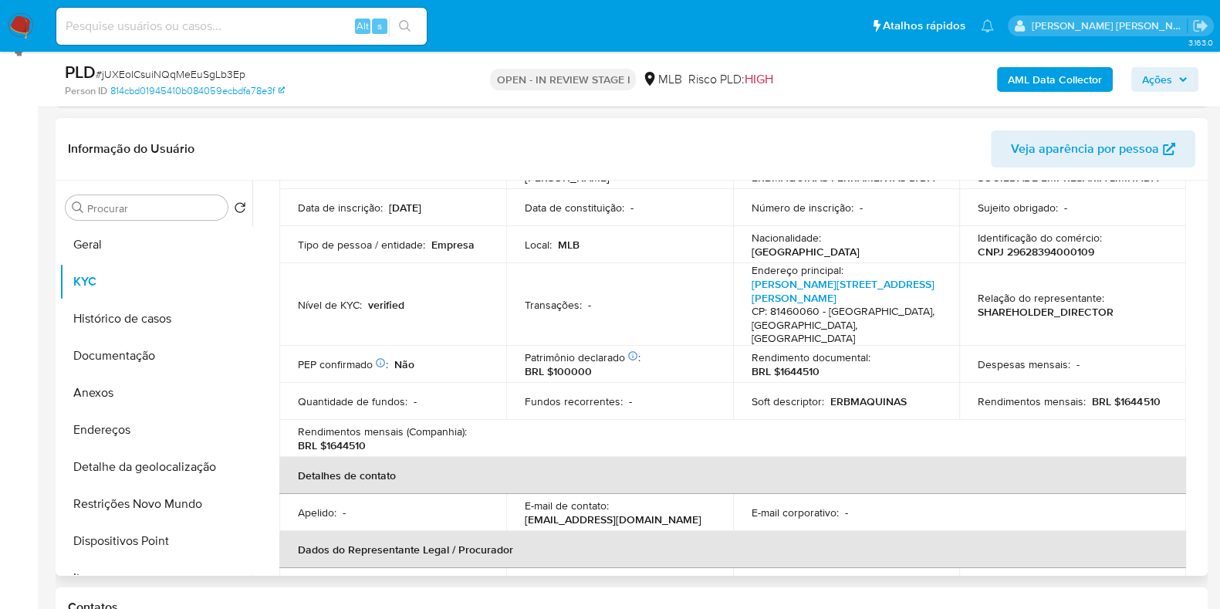
scroll to position [125, 0]
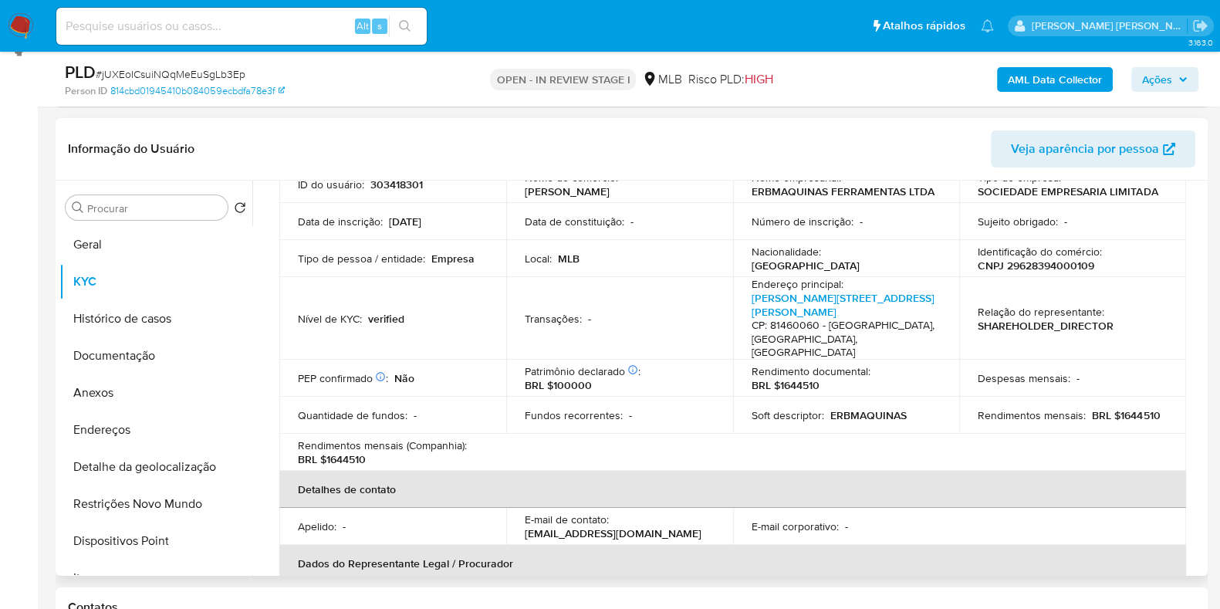
drag, startPoint x: 1208, startPoint y: 234, endPoint x: 1205, endPoint y: 260, distance: 26.4
drag, startPoint x: 1204, startPoint y: 260, endPoint x: 1215, endPoint y: 352, distance: 92.5
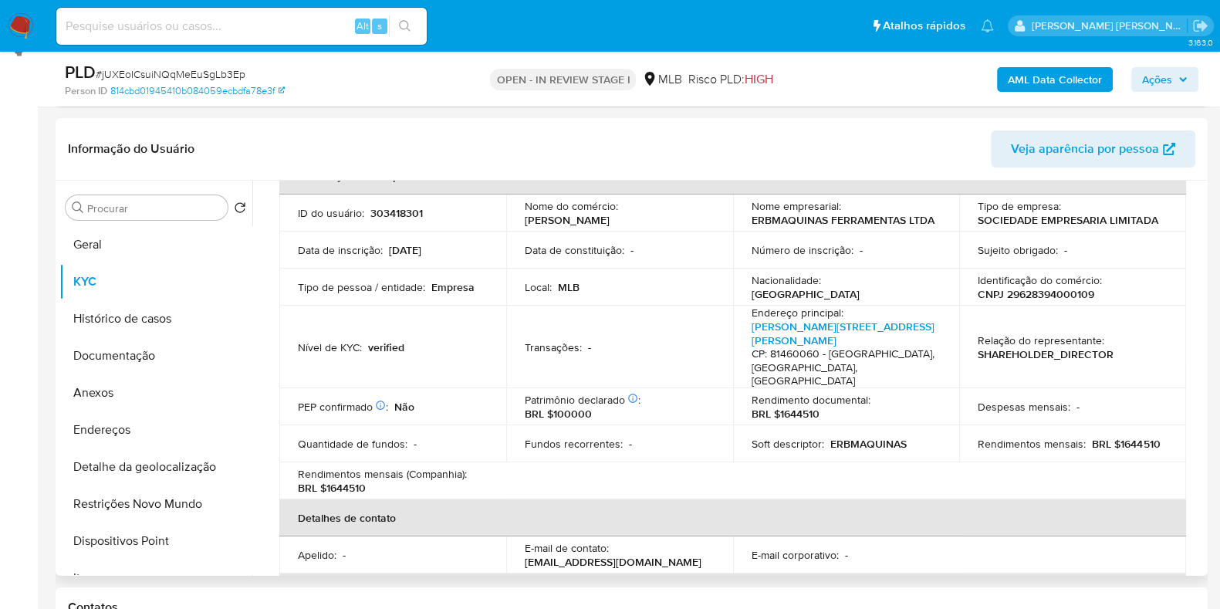
scroll to position [69, 0]
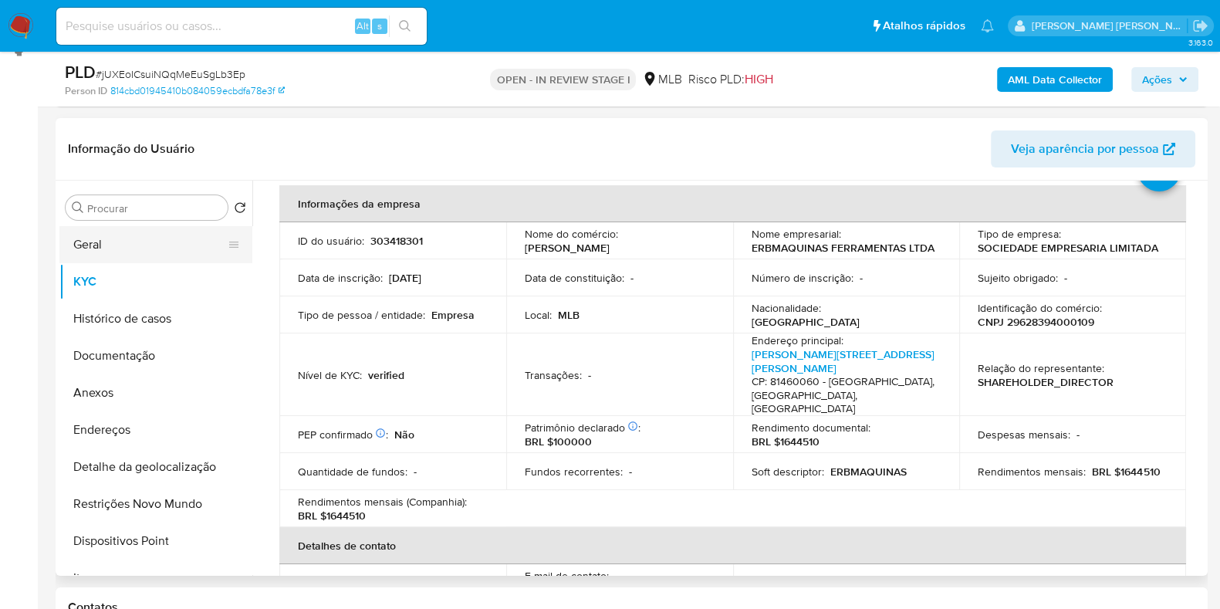
click at [143, 242] on button "Geral" at bounding box center [149, 244] width 181 height 37
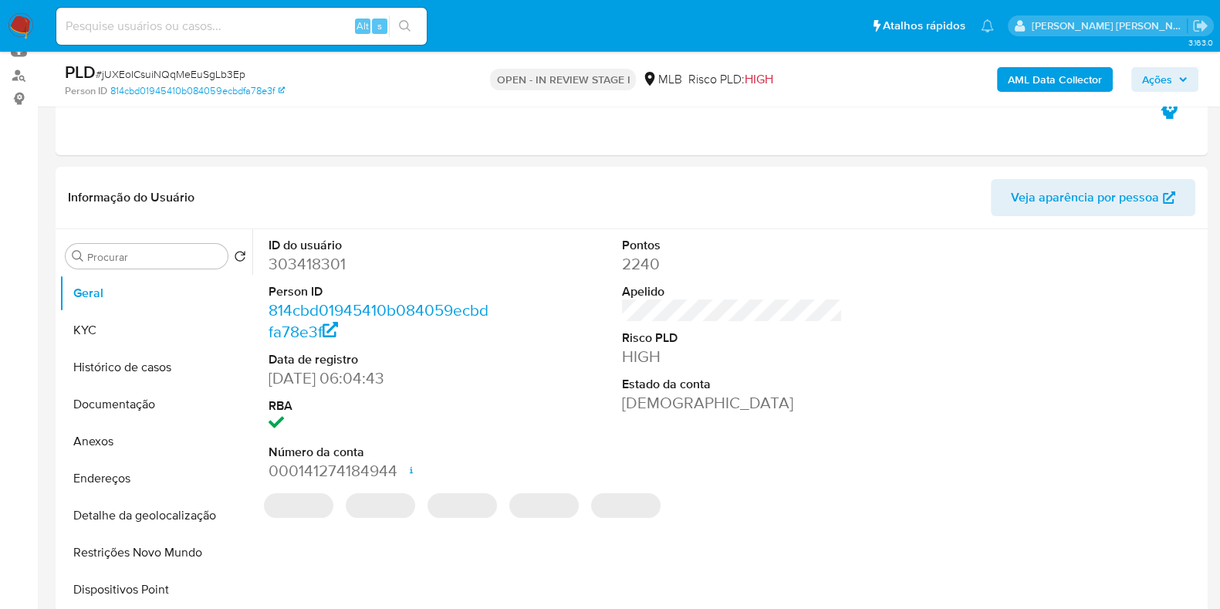
scroll to position [174, 0]
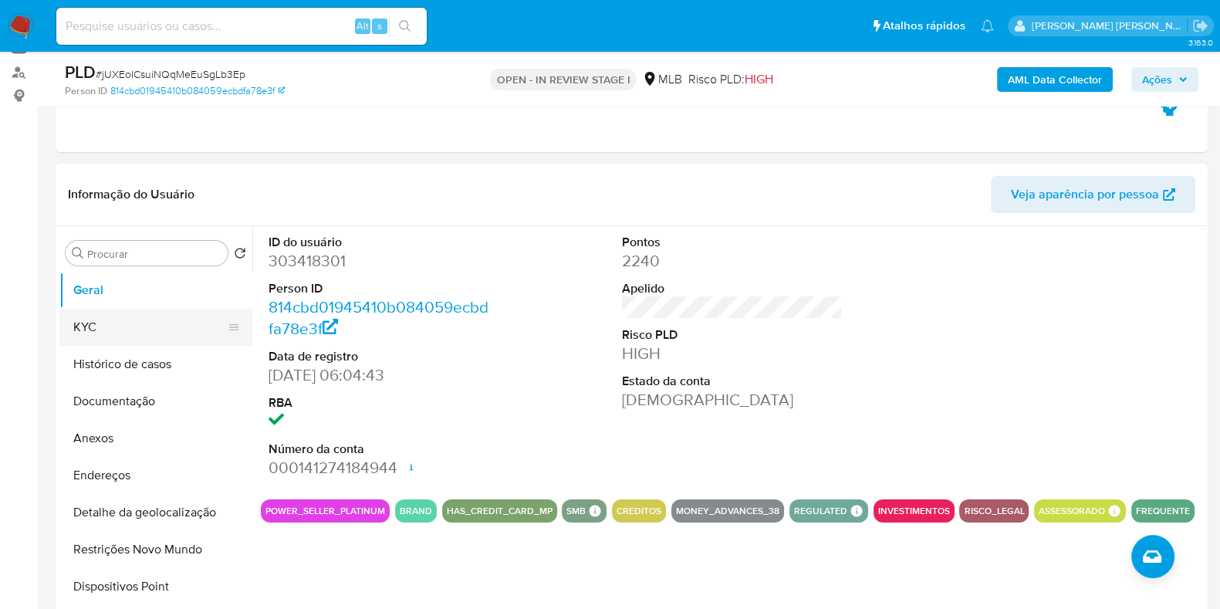
click at [127, 339] on button "KYC" at bounding box center [149, 327] width 181 height 37
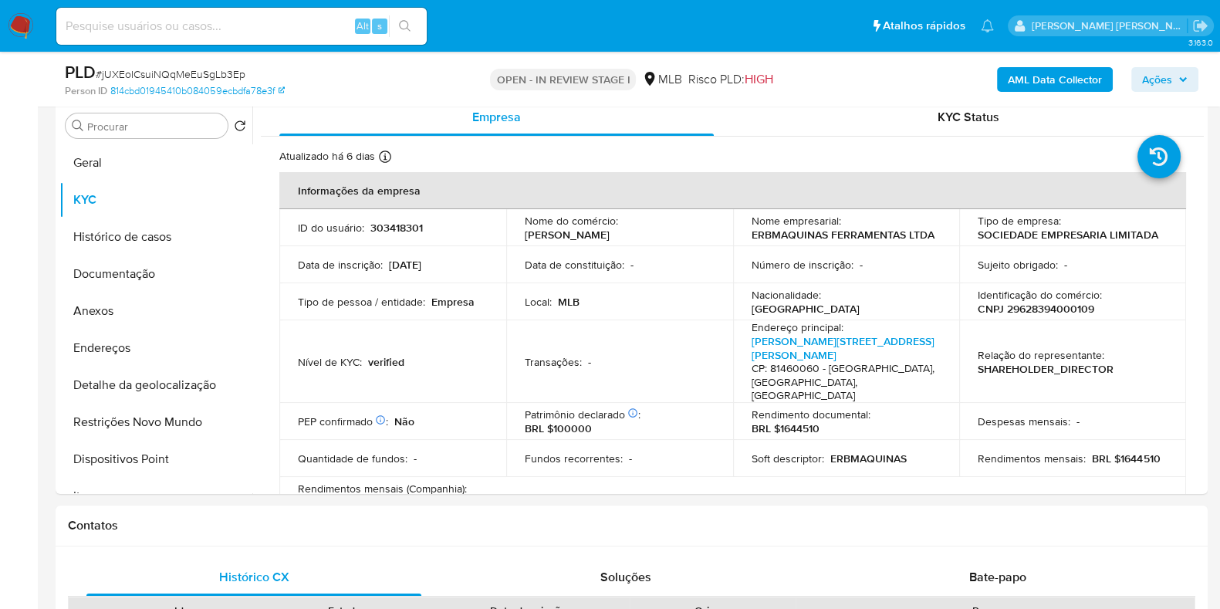
scroll to position [308, 0]
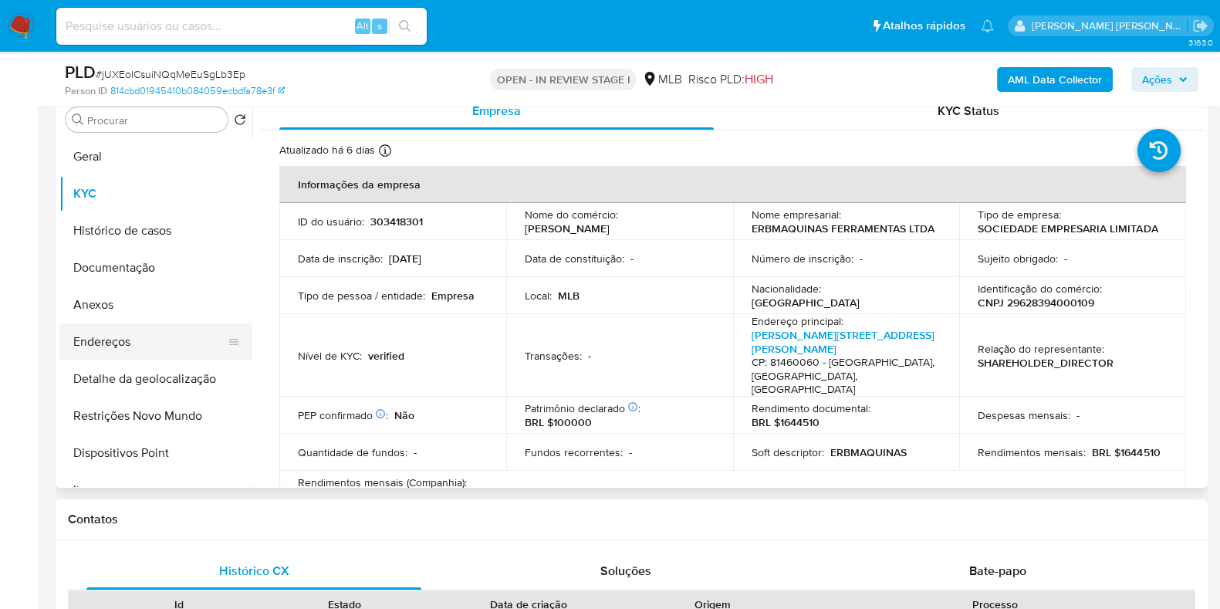
click at [166, 330] on button "Endereços" at bounding box center [149, 341] width 181 height 37
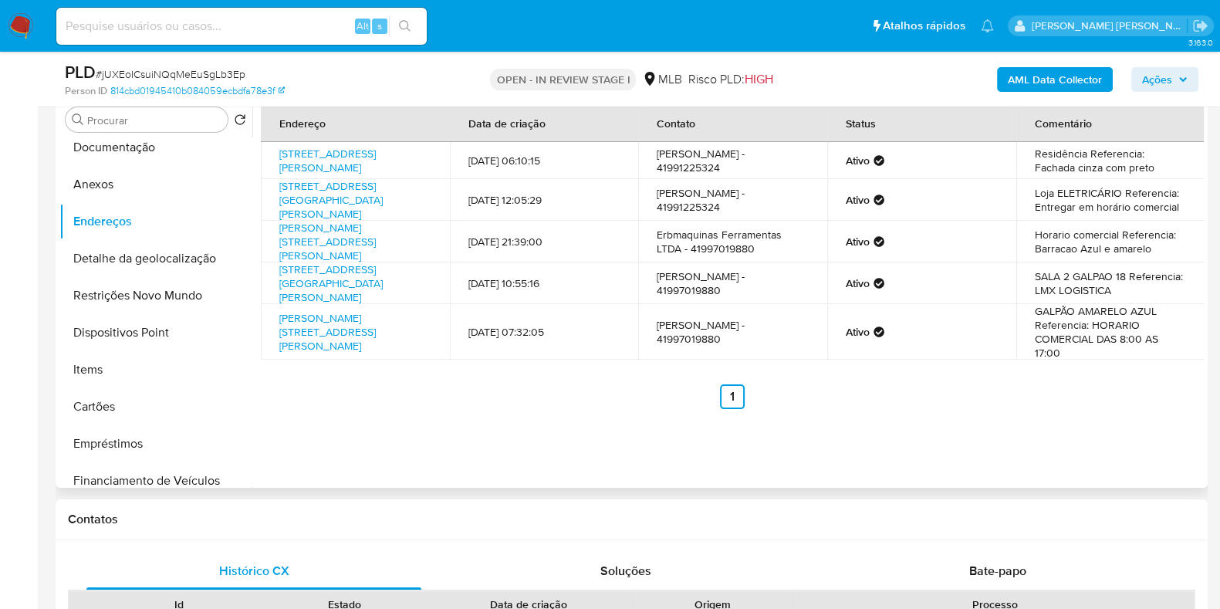
scroll to position [116, 0]
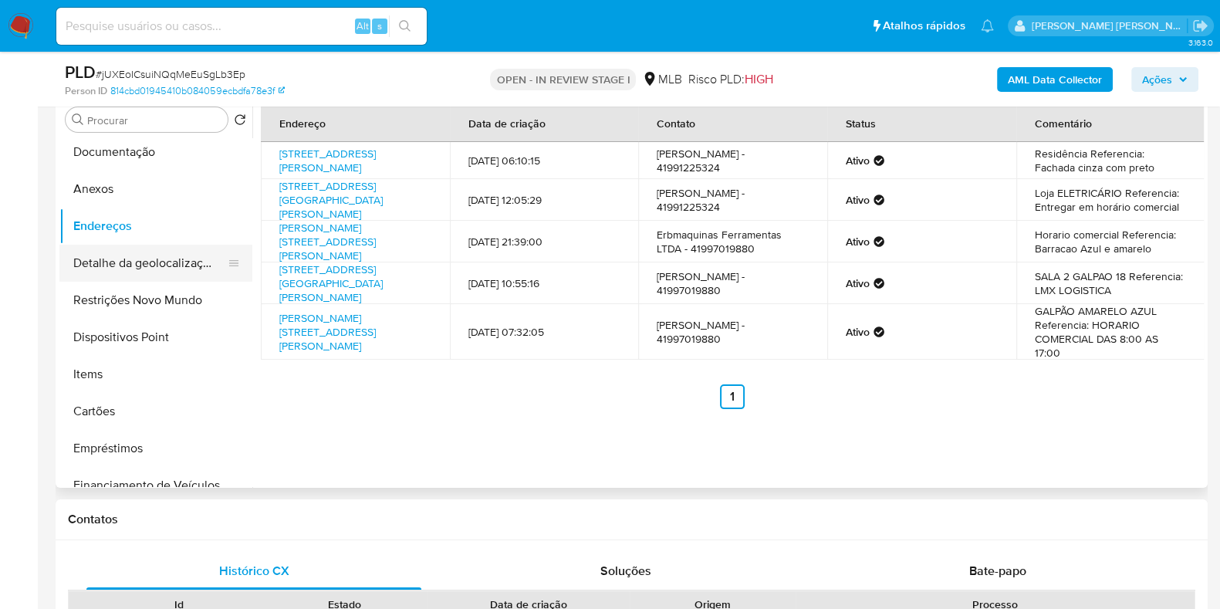
click at [137, 272] on button "Detalhe da geolocalização" at bounding box center [149, 263] width 181 height 37
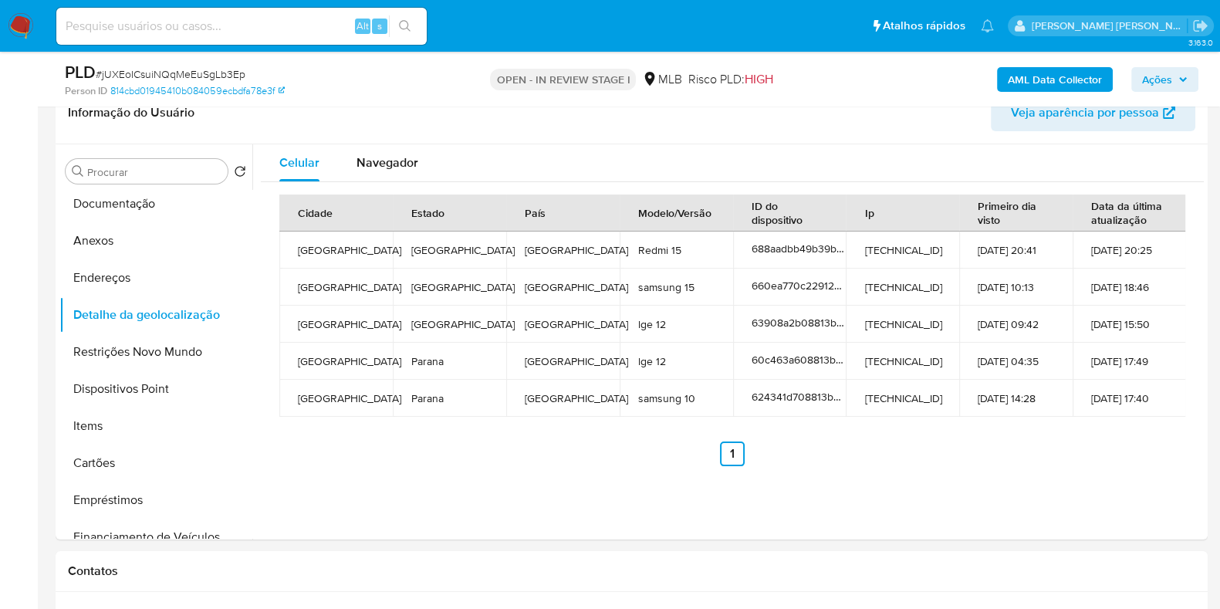
scroll to position [253, 0]
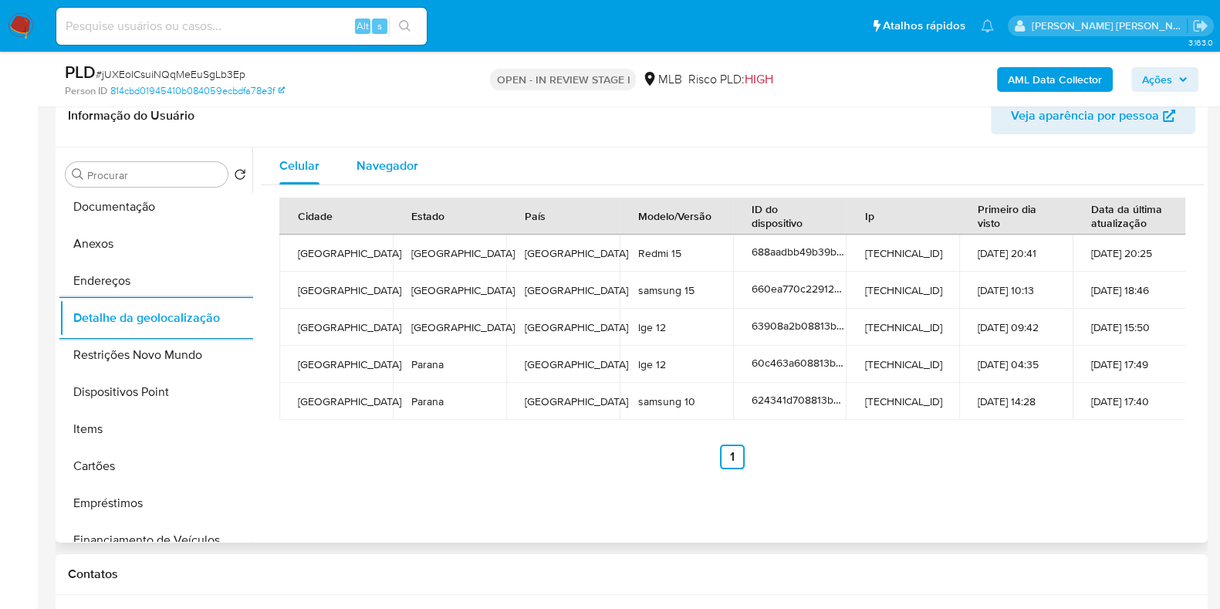
click at [383, 161] on span "Navegador" at bounding box center [388, 166] width 62 height 18
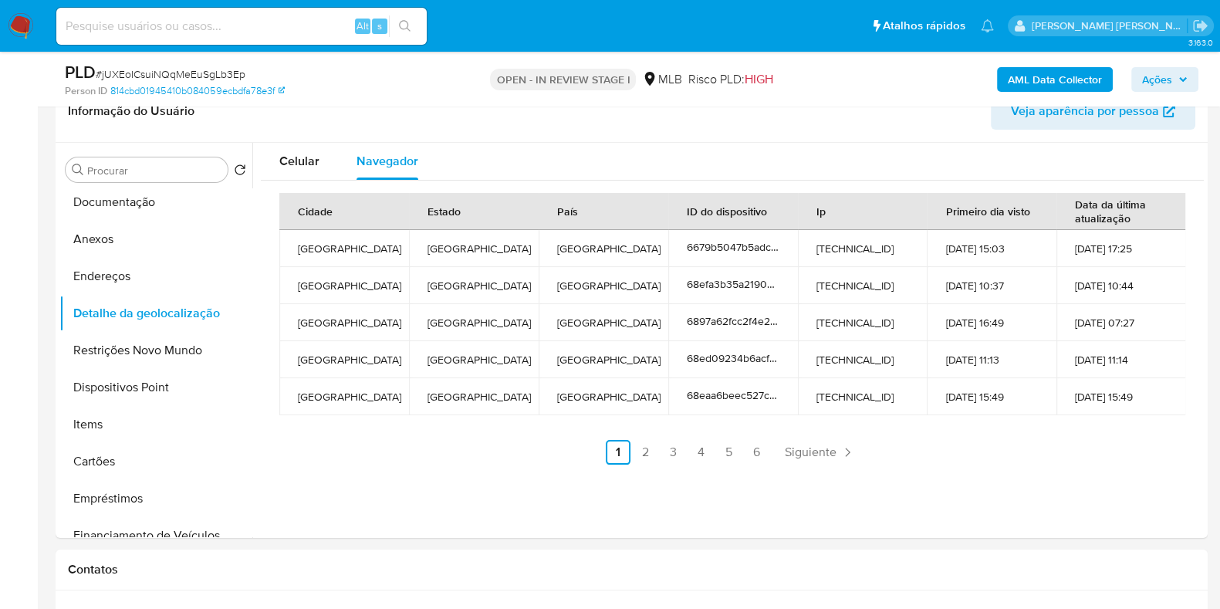
scroll to position [255, 0]
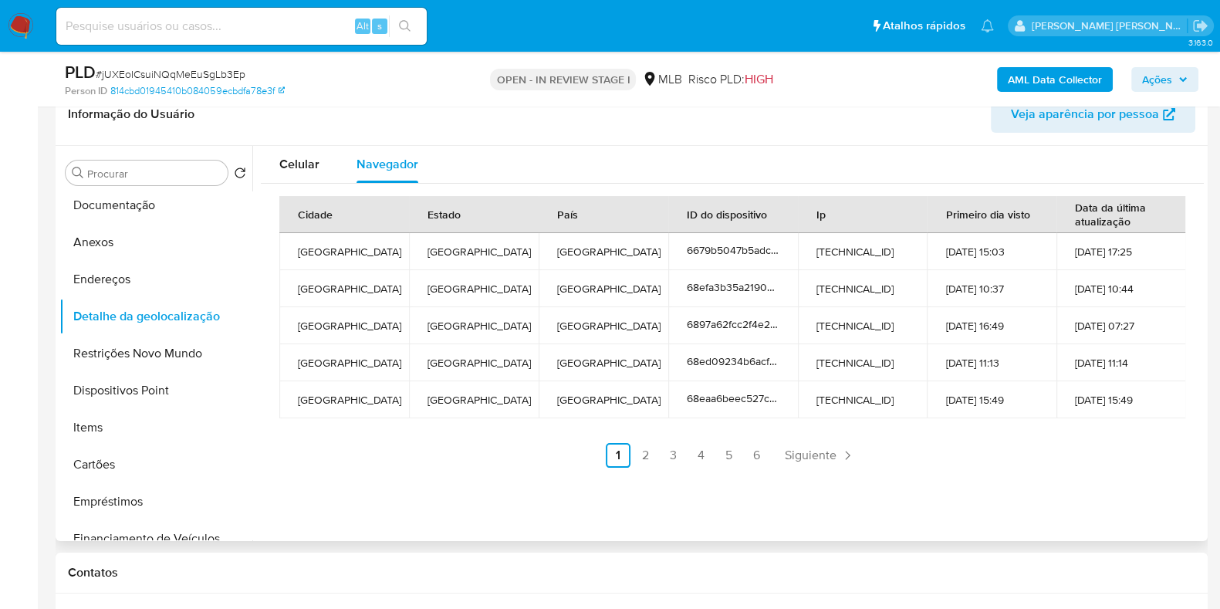
click at [820, 156] on div "Celular Navegador" at bounding box center [732, 164] width 943 height 37
click at [181, 353] on button "Restrições Novo Mundo" at bounding box center [149, 353] width 181 height 37
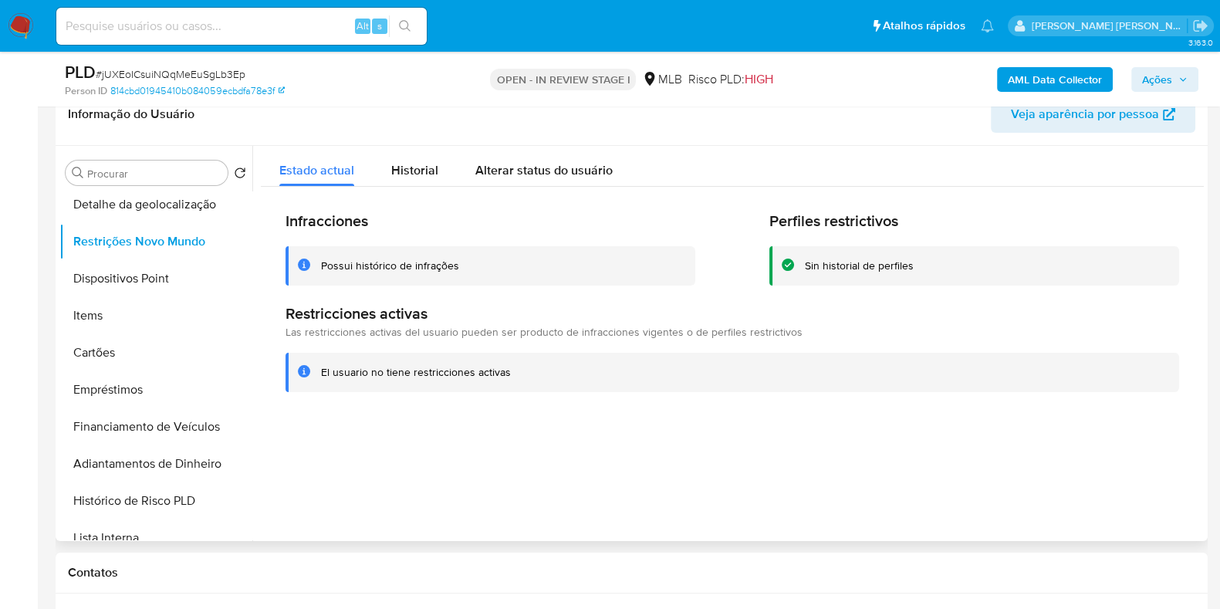
scroll to position [225, 0]
click at [177, 285] on button "Dispositivos Point" at bounding box center [149, 280] width 181 height 37
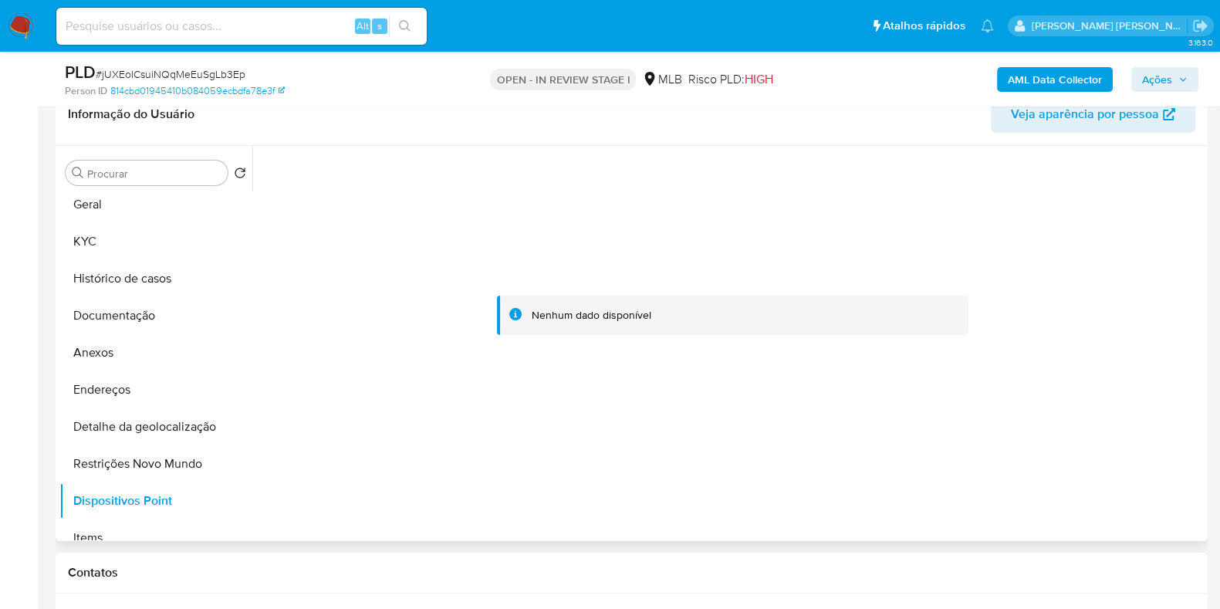
scroll to position [0, 0]
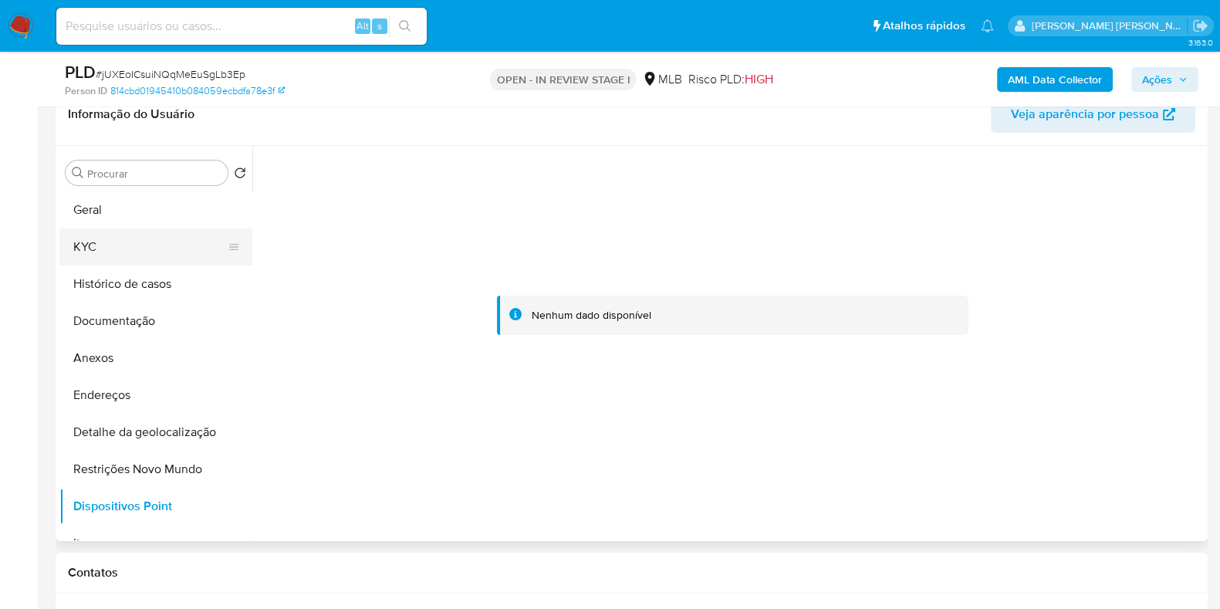
click at [169, 230] on button "KYC" at bounding box center [149, 246] width 181 height 37
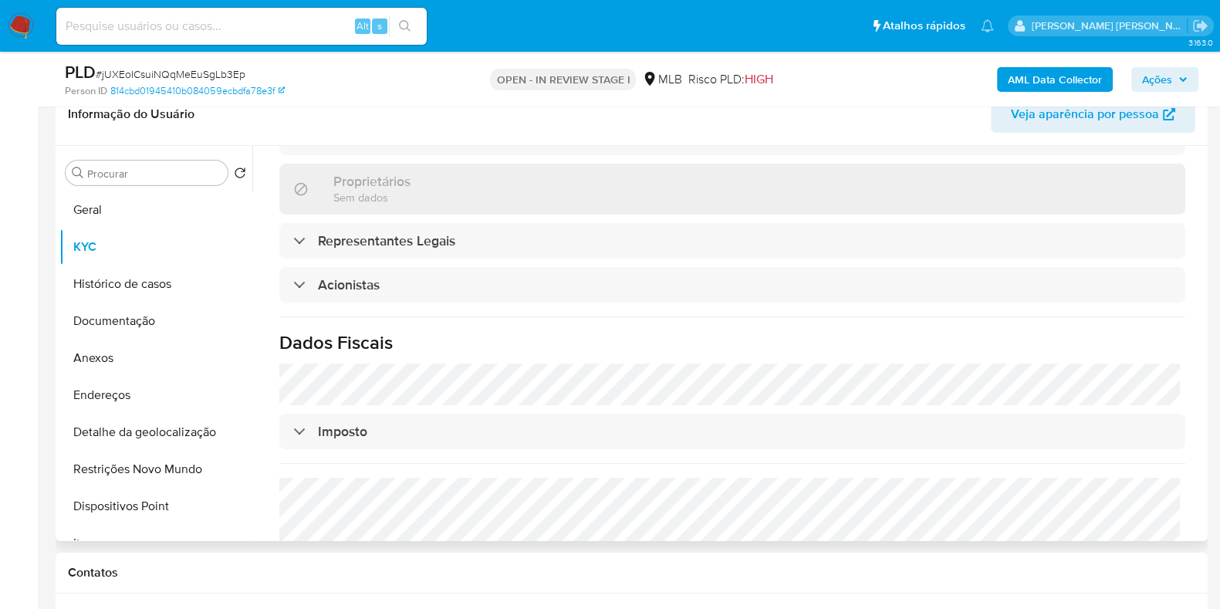
scroll to position [860, 0]
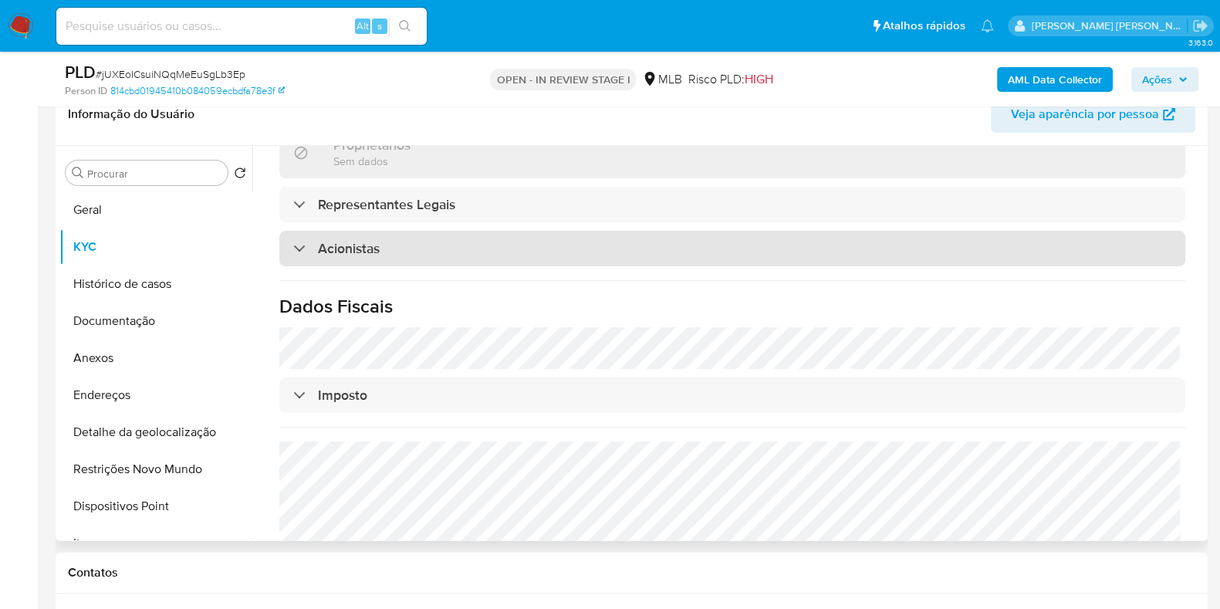
click at [627, 234] on div "Acionistas" at bounding box center [732, 248] width 906 height 35
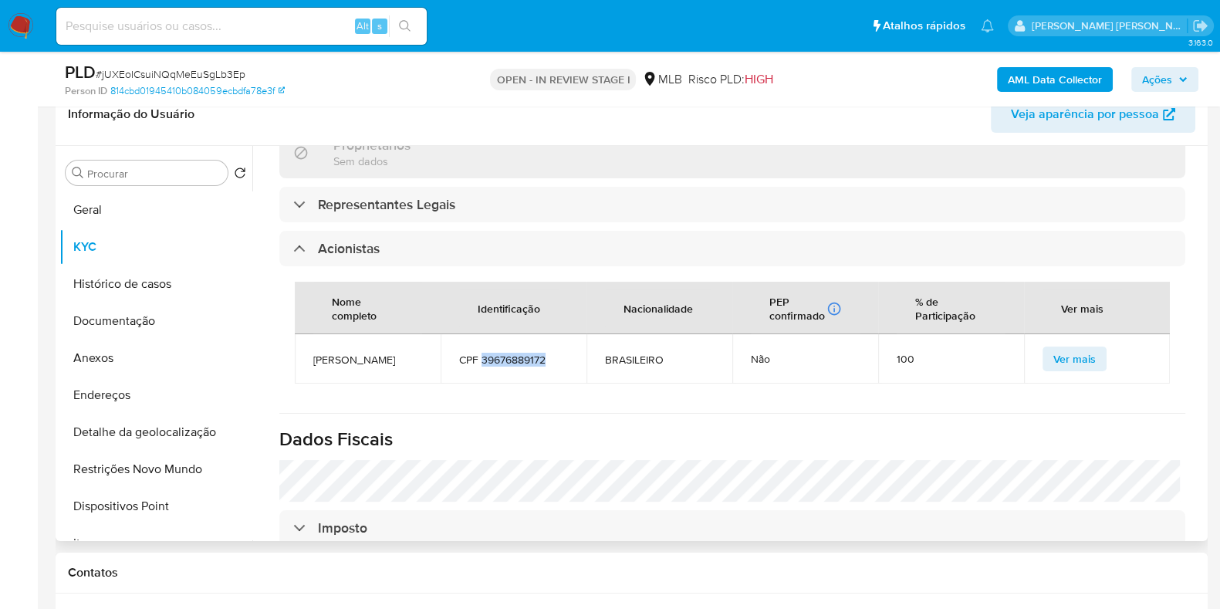
drag, startPoint x: 553, startPoint y: 337, endPoint x: 481, endPoint y: 337, distance: 72.5
click at [481, 353] on span "CPF 39676889172" at bounding box center [513, 360] width 109 height 14
copy span "39676889172"
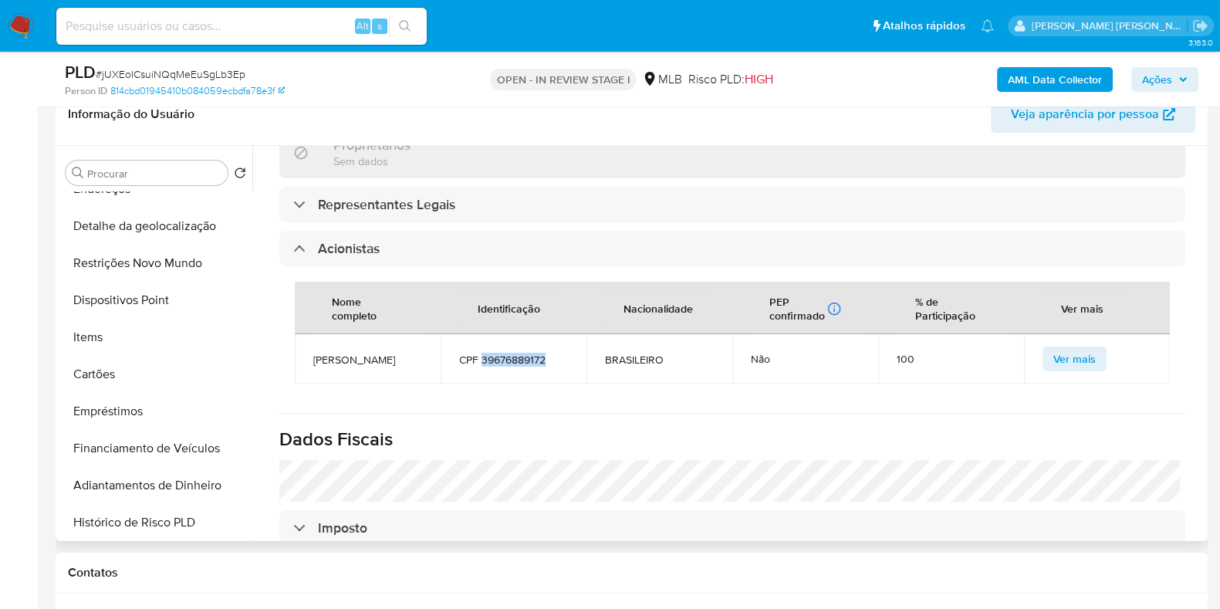
scroll to position [201, 0]
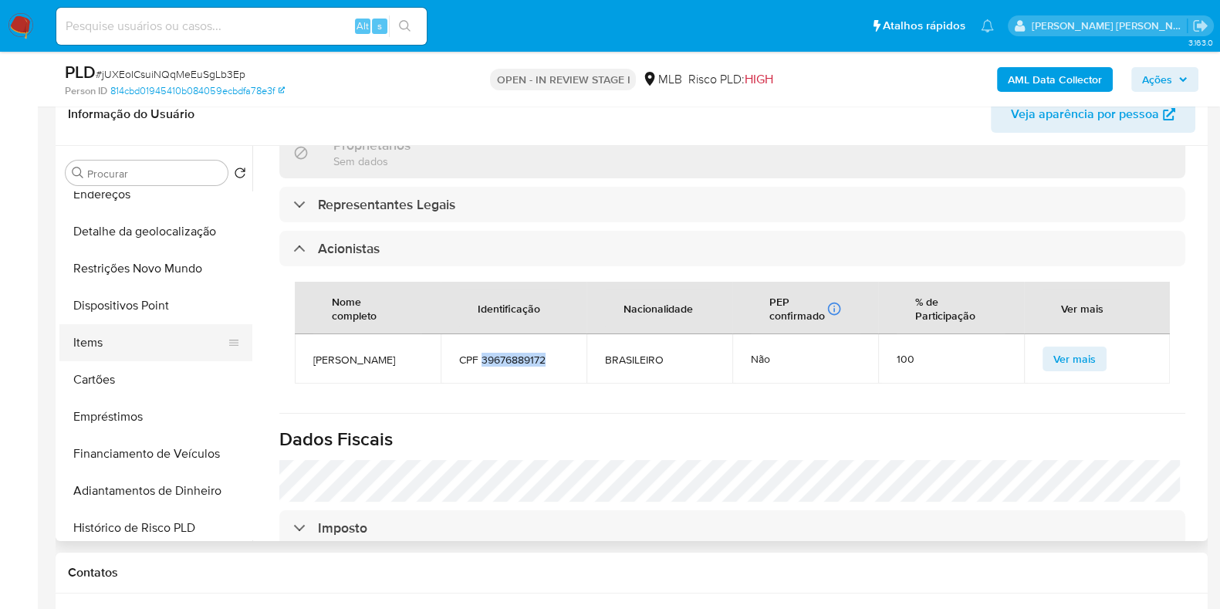
click at [130, 345] on button "Items" at bounding box center [149, 342] width 181 height 37
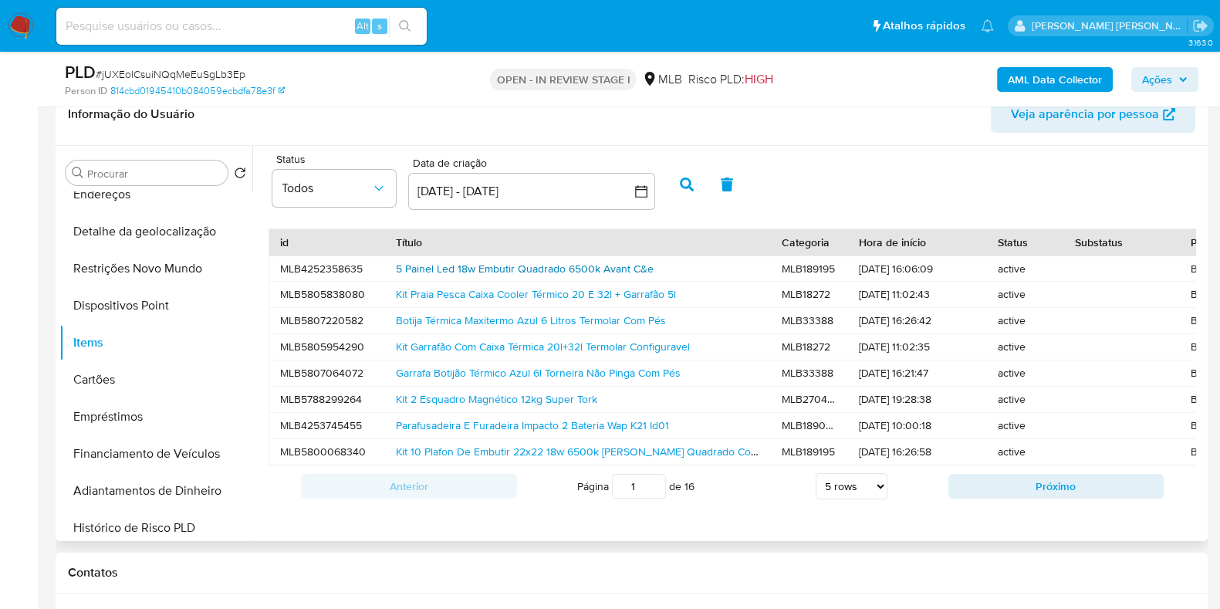
click at [519, 272] on link "5 Painel Led 18w Embutir Quadrado 6500k Avant C&e" at bounding box center [525, 268] width 258 height 15
click at [252, 238] on div "Status Todos Data de criação Data de criação 15 sep 2025 - 15 oct 2025 15-09-20…" at bounding box center [727, 343] width 951 height 395
click at [240, 222] on button "Detalhe da geolocalização" at bounding box center [149, 231] width 181 height 37
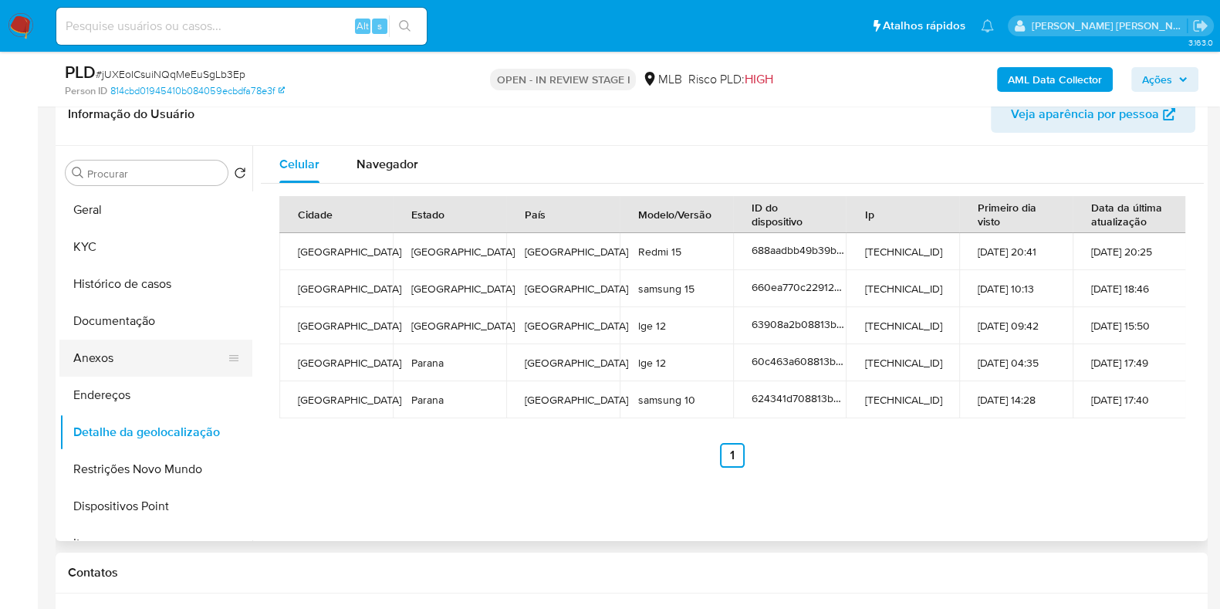
click at [144, 356] on button "Anexos" at bounding box center [149, 358] width 181 height 37
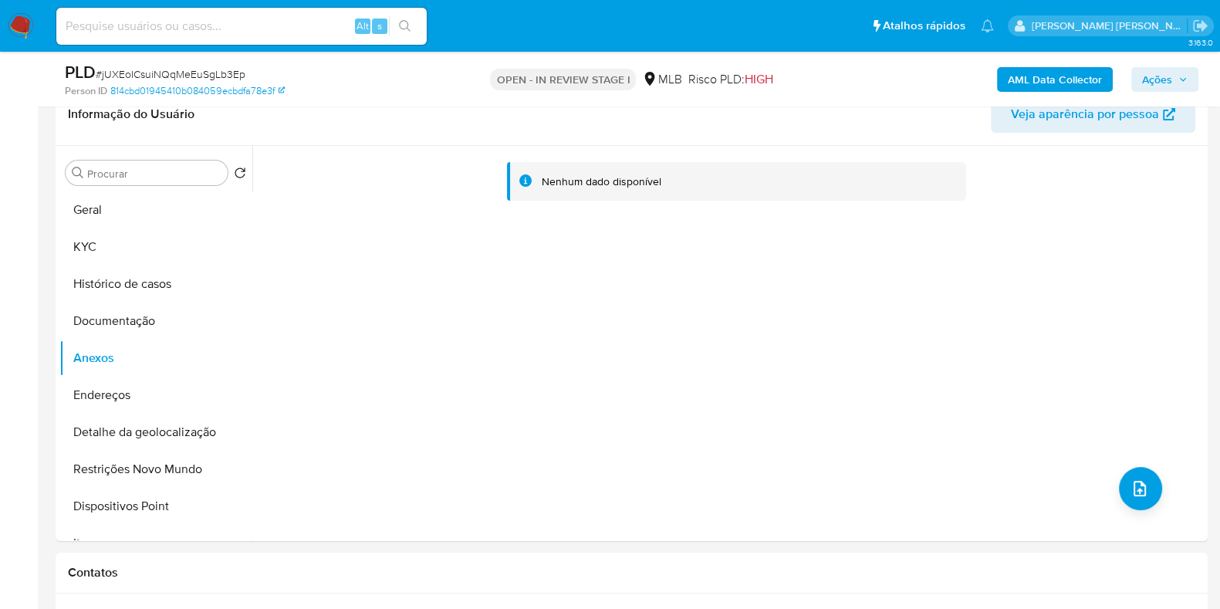
click at [1029, 79] on b "AML Data Collector" at bounding box center [1055, 79] width 94 height 25
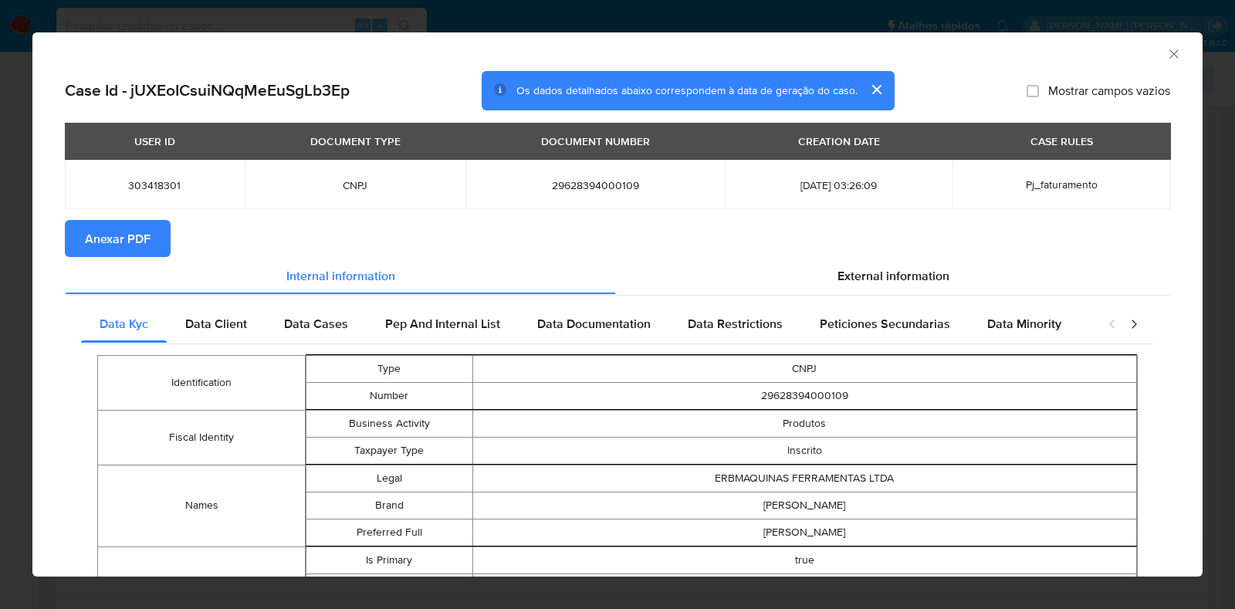
click at [131, 237] on span "Anexar PDF" at bounding box center [118, 238] width 66 height 34
click at [1166, 50] on icon "Fechar a janela" at bounding box center [1173, 53] width 15 height 15
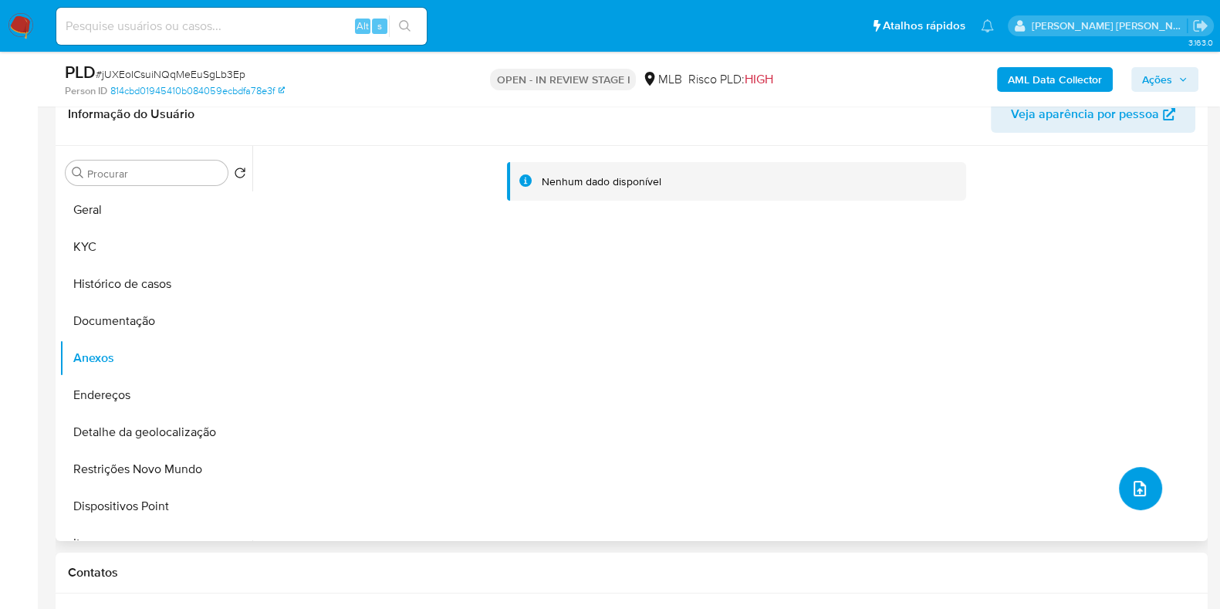
click at [1137, 486] on icon "upload-file" at bounding box center [1140, 488] width 19 height 19
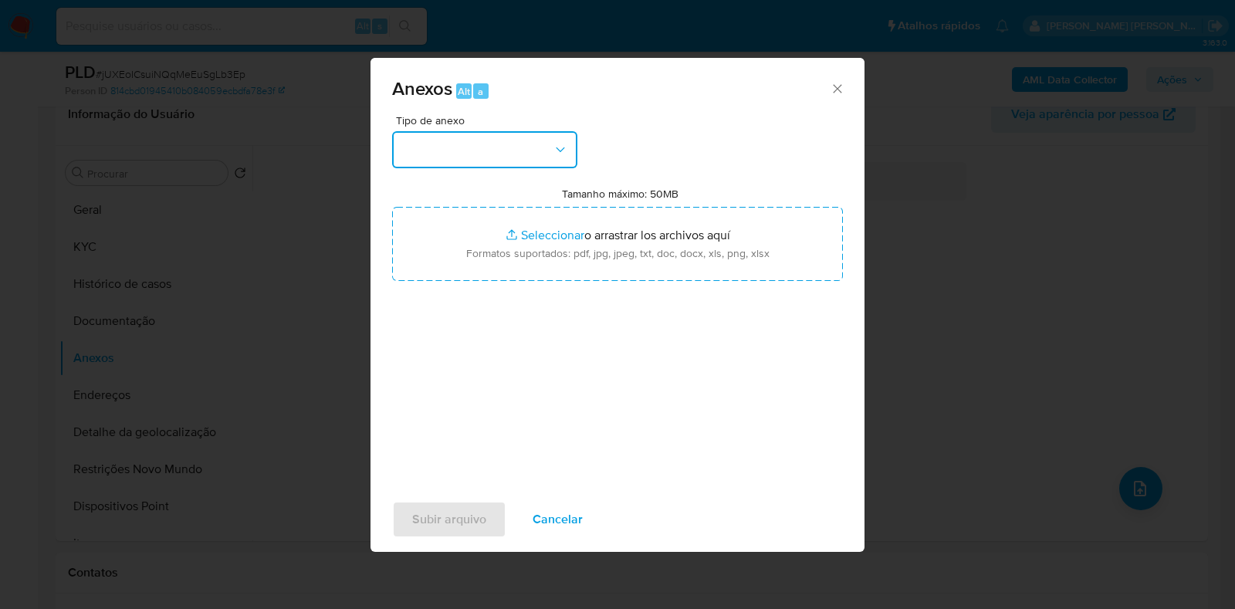
click at [552, 140] on button "button" at bounding box center [484, 149] width 185 height 37
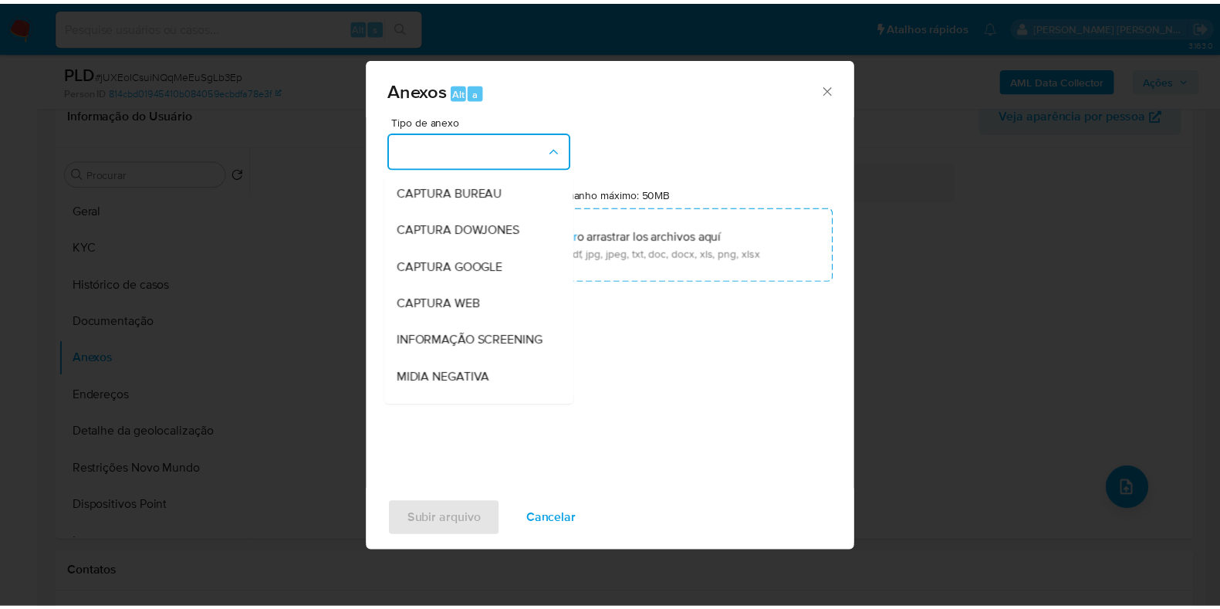
scroll to position [238, 0]
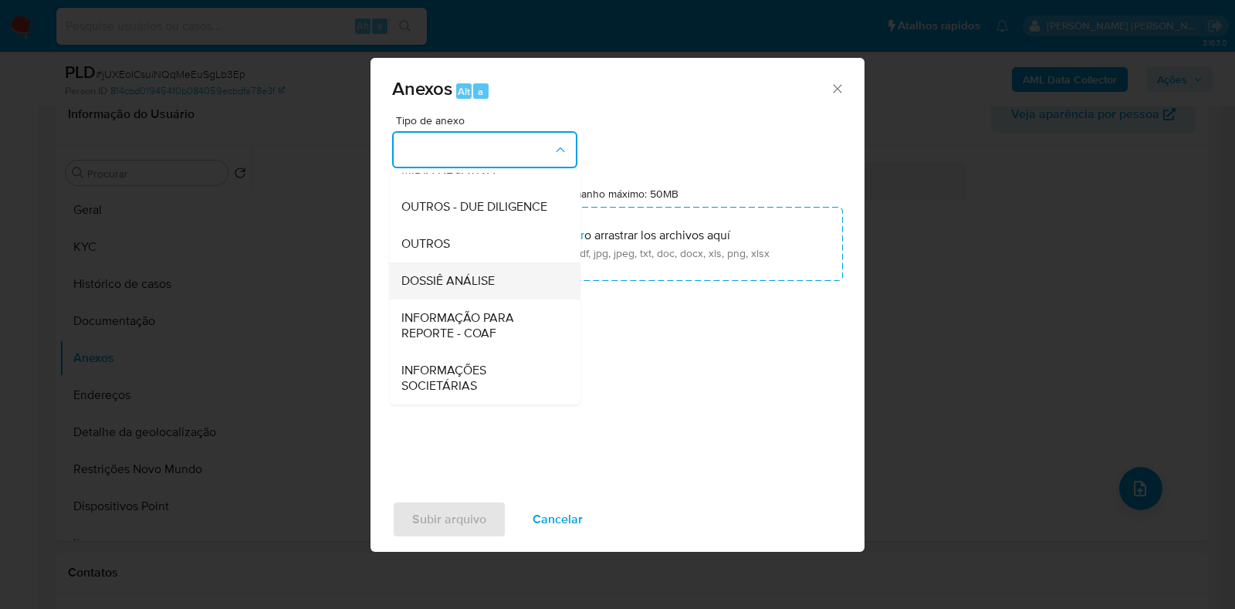
click at [515, 287] on div "DOSSIÊ ANÁLISE" at bounding box center [479, 280] width 157 height 37
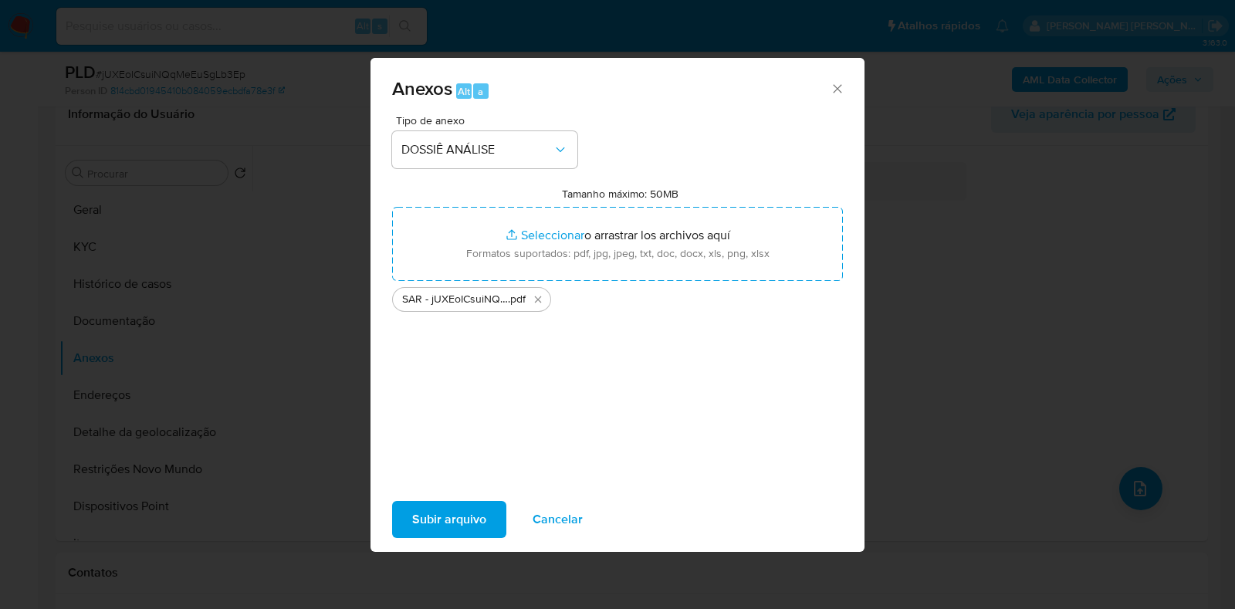
click at [474, 512] on span "Subir arquivo" at bounding box center [449, 519] width 74 height 34
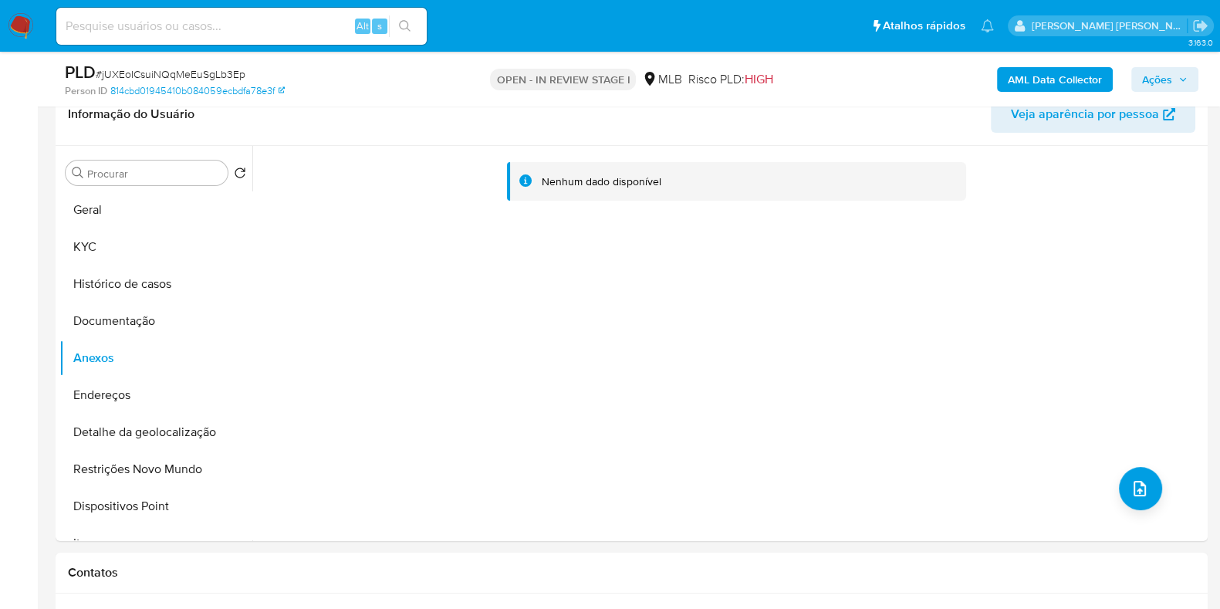
click at [1168, 75] on span "Ações" at bounding box center [1157, 79] width 30 height 25
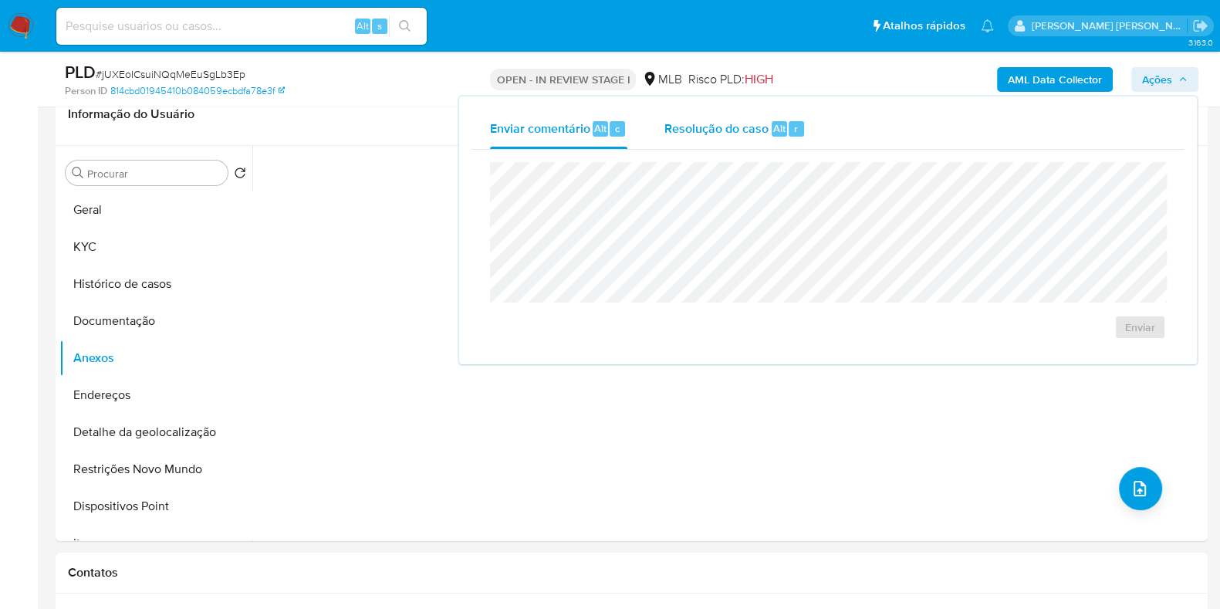
click at [742, 133] on span "Resolução do caso" at bounding box center [716, 128] width 104 height 18
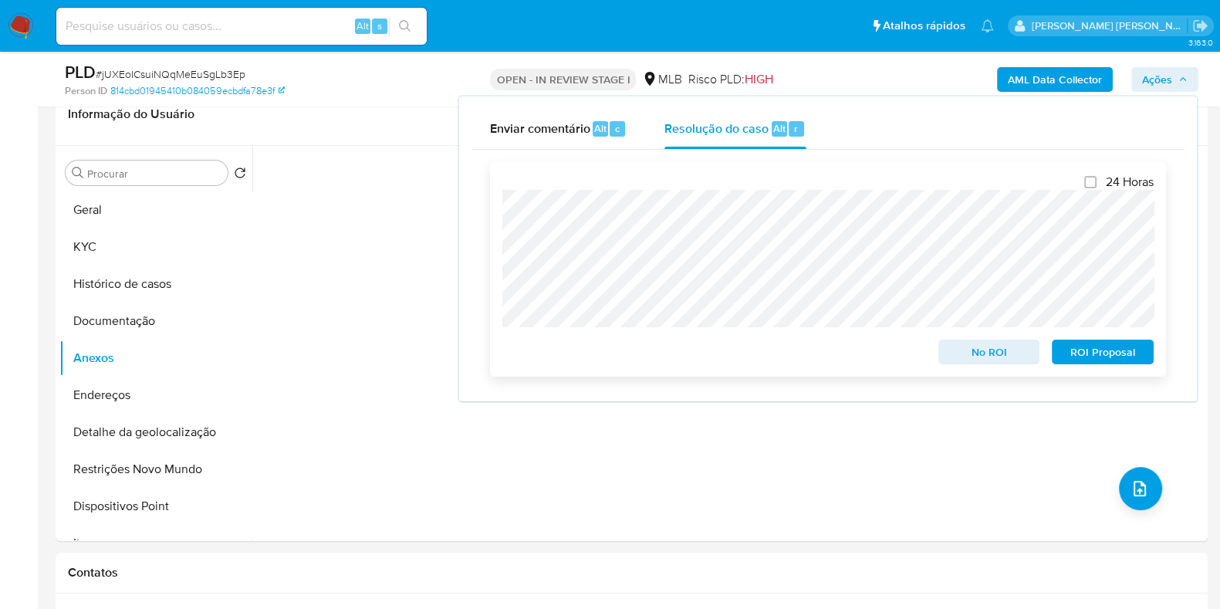
click at [1106, 363] on span "ROI Proposal" at bounding box center [1103, 352] width 80 height 22
click at [1091, 349] on span "ROI Proposal" at bounding box center [1103, 352] width 80 height 22
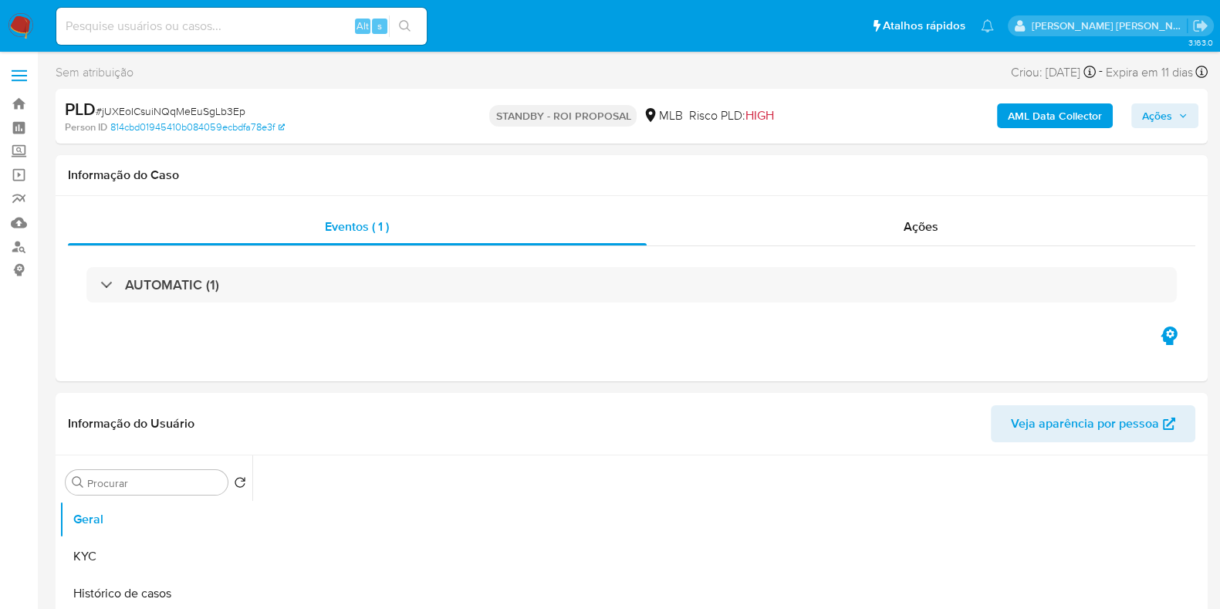
select select "10"
